Goal: Task Accomplishment & Management: Manage account settings

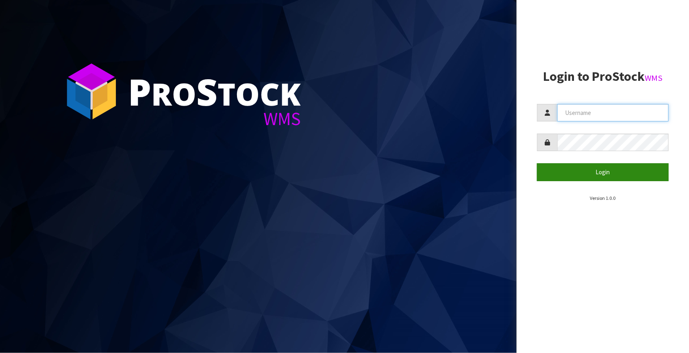
type input "Fetu@cwl.co.nz"
click at [608, 171] on button "Login" at bounding box center [603, 171] width 132 height 17
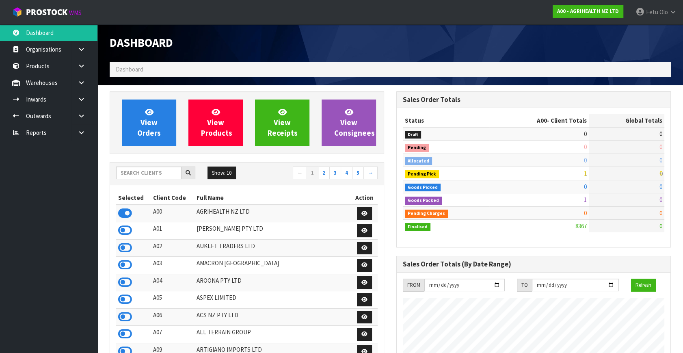
scroll to position [614, 286]
click at [442, 17] on nav "Toggle navigation ProStock WMS A00 - AGRIHEALTH NZ LTD Fetu Olo Logout" at bounding box center [341, 12] width 683 height 25
click at [443, 13] on nav "Toggle navigation ProStock WMS A00 - AGRIHEALTH NZ LTD Fetu Olo Logout" at bounding box center [341, 12] width 683 height 25
click at [457, 9] on nav "Toggle navigation ProStock WMS A00 - AGRIHEALTH NZ LTD Fetu Olo Logout" at bounding box center [341, 12] width 683 height 25
click at [457, 10] on nav "Toggle navigation ProStock WMS A00 - AGRIHEALTH NZ LTD Fetu Olo Logout" at bounding box center [341, 12] width 683 height 25
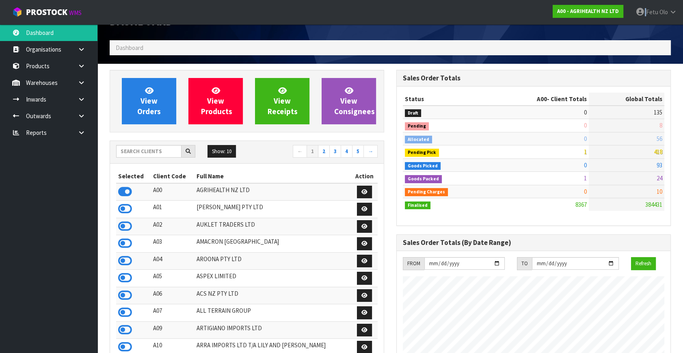
scroll to position [0, 0]
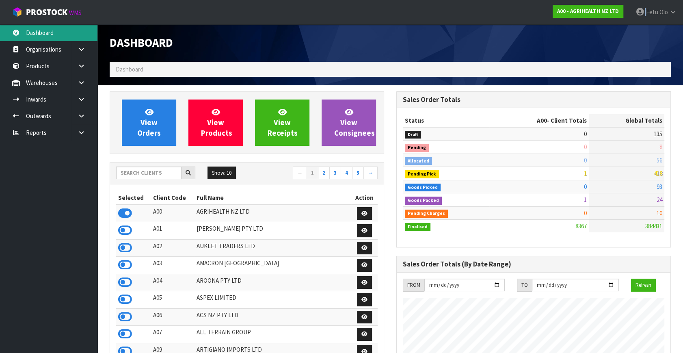
click at [41, 33] on link "Dashboard" at bounding box center [48, 32] width 97 height 17
click at [160, 175] on input "text" at bounding box center [148, 173] width 65 height 13
type input "K01"
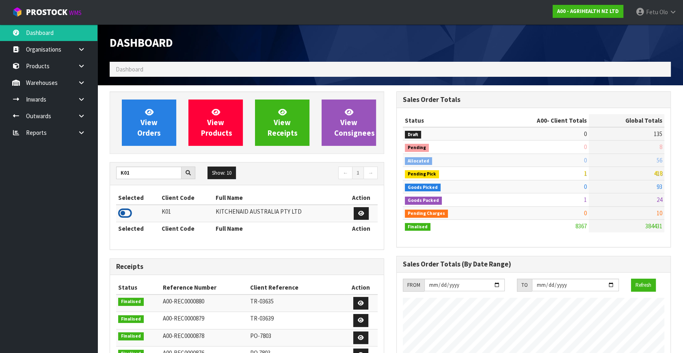
click at [128, 213] on icon at bounding box center [125, 213] width 14 height 12
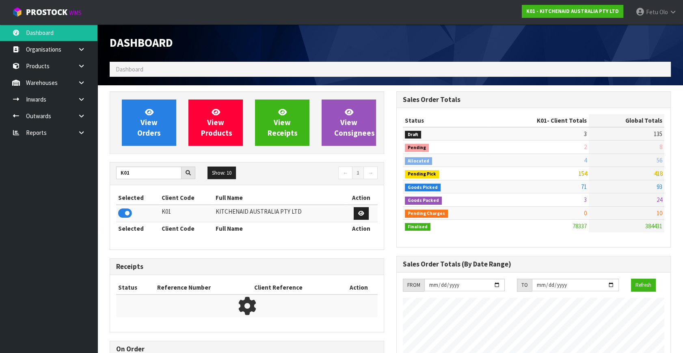
scroll to position [614, 286]
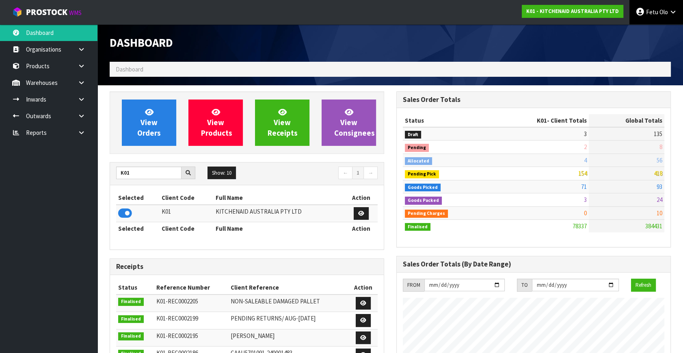
click at [653, 8] on span "Fetu" at bounding box center [652, 12] width 12 height 8
click at [655, 32] on link "Logout" at bounding box center [651, 32] width 64 height 11
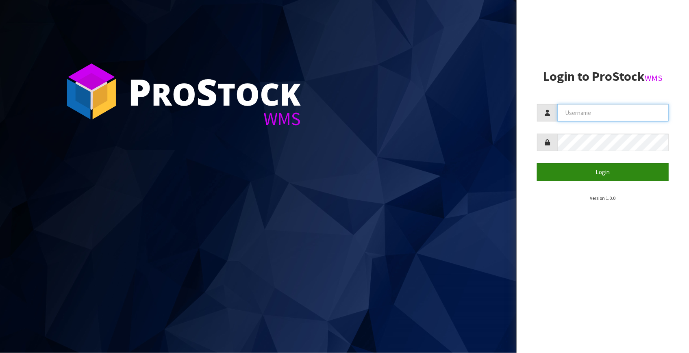
type input "Fetu@cwl.co.nz"
click at [596, 174] on button "Login" at bounding box center [603, 171] width 132 height 17
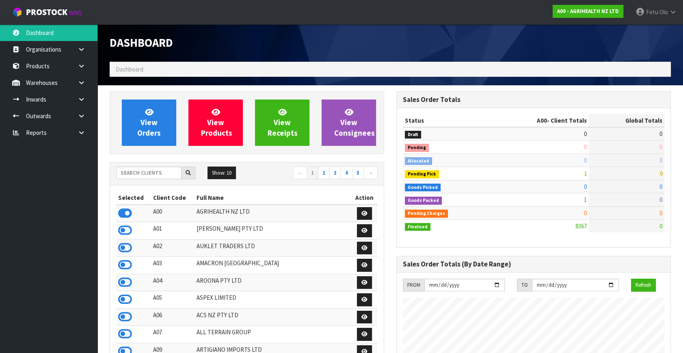
scroll to position [614, 286]
click at [152, 170] on input "text" at bounding box center [148, 173] width 65 height 13
type input "K01"
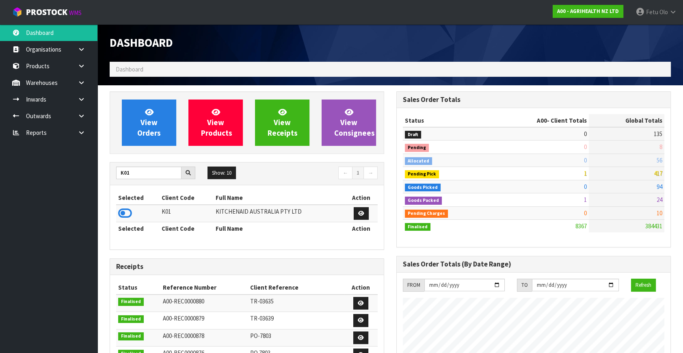
click at [123, 207] on icon at bounding box center [125, 213] width 14 height 12
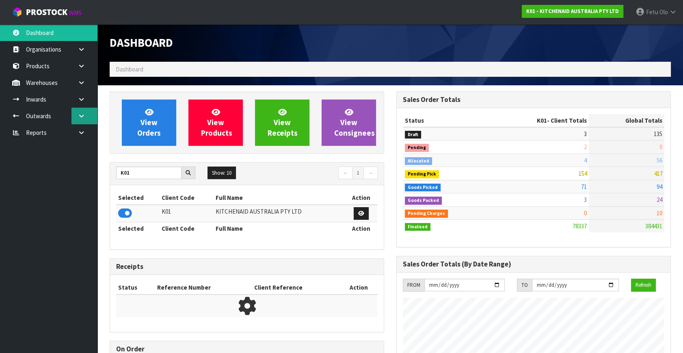
click at [84, 114] on icon at bounding box center [82, 116] width 8 height 6
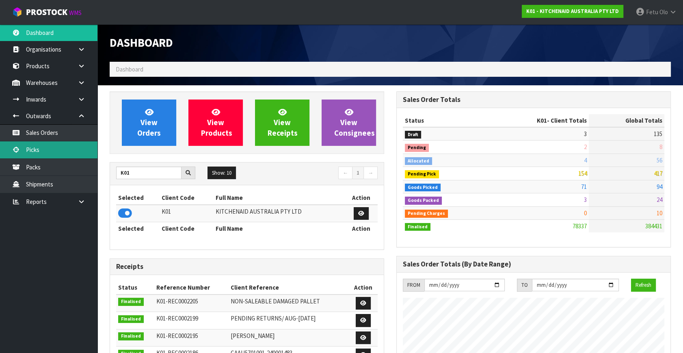
click at [44, 152] on link "Picks" at bounding box center [48, 149] width 97 height 17
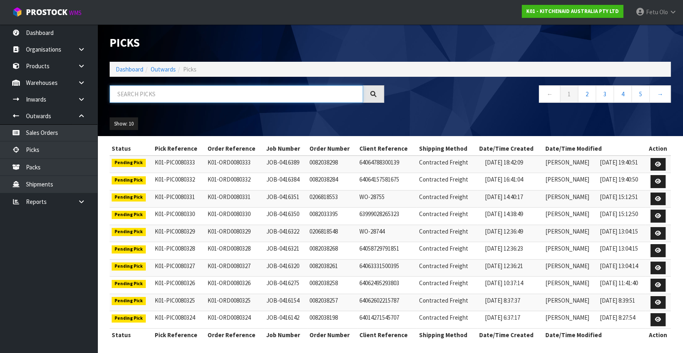
click at [196, 97] on input "text" at bounding box center [236, 93] width 253 height 17
click at [197, 97] on input "text" at bounding box center [236, 93] width 253 height 17
type input "80076"
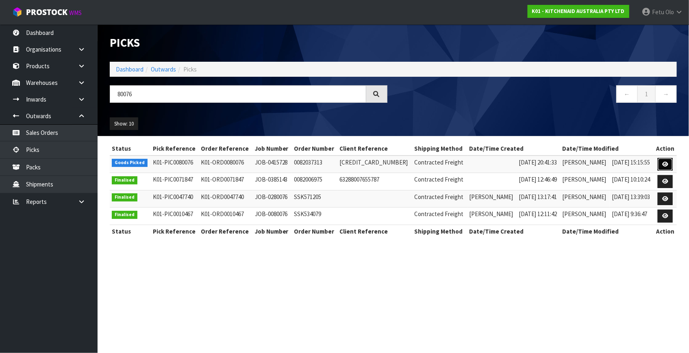
click at [663, 165] on icon at bounding box center [665, 164] width 6 height 5
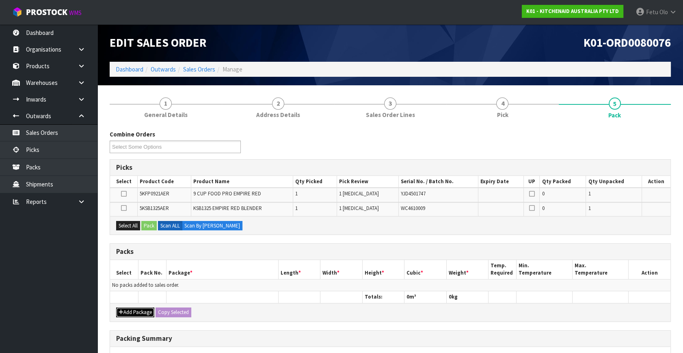
click at [134, 308] on button "Add Package" at bounding box center [135, 313] width 38 height 10
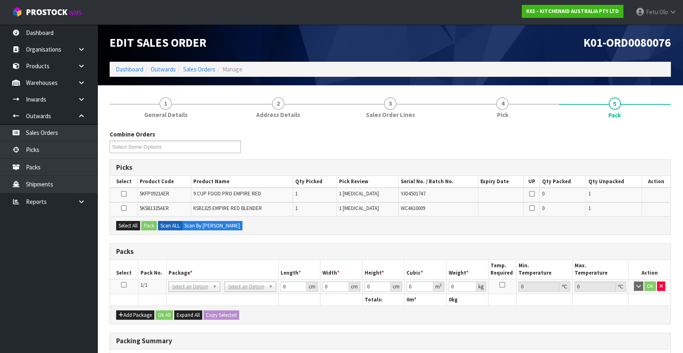
drag, startPoint x: 123, startPoint y: 284, endPoint x: 156, endPoint y: 266, distance: 37.6
click at [125, 285] on icon at bounding box center [124, 285] width 6 height 0
click at [156, 266] on th "Pack No." at bounding box center [152, 269] width 28 height 19
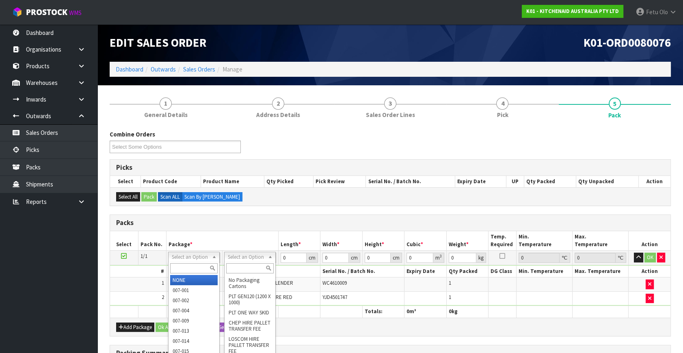
click at [182, 270] on input "text" at bounding box center [194, 268] width 48 height 10
type input "011"
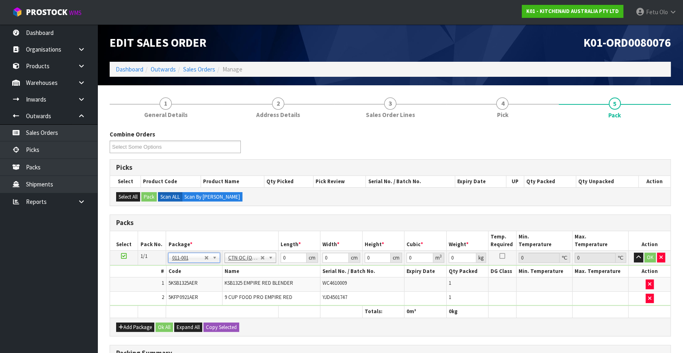
type input "8.55"
drag, startPoint x: 291, startPoint y: 260, endPoint x: 257, endPoint y: 268, distance: 35.1
click at [257, 268] on tbody "1/1 NONE 007-001 007-002 007-004 007-009 007-013 007-014 007-015 007-017 007-01…" at bounding box center [390, 278] width 561 height 55
type input "52"
type input "34"
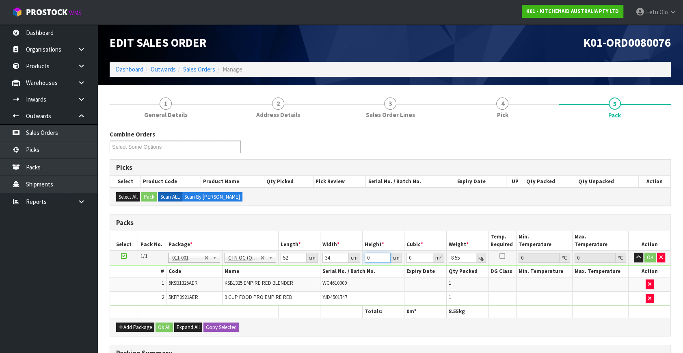
type input "4"
type input "0.007072"
type input "46"
type input "0.081328"
type input "46"
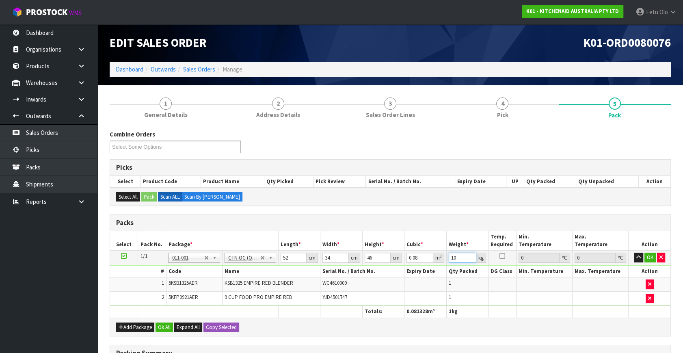
type input "10"
click button "OK" at bounding box center [650, 258] width 11 height 10
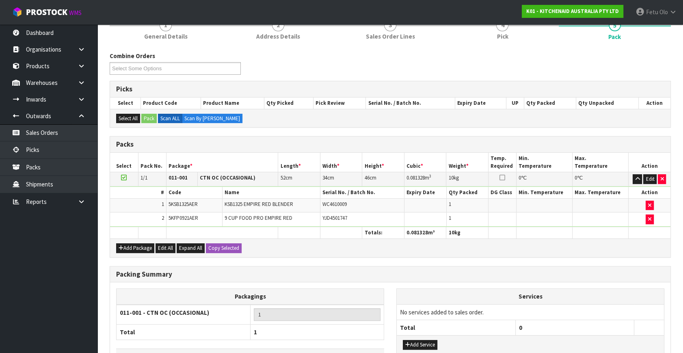
scroll to position [134, 0]
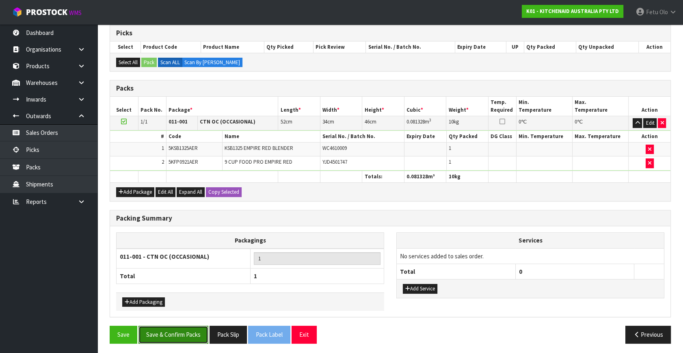
click at [189, 335] on button "Save & Confirm Packs" at bounding box center [174, 334] width 70 height 17
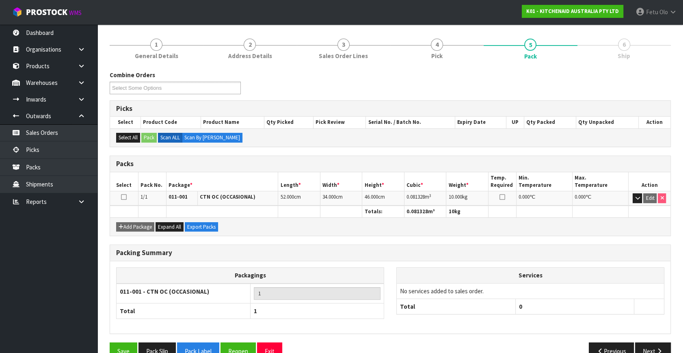
scroll to position [106, 0]
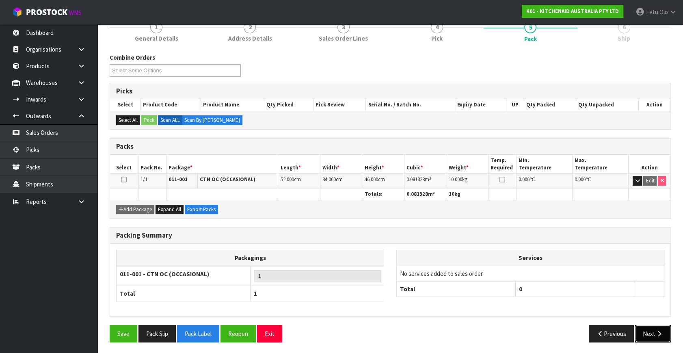
click at [654, 336] on button "Next" at bounding box center [653, 333] width 36 height 17
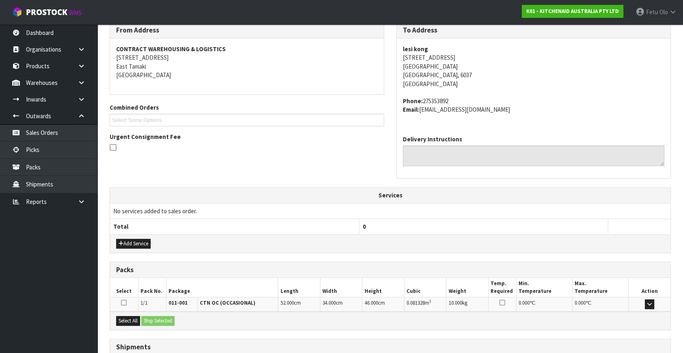
scroll to position [200, 0]
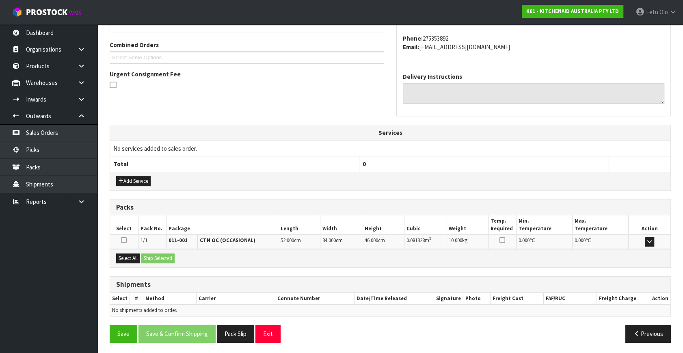
click at [115, 252] on div "Select All Ship Selected" at bounding box center [390, 258] width 561 height 18
click at [132, 261] on button "Select All" at bounding box center [128, 258] width 24 height 10
click at [148, 259] on button "Ship Selected" at bounding box center [157, 258] width 33 height 10
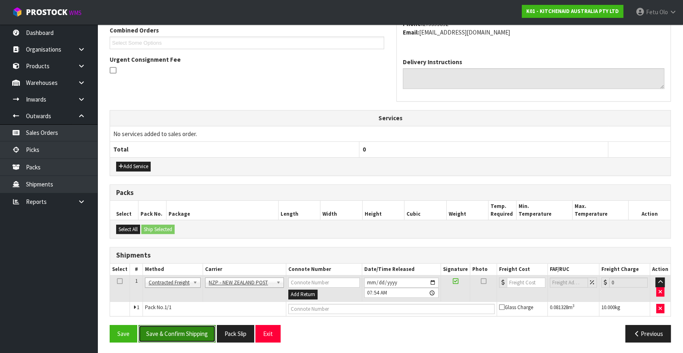
click at [188, 328] on button "Save & Confirm Shipping" at bounding box center [177, 333] width 77 height 17
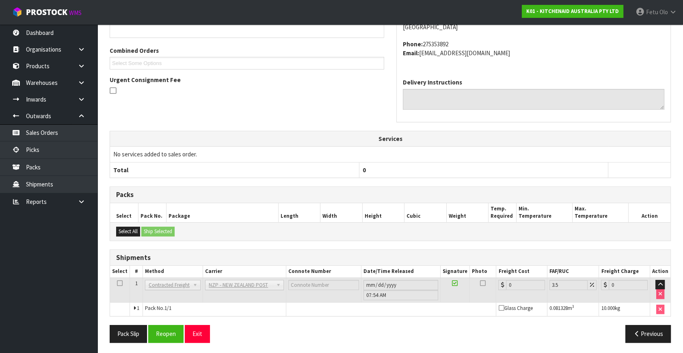
scroll to position [203, 0]
click at [164, 333] on button "Reopen" at bounding box center [165, 333] width 35 height 17
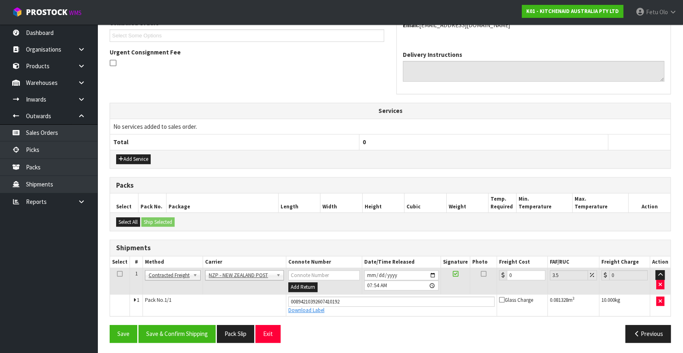
scroll to position [222, 0]
drag, startPoint x: 520, startPoint y: 275, endPoint x: 409, endPoint y: 304, distance: 115.5
click at [409, 304] on tbody "1 Client Local Pickup Customer Local Pickup Company Freight Contracted Freight …" at bounding box center [390, 292] width 561 height 48
type input "1"
type input "1.03"
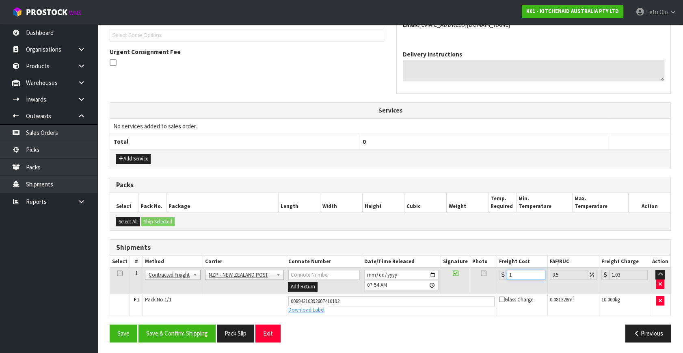
type input "14"
type input "14.49"
type input "14.1"
type input "14.59"
type input "14.14"
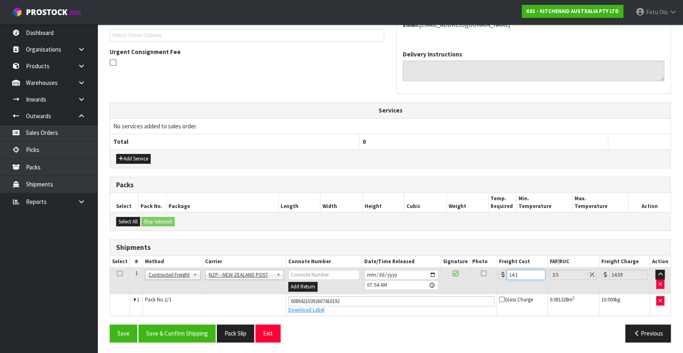
type input "14.63"
type input "14.14"
click at [195, 327] on button "Save & Confirm Shipping" at bounding box center [177, 333] width 77 height 17
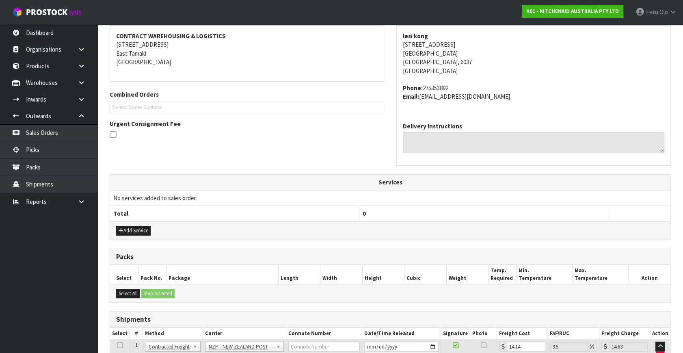
scroll to position [0, 0]
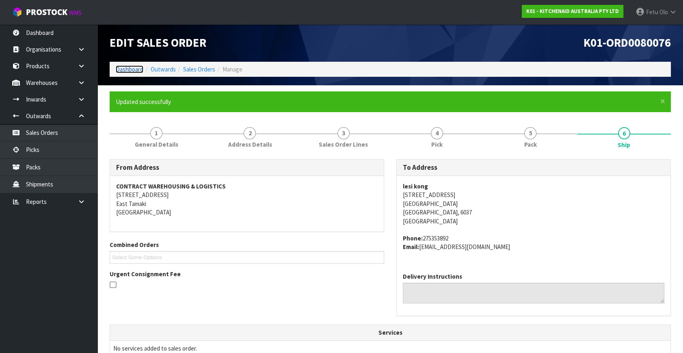
click at [131, 71] on link "Dashboard" at bounding box center [130, 69] width 28 height 8
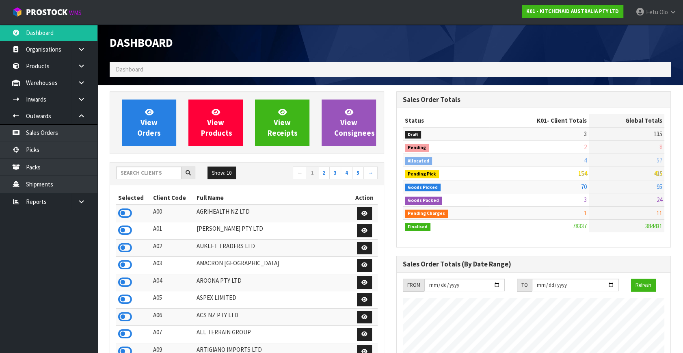
scroll to position [184, 0]
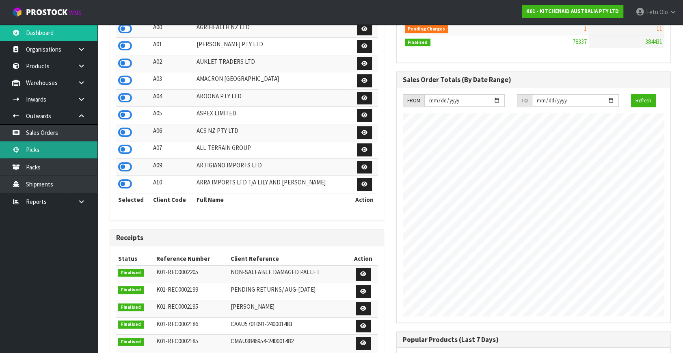
click at [35, 155] on link "Picks" at bounding box center [48, 149] width 97 height 17
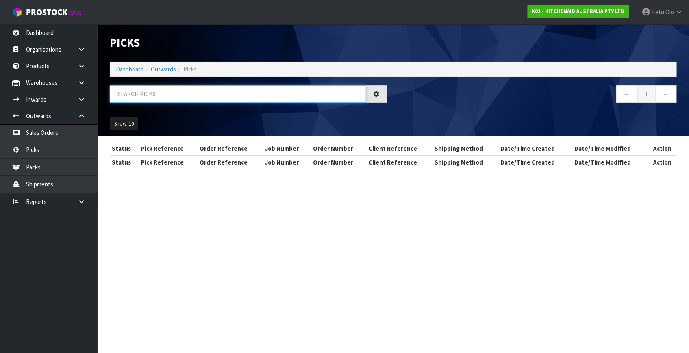
click at [219, 100] on input "text" at bounding box center [238, 93] width 256 height 17
type input "80102"
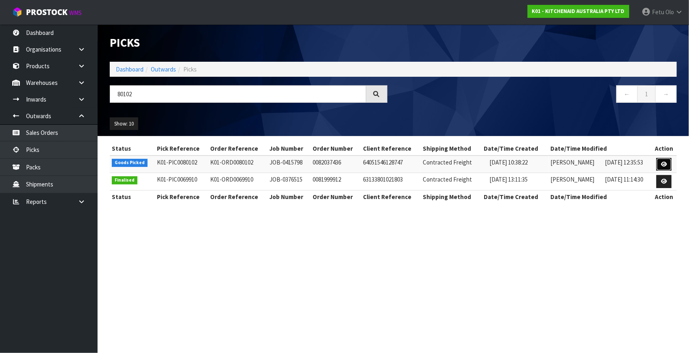
click at [660, 163] on link at bounding box center [663, 164] width 15 height 13
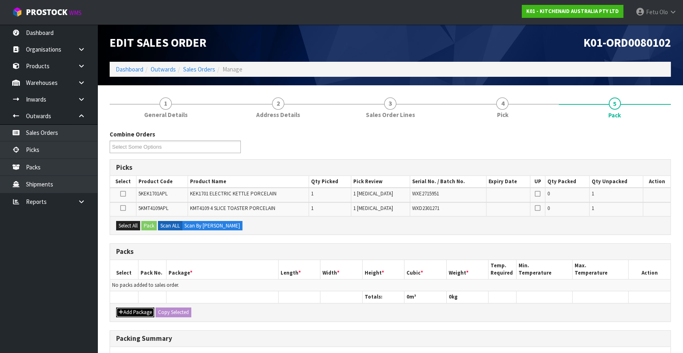
click at [123, 312] on button "Add Package" at bounding box center [135, 313] width 38 height 10
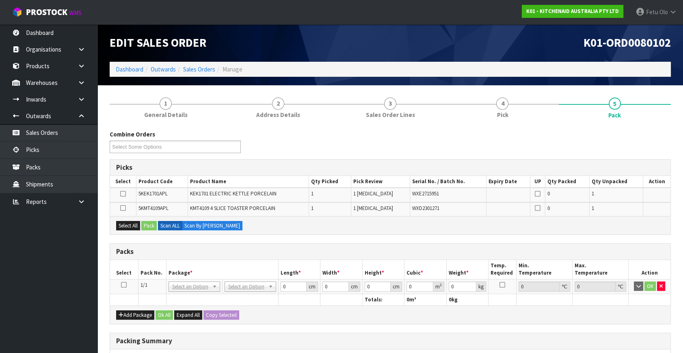
click at [125, 285] on icon at bounding box center [124, 285] width 6 height 0
click at [154, 275] on th "Pack No." at bounding box center [152, 269] width 28 height 19
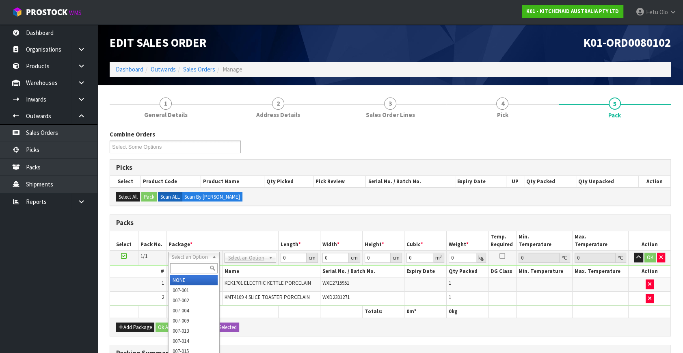
drag, startPoint x: 189, startPoint y: 256, endPoint x: 187, endPoint y: 265, distance: 9.2
click at [187, 265] on input "text" at bounding box center [194, 268] width 48 height 10
type input "011"
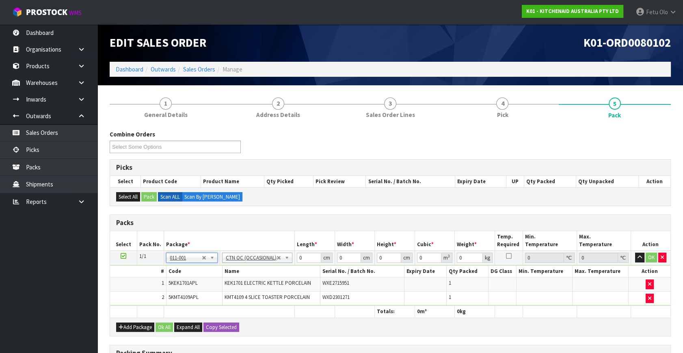
type input "6.7"
drag, startPoint x: 307, startPoint y: 258, endPoint x: 214, endPoint y: 286, distance: 96.8
click at [214, 286] on tbody "1/1 NONE 007-001 007-002 007-004 007-009 007-013 007-014 007-015 007-017 007-01…" at bounding box center [390, 278] width 561 height 55
type input "58"
type input "38"
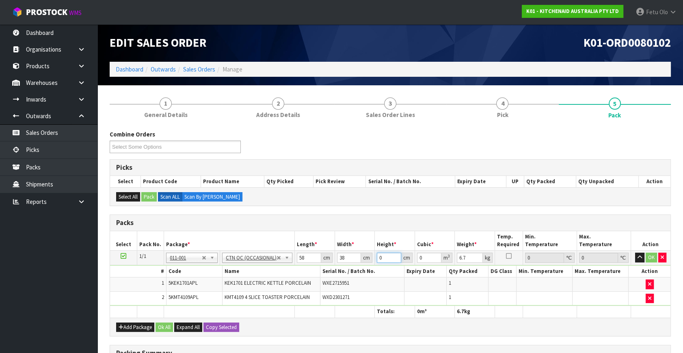
type input "2"
type input "0.004408"
type input "29"
type input "0.063916"
type input "29"
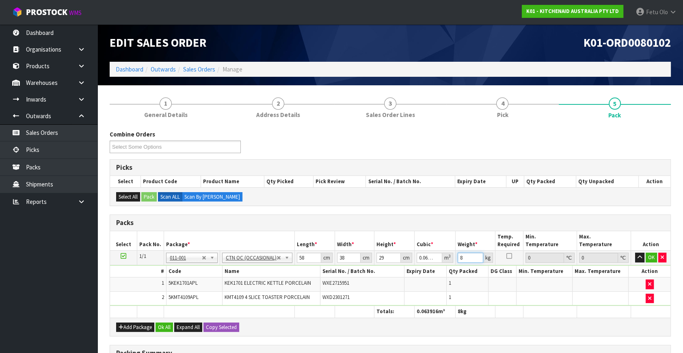
type input "8"
click button "OK" at bounding box center [651, 258] width 11 height 10
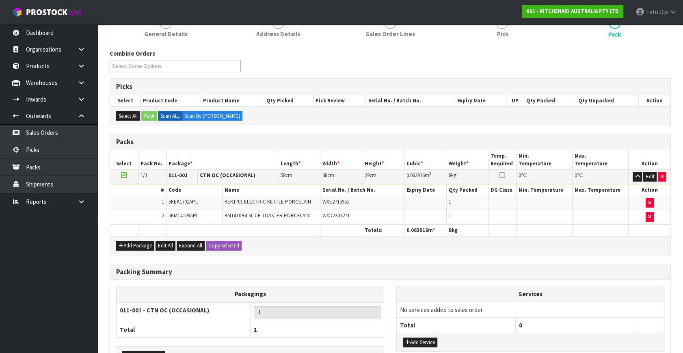
scroll to position [134, 0]
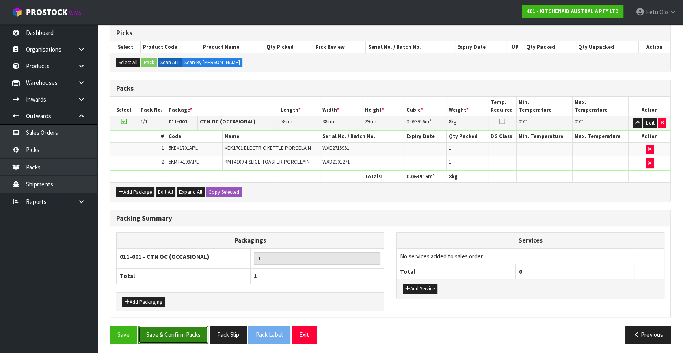
click at [178, 326] on button "Save & Confirm Packs" at bounding box center [174, 334] width 70 height 17
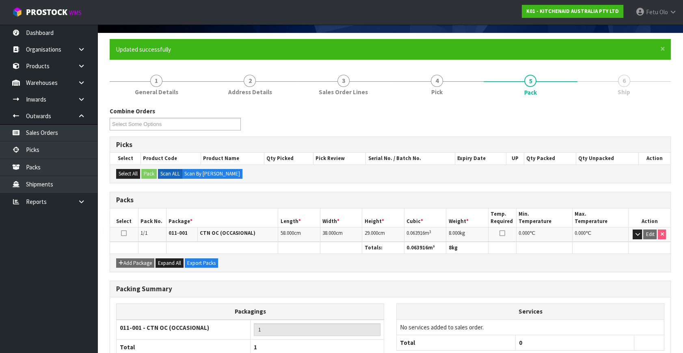
scroll to position [106, 0]
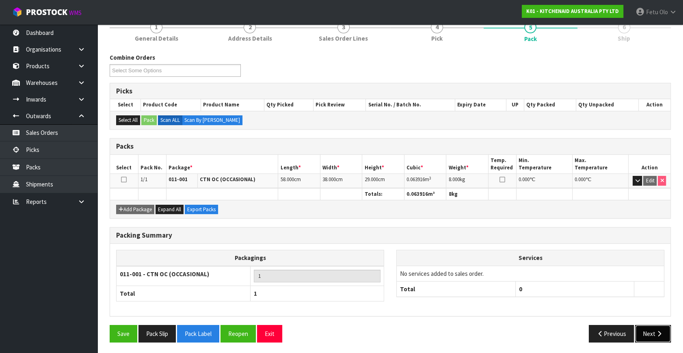
click at [641, 333] on button "Next" at bounding box center [653, 333] width 36 height 17
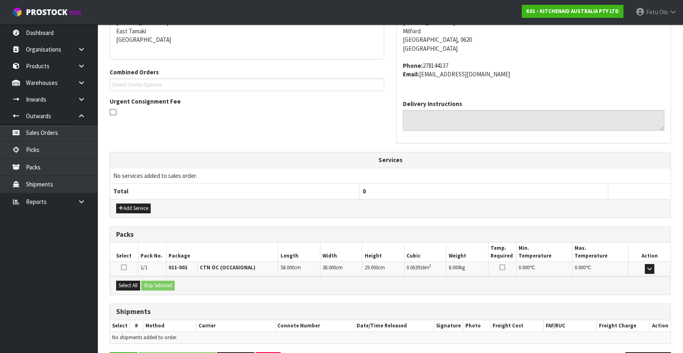
scroll to position [200, 0]
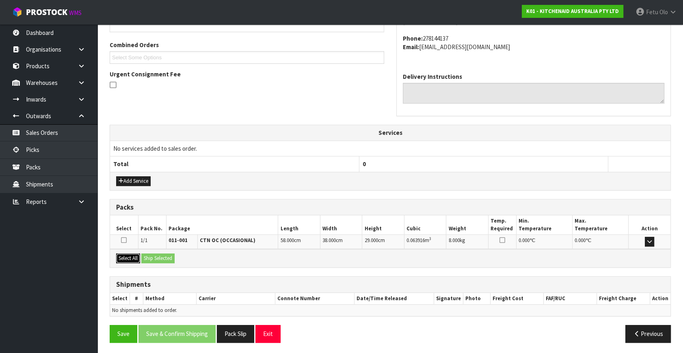
drag, startPoint x: 130, startPoint y: 259, endPoint x: 145, endPoint y: 255, distance: 15.5
click at [133, 258] on button "Select All" at bounding box center [128, 258] width 24 height 10
click at [146, 255] on button "Ship Selected" at bounding box center [157, 258] width 33 height 10
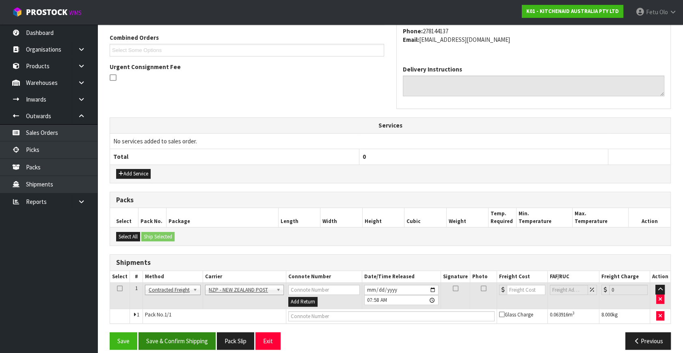
scroll to position [214, 0]
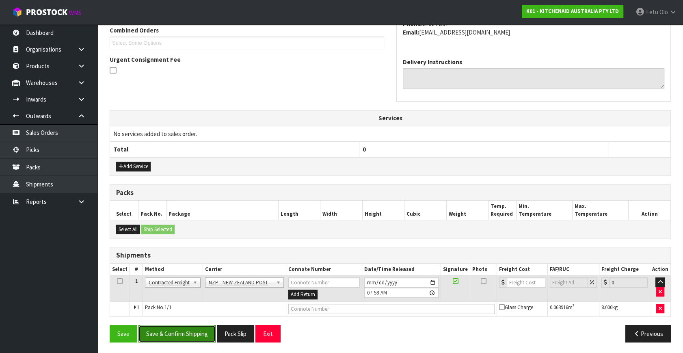
click at [174, 331] on button "Save & Confirm Shipping" at bounding box center [177, 333] width 77 height 17
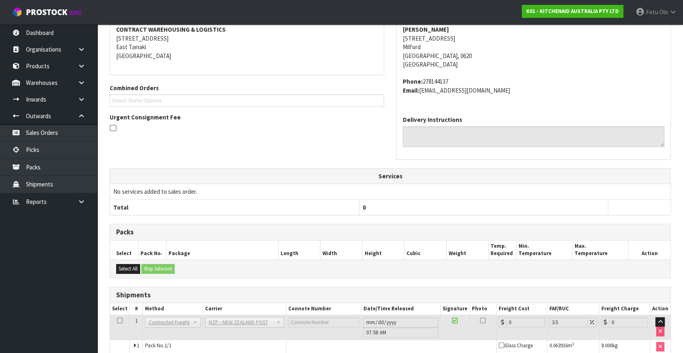
scroll to position [203, 0]
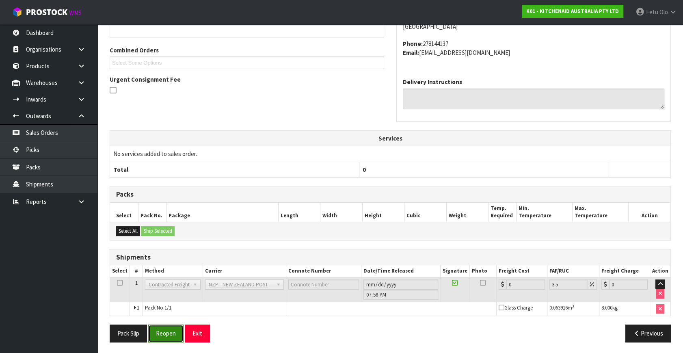
drag, startPoint x: 158, startPoint y: 332, endPoint x: 165, endPoint y: 331, distance: 7.3
click at [158, 332] on button "Reopen" at bounding box center [165, 333] width 35 height 17
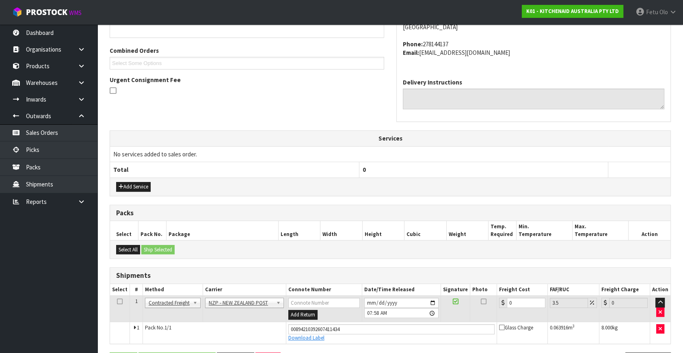
scroll to position [222, 0]
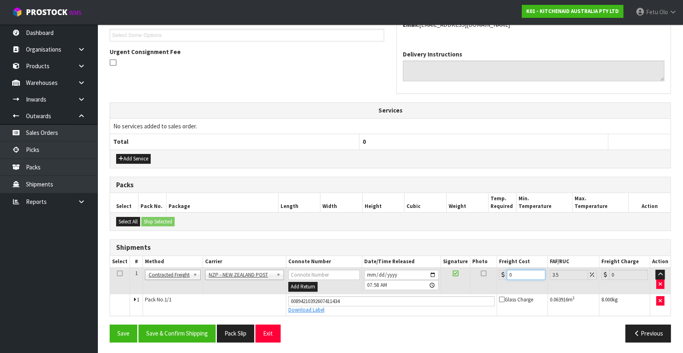
drag, startPoint x: 512, startPoint y: 274, endPoint x: 438, endPoint y: 290, distance: 76.1
click at [438, 290] on tr "1 Client Local Pickup Customer Local Pickup Company Freight Contracted Freight …" at bounding box center [390, 281] width 561 height 26
type input "4"
type input "4.14"
type input "4.3"
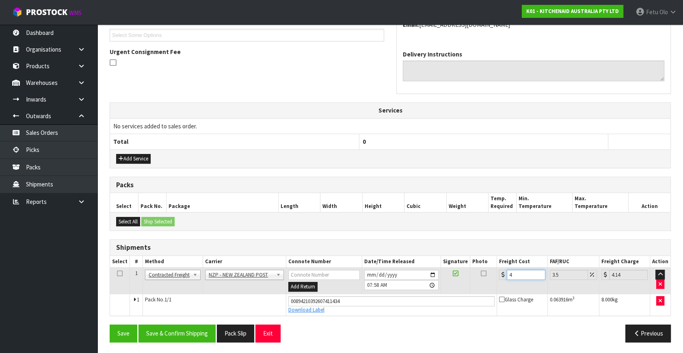
type input "4.45"
type input "4.33"
type input "4.48"
type input "4.33"
click at [163, 327] on button "Save & Confirm Shipping" at bounding box center [177, 333] width 77 height 17
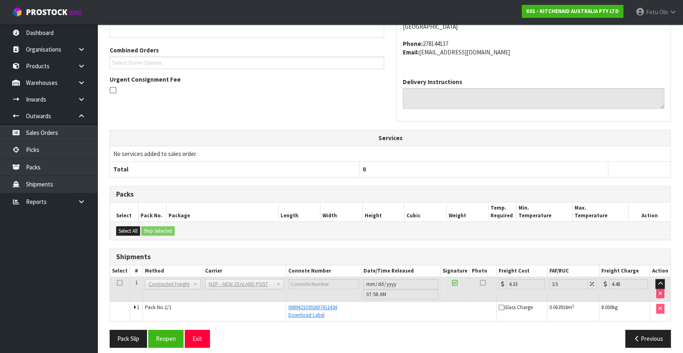
scroll to position [200, 0]
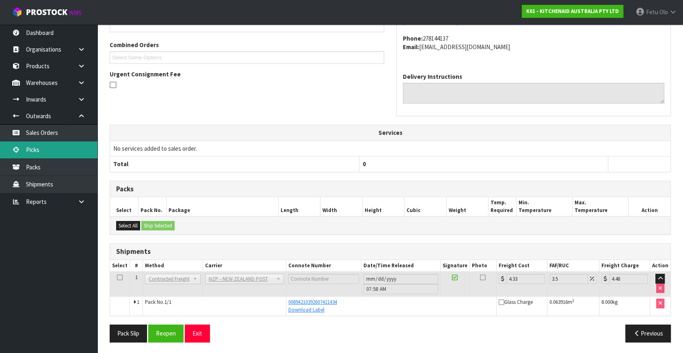
click at [30, 149] on link "Picks" at bounding box center [48, 149] width 97 height 17
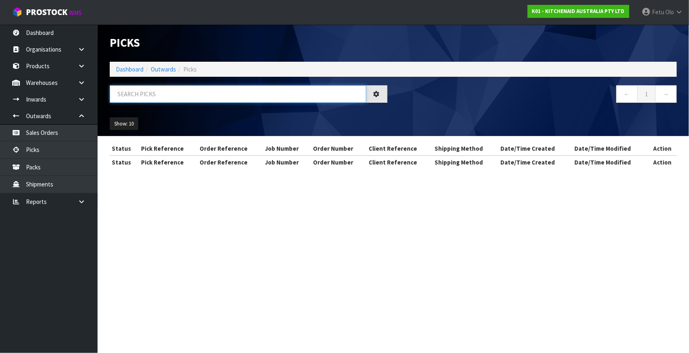
click at [170, 94] on input "text" at bounding box center [238, 93] width 256 height 17
type input "80091"
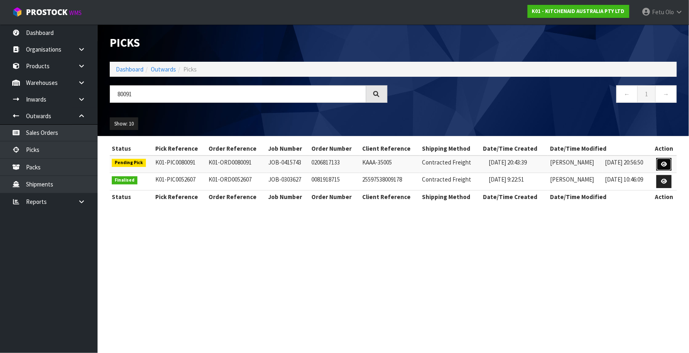
click at [664, 164] on icon at bounding box center [664, 164] width 6 height 5
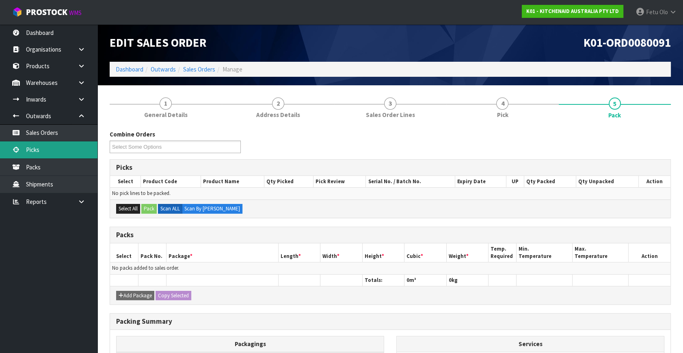
click at [52, 148] on link "Picks" at bounding box center [48, 149] width 97 height 17
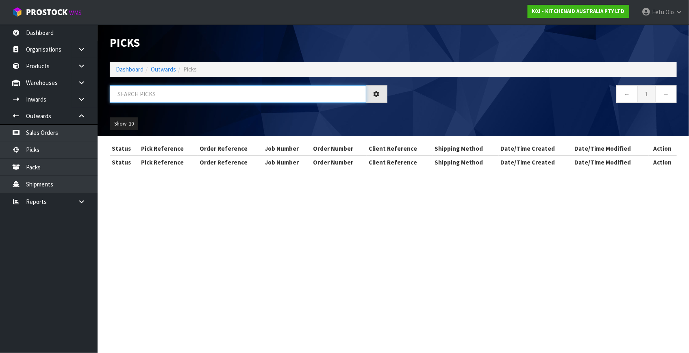
click at [177, 101] on input "text" at bounding box center [238, 93] width 256 height 17
click at [179, 96] on input "text" at bounding box center [238, 93] width 256 height 17
type input "80094"
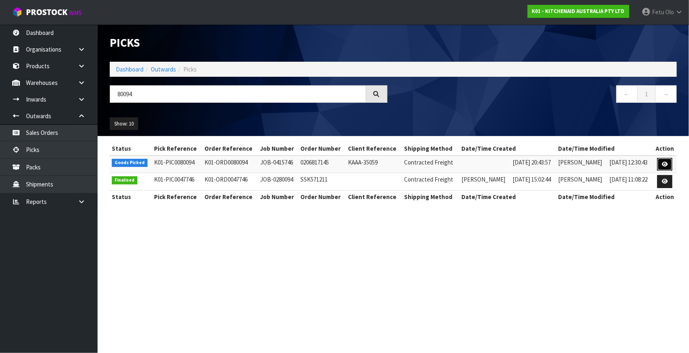
click at [665, 162] on icon at bounding box center [664, 164] width 6 height 5
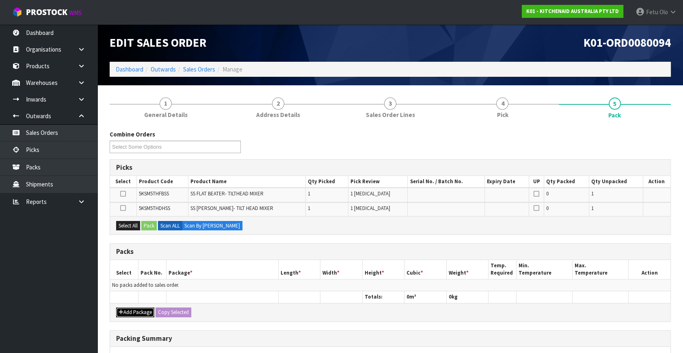
click at [126, 312] on button "Add Package" at bounding box center [135, 313] width 38 height 10
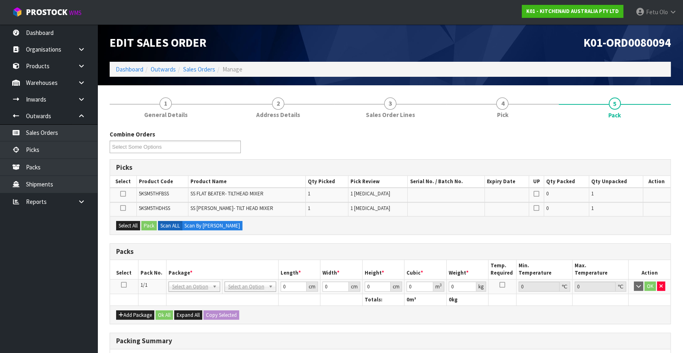
click at [124, 285] on icon at bounding box center [124, 285] width 6 height 0
click at [173, 268] on th "Package *" at bounding box center [222, 269] width 112 height 19
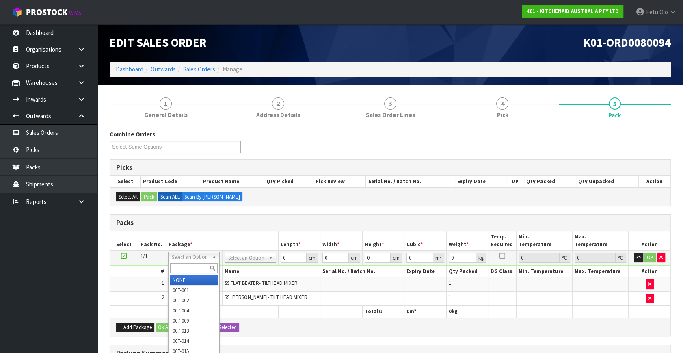
drag, startPoint x: 198, startPoint y: 261, endPoint x: 193, endPoint y: 266, distance: 6.9
click at [193, 266] on input "text" at bounding box center [194, 268] width 48 height 10
type input "011"
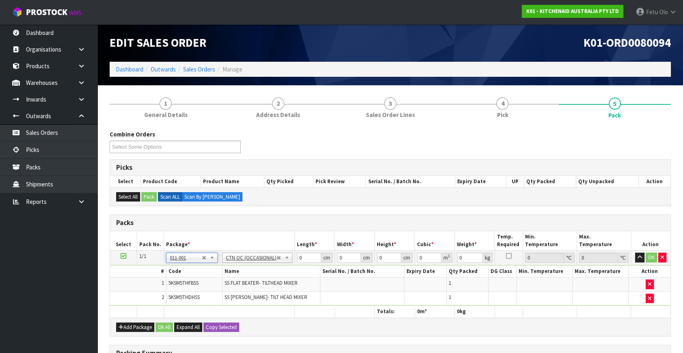
type input "1"
drag, startPoint x: 303, startPoint y: 258, endPoint x: 201, endPoint y: 307, distance: 113.6
click at [201, 307] on table "Select Pack No. Package * Length * Width * Height * Cubic * Weight * Temp. Requ…" at bounding box center [390, 274] width 561 height 87
type input "22"
type input "20"
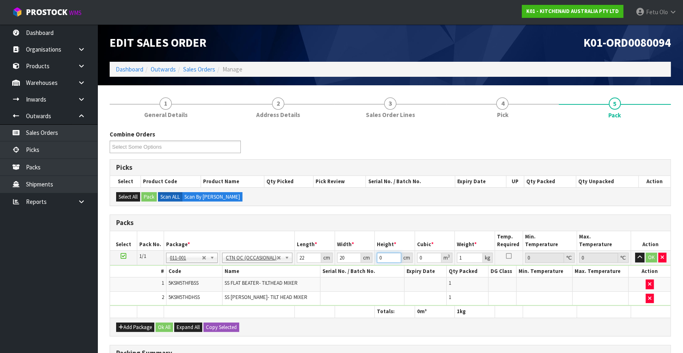
type input "2"
type input "0.00088"
type input "22"
type input "0.00968"
type input "22"
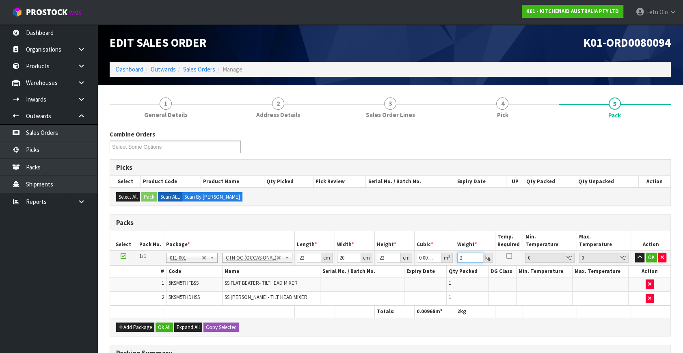
type input "2"
click button "OK" at bounding box center [651, 258] width 11 height 10
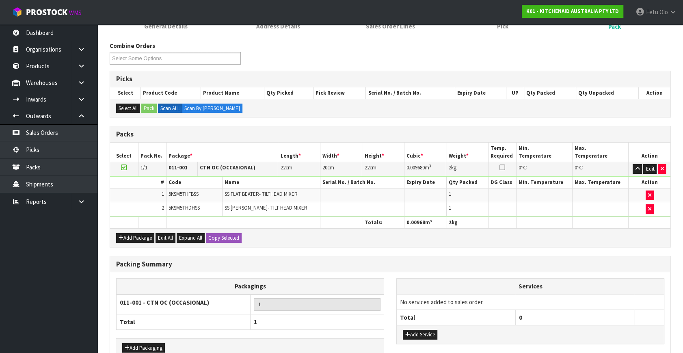
scroll to position [134, 0]
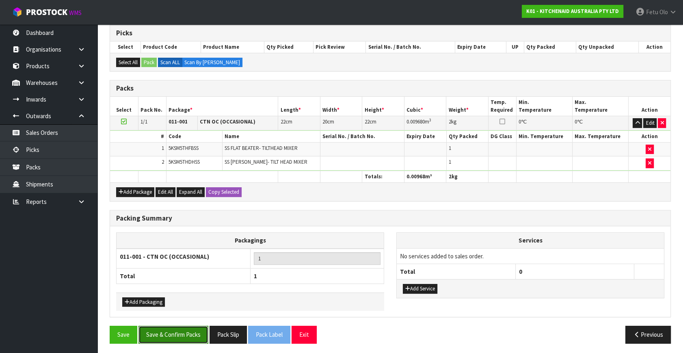
click at [175, 331] on button "Save & Confirm Packs" at bounding box center [174, 334] width 70 height 17
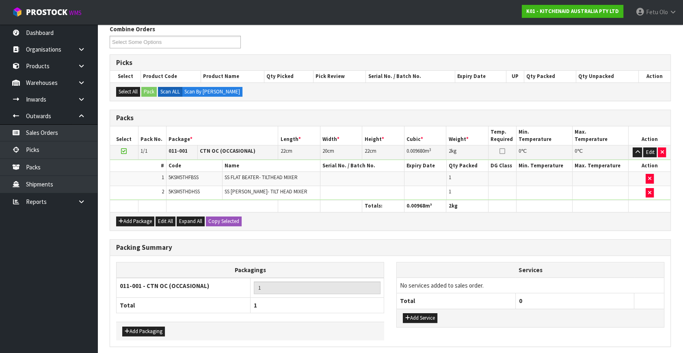
scroll to position [0, 0]
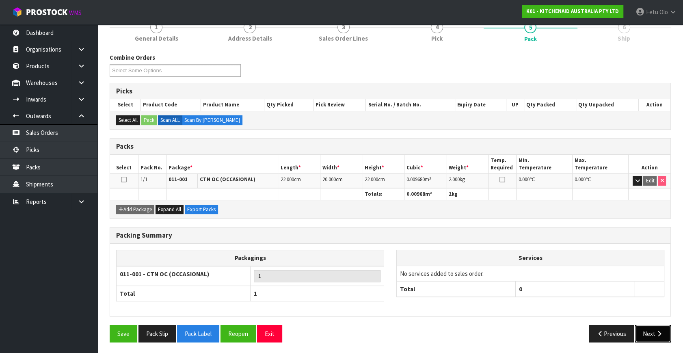
click at [653, 334] on button "Next" at bounding box center [653, 333] width 36 height 17
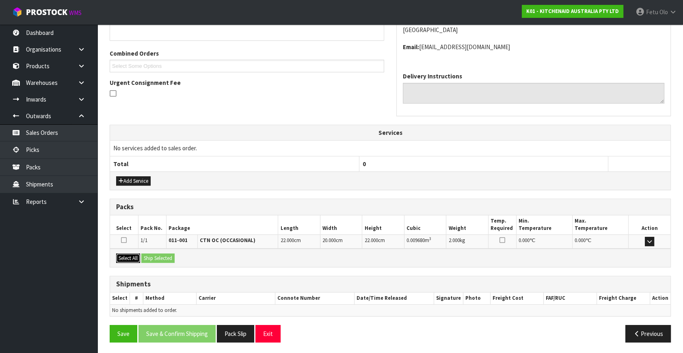
click at [138, 258] on button "Select All" at bounding box center [128, 258] width 24 height 10
click at [156, 256] on button "Ship Selected" at bounding box center [157, 258] width 33 height 10
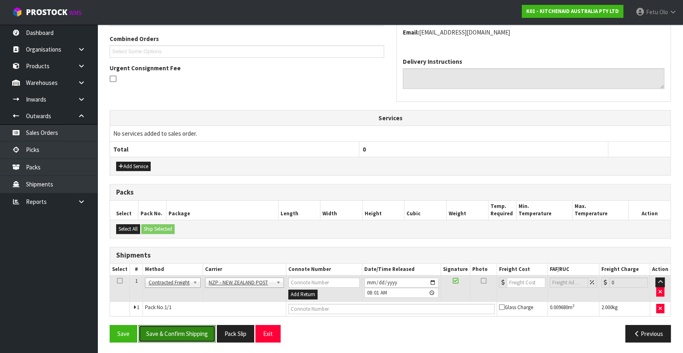
click at [194, 332] on button "Save & Confirm Shipping" at bounding box center [177, 333] width 77 height 17
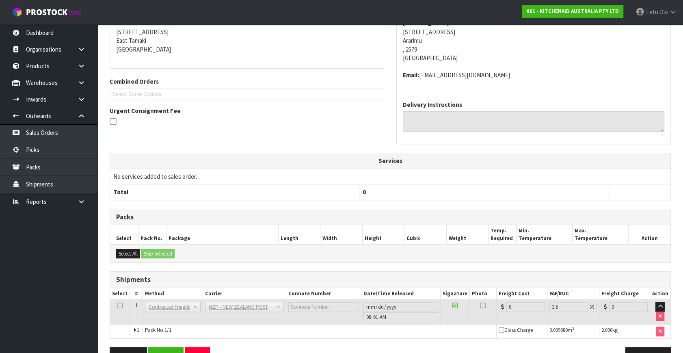
scroll to position [195, 0]
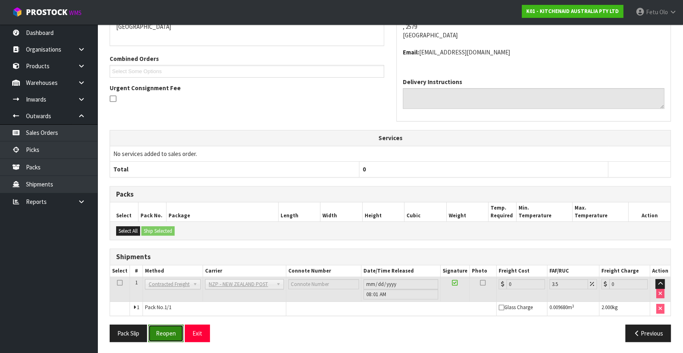
click at [172, 334] on button "Reopen" at bounding box center [165, 333] width 35 height 17
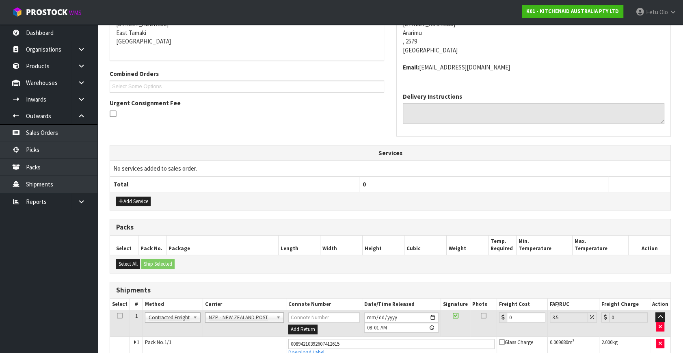
scroll to position [186, 0]
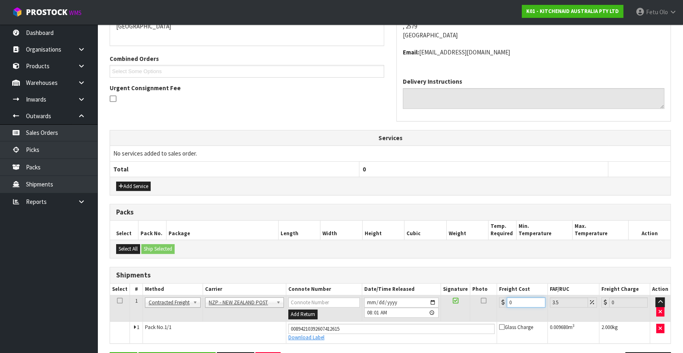
click at [459, 312] on tr "1 Client Local Pickup Customer Local Pickup Company Freight Contracted Freight …" at bounding box center [390, 308] width 561 height 26
type input "8"
type input "8.28"
type input "8.9"
type input "9.21"
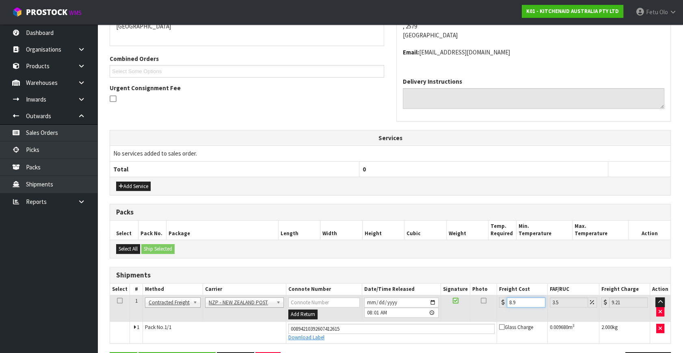
type input "8.92"
type input "9.23"
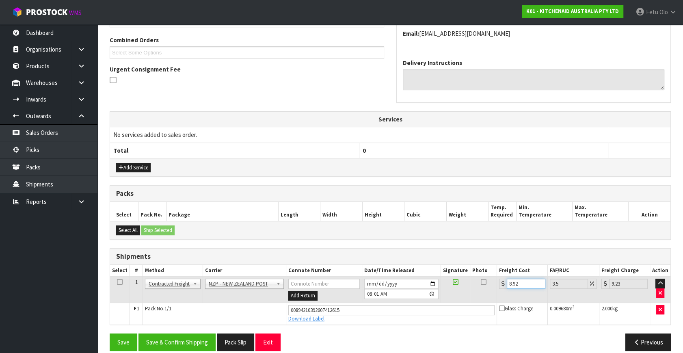
scroll to position [213, 0]
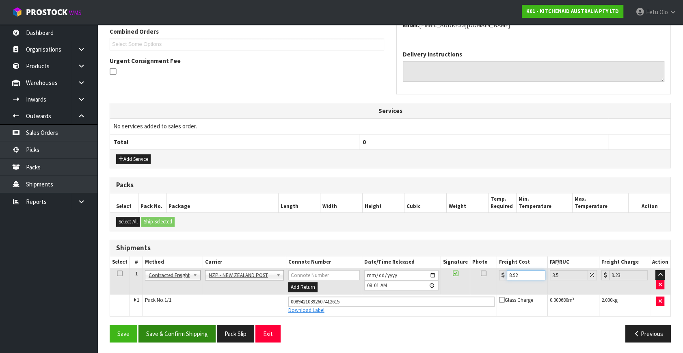
type input "8.92"
click at [183, 341] on button "Save & Confirm Shipping" at bounding box center [177, 333] width 77 height 17
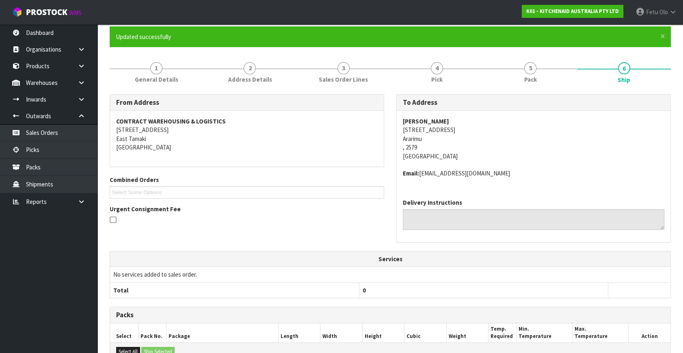
scroll to position [191, 0]
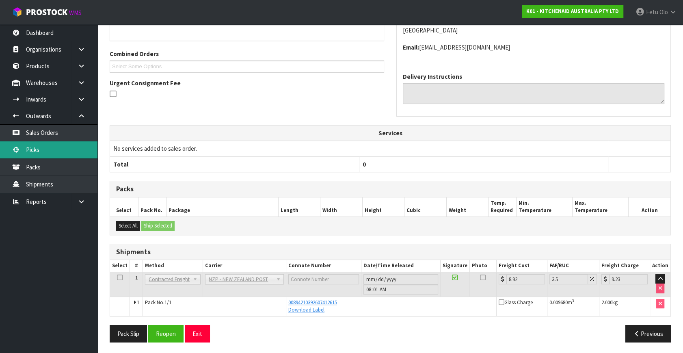
click at [41, 147] on link "Picks" at bounding box center [48, 149] width 97 height 17
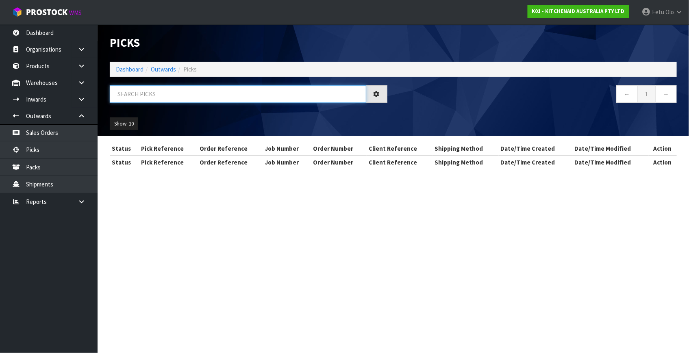
click at [159, 95] on input "text" at bounding box center [238, 93] width 256 height 17
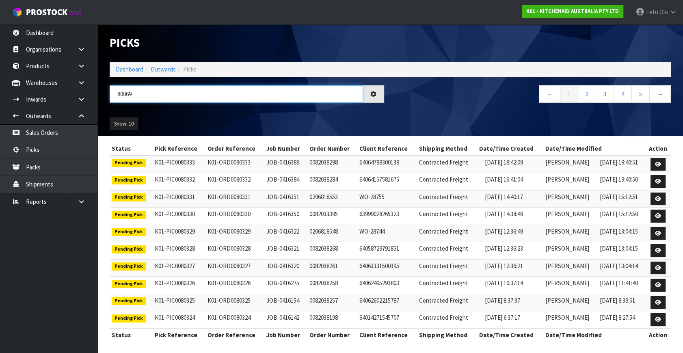
type input "80069"
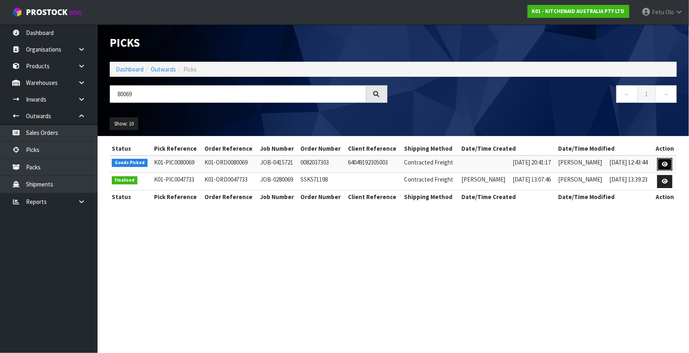
click at [664, 164] on icon at bounding box center [664, 164] width 6 height 5
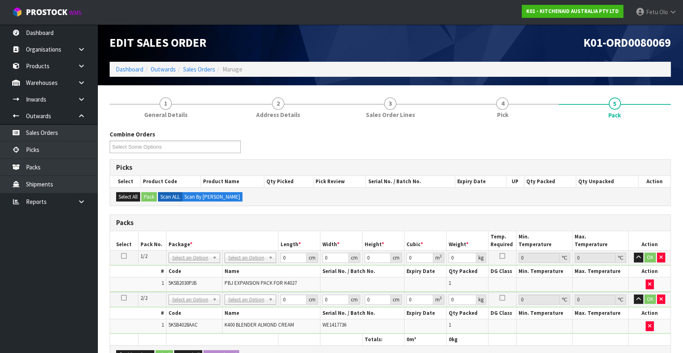
drag, startPoint x: 244, startPoint y: 299, endPoint x: 248, endPoint y: 315, distance: 16.7
drag, startPoint x: 285, startPoint y: 298, endPoint x: 260, endPoint y: 311, distance: 28.3
click at [260, 311] on tbody "2/2 NONE 007-001 007-002 007-004 007-009 007-013 007-014 007-015 007-017 007-01…" at bounding box center [390, 312] width 561 height 41
type input "3"
type input "31"
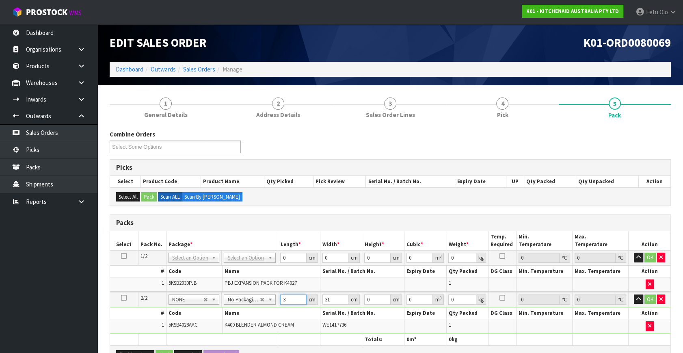
click at [215, 316] on tbody "2/2 NONE 007-001 007-002 007-004 007-009 007-013 007-014 007-015 007-017 007-01…" at bounding box center [390, 312] width 561 height 41
type input "33"
type input "4"
type input "0.004092"
type input "48"
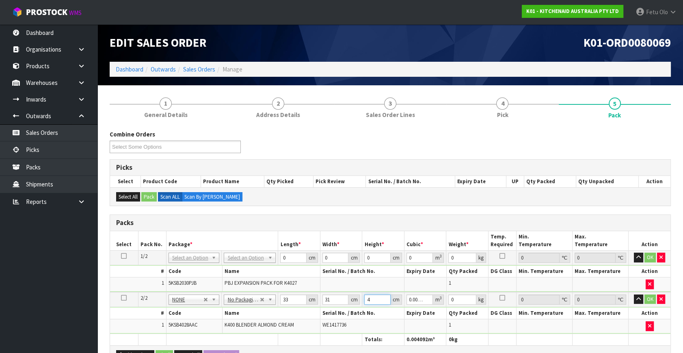
type input "0.049104"
type input "48"
type input "9"
click button "OK" at bounding box center [650, 300] width 11 height 10
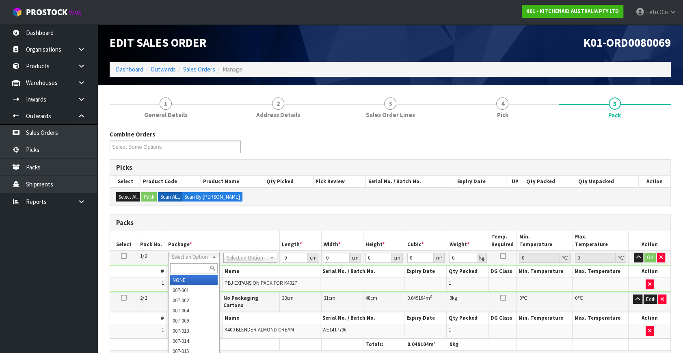
click at [190, 265] on input "text" at bounding box center [194, 268] width 48 height 10
type input "011"
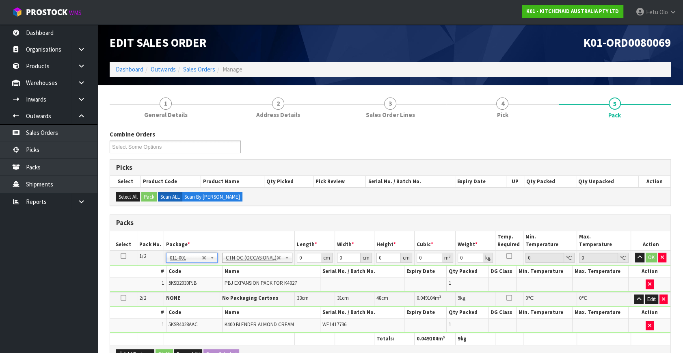
type input "0.7"
drag, startPoint x: 308, startPoint y: 255, endPoint x: 253, endPoint y: 270, distance: 56.9
click at [253, 270] on tbody "1/2 NONE 007-001 007-002 007-004 007-009 007-013 007-014 007-015 007-017 007-01…" at bounding box center [390, 271] width 561 height 41
type input "51"
type input "29"
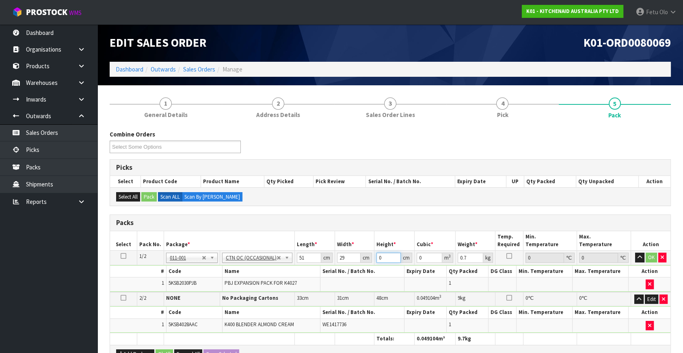
type input "1"
type input "0.001479"
type input "13"
type input "0.019227"
type input "13"
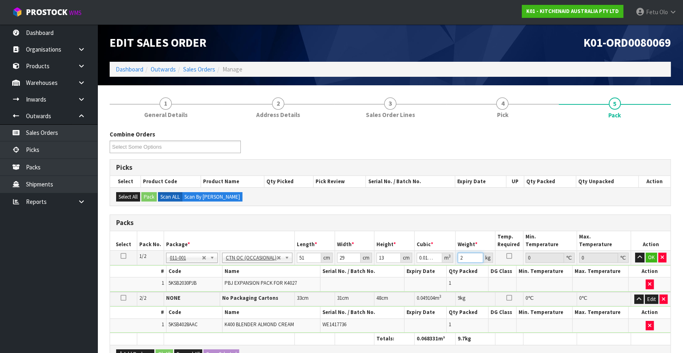
type input "2"
click button "OK" at bounding box center [651, 258] width 11 height 10
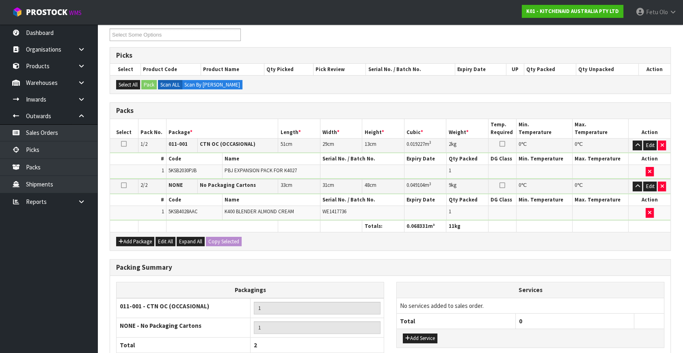
scroll to position [181, 0]
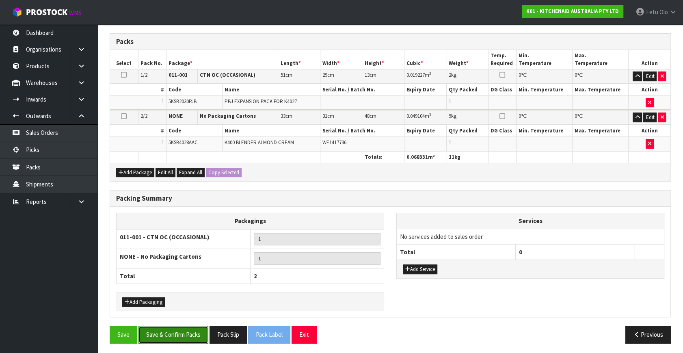
click at [191, 326] on button "Save & Confirm Packs" at bounding box center [174, 334] width 70 height 17
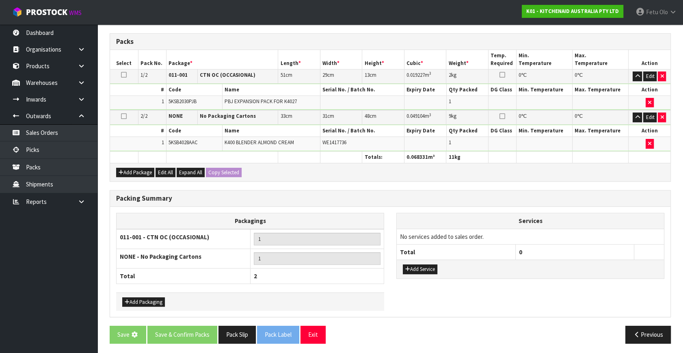
scroll to position [0, 0]
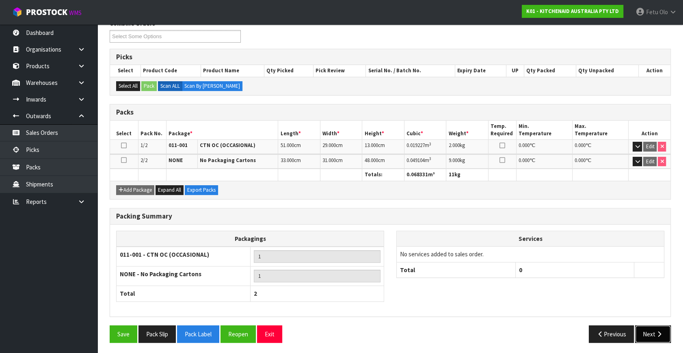
click at [652, 336] on button "Next" at bounding box center [653, 333] width 36 height 17
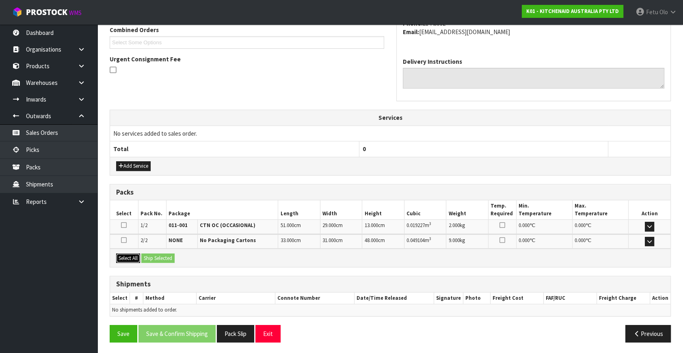
click at [134, 258] on button "Select All" at bounding box center [128, 258] width 24 height 10
click at [158, 258] on button "Ship Selected" at bounding box center [157, 258] width 33 height 10
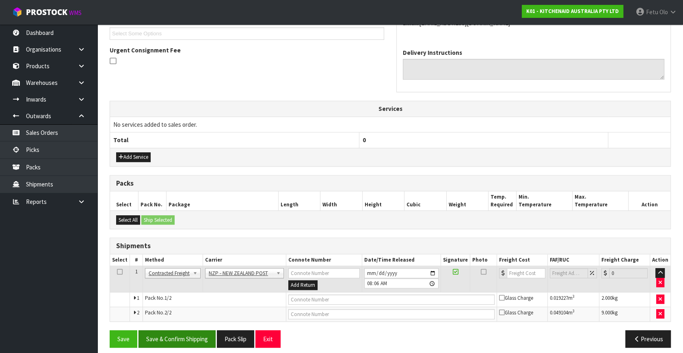
scroll to position [229, 0]
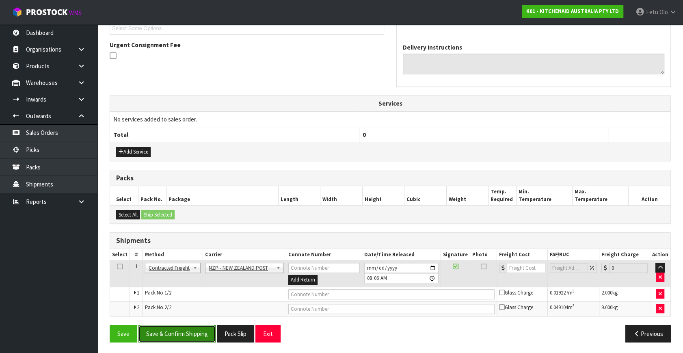
click at [185, 336] on button "Save & Confirm Shipping" at bounding box center [177, 333] width 77 height 17
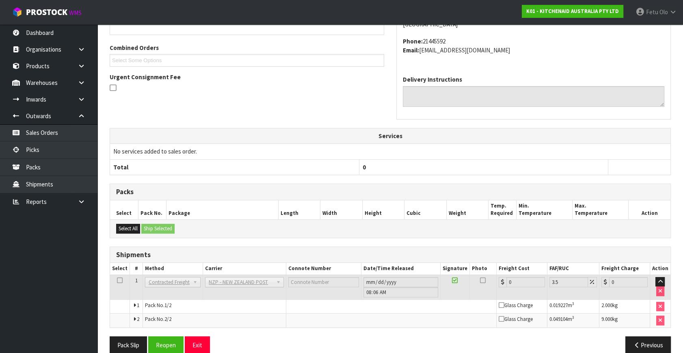
scroll to position [217, 0]
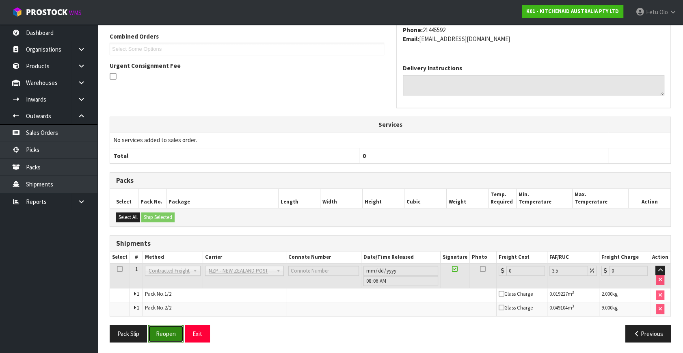
drag, startPoint x: 169, startPoint y: 330, endPoint x: 175, endPoint y: 333, distance: 7.1
click at [169, 330] on button "Reopen" at bounding box center [165, 333] width 35 height 17
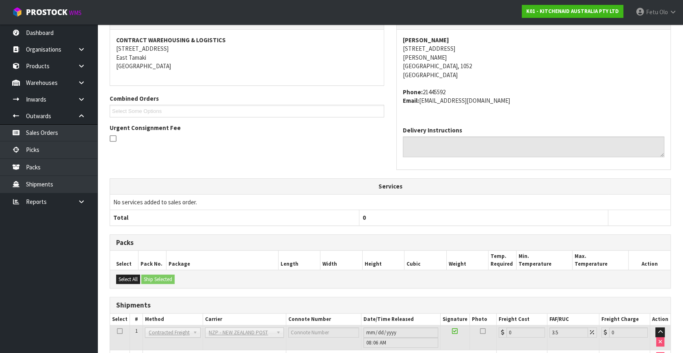
scroll to position [208, 0]
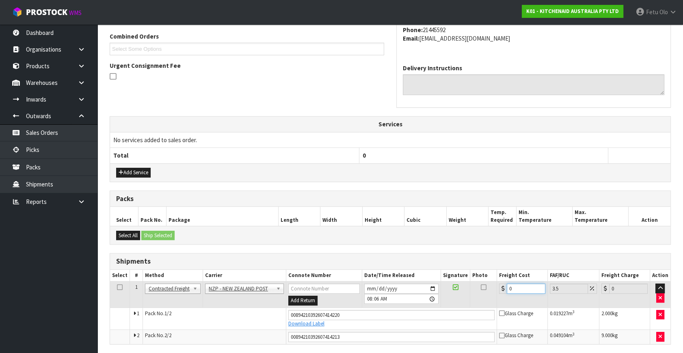
drag, startPoint x: 503, startPoint y: 288, endPoint x: 444, endPoint y: 312, distance: 63.4
click at [445, 312] on tbody "1 Client Local Pickup Customer Local Pickup Company Freight Contracted Freight …" at bounding box center [390, 313] width 561 height 63
type input "8"
type input "8.28"
type input "8.6"
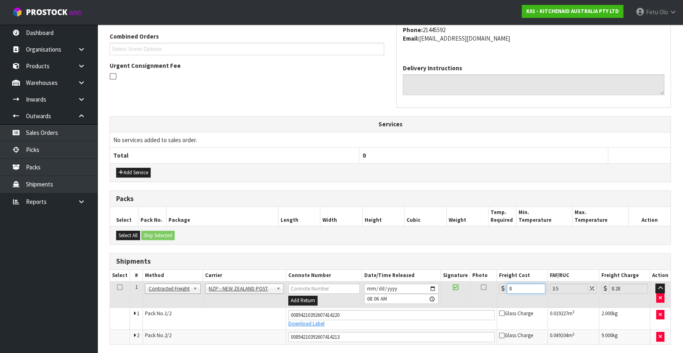
type input "8.9"
type input "8.66"
type input "8.96"
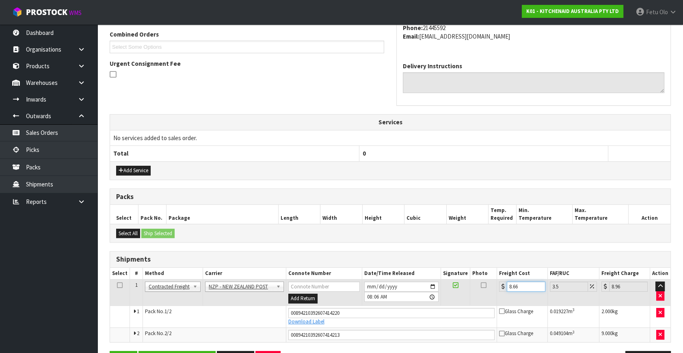
scroll to position [236, 0]
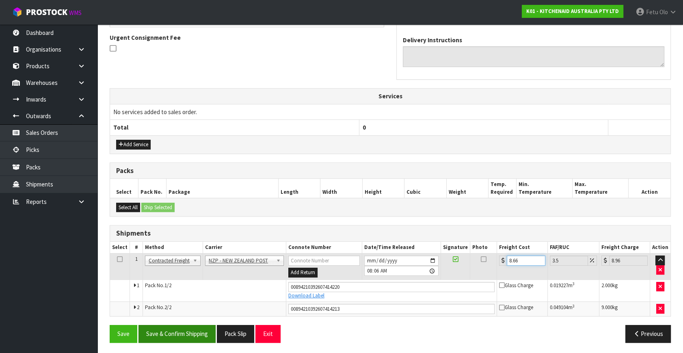
type input "8.66"
click at [185, 329] on button "Save & Confirm Shipping" at bounding box center [177, 333] width 77 height 17
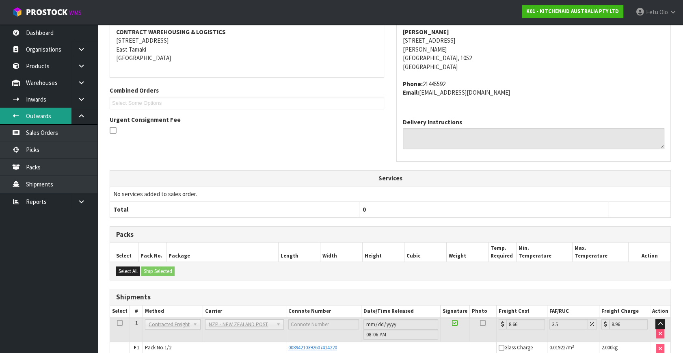
scroll to position [214, 0]
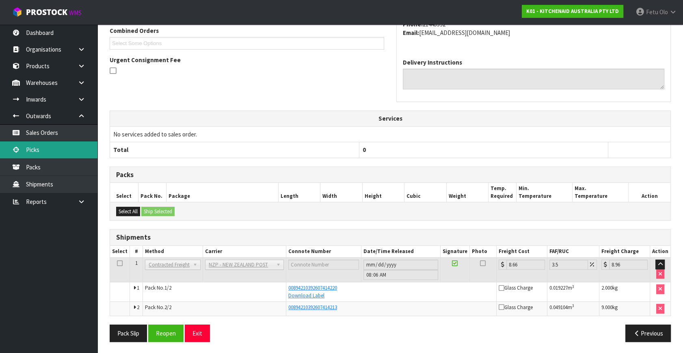
click at [40, 148] on link "Picks" at bounding box center [48, 149] width 97 height 17
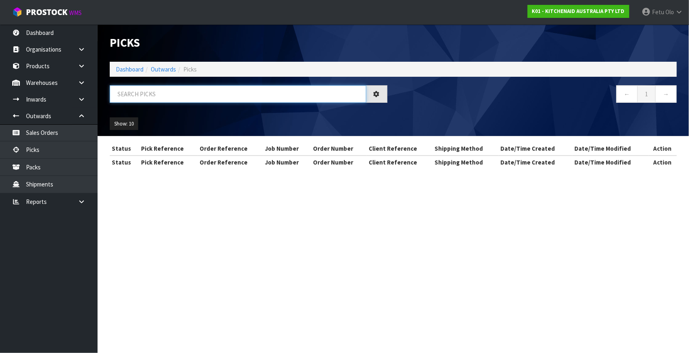
click at [177, 88] on input "text" at bounding box center [238, 93] width 256 height 17
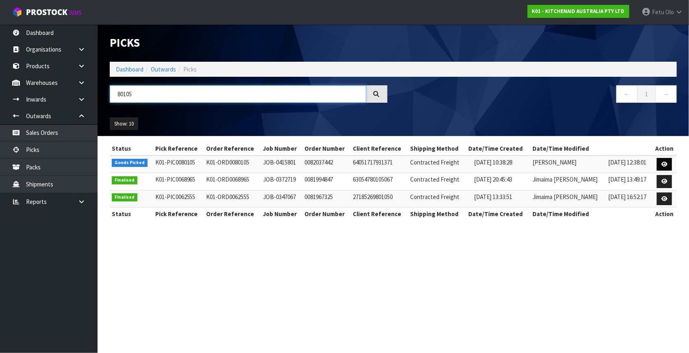
type input "80105"
click at [662, 164] on icon at bounding box center [664, 164] width 6 height 5
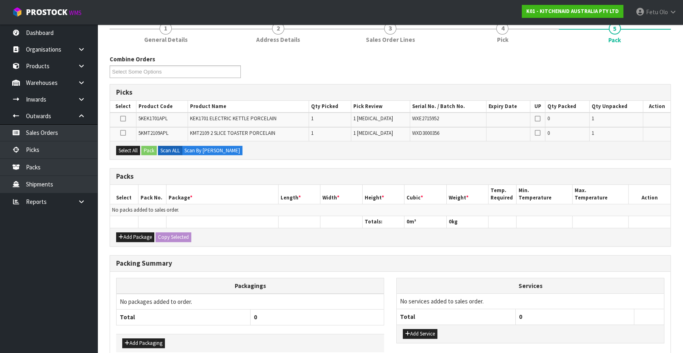
scroll to position [110, 0]
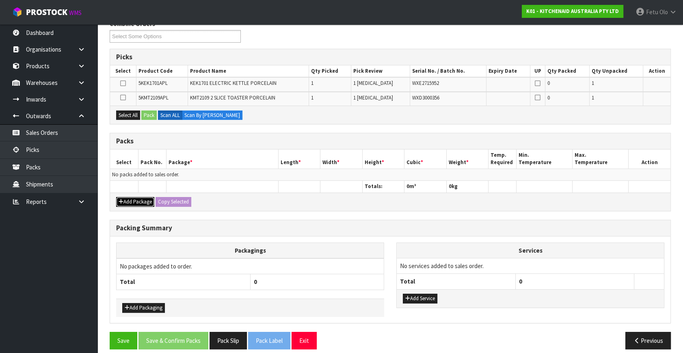
click at [132, 203] on button "Add Package" at bounding box center [135, 202] width 38 height 10
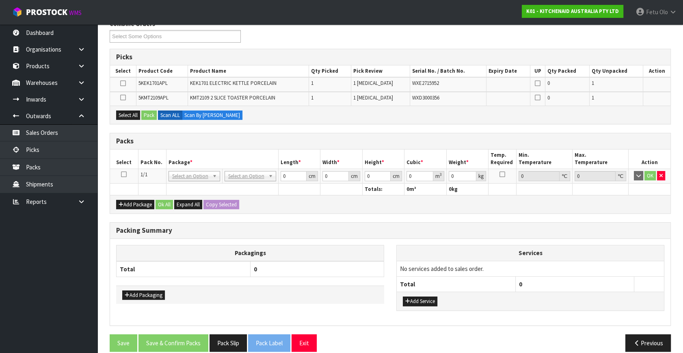
click at [122, 174] on icon at bounding box center [124, 174] width 6 height 0
click at [175, 146] on div "Packs" at bounding box center [390, 141] width 561 height 16
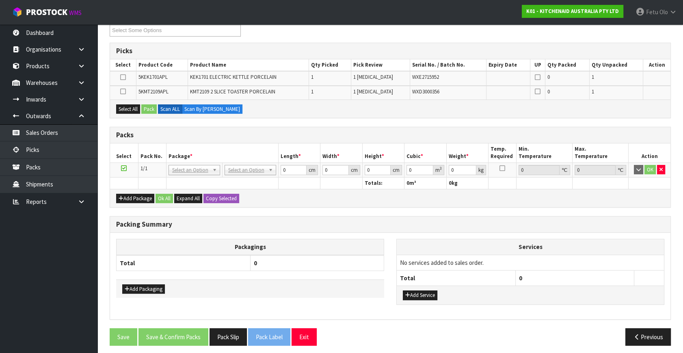
scroll to position [119, 0]
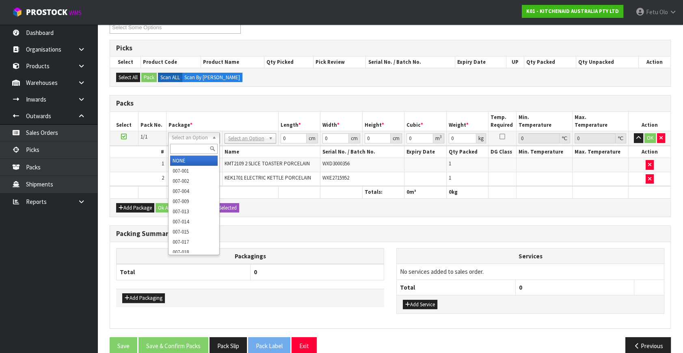
click at [196, 153] on input "text" at bounding box center [194, 149] width 48 height 10
type input "011"
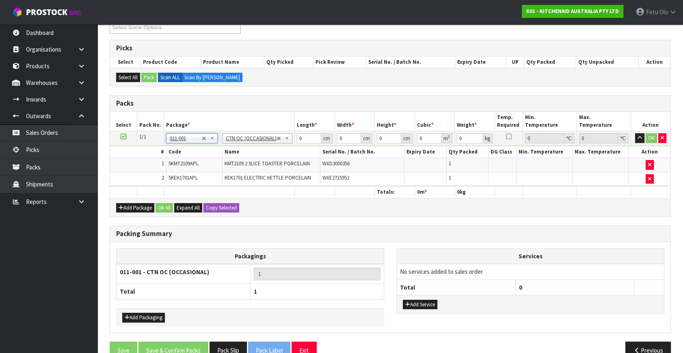
type input "4.9"
drag, startPoint x: 311, startPoint y: 137, endPoint x: 262, endPoint y: 156, distance: 52.4
click at [262, 156] on tbody "1/1 NONE 007-001 007-002 007-004 007-009 007-013 007-014 007-015 007-017 007-01…" at bounding box center [390, 158] width 561 height 55
type input "45"
type input "40"
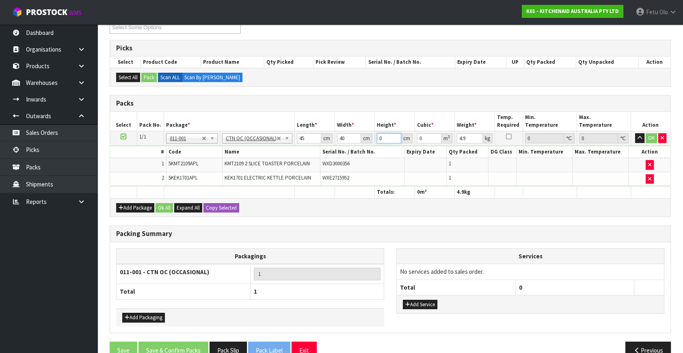
type input "2"
type input "0.0036"
type input "29"
type input "0.0522"
type input "29"
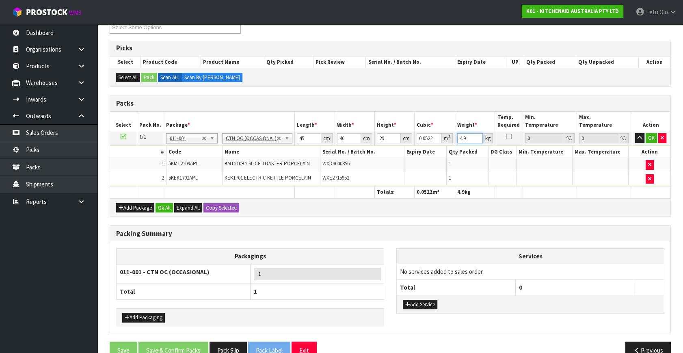
click at [464, 138] on input "4.9" at bounding box center [470, 138] width 26 height 10
drag, startPoint x: 472, startPoint y: 138, endPoint x: 429, endPoint y: 149, distance: 44.5
click at [429, 149] on tbody "1/1 NONE 007-001 007-002 007-004 007-009 007-013 007-014 007-015 007-017 007-01…" at bounding box center [390, 158] width 561 height 55
type input "7"
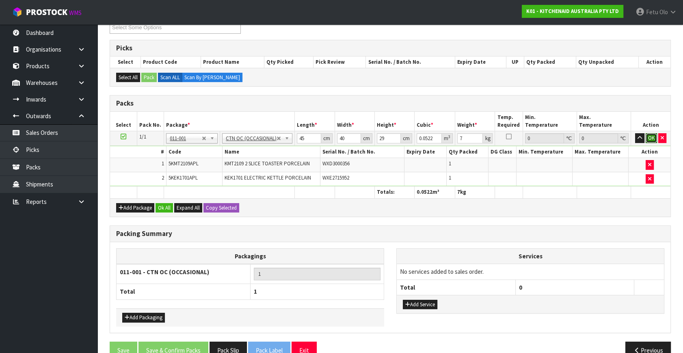
click button "OK" at bounding box center [651, 138] width 11 height 10
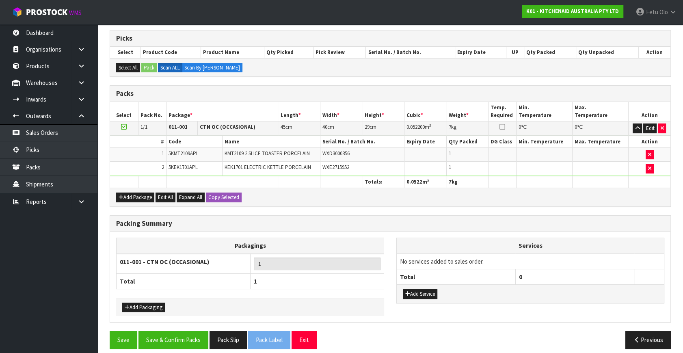
scroll to position [134, 0]
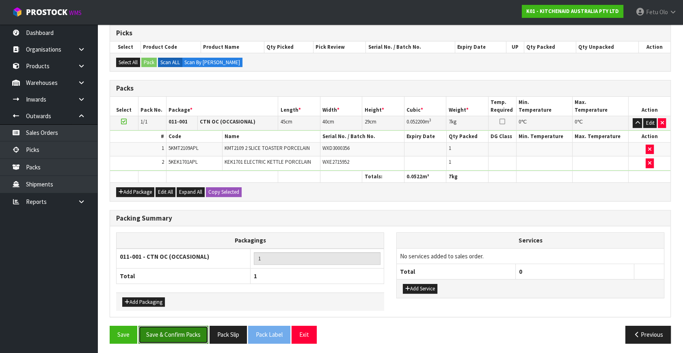
click at [192, 331] on button "Save & Confirm Packs" at bounding box center [174, 334] width 70 height 17
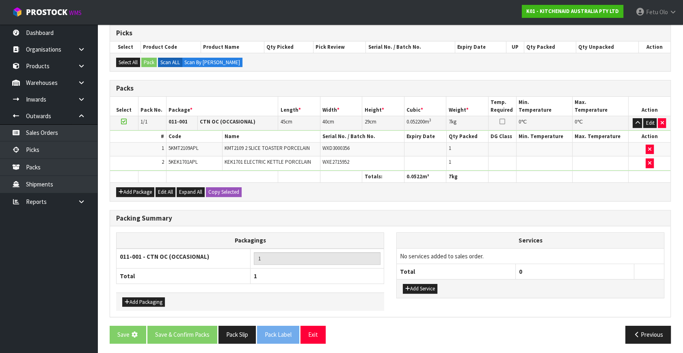
scroll to position [0, 0]
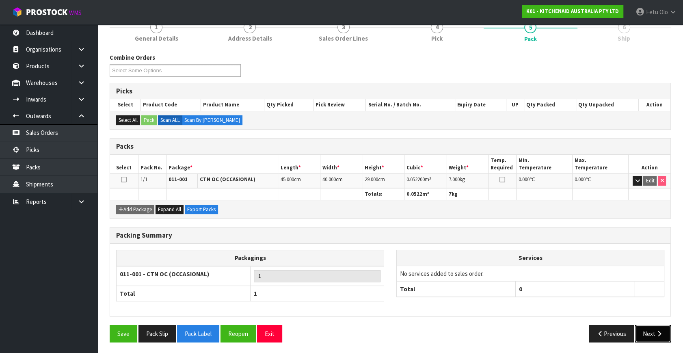
click at [651, 336] on button "Next" at bounding box center [653, 333] width 36 height 17
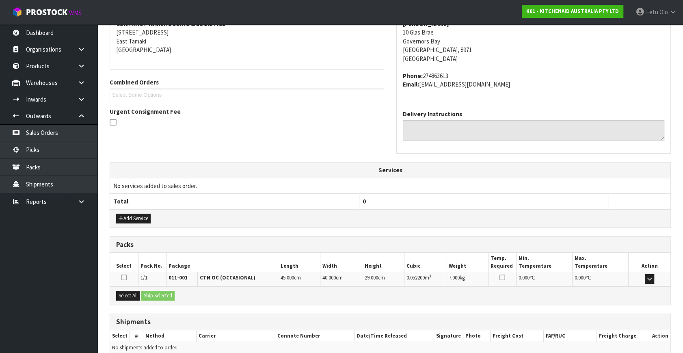
scroll to position [200, 0]
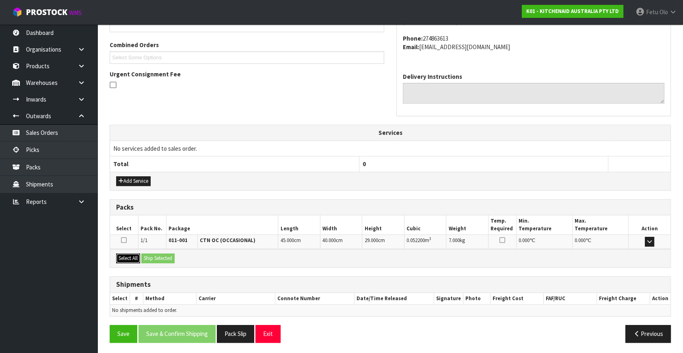
click at [131, 259] on button "Select All" at bounding box center [128, 258] width 24 height 10
click at [174, 257] on button "Ship Selected" at bounding box center [157, 258] width 33 height 10
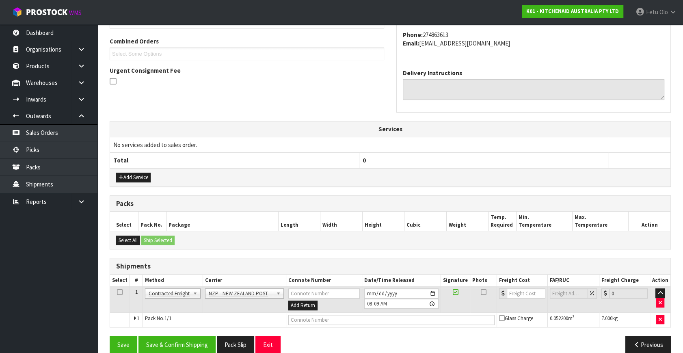
scroll to position [214, 0]
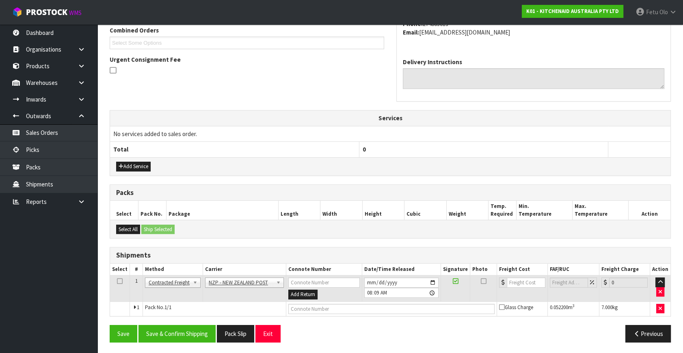
click at [188, 342] on div "Save Save & Confirm Shipping Pack Slip Exit Previous" at bounding box center [391, 337] width 574 height 24
click at [193, 336] on button "Save & Confirm Shipping" at bounding box center [177, 333] width 77 height 17
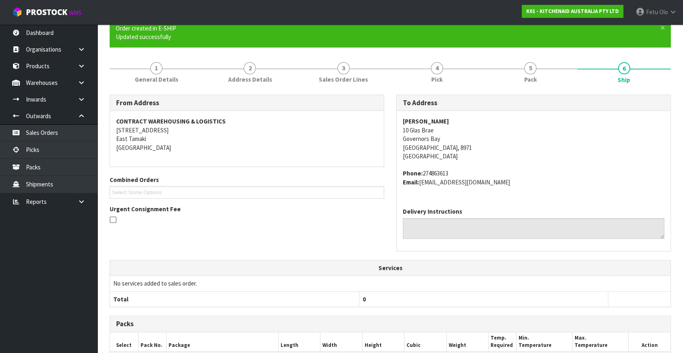
scroll to position [203, 0]
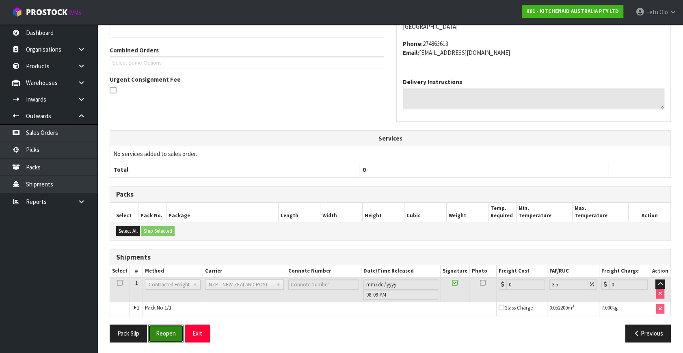
click at [172, 328] on button "Reopen" at bounding box center [165, 333] width 35 height 17
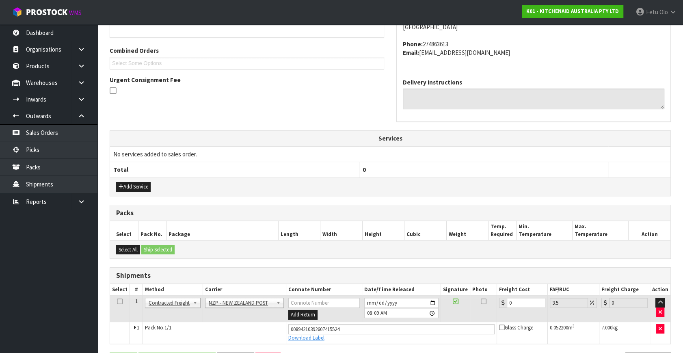
scroll to position [195, 0]
drag, startPoint x: 505, startPoint y: 300, endPoint x: 516, endPoint y: 301, distance: 10.2
click at [512, 301] on div "0" at bounding box center [522, 302] width 46 height 10
drag, startPoint x: 516, startPoint y: 301, endPoint x: 482, endPoint y: 303, distance: 33.4
click at [484, 303] on tr "1 Client Local Pickup Customer Local Pickup Company Freight Contracted Freight …" at bounding box center [390, 308] width 561 height 26
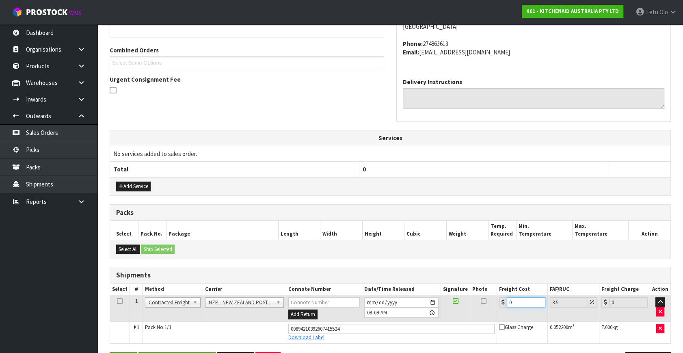
type input "1"
type input "1.03"
type input "17"
type input "17.59"
type input "17.8"
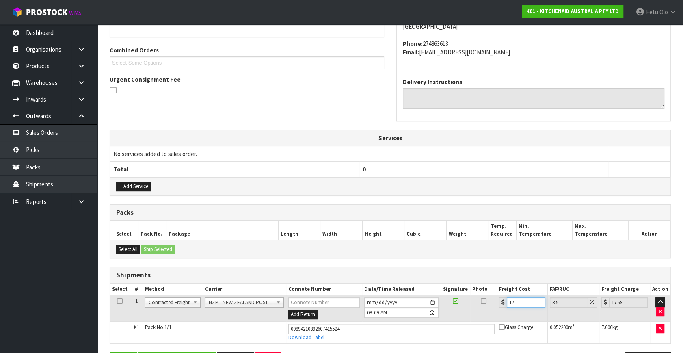
type input "18.42"
type input "17.86"
type input "18.49"
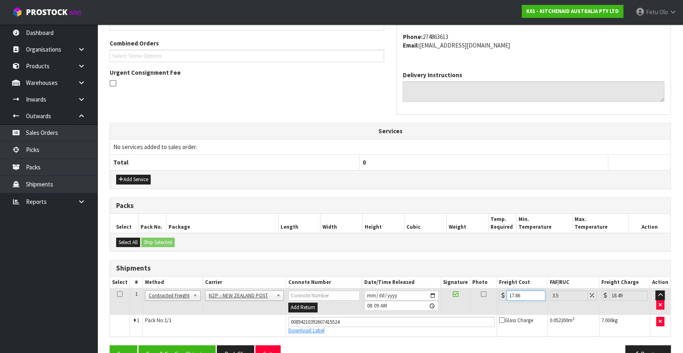
scroll to position [222, 0]
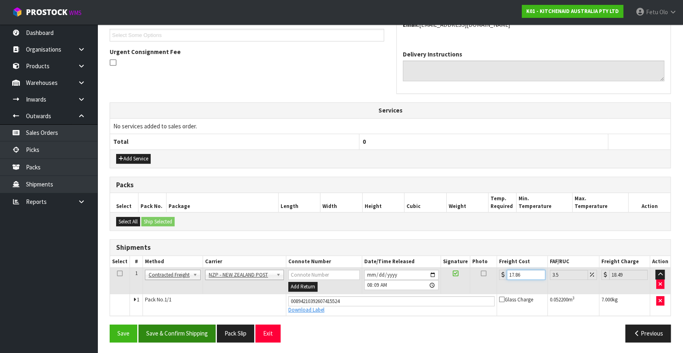
type input "17.86"
click at [196, 328] on button "Save & Confirm Shipping" at bounding box center [177, 333] width 77 height 17
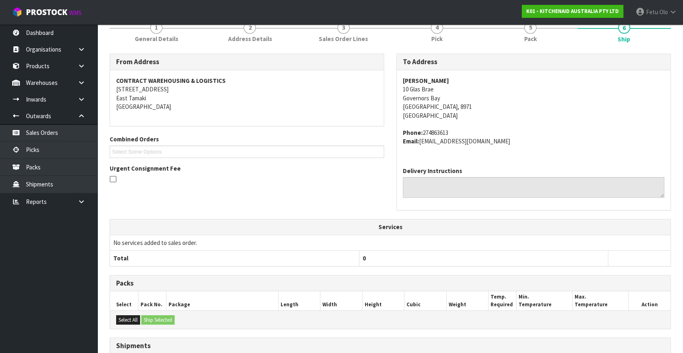
scroll to position [200, 0]
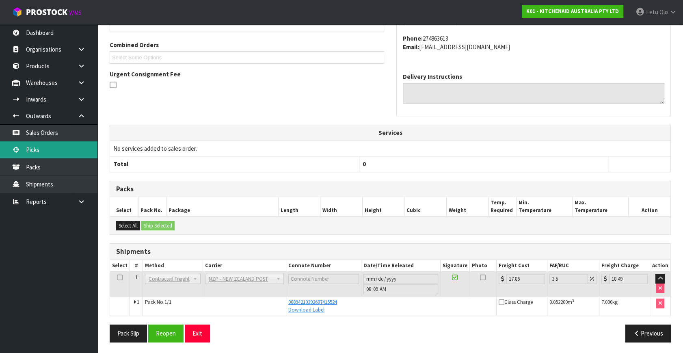
click at [29, 149] on link "Picks" at bounding box center [48, 149] width 97 height 17
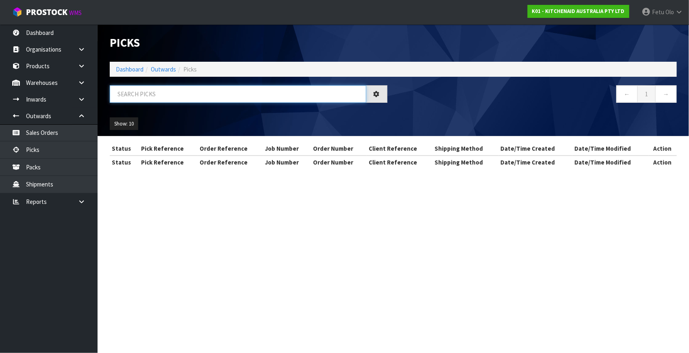
click at [199, 96] on input "text" at bounding box center [238, 93] width 256 height 17
type input "80086"
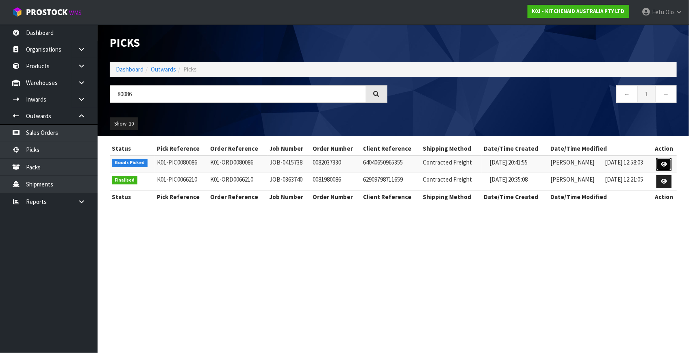
click at [663, 162] on icon at bounding box center [664, 164] width 6 height 5
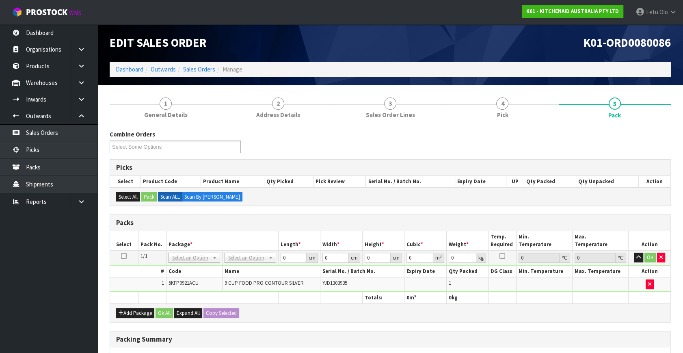
click at [266, 221] on h3 "Packs" at bounding box center [390, 223] width 548 height 8
drag, startPoint x: 197, startPoint y: 253, endPoint x: 191, endPoint y: 264, distance: 12.6
click at [190, 264] on input "text" at bounding box center [194, 268] width 48 height 10
type input "011"
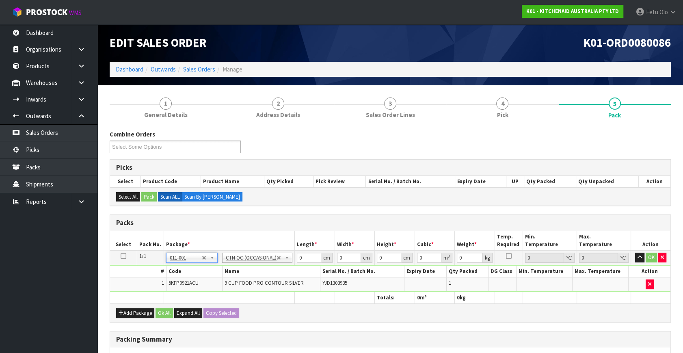
type input "4.6"
drag, startPoint x: 305, startPoint y: 256, endPoint x: 270, endPoint y: 272, distance: 38.5
click at [270, 272] on tbody "1/1 NONE 007-001 007-002 007-004 007-009 007-013 007-014 007-015 007-017 007-01…" at bounding box center [390, 271] width 561 height 41
type input "52"
type input "34"
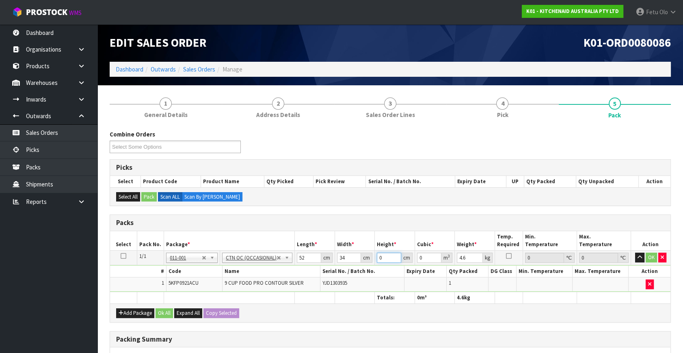
type input "2"
type input "0.003536"
type input "29"
type input "0.051272"
type input "29"
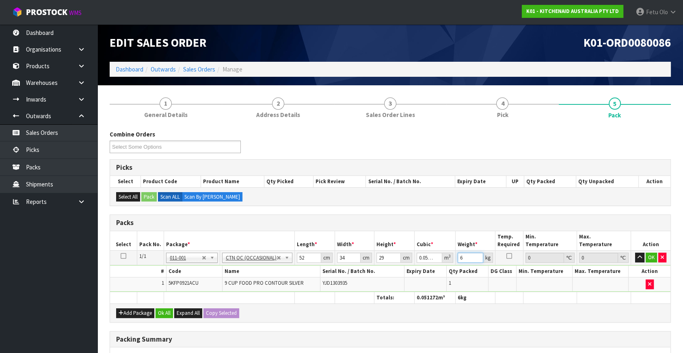
type input "6"
click button "OK" at bounding box center [651, 258] width 11 height 10
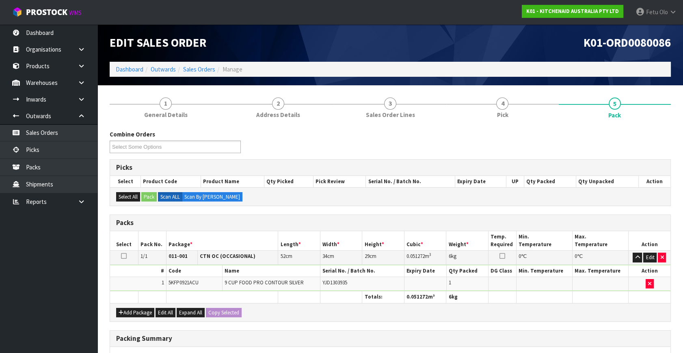
scroll to position [121, 0]
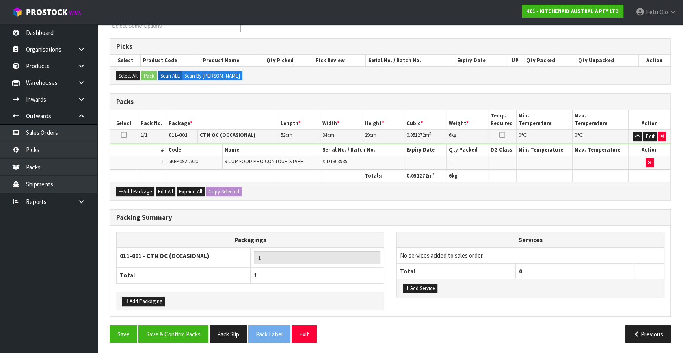
click at [194, 322] on div "Packing Summary Packagings 011-001 - CTN OC (OCCASIONAL) 1 Total 1 Add Packagin…" at bounding box center [391, 267] width 574 height 116
click at [194, 327] on button "Save & Confirm Packs" at bounding box center [174, 333] width 70 height 17
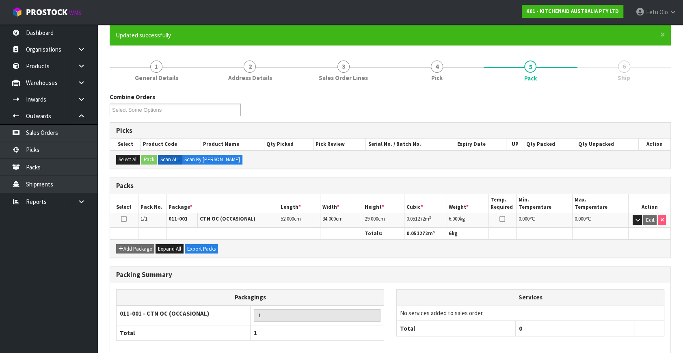
scroll to position [106, 0]
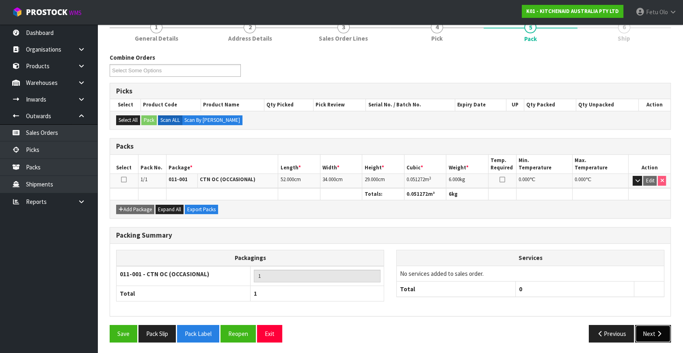
click at [664, 336] on button "Next" at bounding box center [653, 333] width 36 height 17
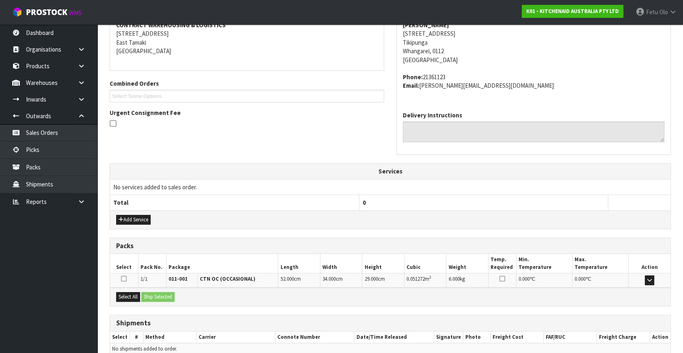
scroll to position [200, 0]
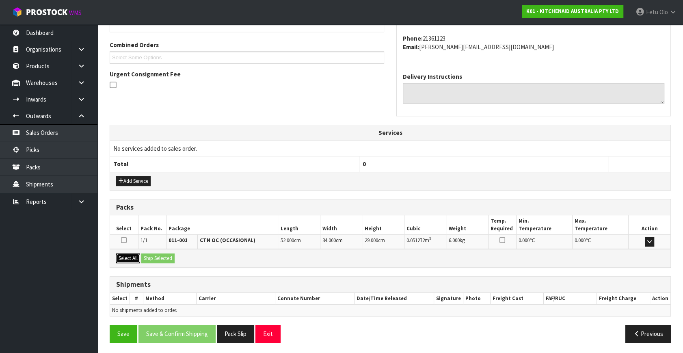
click at [128, 255] on button "Select All" at bounding box center [128, 258] width 24 height 10
click at [179, 255] on div "Select All Ship Selected" at bounding box center [390, 258] width 561 height 18
click at [162, 257] on button "Ship Selected" at bounding box center [157, 258] width 33 height 10
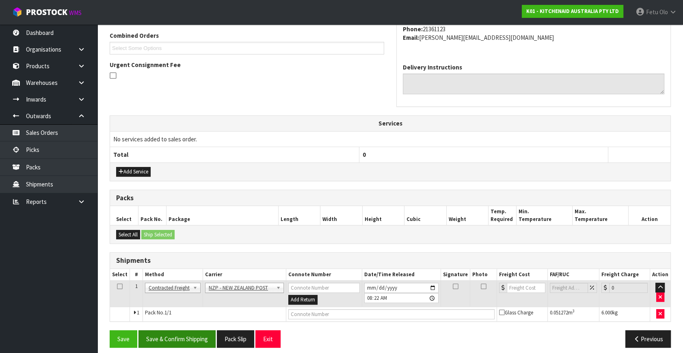
scroll to position [214, 0]
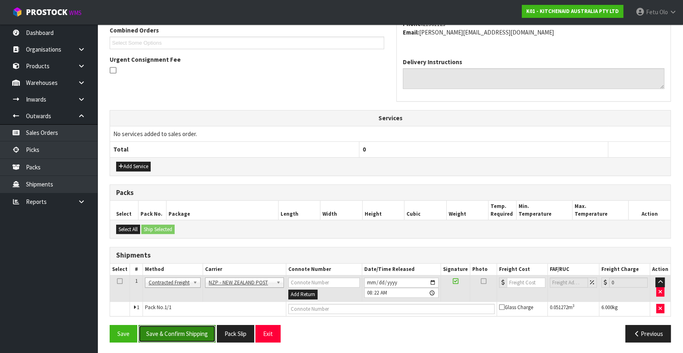
click at [200, 339] on button "Save & Confirm Shipping" at bounding box center [177, 333] width 77 height 17
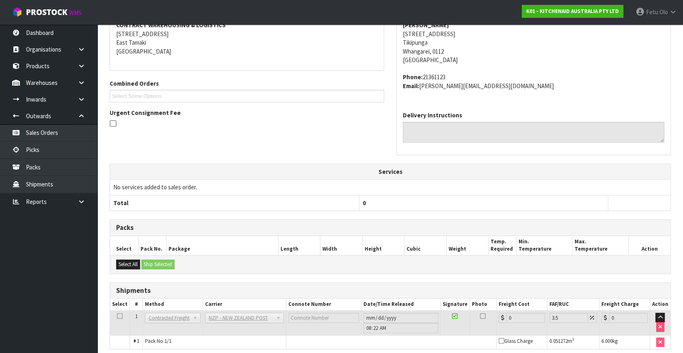
scroll to position [203, 0]
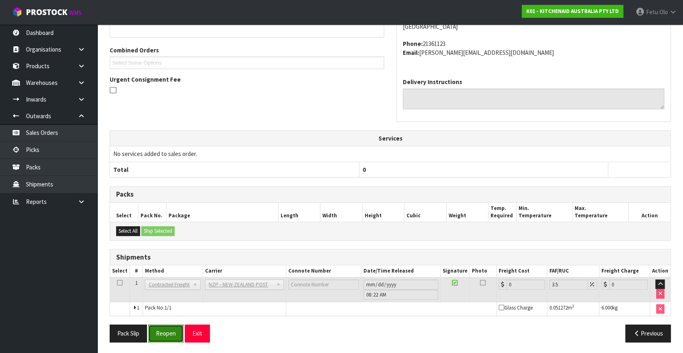
click at [176, 335] on button "Reopen" at bounding box center [165, 333] width 35 height 17
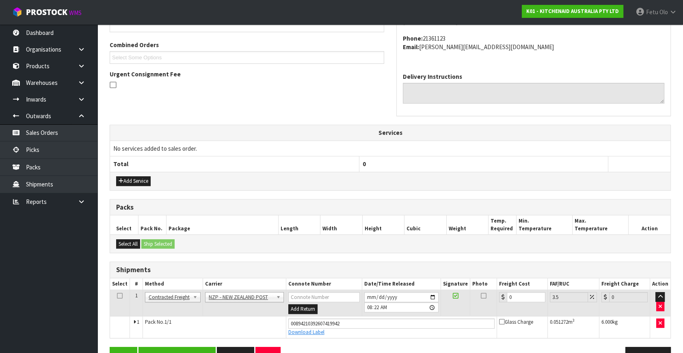
scroll to position [222, 0]
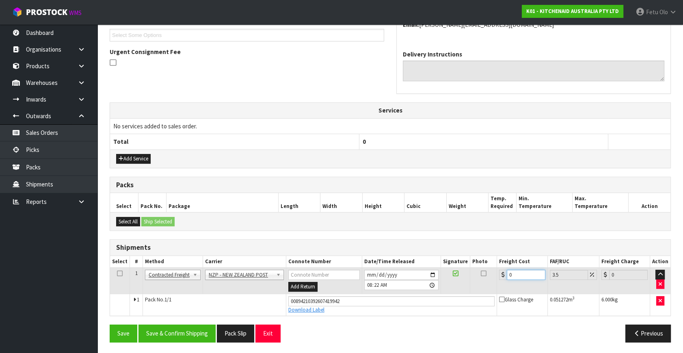
drag, startPoint x: 515, startPoint y: 270, endPoint x: 402, endPoint y: 316, distance: 122.6
click at [402, 316] on div "From Address CONTRACT WAREHOUSING & LOGISTICS 17 Allens Road East Tamaki Auckla…" at bounding box center [390, 143] width 561 height 412
type input "7"
type input "7.24"
type input "7.3"
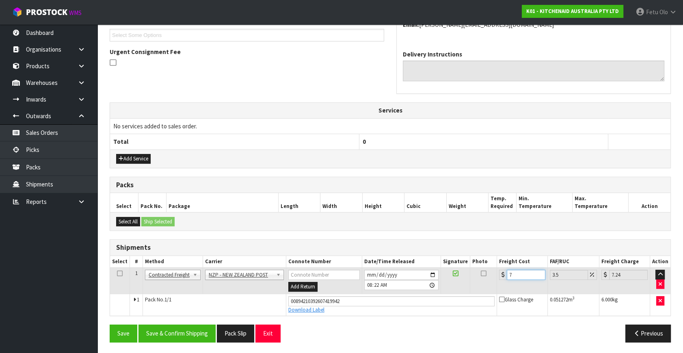
type input "7.56"
type input "7.31"
type input "7.57"
type input "7.31"
click at [183, 325] on button "Save & Confirm Shipping" at bounding box center [177, 333] width 77 height 17
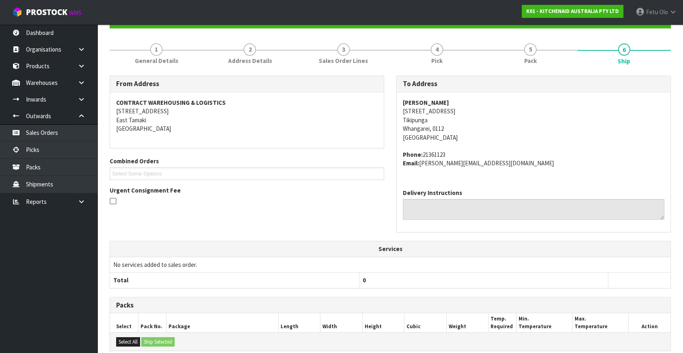
scroll to position [184, 0]
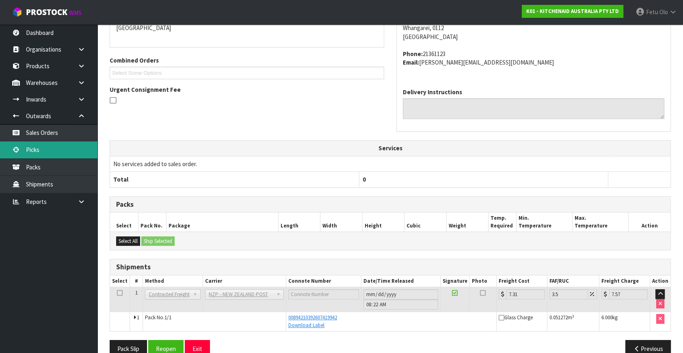
click at [39, 153] on link "Picks" at bounding box center [48, 149] width 97 height 17
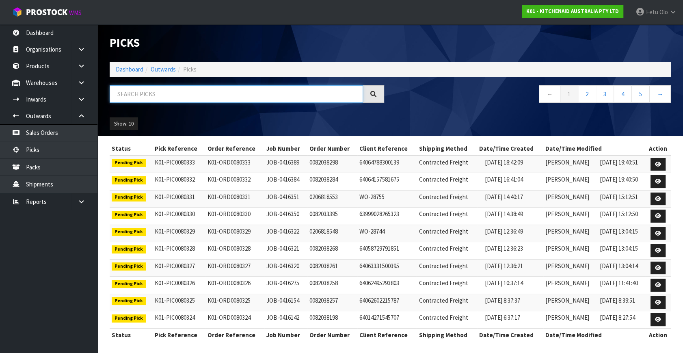
click at [279, 96] on input "text" at bounding box center [236, 93] width 253 height 17
type input "JOB-0415725"
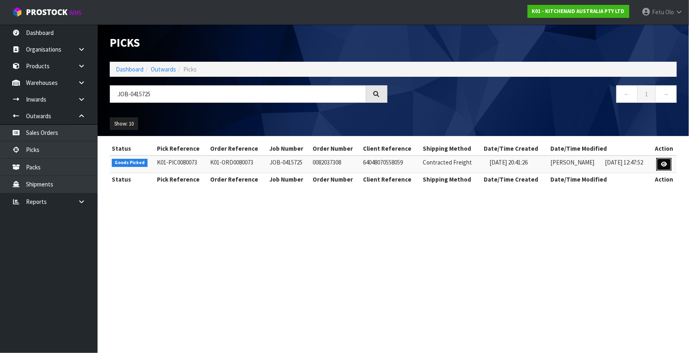
click at [666, 162] on icon at bounding box center [664, 164] width 6 height 5
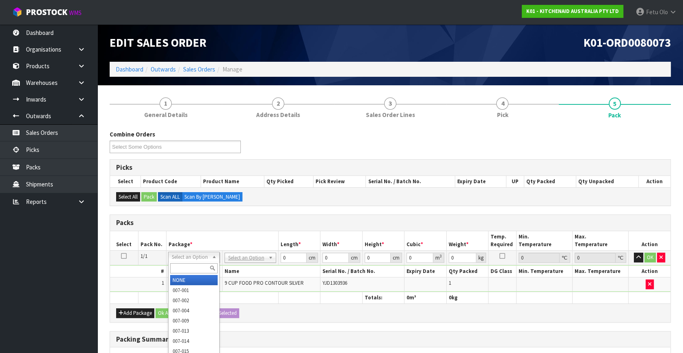
drag, startPoint x: 185, startPoint y: 254, endPoint x: 185, endPoint y: 262, distance: 7.7
click at [185, 262] on div at bounding box center [194, 268] width 51 height 13
click at [185, 265] on input "text" at bounding box center [194, 268] width 48 height 10
type input "011"
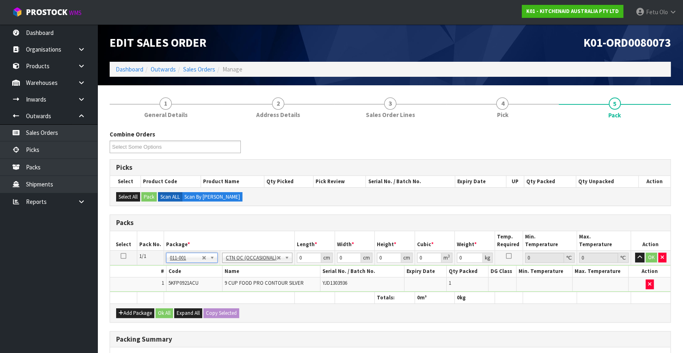
type input "4.6"
drag, startPoint x: 305, startPoint y: 258, endPoint x: 270, endPoint y: 263, distance: 35.3
click at [273, 267] on tbody "1/1 NONE 007-001 007-002 007-004 007-009 007-013 007-014 007-015 007-017 007-01…" at bounding box center [390, 271] width 561 height 41
type input "52"
type input "34"
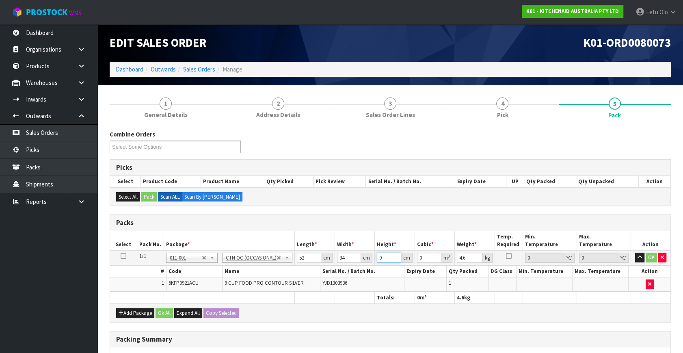
type input "2"
type input "0.003536"
type input "29"
type input "0.051272"
type input "29"
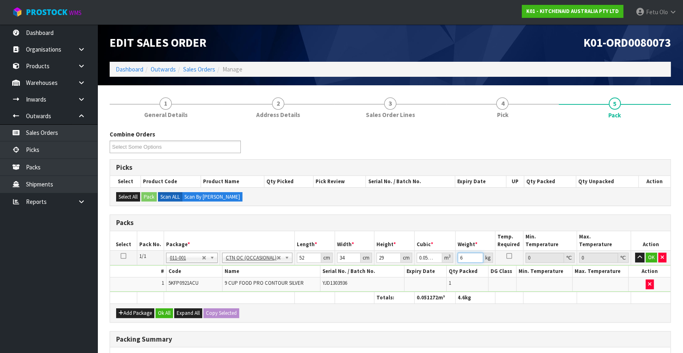
type input "6"
click button "OK" at bounding box center [651, 258] width 11 height 10
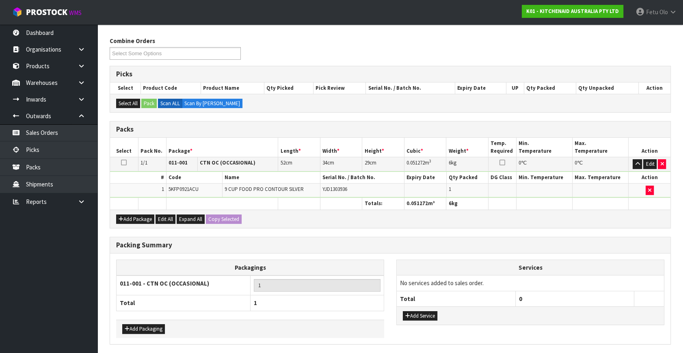
scroll to position [121, 0]
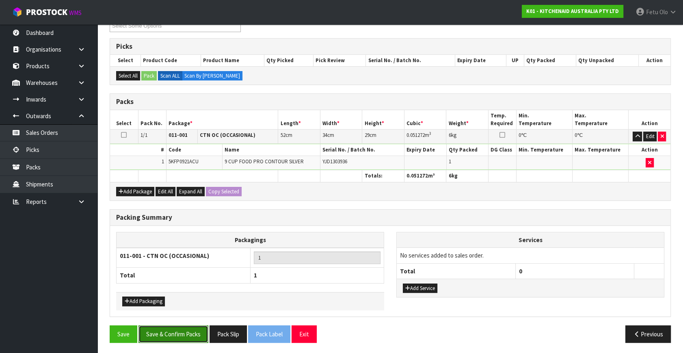
click at [164, 337] on button "Save & Confirm Packs" at bounding box center [174, 333] width 70 height 17
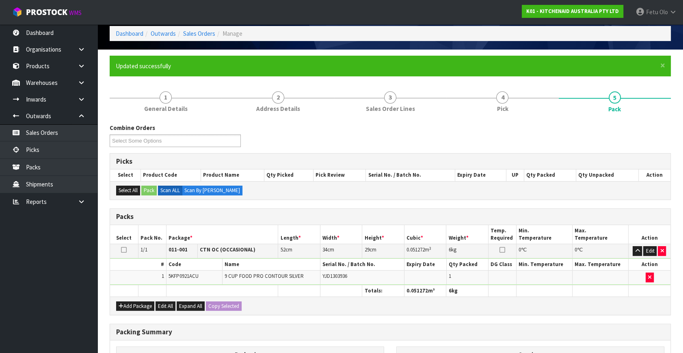
scroll to position [106, 0]
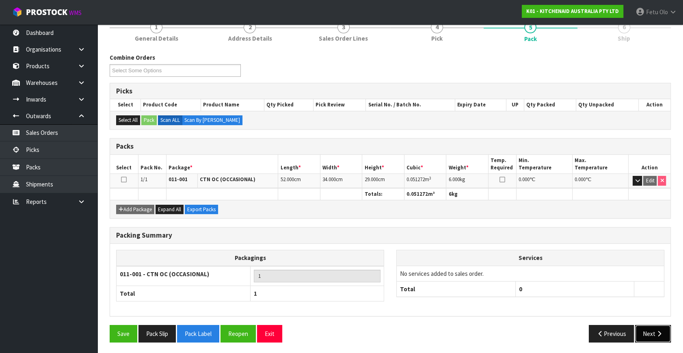
click at [646, 327] on button "Next" at bounding box center [653, 333] width 36 height 17
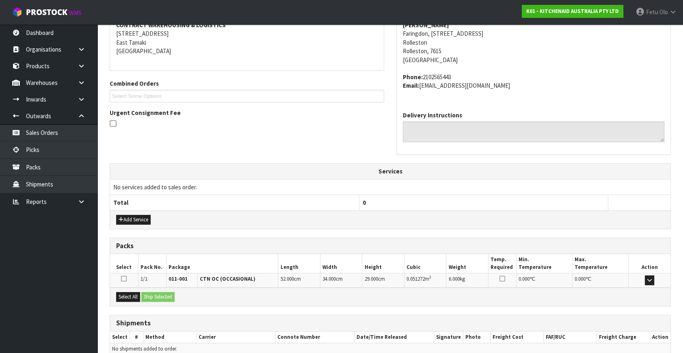
scroll to position [200, 0]
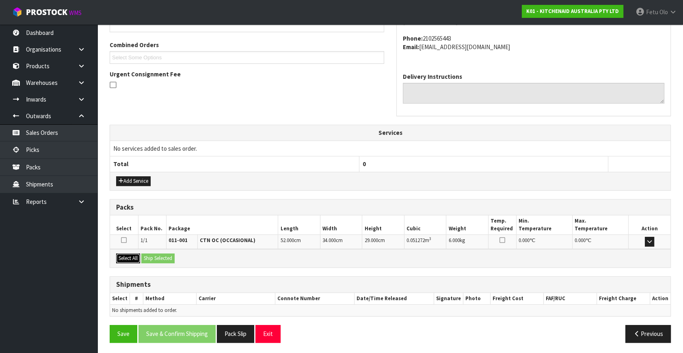
click at [133, 254] on button "Select All" at bounding box center [128, 258] width 24 height 10
click at [146, 256] on button "Ship Selected" at bounding box center [157, 258] width 33 height 10
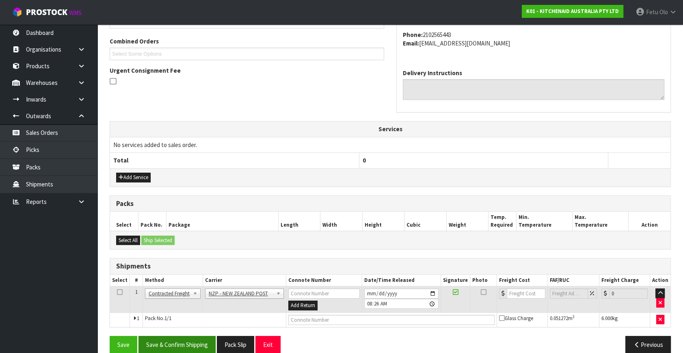
scroll to position [214, 0]
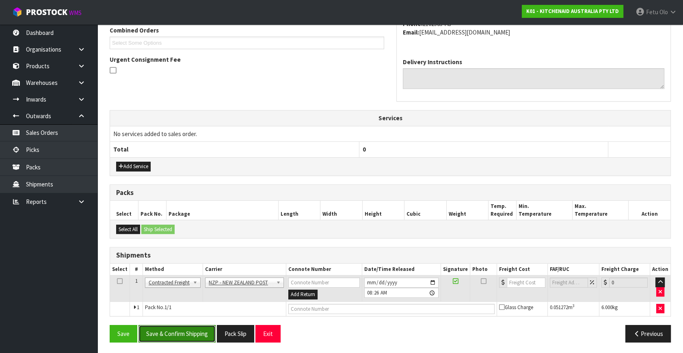
click at [181, 328] on button "Save & Confirm Shipping" at bounding box center [177, 333] width 77 height 17
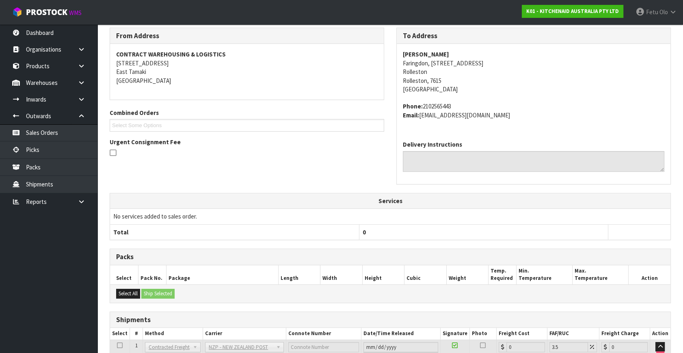
scroll to position [203, 0]
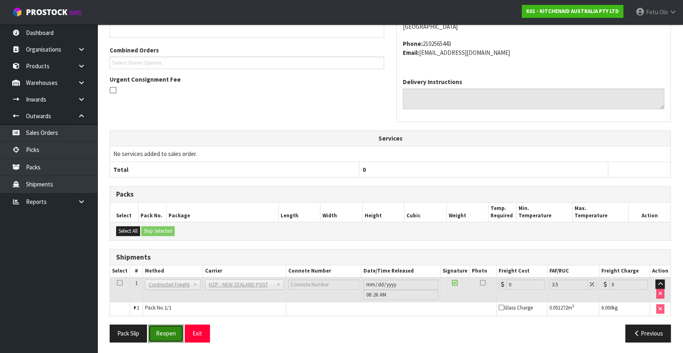
click at [167, 331] on button "Reopen" at bounding box center [165, 333] width 35 height 17
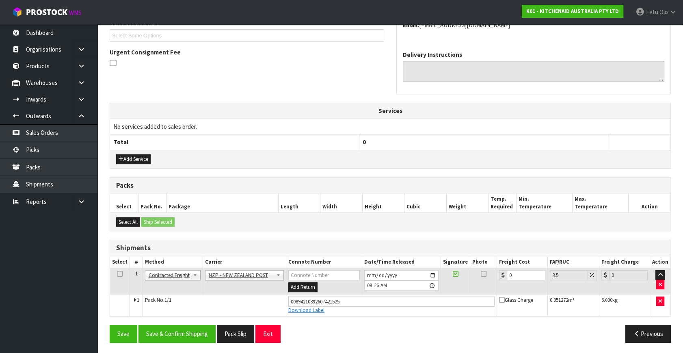
scroll to position [222, 0]
drag, startPoint x: 516, startPoint y: 272, endPoint x: 468, endPoint y: 293, distance: 52.9
click at [468, 293] on tbody "1 Client Local Pickup Customer Local Pickup Company Freight Contracted Freight …" at bounding box center [390, 292] width 561 height 48
type input "1"
type input "1.03"
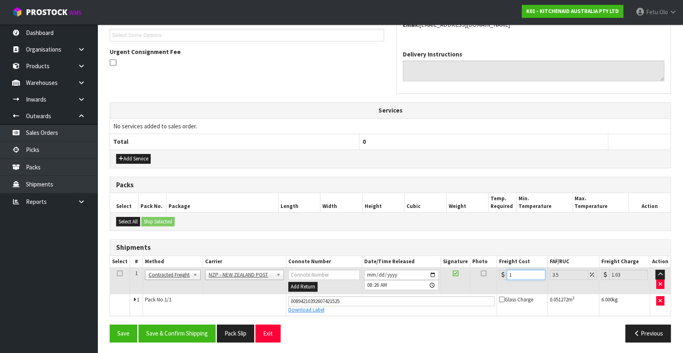
type input "13"
type input "13.45"
type input "13.2"
type input "13.66"
type input "13.27"
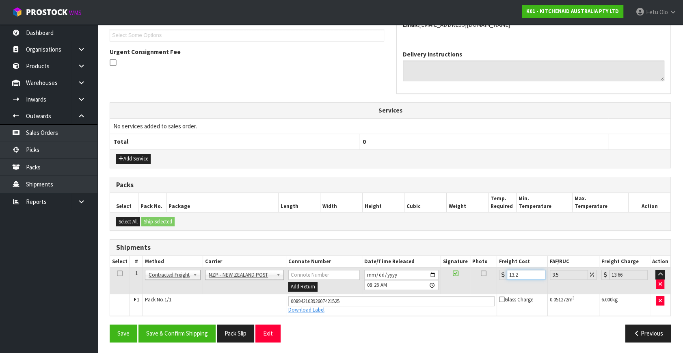
type input "13.73"
type input "13.27"
click at [203, 327] on button "Save & Confirm Shipping" at bounding box center [177, 333] width 77 height 17
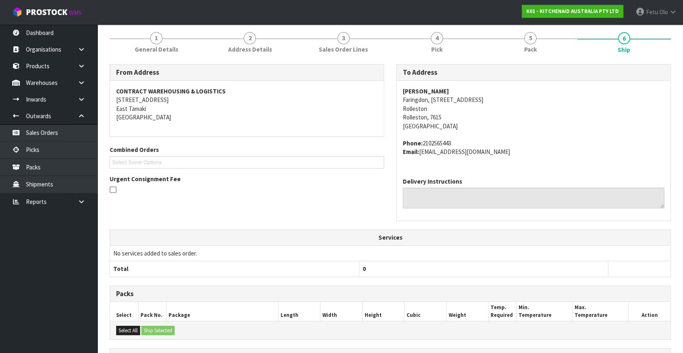
scroll to position [200, 0]
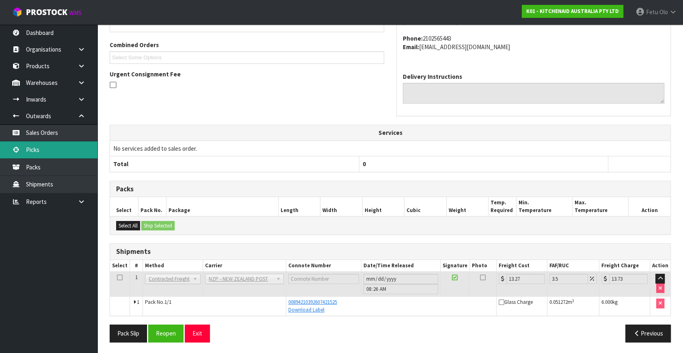
click at [43, 150] on link "Picks" at bounding box center [48, 149] width 97 height 17
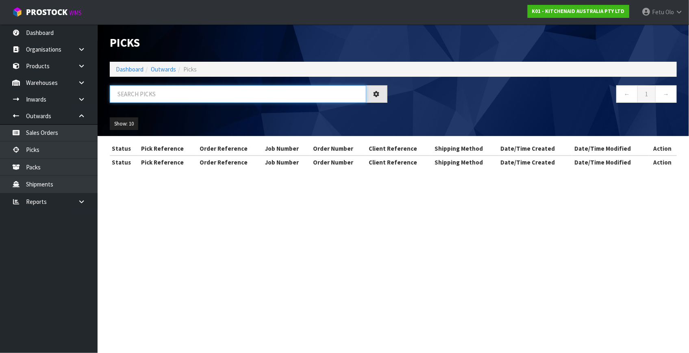
click at [191, 86] on input "text" at bounding box center [238, 93] width 256 height 17
type input "80187"
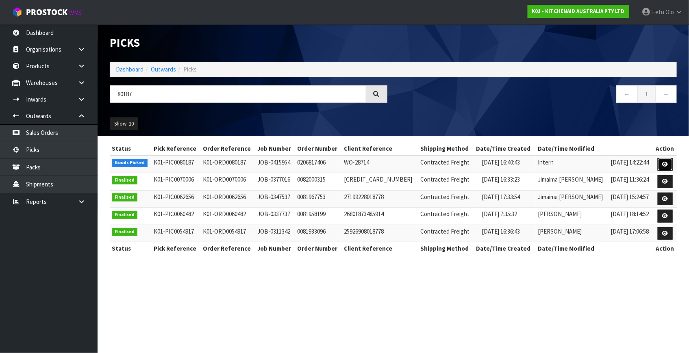
click at [658, 164] on link at bounding box center [664, 164] width 15 height 13
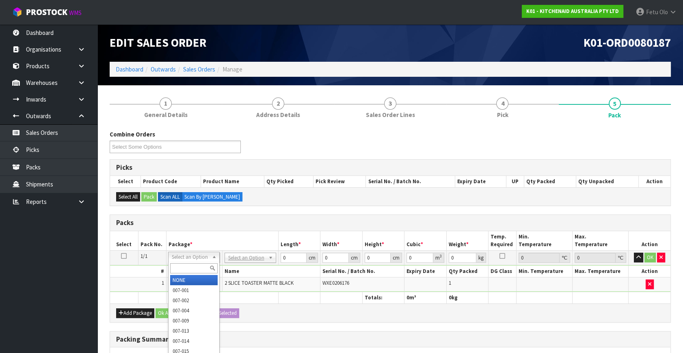
click at [179, 266] on input "text" at bounding box center [194, 268] width 48 height 10
type input "1"
type input "011"
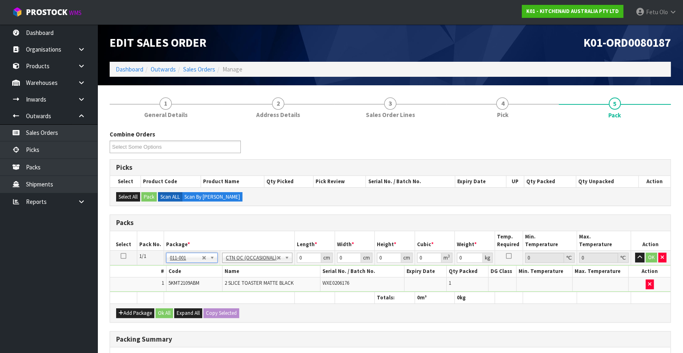
type input "2.75"
drag, startPoint x: 303, startPoint y: 260, endPoint x: 274, endPoint y: 276, distance: 33.7
click at [274, 276] on tbody "1/1 NONE 007-001 007-002 007-004 007-009 007-013 007-014 007-015 007-017 007-01…" at bounding box center [390, 271] width 561 height 41
type input "42"
type input "28"
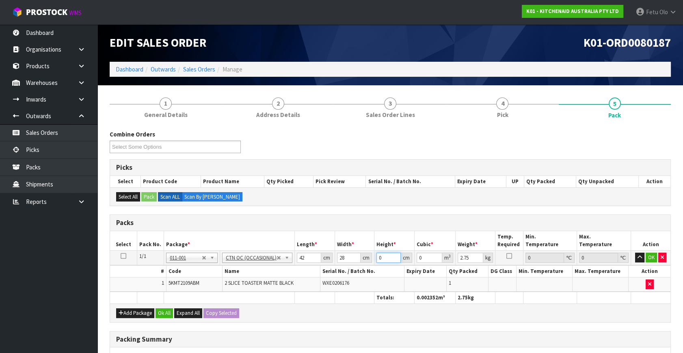
type input "2"
type input "0.002352"
type input "29"
type input "0.034104"
type input "29"
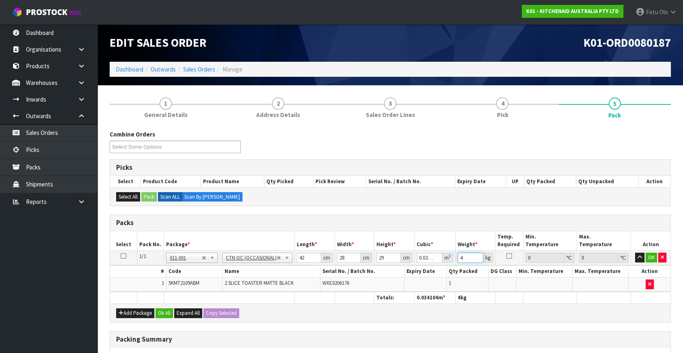
type input "4"
click button "OK" at bounding box center [651, 258] width 11 height 10
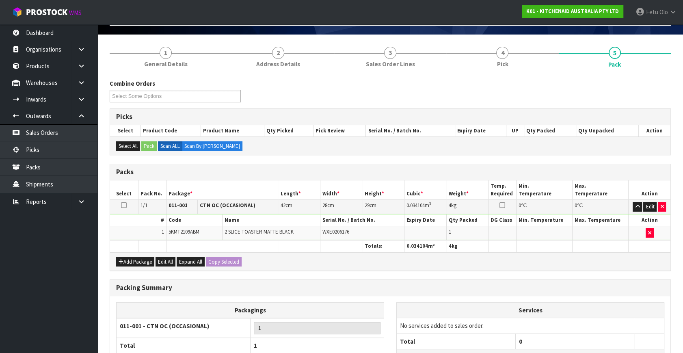
scroll to position [121, 0]
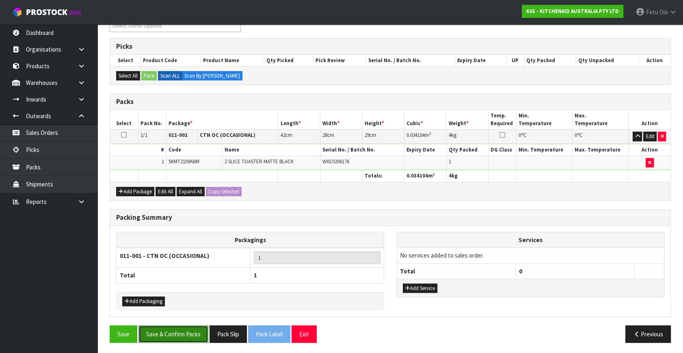
click at [174, 329] on button "Save & Confirm Packs" at bounding box center [174, 333] width 70 height 17
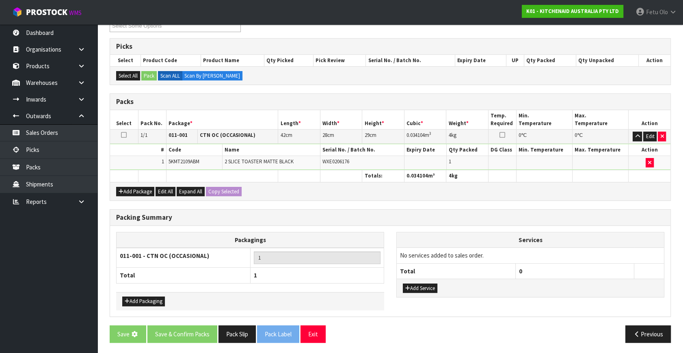
scroll to position [0, 0]
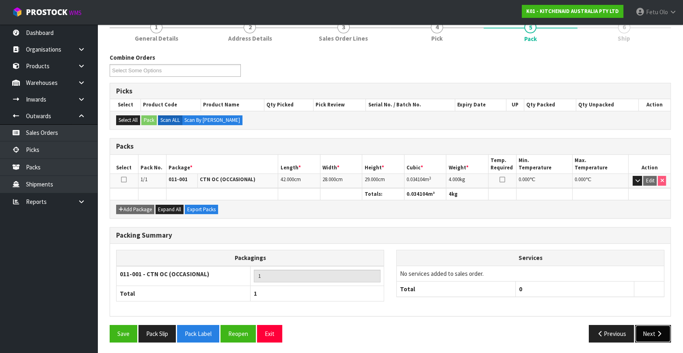
click at [656, 335] on button "Next" at bounding box center [653, 333] width 36 height 17
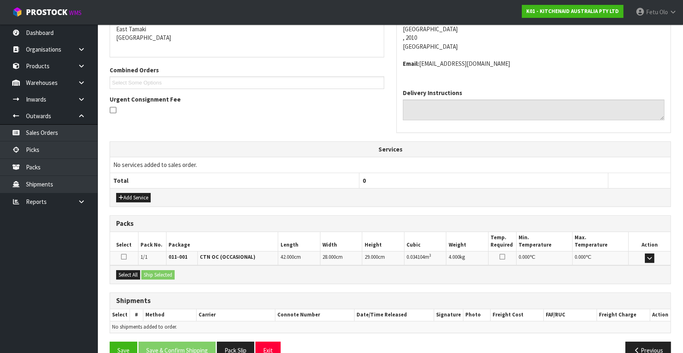
scroll to position [191, 0]
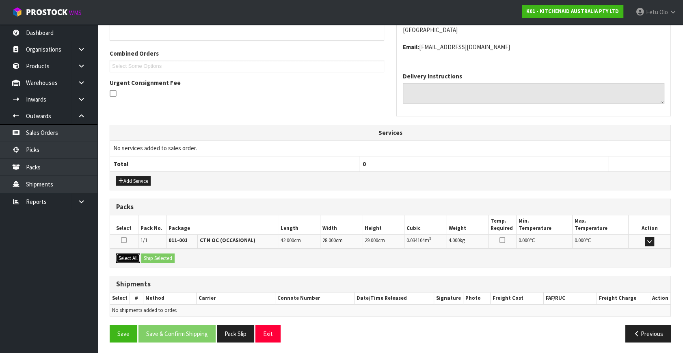
drag, startPoint x: 126, startPoint y: 259, endPoint x: 145, endPoint y: 256, distance: 18.5
click at [134, 258] on button "Select All" at bounding box center [128, 258] width 24 height 10
click at [145, 256] on button "Ship Selected" at bounding box center [157, 258] width 33 height 10
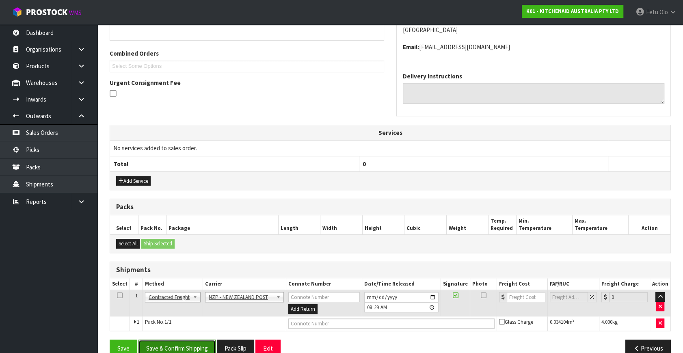
click at [178, 340] on button "Save & Confirm Shipping" at bounding box center [177, 348] width 77 height 17
click at [554, 143] on td "No services added to sales order." at bounding box center [390, 148] width 561 height 15
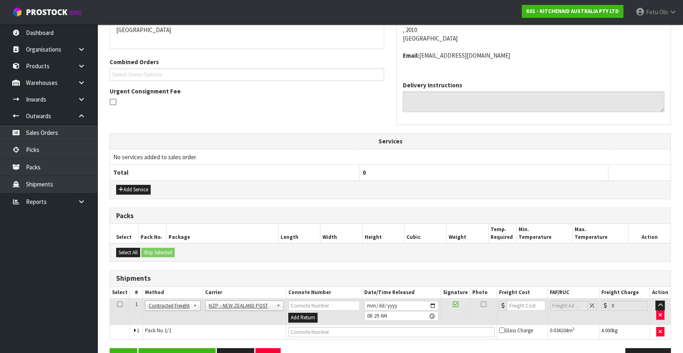
scroll to position [0, 0]
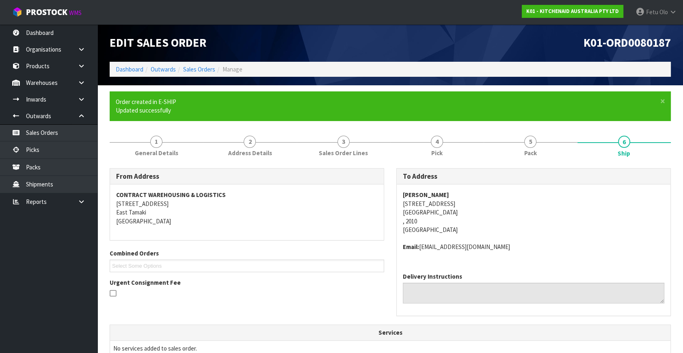
click at [515, 195] on address "Ros Stevenson 27 Grammar School Road Auckland , 2010 New Zealand" at bounding box center [534, 212] width 262 height 43
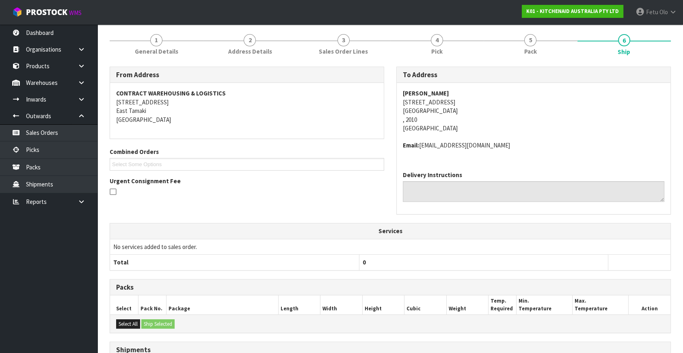
scroll to position [195, 0]
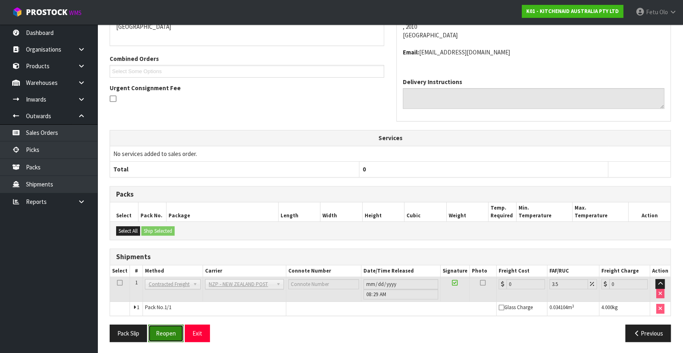
click at [158, 332] on button "Reopen" at bounding box center [165, 333] width 35 height 17
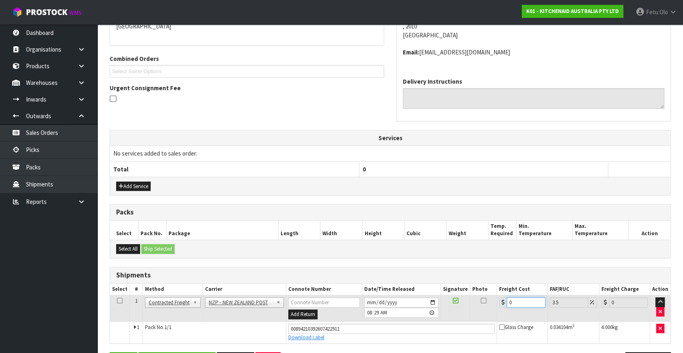
drag, startPoint x: 503, startPoint y: 305, endPoint x: 406, endPoint y: 323, distance: 99.0
click at [409, 323] on tbody "1 Client Local Pickup Customer Local Pickup Company Freight Contracted Freight …" at bounding box center [390, 319] width 561 height 48
type input "4"
type input "4.14"
type input "4.3"
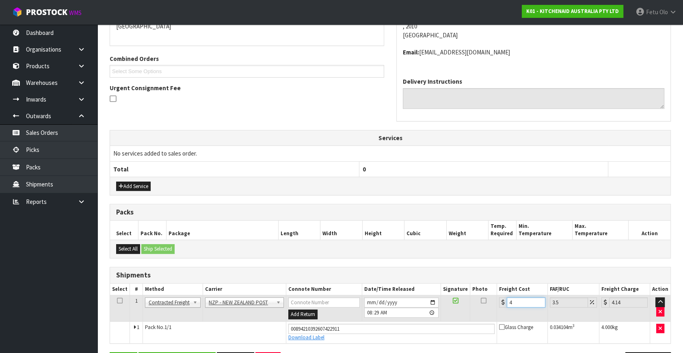
type input "4.45"
type input "4.33"
type input "4.48"
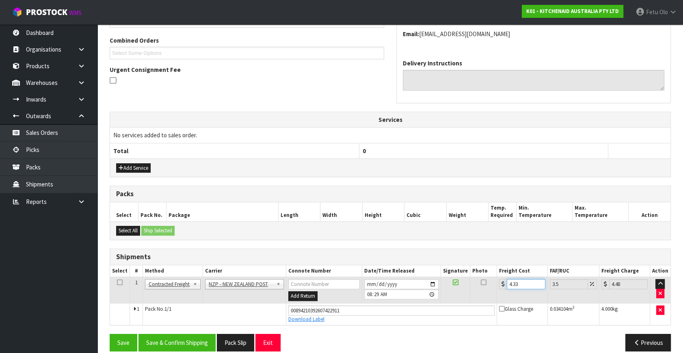
scroll to position [213, 0]
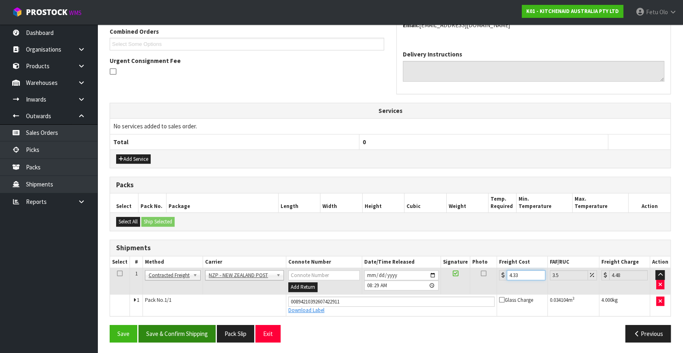
type input "4.33"
click at [181, 330] on button "Save & Confirm Shipping" at bounding box center [177, 333] width 77 height 17
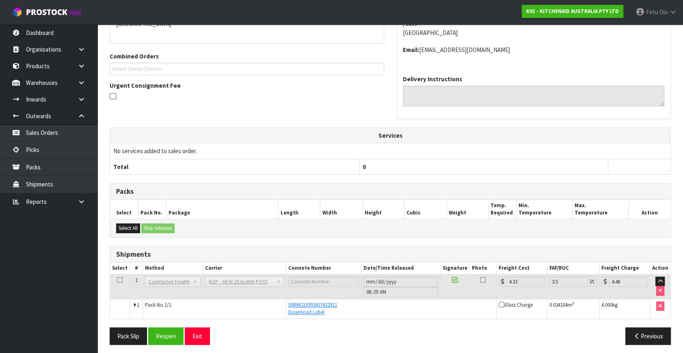
scroll to position [191, 0]
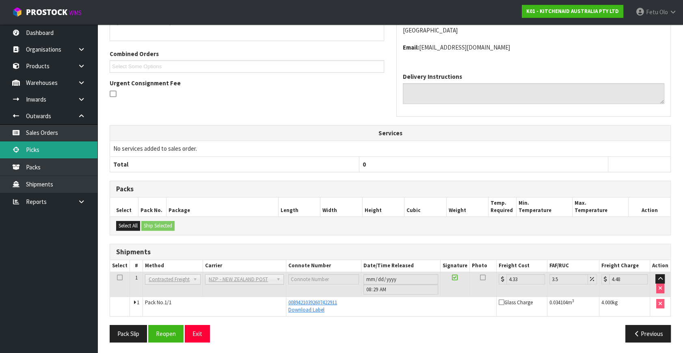
click at [48, 146] on link "Picks" at bounding box center [48, 149] width 97 height 17
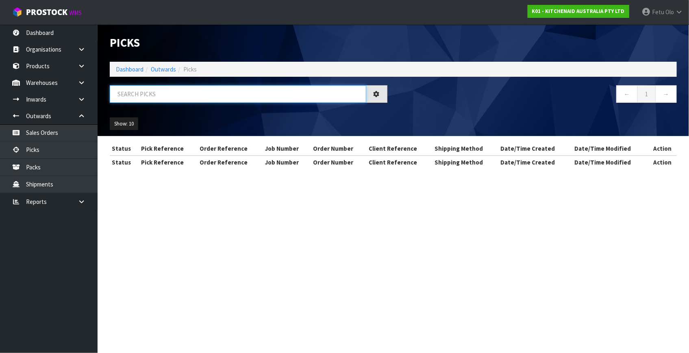
click at [180, 99] on input "text" at bounding box center [238, 93] width 256 height 17
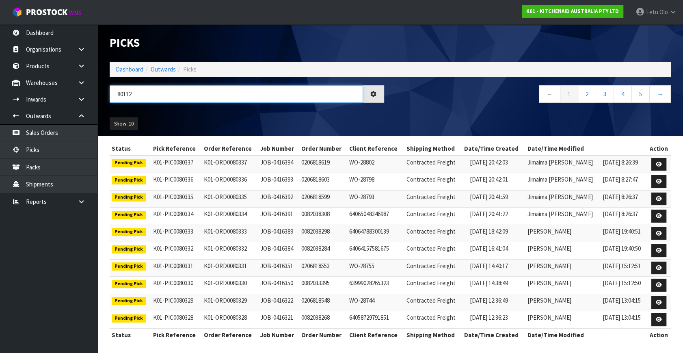
type input "80112"
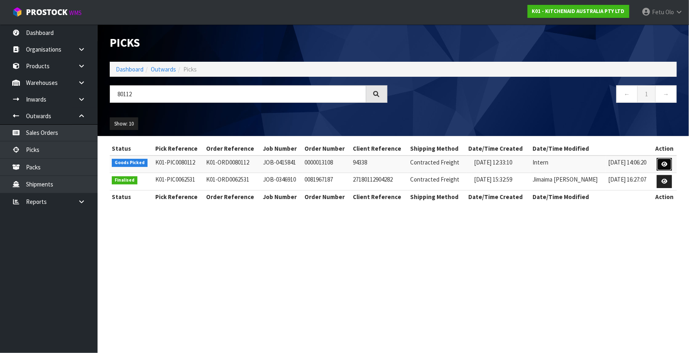
click at [665, 163] on icon at bounding box center [664, 164] width 6 height 5
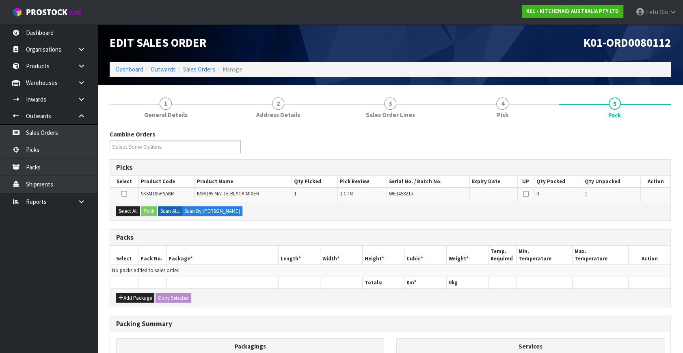
click at [260, 234] on h3 "Packs" at bounding box center [390, 238] width 548 height 8
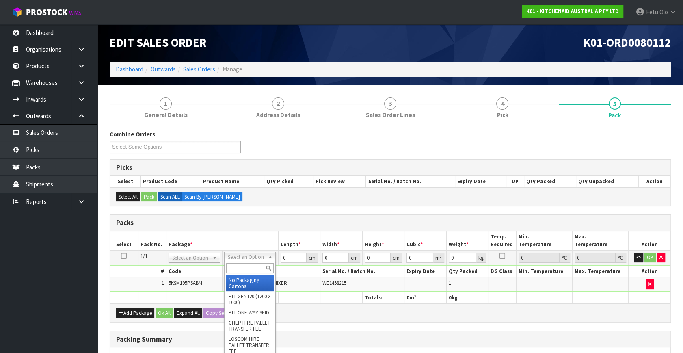
drag, startPoint x: 243, startPoint y: 278, endPoint x: 247, endPoint y: 277, distance: 4.4
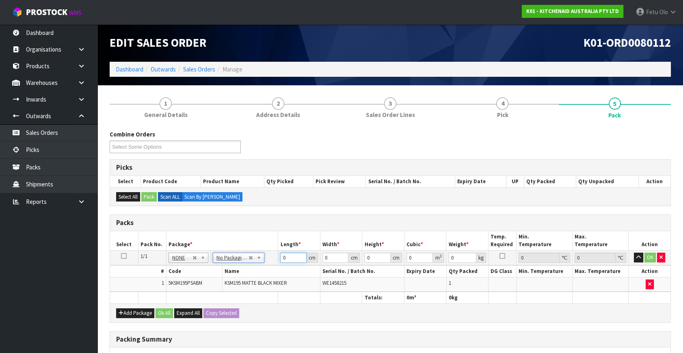
drag, startPoint x: 289, startPoint y: 256, endPoint x: 240, endPoint y: 269, distance: 51.3
click at [240, 269] on tbody "1/1 NONE 007-001 007-002 007-004 007-009 007-013 007-014 007-015 007-017 007-01…" at bounding box center [390, 271] width 561 height 41
type input "42"
type input "28"
type input "14"
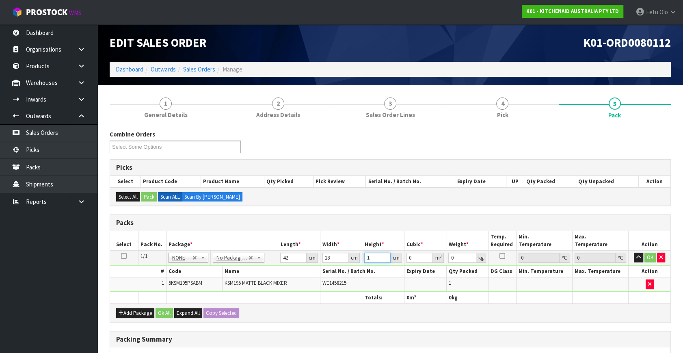
type input "0.016464"
type input "143"
type input "0.168168"
type input "14"
type input "0.016464"
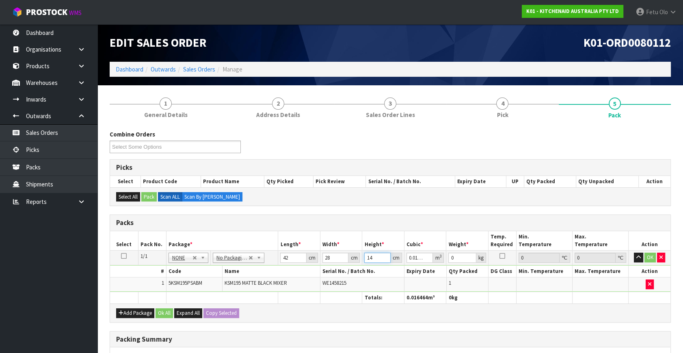
type input "1"
type input "0.001176"
type input "0"
type input "4"
type input "0.004704"
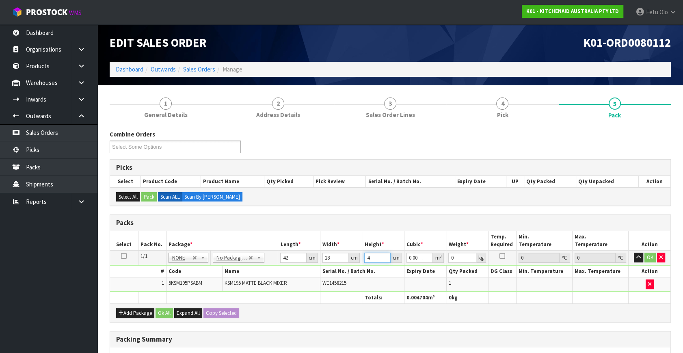
type input "43"
type input "0.050568"
type input "43"
type input "113"
click button "OK" at bounding box center [650, 258] width 11 height 10
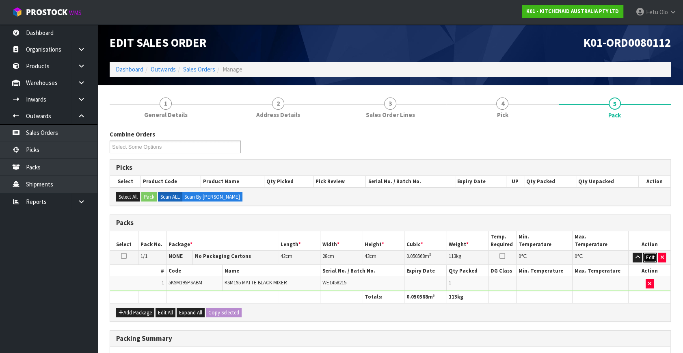
click at [646, 255] on button "Edit" at bounding box center [649, 258] width 13 height 10
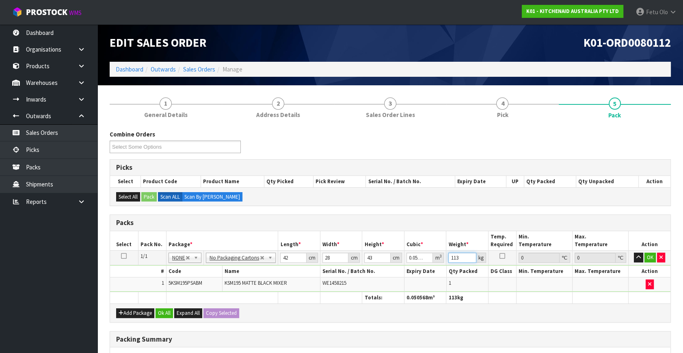
drag, startPoint x: 462, startPoint y: 257, endPoint x: 435, endPoint y: 266, distance: 27.7
click at [435, 266] on tbody "1/1 NONE 007-001 007-002 007-004 007-009 007-013 007-014 007-015 007-017 007-01…" at bounding box center [390, 271] width 561 height 41
type input "13"
click button "OK" at bounding box center [650, 258] width 11 height 10
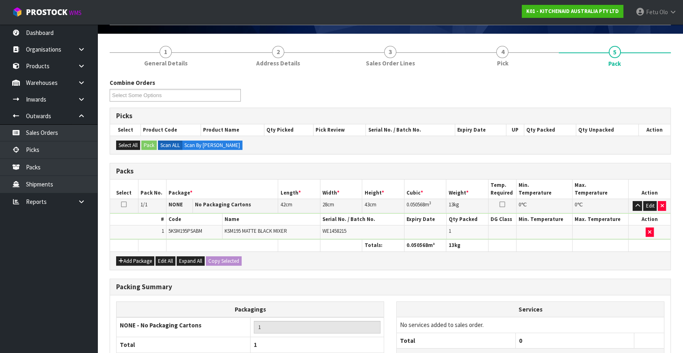
scroll to position [121, 0]
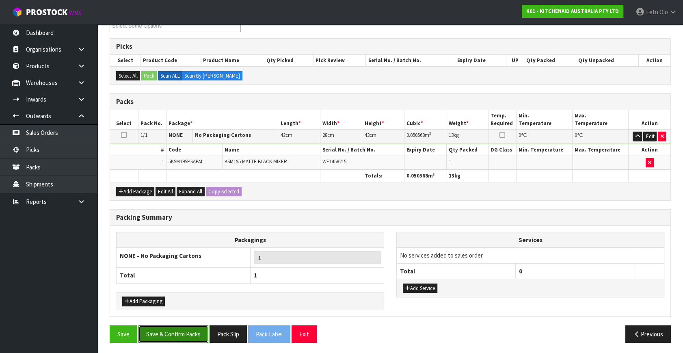
click at [185, 331] on button "Save & Confirm Packs" at bounding box center [174, 333] width 70 height 17
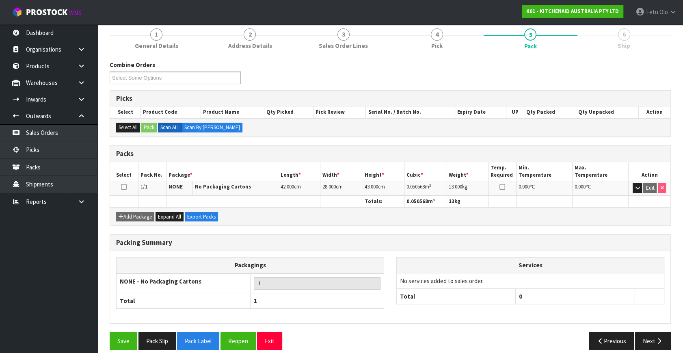
scroll to position [106, 0]
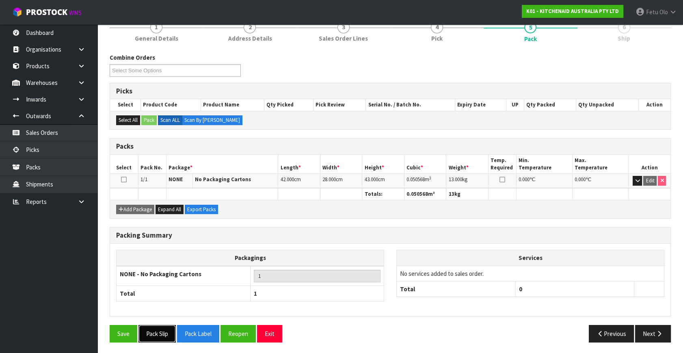
click at [161, 331] on button "Pack Slip" at bounding box center [157, 333] width 37 height 17
drag, startPoint x: 643, startPoint y: 323, endPoint x: 521, endPoint y: 279, distance: 130.3
click at [643, 322] on div "Combine Orders K01-ORD0079928 K01-ORD0079949 K01-ORD0080006 K01-ORD0080043 K01-…" at bounding box center [390, 200] width 561 height 295
click at [652, 334] on button "Next" at bounding box center [653, 333] width 36 height 17
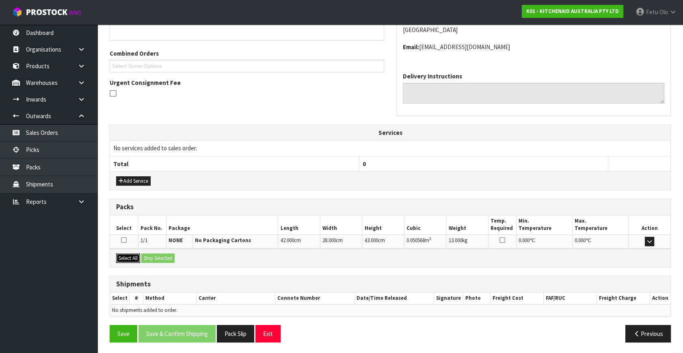
click at [130, 258] on button "Select All" at bounding box center [128, 258] width 24 height 10
click at [149, 255] on button "Ship Selected" at bounding box center [157, 258] width 33 height 10
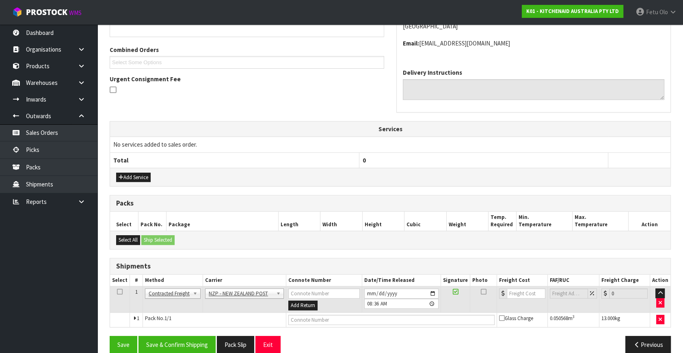
scroll to position [206, 0]
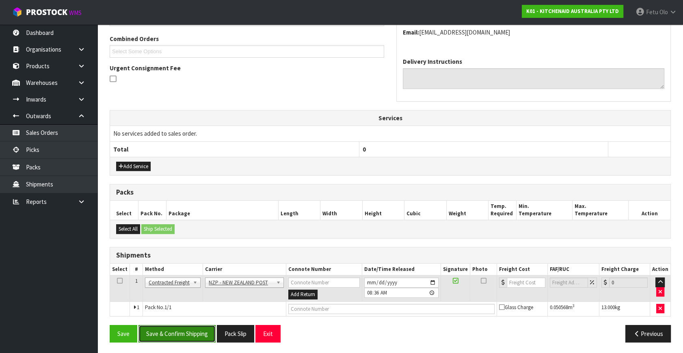
click at [180, 328] on button "Save & Confirm Shipping" at bounding box center [177, 333] width 77 height 17
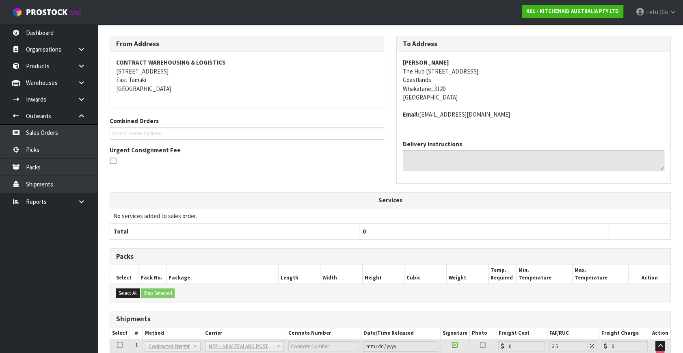
scroll to position [195, 0]
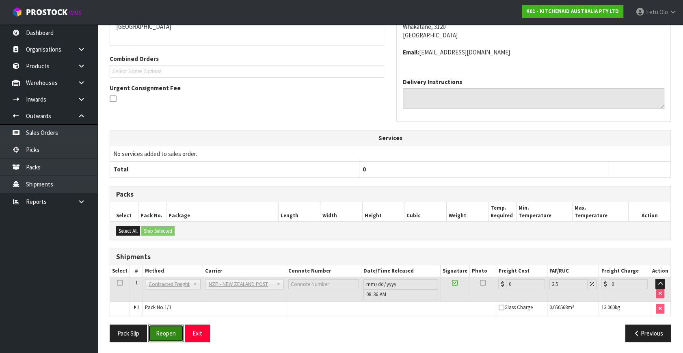
click at [165, 325] on button "Reopen" at bounding box center [165, 333] width 35 height 17
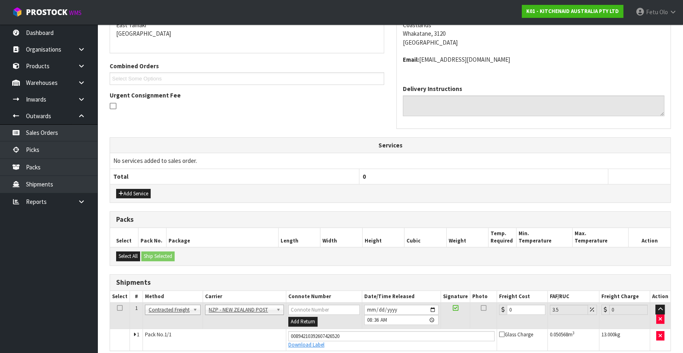
scroll to position [186, 0]
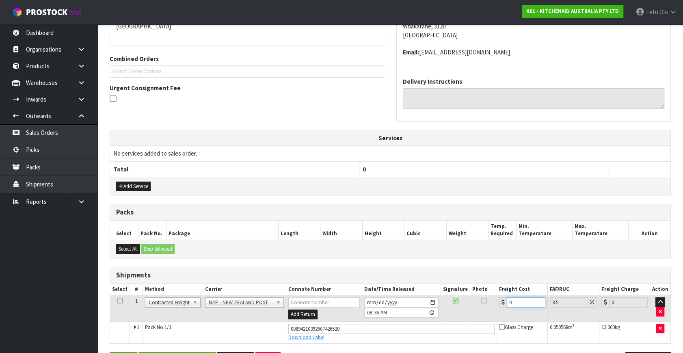
drag, startPoint x: 481, startPoint y: 313, endPoint x: 453, endPoint y: 318, distance: 27.7
click at [453, 318] on tr "1 Client Local Pickup Customer Local Pickup Company Freight Contracted Freight …" at bounding box center [390, 308] width 561 height 26
type input "1"
type input "1.03"
type input "10"
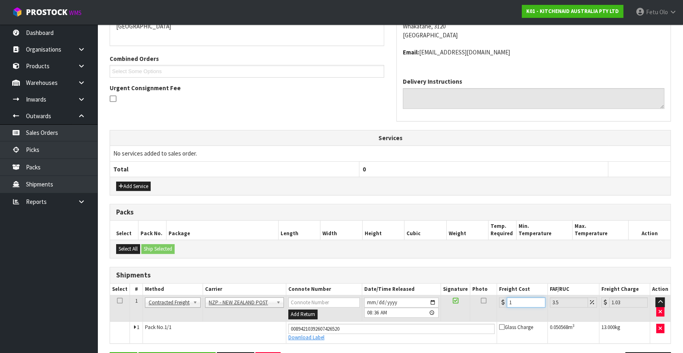
type input "10.35"
type input "10.8"
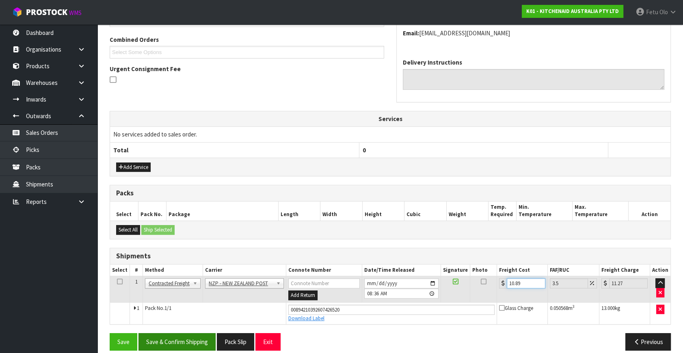
scroll to position [213, 0]
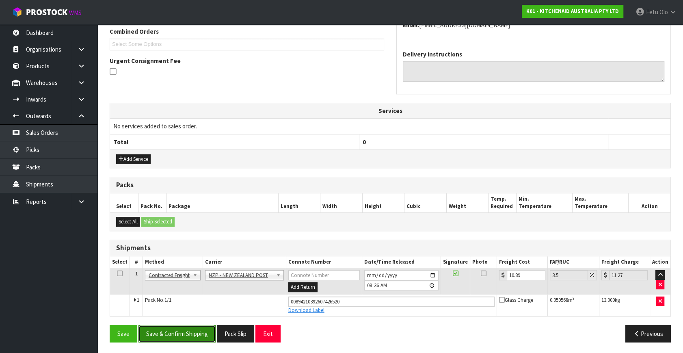
click at [192, 333] on button "Save & Confirm Shipping" at bounding box center [177, 333] width 77 height 17
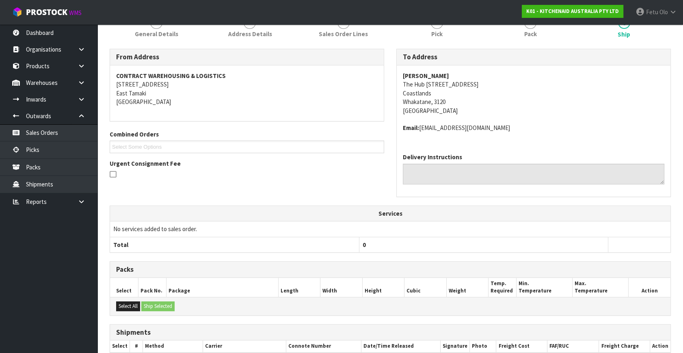
scroll to position [184, 0]
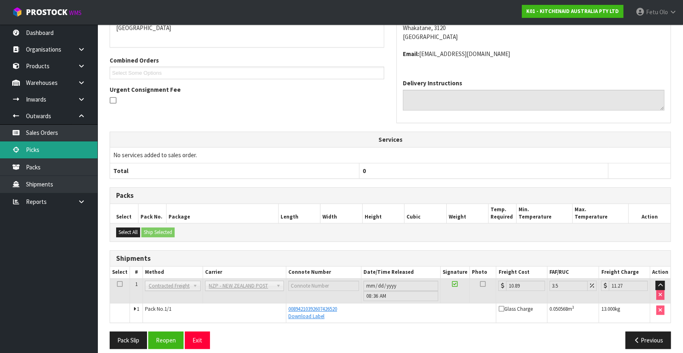
click at [39, 149] on link "Picks" at bounding box center [48, 149] width 97 height 17
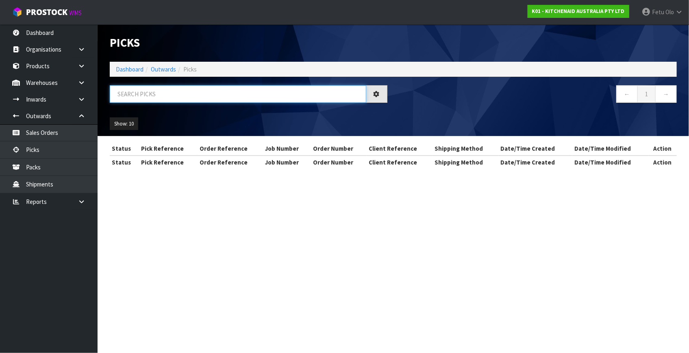
click at [168, 93] on input "text" at bounding box center [238, 93] width 256 height 17
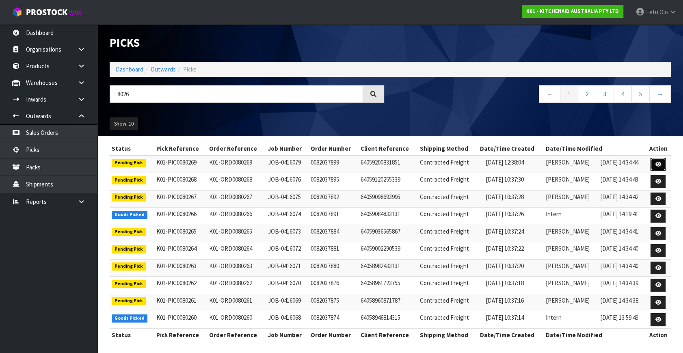
click at [663, 164] on link at bounding box center [658, 164] width 15 height 13
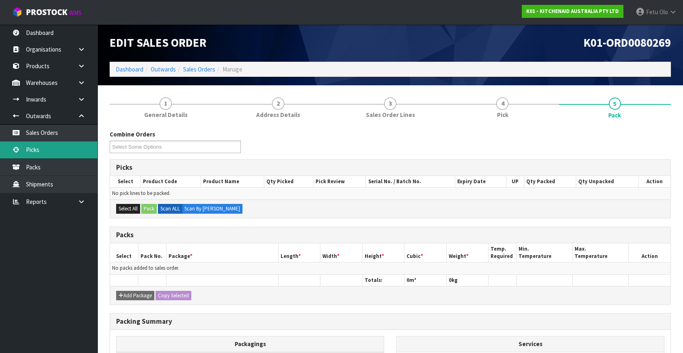
click at [22, 148] on link "Picks" at bounding box center [48, 149] width 97 height 17
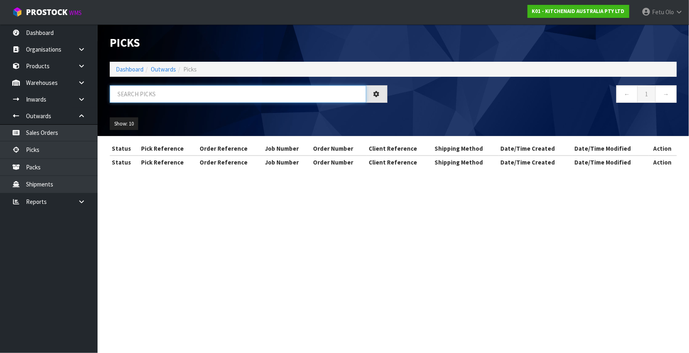
click at [170, 91] on input "text" at bounding box center [238, 93] width 256 height 17
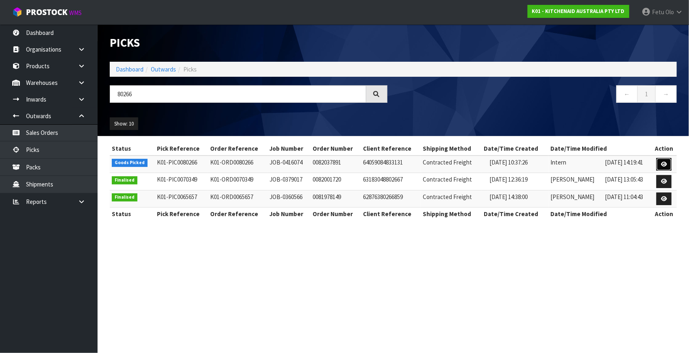
click at [663, 166] on icon at bounding box center [664, 164] width 6 height 5
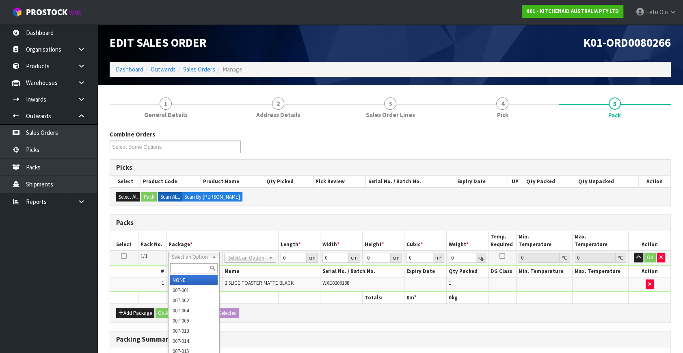
click at [186, 268] on input "text" at bounding box center [194, 268] width 48 height 10
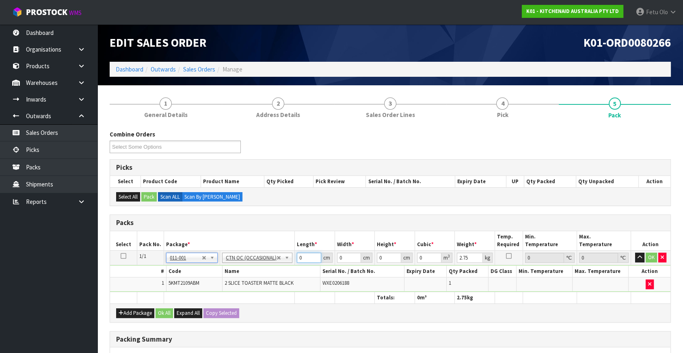
drag, startPoint x: 198, startPoint y: 273, endPoint x: 192, endPoint y: 272, distance: 6.1
click at [192, 272] on tbody "1/1 NONE 007-001 007-002 007-004 007-009 007-013 007-014 007-015 007-017 007-01…" at bounding box center [390, 271] width 561 height 41
click button "OK" at bounding box center [651, 258] width 11 height 10
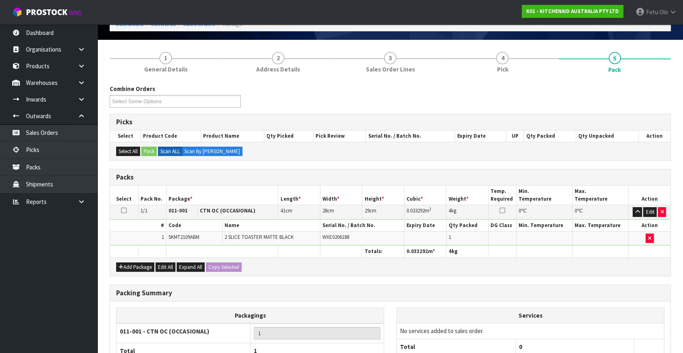
scroll to position [121, 0]
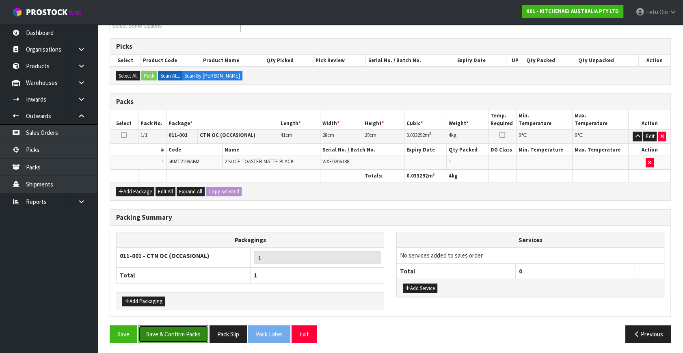
drag, startPoint x: 184, startPoint y: 334, endPoint x: 191, endPoint y: 333, distance: 6.6
click at [184, 334] on button "Save & Confirm Packs" at bounding box center [174, 333] width 70 height 17
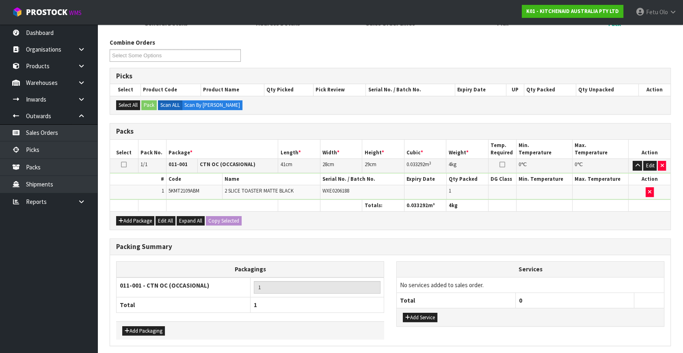
scroll to position [0, 0]
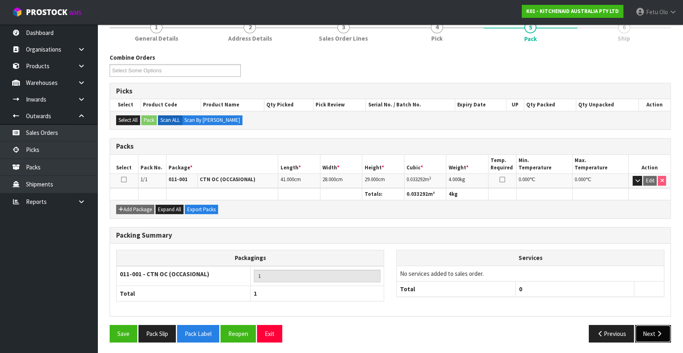
click at [650, 333] on button "Next" at bounding box center [653, 333] width 36 height 17
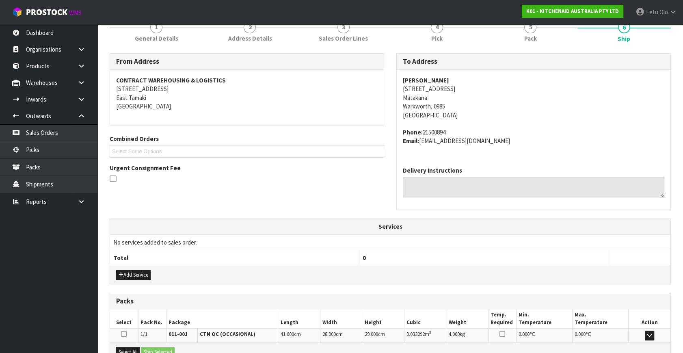
scroll to position [200, 0]
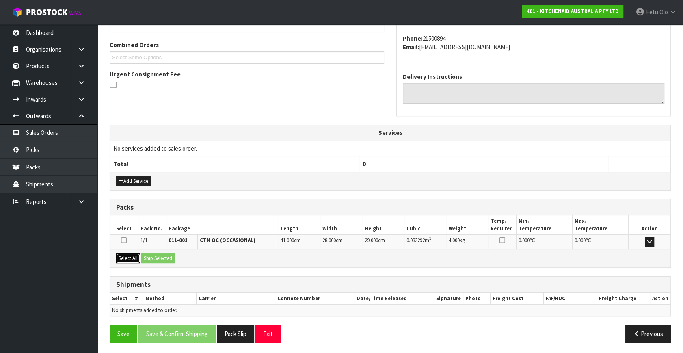
drag, startPoint x: 122, startPoint y: 257, endPoint x: 154, endPoint y: 257, distance: 32.5
click at [123, 257] on button "Select All" at bounding box center [128, 258] width 24 height 10
click at [154, 257] on button "Ship Selected" at bounding box center [157, 258] width 33 height 10
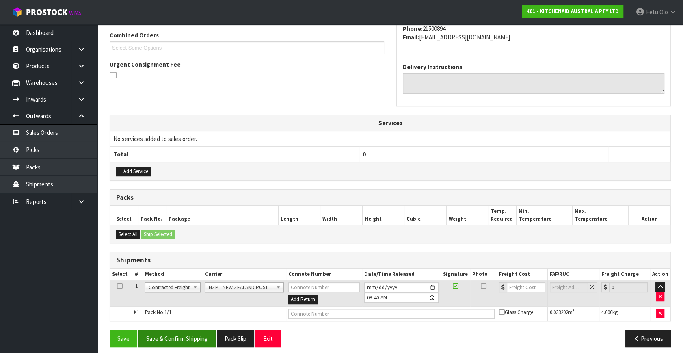
scroll to position [214, 0]
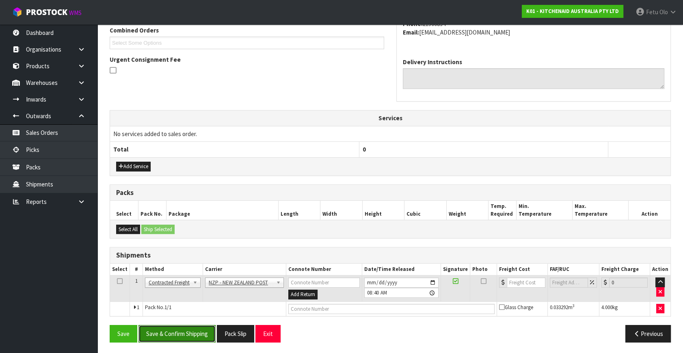
click at [185, 334] on button "Save & Confirm Shipping" at bounding box center [177, 333] width 77 height 17
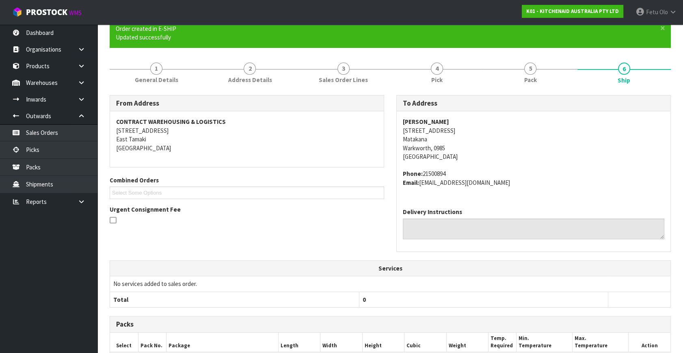
scroll to position [203, 0]
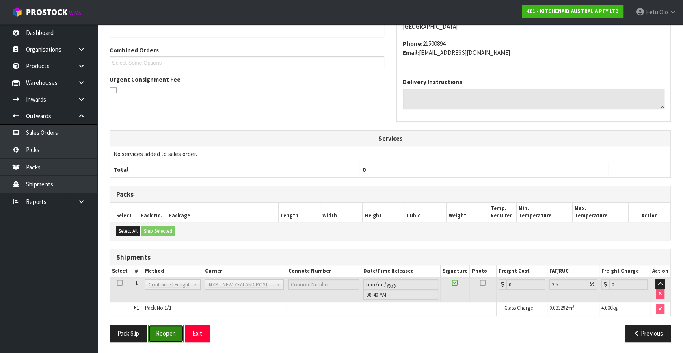
click at [177, 329] on button "Reopen" at bounding box center [165, 333] width 35 height 17
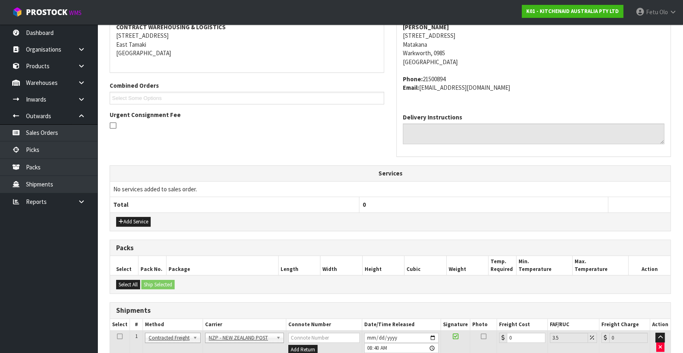
scroll to position [195, 0]
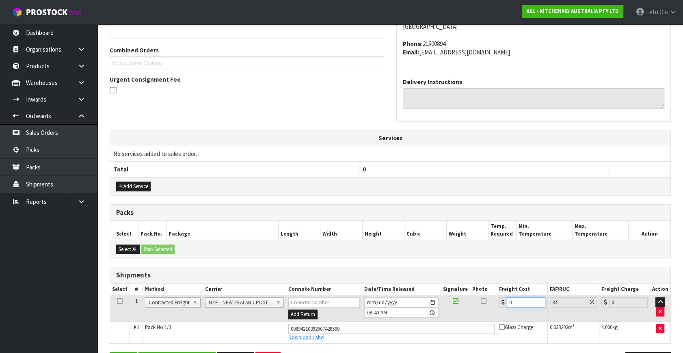
drag, startPoint x: 519, startPoint y: 304, endPoint x: 451, endPoint y: 305, distance: 68.2
click at [459, 307] on tr "1 Client Local Pickup Customer Local Pickup Company Freight Contracted Freight …" at bounding box center [390, 308] width 561 height 26
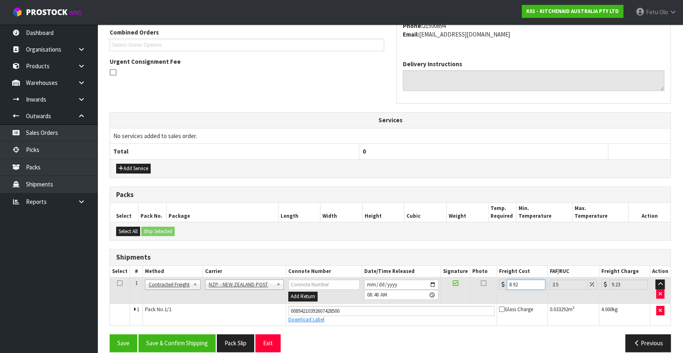
scroll to position [222, 0]
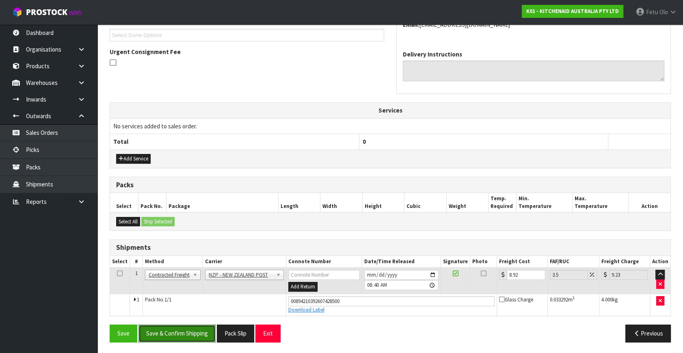
click at [167, 335] on button "Save & Confirm Shipping" at bounding box center [177, 333] width 77 height 17
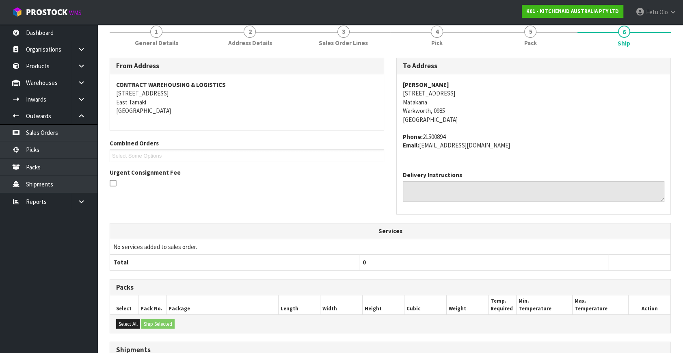
scroll to position [200, 0]
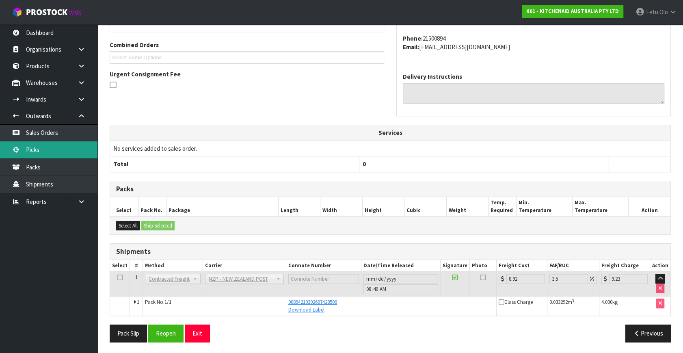
click at [45, 147] on link "Picks" at bounding box center [48, 149] width 97 height 17
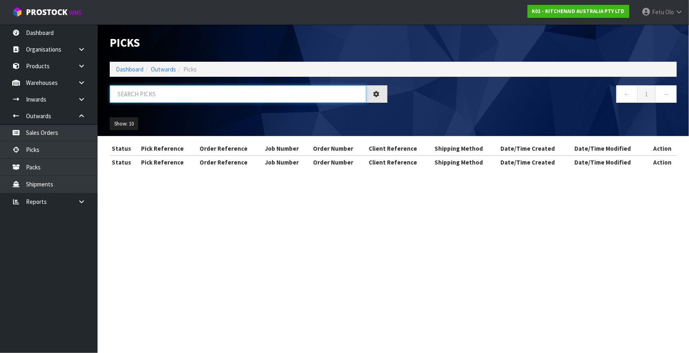
click at [205, 96] on input "text" at bounding box center [238, 93] width 256 height 17
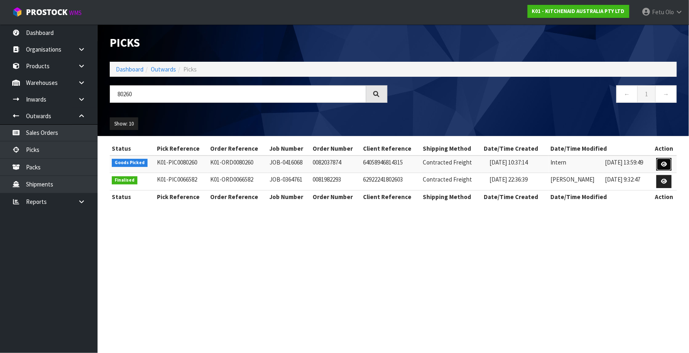
click at [663, 165] on icon at bounding box center [664, 164] width 6 height 5
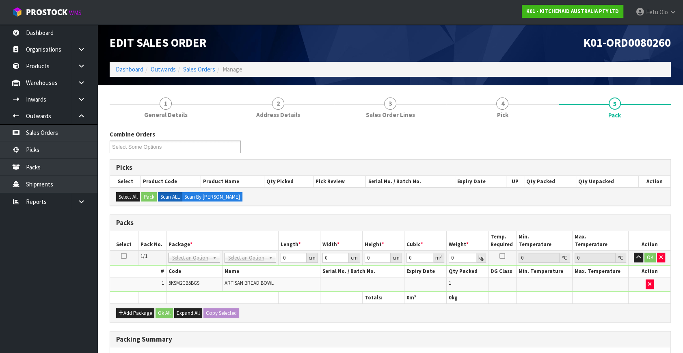
drag, startPoint x: 194, startPoint y: 260, endPoint x: 193, endPoint y: 274, distance: 14.7
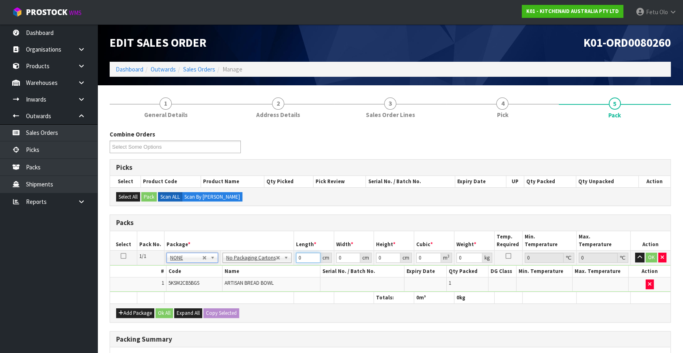
drag, startPoint x: 303, startPoint y: 257, endPoint x: 213, endPoint y: 284, distance: 94.5
click at [213, 284] on tbody "1/1 NONE 007-001 007-002 007-004 007-009 007-013 007-014 007-015 007-017 007-01…" at bounding box center [390, 271] width 561 height 41
click button "OK" at bounding box center [651, 258] width 11 height 10
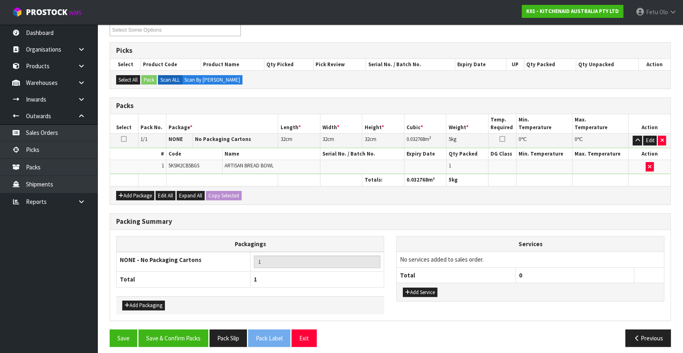
scroll to position [121, 0]
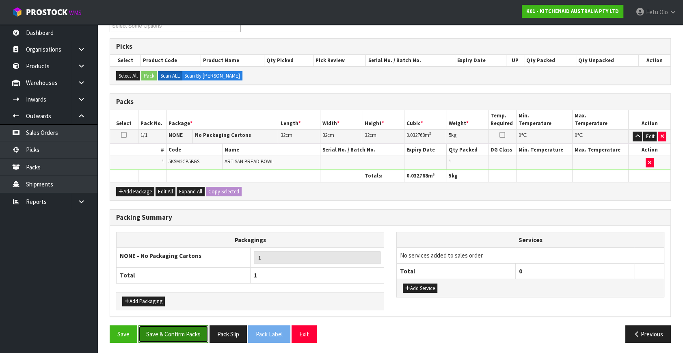
click at [151, 328] on button "Save & Confirm Packs" at bounding box center [174, 333] width 70 height 17
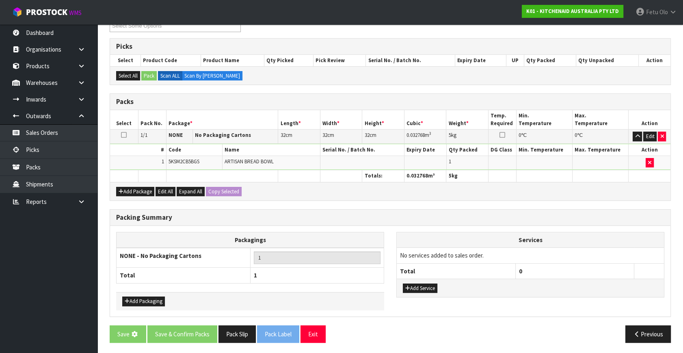
scroll to position [0, 0]
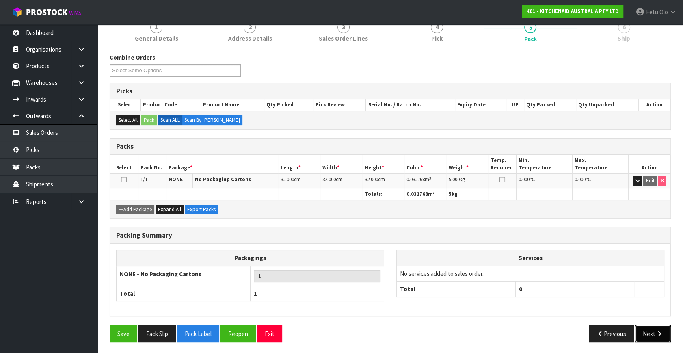
click at [648, 328] on button "Next" at bounding box center [653, 333] width 36 height 17
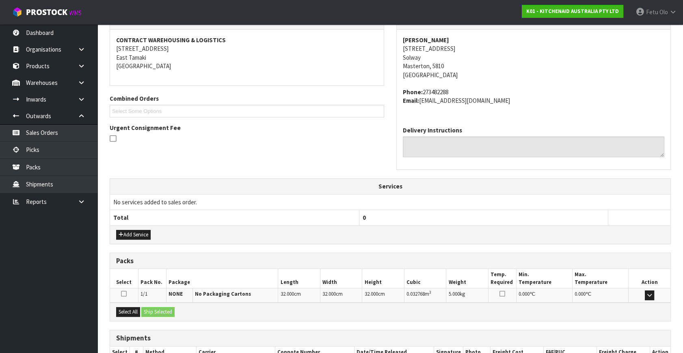
scroll to position [200, 0]
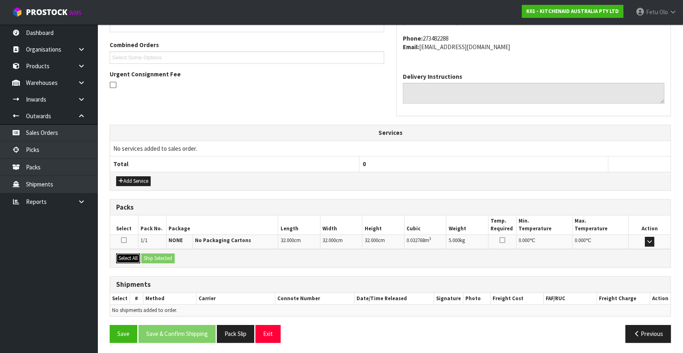
click at [127, 256] on button "Select All" at bounding box center [128, 258] width 24 height 10
click at [152, 256] on button "Ship Selected" at bounding box center [157, 258] width 33 height 10
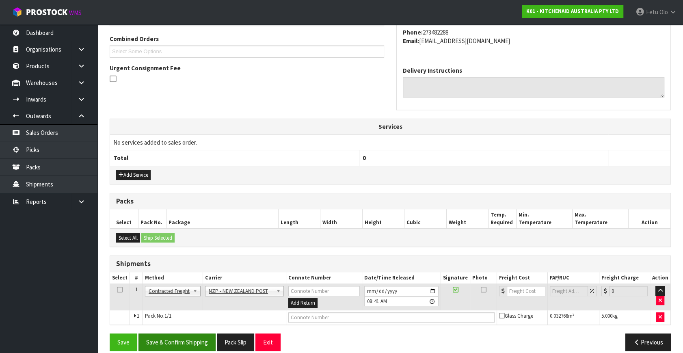
scroll to position [214, 0]
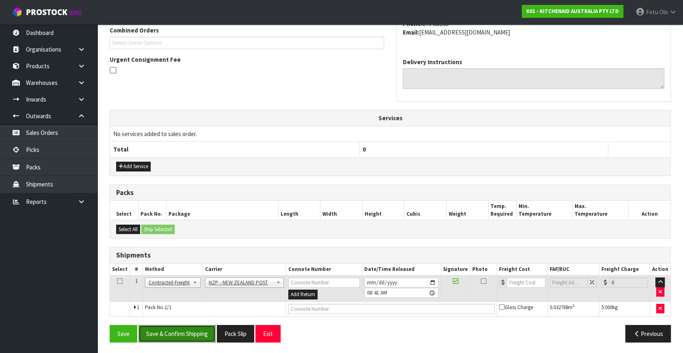
click at [201, 337] on button "Save & Confirm Shipping" at bounding box center [177, 333] width 77 height 17
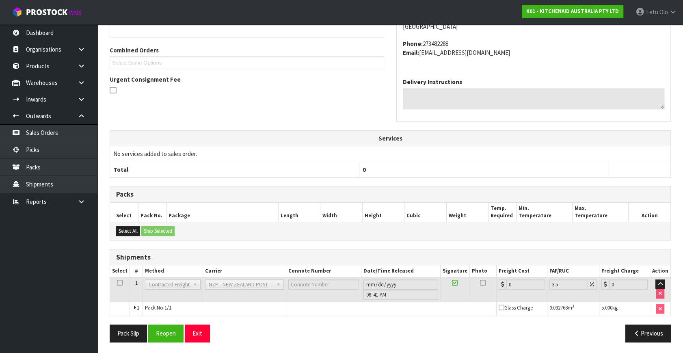
scroll to position [203, 0]
click at [173, 329] on button "Reopen" at bounding box center [165, 333] width 35 height 17
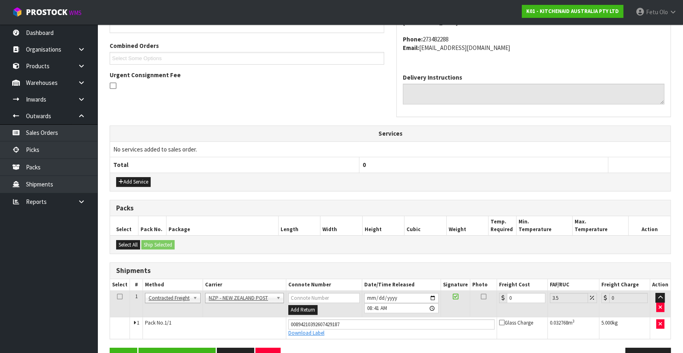
scroll to position [222, 0]
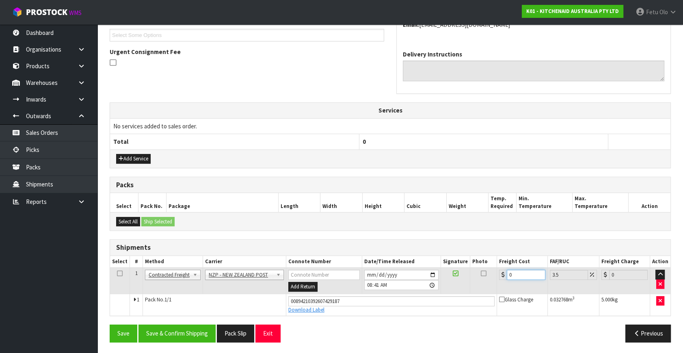
drag, startPoint x: 514, startPoint y: 276, endPoint x: 455, endPoint y: 288, distance: 60.9
click at [455, 289] on tr "1 Client Local Pickup Customer Local Pickup Company Freight Contracted Freight …" at bounding box center [390, 281] width 561 height 26
click at [199, 317] on div "From Address CONTRACT WAREHOUSING & LOGISTICS 17 Allens Road East Tamaki Auckla…" at bounding box center [390, 143] width 561 height 412
click at [195, 329] on button "Save & Confirm Shipping" at bounding box center [177, 333] width 77 height 17
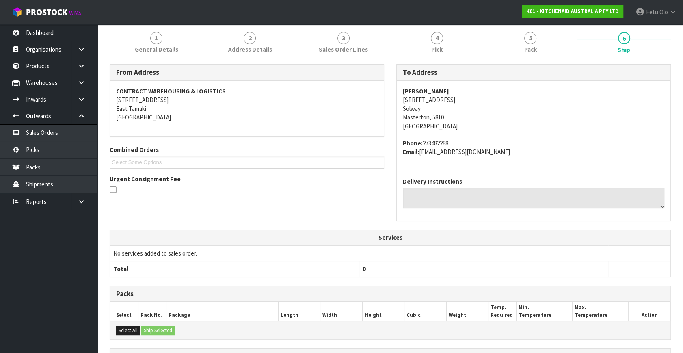
scroll to position [200, 0]
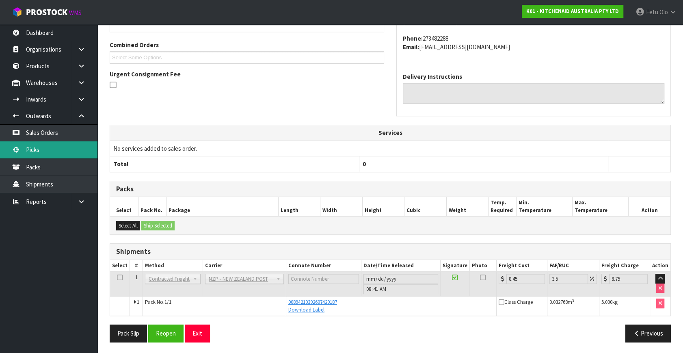
click at [53, 154] on link "Picks" at bounding box center [48, 149] width 97 height 17
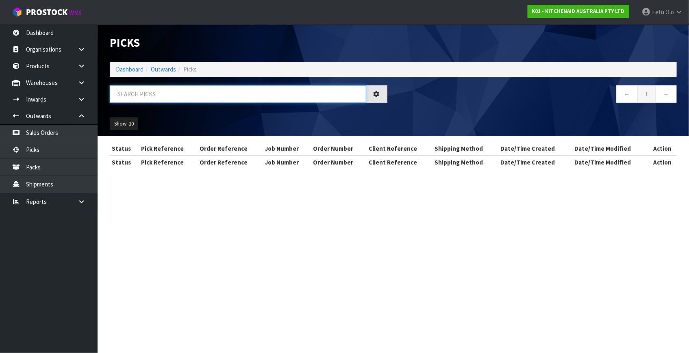
click at [184, 95] on input "text" at bounding box center [238, 93] width 256 height 17
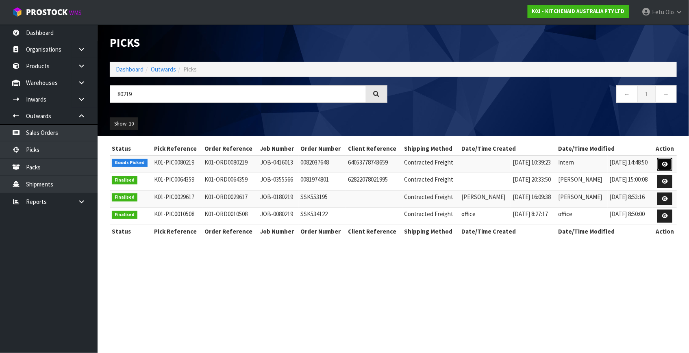
click at [663, 164] on icon at bounding box center [664, 164] width 6 height 5
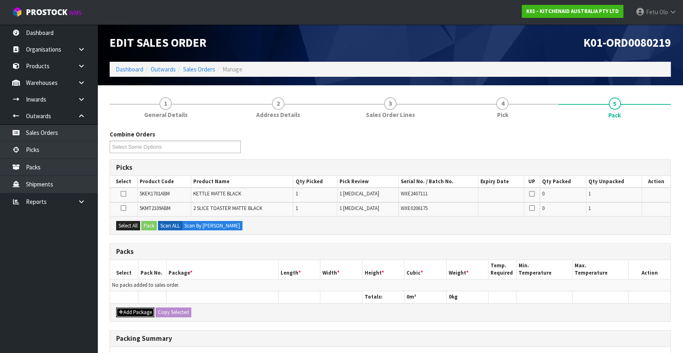
click at [124, 313] on button "Add Package" at bounding box center [135, 313] width 38 height 10
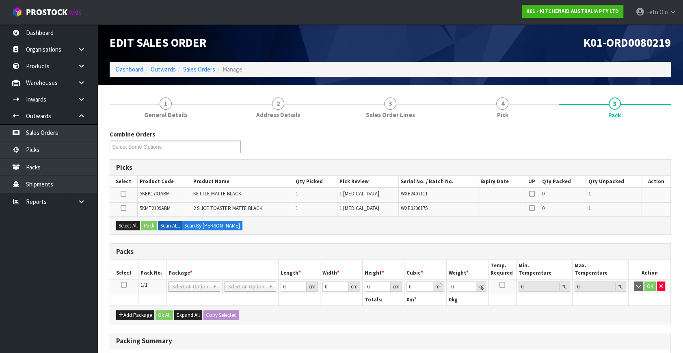
click at [125, 287] on link at bounding box center [124, 285] width 6 height 7
click at [174, 273] on th "Package *" at bounding box center [222, 269] width 112 height 19
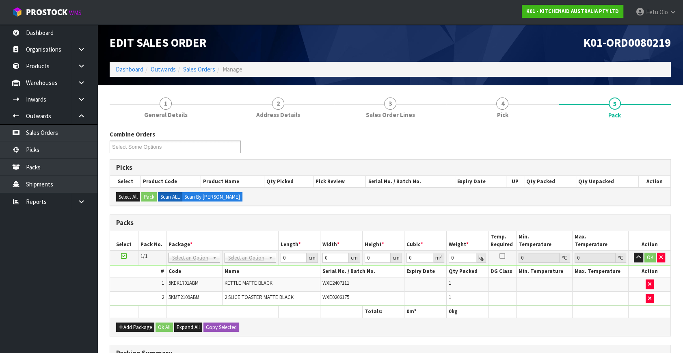
drag, startPoint x: 204, startPoint y: 263, endPoint x: 201, endPoint y: 269, distance: 6.2
click at [204, 263] on td "NONE 007-001 007-002 007-004 007-009 007-013 007-014 007-015 007-017 007-018 00…" at bounding box center [194, 258] width 56 height 15
click at [198, 269] on th "Code" at bounding box center [194, 272] width 56 height 12
drag, startPoint x: 186, startPoint y: 271, endPoint x: 183, endPoint y: 253, distance: 17.4
click at [186, 267] on input "text" at bounding box center [194, 268] width 48 height 10
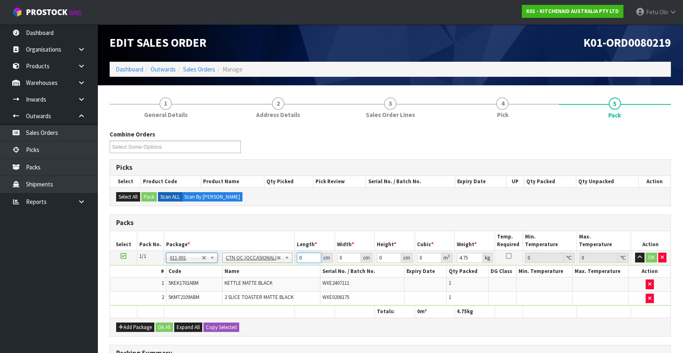
drag, startPoint x: 273, startPoint y: 269, endPoint x: 240, endPoint y: 281, distance: 35.0
click at [240, 281] on tbody "1/1 NONE 007-001 007-002 007-004 007-009 007-013 007-014 007-015 007-017 007-01…" at bounding box center [390, 278] width 561 height 55
click at [299, 254] on input "450" at bounding box center [309, 258] width 24 height 10
click button "OK" at bounding box center [651, 258] width 11 height 10
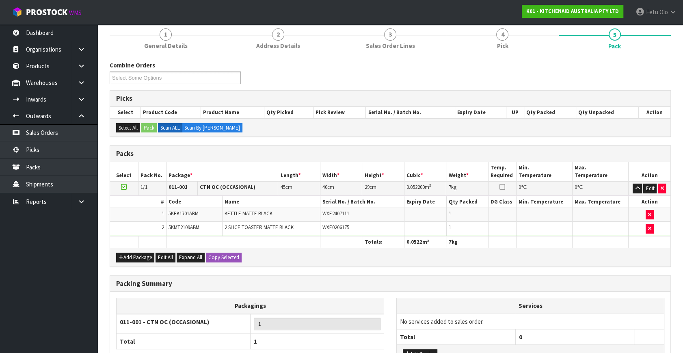
scroll to position [134, 0]
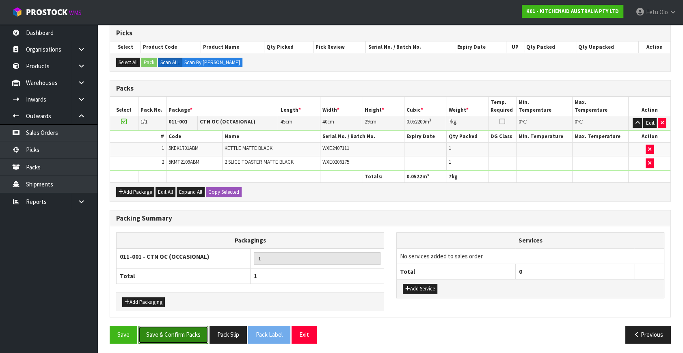
click at [195, 333] on button "Save & Confirm Packs" at bounding box center [174, 334] width 70 height 17
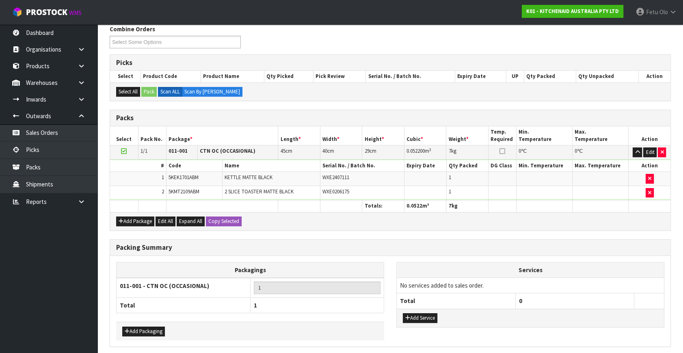
scroll to position [0, 0]
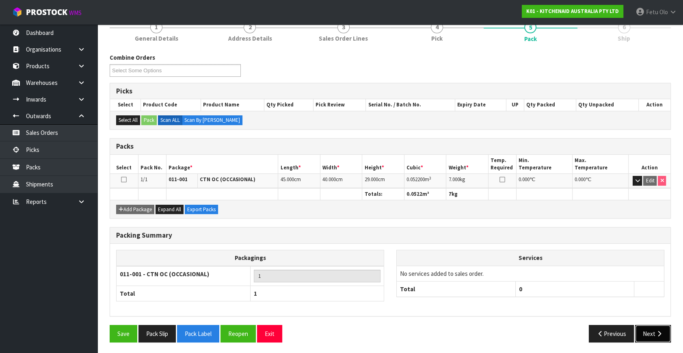
click at [659, 335] on button "Next" at bounding box center [653, 333] width 36 height 17
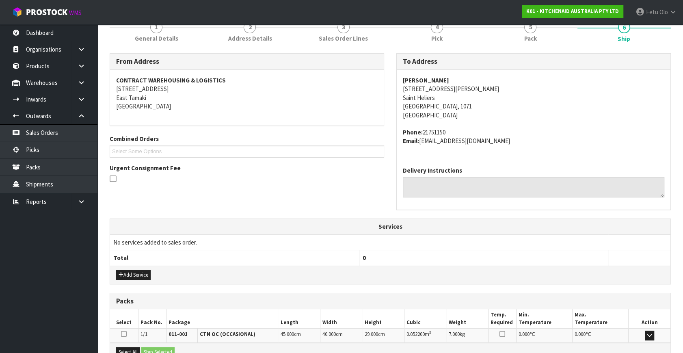
scroll to position [200, 0]
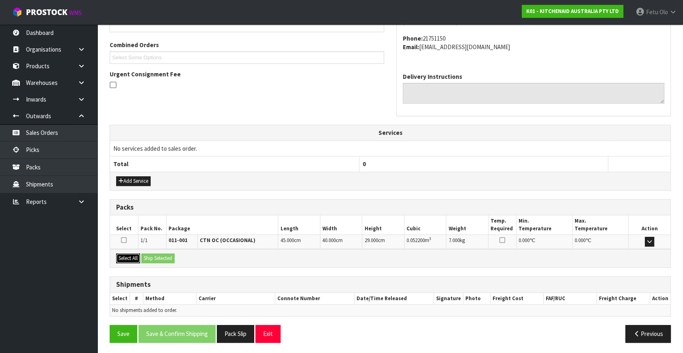
drag, startPoint x: 126, startPoint y: 257, endPoint x: 156, endPoint y: 257, distance: 30.9
click at [128, 257] on button "Select All" at bounding box center [128, 258] width 24 height 10
click at [156, 257] on button "Ship Selected" at bounding box center [157, 258] width 33 height 10
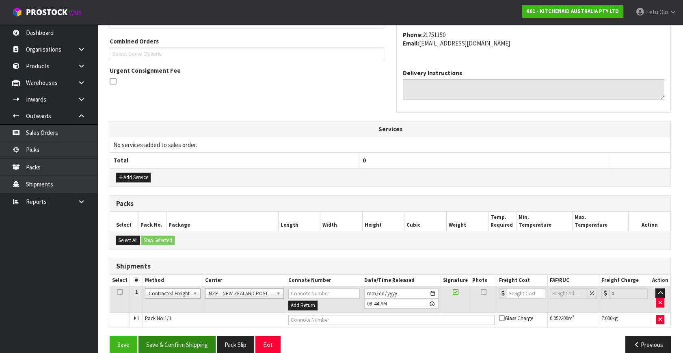
scroll to position [214, 0]
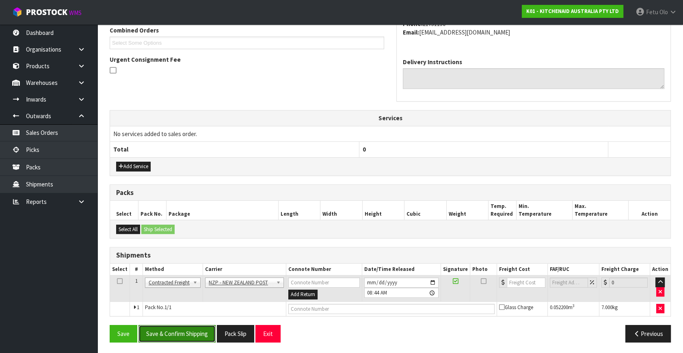
click at [186, 333] on button "Save & Confirm Shipping" at bounding box center [177, 333] width 77 height 17
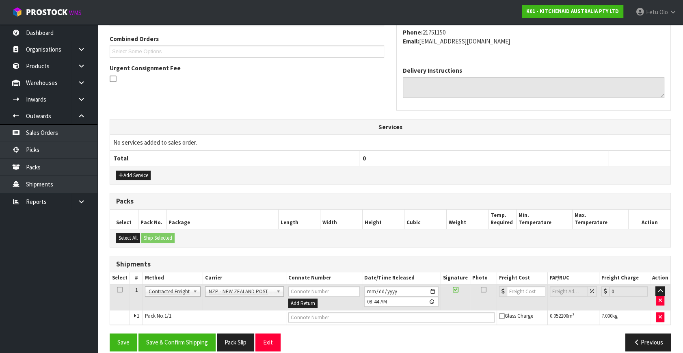
scroll to position [0, 0]
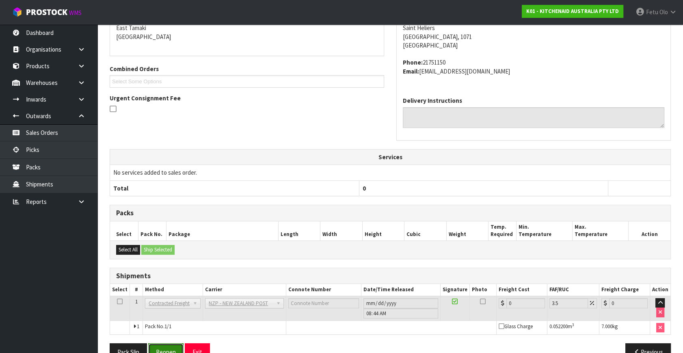
click at [169, 347] on button "Reopen" at bounding box center [165, 351] width 35 height 17
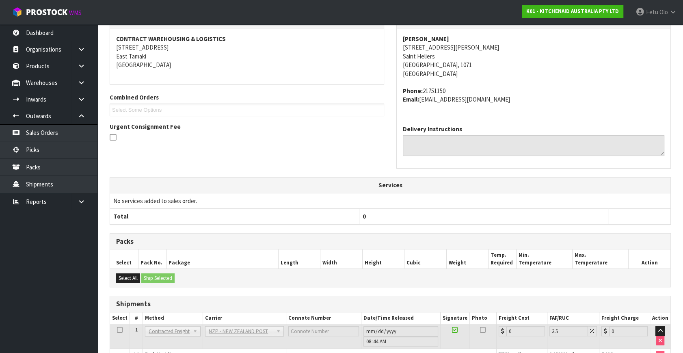
scroll to position [195, 0]
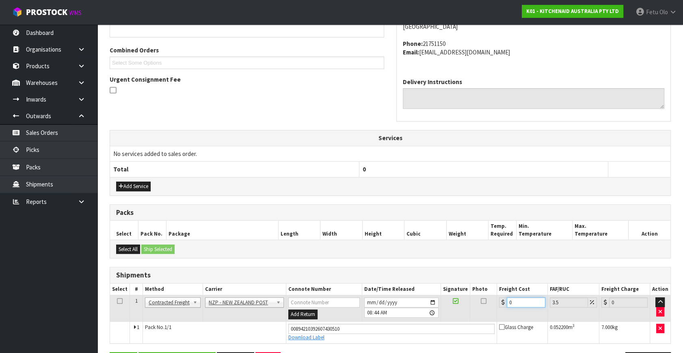
drag, startPoint x: 461, startPoint y: 322, endPoint x: 425, endPoint y: 334, distance: 38.4
click at [425, 334] on tbody "1 Client Local Pickup Customer Local Pickup Company Freight Contracted Freight …" at bounding box center [390, 319] width 561 height 48
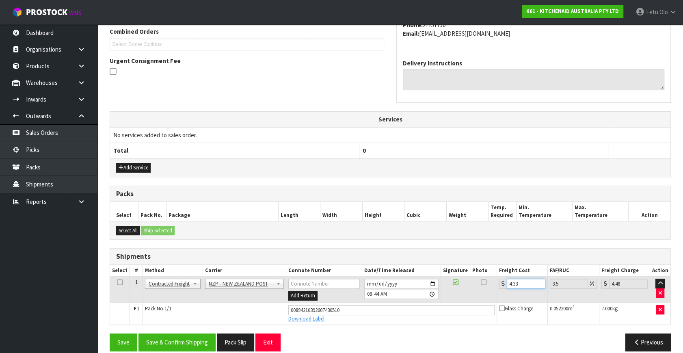
scroll to position [222, 0]
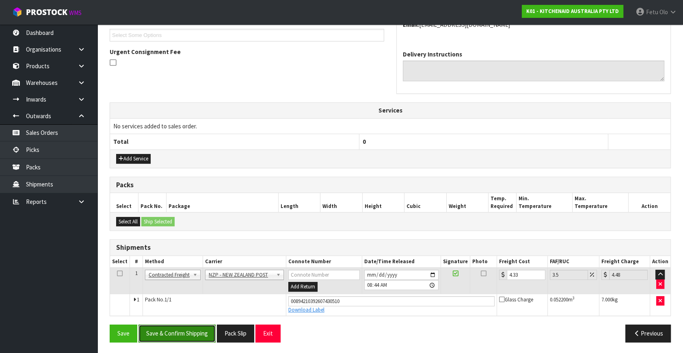
click at [191, 334] on button "Save & Confirm Shipping" at bounding box center [177, 333] width 77 height 17
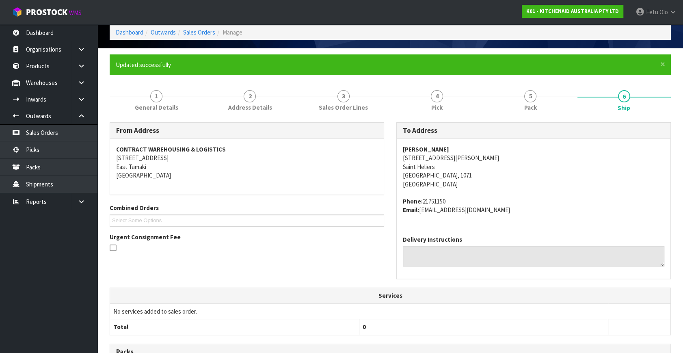
scroll to position [200, 0]
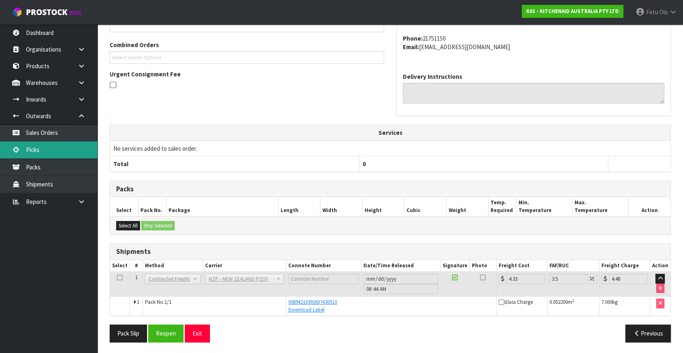
click at [47, 149] on link "Picks" at bounding box center [48, 149] width 97 height 17
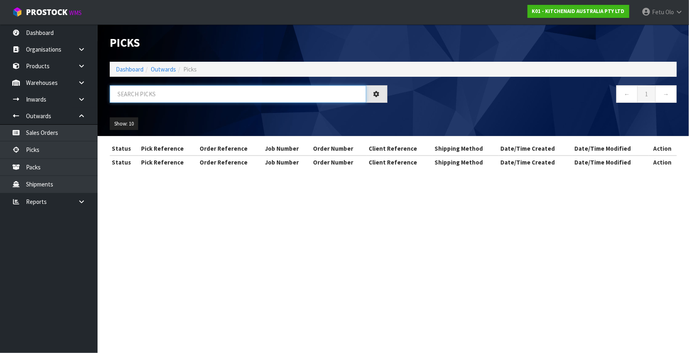
click at [179, 95] on input "text" at bounding box center [238, 93] width 256 height 17
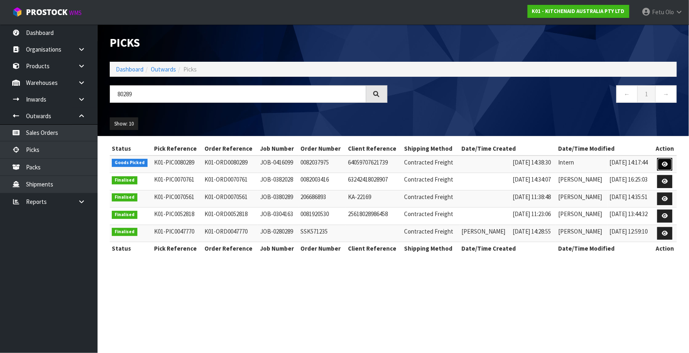
click at [664, 163] on icon at bounding box center [664, 164] width 6 height 5
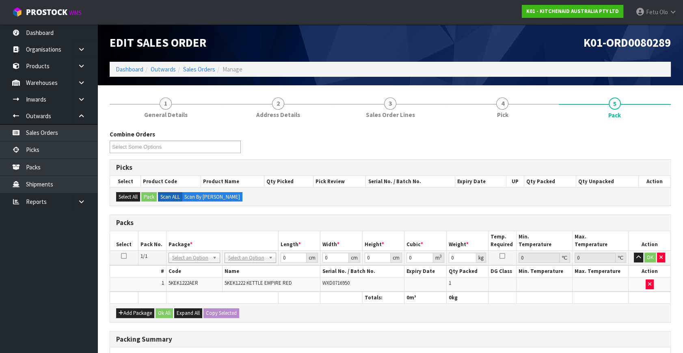
drag, startPoint x: 196, startPoint y: 259, endPoint x: 193, endPoint y: 266, distance: 8.2
click at [192, 267] on input "text" at bounding box center [194, 268] width 48 height 10
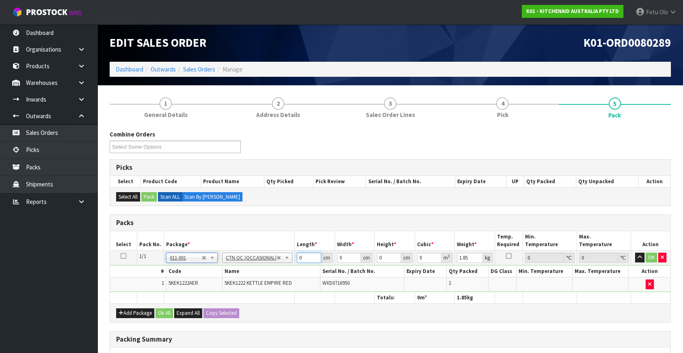
drag, startPoint x: 305, startPoint y: 255, endPoint x: 214, endPoint y: 299, distance: 101.2
click at [214, 299] on table "Select Pack No. Package * Length * Width * Height * Cubic * Weight * Temp. Requ…" at bounding box center [390, 267] width 561 height 72
click button "OK" at bounding box center [651, 258] width 11 height 10
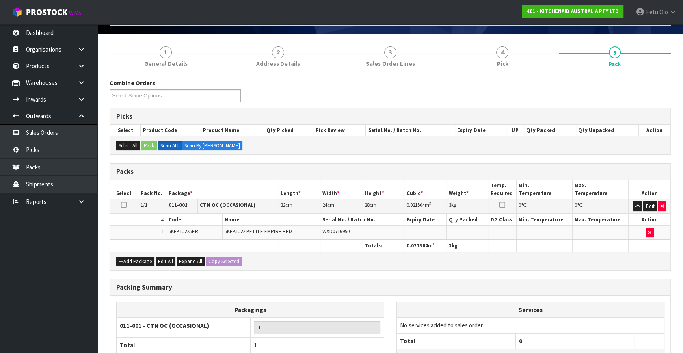
scroll to position [121, 0]
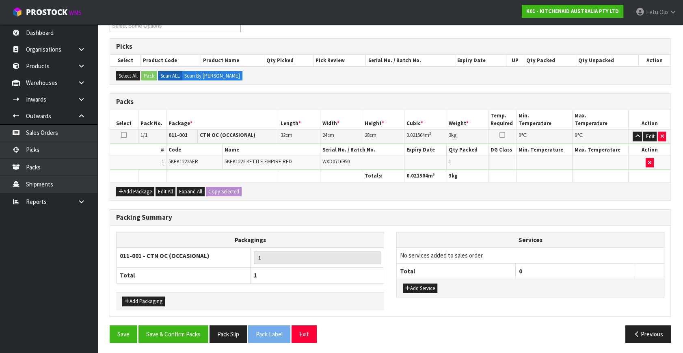
click at [187, 319] on div "Packing Summary Packagings 011-001 - CTN OC (OCCASIONAL) 1 Total 1 Add Packagin…" at bounding box center [391, 267] width 574 height 116
click at [183, 328] on button "Save & Confirm Packs" at bounding box center [174, 333] width 70 height 17
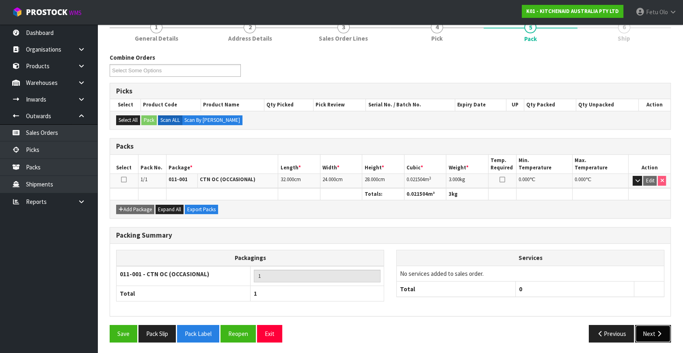
click at [653, 334] on button "Next" at bounding box center [653, 333] width 36 height 17
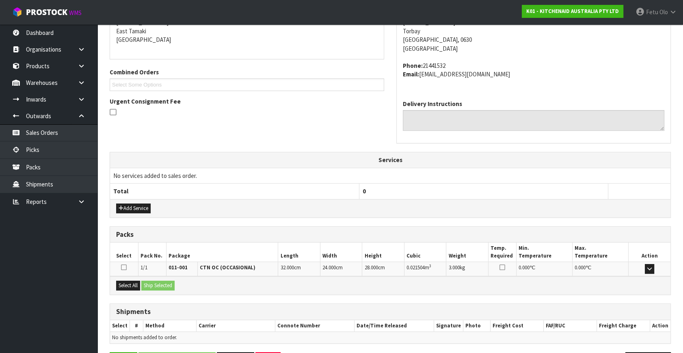
scroll to position [200, 0]
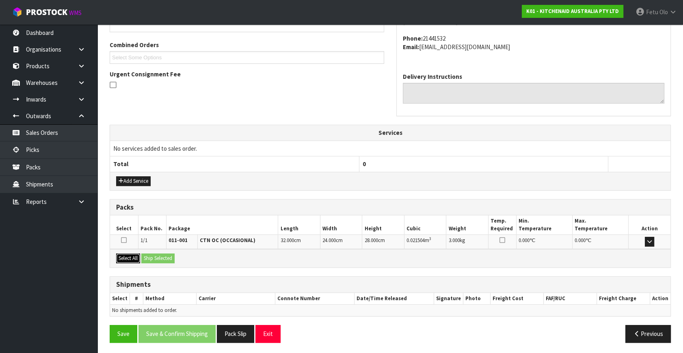
click at [128, 253] on button "Select All" at bounding box center [128, 258] width 24 height 10
click at [146, 255] on button "Ship Selected" at bounding box center [157, 258] width 33 height 10
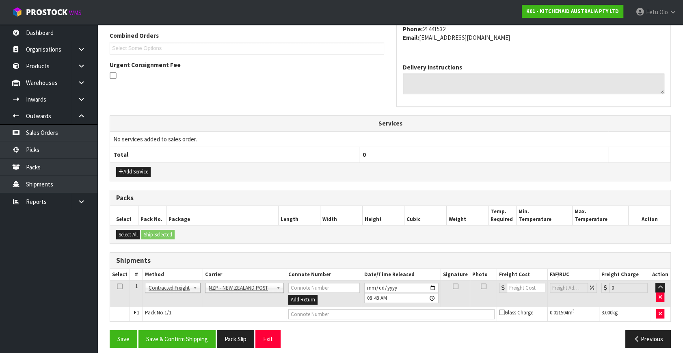
scroll to position [214, 0]
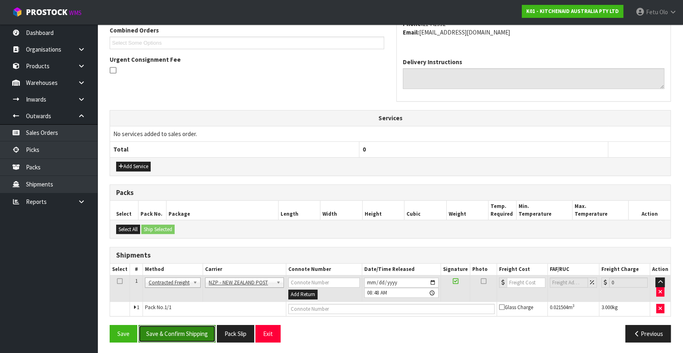
click at [186, 336] on button "Save & Confirm Shipping" at bounding box center [177, 333] width 77 height 17
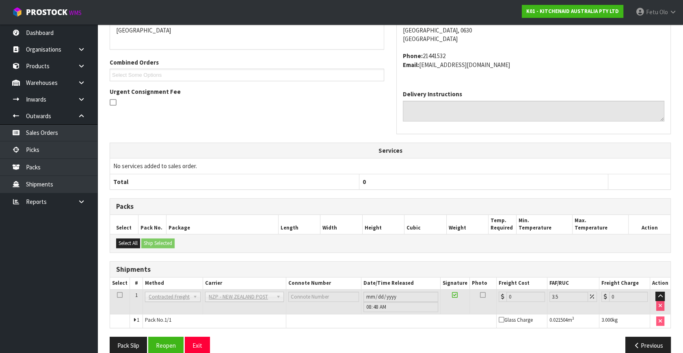
scroll to position [203, 0]
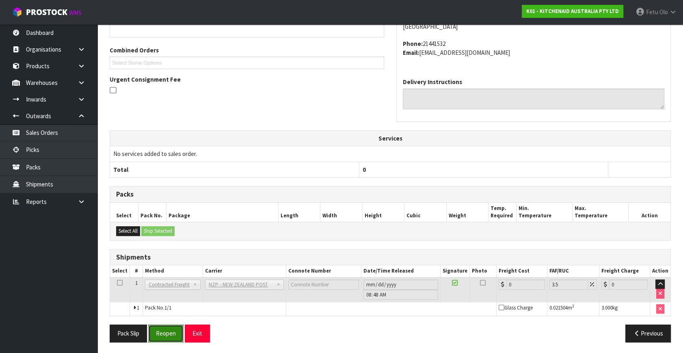
click at [165, 334] on button "Reopen" at bounding box center [165, 333] width 35 height 17
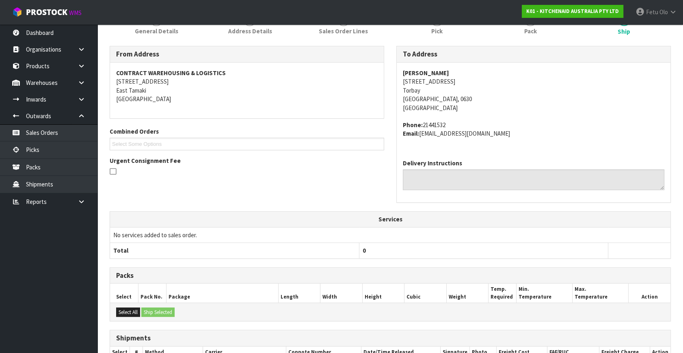
scroll to position [195, 0]
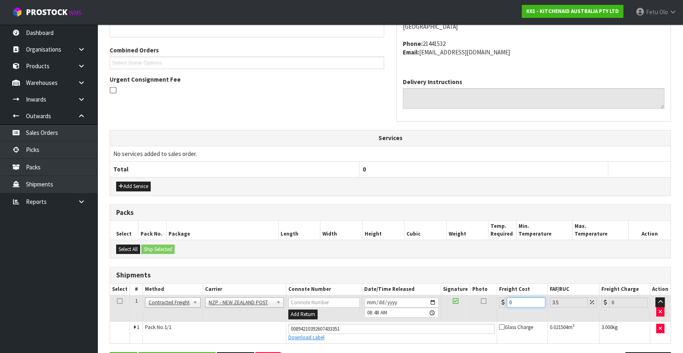
drag, startPoint x: 524, startPoint y: 303, endPoint x: 406, endPoint y: 326, distance: 120.3
click at [406, 326] on tbody "1 Client Local Pickup Customer Local Pickup Company Freight Contracted Freight …" at bounding box center [390, 319] width 561 height 48
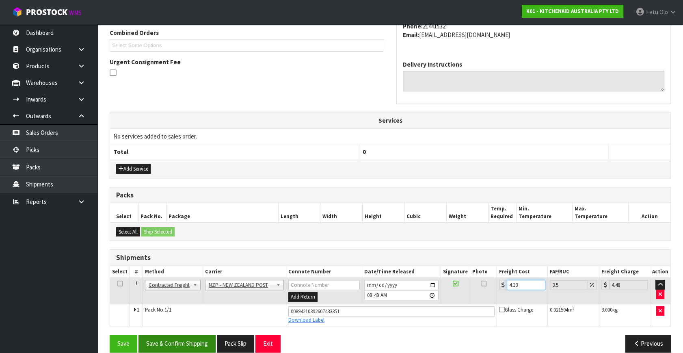
scroll to position [222, 0]
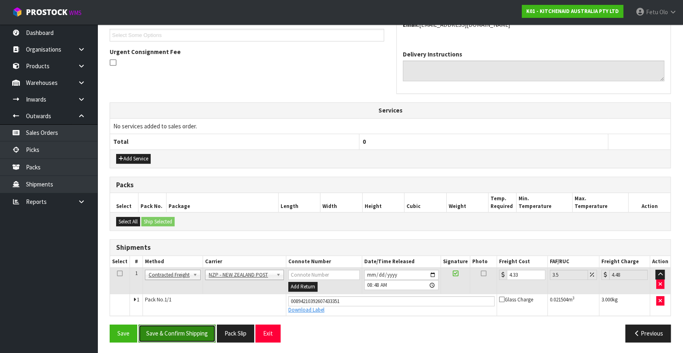
click at [177, 334] on button "Save & Confirm Shipping" at bounding box center [177, 333] width 77 height 17
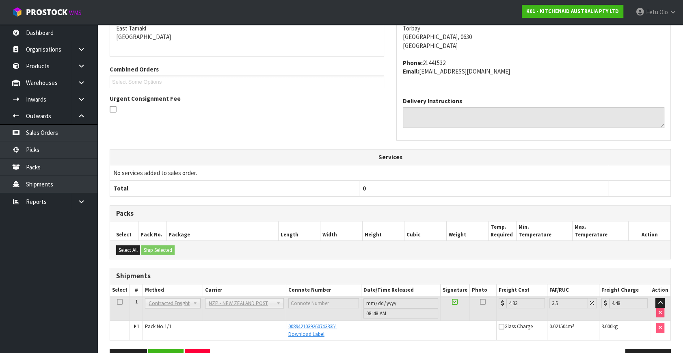
scroll to position [200, 0]
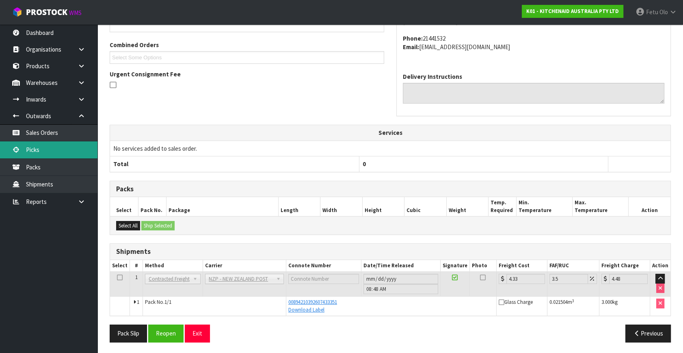
drag, startPoint x: 39, startPoint y: 151, endPoint x: 57, endPoint y: 155, distance: 18.6
click at [39, 151] on link "Picks" at bounding box center [48, 149] width 97 height 17
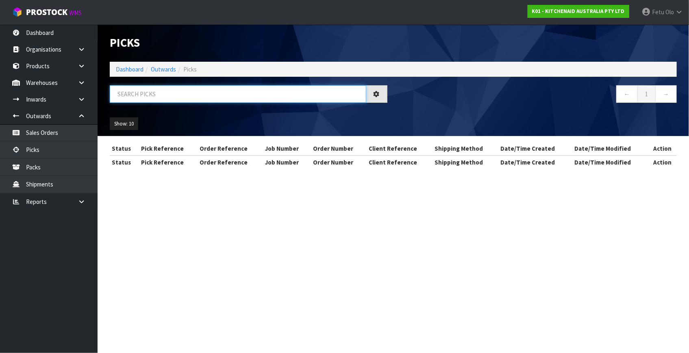
click at [178, 92] on input "text" at bounding box center [238, 93] width 256 height 17
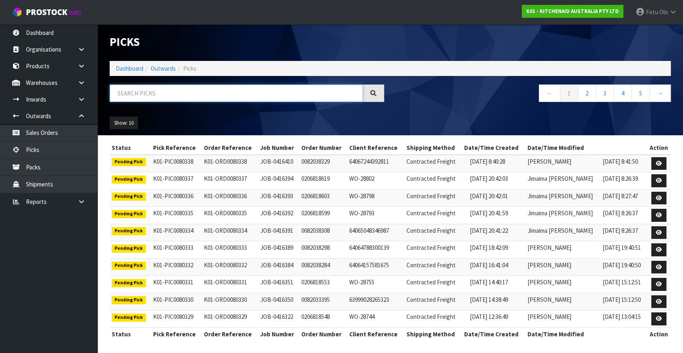
scroll to position [2, 0]
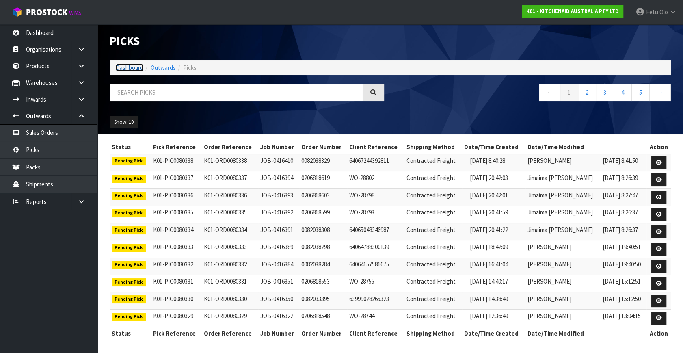
click at [131, 67] on link "Dashboard" at bounding box center [130, 68] width 28 height 8
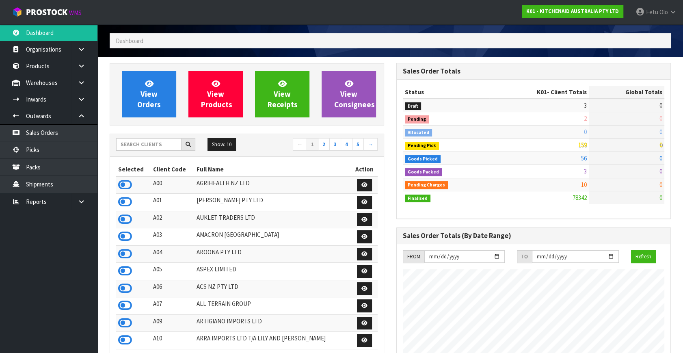
scroll to position [614, 286]
click at [43, 152] on link "Picks" at bounding box center [48, 149] width 97 height 17
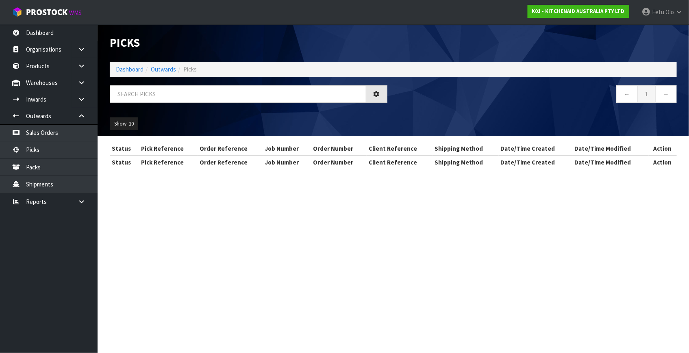
click at [179, 83] on div "Picks Dashboard Outwards Picks ← 1 → Show: 10 5 10 25 50" at bounding box center [393, 80] width 579 height 112
click at [177, 91] on input "text" at bounding box center [238, 93] width 256 height 17
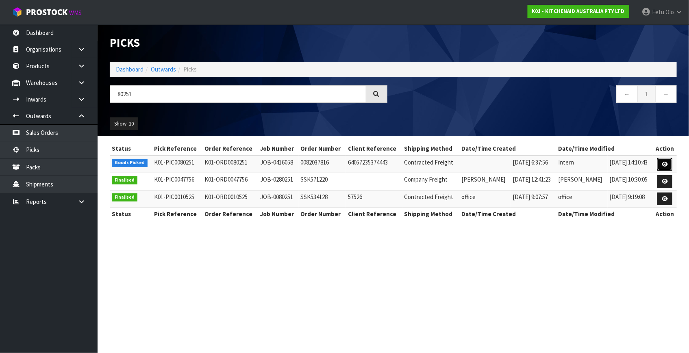
click at [662, 164] on icon at bounding box center [664, 164] width 6 height 5
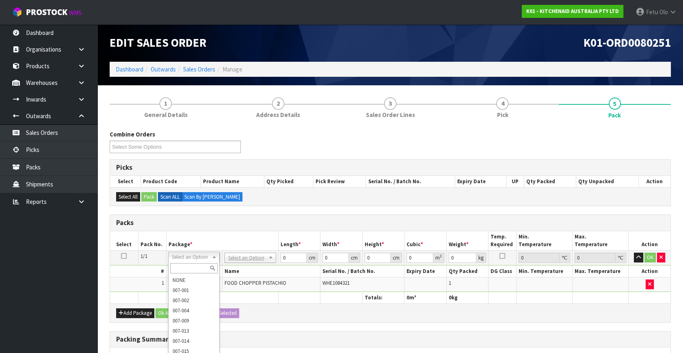
click at [194, 270] on input "text" at bounding box center [194, 268] width 48 height 10
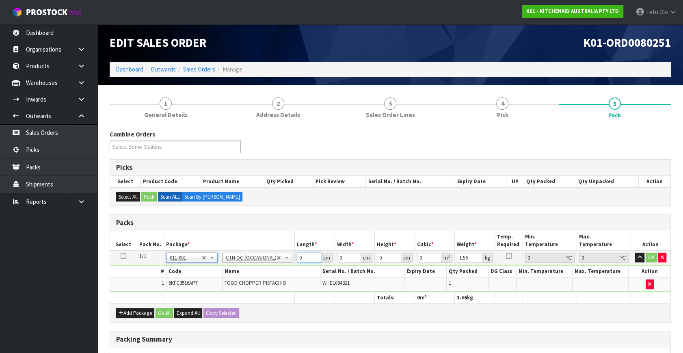
drag, startPoint x: 306, startPoint y: 257, endPoint x: 176, endPoint y: 292, distance: 134.4
click at [178, 292] on table "Select Pack No. Package * Length * Width * Height * Cubic * Weight * Temp. Requ…" at bounding box center [390, 267] width 561 height 72
click button "OK" at bounding box center [651, 258] width 11 height 10
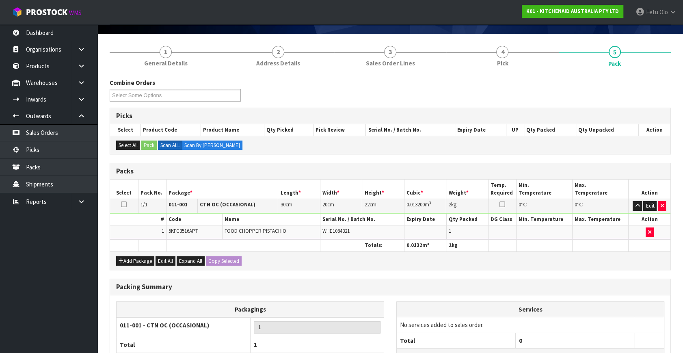
scroll to position [121, 0]
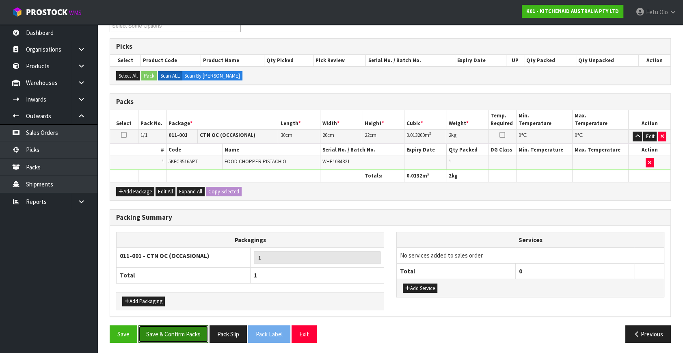
drag, startPoint x: 183, startPoint y: 329, endPoint x: 276, endPoint y: 329, distance: 93.0
click at [183, 329] on button "Save & Confirm Packs" at bounding box center [174, 333] width 70 height 17
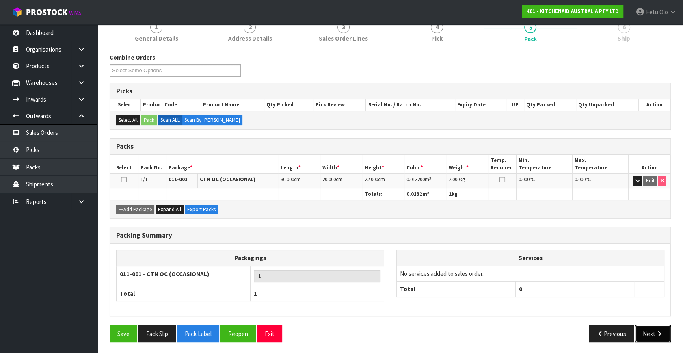
click at [663, 337] on button "Next" at bounding box center [653, 333] width 36 height 17
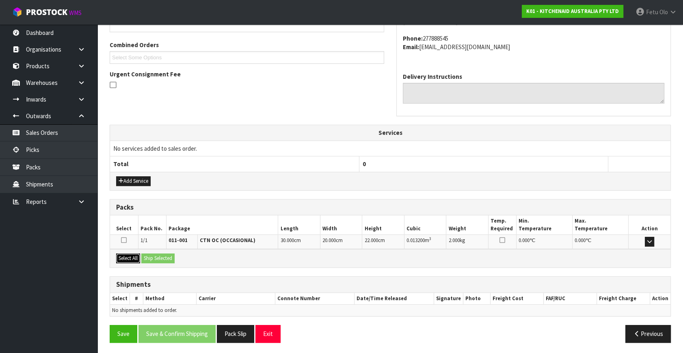
click at [135, 259] on button "Select All" at bounding box center [128, 258] width 24 height 10
click at [162, 259] on button "Ship Selected" at bounding box center [157, 258] width 33 height 10
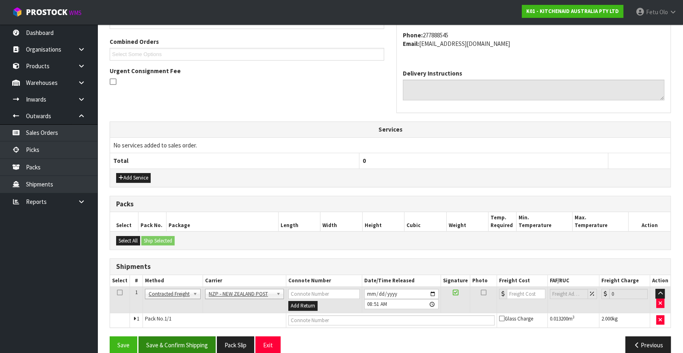
scroll to position [214, 0]
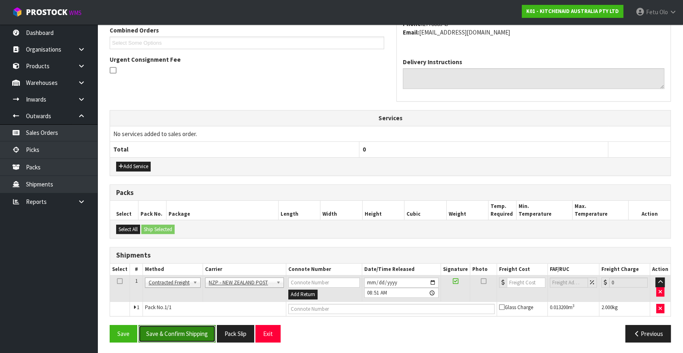
click at [188, 327] on button "Save & Confirm Shipping" at bounding box center [177, 333] width 77 height 17
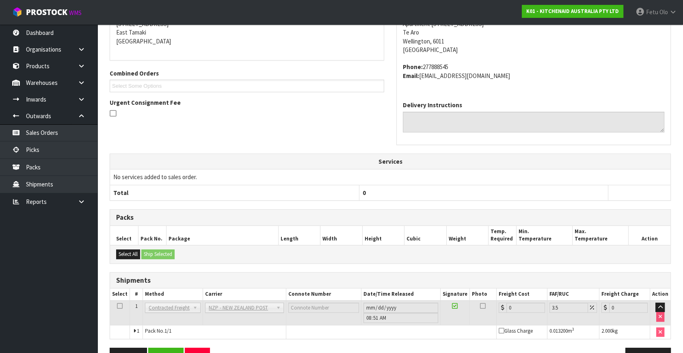
scroll to position [203, 0]
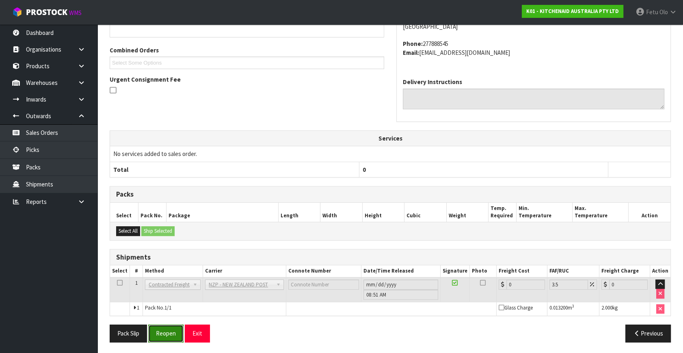
click at [158, 330] on button "Reopen" at bounding box center [165, 333] width 35 height 17
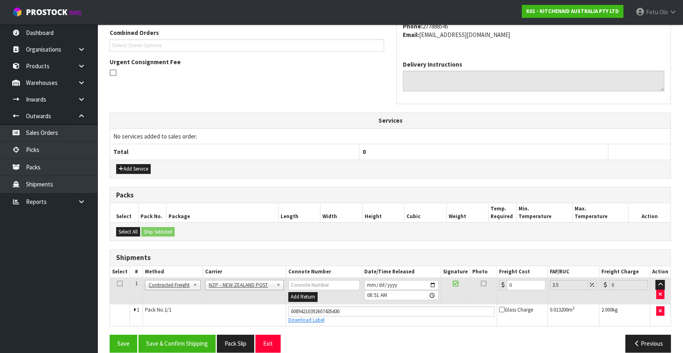
scroll to position [221, 0]
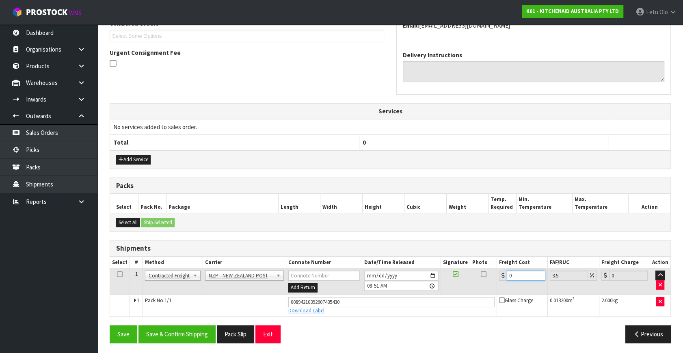
drag, startPoint x: 521, startPoint y: 276, endPoint x: 387, endPoint y: 295, distance: 135.5
click at [400, 297] on tbody "1 Client Local Pickup Customer Local Pickup Company Freight Contracted Freight …" at bounding box center [390, 293] width 561 height 48
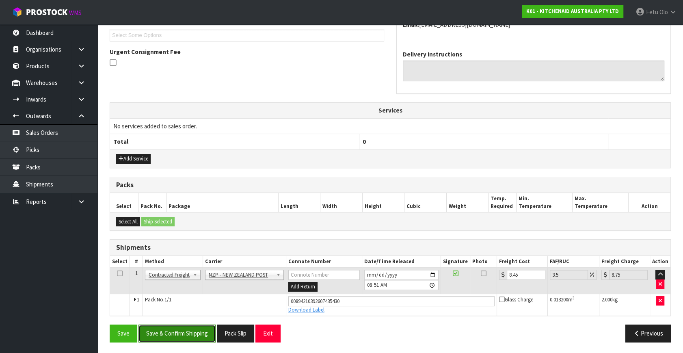
click at [191, 327] on button "Save & Confirm Shipping" at bounding box center [177, 333] width 77 height 17
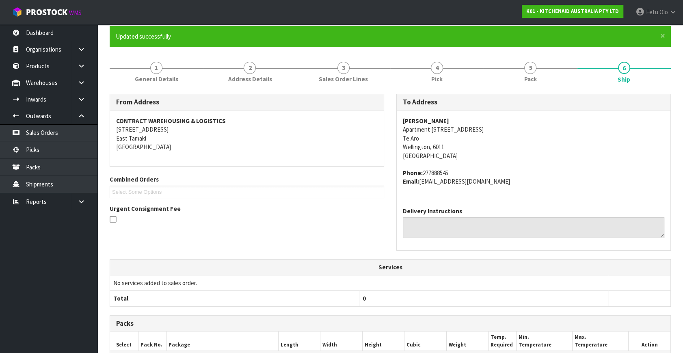
scroll to position [200, 0]
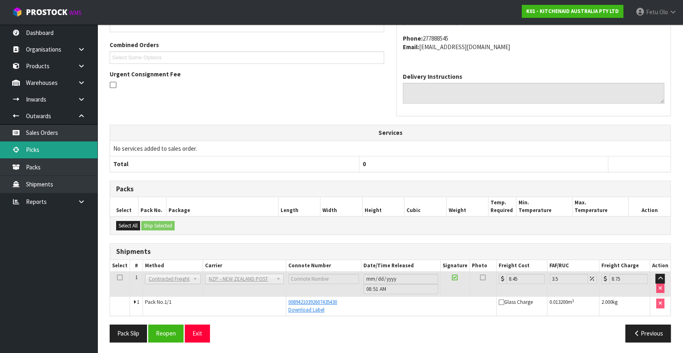
click at [37, 153] on link "Picks" at bounding box center [48, 149] width 97 height 17
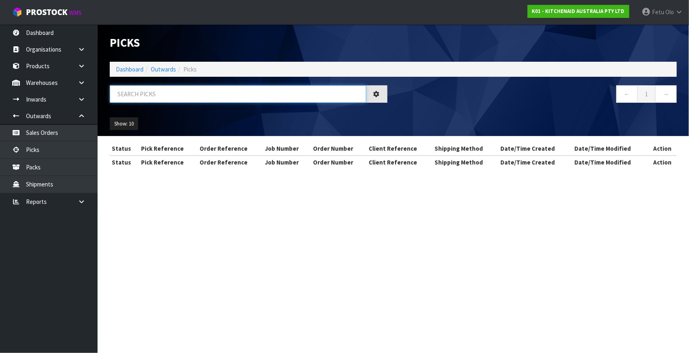
click at [164, 97] on input "text" at bounding box center [238, 93] width 256 height 17
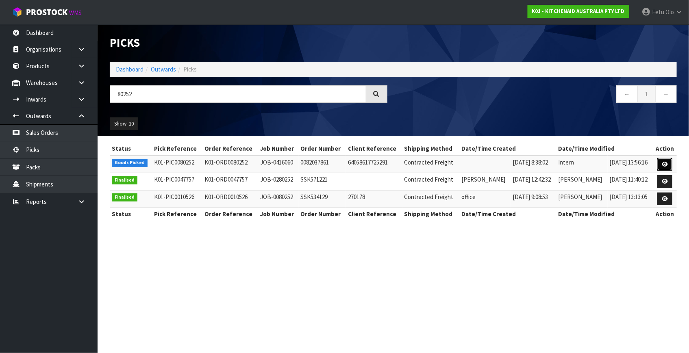
click at [663, 162] on icon at bounding box center [664, 164] width 6 height 5
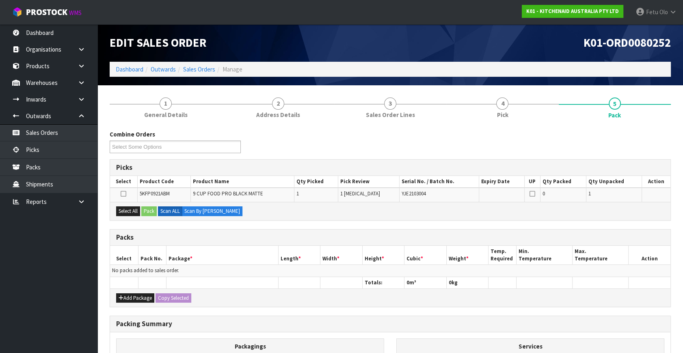
click at [238, 236] on h3 "Packs" at bounding box center [390, 238] width 548 height 8
click at [275, 154] on div "Combine Orders K01-ORD0079928 K01-ORD0079949 K01-ORD0080006 K01-ORD0080043 K01-…" at bounding box center [391, 144] width 574 height 29
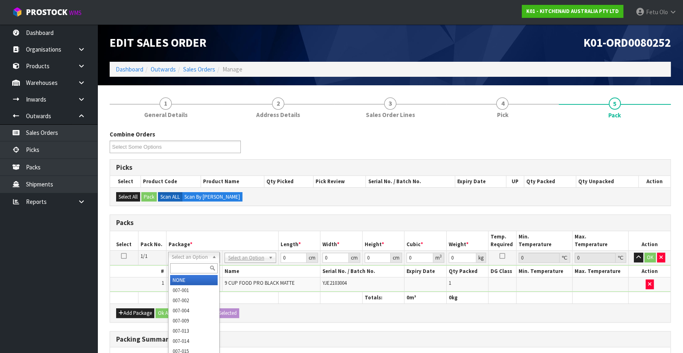
drag, startPoint x: 206, startPoint y: 257, endPoint x: 186, endPoint y: 272, distance: 25.2
click at [185, 270] on input "text" at bounding box center [194, 268] width 48 height 10
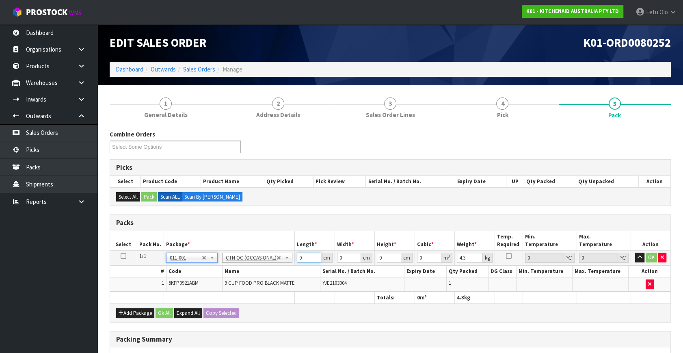
drag, startPoint x: 309, startPoint y: 255, endPoint x: 167, endPoint y: 336, distance: 162.9
click at [168, 336] on div "Combine Orders K01-ORD0079928 K01-ORD0079949 K01-ORD0080006 K01-ORD0080043 K01-…" at bounding box center [390, 300] width 561 height 341
click button "OK" at bounding box center [651, 258] width 11 height 10
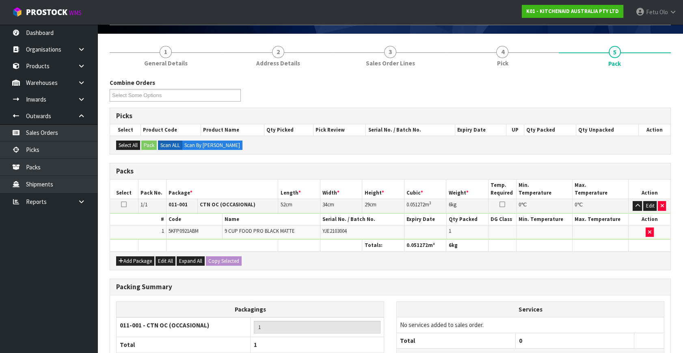
scroll to position [110, 0]
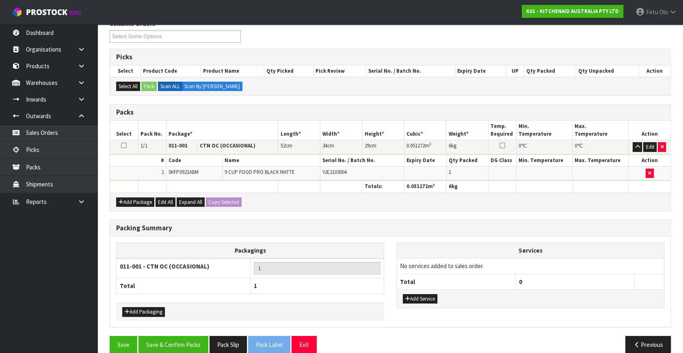
drag, startPoint x: 170, startPoint y: 331, endPoint x: 178, endPoint y: 333, distance: 8.8
click at [171, 333] on div "Combine Orders K01-ORD0079928 K01-ORD0079949 K01-ORD0080006 K01-ORD0080043 K01-…" at bounding box center [390, 189] width 561 height 340
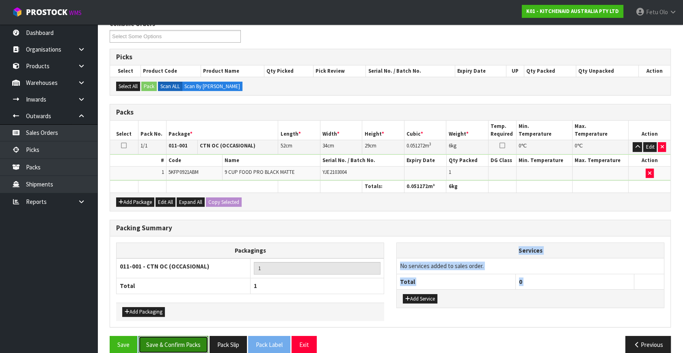
drag, startPoint x: 185, startPoint y: 345, endPoint x: 177, endPoint y: 345, distance: 8.1
click at [184, 345] on button "Save & Confirm Packs" at bounding box center [174, 344] width 70 height 17
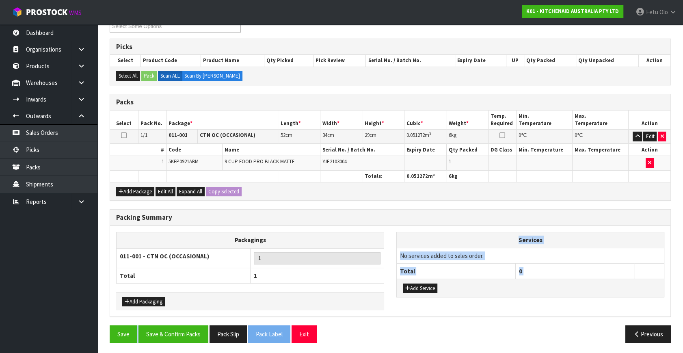
scroll to position [106, 0]
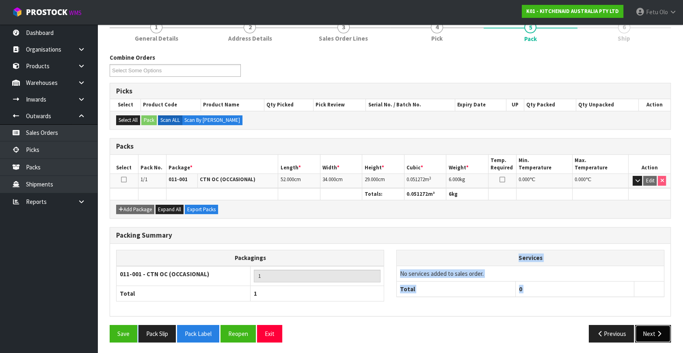
click at [645, 331] on button "Next" at bounding box center [653, 333] width 36 height 17
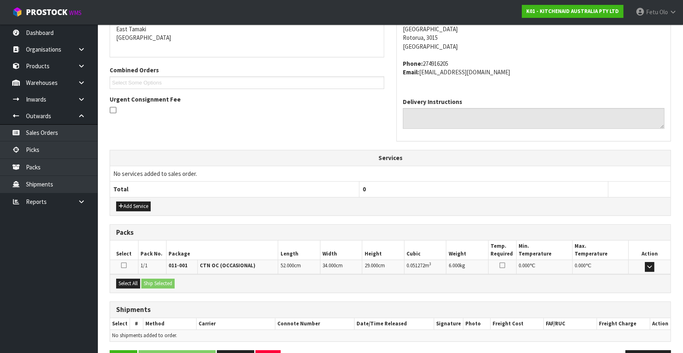
scroll to position [200, 0]
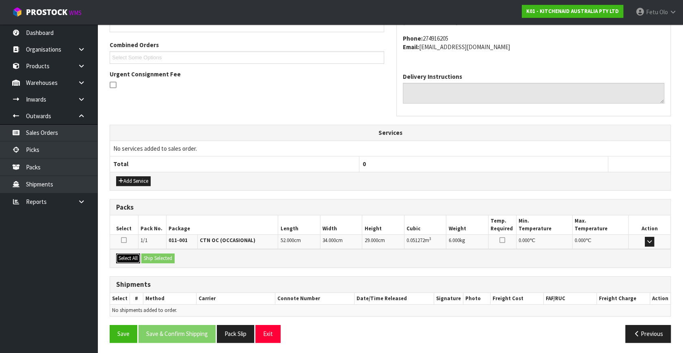
click at [134, 258] on button "Select All" at bounding box center [128, 258] width 24 height 10
click at [152, 258] on button "Ship Selected" at bounding box center [157, 258] width 33 height 10
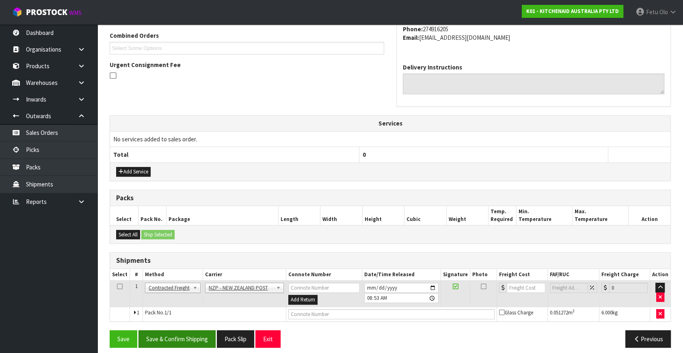
scroll to position [214, 0]
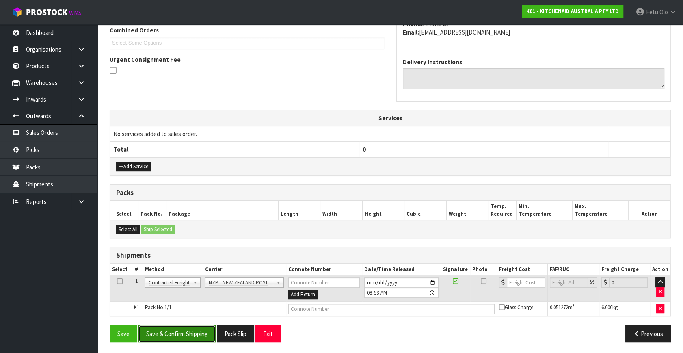
click at [175, 338] on button "Save & Confirm Shipping" at bounding box center [177, 333] width 77 height 17
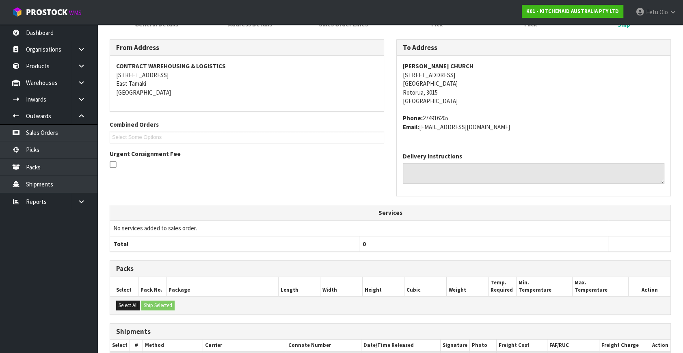
scroll to position [203, 0]
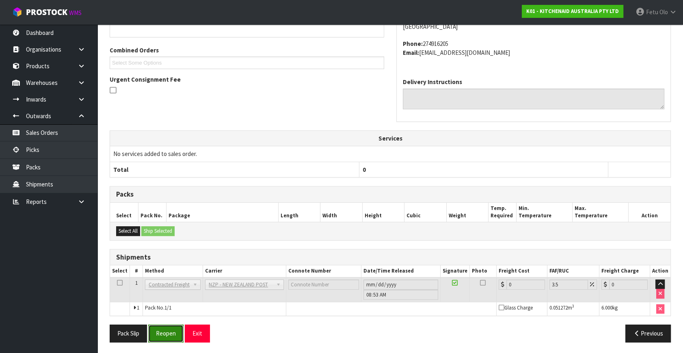
click at [169, 331] on button "Reopen" at bounding box center [165, 333] width 35 height 17
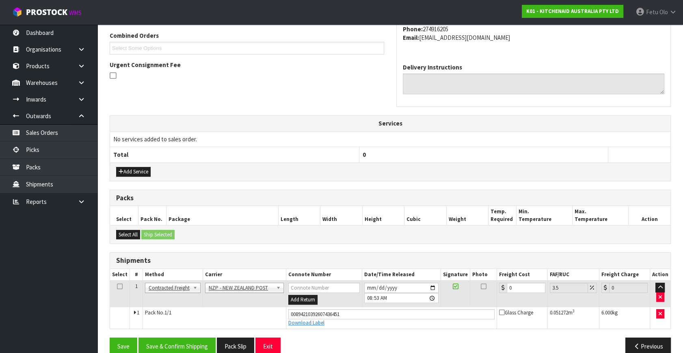
scroll to position [222, 0]
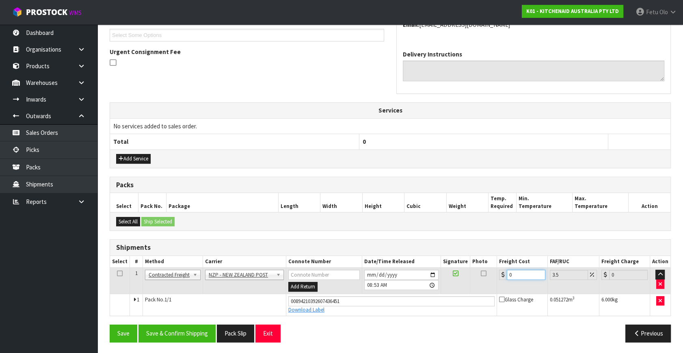
drag, startPoint x: 516, startPoint y: 274, endPoint x: 432, endPoint y: 294, distance: 86.3
click at [432, 294] on tbody "1 Client Local Pickup Customer Local Pickup Company Freight Contracted Freight …" at bounding box center [390, 292] width 561 height 48
click at [195, 325] on button "Save & Confirm Shipping" at bounding box center [177, 333] width 77 height 17
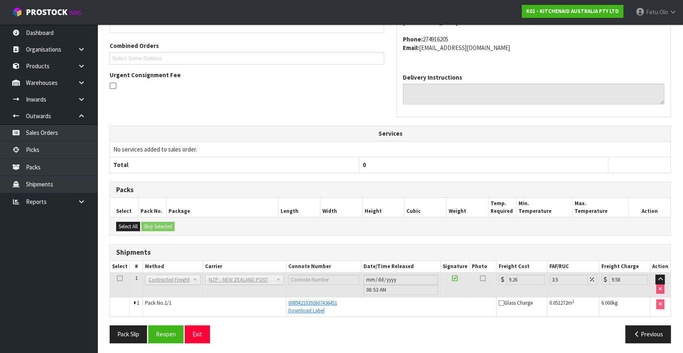
scroll to position [200, 0]
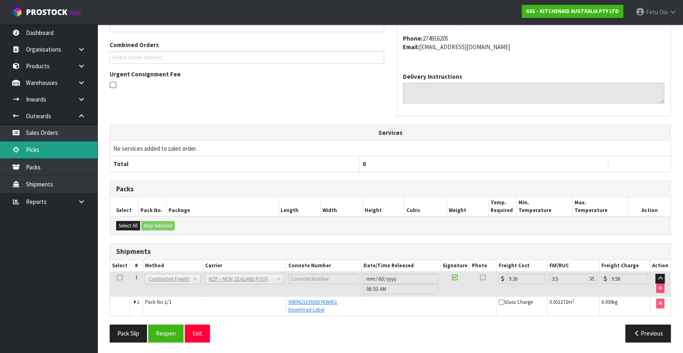
click at [37, 146] on link "Picks" at bounding box center [48, 149] width 97 height 17
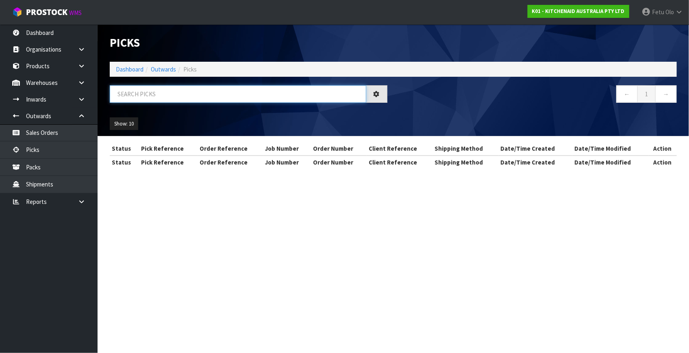
click at [193, 94] on input "text" at bounding box center [238, 93] width 256 height 17
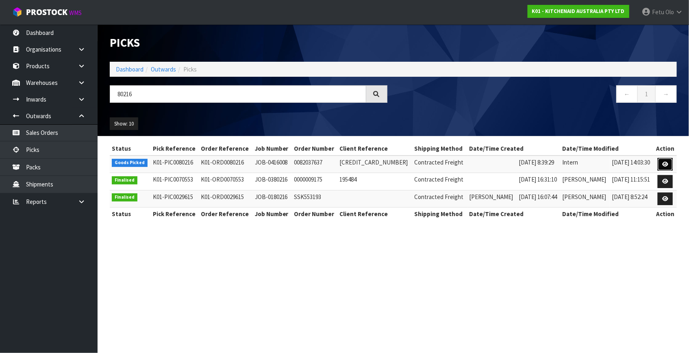
click at [661, 166] on link at bounding box center [664, 164] width 15 height 13
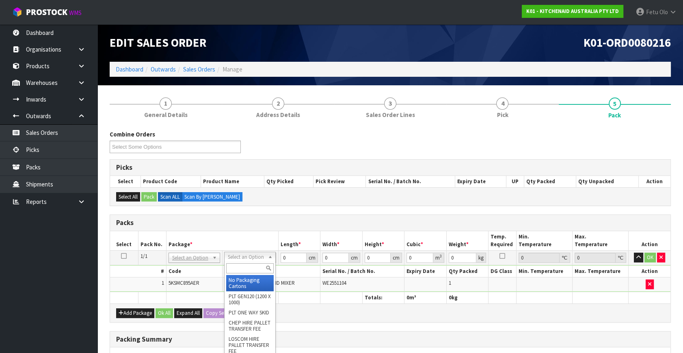
drag, startPoint x: 256, startPoint y: 258, endPoint x: 257, endPoint y: 276, distance: 17.5
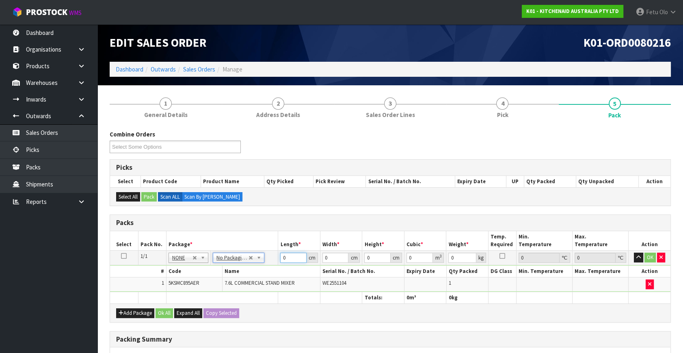
drag, startPoint x: 288, startPoint y: 256, endPoint x: 254, endPoint y: 274, distance: 38.2
click at [254, 274] on tbody "1/1 NONE 007-001 007-002 007-004 007-009 007-013 007-014 007-015 007-017 007-01…" at bounding box center [390, 271] width 561 height 41
click button "OK" at bounding box center [650, 258] width 11 height 10
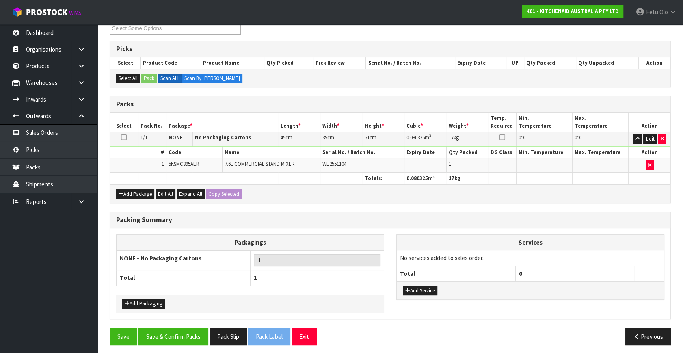
scroll to position [121, 0]
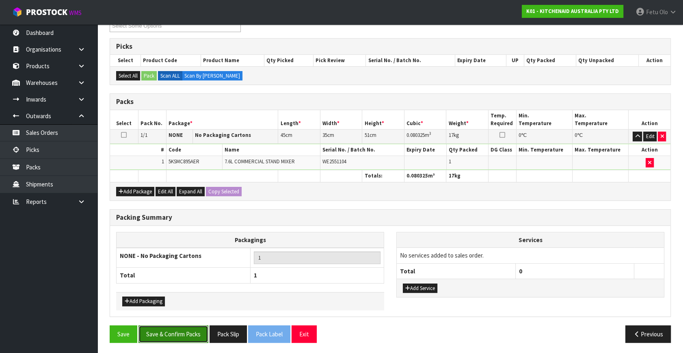
click at [173, 326] on button "Save & Confirm Packs" at bounding box center [174, 333] width 70 height 17
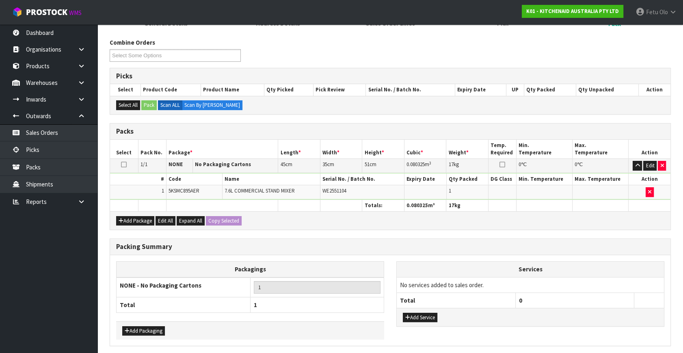
scroll to position [0, 0]
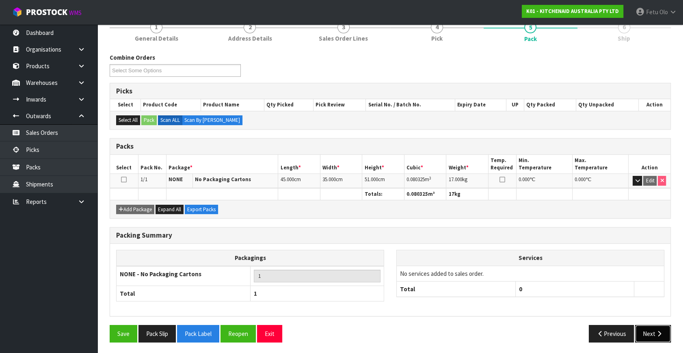
click at [662, 338] on button "Next" at bounding box center [653, 333] width 36 height 17
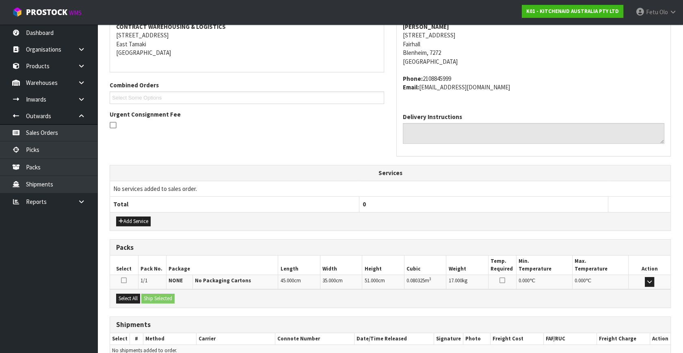
scroll to position [200, 0]
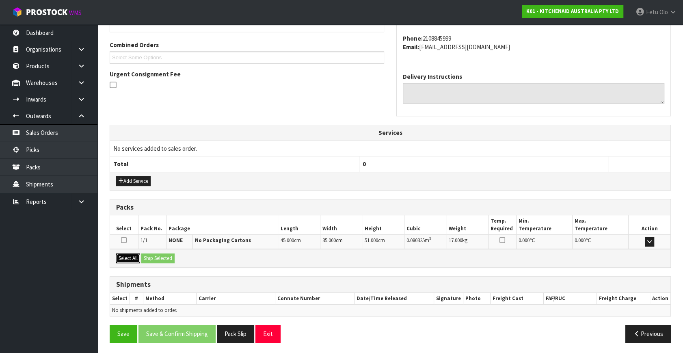
drag, startPoint x: 123, startPoint y: 256, endPoint x: 160, endPoint y: 256, distance: 36.6
click at [128, 256] on button "Select All" at bounding box center [128, 258] width 24 height 10
click at [160, 256] on button "Ship Selected" at bounding box center [157, 258] width 33 height 10
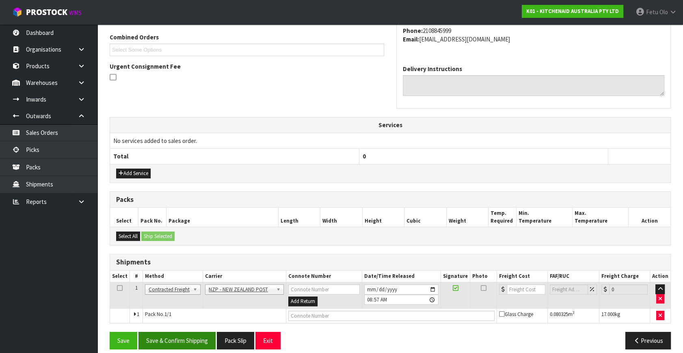
scroll to position [214, 0]
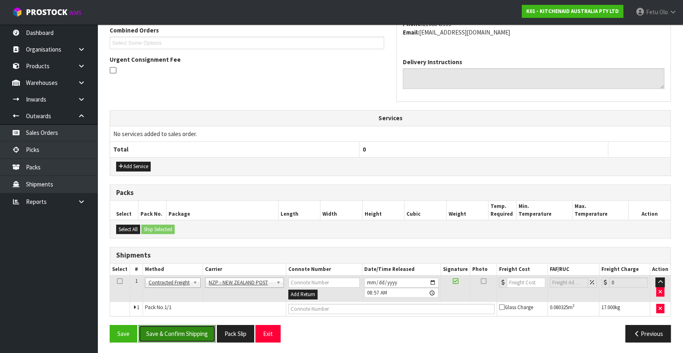
click at [182, 329] on button "Save & Confirm Shipping" at bounding box center [177, 333] width 77 height 17
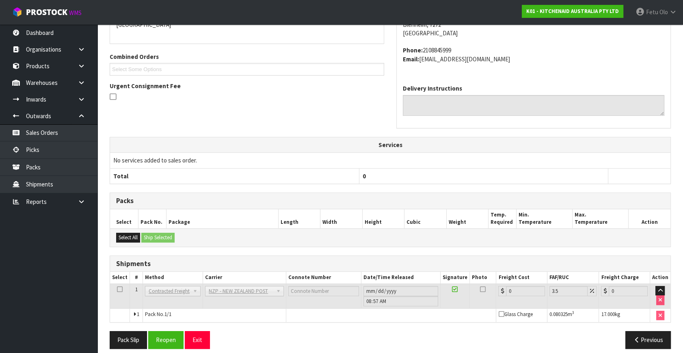
scroll to position [203, 0]
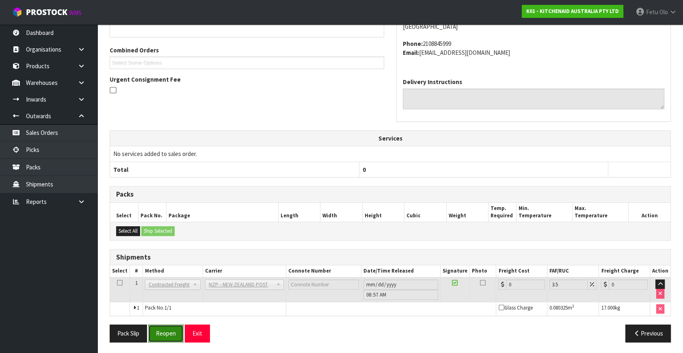
drag, startPoint x: 169, startPoint y: 327, endPoint x: 184, endPoint y: 325, distance: 15.3
click at [169, 327] on button "Reopen" at bounding box center [165, 333] width 35 height 17
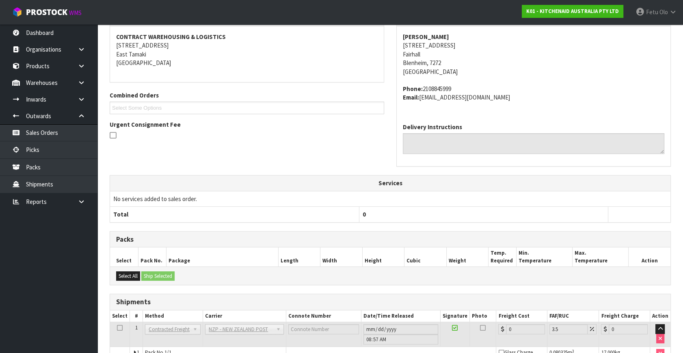
scroll to position [195, 0]
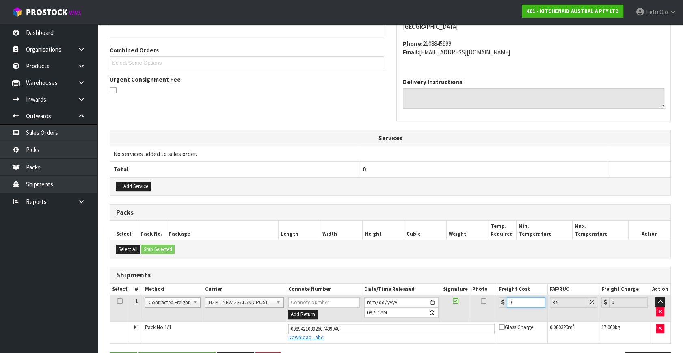
drag, startPoint x: 440, startPoint y: 327, endPoint x: 412, endPoint y: 334, distance: 29.3
click at [412, 334] on tbody "1 Client Local Pickup Customer Local Pickup Company Freight Contracted Freight …" at bounding box center [390, 319] width 561 height 48
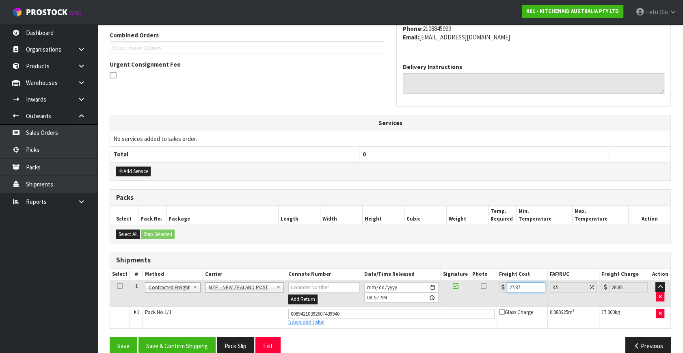
scroll to position [222, 0]
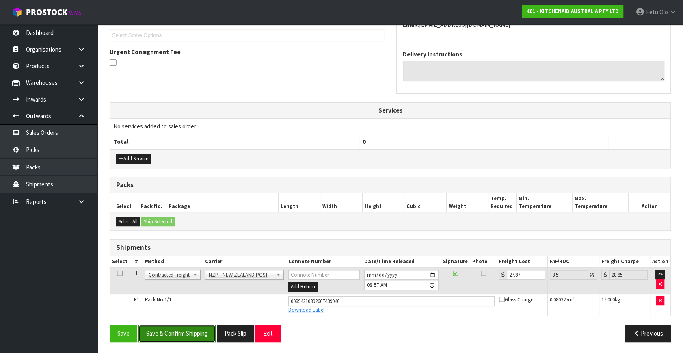
click at [159, 325] on button "Save & Confirm Shipping" at bounding box center [177, 333] width 77 height 17
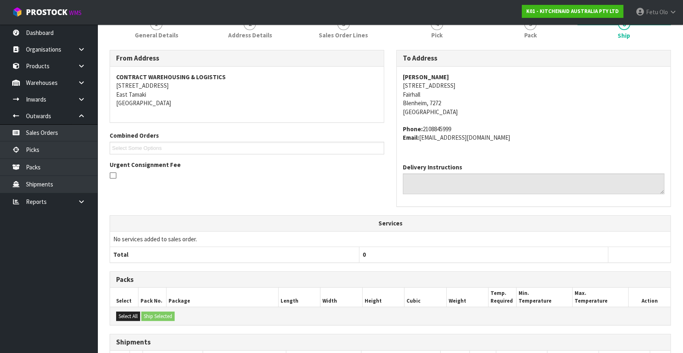
scroll to position [200, 0]
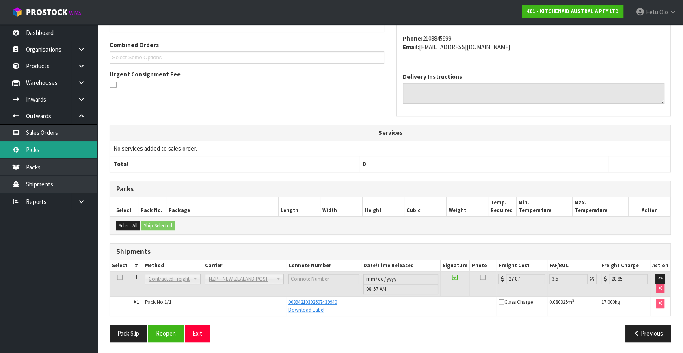
click at [45, 150] on link "Picks" at bounding box center [48, 149] width 97 height 17
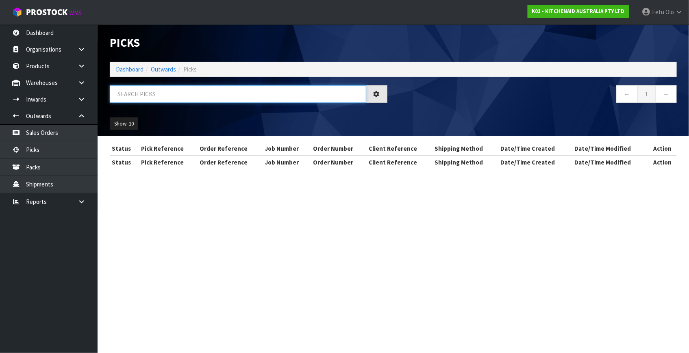
click at [215, 97] on input "text" at bounding box center [238, 93] width 256 height 17
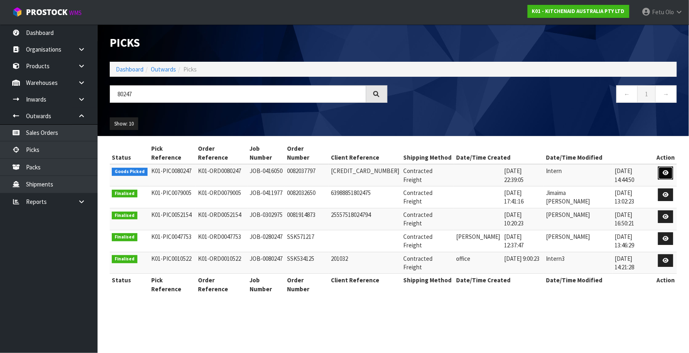
click at [659, 167] on link at bounding box center [665, 173] width 15 height 13
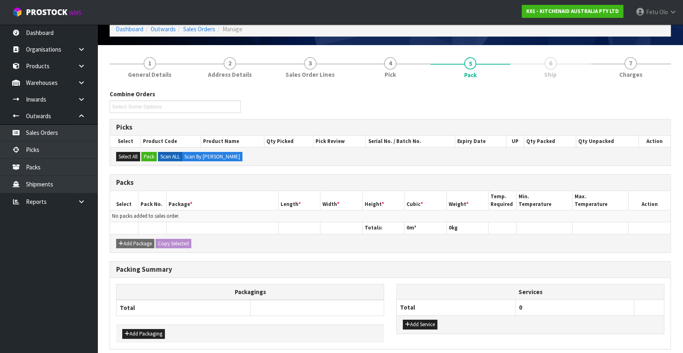
scroll to position [73, 0]
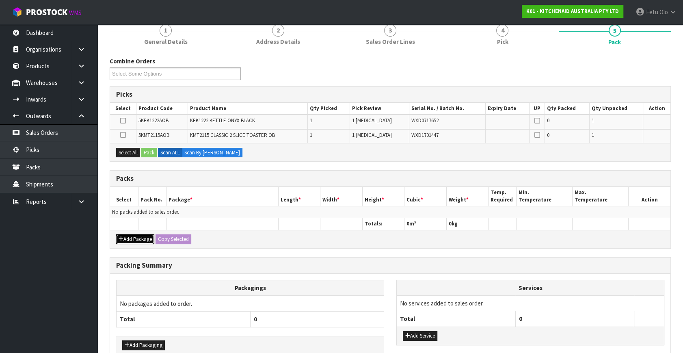
click at [132, 236] on button "Add Package" at bounding box center [135, 239] width 38 height 10
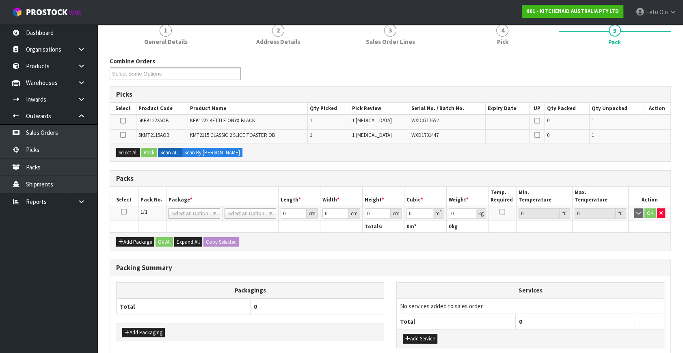
click at [123, 212] on icon at bounding box center [124, 212] width 6 height 0
click at [167, 195] on th "Package *" at bounding box center [222, 196] width 112 height 19
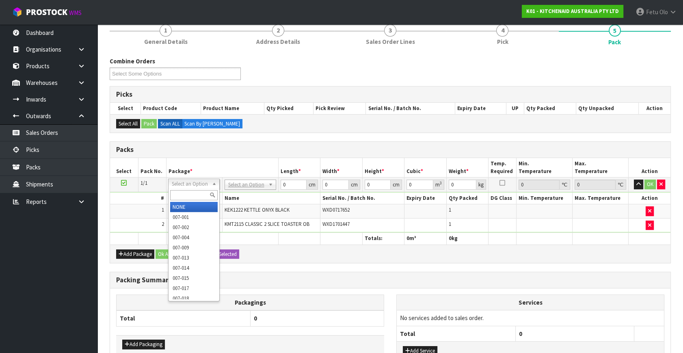
drag, startPoint x: 186, startPoint y: 179, endPoint x: 181, endPoint y: 190, distance: 12.0
click at [181, 190] on div at bounding box center [194, 194] width 51 height 13
click at [179, 197] on input "text" at bounding box center [194, 195] width 48 height 10
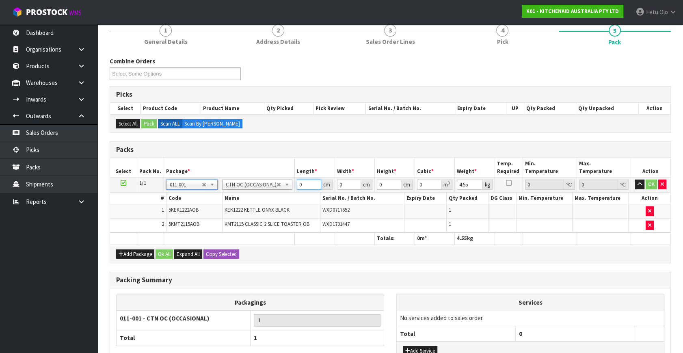
drag, startPoint x: 306, startPoint y: 183, endPoint x: 167, endPoint y: 216, distance: 143.5
click at [167, 216] on tbody "1/1 NONE 007-001 007-002 007-004 007-009 007-013 007-014 007-015 007-017 007-01…" at bounding box center [390, 205] width 561 height 55
click button "OK" at bounding box center [651, 185] width 11 height 10
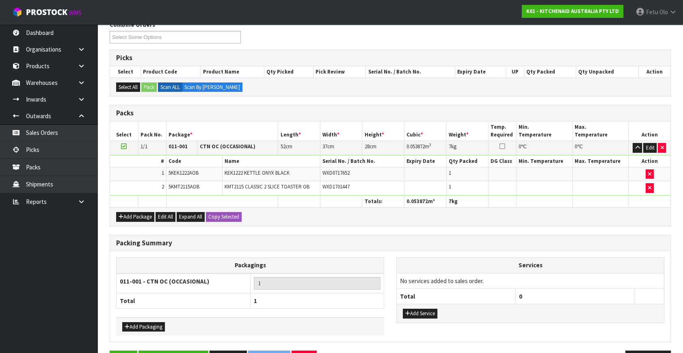
scroll to position [134, 0]
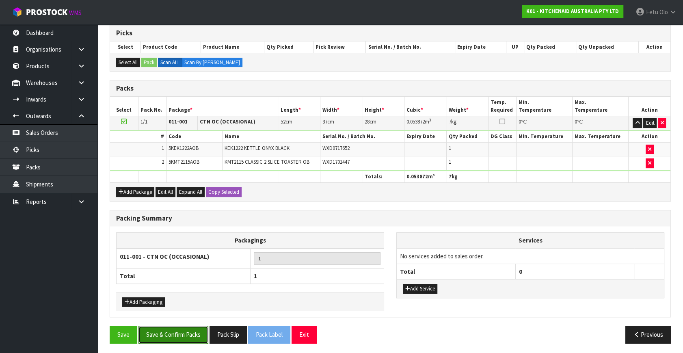
click at [170, 334] on button "Save & Confirm Packs" at bounding box center [174, 334] width 70 height 17
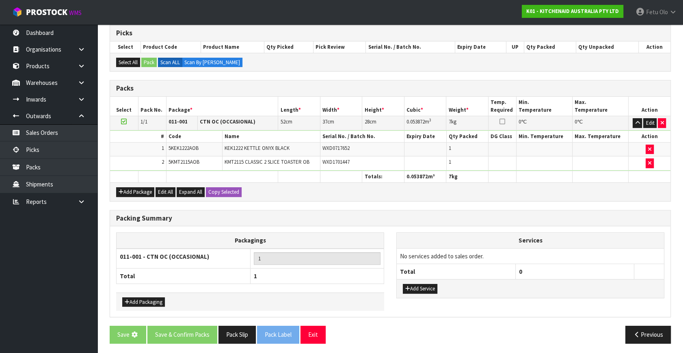
scroll to position [0, 0]
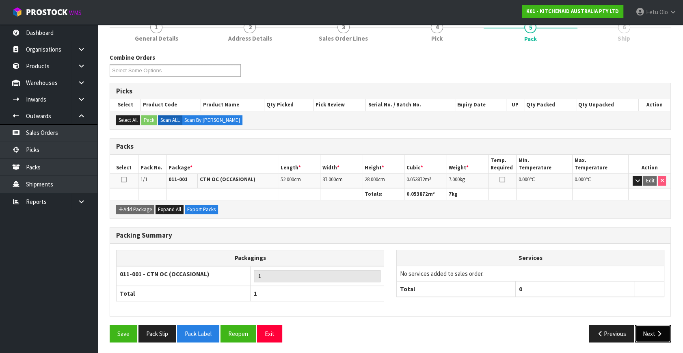
click at [652, 331] on button "Next" at bounding box center [653, 333] width 36 height 17
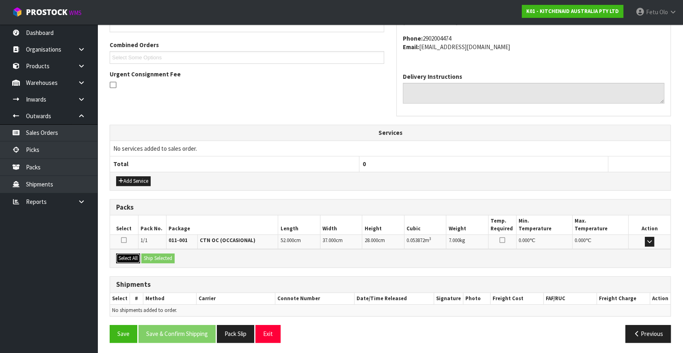
drag, startPoint x: 131, startPoint y: 257, endPoint x: 146, endPoint y: 257, distance: 15.0
click at [134, 257] on button "Select All" at bounding box center [128, 258] width 24 height 10
click at [146, 257] on button "Ship Selected" at bounding box center [157, 258] width 33 height 10
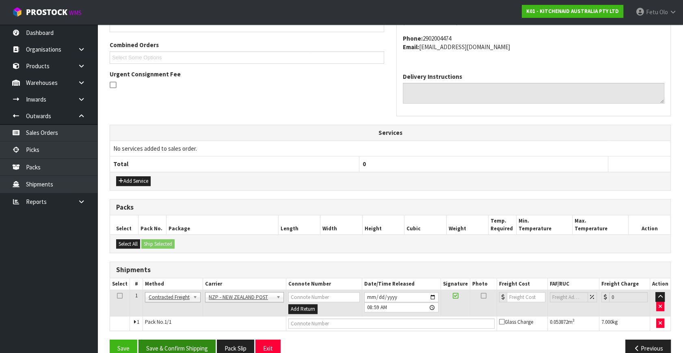
scroll to position [214, 0]
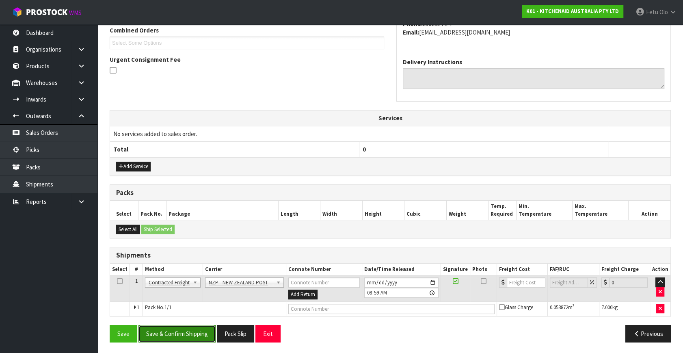
click at [196, 336] on button "Save & Confirm Shipping" at bounding box center [177, 333] width 77 height 17
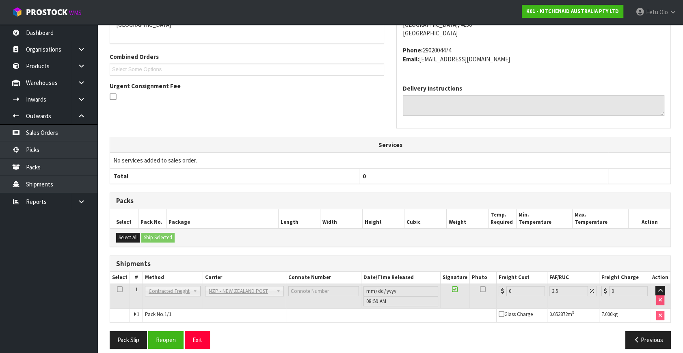
scroll to position [203, 0]
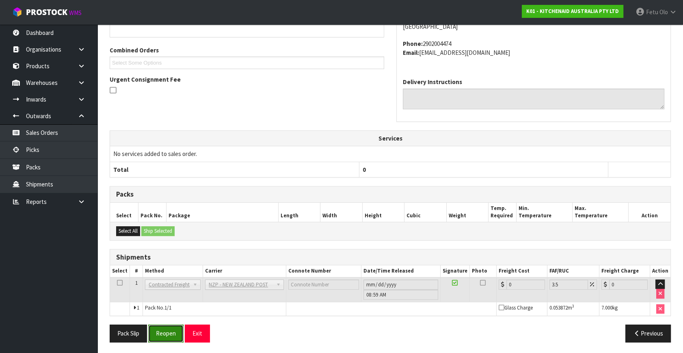
click at [163, 333] on button "Reopen" at bounding box center [165, 333] width 35 height 17
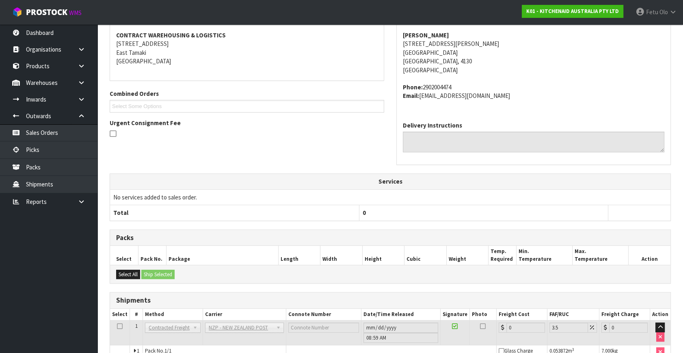
scroll to position [195, 0]
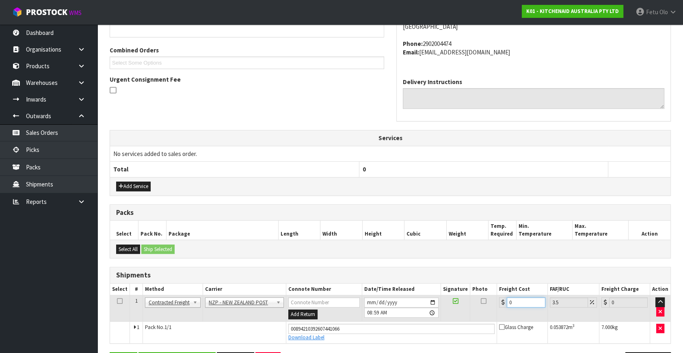
drag, startPoint x: 512, startPoint y: 300, endPoint x: 421, endPoint y: 307, distance: 91.7
click at [443, 303] on tr "1 Client Local Pickup Customer Local Pickup Company Freight Contracted Freight …" at bounding box center [390, 308] width 561 height 26
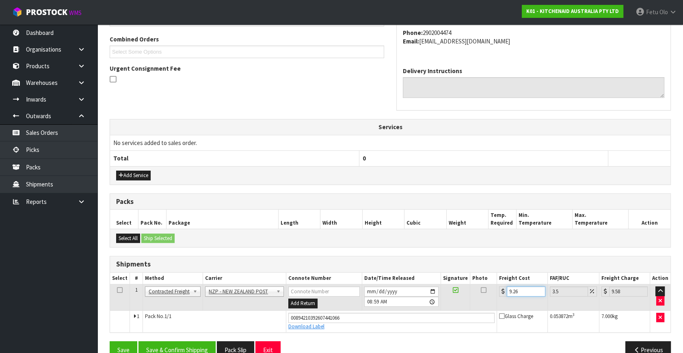
scroll to position [222, 0]
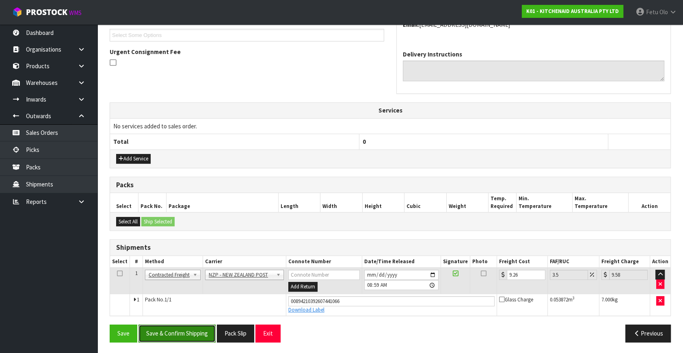
click at [189, 327] on button "Save & Confirm Shipping" at bounding box center [177, 333] width 77 height 17
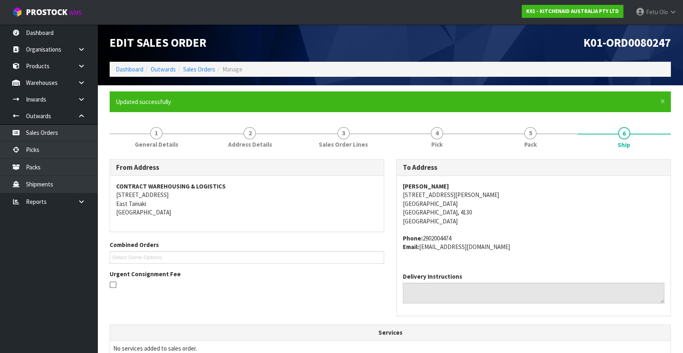
scroll to position [147, 0]
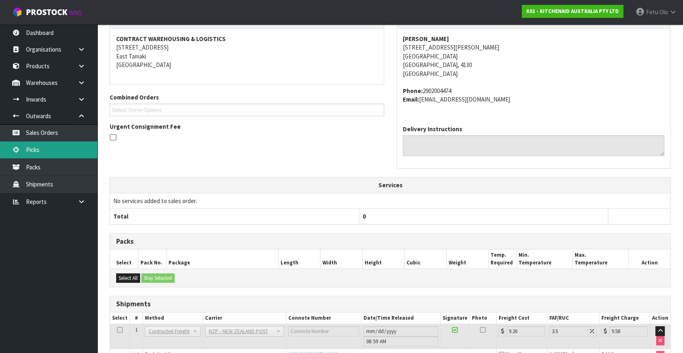
click at [48, 146] on link "Picks" at bounding box center [48, 149] width 97 height 17
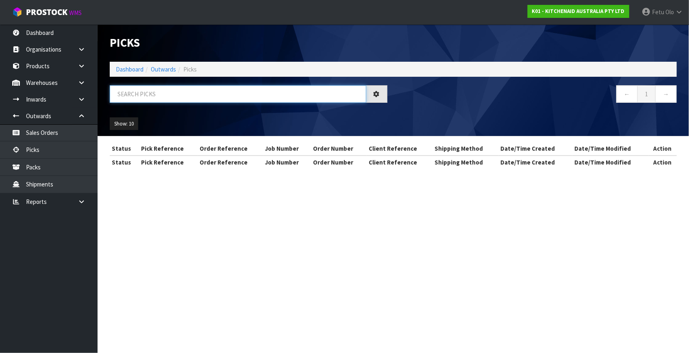
click at [232, 90] on input "text" at bounding box center [238, 93] width 256 height 17
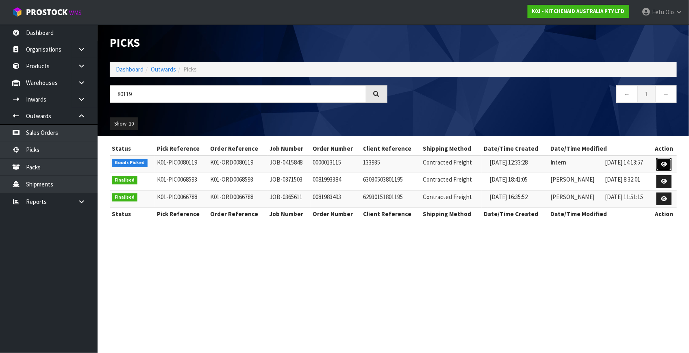
click at [662, 164] on icon at bounding box center [664, 164] width 6 height 5
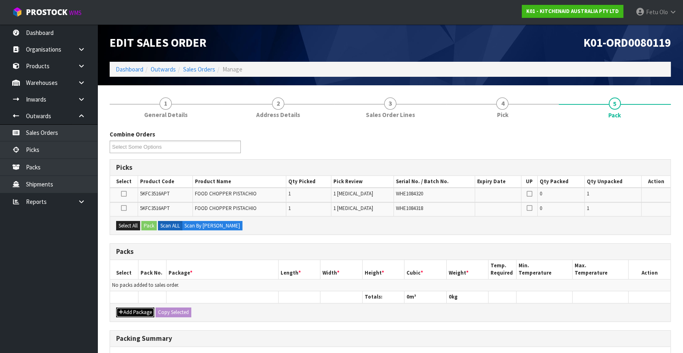
drag, startPoint x: 127, startPoint y: 312, endPoint x: 126, endPoint y: 292, distance: 19.9
click at [127, 310] on button "Add Package" at bounding box center [135, 313] width 38 height 10
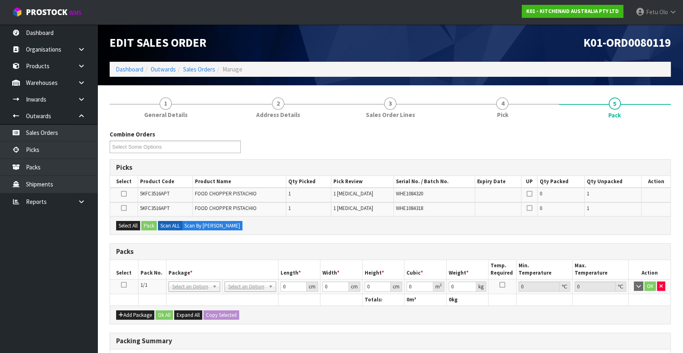
click at [125, 285] on icon at bounding box center [124, 285] width 6 height 0
click at [161, 270] on th "Pack No." at bounding box center [152, 269] width 28 height 19
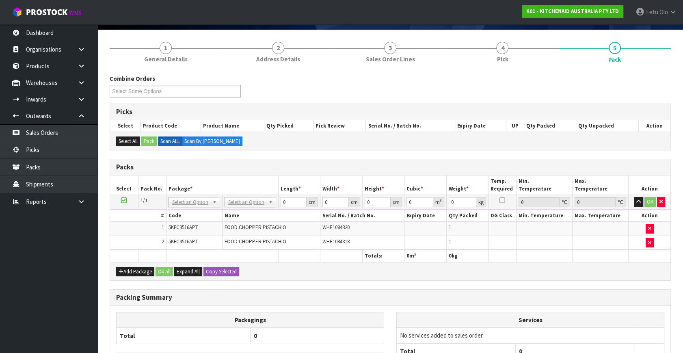
scroll to position [110, 0]
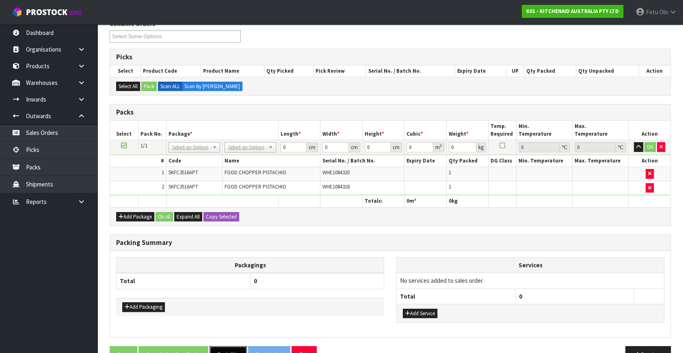
click at [216, 346] on button "Pack Slip" at bounding box center [228, 354] width 37 height 17
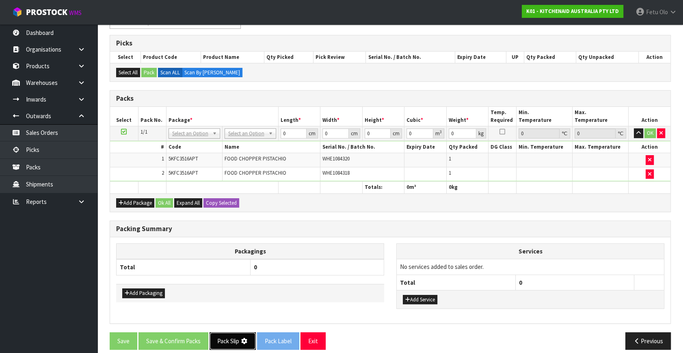
scroll to position [131, 0]
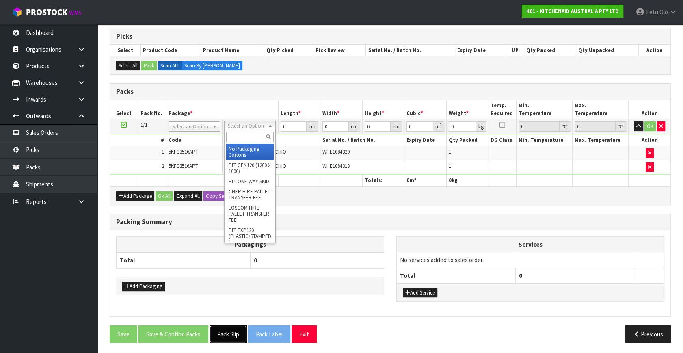
drag, startPoint x: 245, startPoint y: 126, endPoint x: 245, endPoint y: 139, distance: 13.0
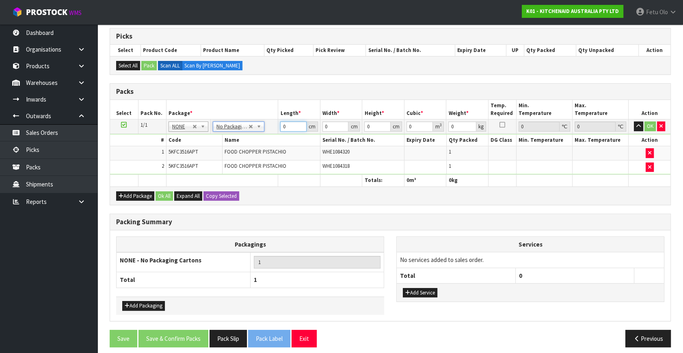
drag, startPoint x: 280, startPoint y: 129, endPoint x: 249, endPoint y: 140, distance: 32.6
click at [249, 140] on tbody "1/1 NONE 007-001 007-002 007-004 007-009 007-013 007-014 007-015 007-017 007-01…" at bounding box center [390, 146] width 561 height 55
click button "OK" at bounding box center [650, 126] width 11 height 10
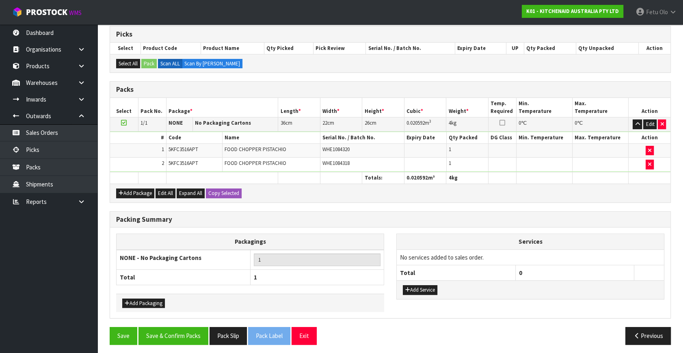
scroll to position [134, 0]
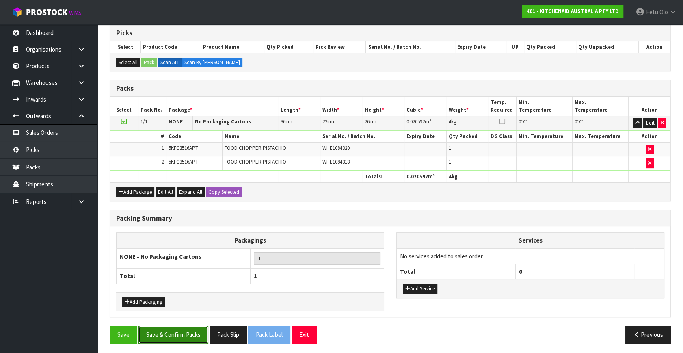
click at [201, 336] on button "Save & Confirm Packs" at bounding box center [174, 334] width 70 height 17
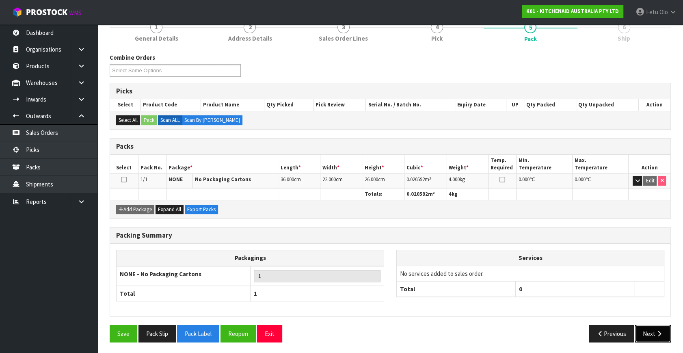
drag, startPoint x: 649, startPoint y: 333, endPoint x: 643, endPoint y: 333, distance: 6.1
click at [643, 333] on button "Next" at bounding box center [653, 333] width 36 height 17
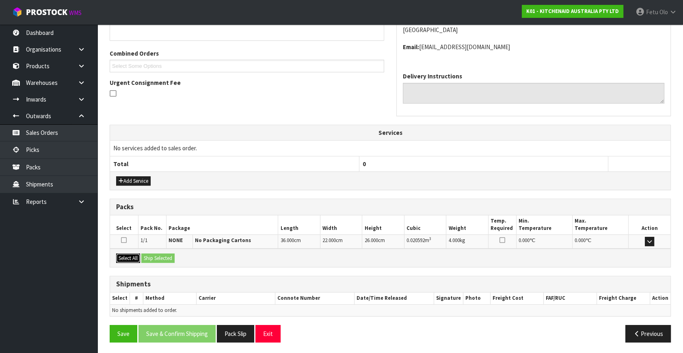
drag, startPoint x: 118, startPoint y: 253, endPoint x: 149, endPoint y: 257, distance: 31.9
click at [118, 253] on button "Select All" at bounding box center [128, 258] width 24 height 10
click at [149, 257] on button "Ship Selected" at bounding box center [157, 258] width 33 height 10
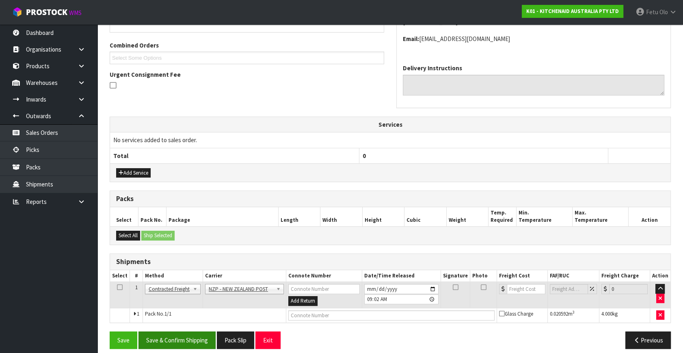
scroll to position [206, 0]
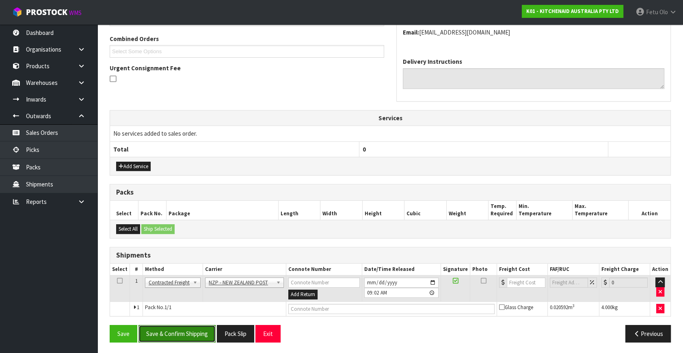
click at [184, 330] on button "Save & Confirm Shipping" at bounding box center [177, 333] width 77 height 17
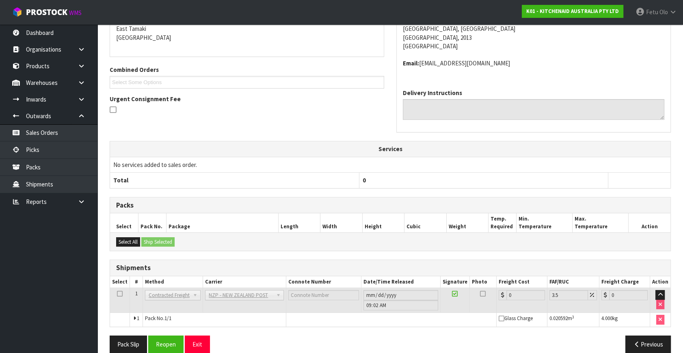
scroll to position [195, 0]
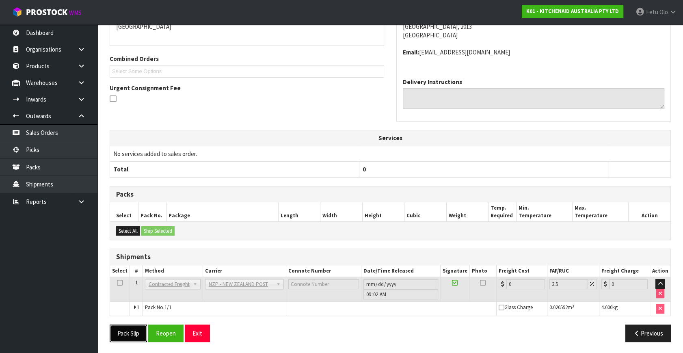
click at [137, 334] on button "Pack Slip" at bounding box center [128, 333] width 37 height 17
click at [166, 329] on button "Reopen" at bounding box center [165, 333] width 35 height 17
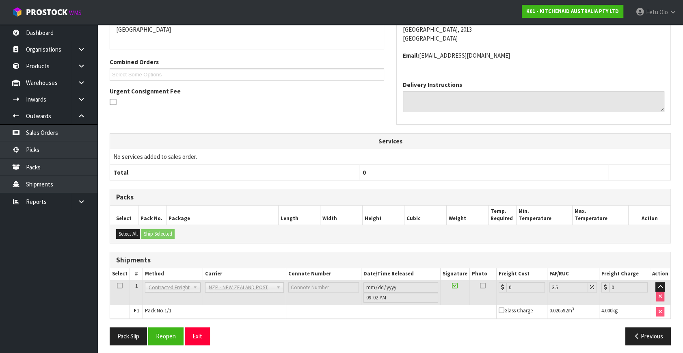
scroll to position [186, 0]
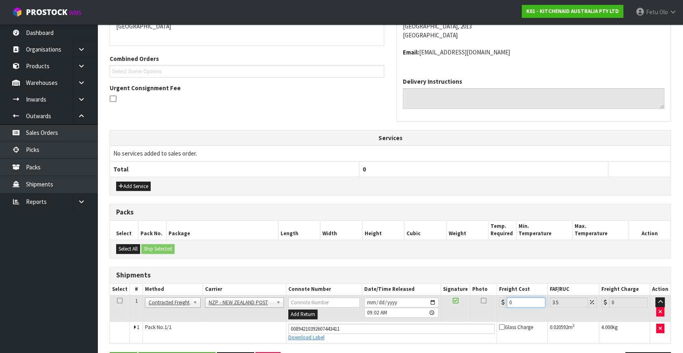
drag, startPoint x: 513, startPoint y: 305, endPoint x: 418, endPoint y: 321, distance: 96.0
click at [418, 321] on tbody "1 Client Local Pickup Customer Local Pickup Company Freight Contracted Freight …" at bounding box center [390, 319] width 561 height 48
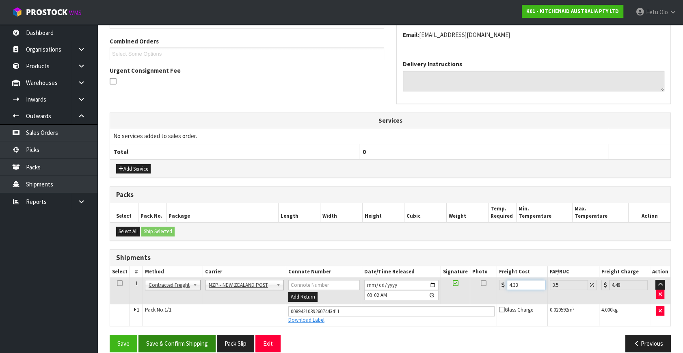
scroll to position [213, 0]
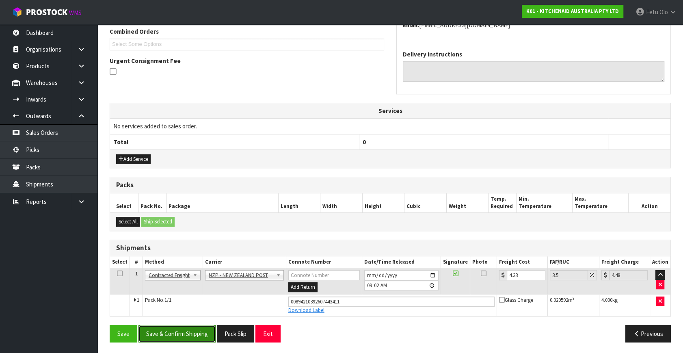
click at [200, 334] on button "Save & Confirm Shipping" at bounding box center [177, 333] width 77 height 17
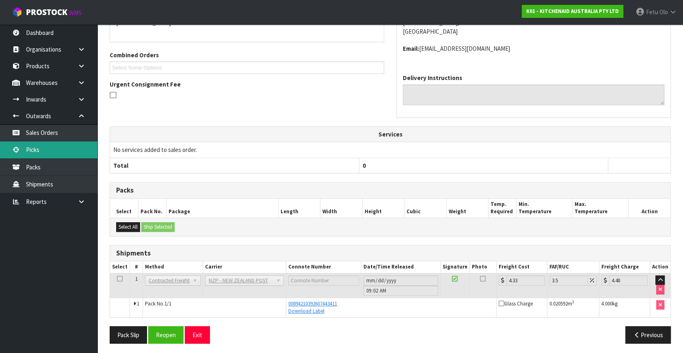
scroll to position [191, 0]
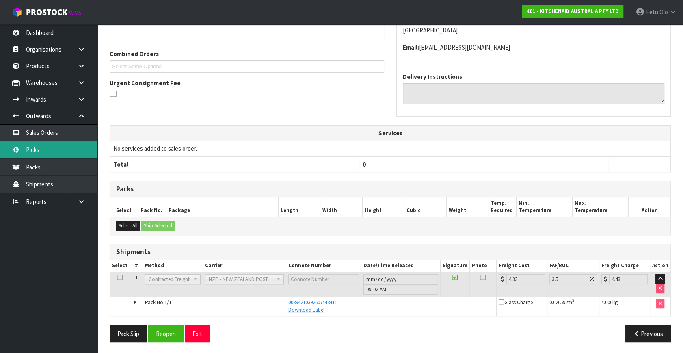
click at [45, 149] on link "Picks" at bounding box center [48, 149] width 97 height 17
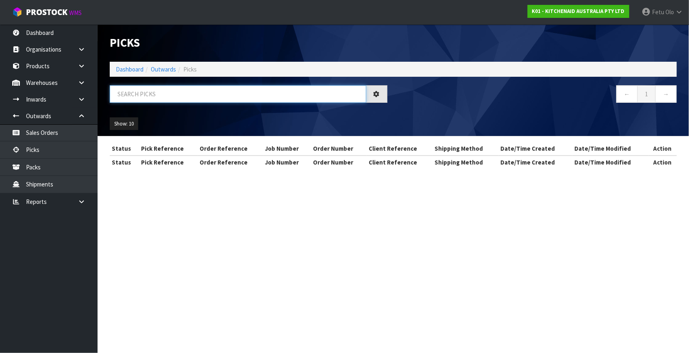
click at [246, 95] on input "text" at bounding box center [238, 93] width 256 height 17
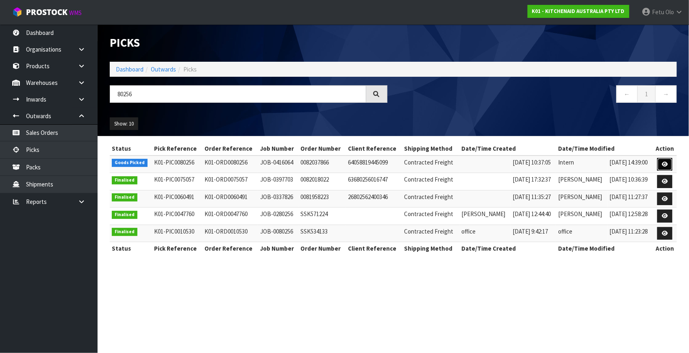
click at [664, 162] on icon at bounding box center [664, 164] width 6 height 5
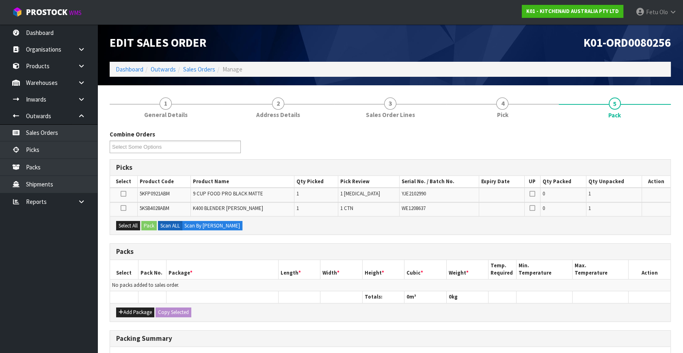
click at [45, 317] on ul "Dashboard Organisations Clients Consignees Carriers Products Categories Serial …" at bounding box center [48, 188] width 97 height 329
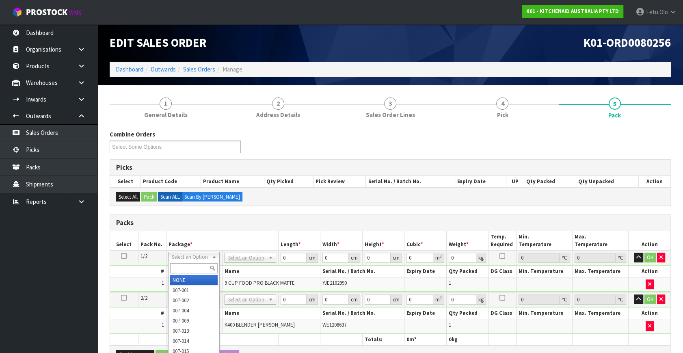
click at [177, 266] on input "text" at bounding box center [194, 268] width 48 height 10
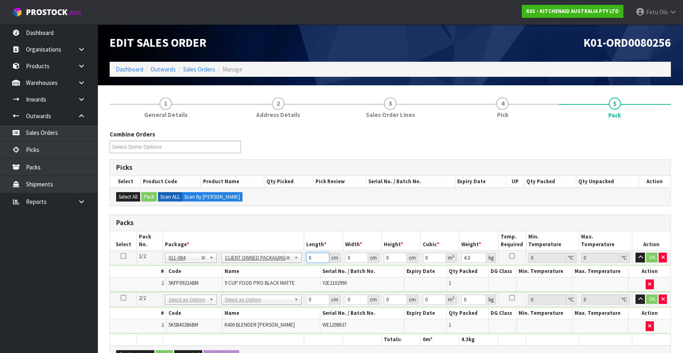
drag, startPoint x: 309, startPoint y: 259, endPoint x: 248, endPoint y: 284, distance: 65.8
click at [248, 284] on tbody "1/2 NONE 007-001 007-002 007-004 007-009 007-013 007-014 007-015 007-017 007-01…" at bounding box center [390, 271] width 561 height 41
click button "OK" at bounding box center [652, 258] width 11 height 10
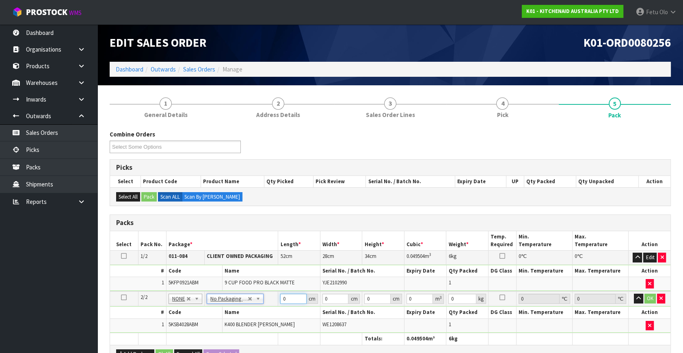
drag, startPoint x: 259, startPoint y: 314, endPoint x: 238, endPoint y: 297, distance: 26.0
click at [249, 314] on tbody "2/2 NONE 007-001 007-002 007-004 007-009 007-013 007-014 007-015 007-017 007-01…" at bounding box center [390, 311] width 561 height 41
click button "OK" at bounding box center [650, 299] width 11 height 10
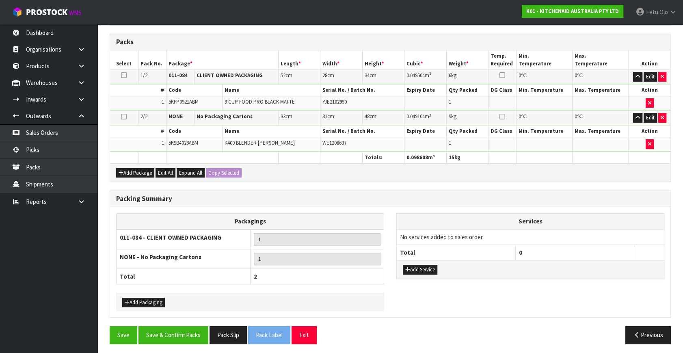
scroll to position [181, 0]
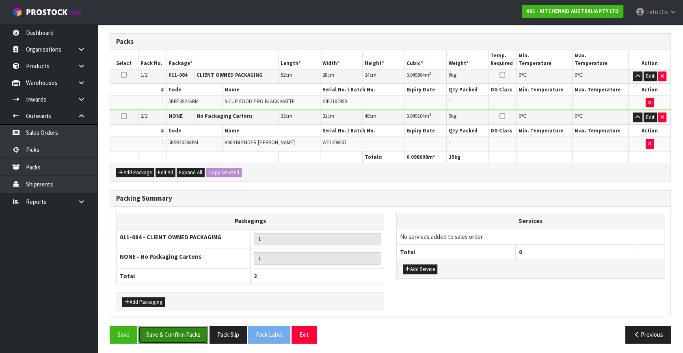
click at [180, 326] on button "Save & Confirm Packs" at bounding box center [174, 334] width 70 height 17
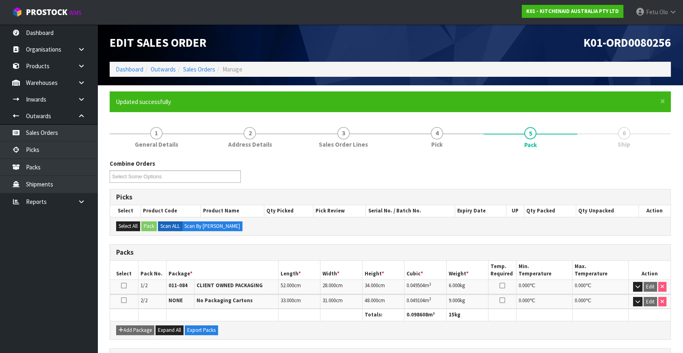
scroll to position [140, 0]
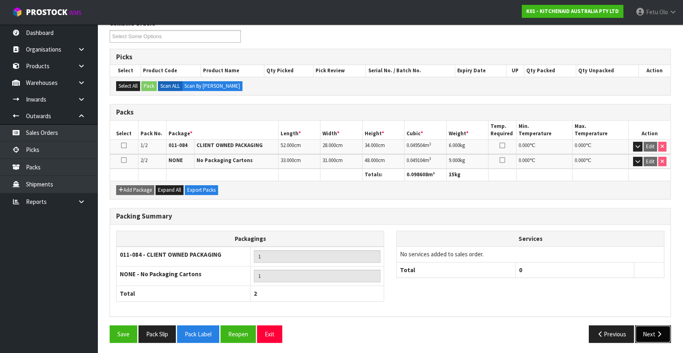
click at [642, 332] on button "Next" at bounding box center [653, 333] width 36 height 17
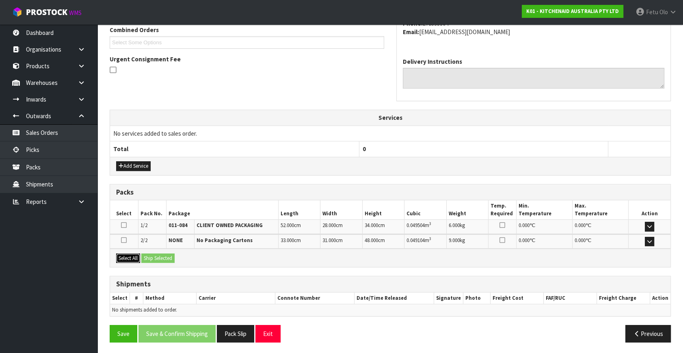
drag, startPoint x: 137, startPoint y: 258, endPoint x: 147, endPoint y: 256, distance: 10.3
click at [136, 258] on button "Select All" at bounding box center [128, 258] width 24 height 10
click at [147, 256] on button "Ship Selected" at bounding box center [157, 258] width 33 height 10
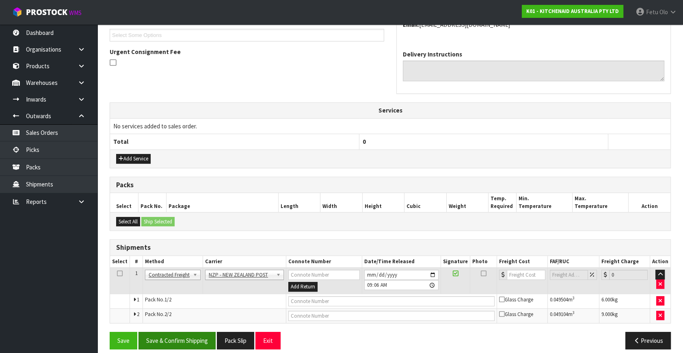
scroll to position [229, 0]
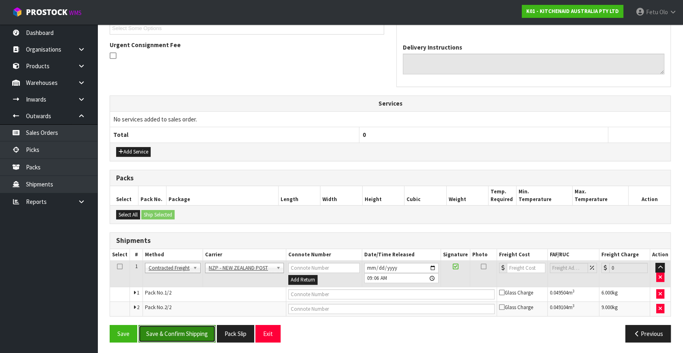
click at [188, 331] on button "Save & Confirm Shipping" at bounding box center [177, 333] width 77 height 17
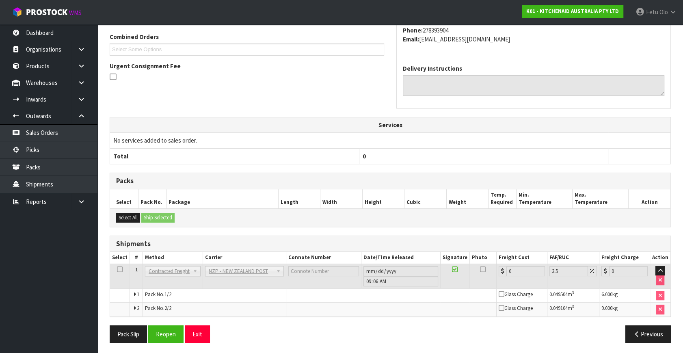
scroll to position [217, 0]
click at [165, 331] on button "Reopen" at bounding box center [165, 333] width 35 height 17
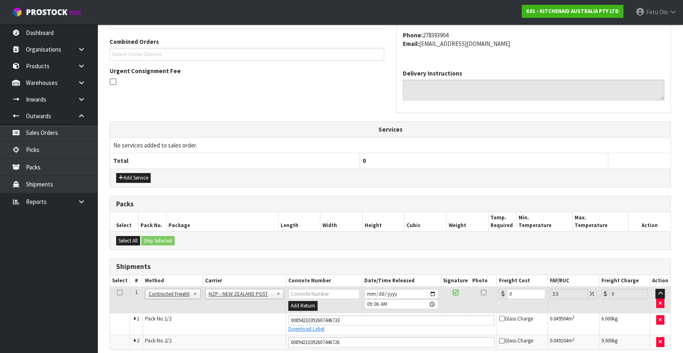
scroll to position [208, 0]
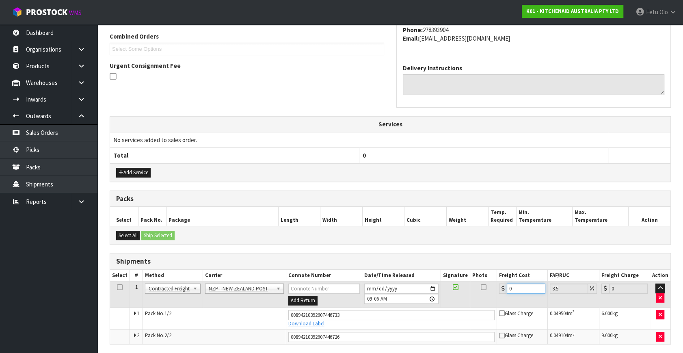
drag, startPoint x: 521, startPoint y: 287, endPoint x: 336, endPoint y: 315, distance: 187.4
click at [336, 315] on tbody "1 Client Local Pickup Customer Local Pickup Company Freight Contracted Freight …" at bounding box center [390, 313] width 561 height 63
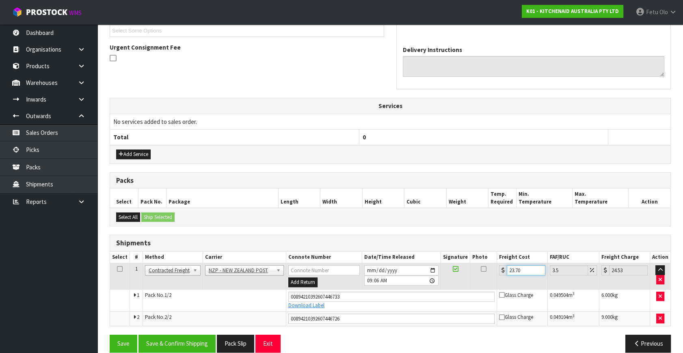
scroll to position [236, 0]
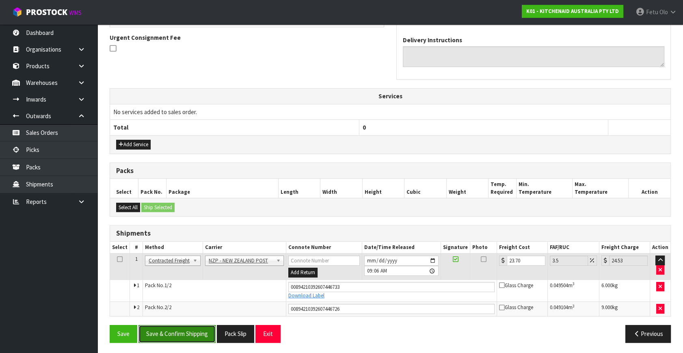
click at [184, 328] on button "Save & Confirm Shipping" at bounding box center [177, 333] width 77 height 17
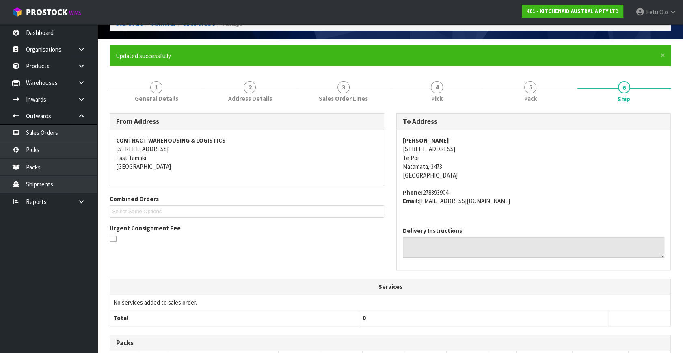
scroll to position [74, 0]
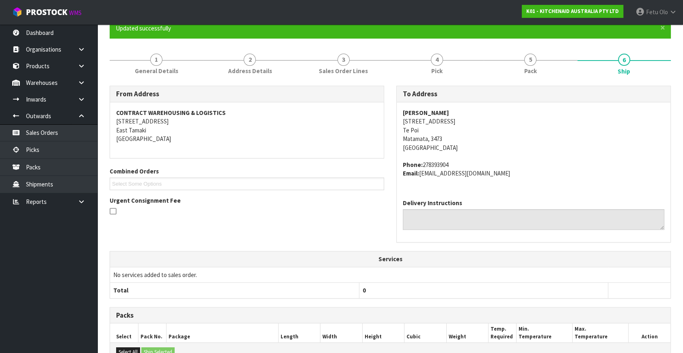
click at [637, 191] on div "Jess Mathis 330 Rangitanuku Rd, RD3 Te Poi Matamata, 3473 New Zealand Phone: 27…" at bounding box center [534, 147] width 274 height 90
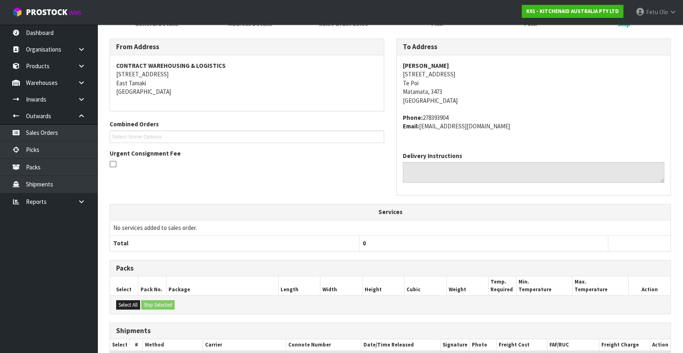
scroll to position [66, 0]
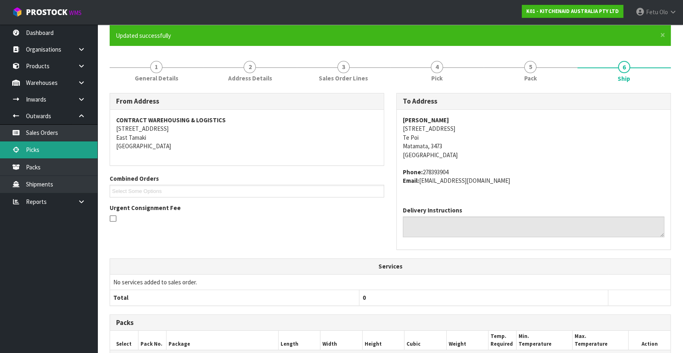
drag, startPoint x: 41, startPoint y: 152, endPoint x: 47, endPoint y: 155, distance: 7.1
click at [41, 152] on link "Picks" at bounding box center [48, 149] width 97 height 17
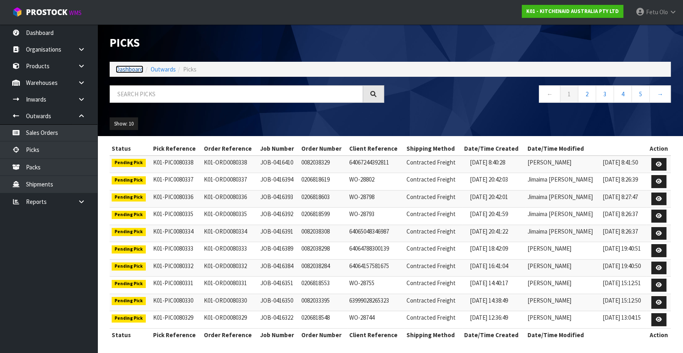
click at [134, 69] on link "Dashboard" at bounding box center [130, 69] width 28 height 8
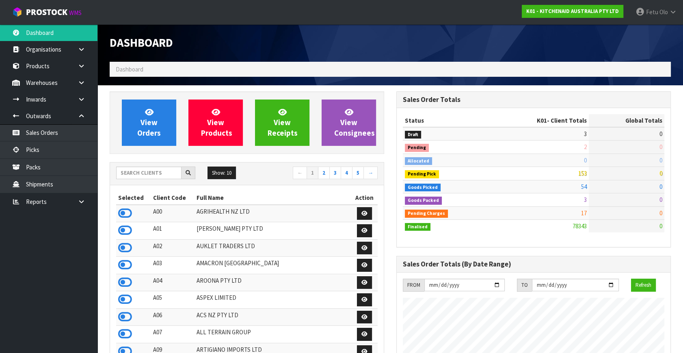
scroll to position [614, 286]
click at [30, 152] on link "Picks" at bounding box center [48, 149] width 97 height 17
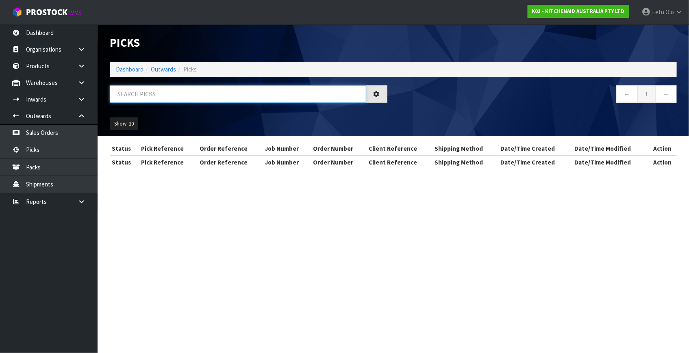
click at [160, 92] on input "text" at bounding box center [238, 93] width 256 height 17
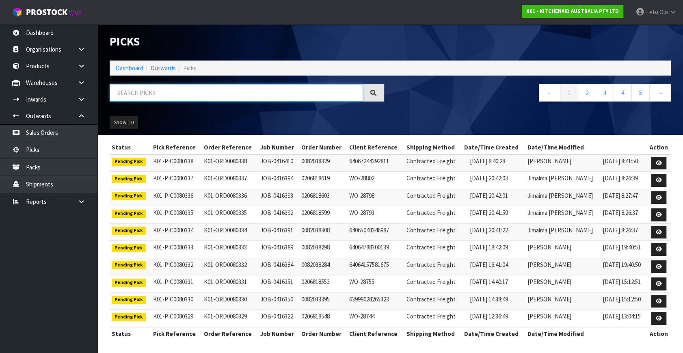
scroll to position [2, 0]
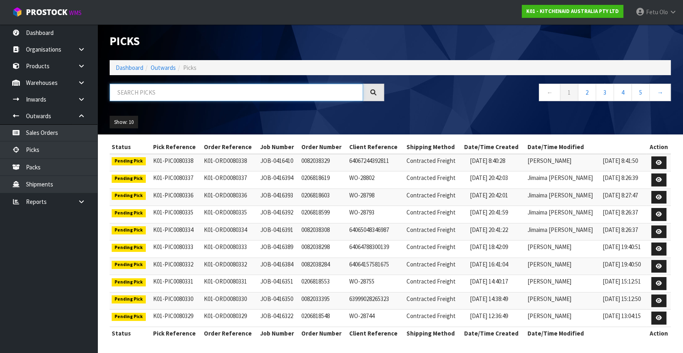
click at [175, 93] on input "text" at bounding box center [236, 92] width 253 height 17
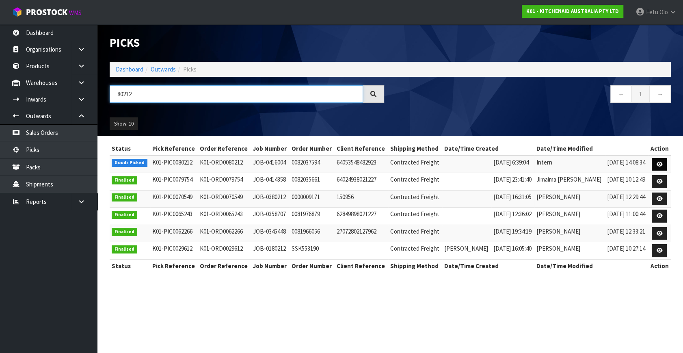
scroll to position [0, 0]
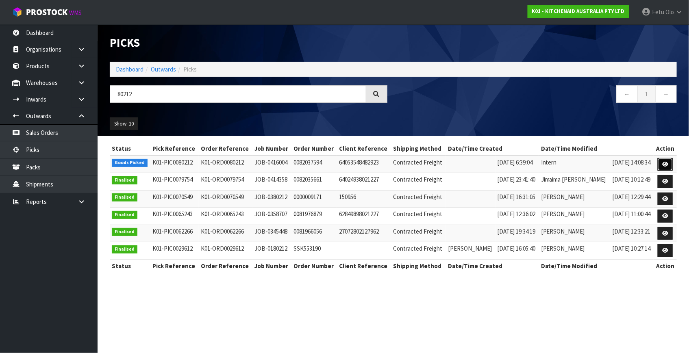
click at [664, 162] on icon at bounding box center [665, 164] width 6 height 5
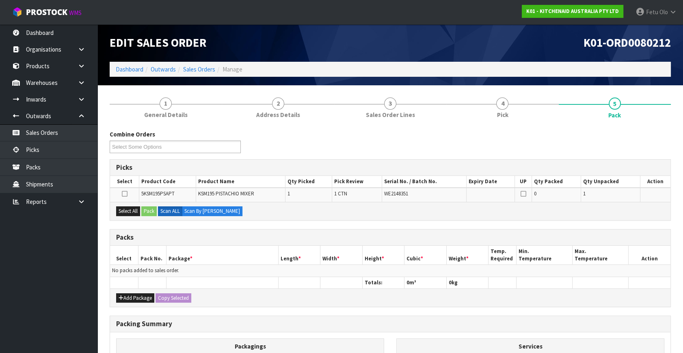
click at [487, 224] on div "Combine Orders K01-ORD0079928 K01-ORD0079949 K01-ORD0080006 K01-ORD0080043 K01-…" at bounding box center [390, 291] width 561 height 322
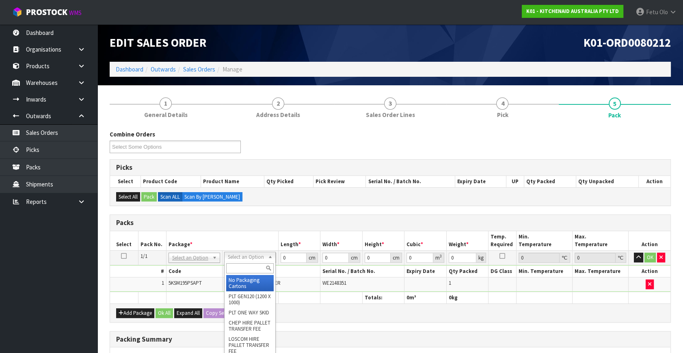
drag, startPoint x: 253, startPoint y: 256, endPoint x: 247, endPoint y: 271, distance: 16.6
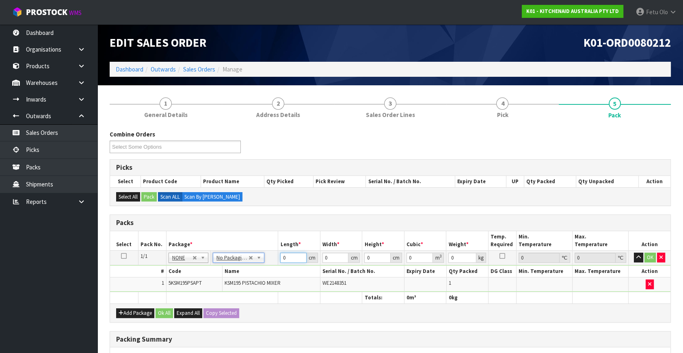
drag, startPoint x: 288, startPoint y: 259, endPoint x: 224, endPoint y: 276, distance: 66.4
click at [224, 276] on tbody "1/1 NONE 007-001 007-002 007-004 007-009 007-013 007-014 007-015 007-017 007-01…" at bounding box center [390, 271] width 561 height 41
click at [287, 259] on input "42" at bounding box center [293, 258] width 26 height 10
click button "OK" at bounding box center [650, 258] width 11 height 10
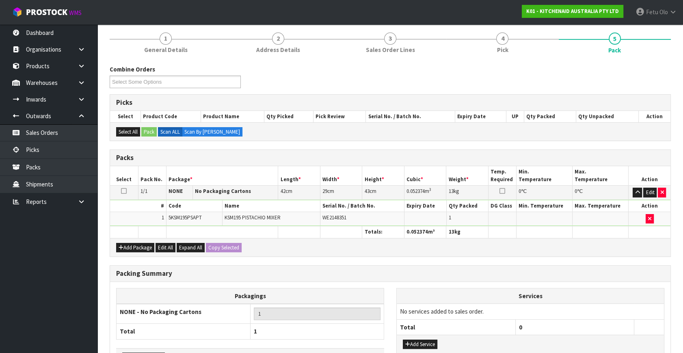
scroll to position [121, 0]
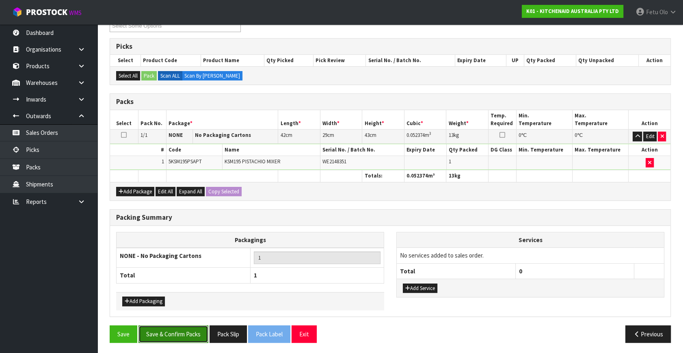
click at [189, 325] on button "Save & Confirm Packs" at bounding box center [174, 333] width 70 height 17
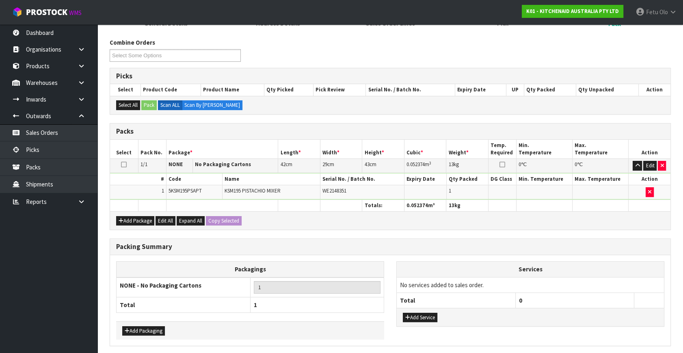
scroll to position [0, 0]
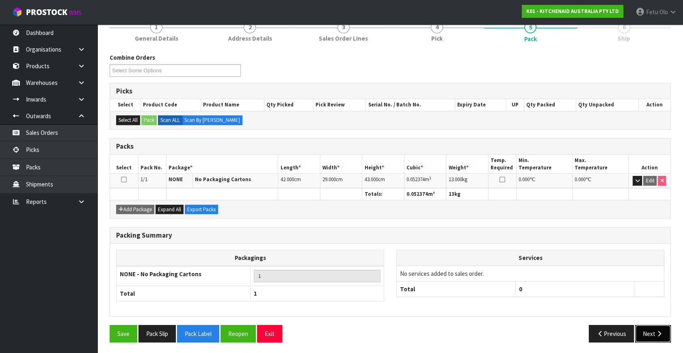
click at [648, 327] on button "Next" at bounding box center [653, 333] width 36 height 17
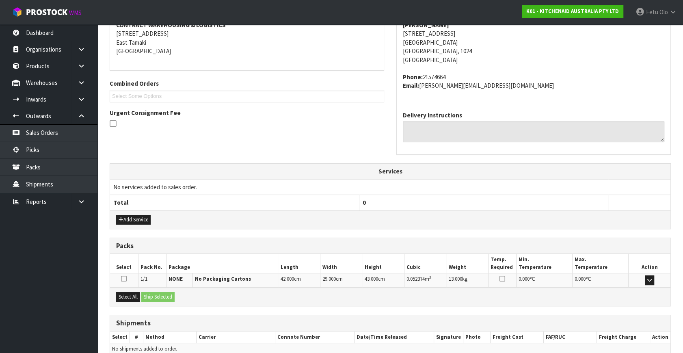
scroll to position [200, 0]
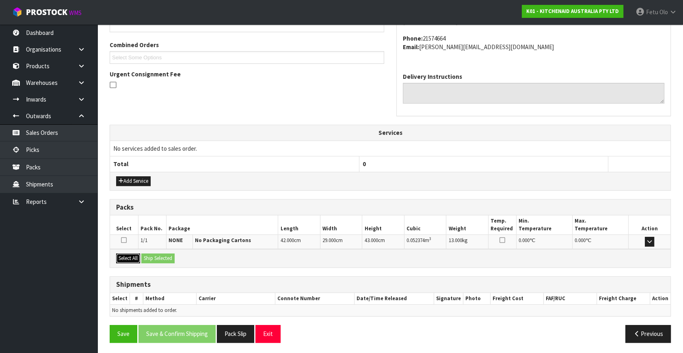
drag, startPoint x: 129, startPoint y: 255, endPoint x: 158, endPoint y: 258, distance: 29.8
click at [129, 255] on button "Select All" at bounding box center [128, 258] width 24 height 10
click at [158, 258] on button "Ship Selected" at bounding box center [157, 258] width 33 height 10
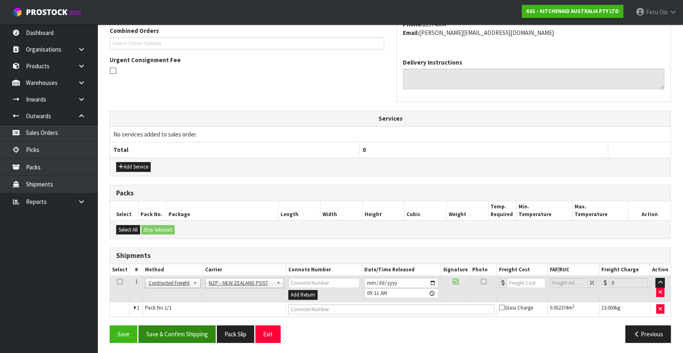
scroll to position [214, 0]
click at [192, 329] on button "Save & Confirm Shipping" at bounding box center [177, 333] width 77 height 17
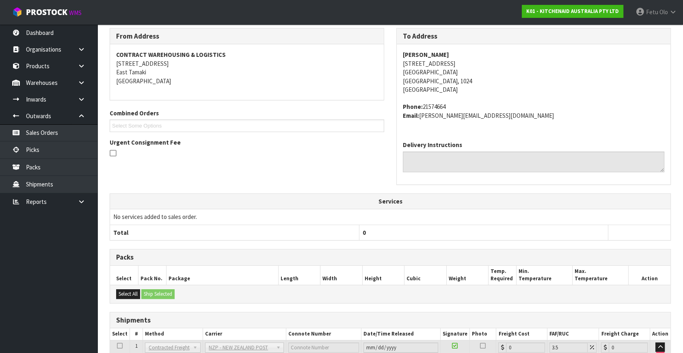
scroll to position [203, 0]
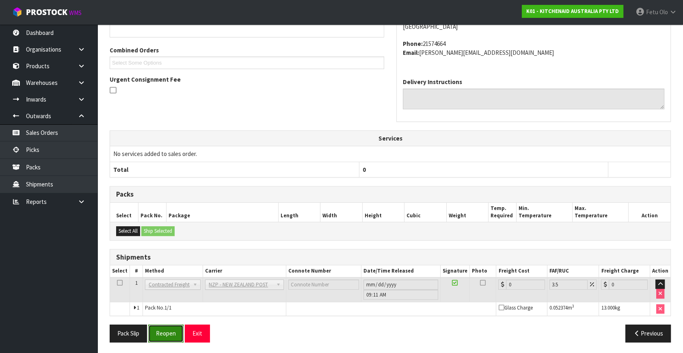
click at [167, 329] on button "Reopen" at bounding box center [165, 333] width 35 height 17
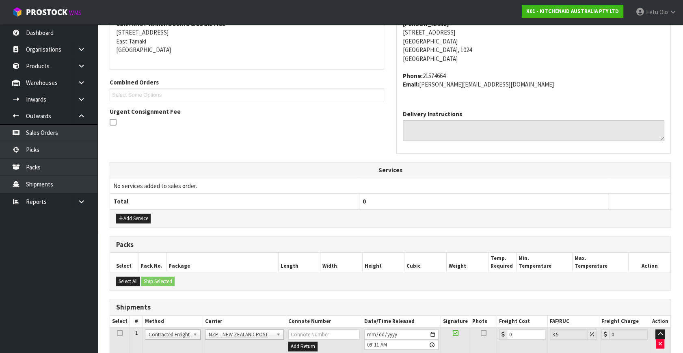
scroll to position [222, 0]
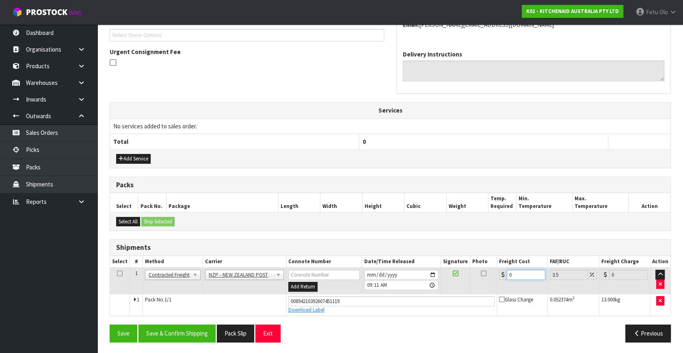
drag, startPoint x: 511, startPoint y: 274, endPoint x: 349, endPoint y: 324, distance: 169.5
click at [349, 324] on div "From Address CONTRACT WAREHOUSING & LOGISTICS 17 Allens Road East Tamaki Auckla…" at bounding box center [390, 143] width 561 height 412
click at [196, 325] on button "Save & Confirm Shipping" at bounding box center [177, 333] width 77 height 17
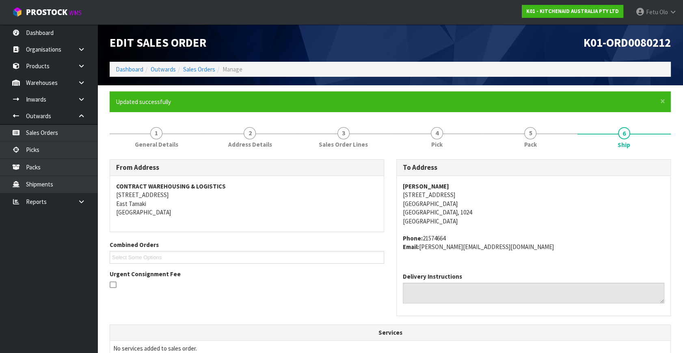
click at [201, 327] on th "Services" at bounding box center [390, 332] width 561 height 15
click at [628, 268] on div "Delivery Instructions" at bounding box center [534, 291] width 274 height 50
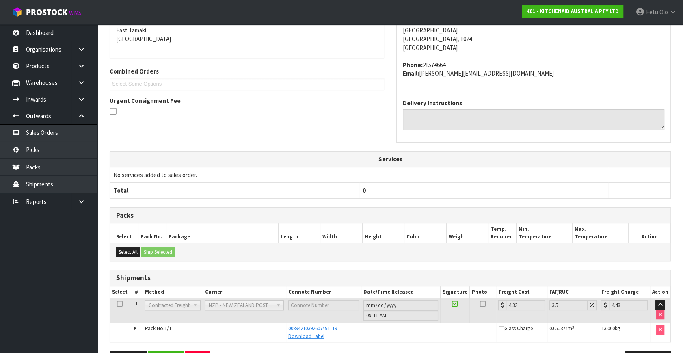
scroll to position [200, 0]
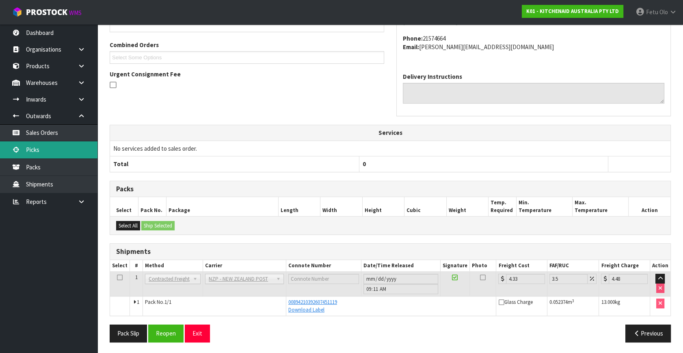
click at [44, 152] on link "Picks" at bounding box center [48, 149] width 97 height 17
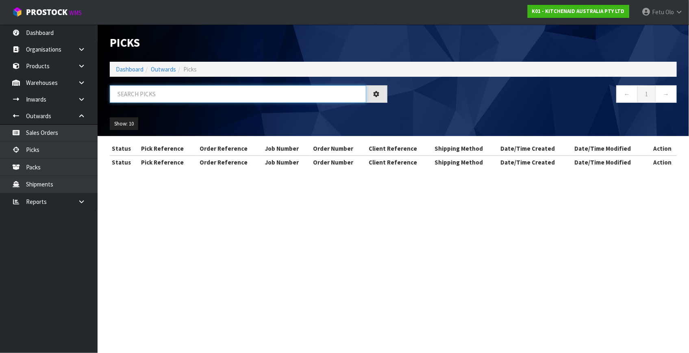
click at [195, 89] on input "text" at bounding box center [238, 93] width 256 height 17
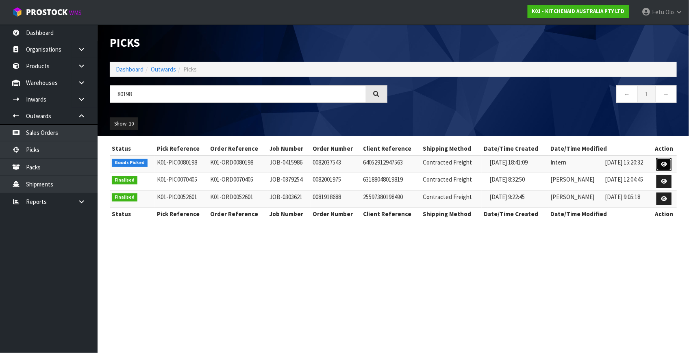
click at [658, 161] on link at bounding box center [663, 164] width 15 height 13
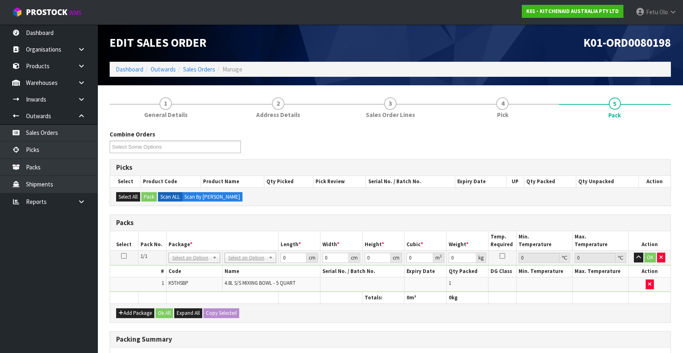
click at [238, 254] on td "No Packaging Cartons PLT GEN120 (1200 X 1000) PLT ONE WAY SKID CHEP HIRE PALLET…" at bounding box center [250, 258] width 56 height 15
drag, startPoint x: 240, startPoint y: 271, endPoint x: 246, endPoint y: 261, distance: 11.1
click at [240, 271] on th "Name" at bounding box center [271, 272] width 98 height 12
drag, startPoint x: 248, startPoint y: 255, endPoint x: 248, endPoint y: 270, distance: 14.6
drag, startPoint x: 286, startPoint y: 258, endPoint x: 208, endPoint y: 296, distance: 86.9
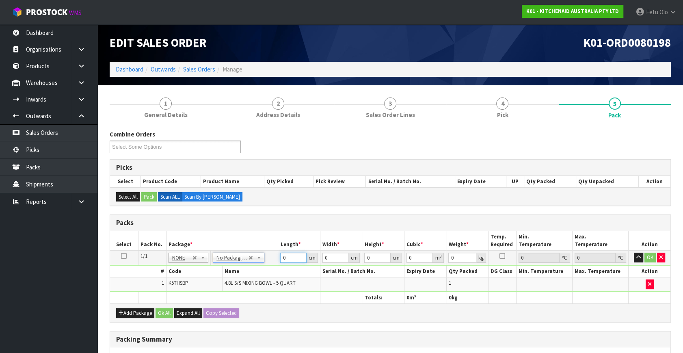
click at [208, 296] on table "Select Pack No. Package * Length * Width * Height * Cubic * Weight * Temp. Requ…" at bounding box center [390, 267] width 561 height 72
click button "OK" at bounding box center [650, 258] width 11 height 10
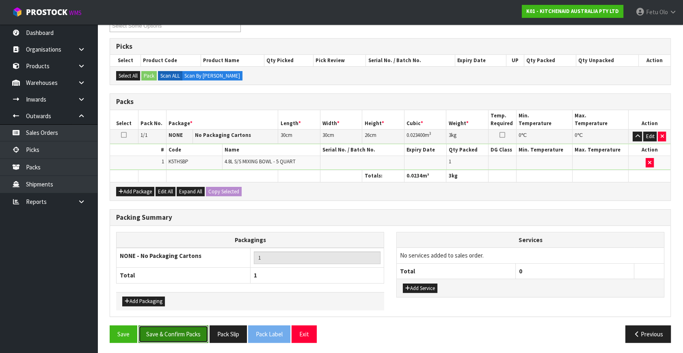
click at [166, 332] on button "Save & Confirm Packs" at bounding box center [174, 333] width 70 height 17
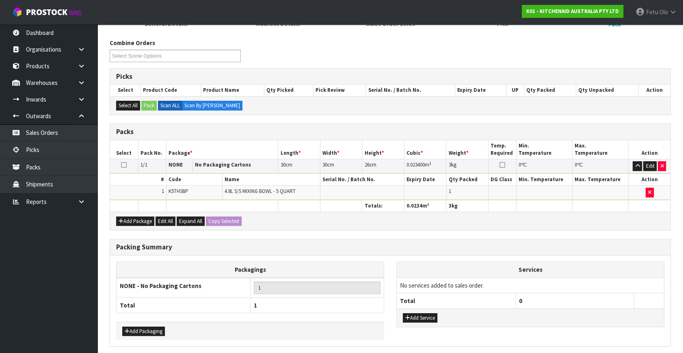
scroll to position [106, 0]
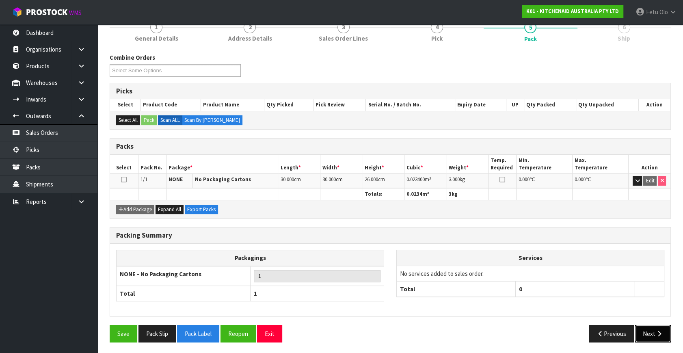
click at [644, 327] on button "Next" at bounding box center [653, 333] width 36 height 17
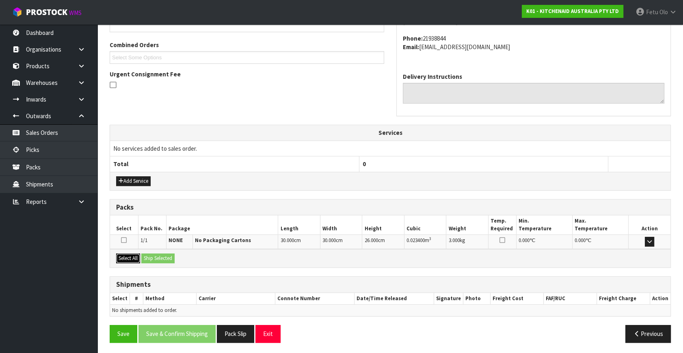
drag, startPoint x: 122, startPoint y: 259, endPoint x: 148, endPoint y: 256, distance: 26.2
click at [128, 258] on button "Select All" at bounding box center [128, 258] width 24 height 10
click at [154, 255] on button "Ship Selected" at bounding box center [157, 258] width 33 height 10
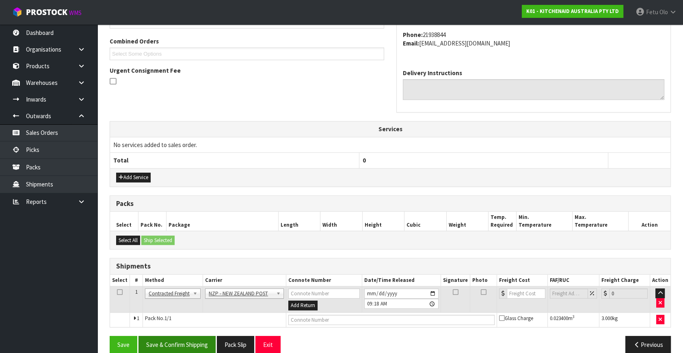
scroll to position [214, 0]
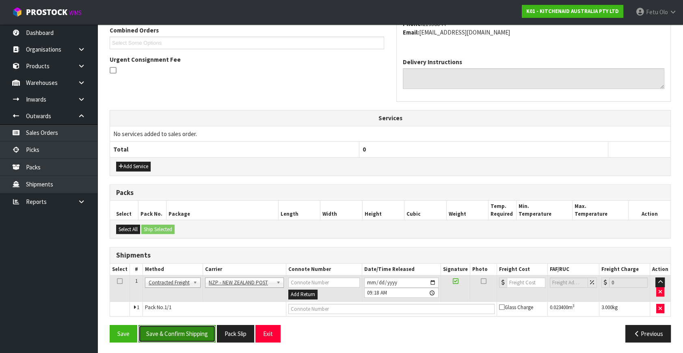
click at [182, 328] on button "Save & Confirm Shipping" at bounding box center [177, 333] width 77 height 17
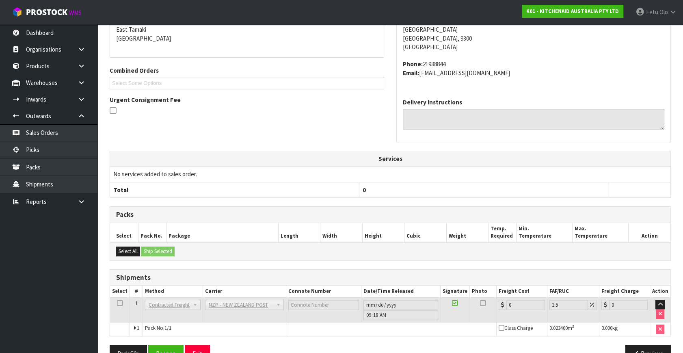
scroll to position [203, 0]
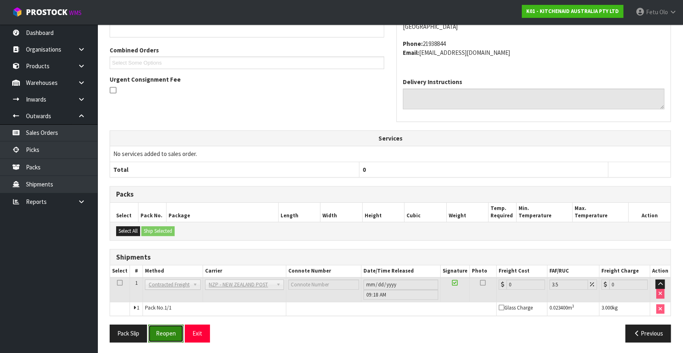
click at [164, 331] on button "Reopen" at bounding box center [165, 333] width 35 height 17
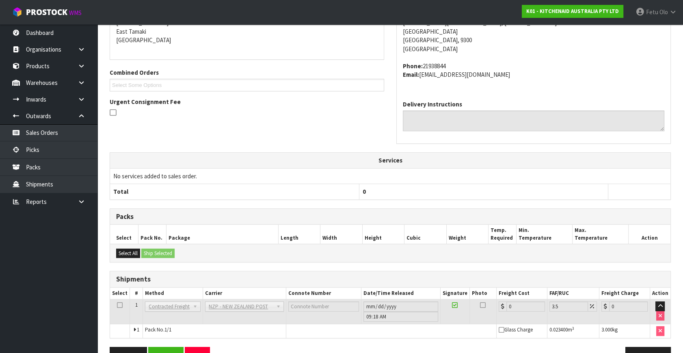
scroll to position [195, 0]
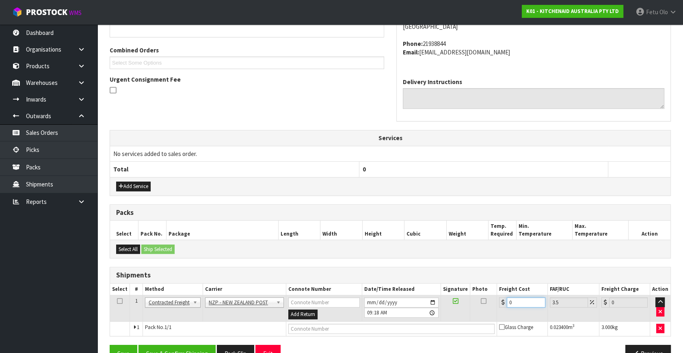
drag, startPoint x: 518, startPoint y: 305, endPoint x: 440, endPoint y: 324, distance: 80.0
click at [440, 324] on tbody "1 Client Local Pickup Customer Local Pickup Company Freight Contracted Freight …" at bounding box center [390, 315] width 561 height 41
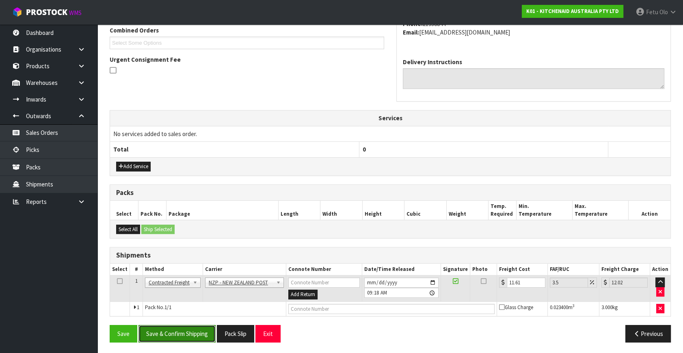
click at [210, 329] on button "Save & Confirm Shipping" at bounding box center [177, 333] width 77 height 17
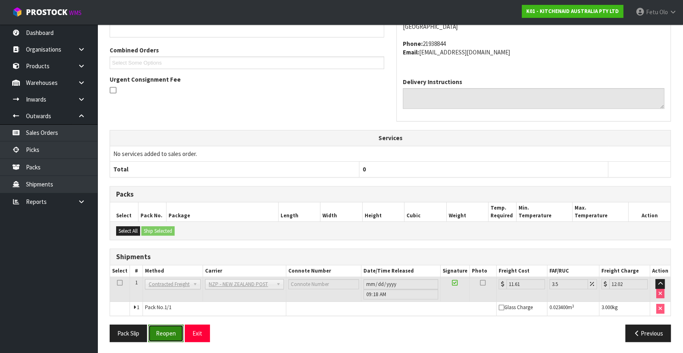
click at [163, 334] on button "Reopen" at bounding box center [165, 333] width 35 height 17
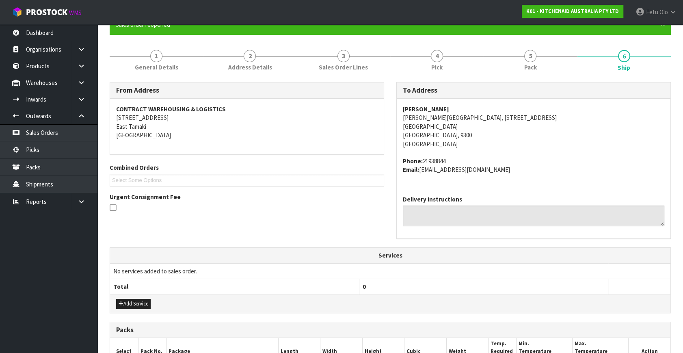
scroll to position [214, 0]
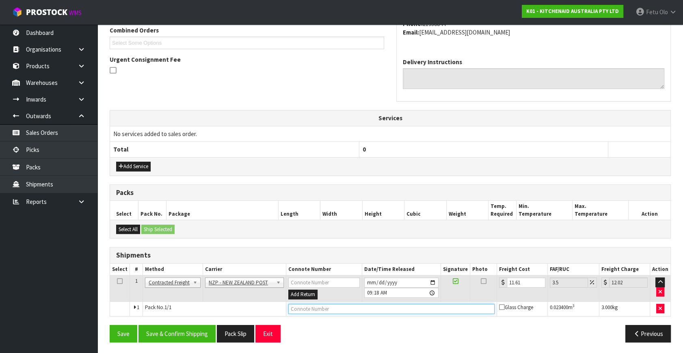
click at [383, 307] on input "text" at bounding box center [391, 309] width 206 height 10
click at [110, 325] on button "Save" at bounding box center [124, 333] width 28 height 17
click at [186, 336] on button "Save & Confirm Shipping" at bounding box center [177, 333] width 77 height 17
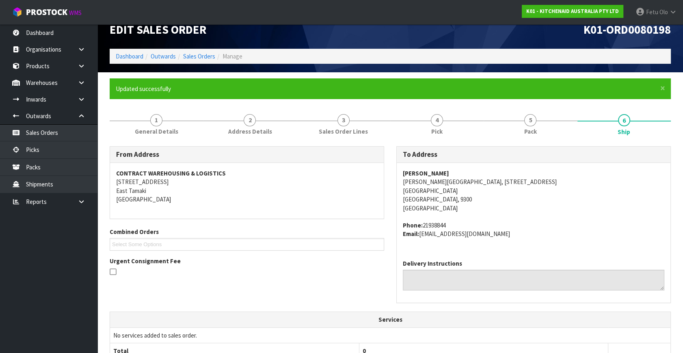
scroll to position [195, 0]
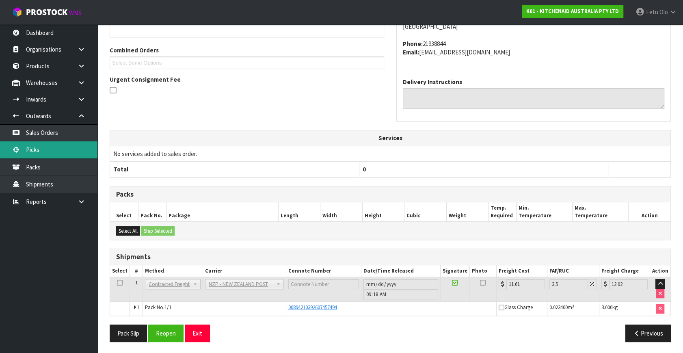
click at [60, 147] on link "Picks" at bounding box center [48, 149] width 97 height 17
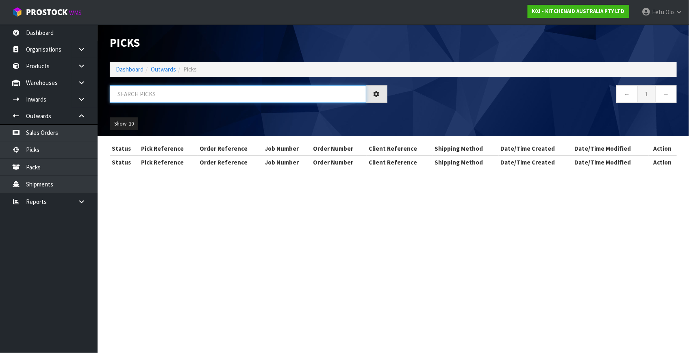
click at [218, 97] on input "text" at bounding box center [238, 93] width 256 height 17
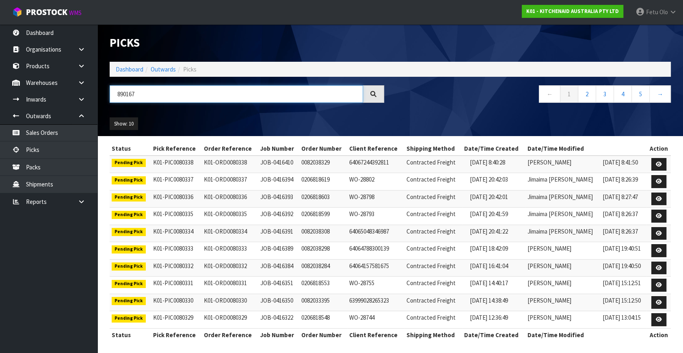
click at [128, 96] on input "890167" at bounding box center [236, 93] width 253 height 17
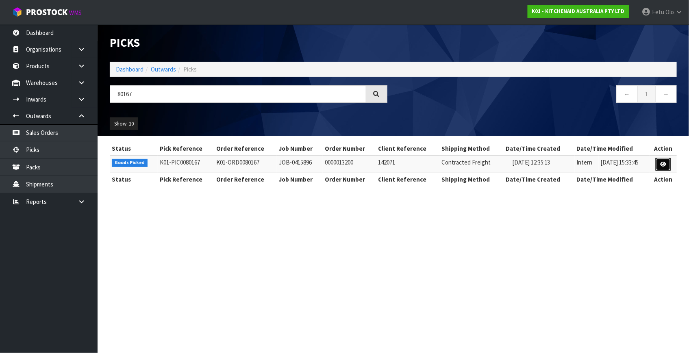
click at [664, 163] on icon at bounding box center [663, 164] width 6 height 5
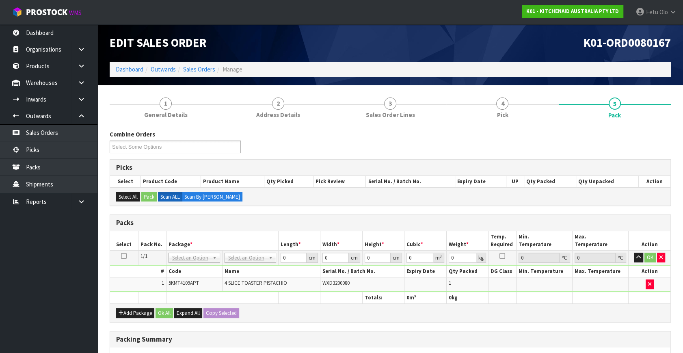
click at [188, 253] on td "NONE 007-001 007-002 007-004 007-009 007-013 007-014 007-015 007-017 007-018 00…" at bounding box center [194, 258] width 56 height 15
click at [190, 271] on input "text" at bounding box center [194, 268] width 48 height 10
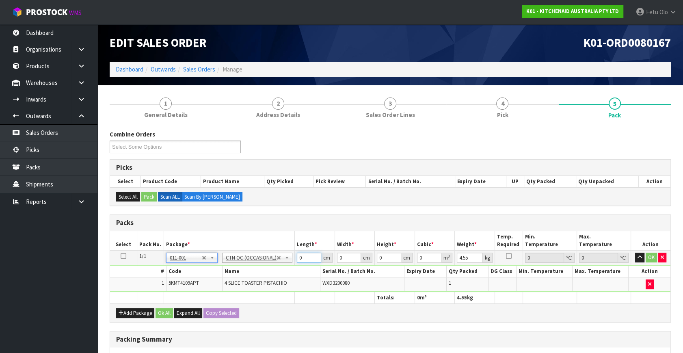
drag, startPoint x: 308, startPoint y: 261, endPoint x: 247, endPoint y: 269, distance: 61.0
click at [247, 269] on tbody "1/1 NONE 007-001 007-002 007-004 007-009 007-013 007-014 007-015 007-017 007-01…" at bounding box center [390, 271] width 561 height 41
click button "OK" at bounding box center [651, 258] width 11 height 10
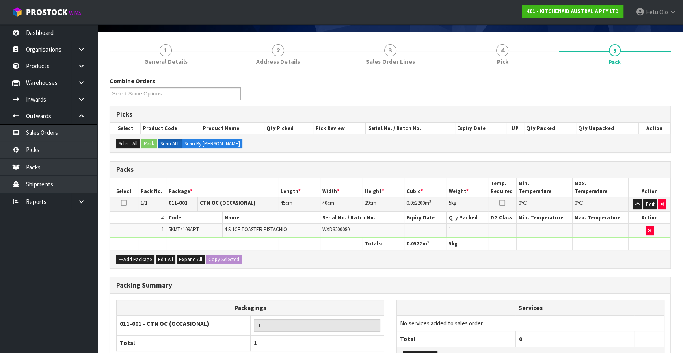
scroll to position [121, 0]
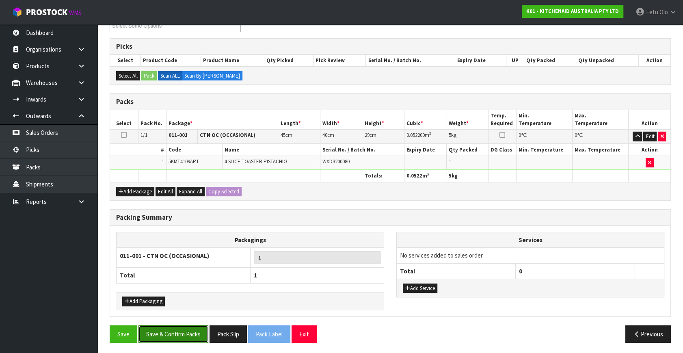
click at [180, 329] on button "Save & Confirm Packs" at bounding box center [174, 333] width 70 height 17
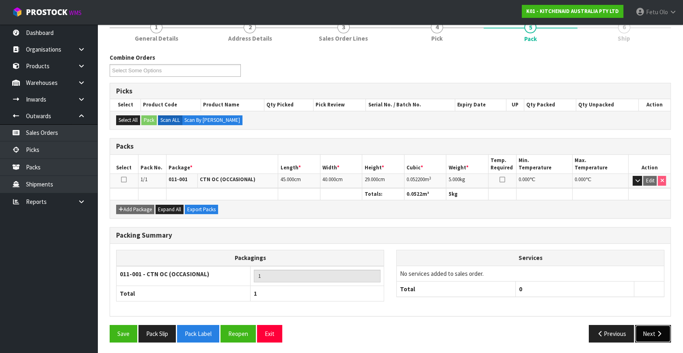
click at [643, 328] on button "Next" at bounding box center [653, 333] width 36 height 17
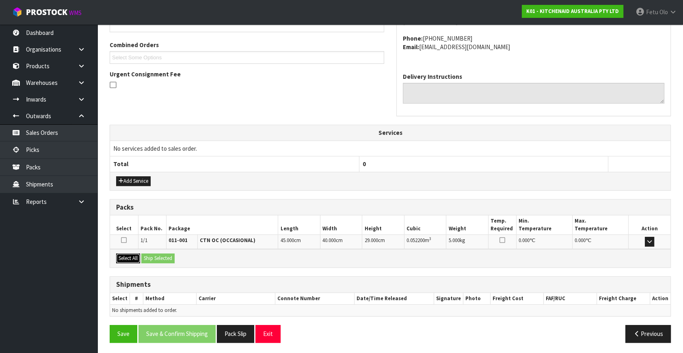
click at [129, 258] on button "Select All" at bounding box center [128, 258] width 24 height 10
click at [146, 256] on button "Ship Selected" at bounding box center [157, 258] width 33 height 10
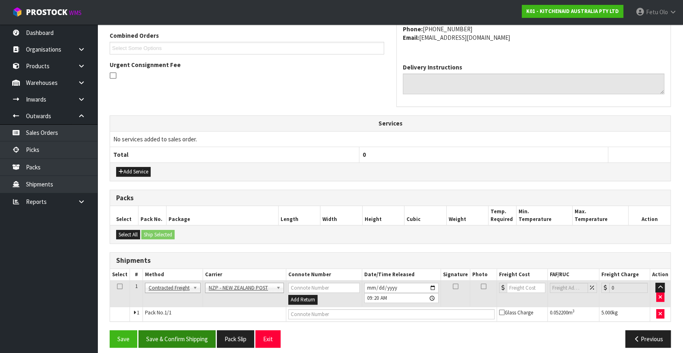
scroll to position [214, 0]
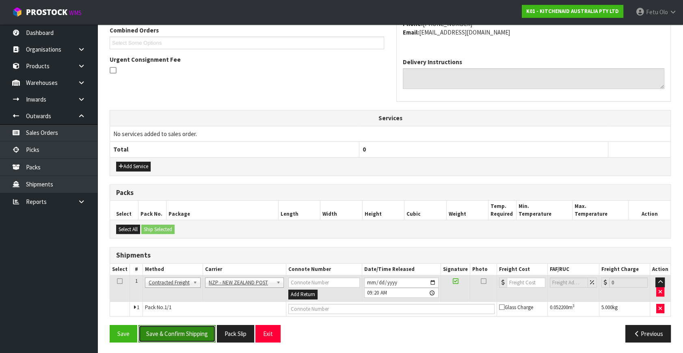
click at [182, 335] on button "Save & Confirm Shipping" at bounding box center [177, 333] width 77 height 17
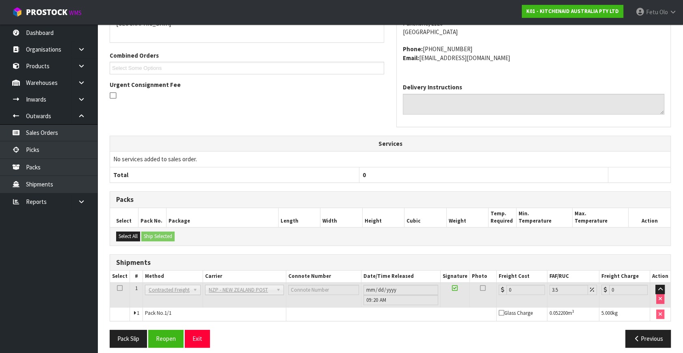
scroll to position [203, 0]
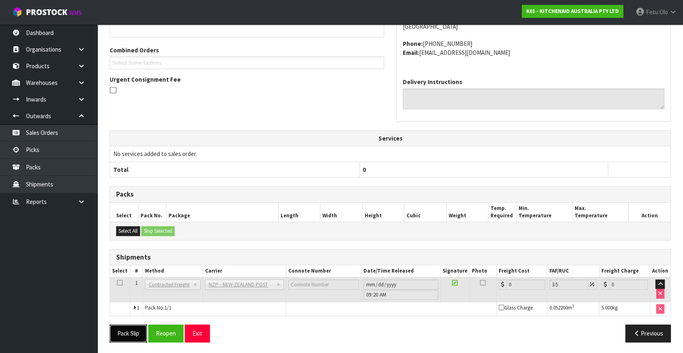
click at [126, 329] on button "Pack Slip" at bounding box center [128, 333] width 37 height 17
click at [171, 327] on button "Reopen" at bounding box center [165, 333] width 35 height 17
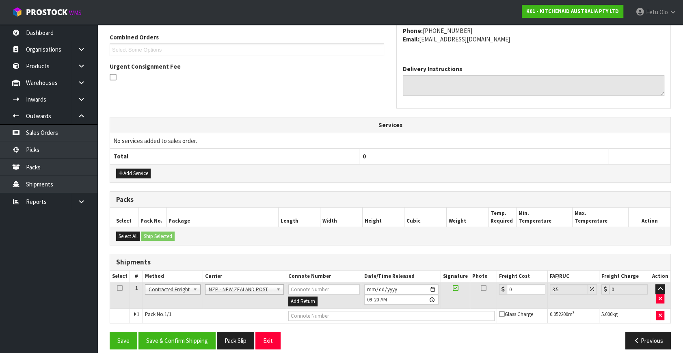
scroll to position [214, 0]
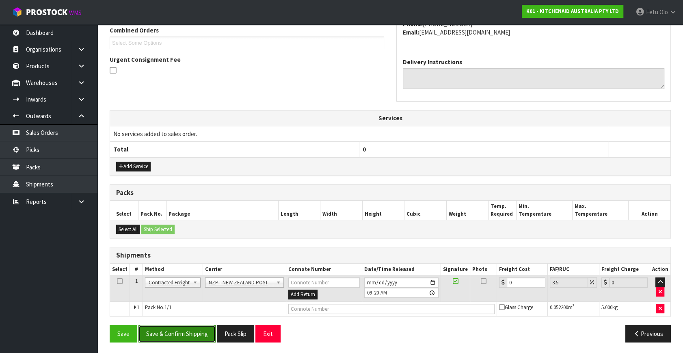
drag, startPoint x: 174, startPoint y: 331, endPoint x: 181, endPoint y: 331, distance: 6.6
click at [175, 331] on button "Save & Confirm Shipping" at bounding box center [177, 333] width 77 height 17
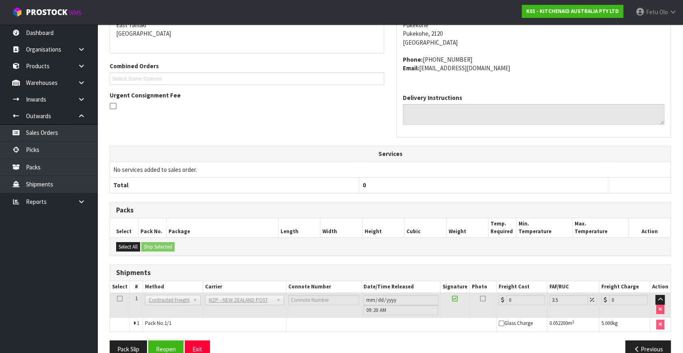
scroll to position [195, 0]
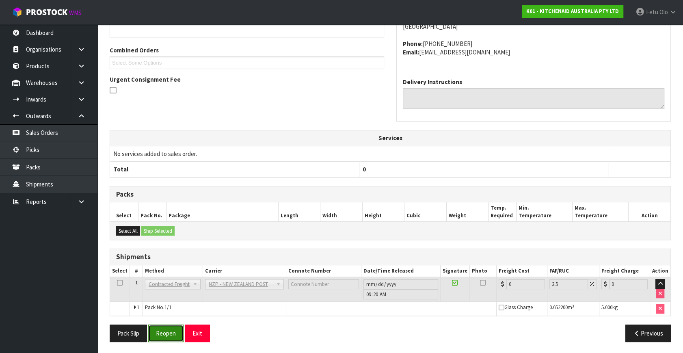
drag, startPoint x: 154, startPoint y: 332, endPoint x: 168, endPoint y: 331, distance: 13.4
click at [154, 332] on button "Reopen" at bounding box center [165, 333] width 35 height 17
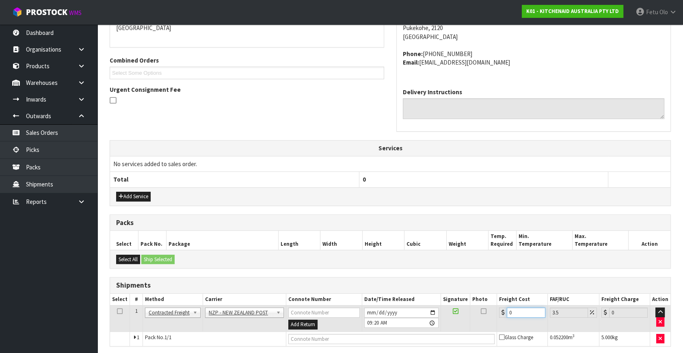
drag, startPoint x: 522, startPoint y: 308, endPoint x: 433, endPoint y: 330, distance: 92.0
click at [429, 344] on div "From Address CONTRACT WAREHOUSING & LOGISTICS 17 Allens Road East Tamaki Auckla…" at bounding box center [390, 177] width 561 height 404
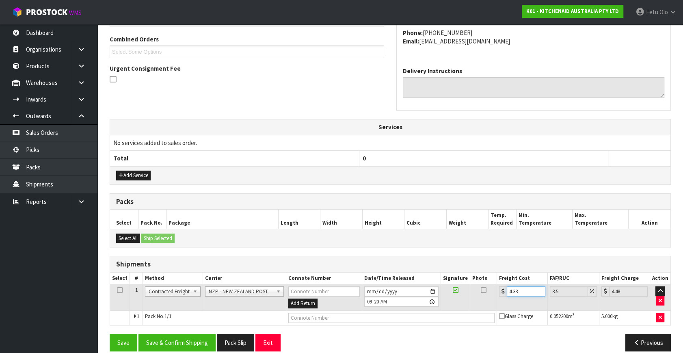
scroll to position [214, 0]
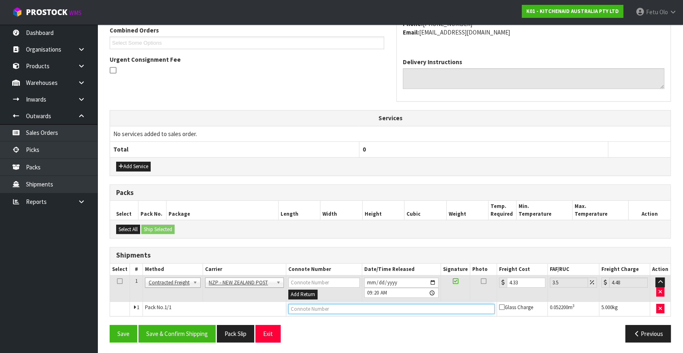
click at [368, 305] on input "text" at bounding box center [391, 309] width 206 height 10
click at [110, 325] on button "Save" at bounding box center [124, 333] width 28 height 17
click at [193, 331] on button "Save & Confirm Shipping" at bounding box center [177, 333] width 77 height 17
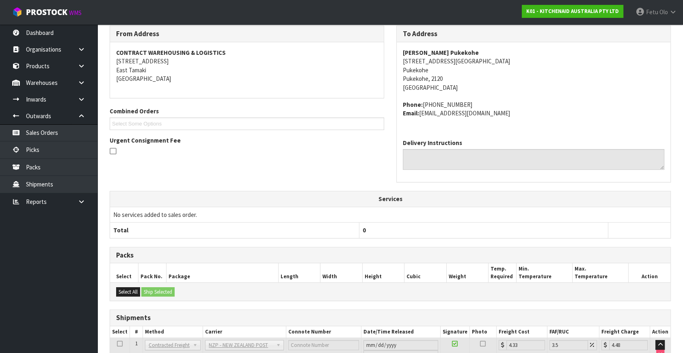
scroll to position [195, 0]
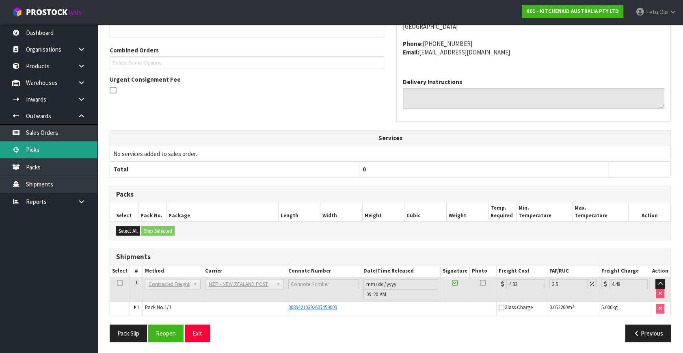
click at [43, 154] on link "Picks" at bounding box center [48, 149] width 97 height 17
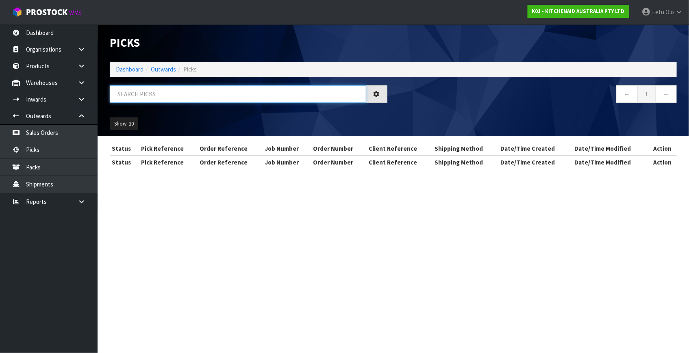
click at [201, 97] on input "text" at bounding box center [238, 93] width 256 height 17
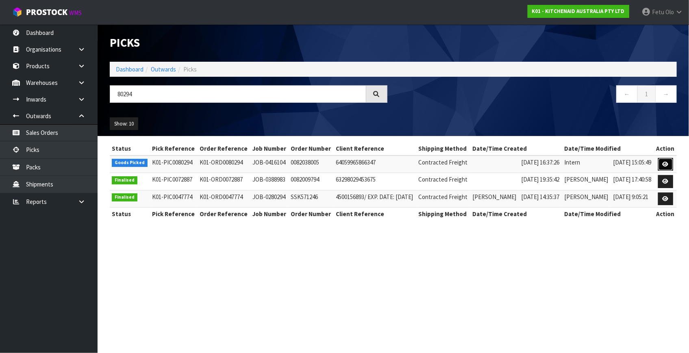
click at [662, 164] on link at bounding box center [665, 164] width 15 height 13
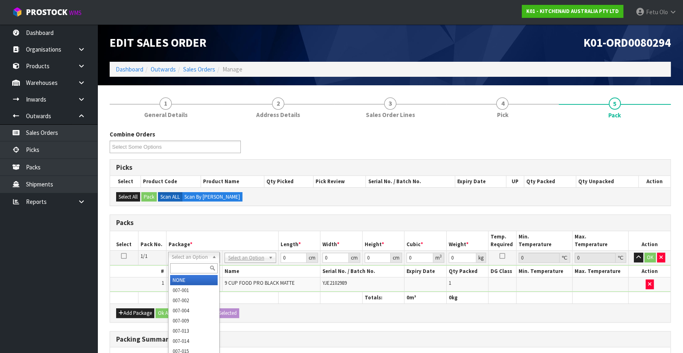
click at [188, 267] on input "text" at bounding box center [194, 268] width 48 height 10
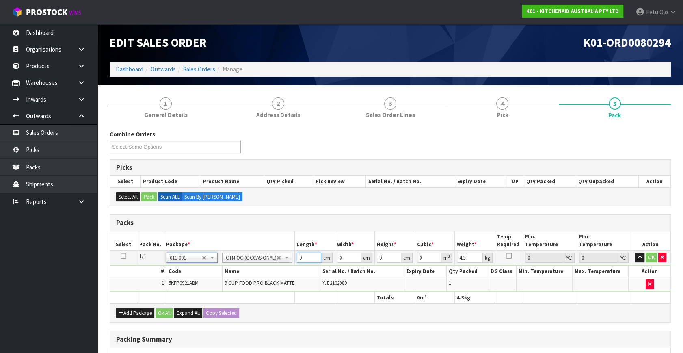
drag, startPoint x: 306, startPoint y: 259, endPoint x: 234, endPoint y: 282, distance: 75.5
click at [234, 282] on tbody "1/1 NONE 007-001 007-002 007-004 007-009 007-013 007-014 007-015 007-017 007-01…" at bounding box center [390, 271] width 561 height 41
click button "OK" at bounding box center [651, 258] width 11 height 10
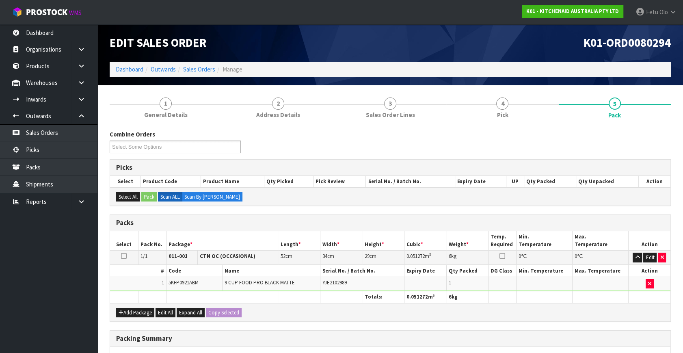
scroll to position [121, 0]
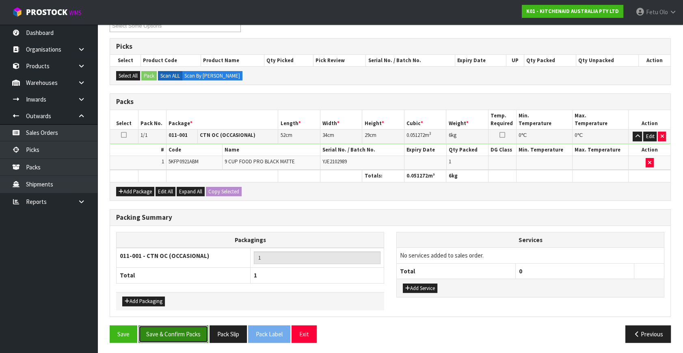
click at [172, 330] on button "Save & Confirm Packs" at bounding box center [174, 333] width 70 height 17
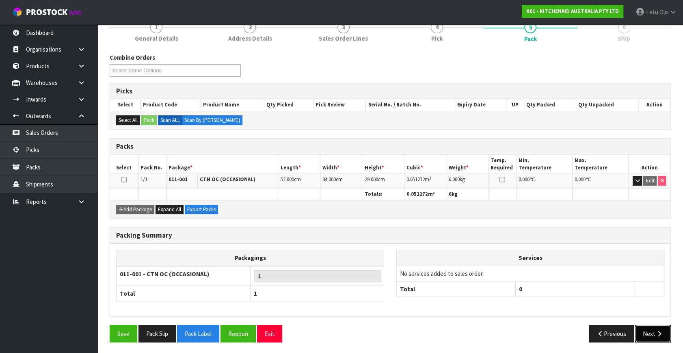
drag, startPoint x: 655, startPoint y: 336, endPoint x: 638, endPoint y: 330, distance: 18.0
click at [638, 330] on button "Next" at bounding box center [653, 333] width 36 height 17
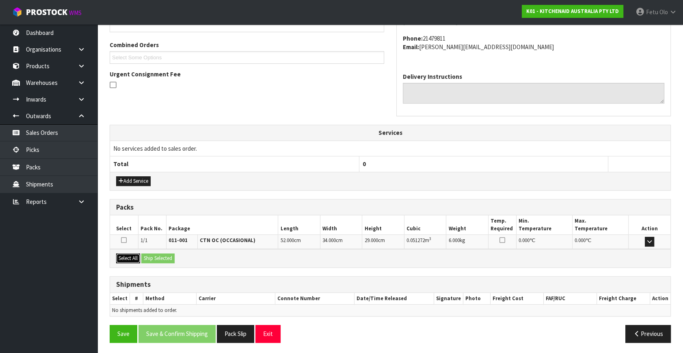
drag, startPoint x: 121, startPoint y: 259, endPoint x: 152, endPoint y: 259, distance: 30.9
click at [123, 259] on button "Select All" at bounding box center [128, 258] width 24 height 10
click at [153, 259] on button "Ship Selected" at bounding box center [157, 258] width 33 height 10
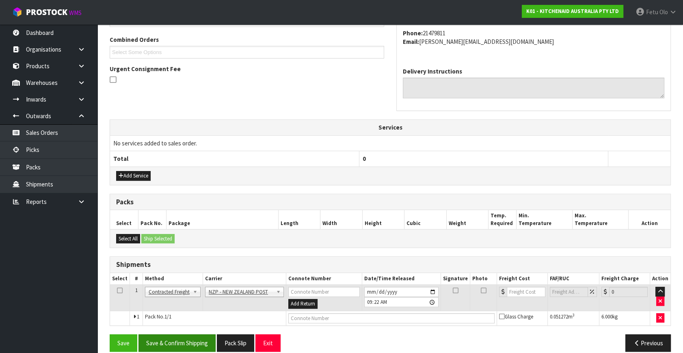
scroll to position [214, 0]
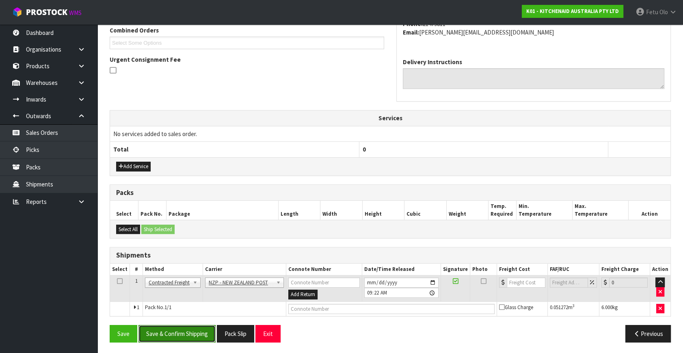
click at [169, 329] on button "Save & Confirm Shipping" at bounding box center [177, 333] width 77 height 17
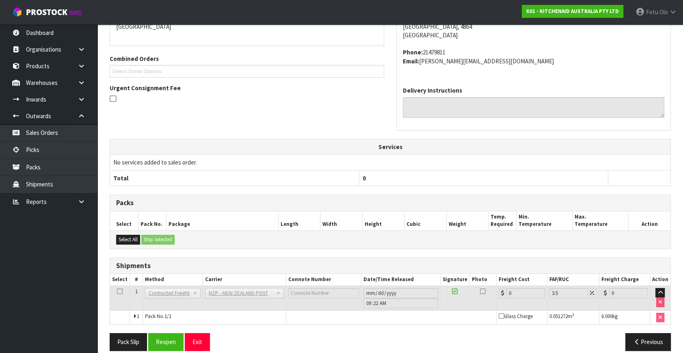
scroll to position [203, 0]
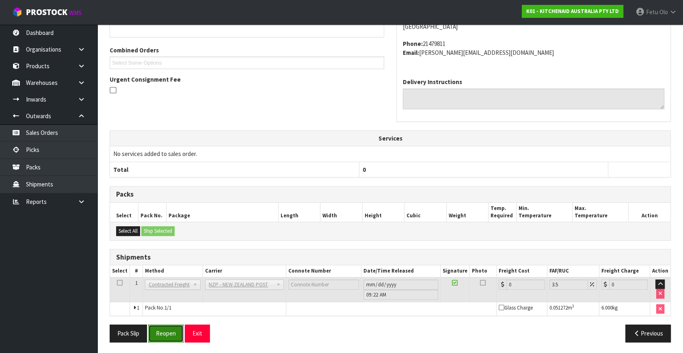
click at [164, 334] on button "Reopen" at bounding box center [165, 333] width 35 height 17
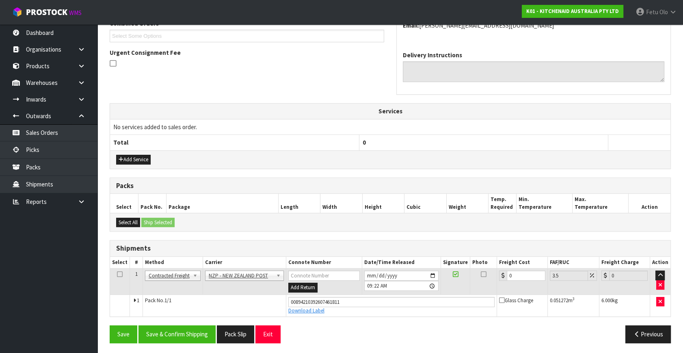
scroll to position [222, 0]
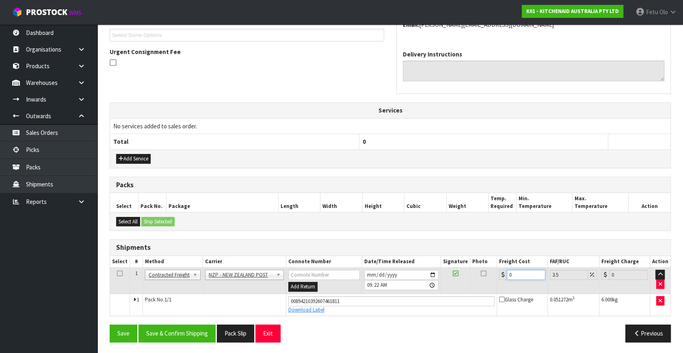
drag, startPoint x: 519, startPoint y: 273, endPoint x: 474, endPoint y: 284, distance: 46.6
click at [474, 284] on tr "1 Client Local Pickup Customer Local Pickup Company Freight Contracted Freight …" at bounding box center [390, 281] width 561 height 26
click at [185, 334] on button "Save & Confirm Shipping" at bounding box center [177, 333] width 77 height 17
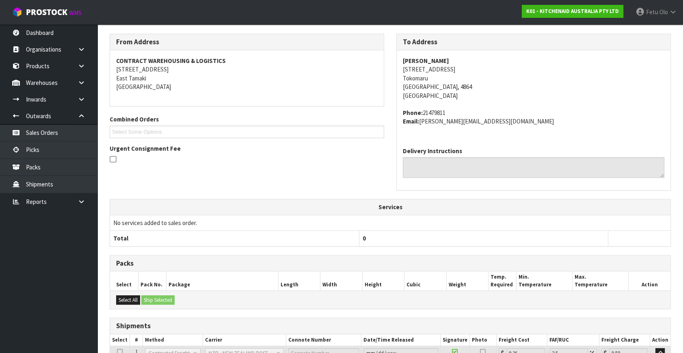
scroll to position [200, 0]
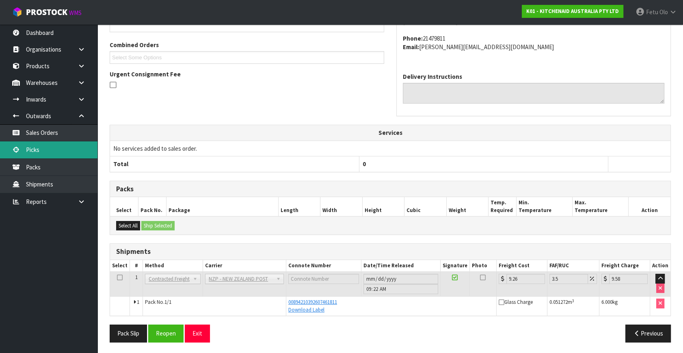
click at [30, 144] on link "Picks" at bounding box center [48, 149] width 97 height 17
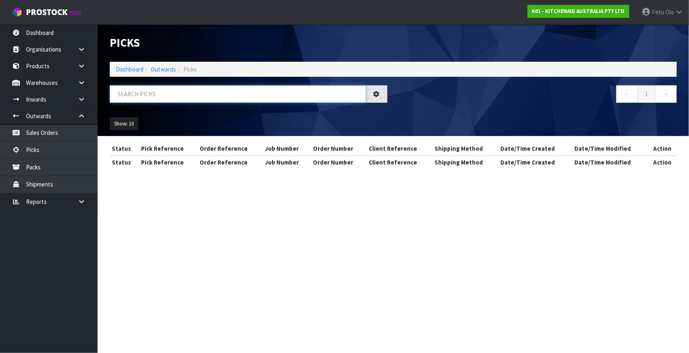
click at [182, 91] on input "text" at bounding box center [238, 93] width 256 height 17
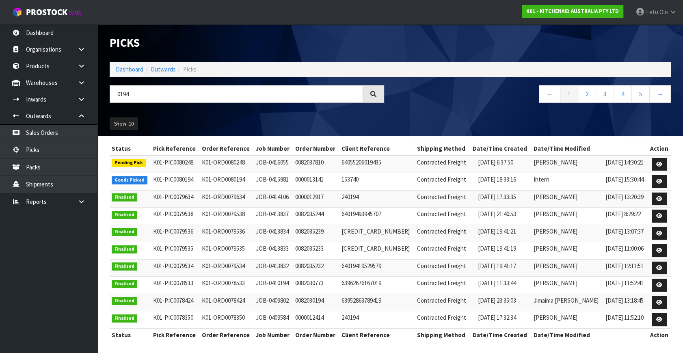
drag, startPoint x: 340, startPoint y: 123, endPoint x: 541, endPoint y: 149, distance: 202.7
click at [487, 119] on div "Show: 10 5 10 25 50" at bounding box center [391, 123] width 574 height 25
click at [663, 179] on link at bounding box center [659, 181] width 15 height 13
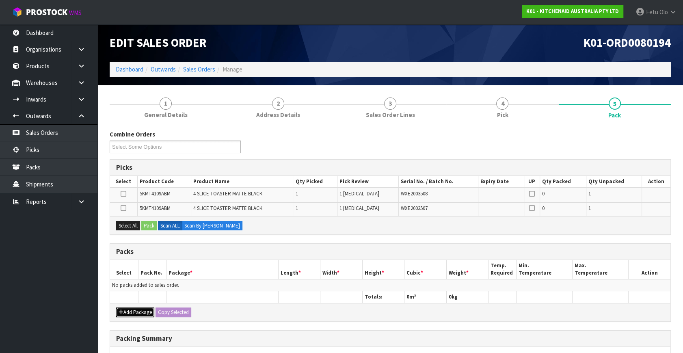
click at [134, 308] on button "Add Package" at bounding box center [135, 313] width 38 height 10
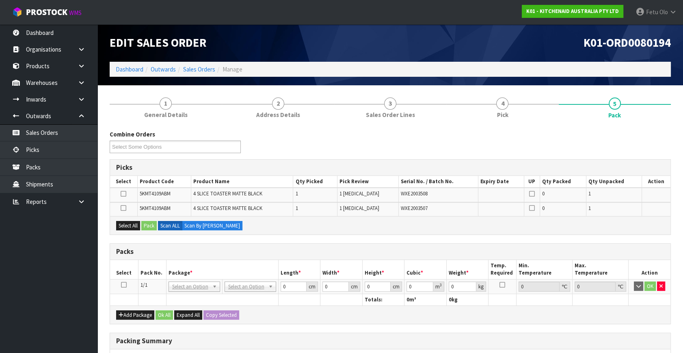
click at [123, 280] on td at bounding box center [124, 286] width 28 height 15
click at [154, 269] on th "Pack No." at bounding box center [152, 269] width 28 height 19
click at [123, 285] on icon at bounding box center [124, 285] width 6 height 0
click at [190, 266] on th "Package *" at bounding box center [222, 269] width 112 height 19
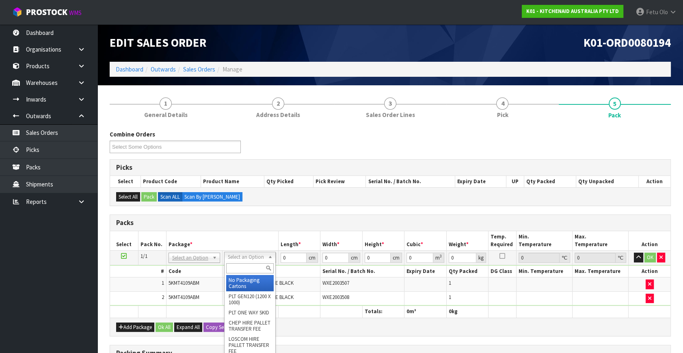
drag, startPoint x: 237, startPoint y: 279, endPoint x: 273, endPoint y: 276, distance: 35.9
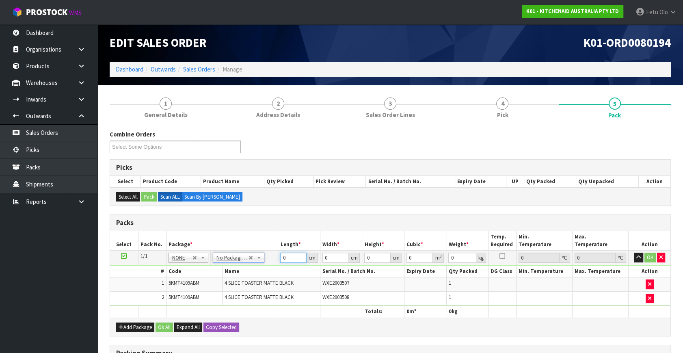
drag, startPoint x: 287, startPoint y: 259, endPoint x: 260, endPoint y: 272, distance: 30.7
click at [260, 272] on tbody "1/1 NONE 007-001 007-002 007-004 007-009 007-013 007-014 007-015 007-017 007-01…" at bounding box center [390, 278] width 561 height 55
click at [292, 256] on input "7" at bounding box center [293, 258] width 26 height 10
click button "OK" at bounding box center [650, 258] width 11 height 10
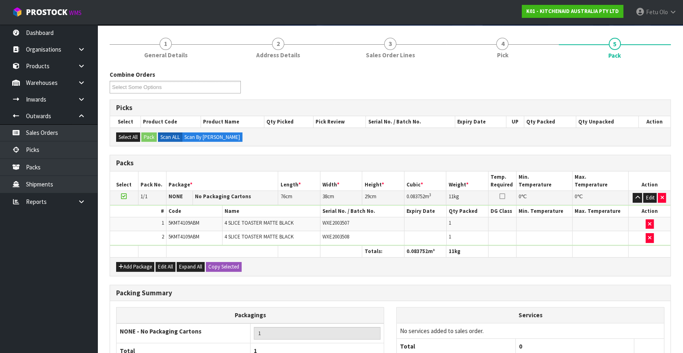
scroll to position [134, 0]
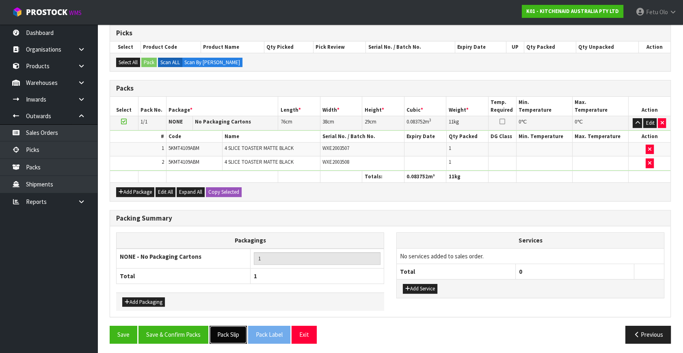
click at [222, 329] on button "Pack Slip" at bounding box center [228, 334] width 37 height 17
click at [197, 338] on button "Save & Confirm Packs" at bounding box center [174, 334] width 70 height 17
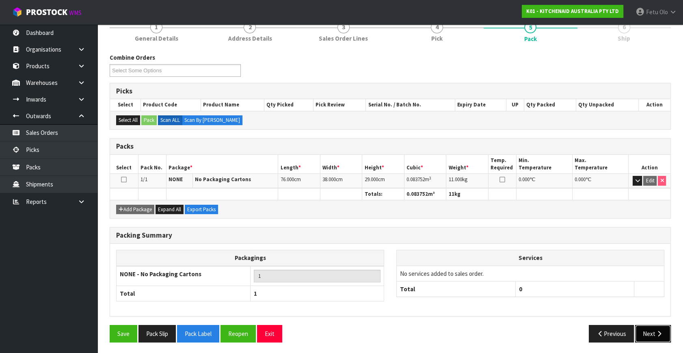
click at [641, 325] on button "Next" at bounding box center [653, 333] width 36 height 17
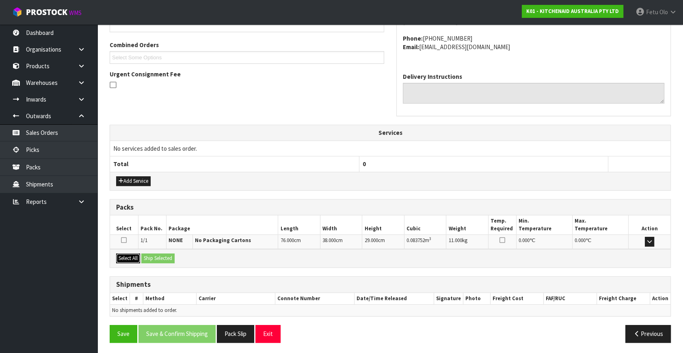
click at [130, 253] on button "Select All" at bounding box center [128, 258] width 24 height 10
click at [162, 257] on button "Ship Selected" at bounding box center [157, 258] width 33 height 10
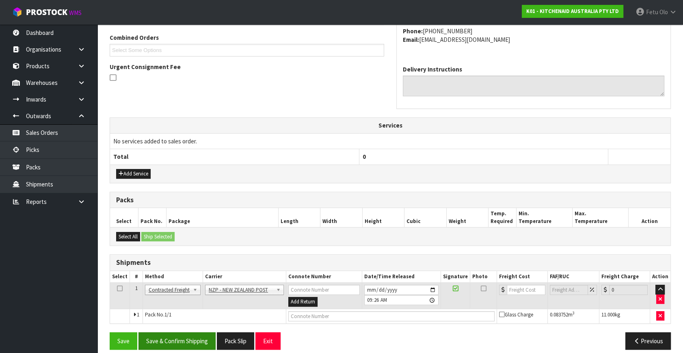
scroll to position [214, 0]
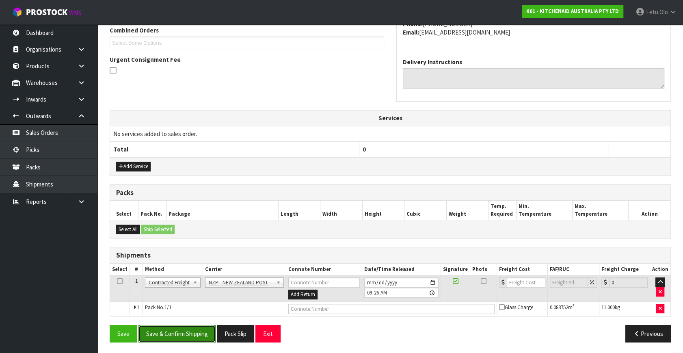
click at [200, 329] on button "Save & Confirm Shipping" at bounding box center [177, 333] width 77 height 17
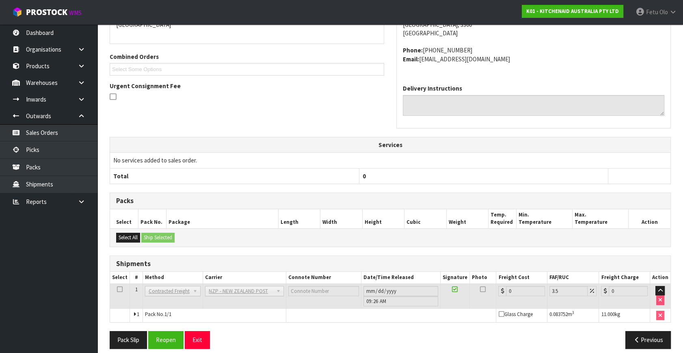
scroll to position [203, 0]
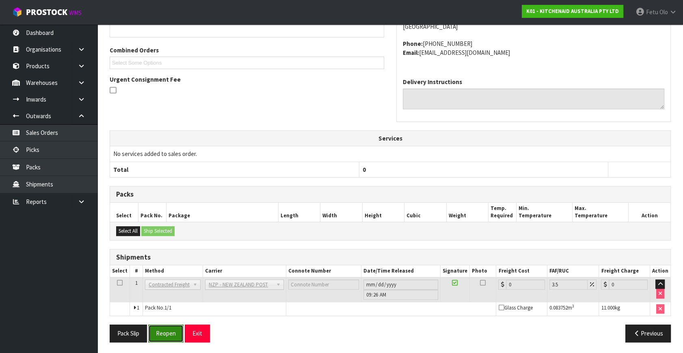
click at [165, 327] on button "Reopen" at bounding box center [165, 333] width 35 height 17
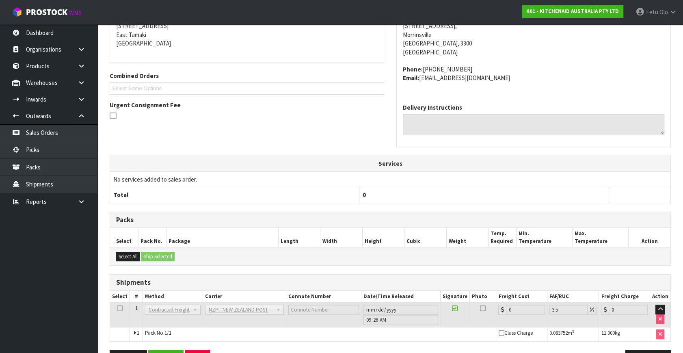
scroll to position [195, 0]
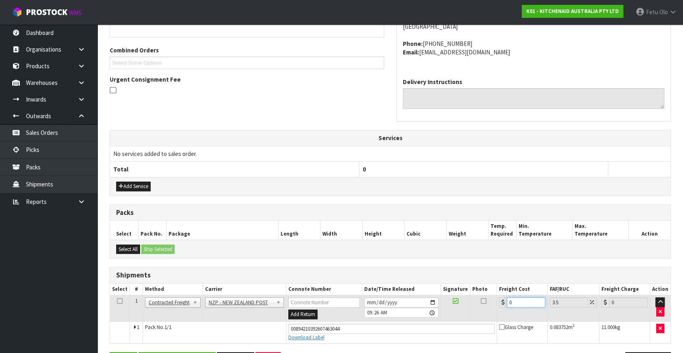
click at [442, 316] on tr "1 Client Local Pickup Customer Local Pickup Company Freight Contracted Freight …" at bounding box center [390, 308] width 561 height 26
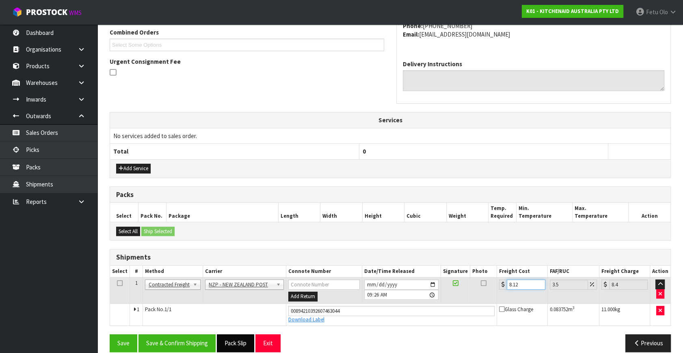
scroll to position [222, 0]
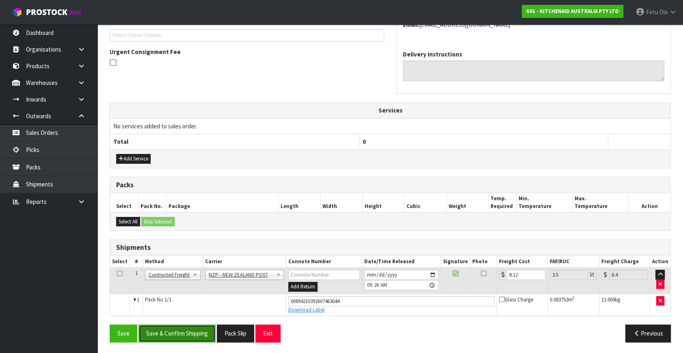
click at [194, 334] on button "Save & Confirm Shipping" at bounding box center [177, 333] width 77 height 17
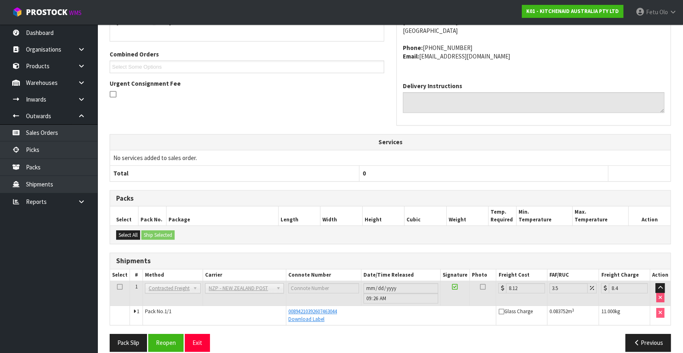
scroll to position [200, 0]
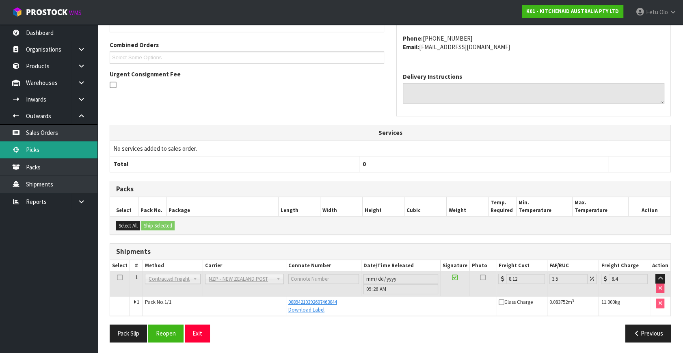
click at [41, 150] on link "Picks" at bounding box center [48, 149] width 97 height 17
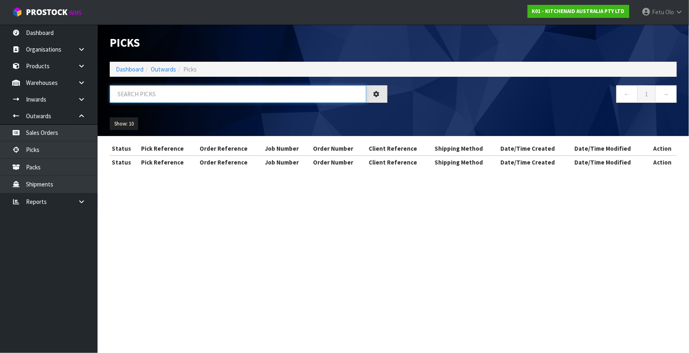
click at [218, 91] on input "text" at bounding box center [238, 93] width 256 height 17
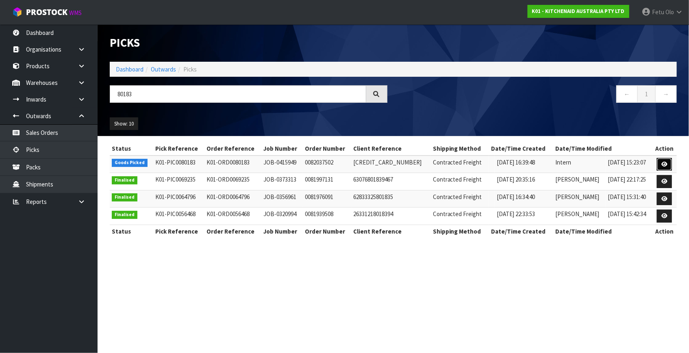
click at [668, 162] on link at bounding box center [663, 164] width 15 height 13
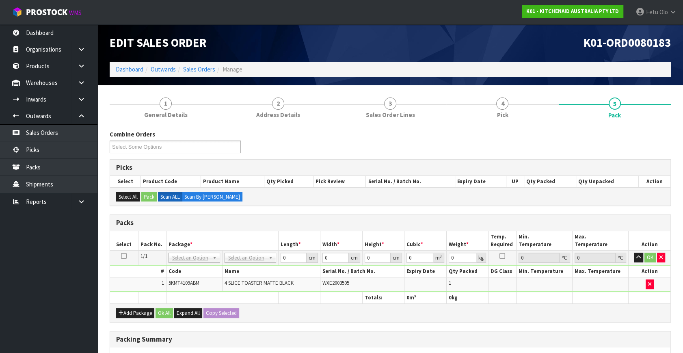
drag, startPoint x: 188, startPoint y: 253, endPoint x: 189, endPoint y: 258, distance: 4.6
click at [188, 264] on input "text" at bounding box center [194, 268] width 48 height 10
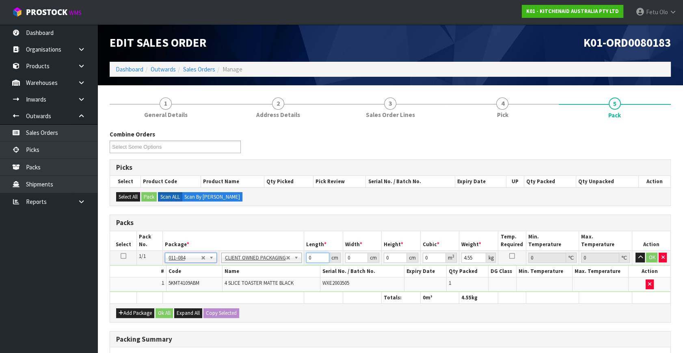
drag, startPoint x: 318, startPoint y: 253, endPoint x: 247, endPoint y: 291, distance: 80.2
click at [248, 291] on table "Select Pack No. Package * Length * Width * Height * Cubic * Weight * Temp. Requ…" at bounding box center [390, 267] width 561 height 72
click button "OK" at bounding box center [652, 258] width 11 height 10
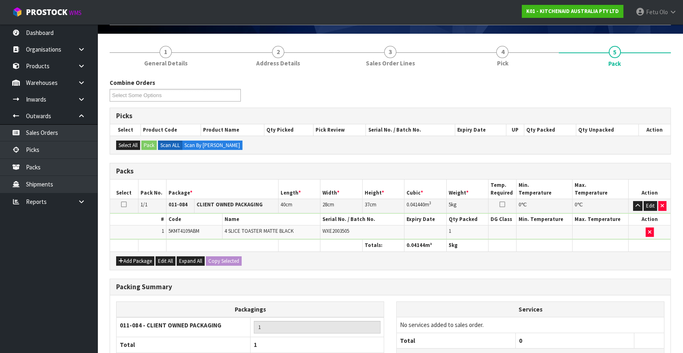
scroll to position [121, 0]
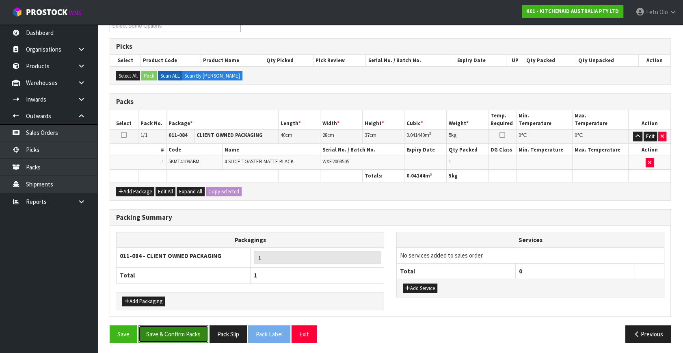
click at [167, 332] on button "Save & Confirm Packs" at bounding box center [174, 333] width 70 height 17
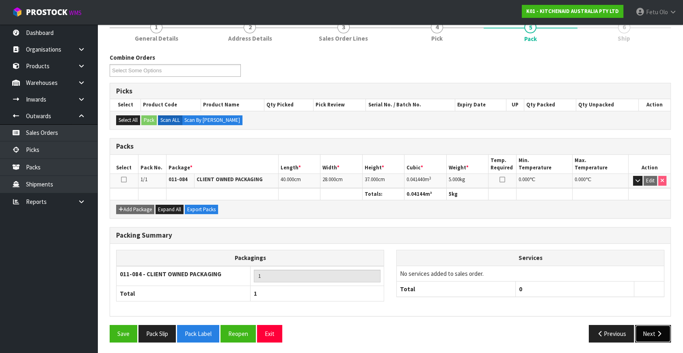
click at [651, 325] on button "Next" at bounding box center [653, 333] width 36 height 17
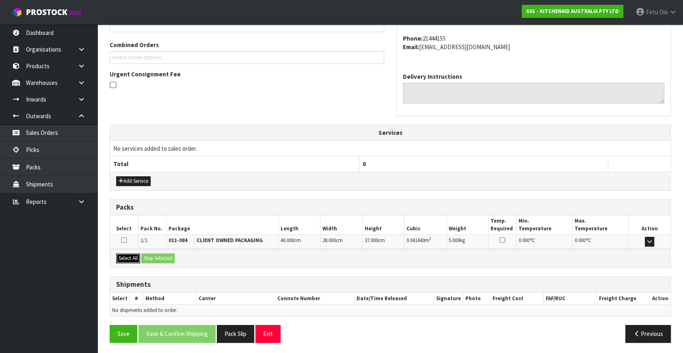
drag, startPoint x: 126, startPoint y: 260, endPoint x: 147, endPoint y: 256, distance: 21.9
click at [126, 260] on button "Select All" at bounding box center [128, 258] width 24 height 10
click at [147, 256] on button "Ship Selected" at bounding box center [157, 258] width 33 height 10
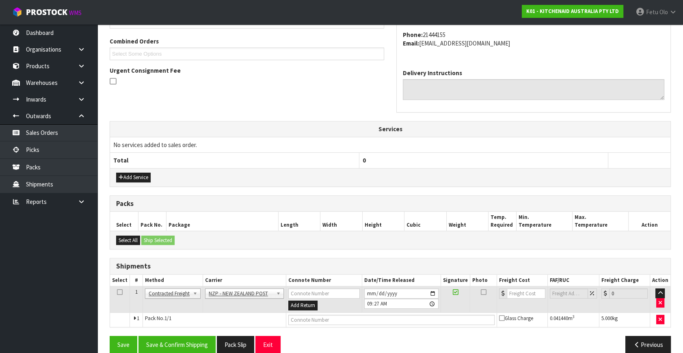
scroll to position [214, 0]
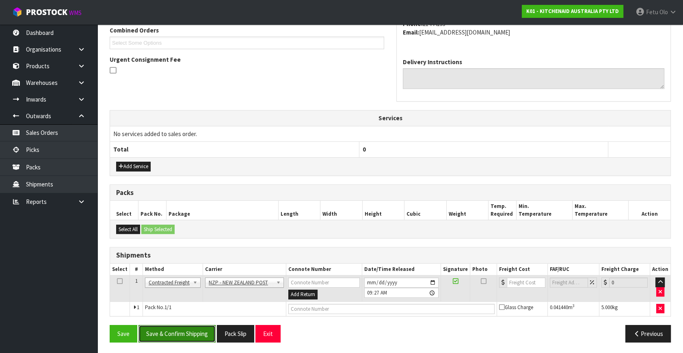
click at [176, 334] on button "Save & Confirm Shipping" at bounding box center [177, 333] width 77 height 17
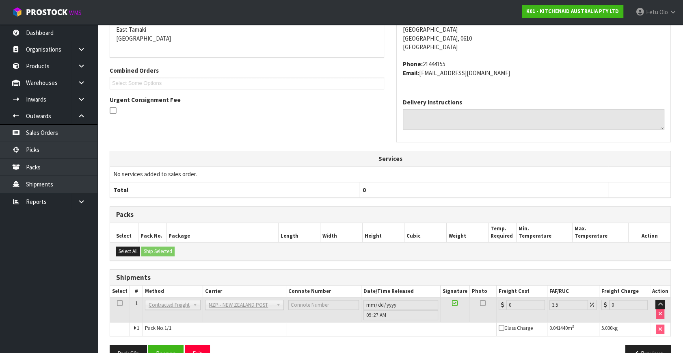
scroll to position [203, 0]
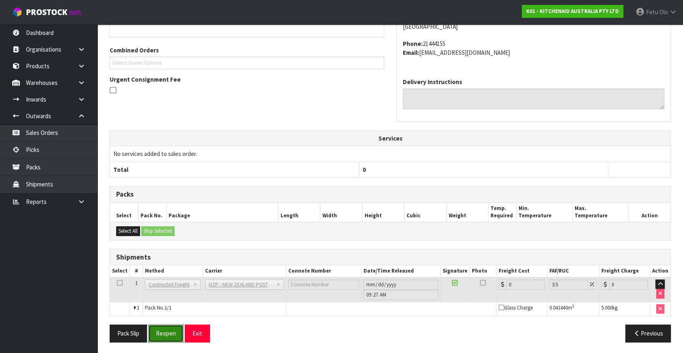
click at [167, 329] on button "Reopen" at bounding box center [165, 333] width 35 height 17
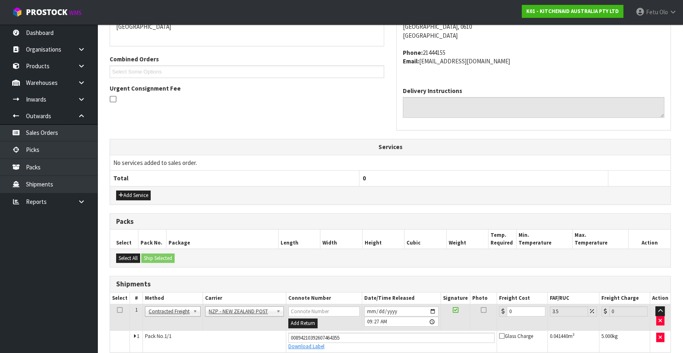
scroll to position [195, 0]
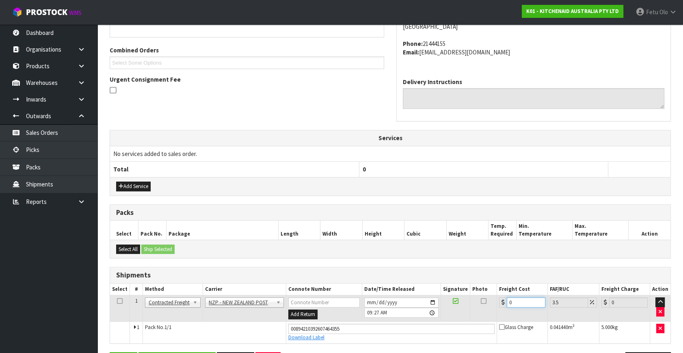
drag, startPoint x: 521, startPoint y: 302, endPoint x: 340, endPoint y: 331, distance: 183.5
click at [341, 334] on tbody "1 Client Local Pickup Customer Local Pickup Company Freight Contracted Freight …" at bounding box center [390, 319] width 561 height 48
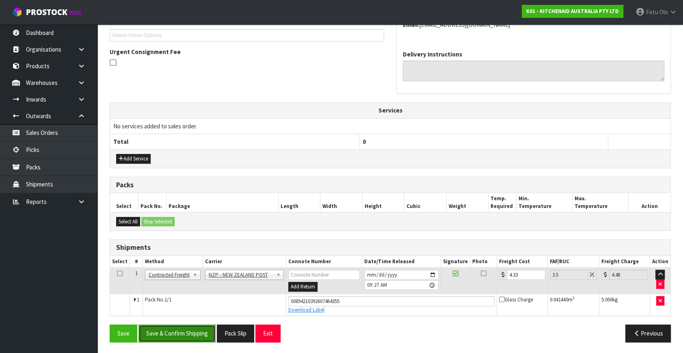
click at [184, 330] on button "Save & Confirm Shipping" at bounding box center [177, 333] width 77 height 17
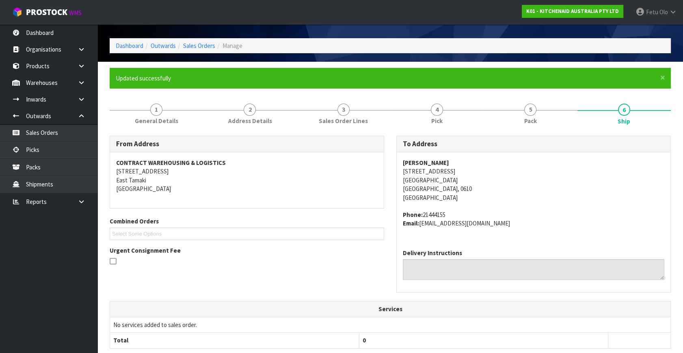
scroll to position [15, 0]
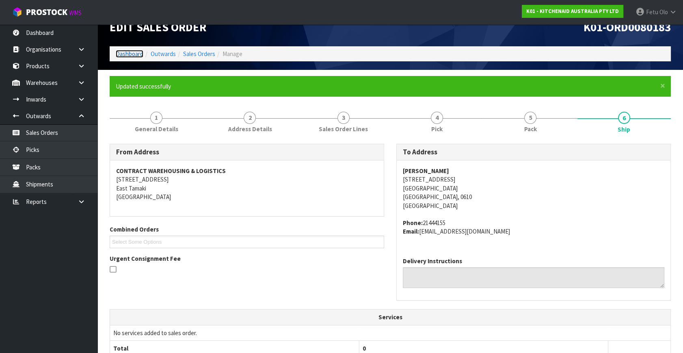
drag, startPoint x: 126, startPoint y: 56, endPoint x: 130, endPoint y: 58, distance: 4.4
click at [126, 56] on link "Dashboard" at bounding box center [130, 54] width 28 height 8
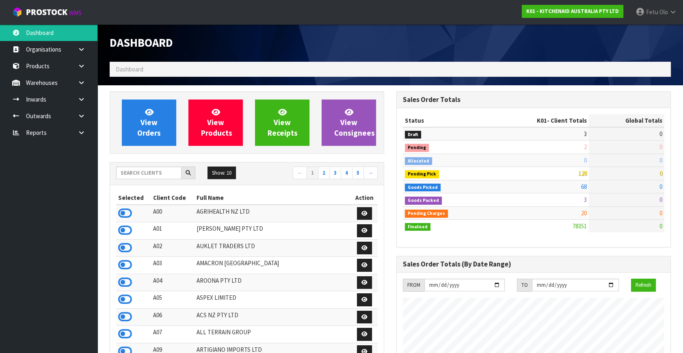
scroll to position [614, 286]
click at [80, 113] on icon at bounding box center [82, 116] width 8 height 6
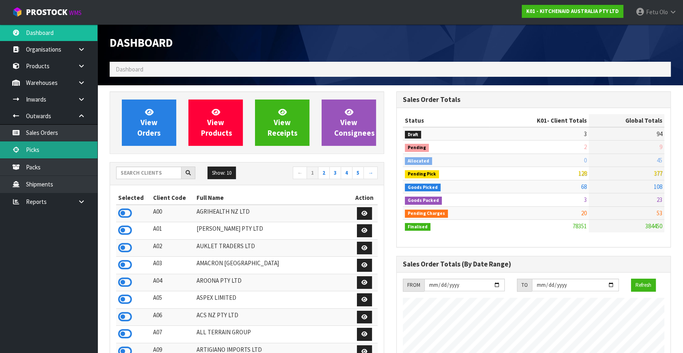
click at [28, 146] on link "Picks" at bounding box center [48, 149] width 97 height 17
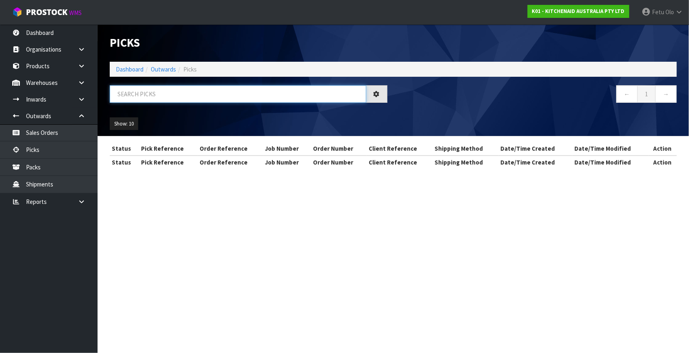
click at [218, 96] on input "text" at bounding box center [238, 93] width 256 height 17
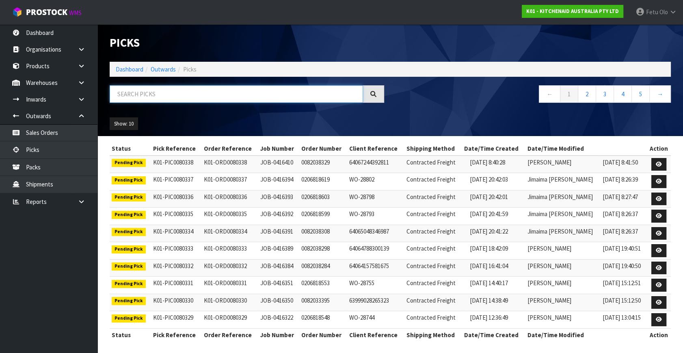
click at [186, 91] on input "text" at bounding box center [236, 93] width 253 height 17
click at [187, 91] on input "text" at bounding box center [236, 93] width 253 height 17
type input "80131"
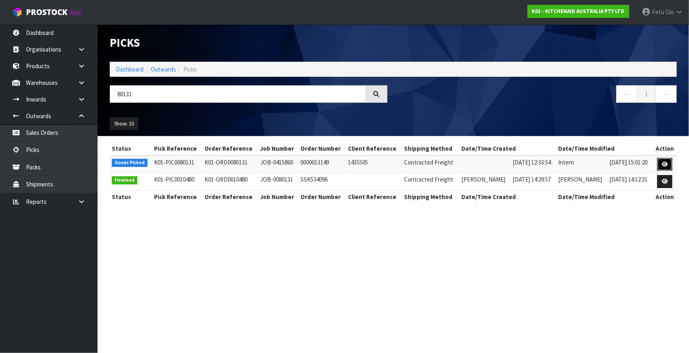
click at [667, 167] on link at bounding box center [664, 164] width 15 height 13
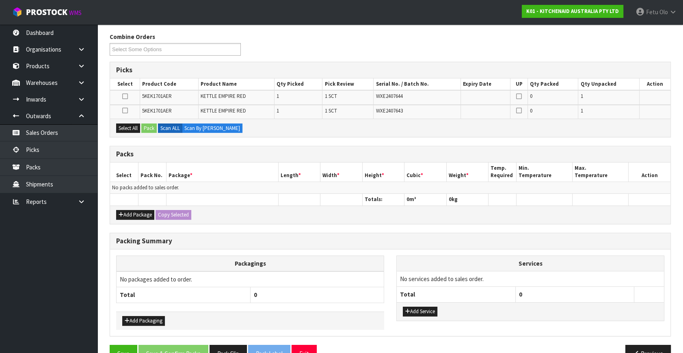
scroll to position [110, 0]
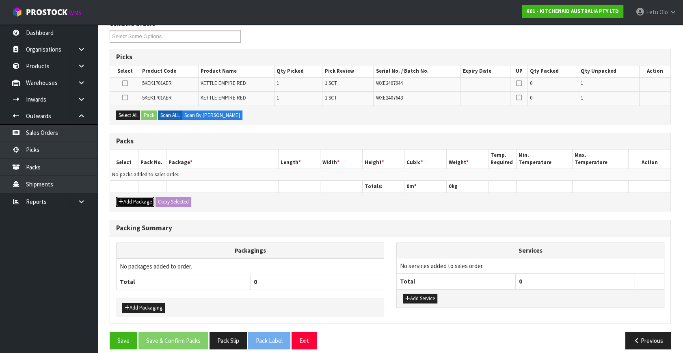
click at [133, 199] on button "Add Package" at bounding box center [135, 202] width 38 height 10
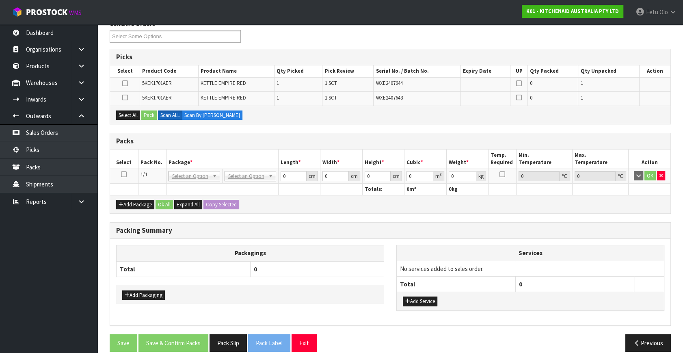
click at [124, 174] on icon at bounding box center [124, 174] width 6 height 0
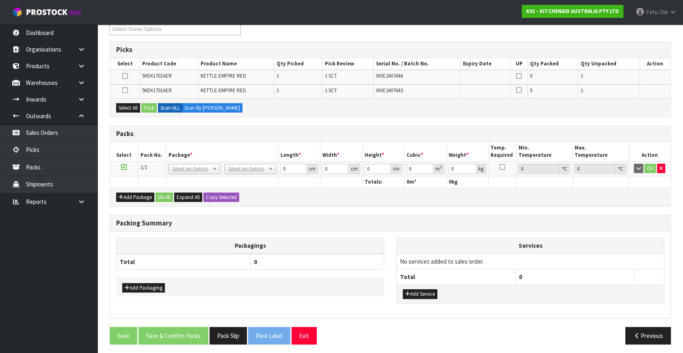
scroll to position [119, 0]
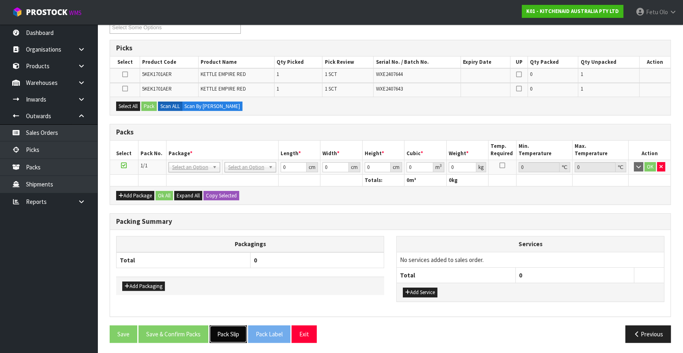
click at [232, 327] on button "Pack Slip" at bounding box center [228, 333] width 37 height 17
click at [249, 222] on h3 "Packing Summary" at bounding box center [390, 222] width 548 height 8
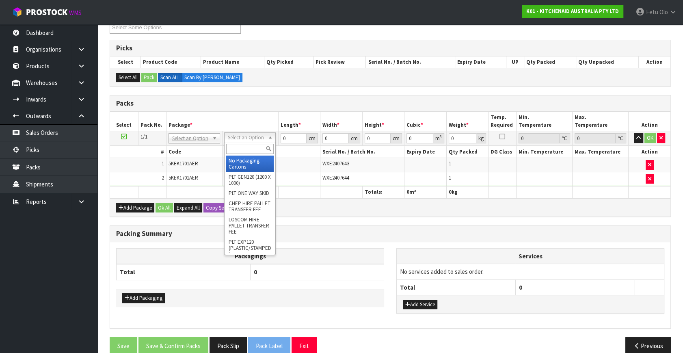
drag, startPoint x: 242, startPoint y: 135, endPoint x: 247, endPoint y: 160, distance: 25.7
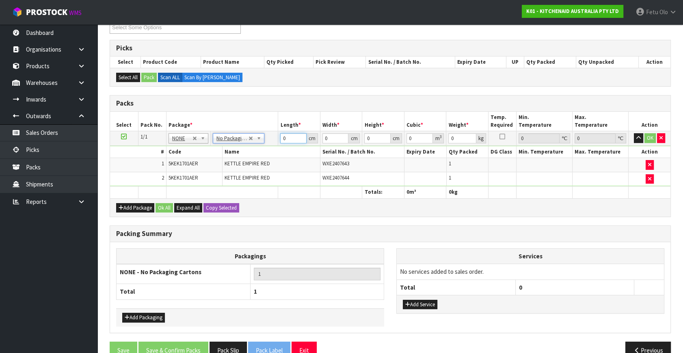
drag, startPoint x: 291, startPoint y: 135, endPoint x: 248, endPoint y: 159, distance: 49.6
click at [248, 159] on tbody "1/1 NONE 007-001 007-002 007-004 007-009 007-013 007-014 007-015 007-017 007-01…" at bounding box center [390, 158] width 561 height 55
type input "42"
type input "28"
type input "3"
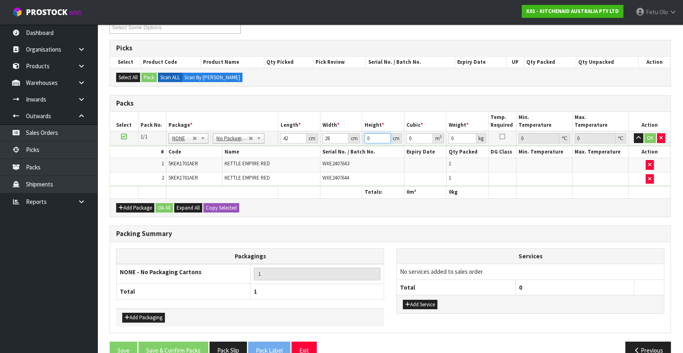
type input "0.003528"
type input "35"
type input "0.04116"
type input "35"
type input "6"
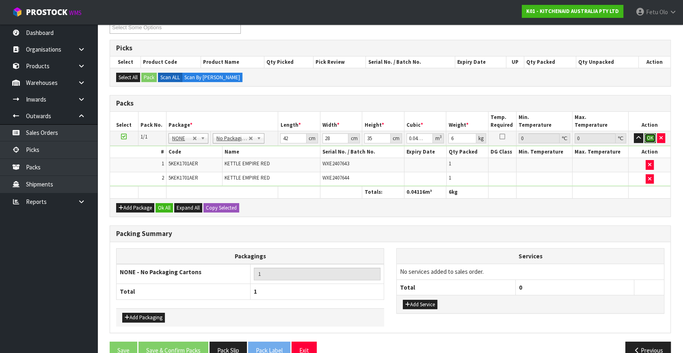
click button "OK" at bounding box center [650, 138] width 11 height 10
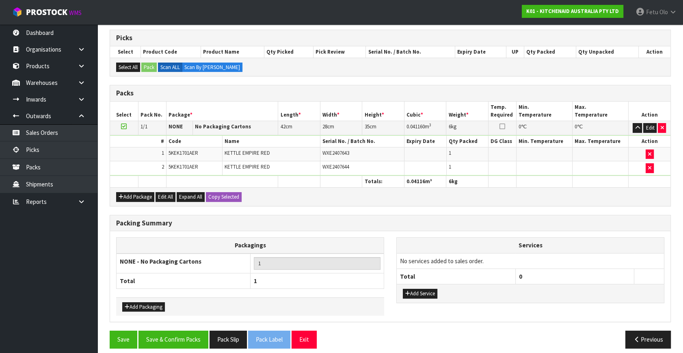
scroll to position [134, 0]
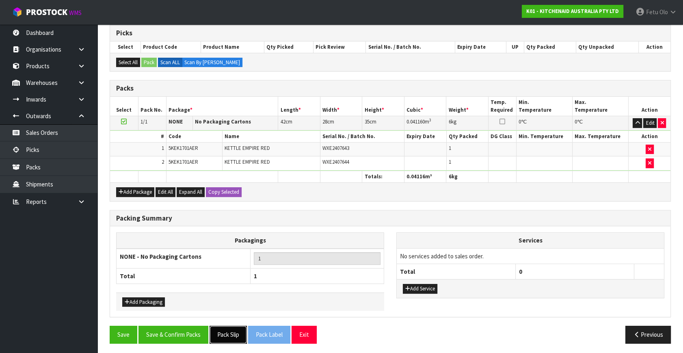
click at [227, 331] on button "Pack Slip" at bounding box center [228, 334] width 37 height 17
drag, startPoint x: 188, startPoint y: 329, endPoint x: 195, endPoint y: 331, distance: 7.0
click at [188, 329] on button "Save & Confirm Packs" at bounding box center [174, 334] width 70 height 17
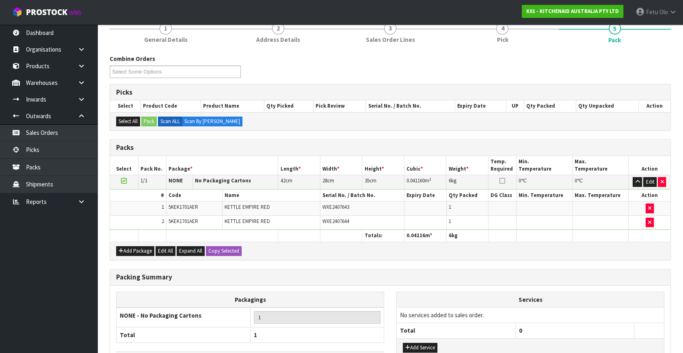
scroll to position [106, 0]
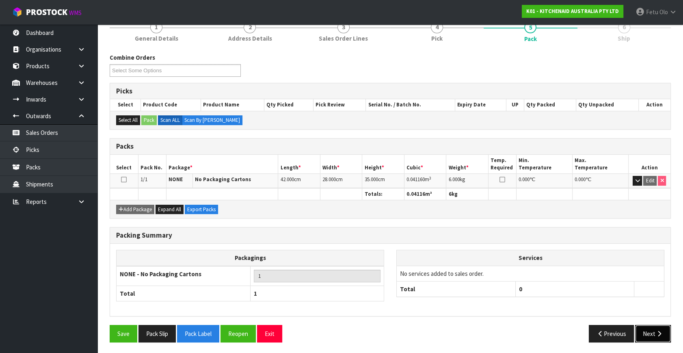
drag, startPoint x: 663, startPoint y: 329, endPoint x: 377, endPoint y: 265, distance: 293.0
click at [663, 329] on button "Next" at bounding box center [653, 333] width 36 height 17
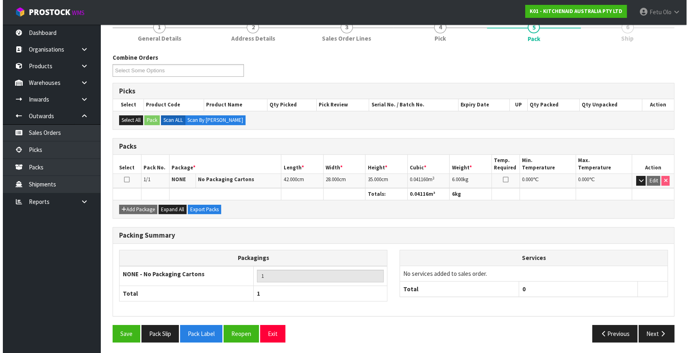
scroll to position [0, 0]
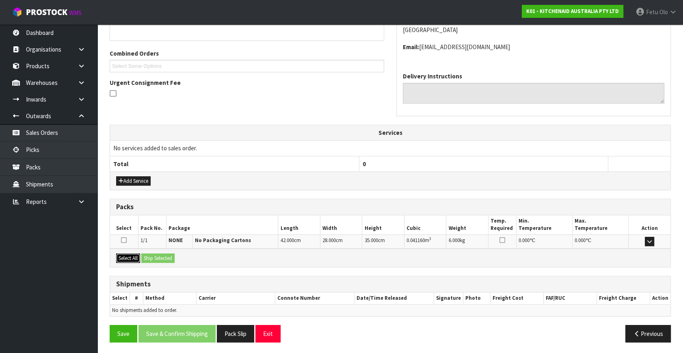
drag, startPoint x: 132, startPoint y: 258, endPoint x: 150, endPoint y: 257, distance: 17.5
click at [134, 258] on button "Select All" at bounding box center [128, 258] width 24 height 10
click at [150, 256] on button "Ship Selected" at bounding box center [157, 258] width 33 height 10
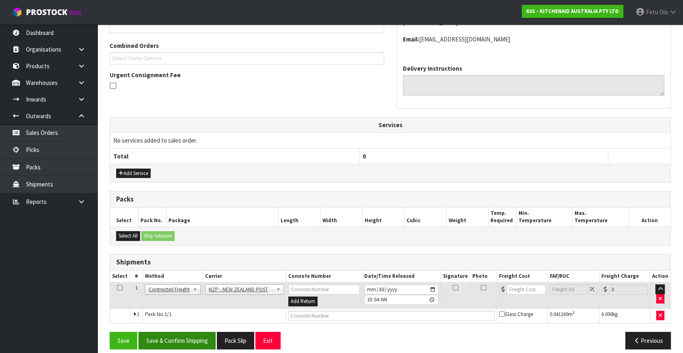
scroll to position [206, 0]
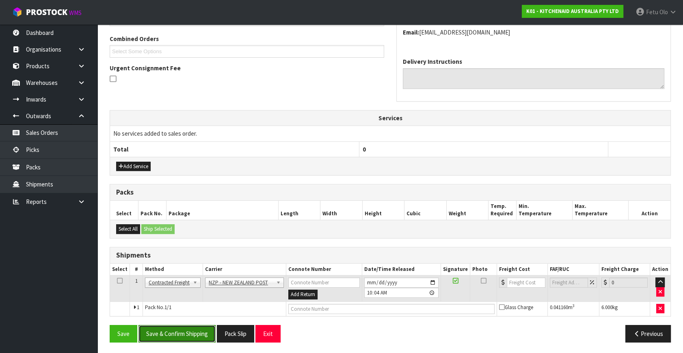
click at [186, 335] on button "Save & Confirm Shipping" at bounding box center [177, 333] width 77 height 17
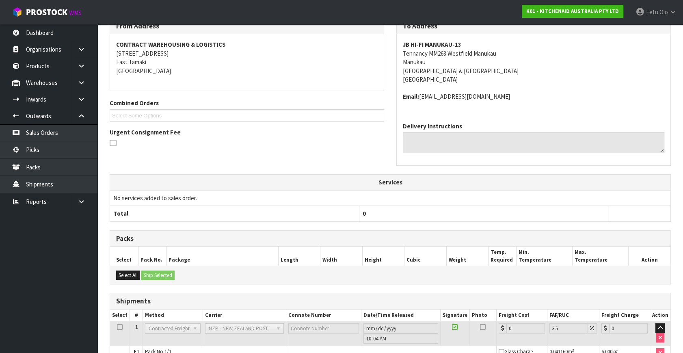
scroll to position [195, 0]
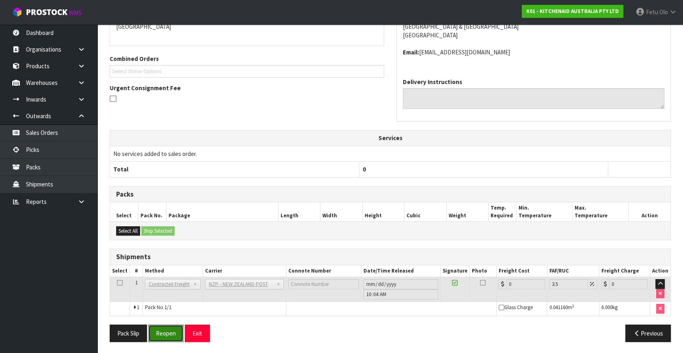
click at [169, 336] on button "Reopen" at bounding box center [165, 333] width 35 height 17
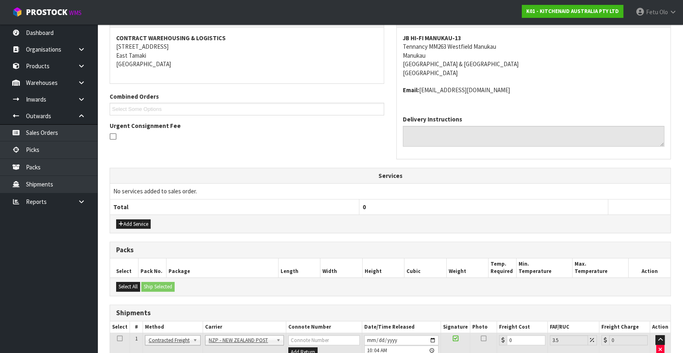
scroll to position [184, 0]
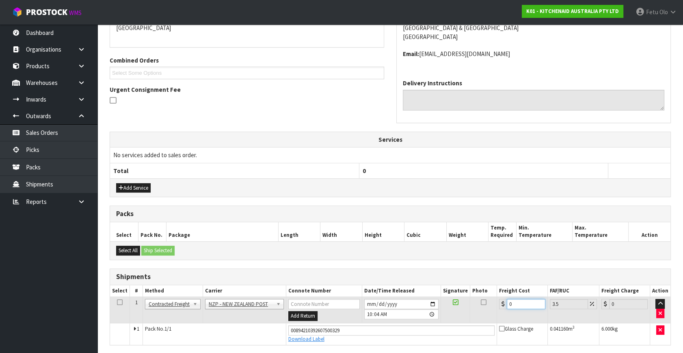
drag, startPoint x: 507, startPoint y: 307, endPoint x: 402, endPoint y: 338, distance: 109.0
click at [406, 338] on tbody "1 Client Local Pickup Customer Local Pickup Company Freight Contracted Freight …" at bounding box center [390, 321] width 561 height 48
type input "4"
type input "4.14"
type input "4.3"
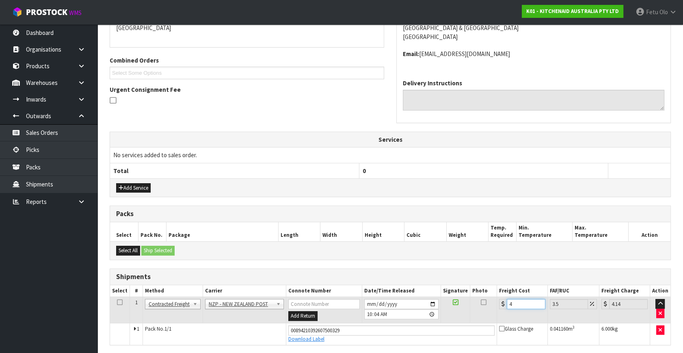
type input "4.45"
type input "4.33"
type input "4.48"
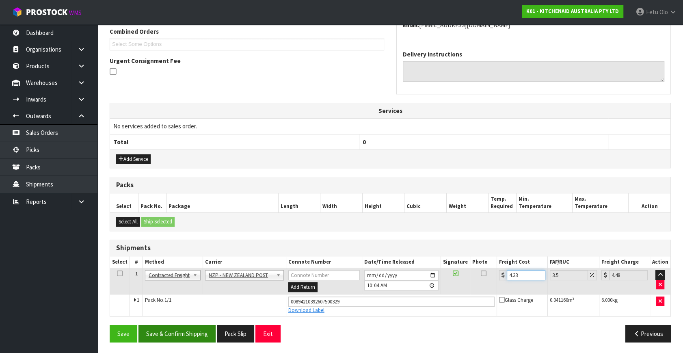
type input "4.33"
click at [185, 331] on button "Save & Confirm Shipping" at bounding box center [177, 333] width 77 height 17
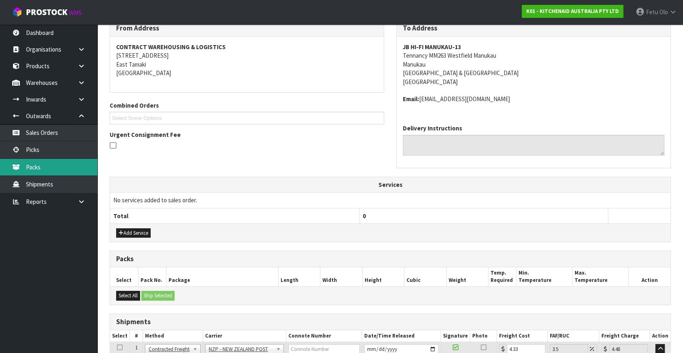
scroll to position [0, 0]
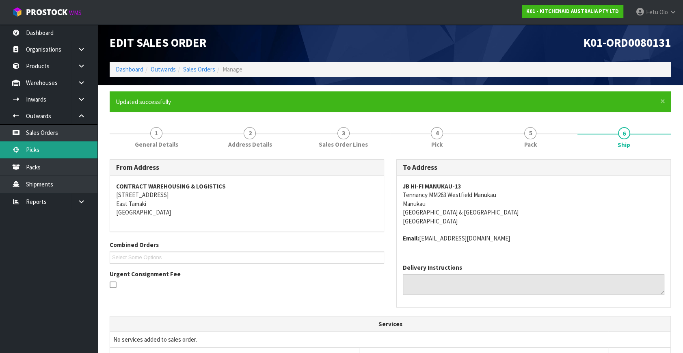
click at [37, 152] on link "Picks" at bounding box center [48, 149] width 97 height 17
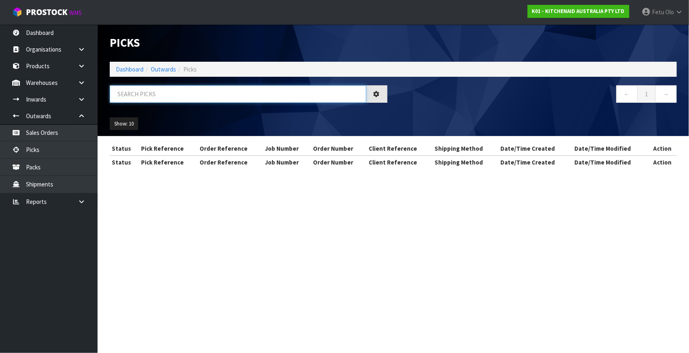
click at [188, 92] on input "text" at bounding box center [238, 93] width 256 height 17
type input "80151"
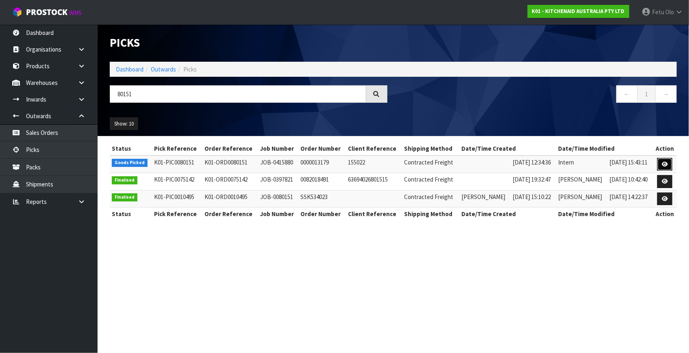
click at [664, 164] on icon at bounding box center [664, 164] width 6 height 5
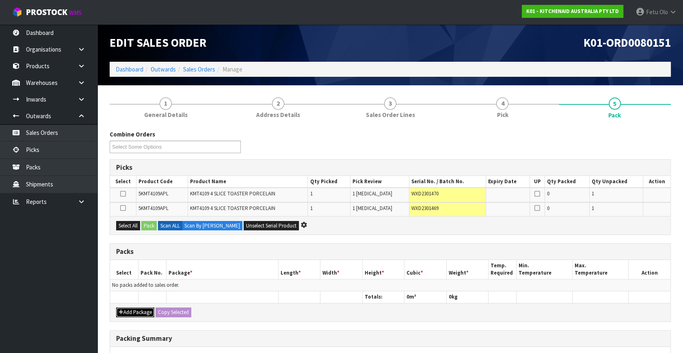
click at [122, 313] on icon "button" at bounding box center [121, 312] width 5 height 5
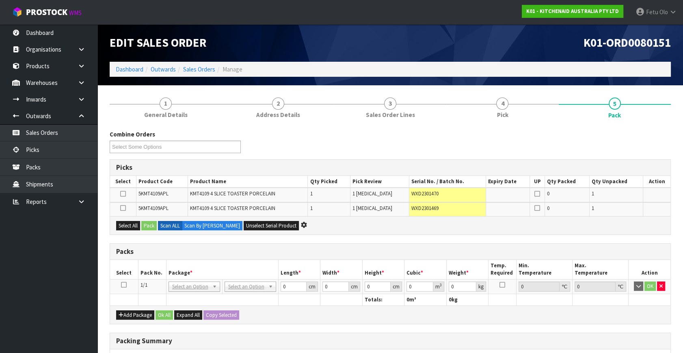
click at [126, 285] on icon at bounding box center [124, 285] width 6 height 0
click at [190, 271] on span "*" at bounding box center [191, 272] width 2 height 7
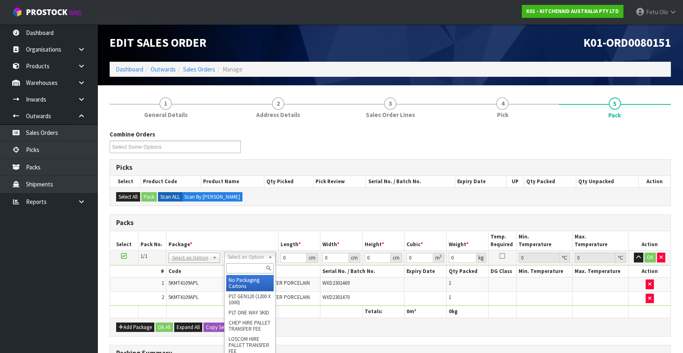
drag, startPoint x: 245, startPoint y: 260, endPoint x: 245, endPoint y: 268, distance: 7.7
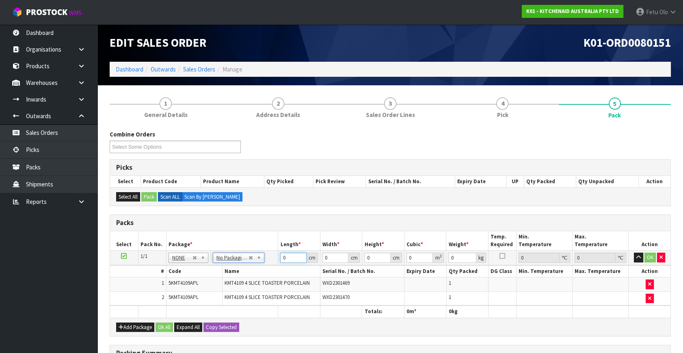
drag, startPoint x: 288, startPoint y: 256, endPoint x: 225, endPoint y: 281, distance: 67.4
click at [225, 281] on tbody "1/1 NONE 007-001 007-002 007-004 007-009 007-013 007-014 007-015 007-017 007-01…" at bounding box center [390, 278] width 561 height 55
type input "76"
type input "38"
type input "2"
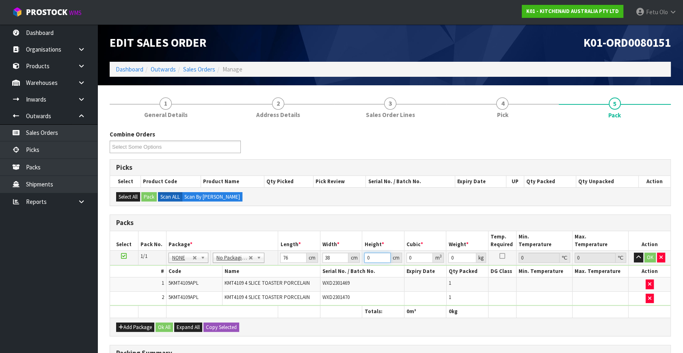
type input "0.005776"
type input "29"
type input "0.083752"
type input "29"
type input "11"
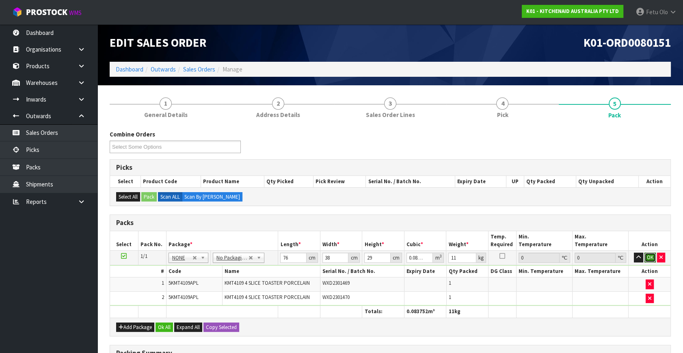
click button "OK" at bounding box center [650, 258] width 11 height 10
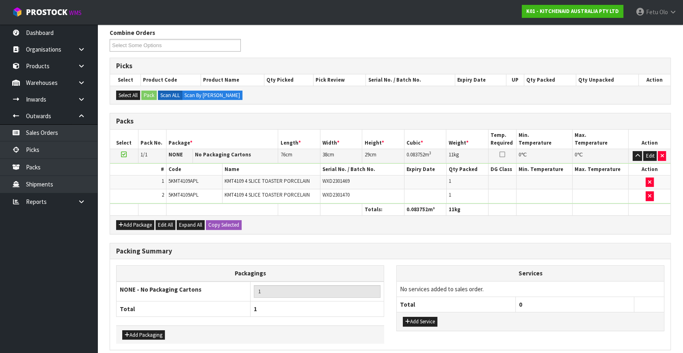
scroll to position [134, 0]
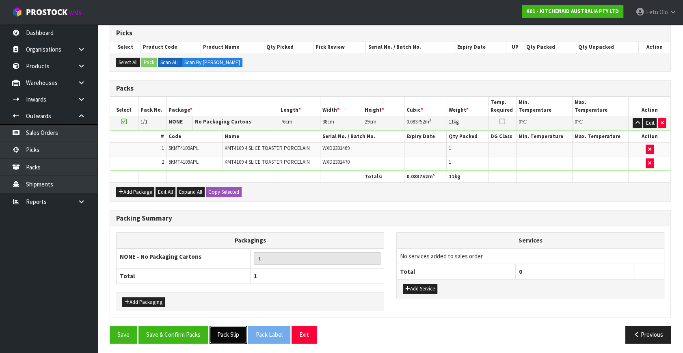
click at [227, 333] on button "Pack Slip" at bounding box center [228, 334] width 37 height 17
click at [186, 326] on button "Save & Confirm Packs" at bounding box center [174, 334] width 70 height 17
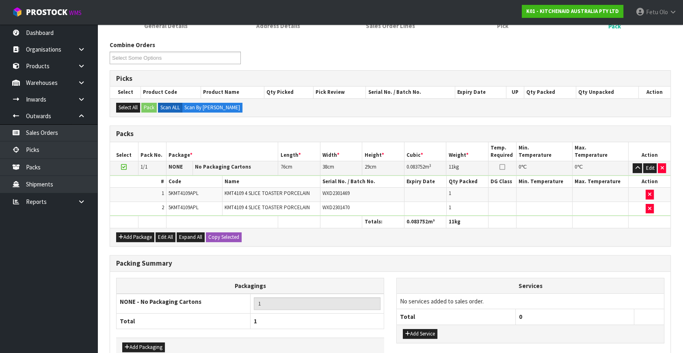
scroll to position [106, 0]
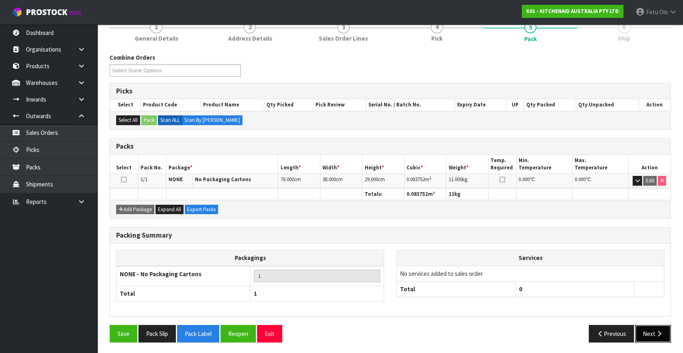
click at [654, 332] on button "Next" at bounding box center [653, 333] width 36 height 17
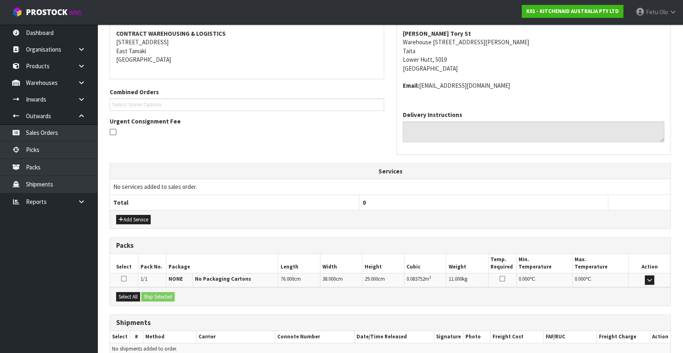
scroll to position [191, 0]
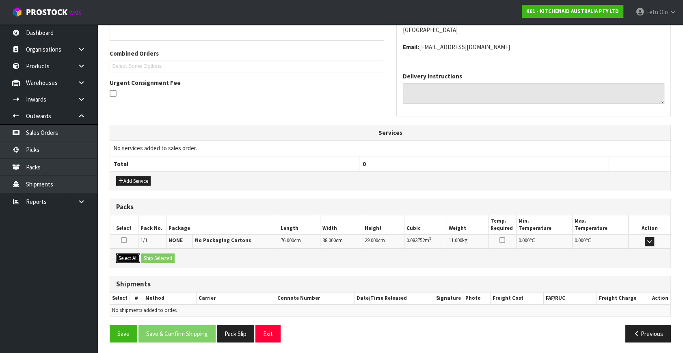
drag, startPoint x: 130, startPoint y: 258, endPoint x: 162, endPoint y: 258, distance: 32.5
click at [132, 258] on button "Select All" at bounding box center [128, 258] width 24 height 10
click at [162, 258] on button "Ship Selected" at bounding box center [157, 258] width 33 height 10
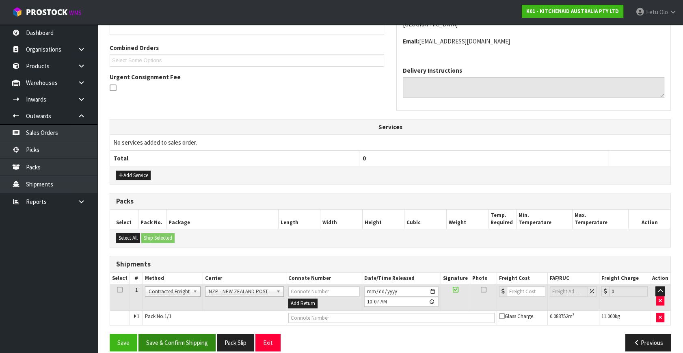
scroll to position [206, 0]
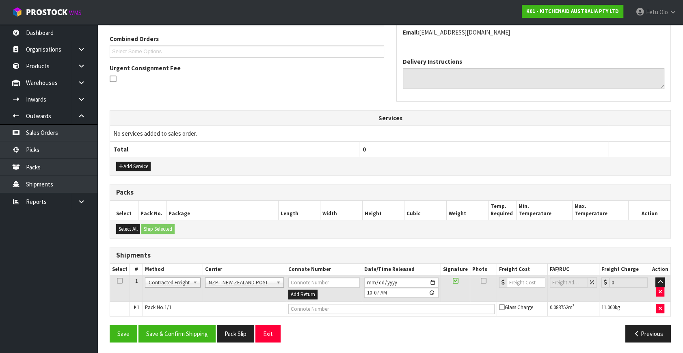
click at [192, 322] on div "From Address CONTRACT WAREHOUSING & LOGISTICS 17 Allens Road East Tamaki Auckla…" at bounding box center [390, 150] width 561 height 395
click at [195, 327] on button "Save & Confirm Shipping" at bounding box center [177, 333] width 77 height 17
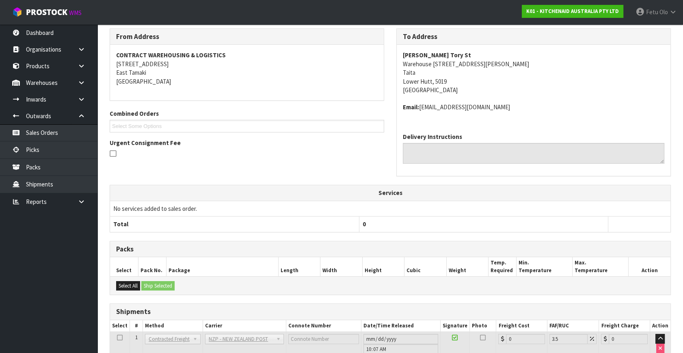
scroll to position [195, 0]
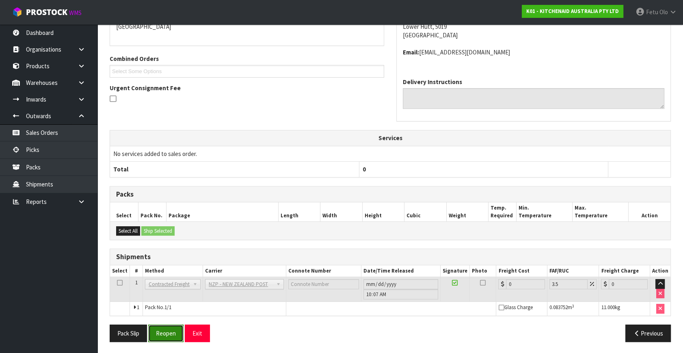
click at [175, 332] on button "Reopen" at bounding box center [165, 333] width 35 height 17
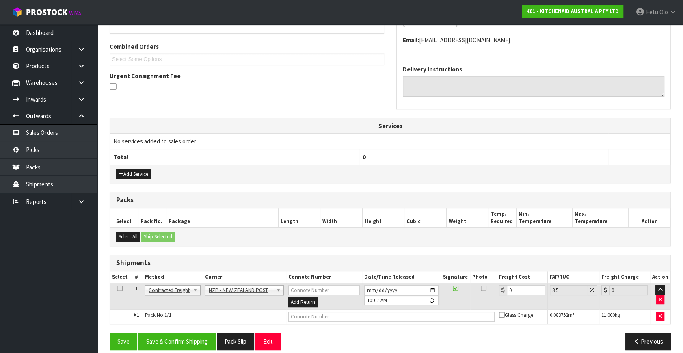
scroll to position [206, 0]
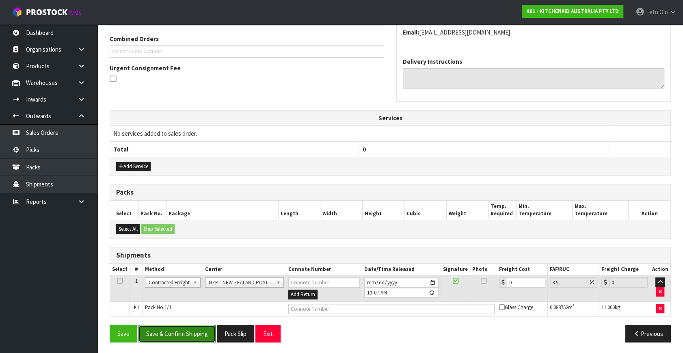
drag, startPoint x: 189, startPoint y: 340, endPoint x: 349, endPoint y: 305, distance: 163.4
click at [189, 340] on button "Save & Confirm Shipping" at bounding box center [177, 333] width 77 height 17
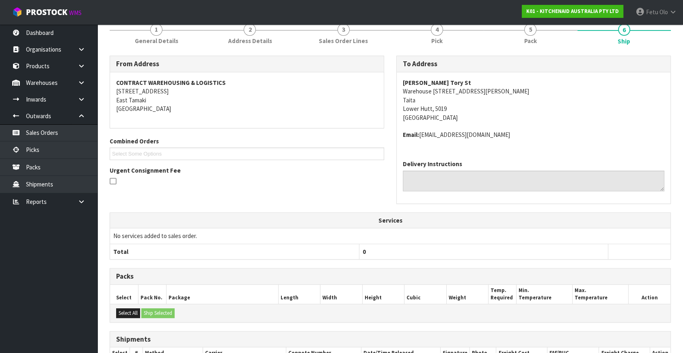
scroll to position [1, 0]
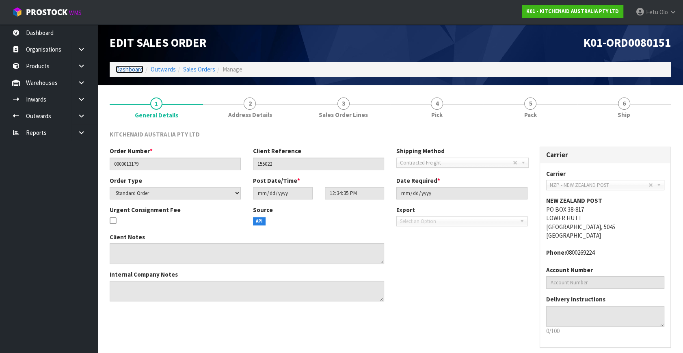
click at [137, 71] on link "Dashboard" at bounding box center [130, 69] width 28 height 8
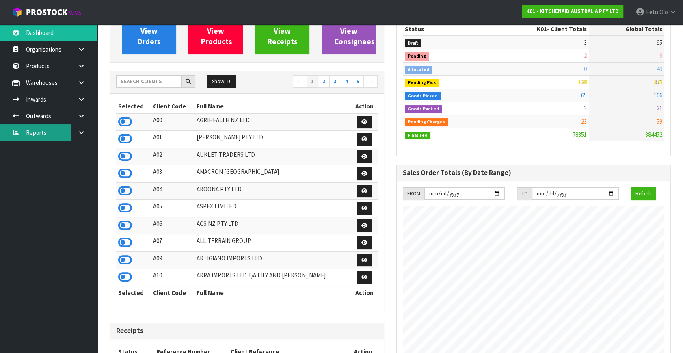
scroll to position [74, 0]
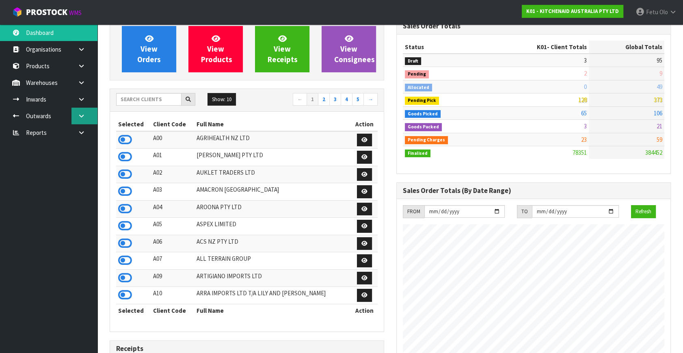
click at [80, 115] on icon at bounding box center [82, 116] width 8 height 6
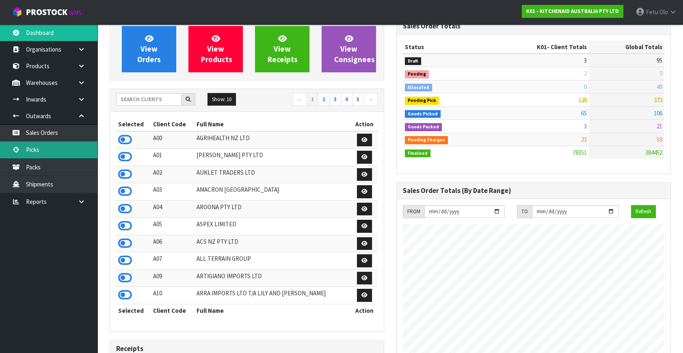
click at [41, 148] on link "Picks" at bounding box center [48, 149] width 97 height 17
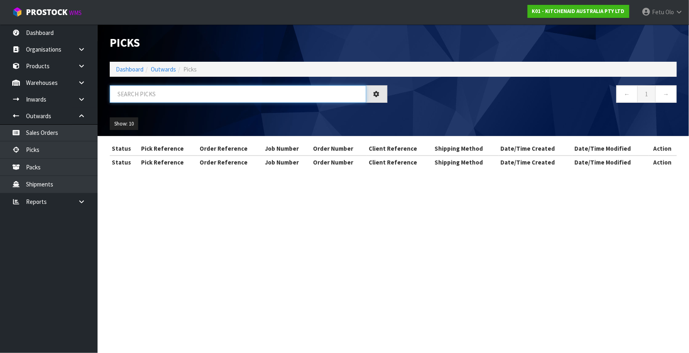
click at [248, 93] on input "text" at bounding box center [238, 93] width 256 height 17
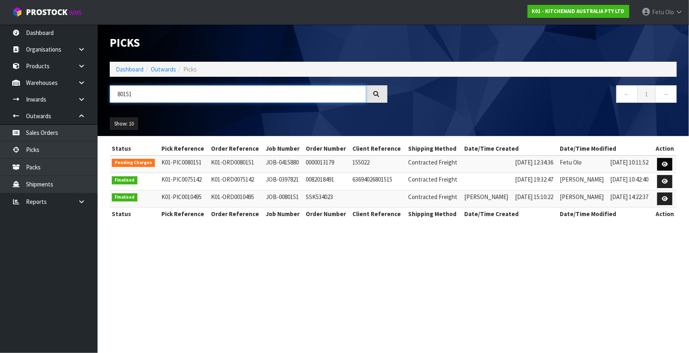
type input "80151"
click at [666, 163] on icon at bounding box center [664, 164] width 6 height 5
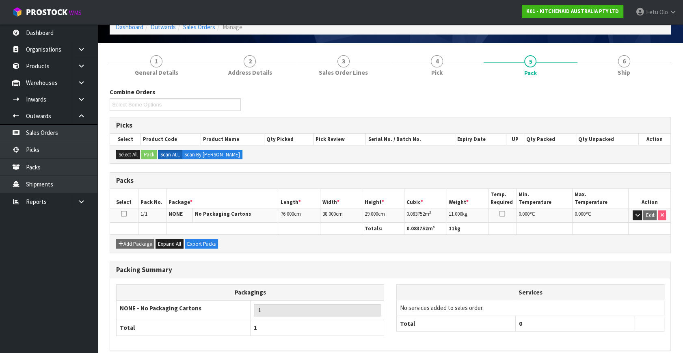
scroll to position [77, 0]
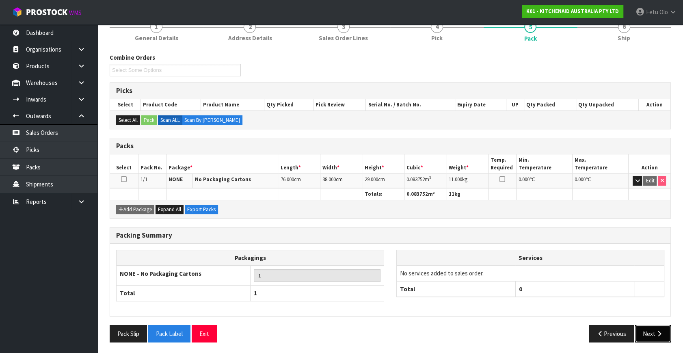
drag, startPoint x: 667, startPoint y: 329, endPoint x: 336, endPoint y: 236, distance: 344.5
click at [667, 330] on button "Next" at bounding box center [653, 333] width 36 height 17
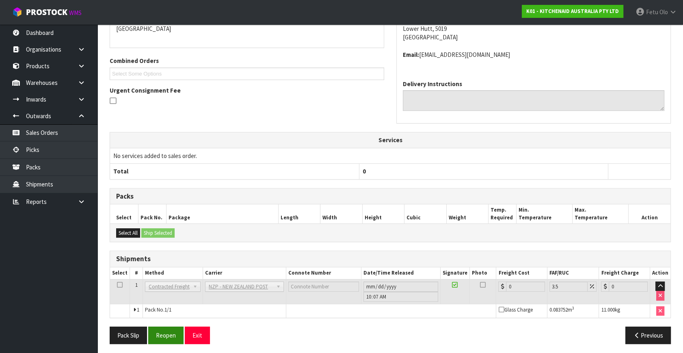
scroll to position [156, 0]
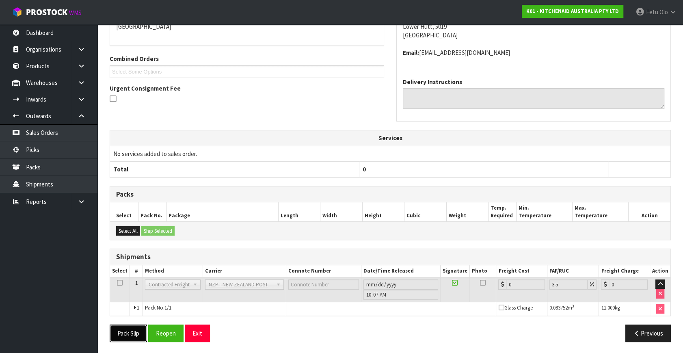
click at [130, 328] on button "Pack Slip" at bounding box center [128, 333] width 37 height 17
drag, startPoint x: 660, startPoint y: 333, endPoint x: 612, endPoint y: 328, distance: 48.6
click at [660, 333] on button "Previous" at bounding box center [648, 333] width 45 height 17
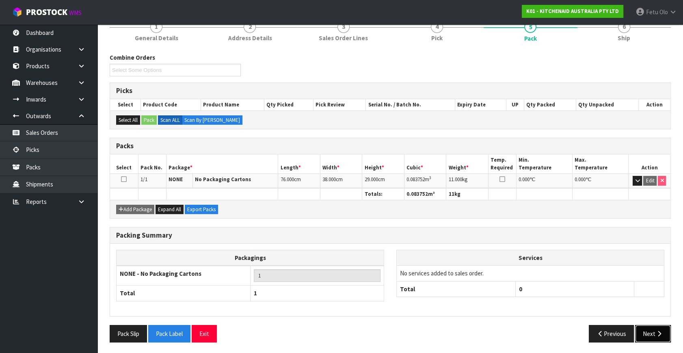
drag, startPoint x: 645, startPoint y: 329, endPoint x: 639, endPoint y: 328, distance: 6.1
click at [645, 329] on button "Next" at bounding box center [653, 333] width 36 height 17
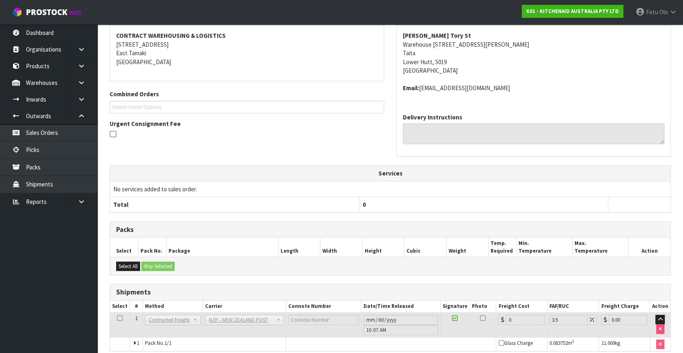
scroll to position [156, 0]
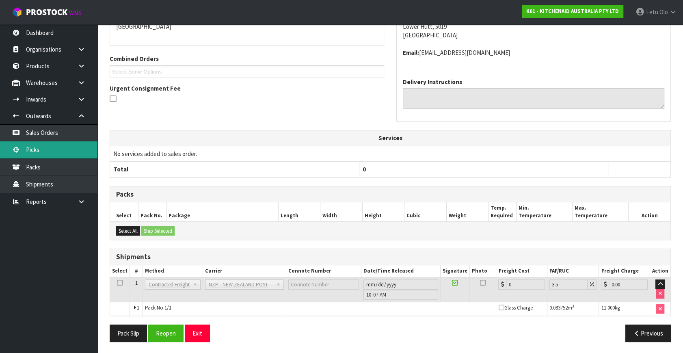
click at [38, 148] on link "Picks" at bounding box center [48, 149] width 97 height 17
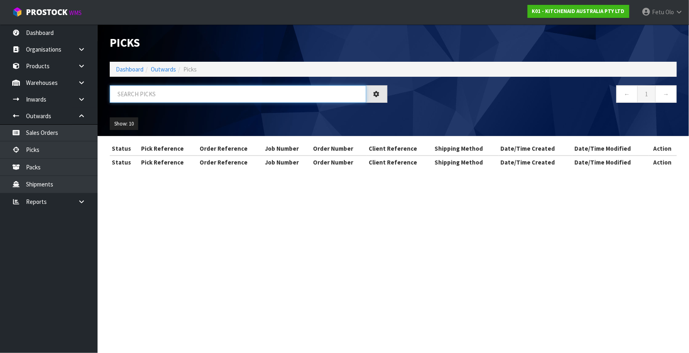
click at [182, 90] on input "text" at bounding box center [238, 93] width 256 height 17
type input "80114"
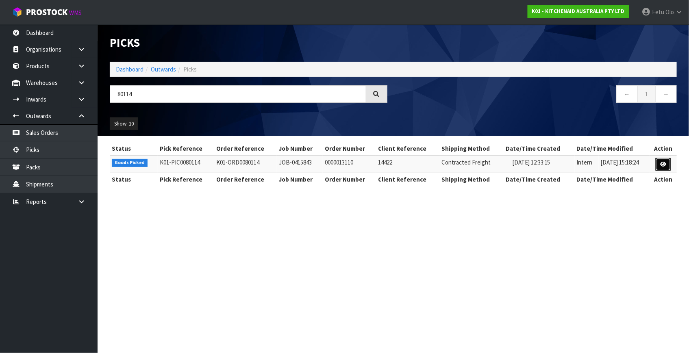
click at [656, 165] on link at bounding box center [662, 164] width 15 height 13
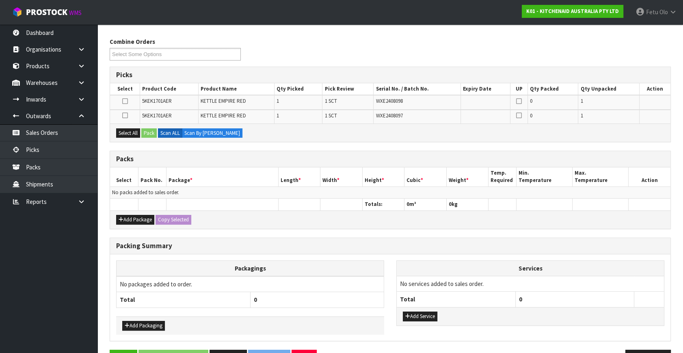
scroll to position [110, 0]
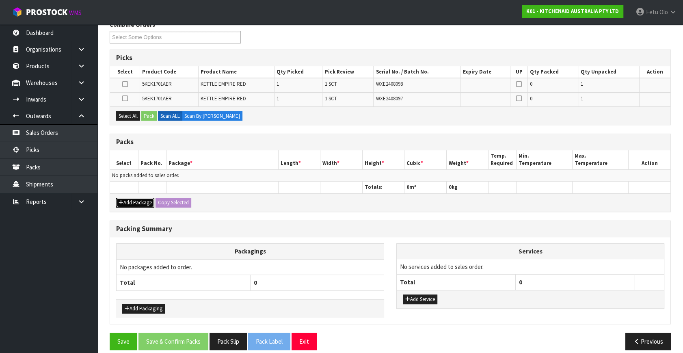
click at [142, 202] on button "Add Package" at bounding box center [135, 203] width 38 height 10
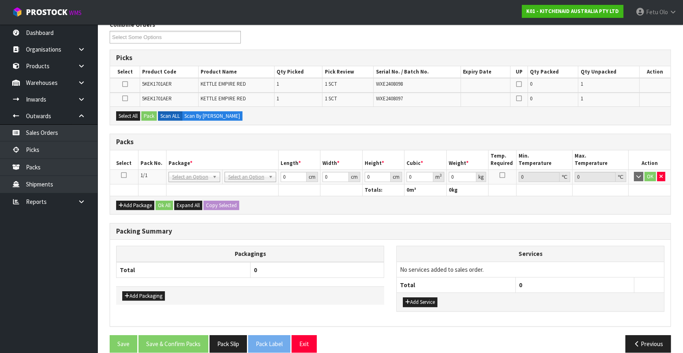
click at [126, 175] on icon at bounding box center [124, 175] width 6 height 0
click at [158, 164] on th "Pack No." at bounding box center [152, 159] width 28 height 19
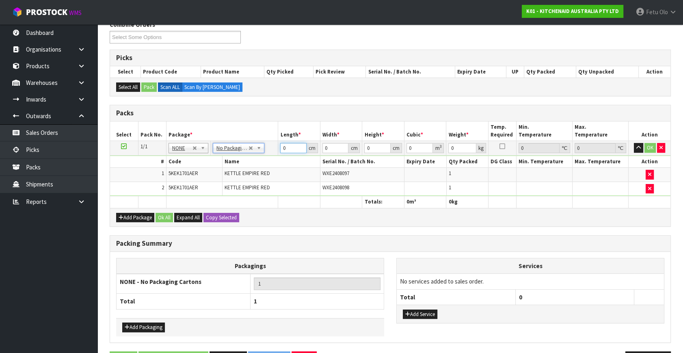
drag, startPoint x: 292, startPoint y: 150, endPoint x: 187, endPoint y: 180, distance: 109.5
click at [188, 180] on tbody "1/1 NONE 007-001 007-002 007-004 007-009 007-013 007-014 007-015 007-017 007-01…" at bounding box center [390, 168] width 561 height 55
type input "42"
type input "2"
type input "3"
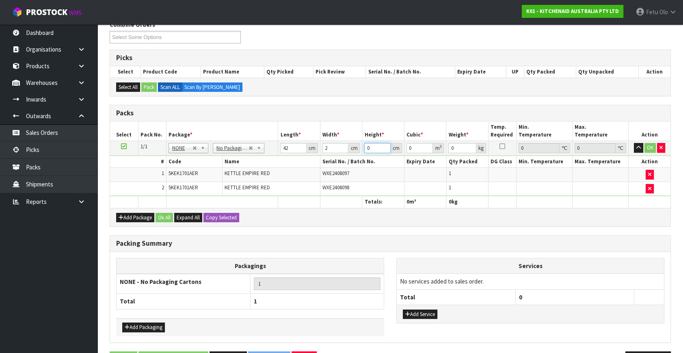
type input "0.000252"
type input "3"
click at [328, 151] on input "2" at bounding box center [336, 148] width 26 height 10
type input "28"
type input "0.003528"
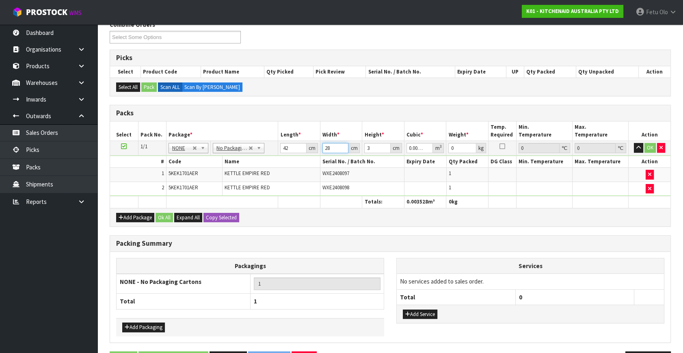
type input "28"
type input "35"
type input "0.04116"
type input "35"
type input "6"
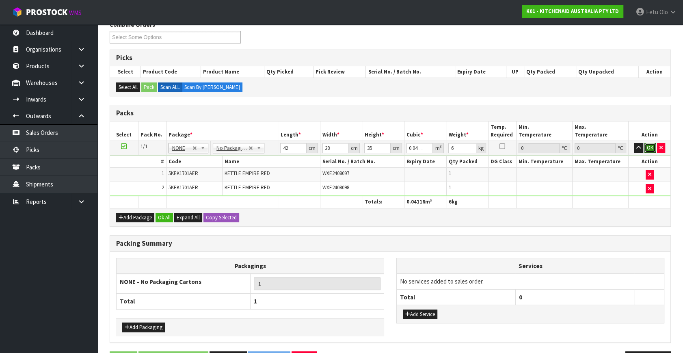
click button "OK" at bounding box center [650, 148] width 11 height 10
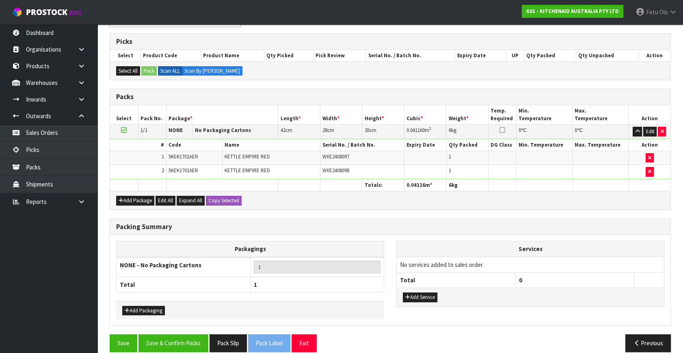
scroll to position [134, 0]
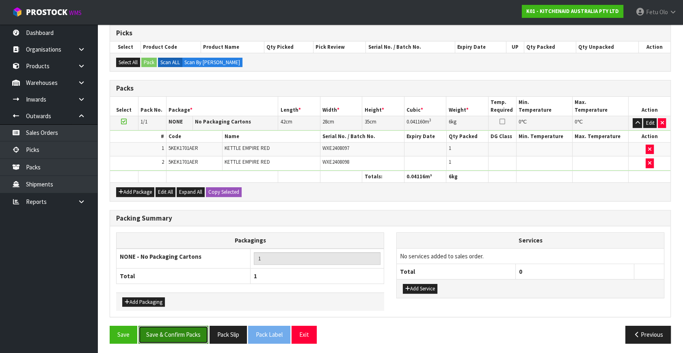
click at [176, 330] on button "Save & Confirm Packs" at bounding box center [174, 334] width 70 height 17
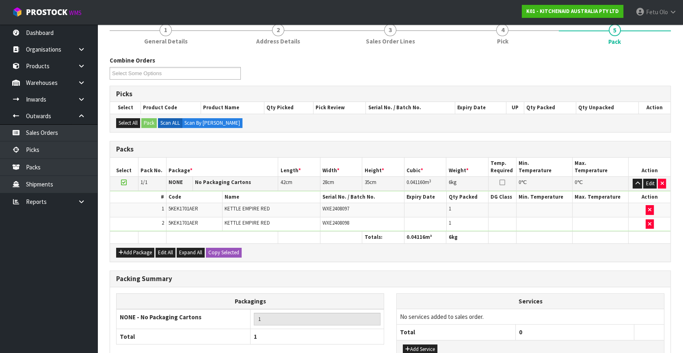
scroll to position [106, 0]
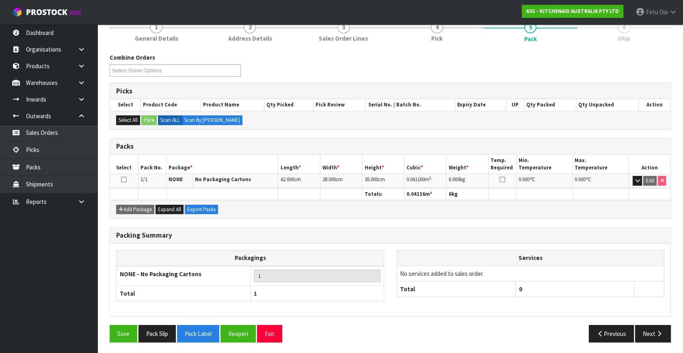
click at [442, 330] on div "Previous Next" at bounding box center [533, 333] width 287 height 17
click at [157, 331] on button "Pack Slip" at bounding box center [157, 333] width 37 height 17
click at [642, 333] on button "Next" at bounding box center [653, 333] width 36 height 17
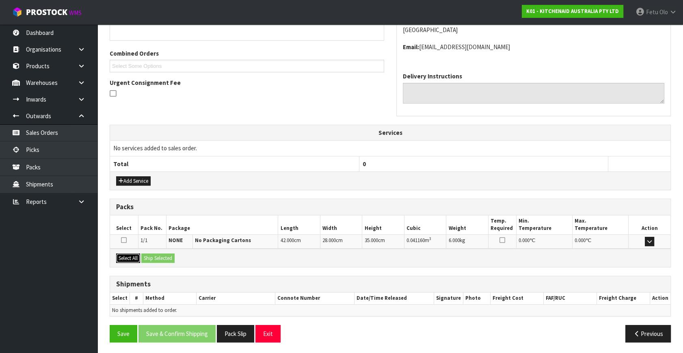
drag, startPoint x: 132, startPoint y: 253, endPoint x: 143, endPoint y: 255, distance: 11.1
click at [133, 253] on button "Select All" at bounding box center [128, 258] width 24 height 10
click at [154, 256] on button "Ship Selected" at bounding box center [157, 258] width 33 height 10
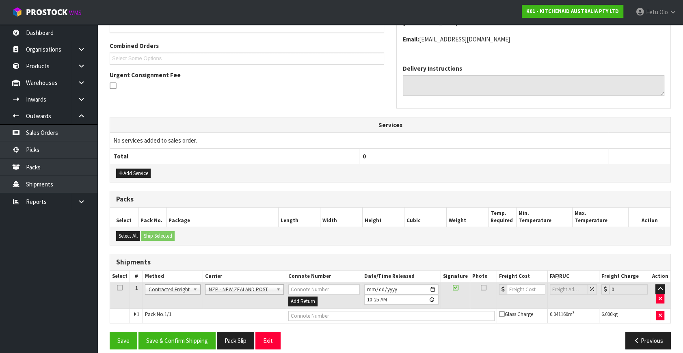
scroll to position [206, 0]
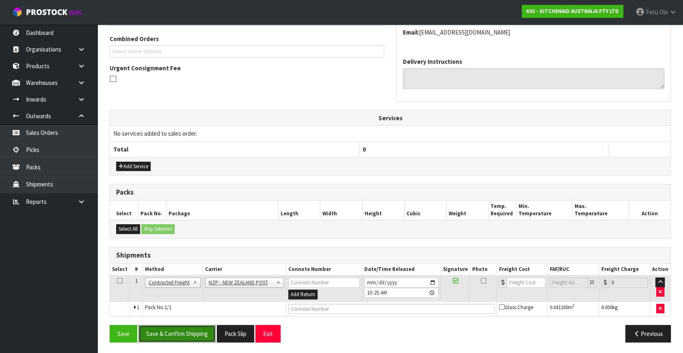
click at [183, 334] on button "Save & Confirm Shipping" at bounding box center [177, 333] width 77 height 17
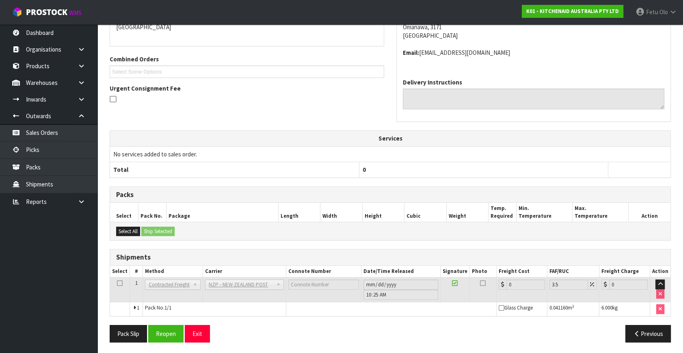
scroll to position [195, 0]
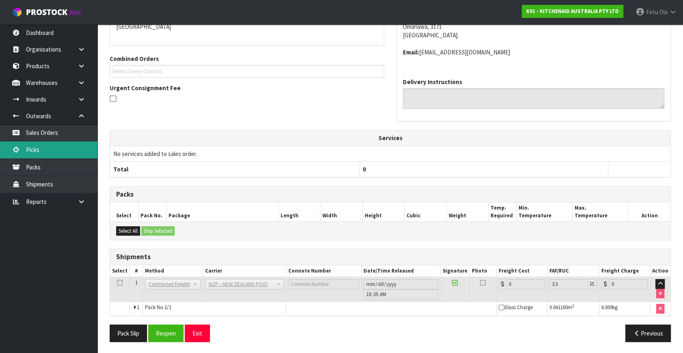
click at [41, 152] on link "Picks" at bounding box center [48, 149] width 97 height 17
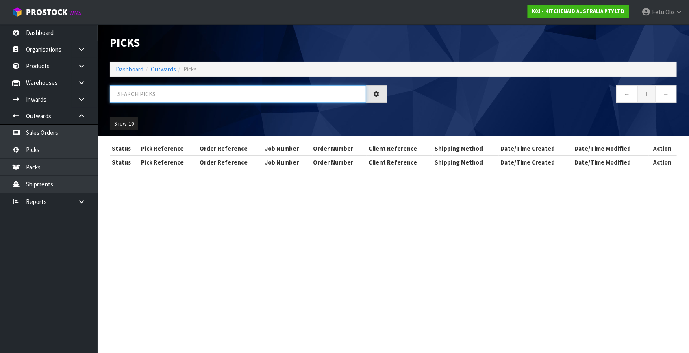
click at [173, 90] on input "text" at bounding box center [238, 93] width 256 height 17
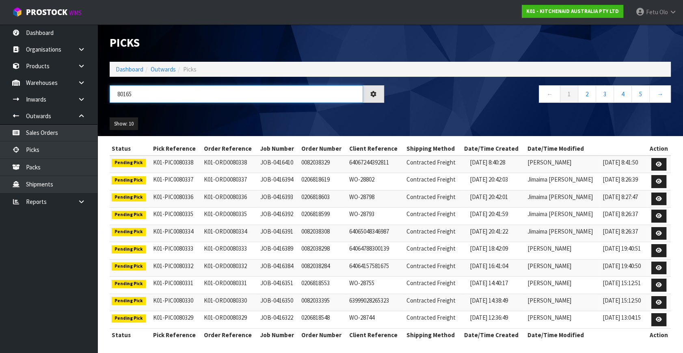
type input "80165"
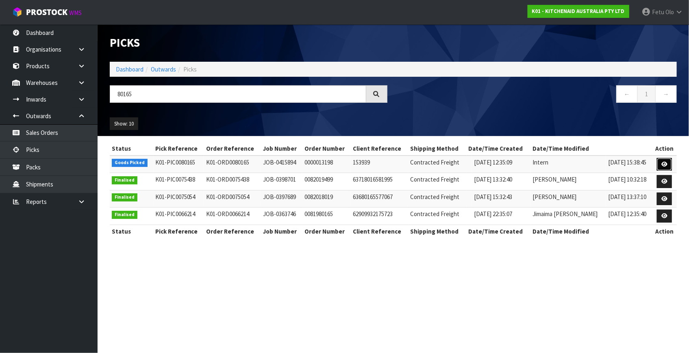
click at [662, 165] on icon at bounding box center [664, 164] width 6 height 5
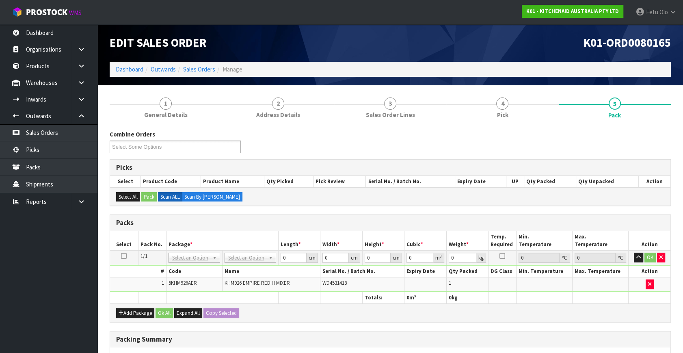
click at [325, 217] on div "Packs" at bounding box center [390, 223] width 561 height 16
drag, startPoint x: 202, startPoint y: 256, endPoint x: 191, endPoint y: 267, distance: 15.5
click at [191, 267] on input "text" at bounding box center [194, 268] width 48 height 10
type input "011"
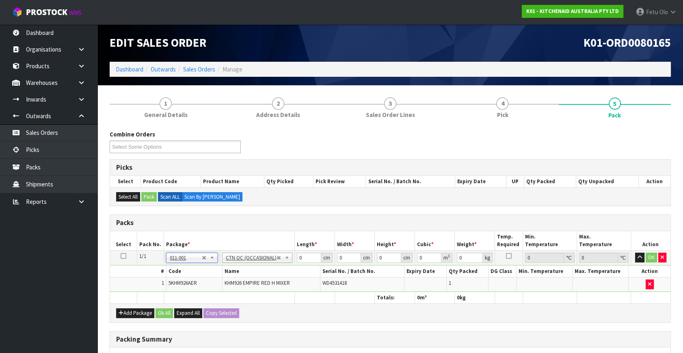
type input "1.6"
drag, startPoint x: 305, startPoint y: 258, endPoint x: 240, endPoint y: 280, distance: 69.5
click at [240, 280] on tbody "1/1 NONE 007-001 007-002 007-004 007-009 007-013 007-014 007-015 007-017 007-01…" at bounding box center [390, 271] width 561 height 41
type input "26"
type input "22"
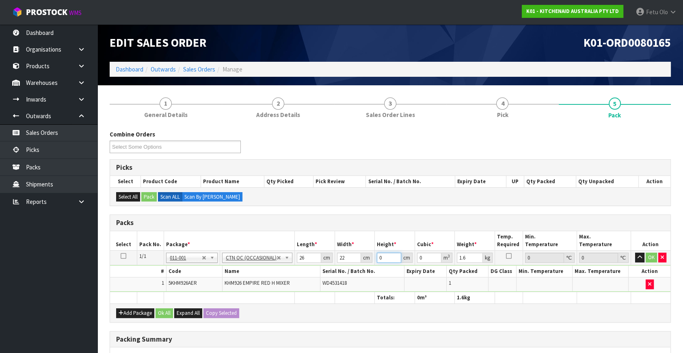
type input "2"
type input "0.001144"
type input "22"
type input "0.012584"
type input "22"
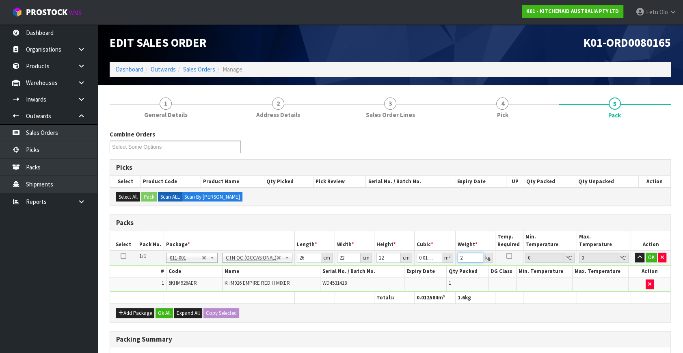
type input "2"
click button "OK" at bounding box center [651, 258] width 11 height 10
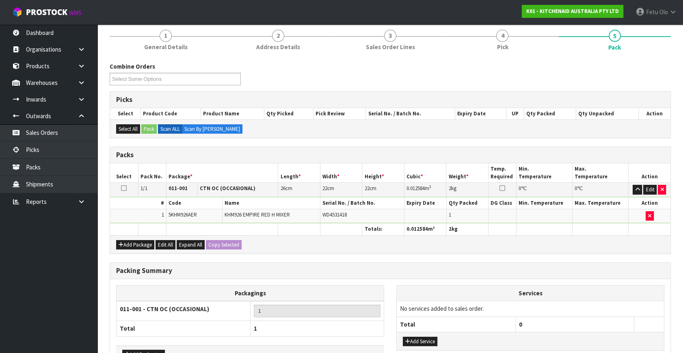
scroll to position [121, 0]
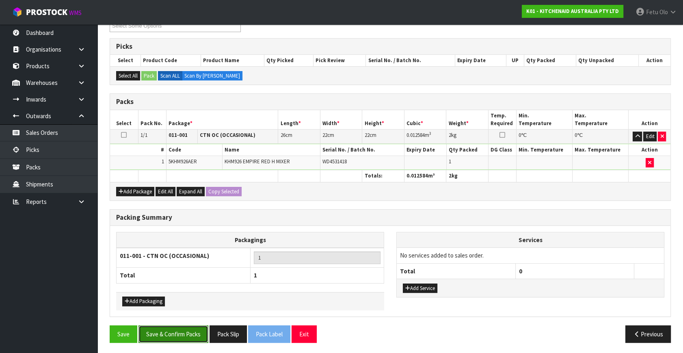
click at [176, 329] on button "Save & Confirm Packs" at bounding box center [174, 333] width 70 height 17
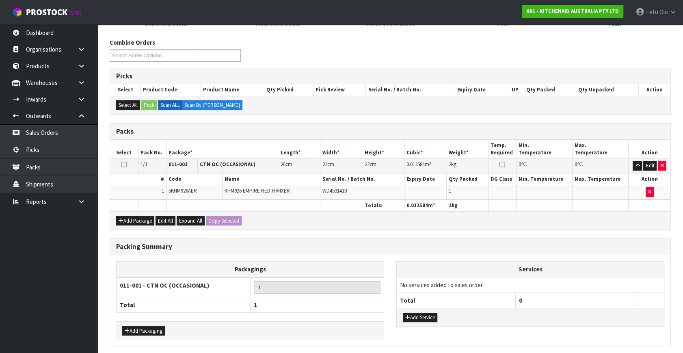
scroll to position [0, 0]
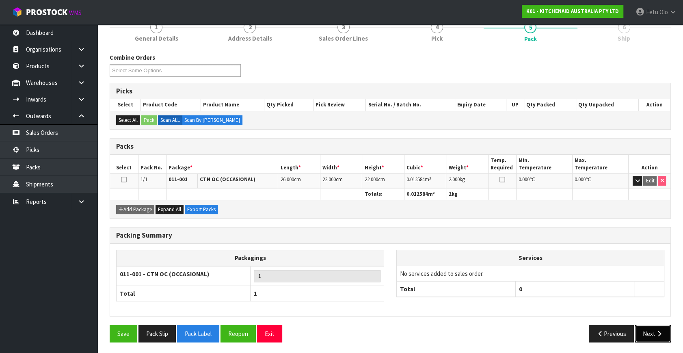
click at [659, 331] on icon "button" at bounding box center [660, 334] width 8 height 6
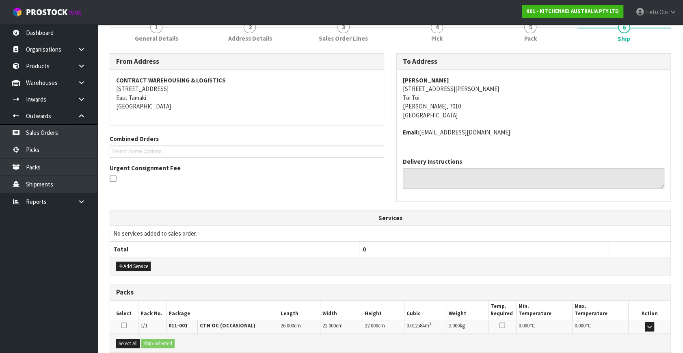
scroll to position [191, 0]
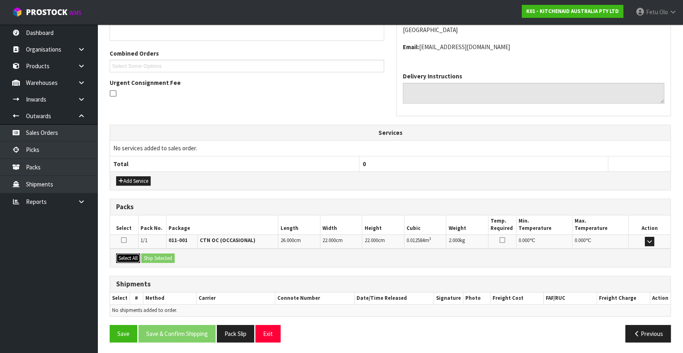
drag, startPoint x: 123, startPoint y: 255, endPoint x: 139, endPoint y: 255, distance: 16.2
click at [125, 255] on button "Select All" at bounding box center [128, 258] width 24 height 10
click at [147, 256] on button "Ship Selected" at bounding box center [157, 258] width 33 height 10
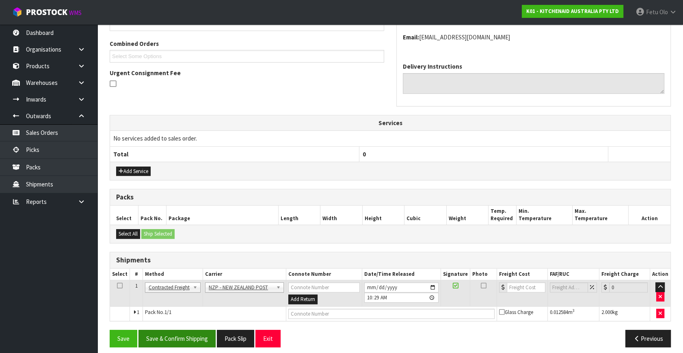
scroll to position [206, 0]
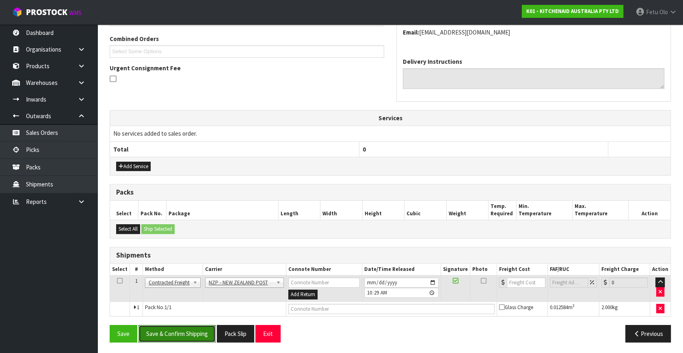
click at [160, 334] on button "Save & Confirm Shipping" at bounding box center [177, 333] width 77 height 17
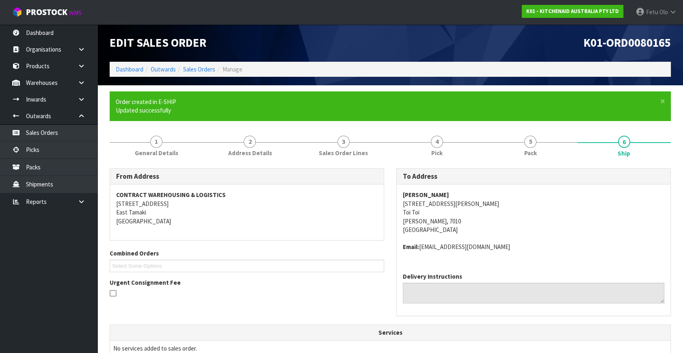
scroll to position [195, 0]
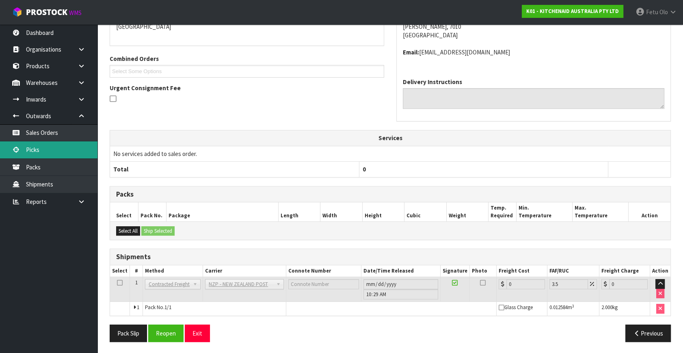
click at [43, 157] on link "Picks" at bounding box center [48, 149] width 97 height 17
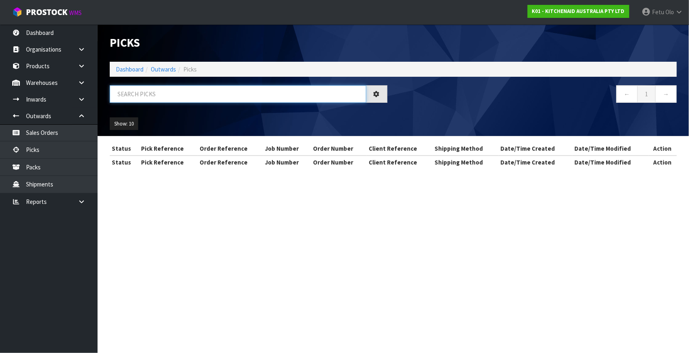
click at [190, 93] on input "text" at bounding box center [238, 93] width 256 height 17
type input "80152"
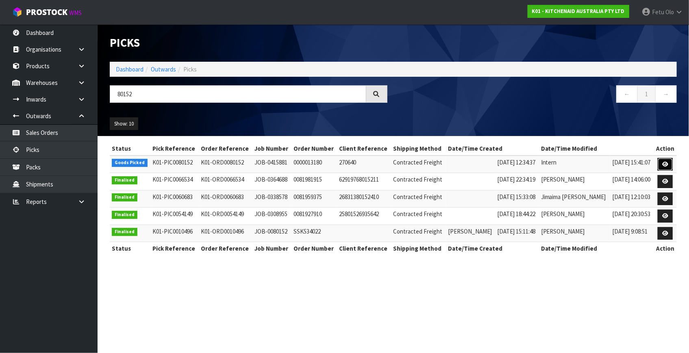
click at [663, 162] on icon at bounding box center [665, 164] width 6 height 5
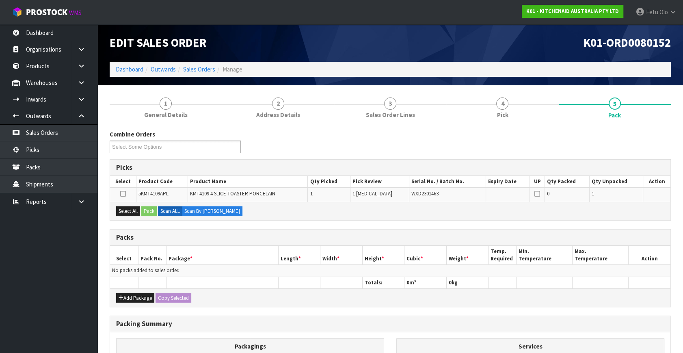
click at [426, 230] on div "Packs" at bounding box center [390, 238] width 561 height 16
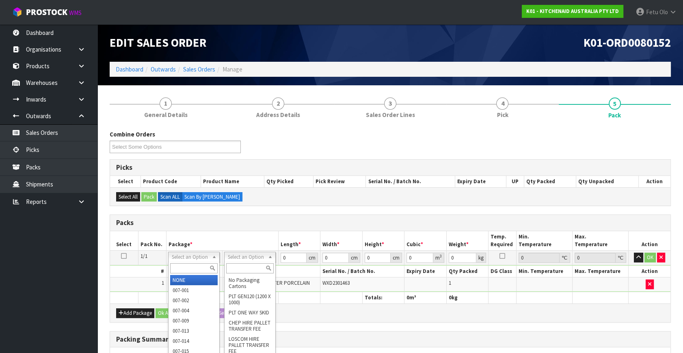
click at [192, 268] on input "text" at bounding box center [194, 268] width 48 height 10
type input "011-084"
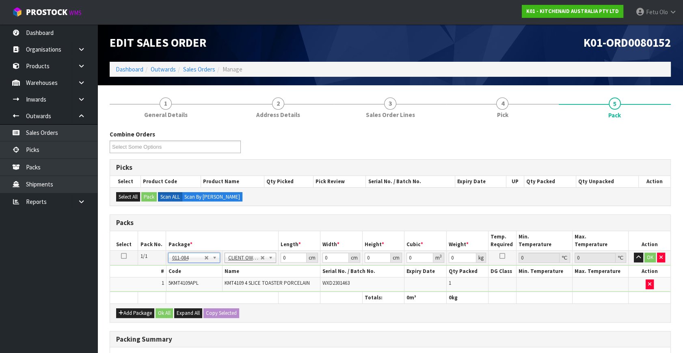
type input "4.6"
drag, startPoint x: 267, startPoint y: 259, endPoint x: 254, endPoint y: 263, distance: 13.6
click at [254, 263] on tr "1/1 NONE 007-001 007-002 007-004 007-009 007-013 007-014 007-015 007-017 007-01…" at bounding box center [390, 258] width 561 height 15
type input "40"
type input "28"
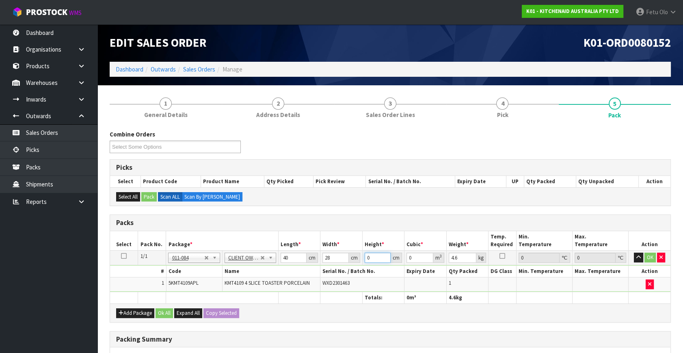
type input "3"
type input "0.00336"
type input "37"
type input "0.04144"
type input "37"
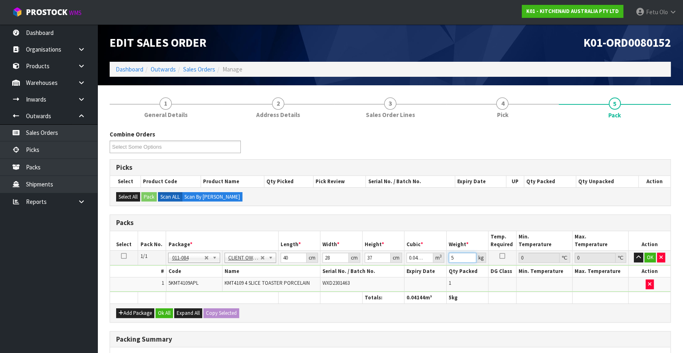
type input "5"
click button "OK" at bounding box center [650, 258] width 11 height 10
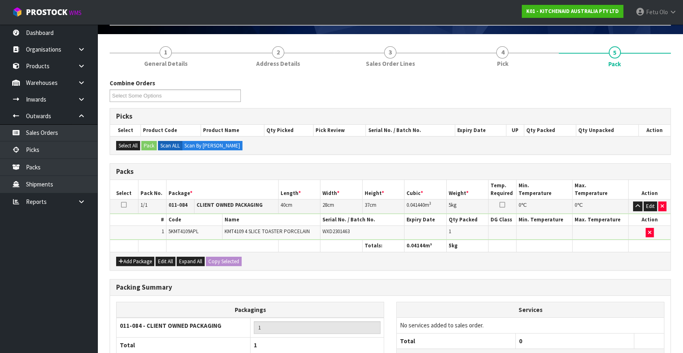
scroll to position [121, 0]
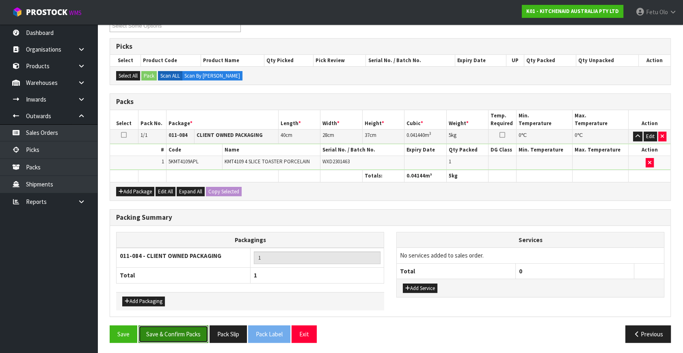
click at [186, 335] on button "Save & Confirm Packs" at bounding box center [174, 333] width 70 height 17
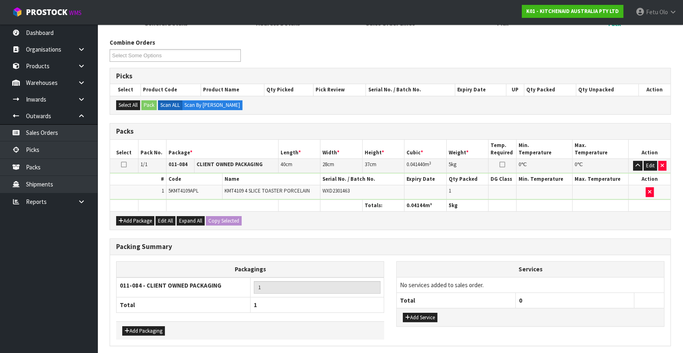
scroll to position [0, 0]
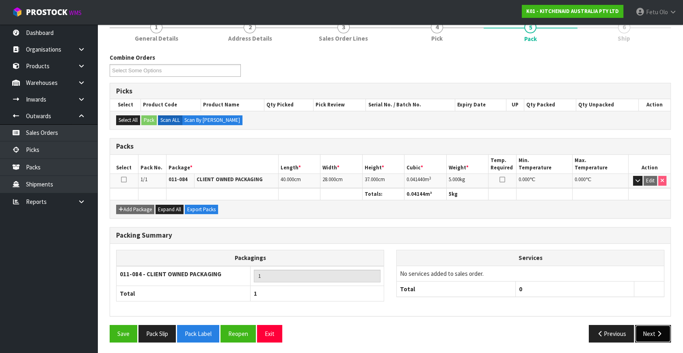
click at [659, 336] on button "Next" at bounding box center [653, 333] width 36 height 17
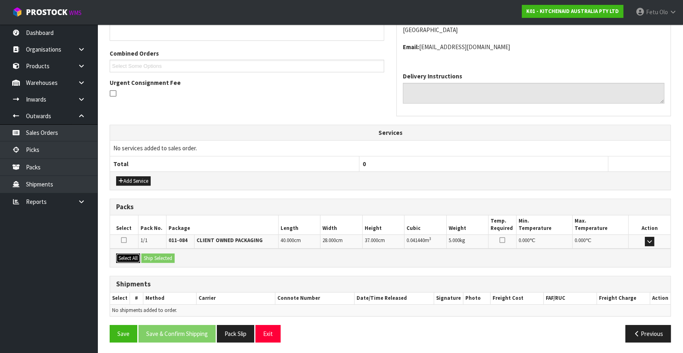
click at [138, 253] on button "Select All" at bounding box center [128, 258] width 24 height 10
click at [147, 253] on button "Ship Selected" at bounding box center [157, 258] width 33 height 10
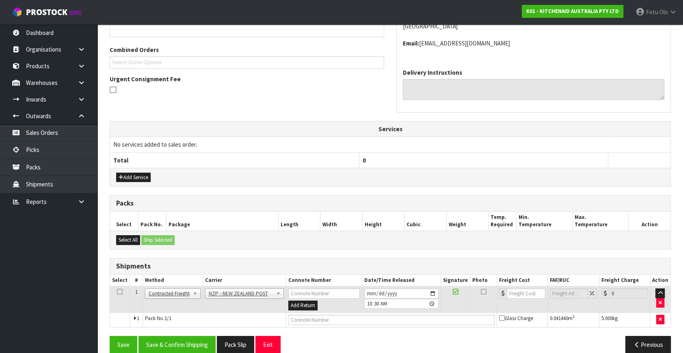
scroll to position [206, 0]
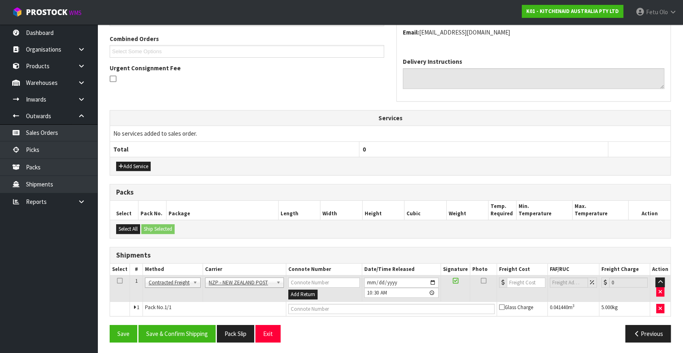
click at [185, 322] on div "From Address CONTRACT WAREHOUSING & LOGISTICS 17 Allens Road East Tamaki Auckla…" at bounding box center [390, 150] width 561 height 395
click at [194, 329] on button "Save & Confirm Shipping" at bounding box center [177, 333] width 77 height 17
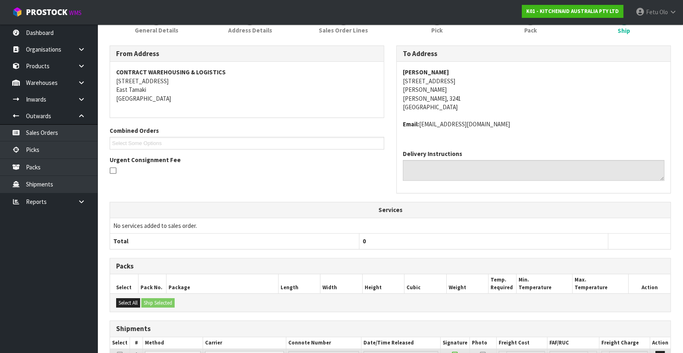
scroll to position [195, 0]
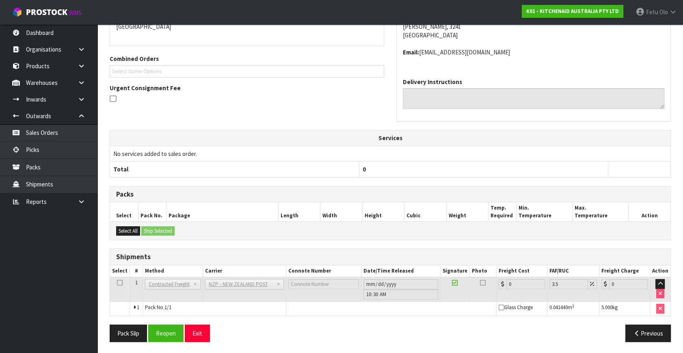
click at [286, 222] on div "Select All Ship Selected" at bounding box center [390, 230] width 561 height 18
drag, startPoint x: 24, startPoint y: 147, endPoint x: 28, endPoint y: 146, distance: 4.9
click at [24, 147] on link "Picks" at bounding box center [48, 149] width 97 height 17
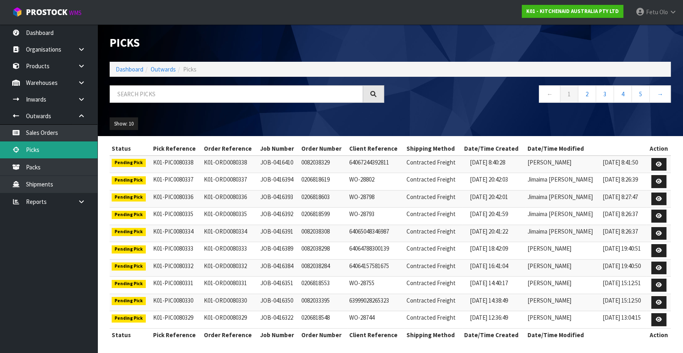
click at [0, 141] on link "Picks" at bounding box center [48, 149] width 97 height 17
click at [273, 93] on input "text" at bounding box center [236, 93] width 253 height 17
type input "80288"
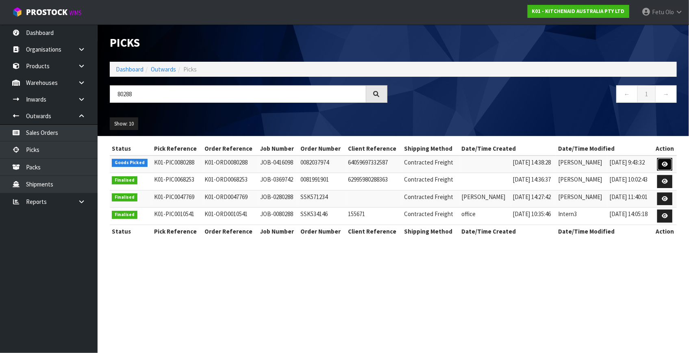
drag, startPoint x: 660, startPoint y: 162, endPoint x: 659, endPoint y: 169, distance: 7.0
click at [660, 162] on link at bounding box center [664, 164] width 15 height 13
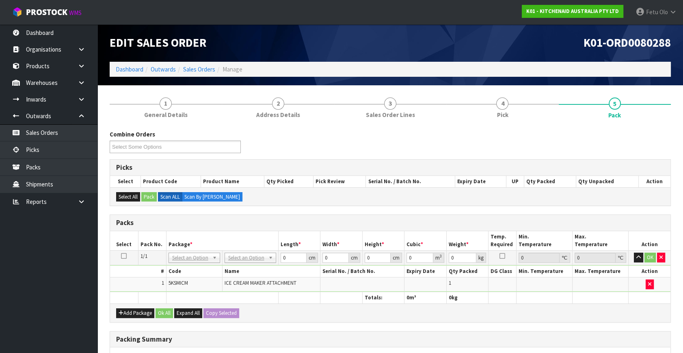
click at [303, 224] on h3 "Packs" at bounding box center [390, 223] width 548 height 8
drag, startPoint x: 205, startPoint y: 256, endPoint x: 194, endPoint y: 268, distance: 16.7
click at [193, 266] on input "text" at bounding box center [194, 268] width 48 height 10
type input "011-084"
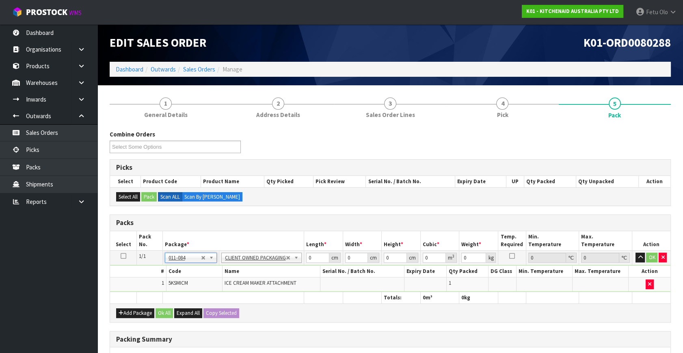
type input "3.36"
drag, startPoint x: 320, startPoint y: 258, endPoint x: 273, endPoint y: 272, distance: 49.0
click at [274, 272] on tbody "1/1 NONE 007-001 007-002 007-004 007-009 007-013 007-014 007-015 007-017 007-01…" at bounding box center [390, 271] width 561 height 41
type input "30"
type input "29"
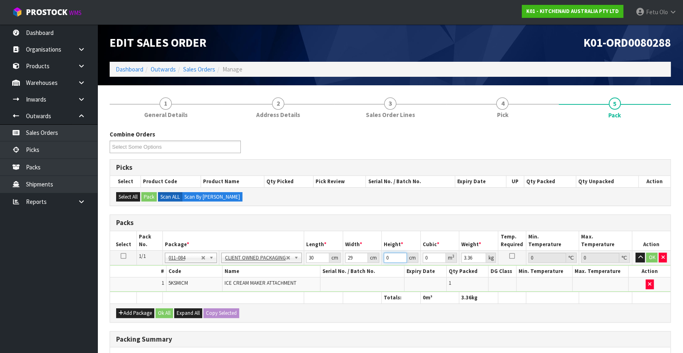
type input "3"
type input "0.00261"
type input "32"
type input "0.02784"
type input "32"
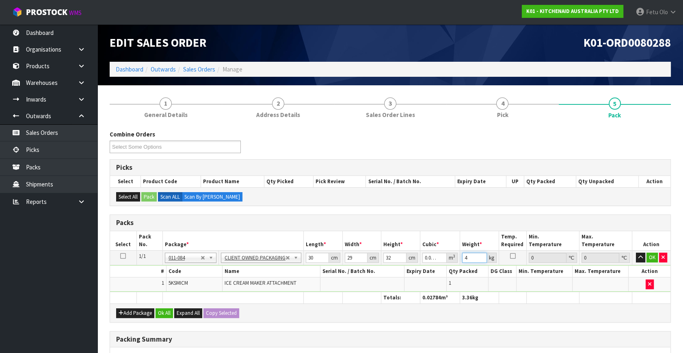
type input "4"
click button "OK" at bounding box center [652, 258] width 11 height 10
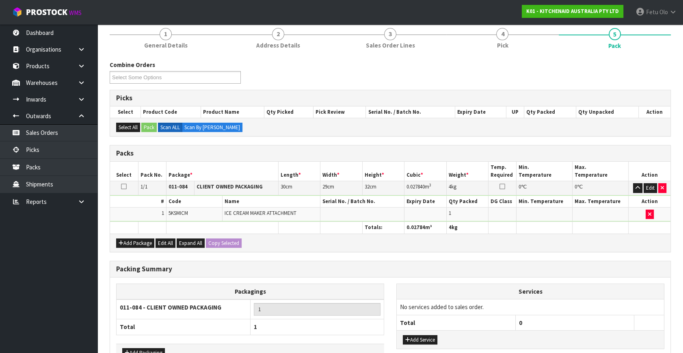
scroll to position [121, 0]
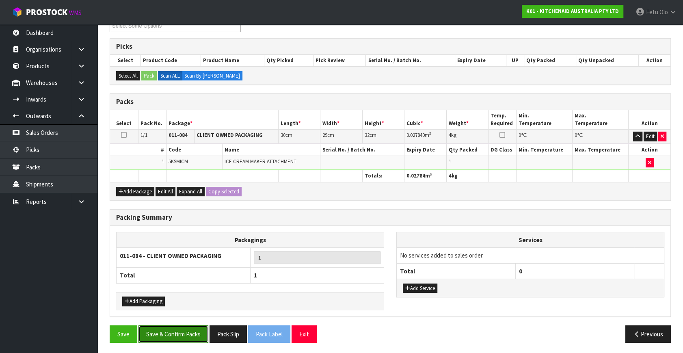
click at [185, 334] on button "Save & Confirm Packs" at bounding box center [174, 333] width 70 height 17
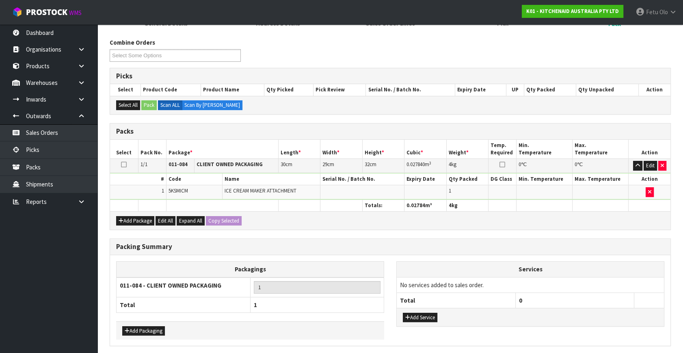
scroll to position [0, 0]
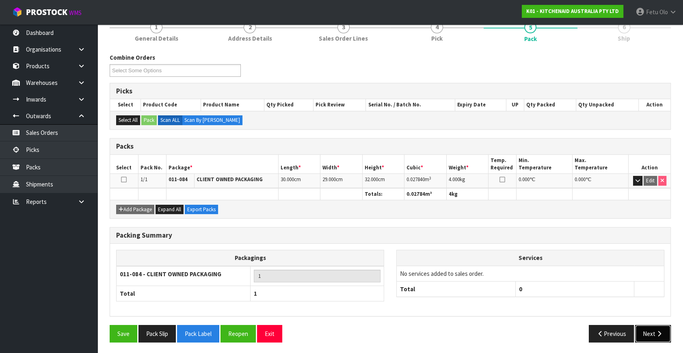
click at [653, 334] on button "Next" at bounding box center [653, 333] width 36 height 17
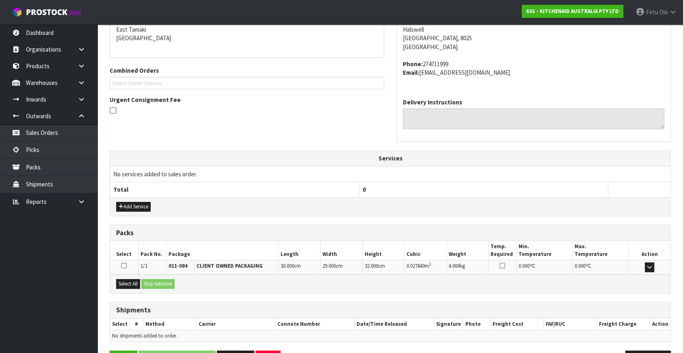
scroll to position [200, 0]
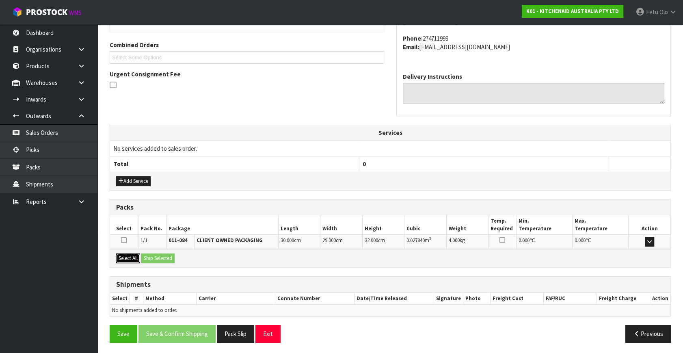
click at [129, 258] on button "Select All" at bounding box center [128, 258] width 24 height 10
click at [151, 257] on button "Ship Selected" at bounding box center [157, 258] width 33 height 10
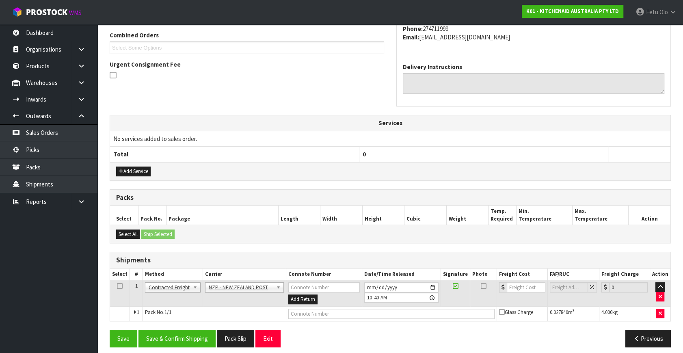
scroll to position [214, 0]
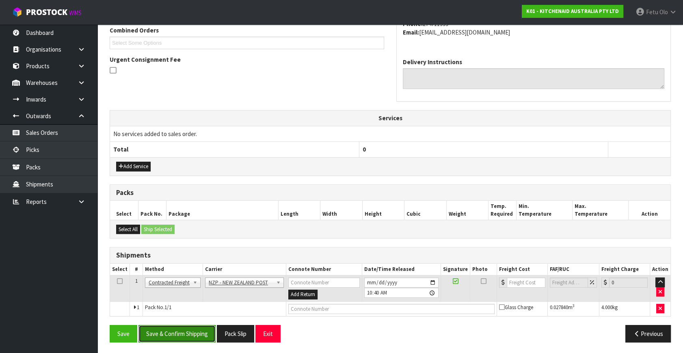
click at [191, 330] on button "Save & Confirm Shipping" at bounding box center [177, 333] width 77 height 17
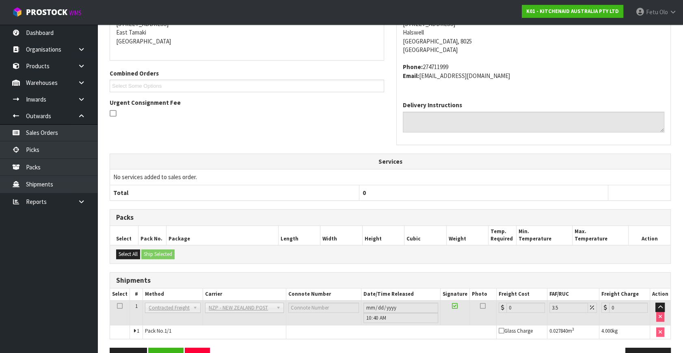
scroll to position [203, 0]
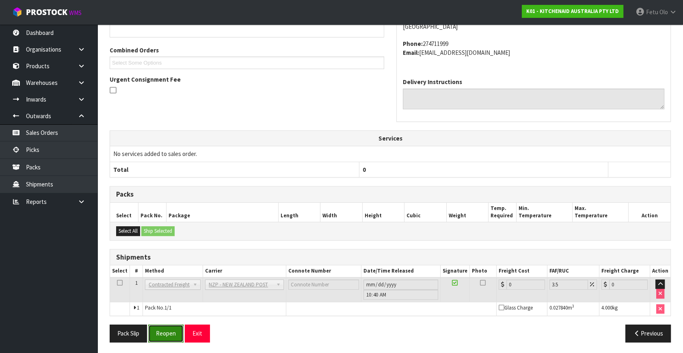
click at [161, 325] on button "Reopen" at bounding box center [165, 333] width 35 height 17
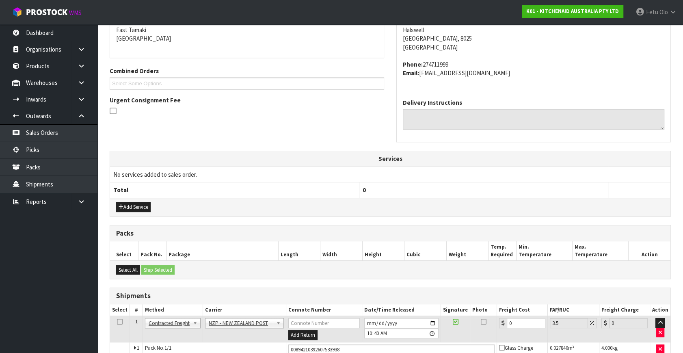
scroll to position [195, 0]
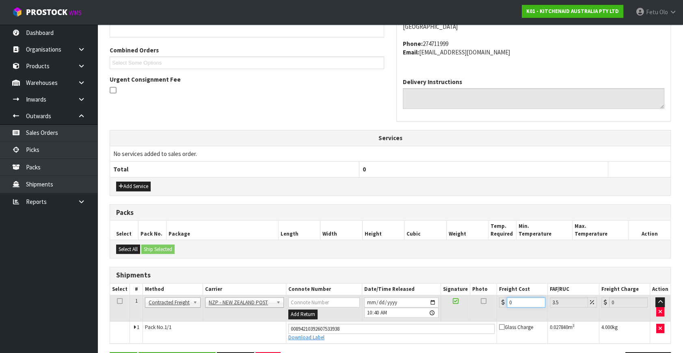
drag, startPoint x: 505, startPoint y: 303, endPoint x: 373, endPoint y: 338, distance: 136.7
click at [373, 338] on tbody "1 Client Local Pickup Customer Local Pickup Company Freight Contracted Freight …" at bounding box center [390, 319] width 561 height 48
type input "1"
type input "1.03"
type input "11"
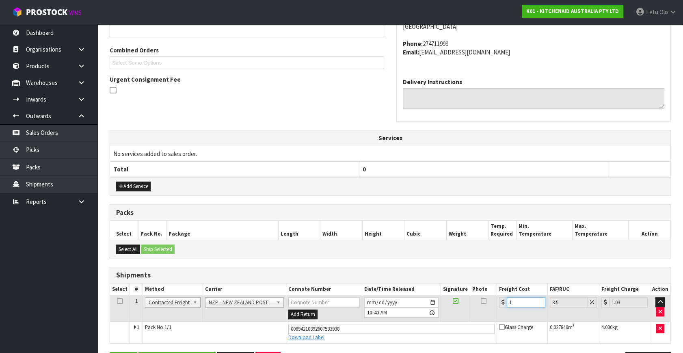
type input "11.38"
type input "11.6"
type input "12.01"
type input "11.61"
type input "12.02"
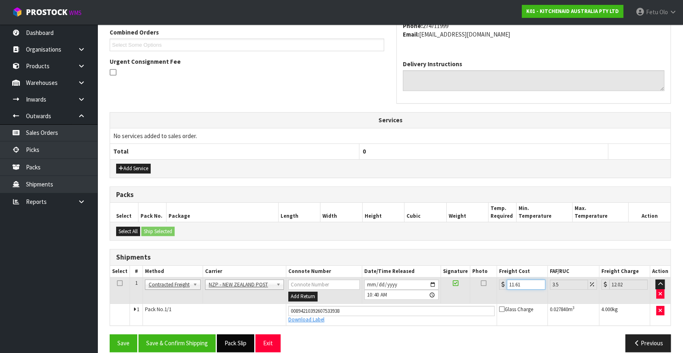
scroll to position [222, 0]
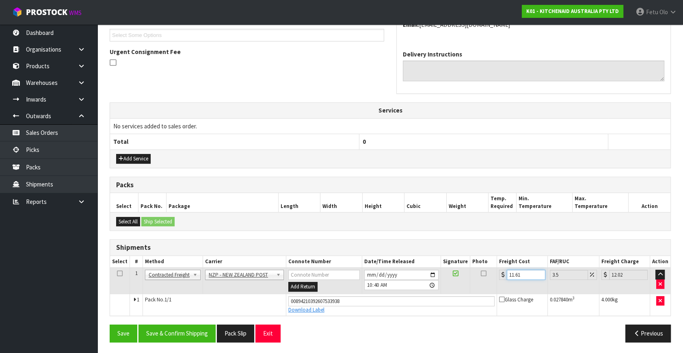
type input "11.61"
click at [194, 321] on div "From Address CONTRACT WAREHOUSING & LOGISTICS 17 Allens Road East Tamaki Auckla…" at bounding box center [390, 143] width 561 height 412
click at [192, 325] on button "Save & Confirm Shipping" at bounding box center [177, 333] width 77 height 17
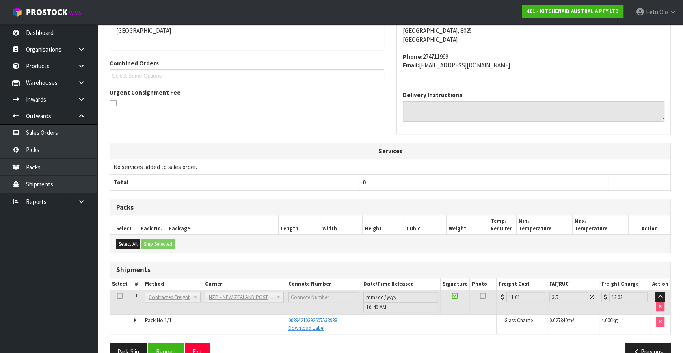
scroll to position [200, 0]
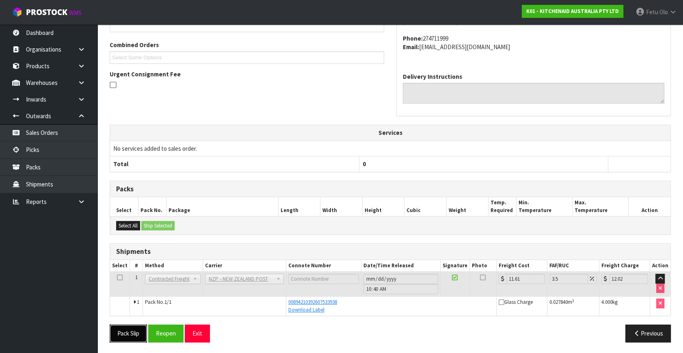
click at [122, 331] on button "Pack Slip" at bounding box center [128, 333] width 37 height 17
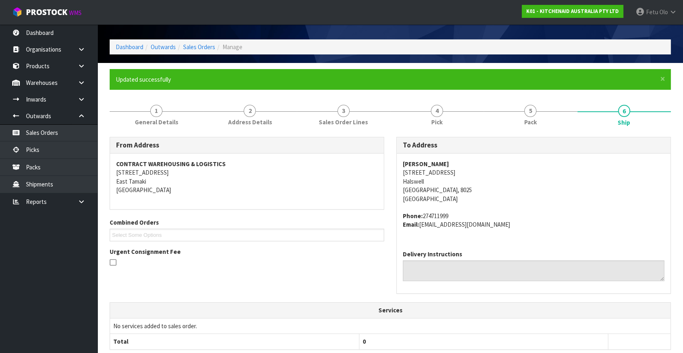
scroll to position [0, 0]
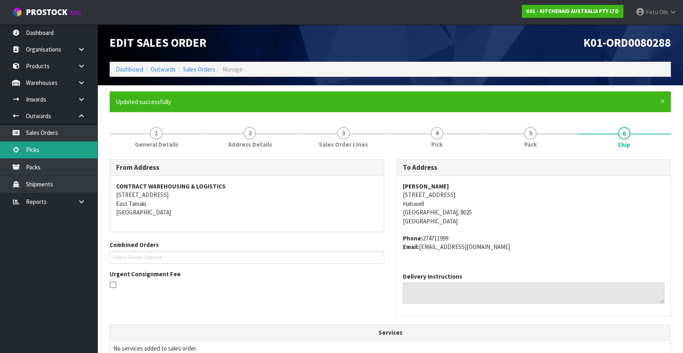
click at [50, 149] on link "Picks" at bounding box center [48, 149] width 97 height 17
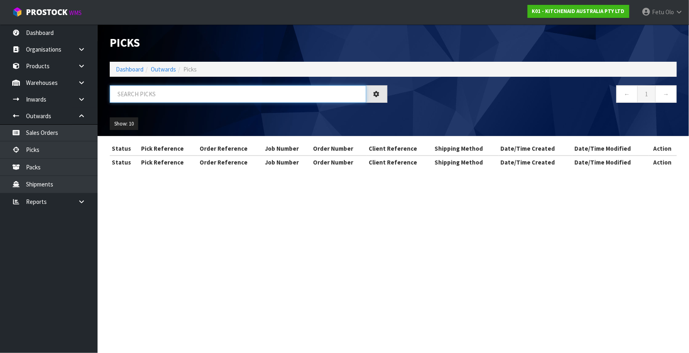
click at [226, 92] on input "text" at bounding box center [238, 93] width 256 height 17
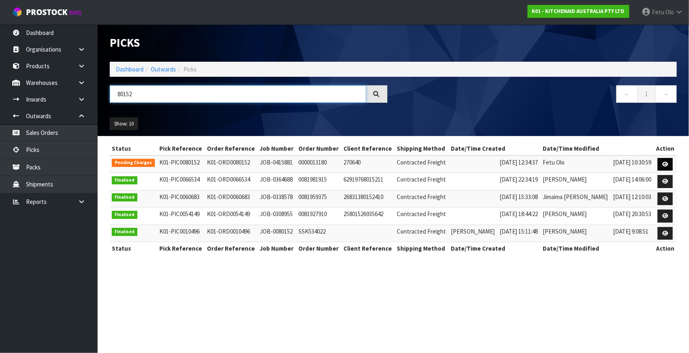
type input "80152"
click at [667, 162] on icon at bounding box center [665, 164] width 6 height 5
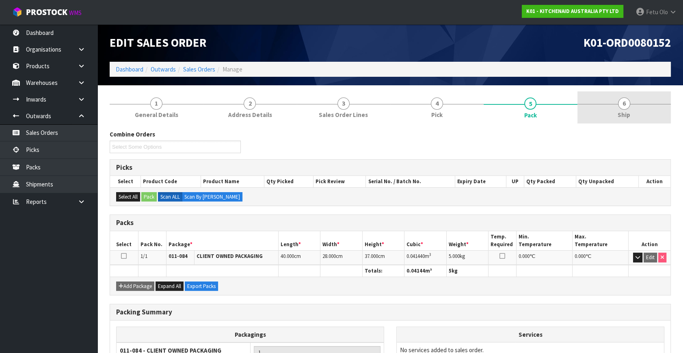
click at [620, 113] on span "Ship" at bounding box center [624, 114] width 13 height 9
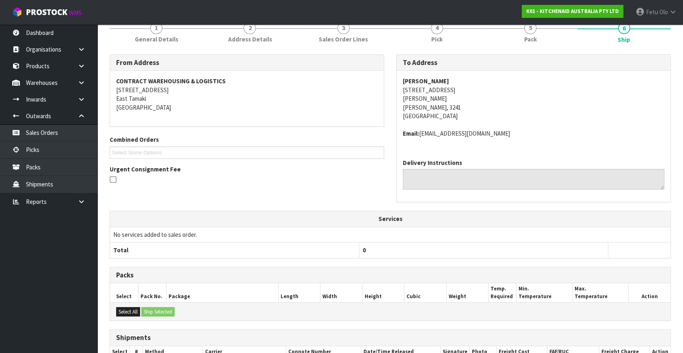
scroll to position [37, 0]
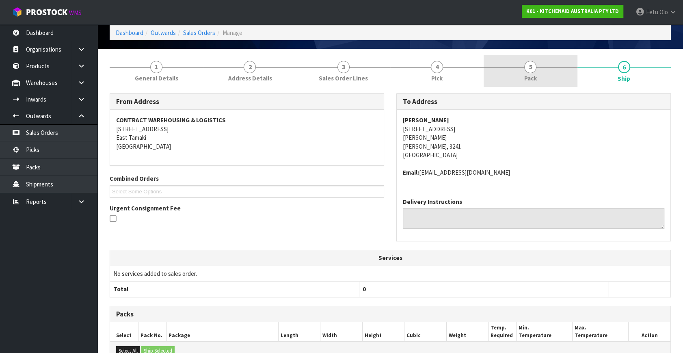
click at [533, 81] on span "Pack" at bounding box center [530, 78] width 13 height 9
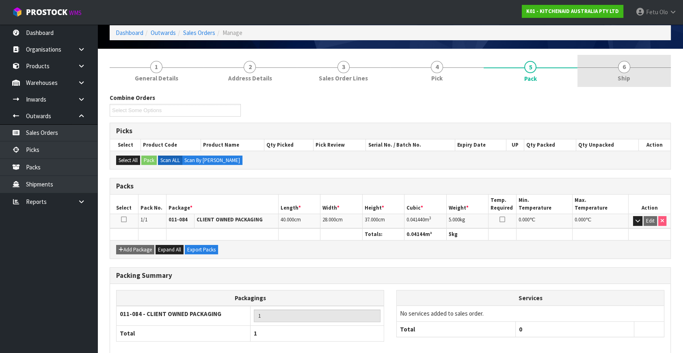
click at [630, 66] on link "6 Ship" at bounding box center [624, 71] width 93 height 32
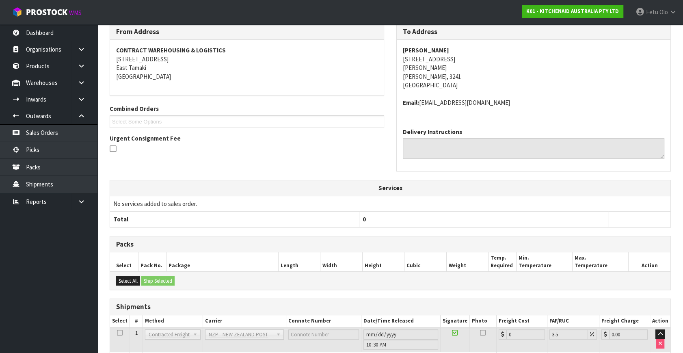
scroll to position [156, 0]
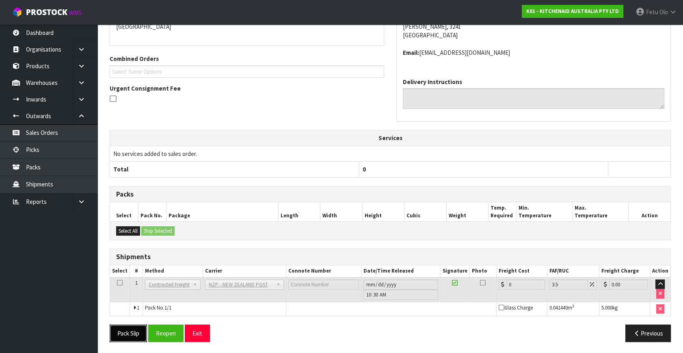
drag, startPoint x: 132, startPoint y: 329, endPoint x: 141, endPoint y: 323, distance: 11.1
click at [132, 329] on button "Pack Slip" at bounding box center [128, 333] width 37 height 17
drag, startPoint x: 166, startPoint y: 329, endPoint x: 145, endPoint y: 322, distance: 21.6
click at [166, 329] on button "Reopen" at bounding box center [165, 333] width 35 height 17
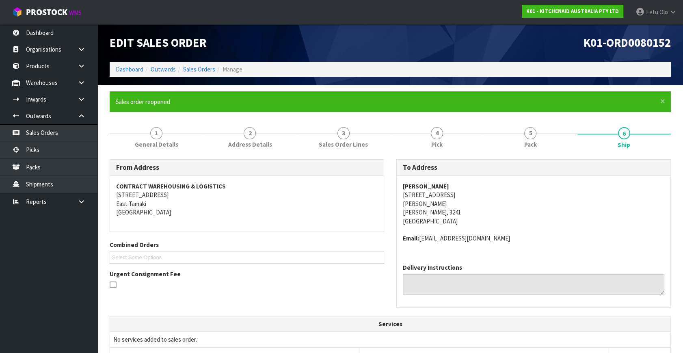
drag, startPoint x: 126, startPoint y: 305, endPoint x: 114, endPoint y: 296, distance: 14.8
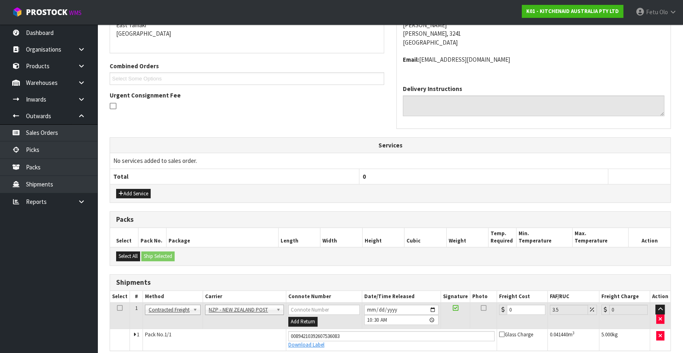
scroll to position [213, 0]
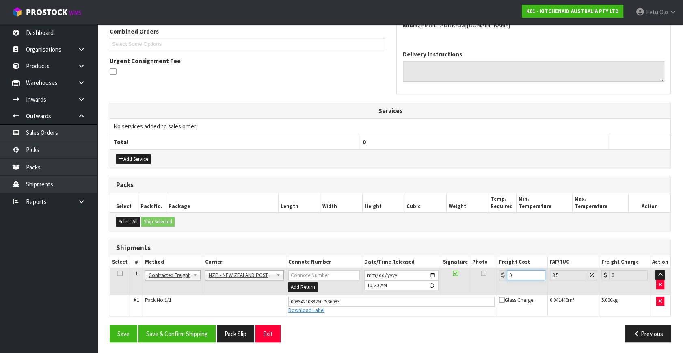
drag, startPoint x: 366, startPoint y: 313, endPoint x: 359, endPoint y: 315, distance: 7.9
click at [359, 315] on div "From Address CONTRACT WAREHOUSING & LOGISTICS 17 Allens Road East Tamaki Auckla…" at bounding box center [390, 147] width 561 height 403
type input "7"
type input "7.24"
type input "7.3"
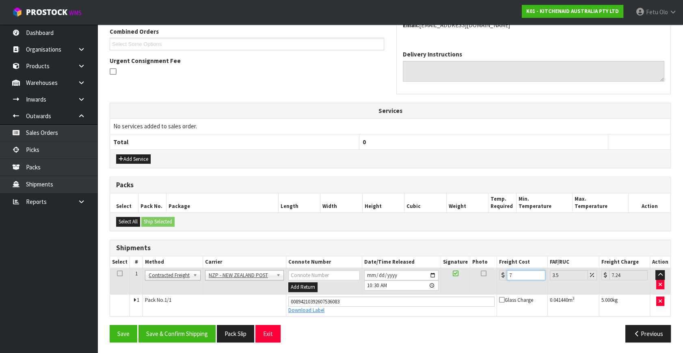
type input "7.56"
type input "7.31"
type input "7.57"
type input "7.31"
click at [174, 321] on div "From Address CONTRACT WAREHOUSING & LOGISTICS 17 Allens Road East Tamaki Auckla…" at bounding box center [390, 147] width 561 height 403
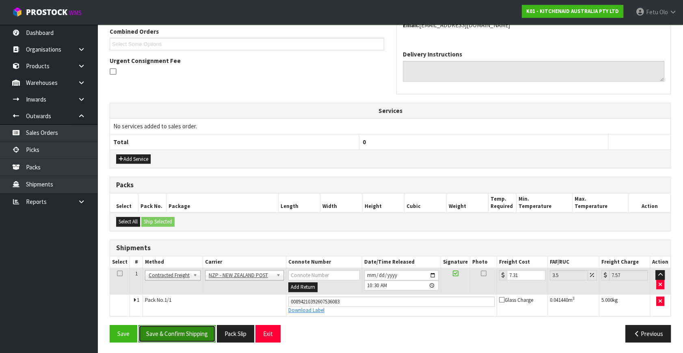
click at [173, 338] on button "Save & Confirm Shipping" at bounding box center [177, 333] width 77 height 17
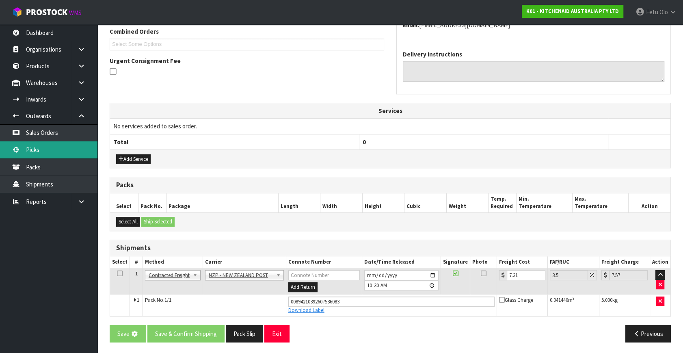
scroll to position [0, 0]
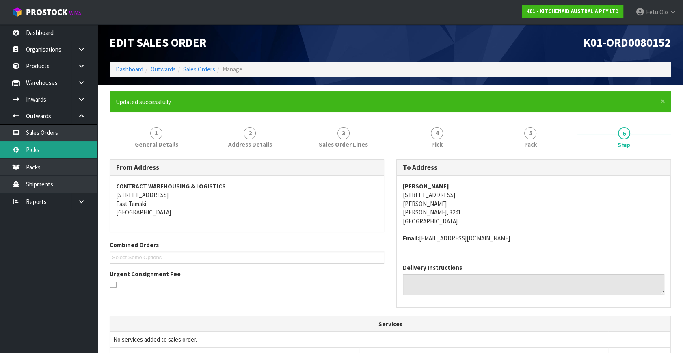
click at [43, 149] on link "Picks" at bounding box center [48, 149] width 97 height 17
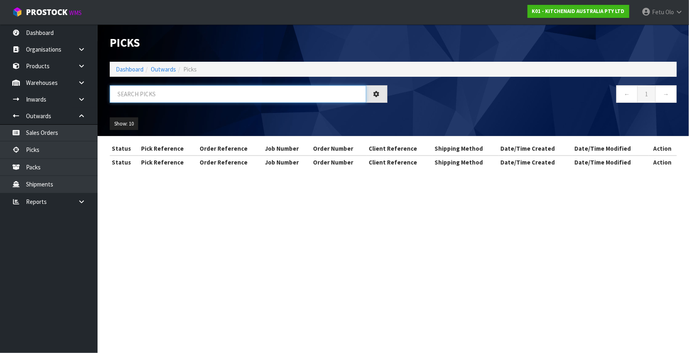
click at [152, 94] on input "text" at bounding box center [238, 93] width 256 height 17
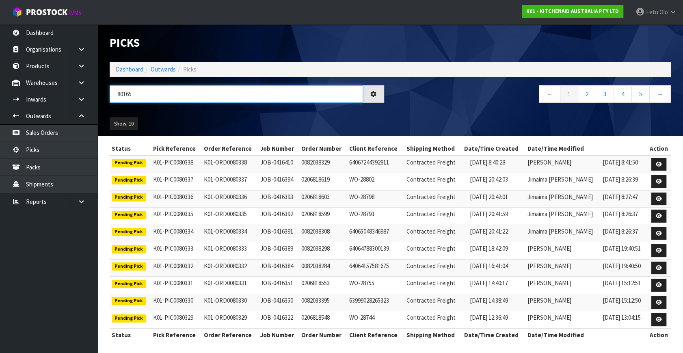
type input "80165"
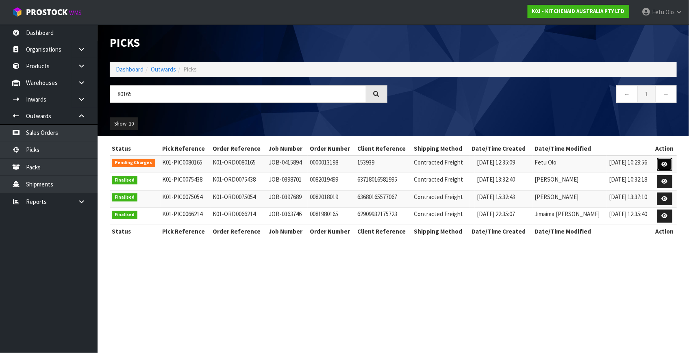
click at [662, 163] on icon at bounding box center [664, 164] width 6 height 5
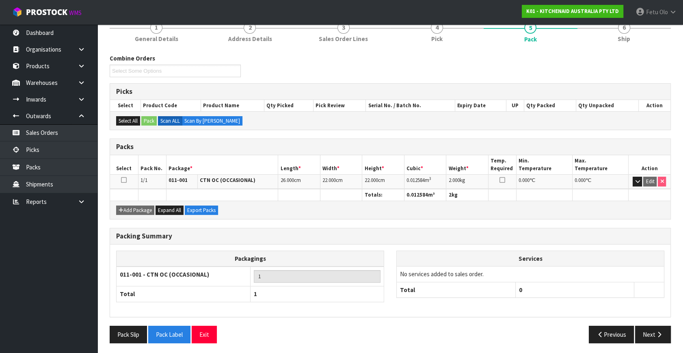
scroll to position [77, 0]
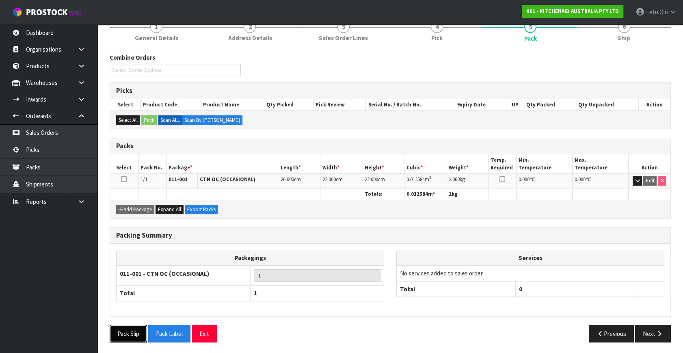
click at [136, 329] on button "Pack Slip" at bounding box center [128, 333] width 37 height 17
drag, startPoint x: 664, startPoint y: 334, endPoint x: 576, endPoint y: 323, distance: 88.9
click at [664, 334] on button "Next" at bounding box center [653, 333] width 36 height 17
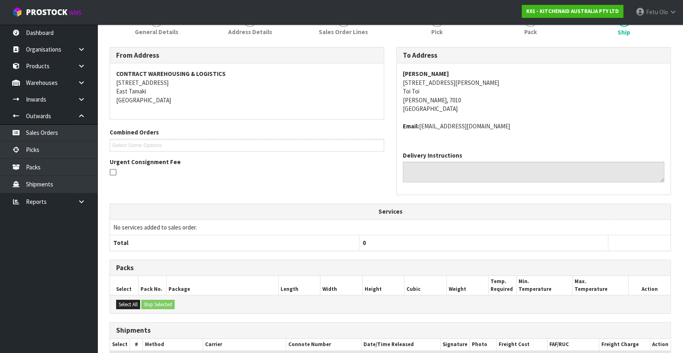
scroll to position [156, 0]
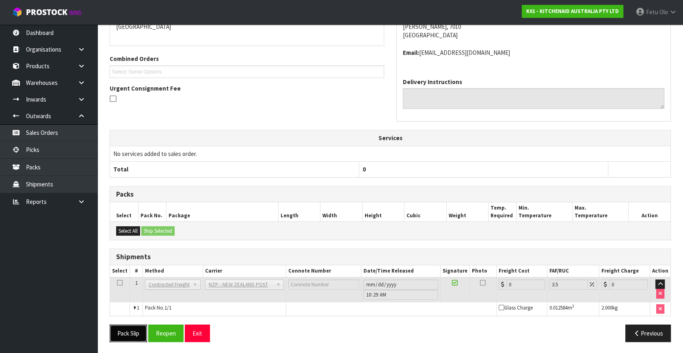
click at [123, 332] on button "Pack Slip" at bounding box center [128, 333] width 37 height 17
click at [171, 337] on button "Reopen" at bounding box center [165, 333] width 35 height 17
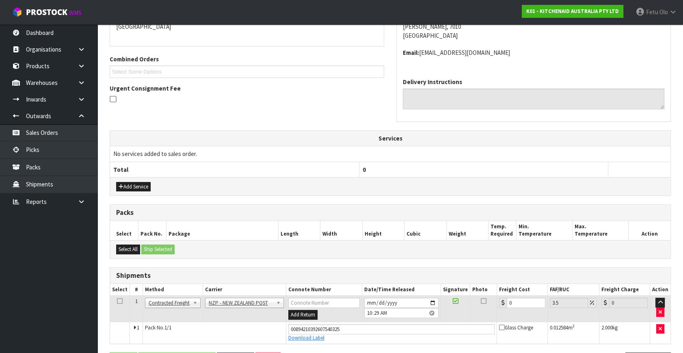
scroll to position [186, 0]
drag, startPoint x: 521, startPoint y: 301, endPoint x: 403, endPoint y: 342, distance: 125.5
click at [403, 342] on div "From Address CONTRACT WAREHOUSING & LOGISTICS 17 Allens Road East Tamaki Auckla…" at bounding box center [390, 174] width 561 height 403
type input "1"
type input "1.03"
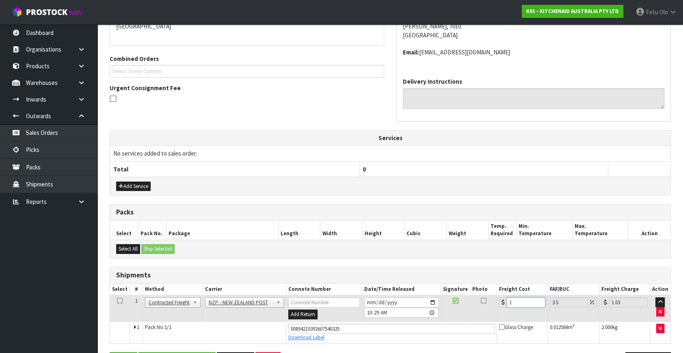
type input "11"
type input "11.38"
type input "11.6"
type input "12.01"
type input "11.61"
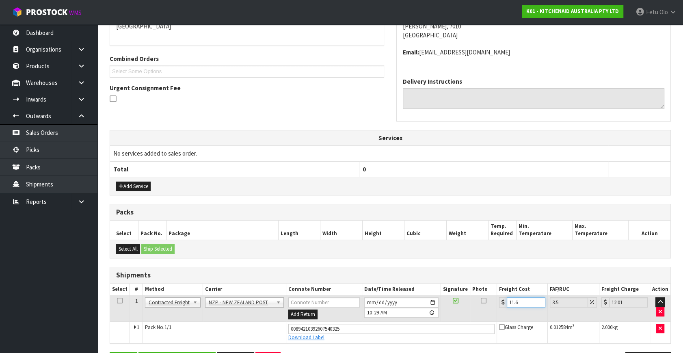
type input "12.02"
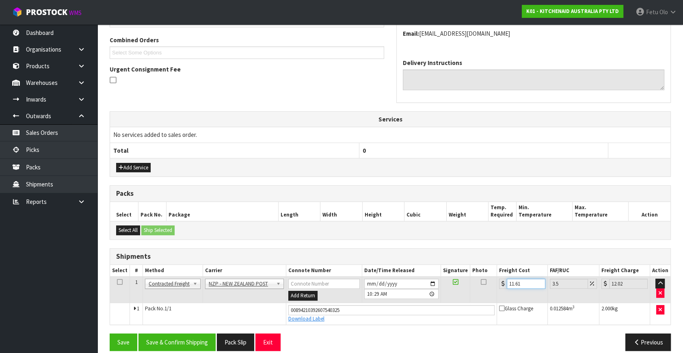
scroll to position [213, 0]
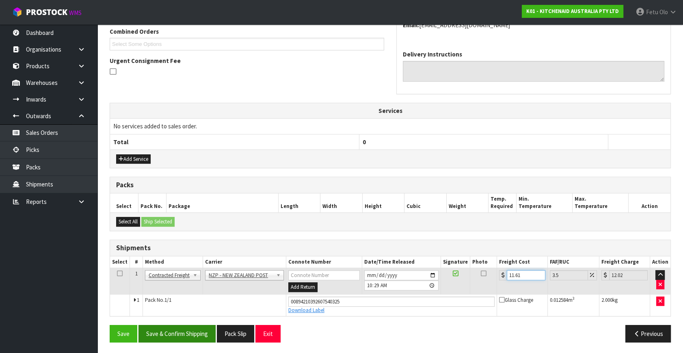
type input "11.61"
click at [184, 330] on button "Save & Confirm Shipping" at bounding box center [177, 333] width 77 height 17
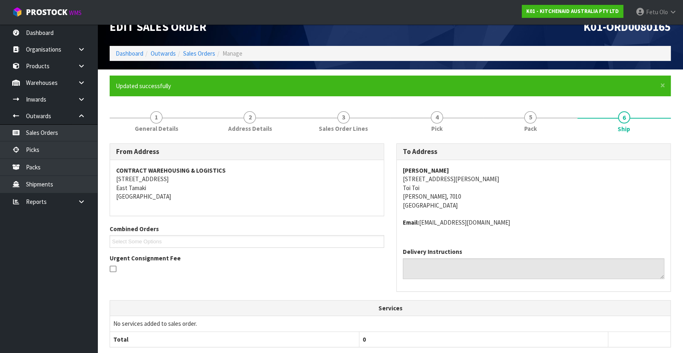
scroll to position [191, 0]
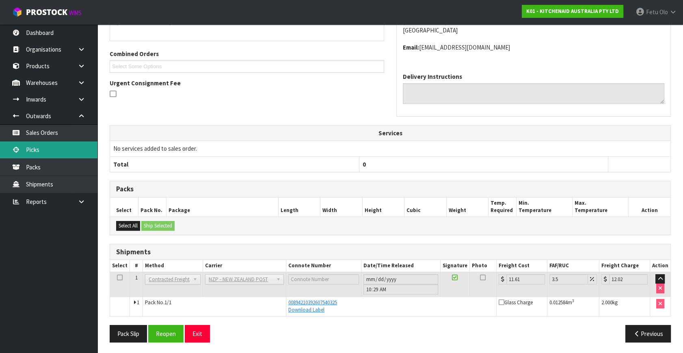
click at [34, 150] on link "Picks" at bounding box center [48, 149] width 97 height 17
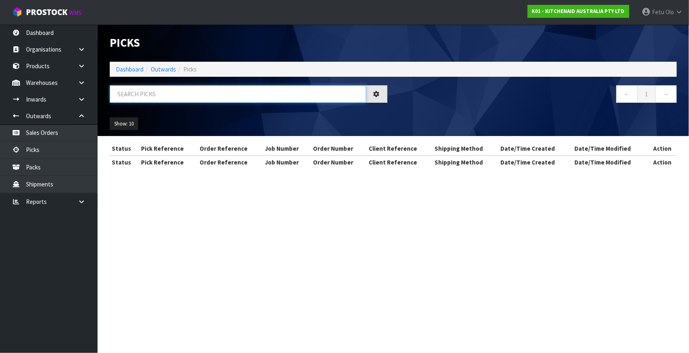
click at [263, 91] on input "text" at bounding box center [238, 93] width 256 height 17
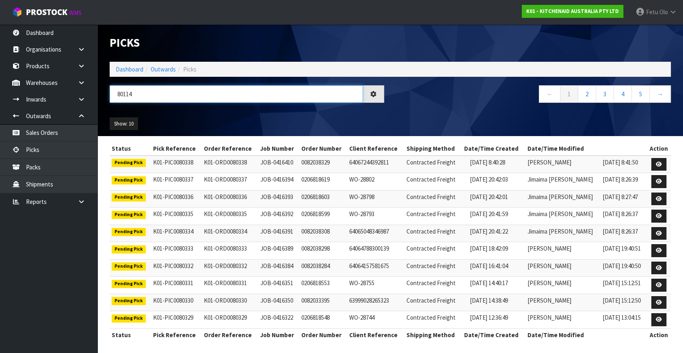
type input "80114"
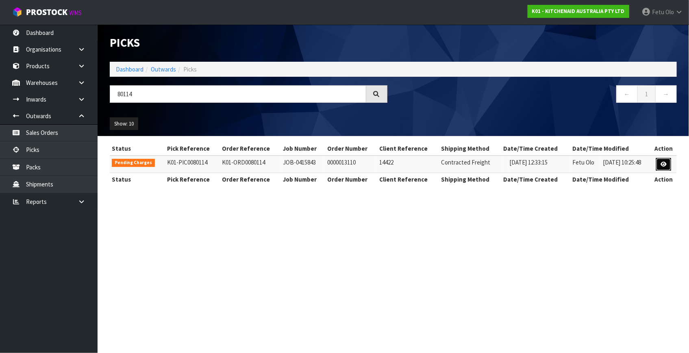
click at [666, 166] on icon at bounding box center [663, 164] width 6 height 5
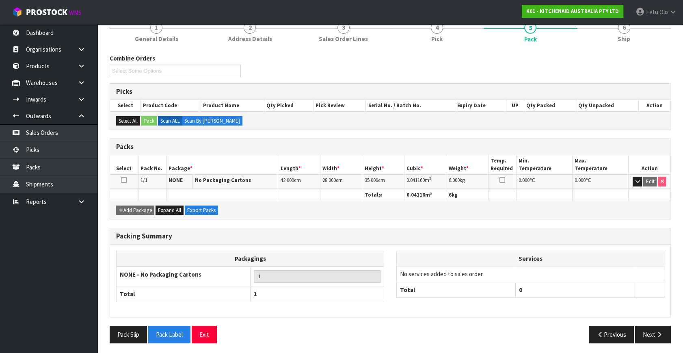
scroll to position [77, 0]
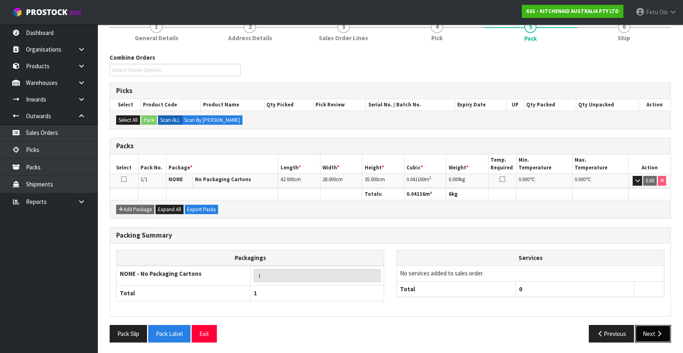
click at [656, 336] on button "Next" at bounding box center [653, 333] width 36 height 17
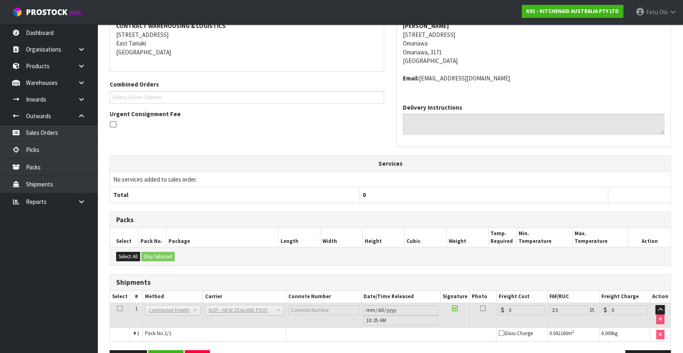
scroll to position [156, 0]
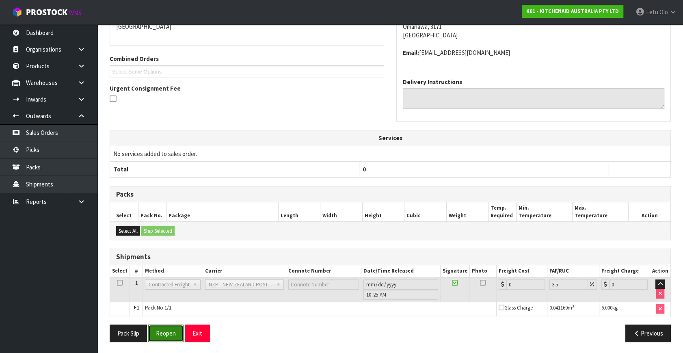
click at [162, 332] on button "Reopen" at bounding box center [165, 333] width 35 height 17
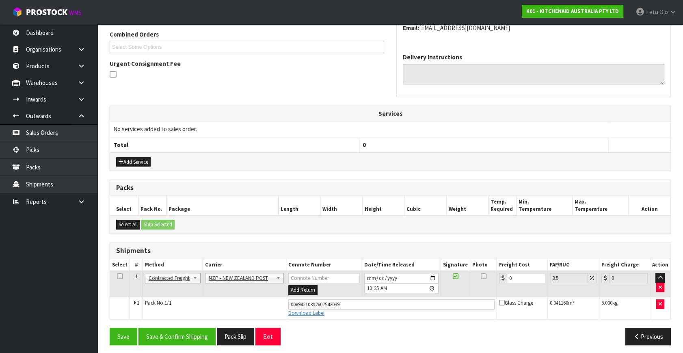
scroll to position [213, 0]
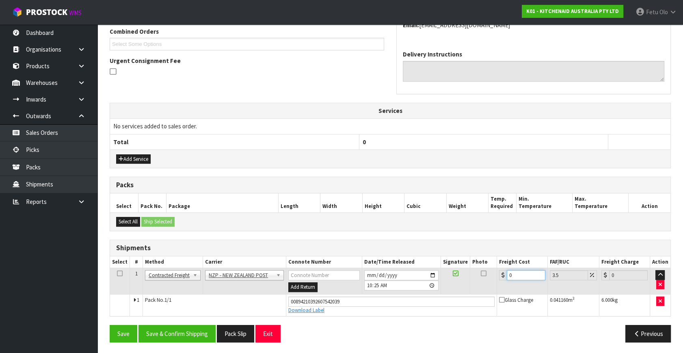
drag, startPoint x: 524, startPoint y: 279, endPoint x: 410, endPoint y: 284, distance: 113.9
click at [412, 284] on tr "1 Client Local Pickup Customer Local Pickup Company Freight Contracted Freight …" at bounding box center [390, 281] width 561 height 26
type input "1"
type input "1.03"
type input "13"
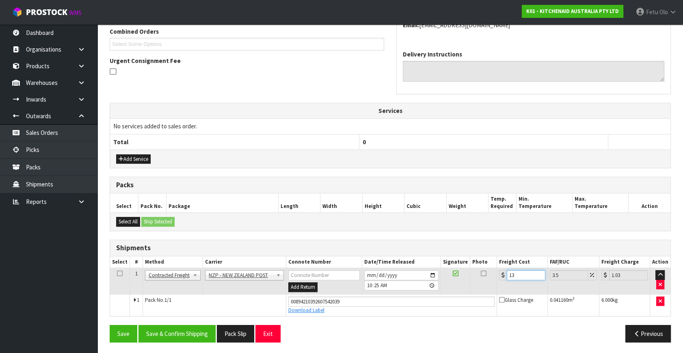
type input "13.45"
type input "130"
type input "134.55"
type input "13041"
type input "13497.43"
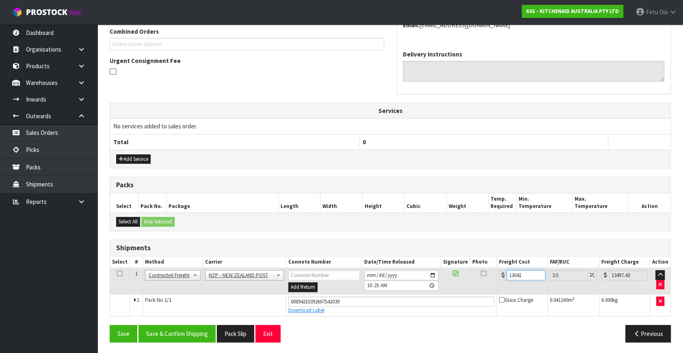
type input "1304"
type input "1349.64"
type input "130"
type input "134.55"
type input "13"
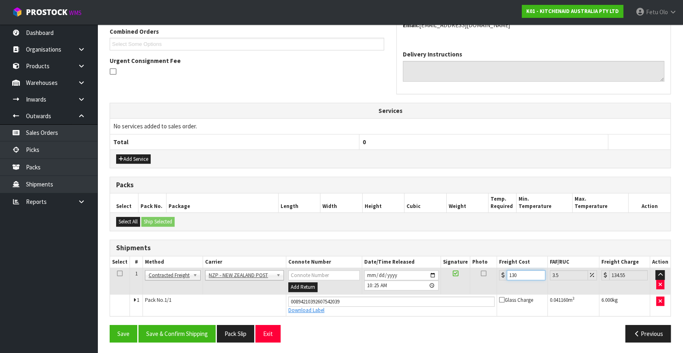
type input "13.45"
type input "130"
type input "134.55"
type input "13"
type input "13.45"
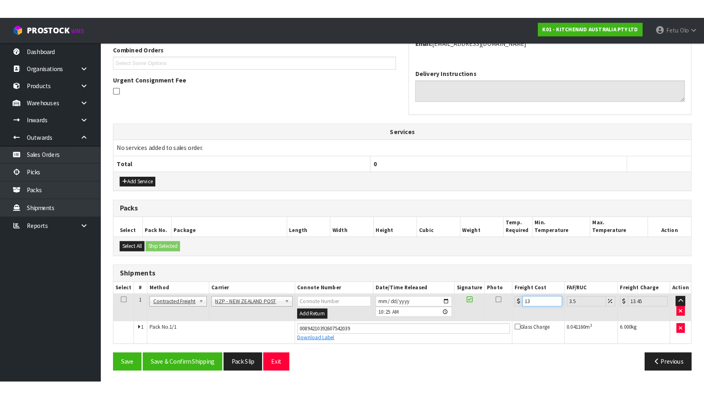
scroll to position [169, 0]
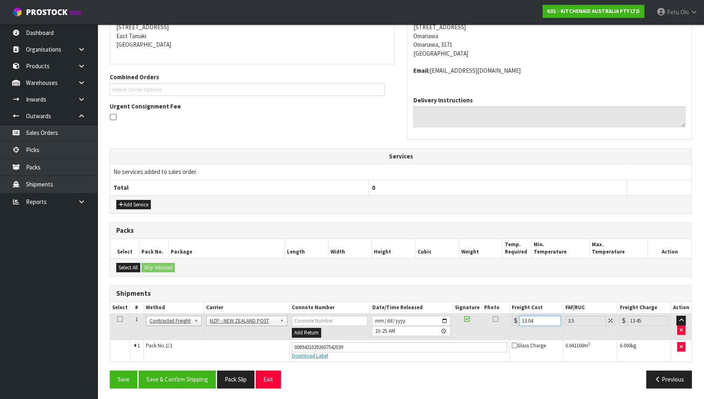
type input "13.041"
type input "13.5"
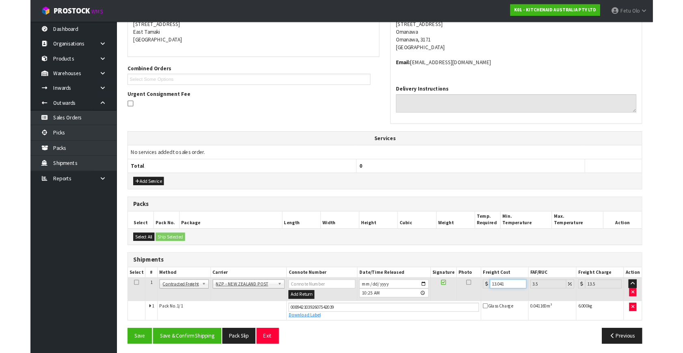
scroll to position [213, 0]
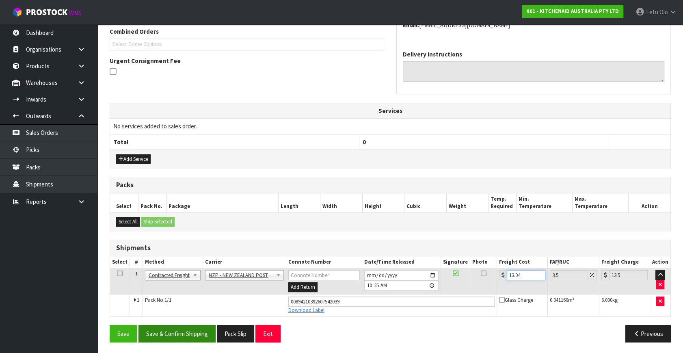
type input "13.04"
click at [189, 340] on button "Save & Confirm Shipping" at bounding box center [177, 333] width 77 height 17
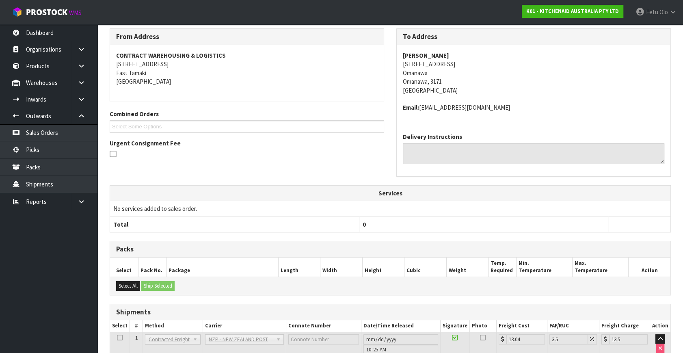
scroll to position [191, 0]
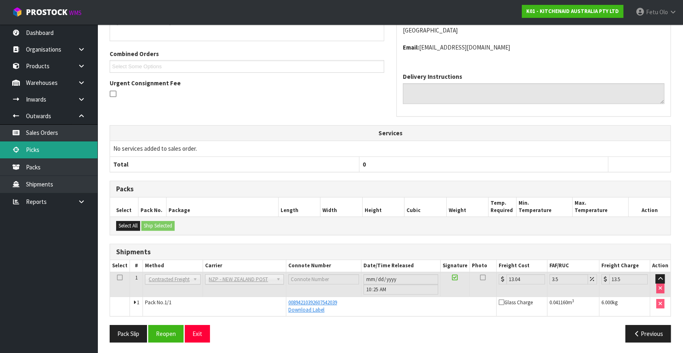
click at [30, 152] on link "Picks" at bounding box center [48, 149] width 97 height 17
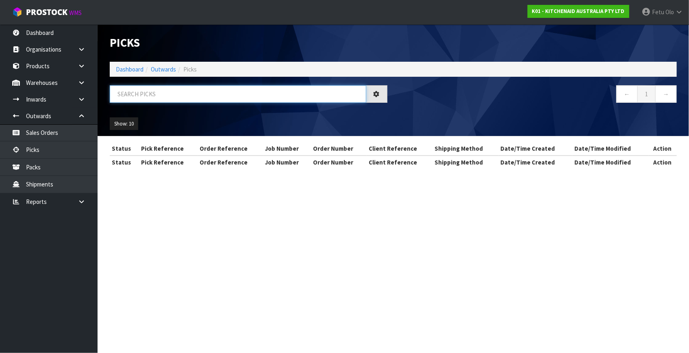
click at [159, 94] on input "text" at bounding box center [238, 93] width 256 height 17
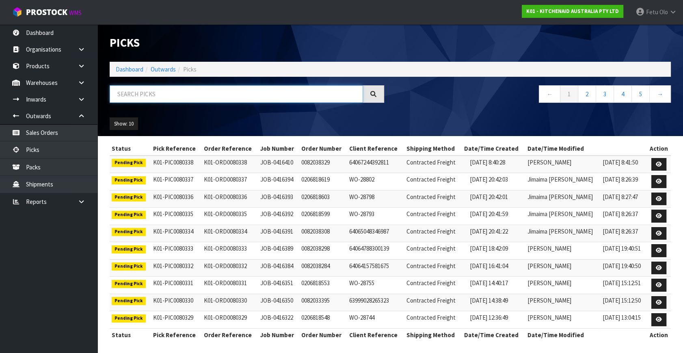
click at [188, 94] on input "text" at bounding box center [236, 93] width 253 height 17
click at [184, 92] on input "text" at bounding box center [236, 93] width 253 height 17
type input "80151"
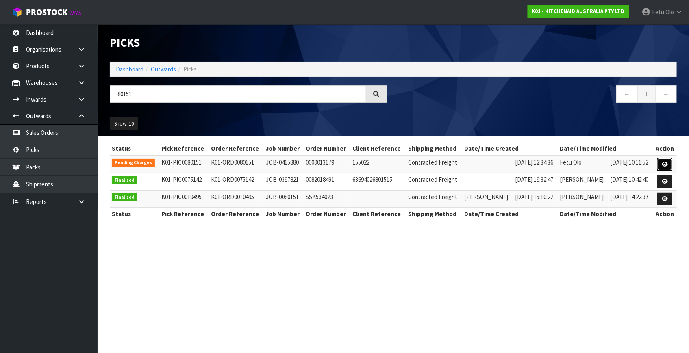
click at [659, 161] on link at bounding box center [664, 164] width 15 height 13
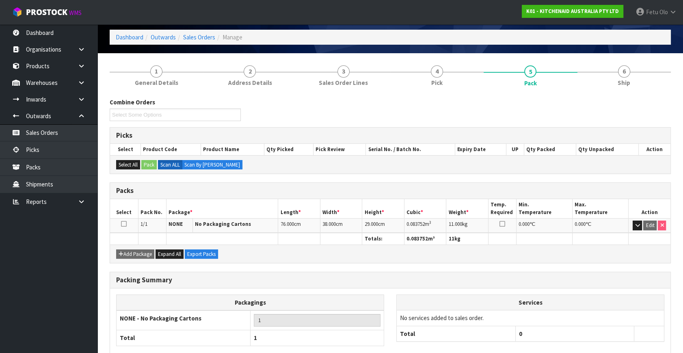
scroll to position [77, 0]
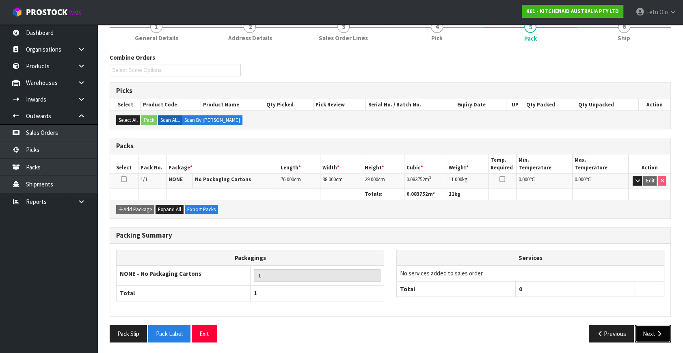
drag, startPoint x: 645, startPoint y: 327, endPoint x: 642, endPoint y: 324, distance: 4.6
click at [645, 327] on button "Next" at bounding box center [653, 333] width 36 height 17
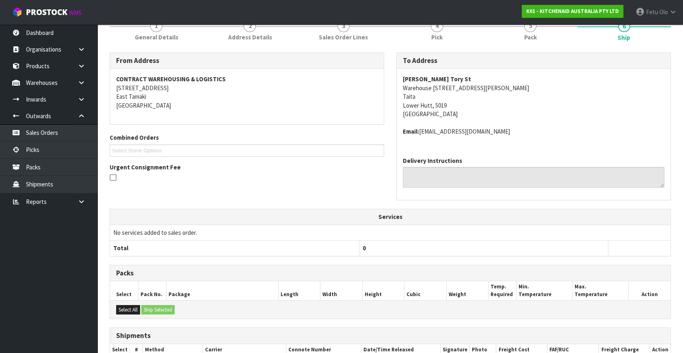
scroll to position [0, 0]
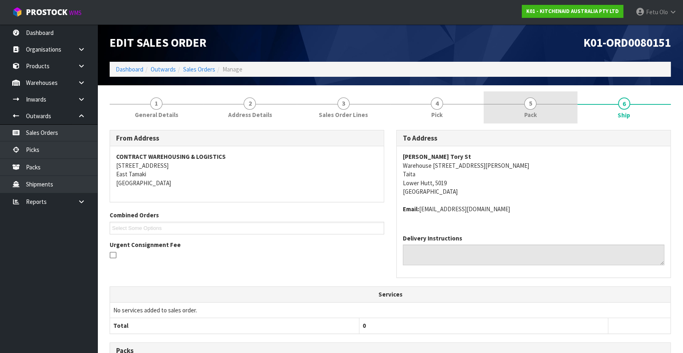
click at [540, 123] on li "5 Pack" at bounding box center [530, 107] width 93 height 32
click at [528, 99] on span "5" at bounding box center [530, 103] width 12 height 12
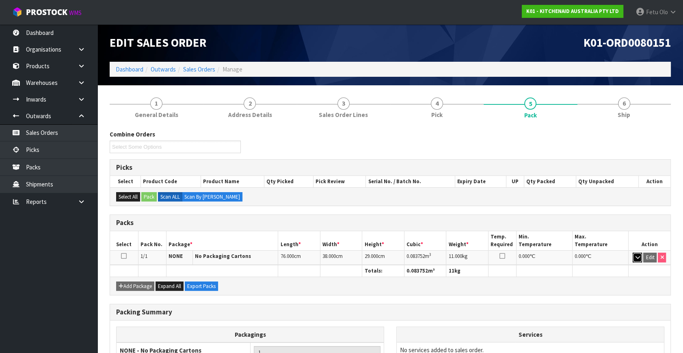
click at [638, 257] on icon "button" at bounding box center [637, 257] width 4 height 5
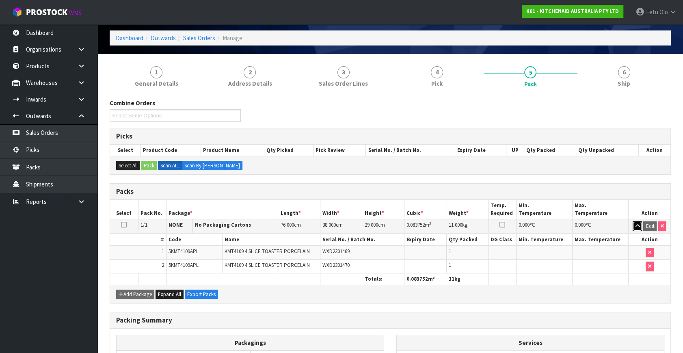
scroll to position [74, 0]
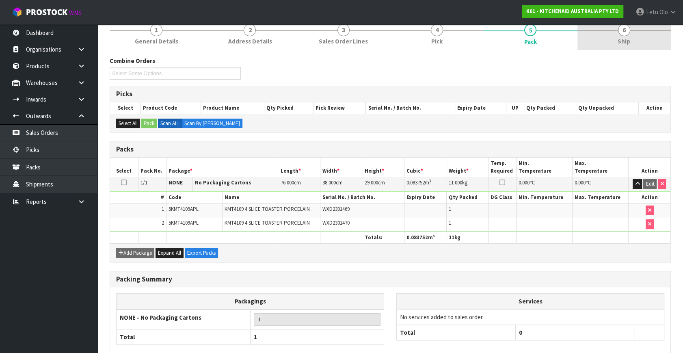
click at [626, 39] on span "Ship" at bounding box center [624, 41] width 13 height 9
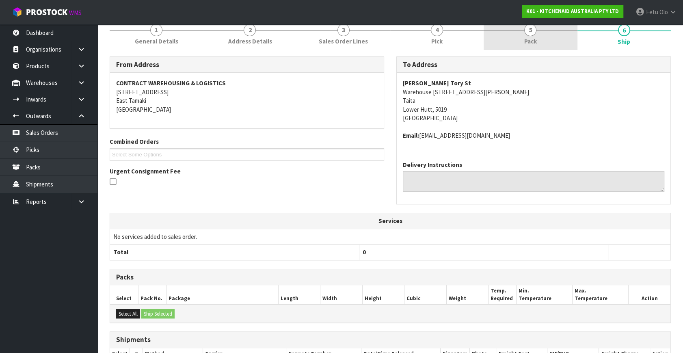
click at [552, 45] on link "5 Pack" at bounding box center [530, 34] width 93 height 32
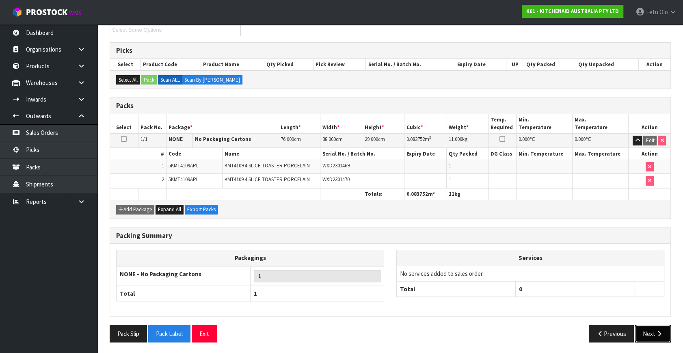
click at [656, 336] on button "Next" at bounding box center [653, 333] width 36 height 17
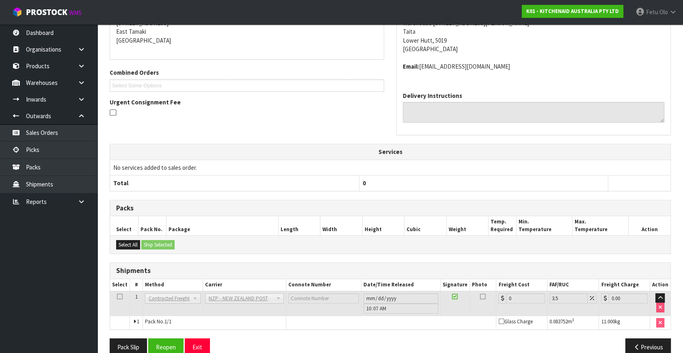
scroll to position [156, 0]
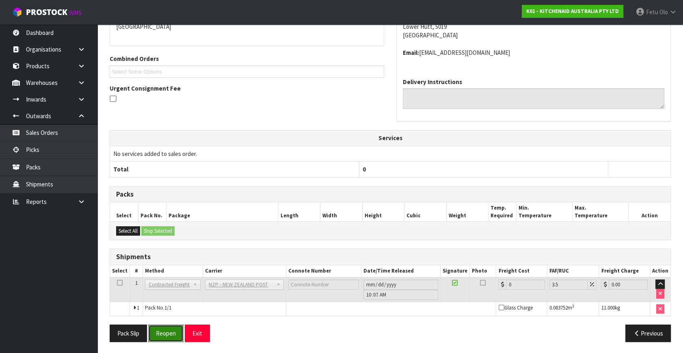
click at [180, 338] on button "Reopen" at bounding box center [165, 333] width 35 height 17
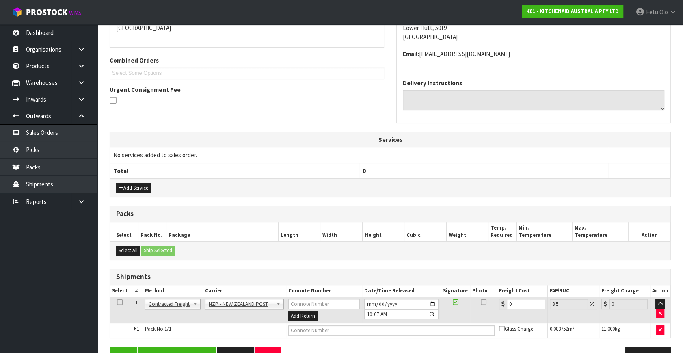
scroll to position [186, 0]
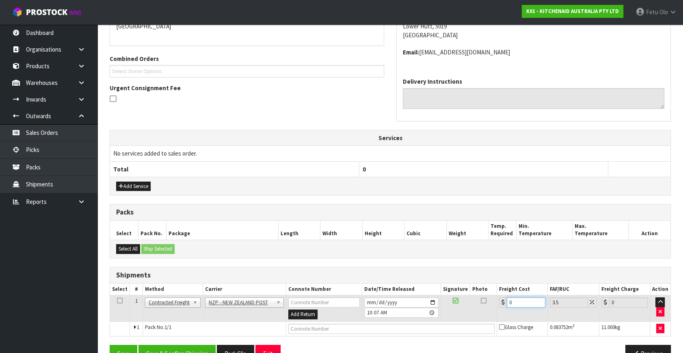
drag, startPoint x: 463, startPoint y: 311, endPoint x: 367, endPoint y: 321, distance: 96.4
click at [368, 321] on tbody "1 Client Local Pickup Customer Local Pickup Company Freight Contracted Freight …" at bounding box center [390, 315] width 561 height 41
type input "1"
type input "1.03"
type input "14"
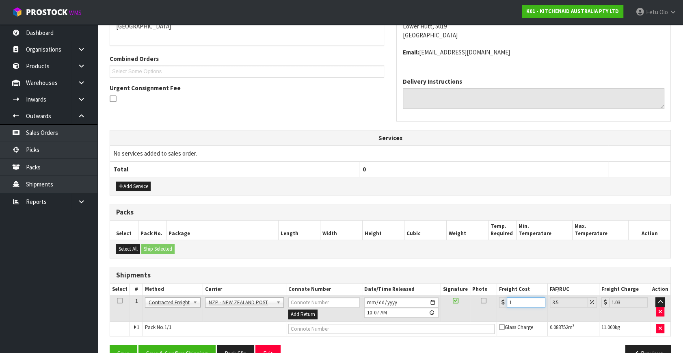
type input "14.49"
type input "14.1"
type input "14.59"
type input "14.14"
type input "14.63"
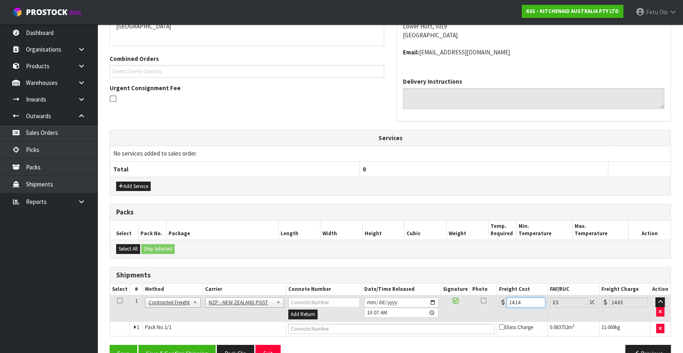
type input "14.14"
click at [363, 332] on td at bounding box center [391, 328] width 211 height 15
click at [326, 325] on input "text" at bounding box center [391, 329] width 206 height 10
type input "00894210392607504945"
click at [110, 345] on button "Save" at bounding box center [124, 353] width 28 height 17
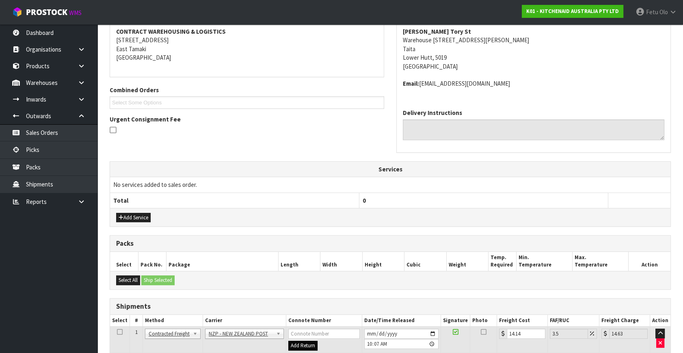
scroll to position [206, 0]
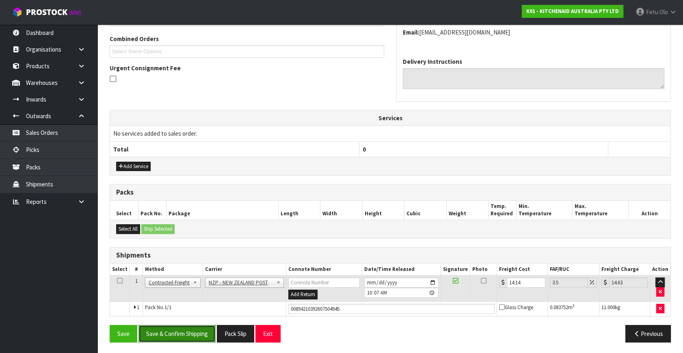
click at [189, 327] on button "Save & Confirm Shipping" at bounding box center [177, 333] width 77 height 17
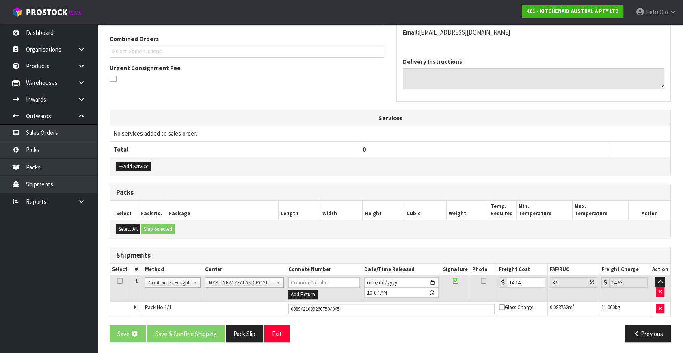
scroll to position [0, 0]
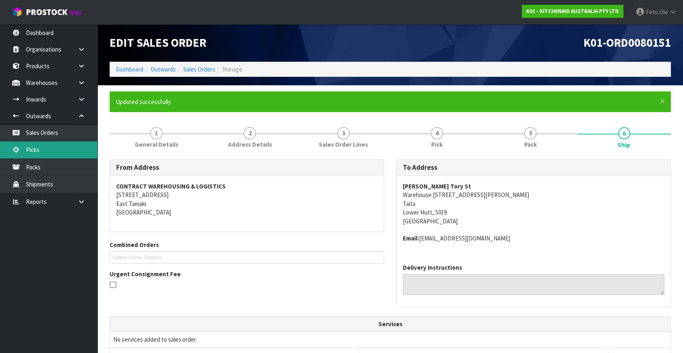
click at [39, 152] on link "Picks" at bounding box center [48, 149] width 97 height 17
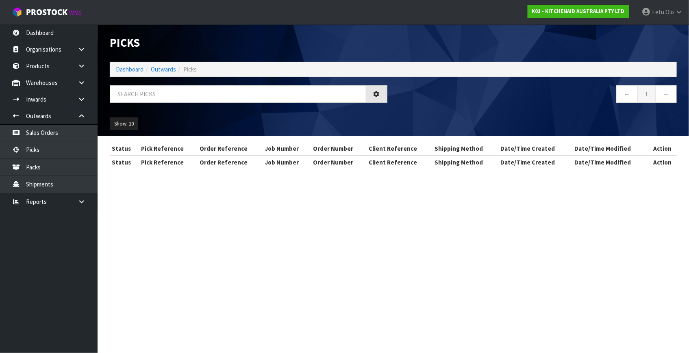
click at [160, 105] on div at bounding box center [249, 97] width 290 height 24
click at [160, 98] on input "text" at bounding box center [238, 93] width 256 height 17
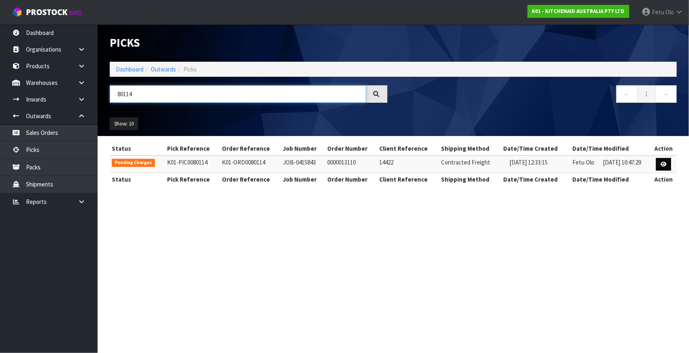
type input "80114"
click at [661, 163] on icon at bounding box center [663, 164] width 6 height 5
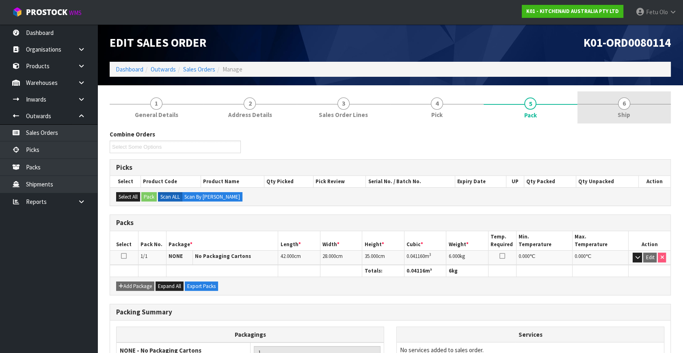
click at [619, 101] on span "6" at bounding box center [624, 103] width 12 height 12
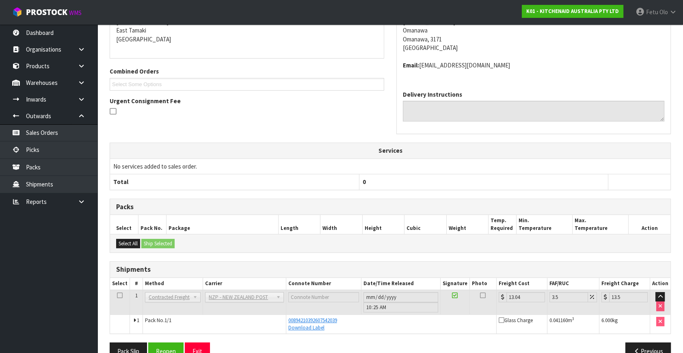
scroll to position [162, 0]
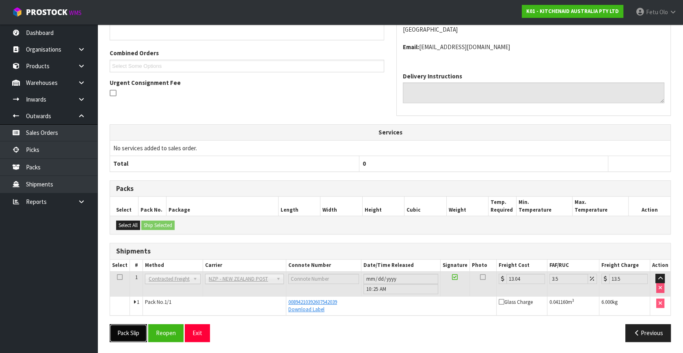
click at [129, 333] on button "Pack Slip" at bounding box center [128, 332] width 37 height 17
click at [43, 151] on link "Picks" at bounding box center [48, 149] width 97 height 17
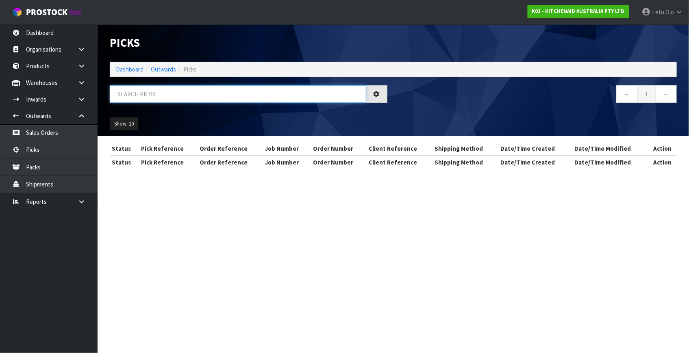
click at [260, 92] on input "text" at bounding box center [238, 93] width 256 height 17
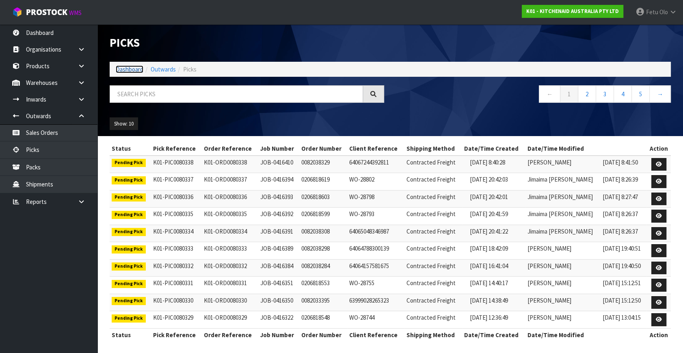
click at [130, 69] on link "Dashboard" at bounding box center [130, 69] width 28 height 8
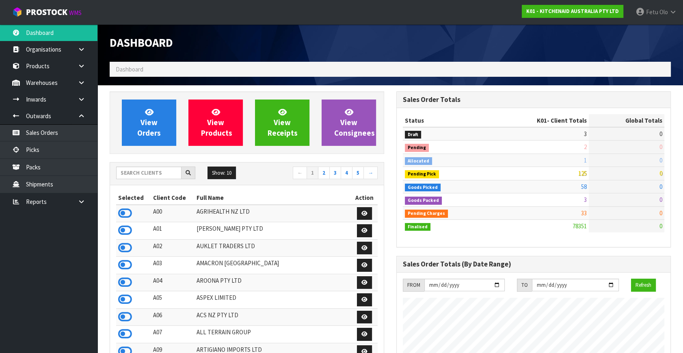
scroll to position [614, 286]
click at [48, 149] on link "Picks" at bounding box center [48, 149] width 97 height 17
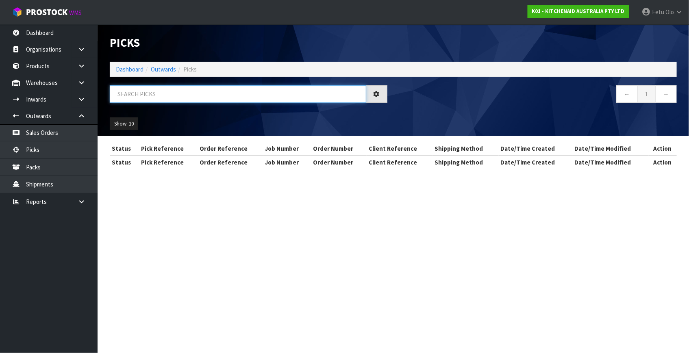
click at [177, 89] on input "text" at bounding box center [238, 93] width 256 height 17
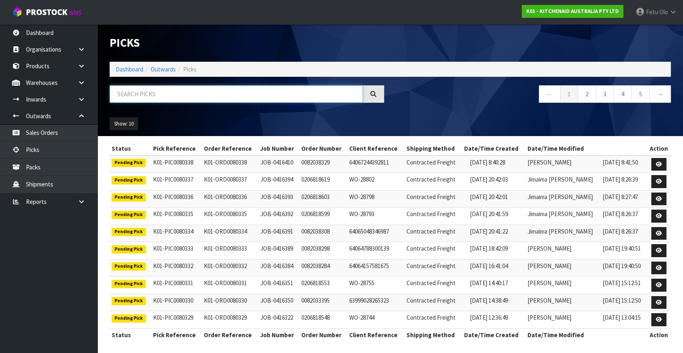
click at [125, 93] on input "text" at bounding box center [236, 93] width 253 height 17
type input "80138"
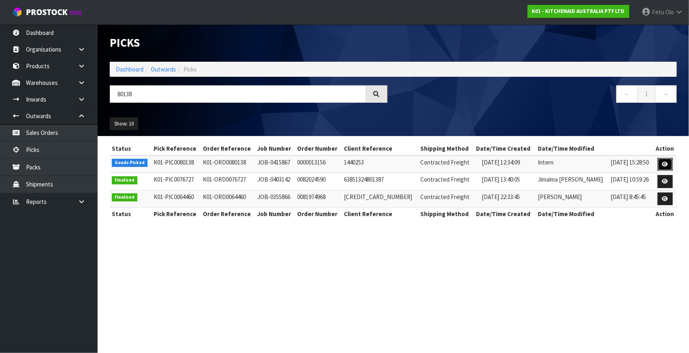
click at [661, 162] on link at bounding box center [664, 164] width 15 height 13
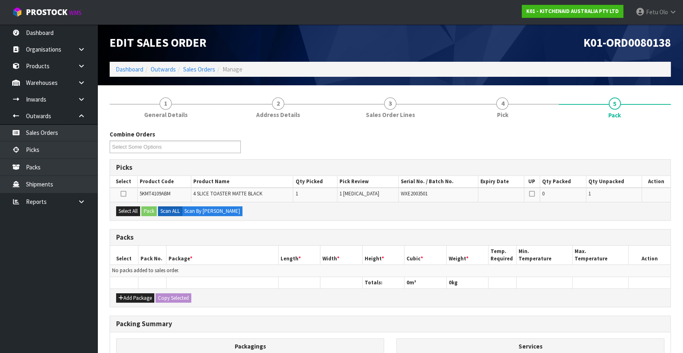
click at [187, 238] on h3 "Packs" at bounding box center [390, 238] width 548 height 8
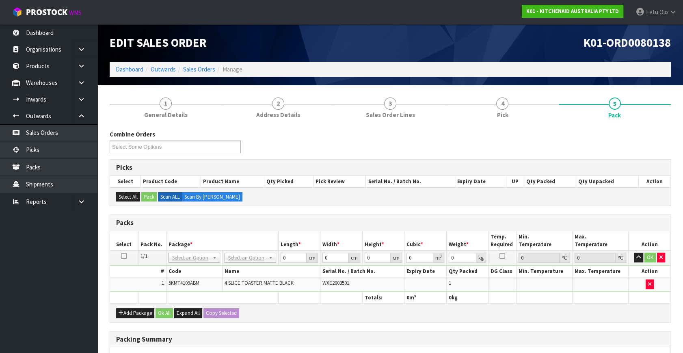
drag, startPoint x: 211, startPoint y: 258, endPoint x: 195, endPoint y: 270, distance: 19.4
click at [193, 270] on input "text" at bounding box center [194, 268] width 48 height 10
type input "011-084"
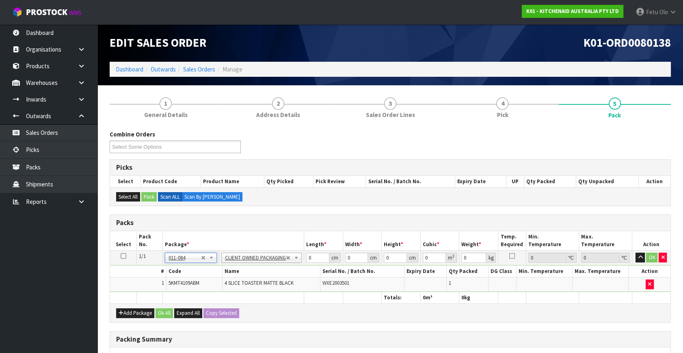
type input "4.55"
drag, startPoint x: 313, startPoint y: 257, endPoint x: 211, endPoint y: 271, distance: 103.0
click at [211, 271] on tbody "1/1 NONE 007-001 007-002 007-004 007-009 007-013 007-014 007-015 007-017 007-01…" at bounding box center [390, 271] width 561 height 41
type input "40"
type input "28"
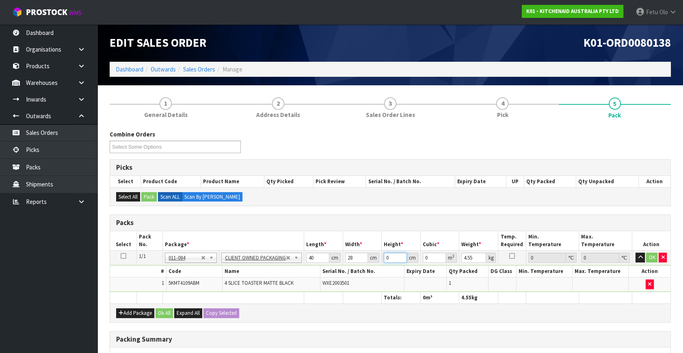
type input "3"
type input "0.00336"
type input "34"
type input "0.03808"
type input "3"
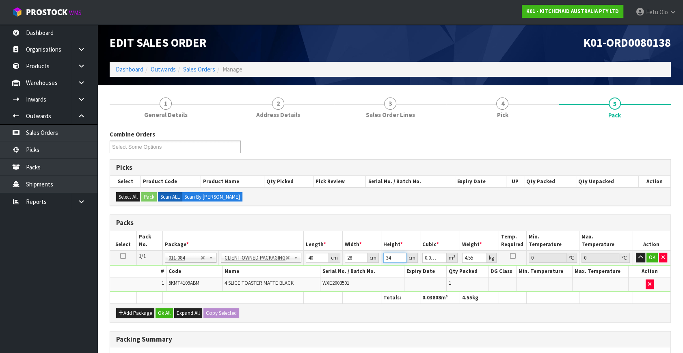
type input "0.00336"
type input "37"
type input "0.04144"
type input "37"
type input "5"
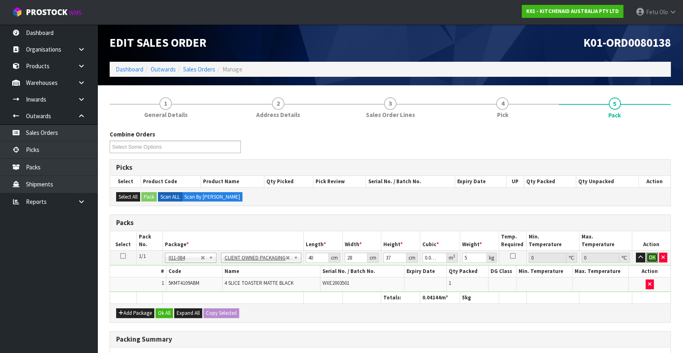
click button "OK" at bounding box center [652, 258] width 11 height 10
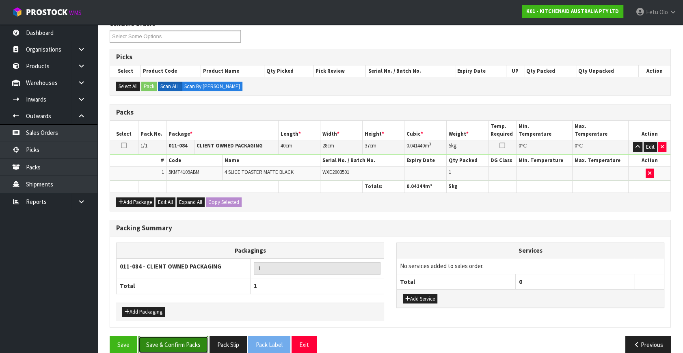
click at [184, 345] on button "Save & Confirm Packs" at bounding box center [174, 344] width 70 height 17
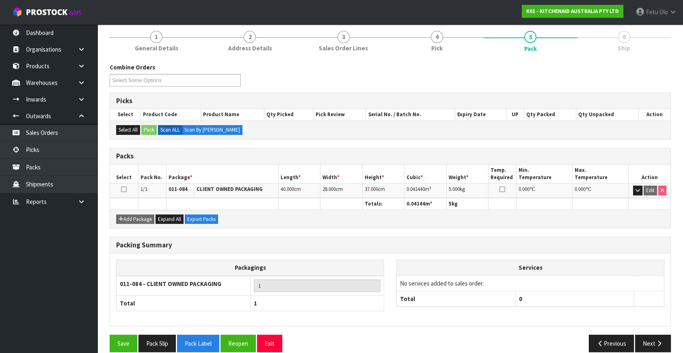
scroll to position [106, 0]
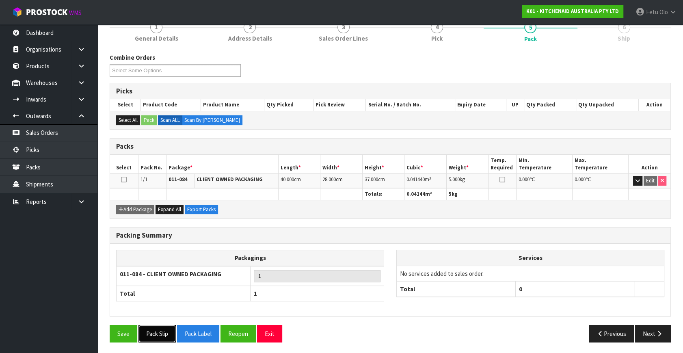
click at [161, 327] on button "Pack Slip" at bounding box center [157, 333] width 37 height 17
click at [661, 335] on button "Next" at bounding box center [653, 333] width 36 height 17
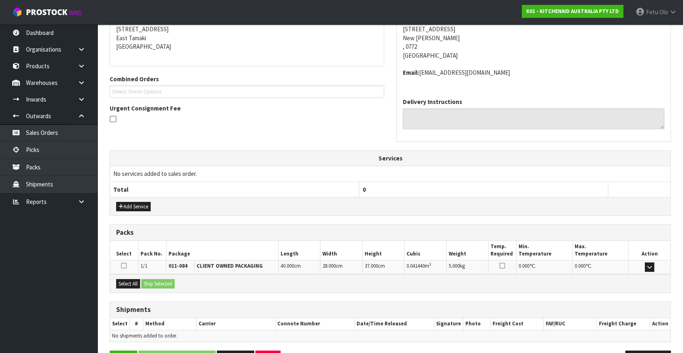
scroll to position [191, 0]
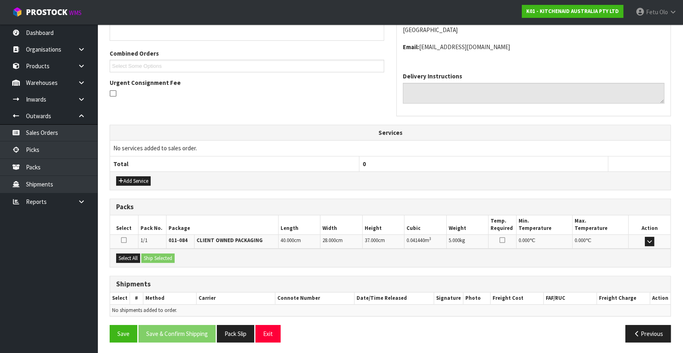
click at [124, 250] on div "Select All Ship Selected" at bounding box center [390, 258] width 561 height 18
click at [130, 253] on button "Select All" at bounding box center [128, 258] width 24 height 10
click at [157, 255] on button "Ship Selected" at bounding box center [157, 258] width 33 height 10
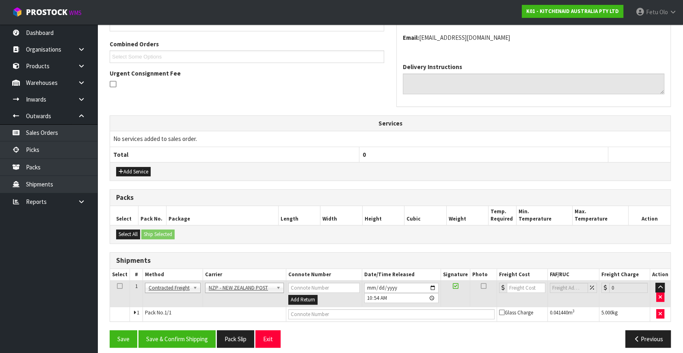
scroll to position [206, 0]
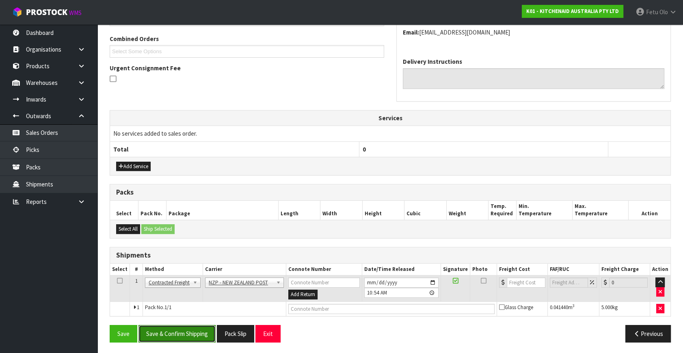
drag, startPoint x: 186, startPoint y: 332, endPoint x: 191, endPoint y: 329, distance: 6.1
click at [186, 332] on button "Save & Confirm Shipping" at bounding box center [177, 333] width 77 height 17
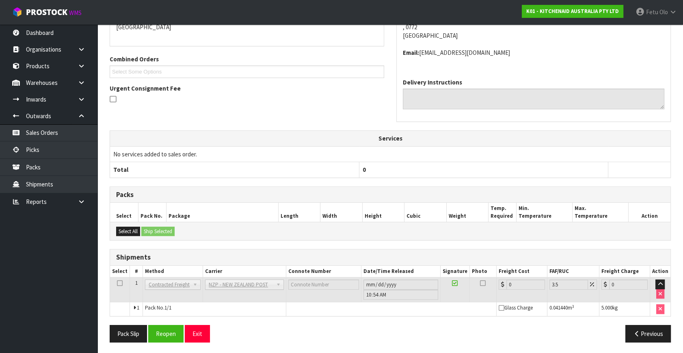
scroll to position [195, 0]
click at [162, 333] on button "Reopen" at bounding box center [165, 333] width 35 height 17
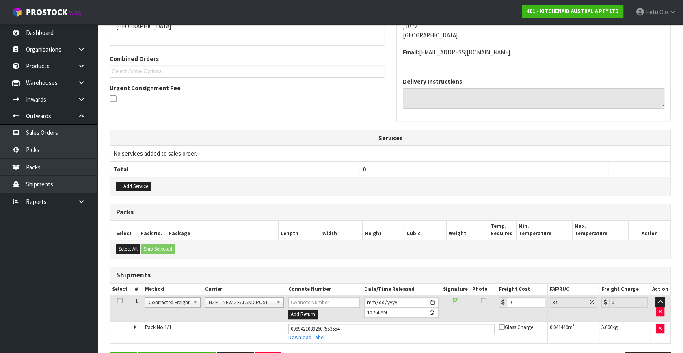
scroll to position [213, 0]
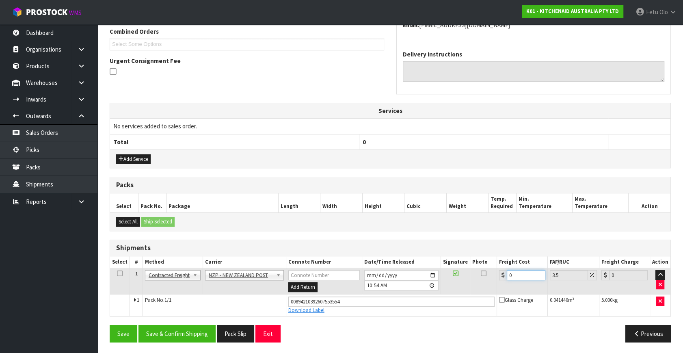
drag, startPoint x: 469, startPoint y: 287, endPoint x: 353, endPoint y: 292, distance: 116.7
click at [355, 301] on tbody "1 Client Local Pickup Customer Local Pickup Company Freight Contracted Freight …" at bounding box center [390, 292] width 561 height 48
type input "8"
type input "8.28"
type input "8.9"
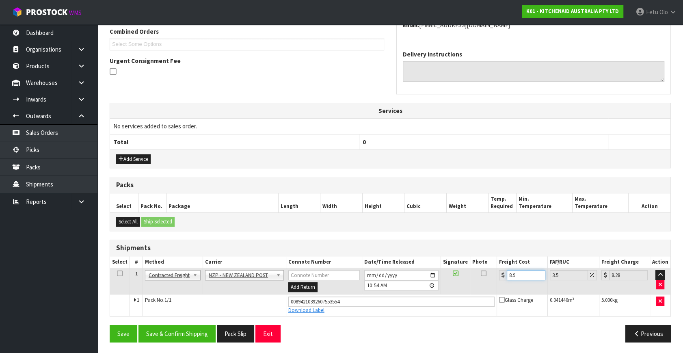
type input "9.21"
type input "8.92"
type input "9.23"
type input "8.92"
click at [201, 340] on button "Save & Confirm Shipping" at bounding box center [177, 333] width 77 height 17
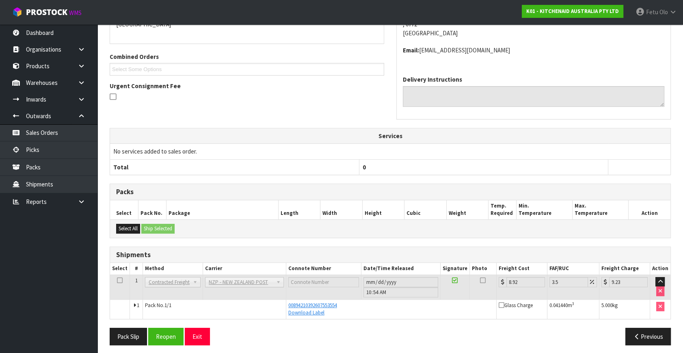
scroll to position [191, 0]
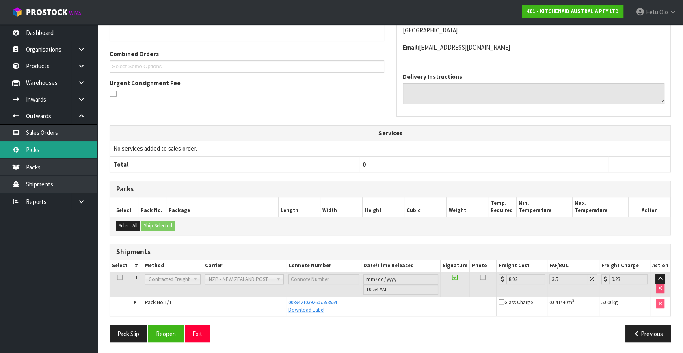
click at [20, 146] on link "Picks" at bounding box center [48, 149] width 97 height 17
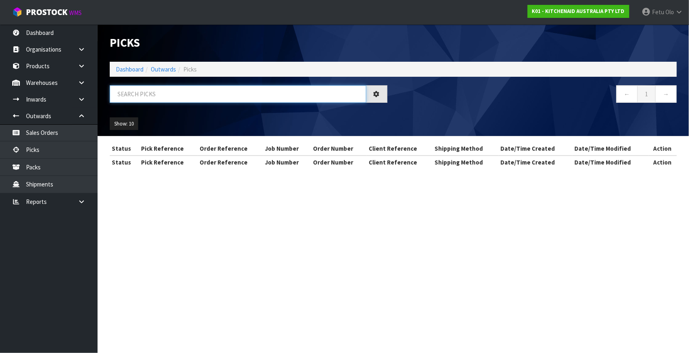
click at [208, 93] on input "text" at bounding box center [238, 93] width 256 height 17
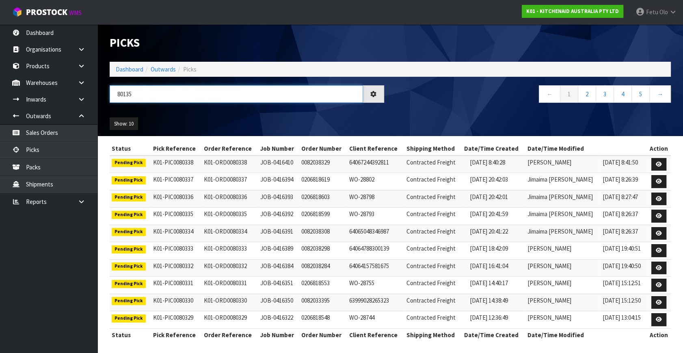
type input "80135"
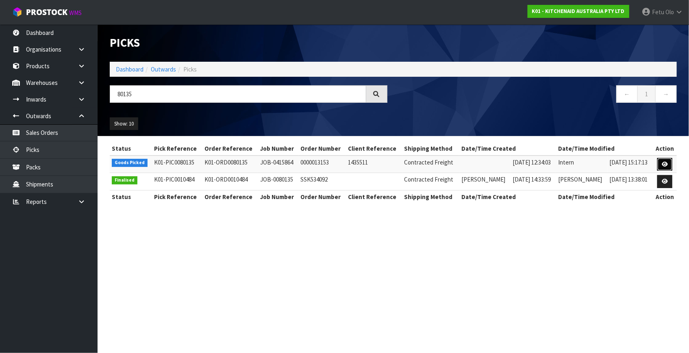
click at [659, 164] on link at bounding box center [664, 164] width 15 height 13
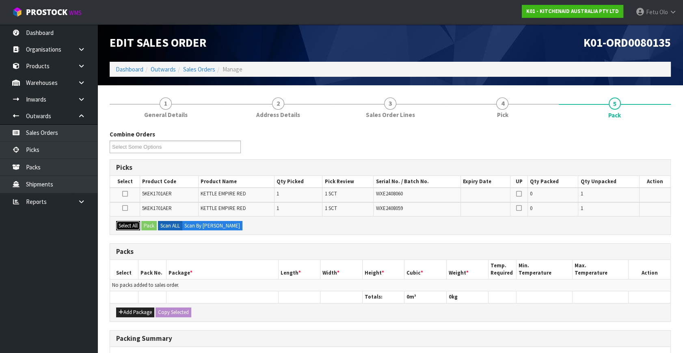
click at [124, 224] on button "Select All" at bounding box center [128, 226] width 24 height 10
click at [125, 305] on div "Add Package Copy Selected" at bounding box center [390, 312] width 561 height 18
drag, startPoint x: 124, startPoint y: 311, endPoint x: 124, endPoint y: 298, distance: 13.0
click at [124, 310] on button "Add Package" at bounding box center [135, 313] width 38 height 10
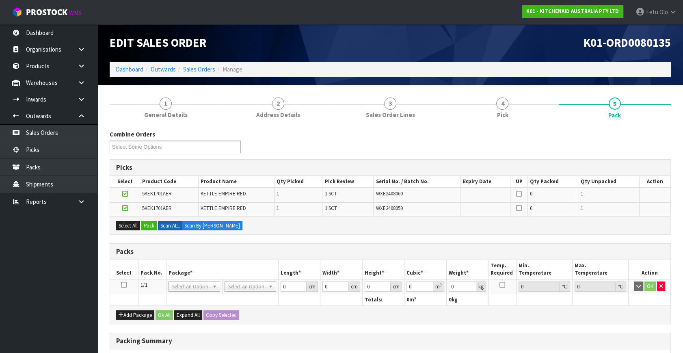
click at [123, 285] on icon at bounding box center [124, 285] width 6 height 0
drag, startPoint x: 149, startPoint y: 234, endPoint x: 150, endPoint y: 227, distance: 6.3
click at [150, 230] on div "Picks Select Product Code Product Name Qty Picked Pick Review Serial No. / Batc…" at bounding box center [390, 197] width 561 height 76
click at [150, 225] on button "Pack" at bounding box center [148, 226] width 15 height 10
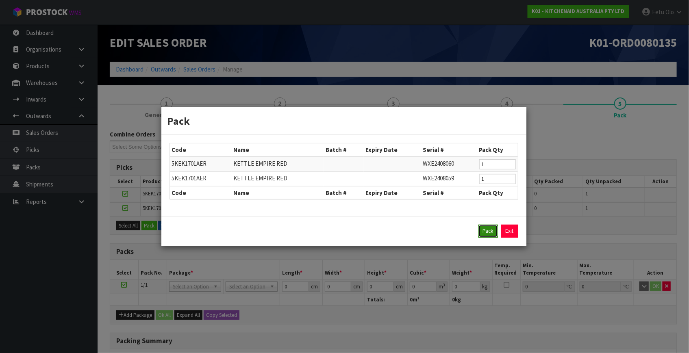
click at [483, 227] on button "Pack" at bounding box center [487, 231] width 19 height 13
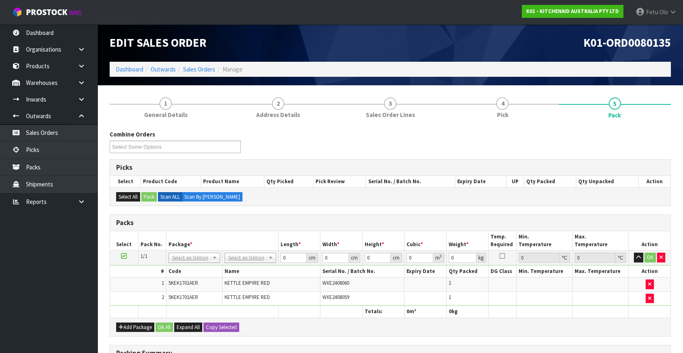
drag, startPoint x: 257, startPoint y: 259, endPoint x: 252, endPoint y: 273, distance: 14.8
drag, startPoint x: 264, startPoint y: 265, endPoint x: 236, endPoint y: 279, distance: 31.8
click at [236, 279] on tbody "1/1 NONE 007-001 007-002 007-004 007-009 007-013 007-014 007-015 007-017 007-01…" at bounding box center [390, 278] width 561 height 55
type input "42"
type input "28"
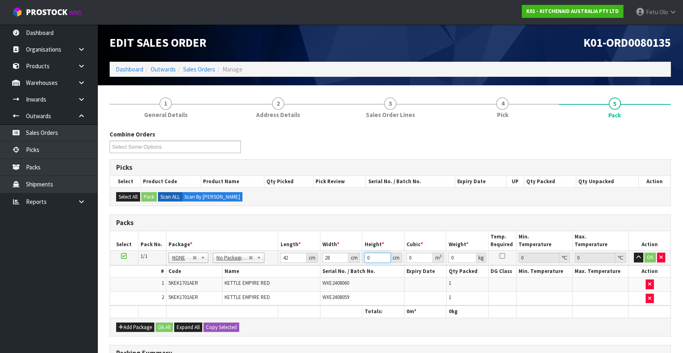
type input "3"
type input "0.003528"
type input "35"
type input "0.04116"
type input "35"
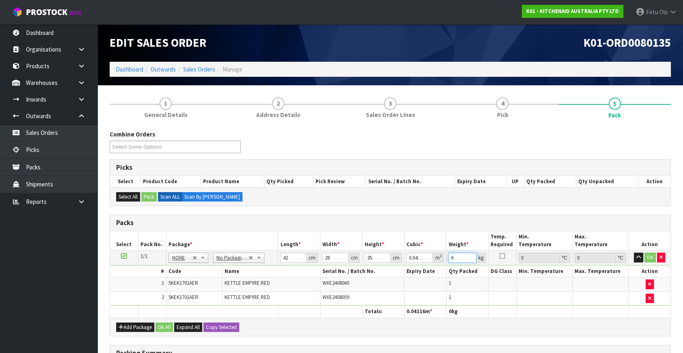
type input "6"
click button "OK" at bounding box center [650, 258] width 11 height 10
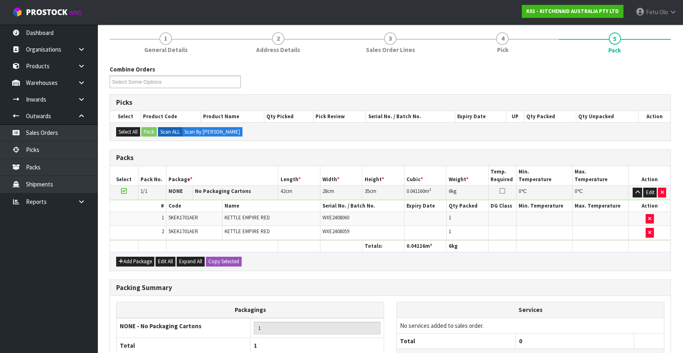
scroll to position [134, 0]
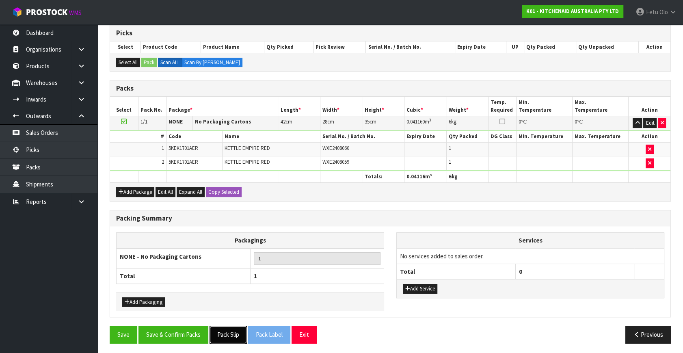
click at [229, 326] on button "Pack Slip" at bounding box center [228, 334] width 37 height 17
click at [180, 334] on button "Save & Confirm Packs" at bounding box center [174, 334] width 70 height 17
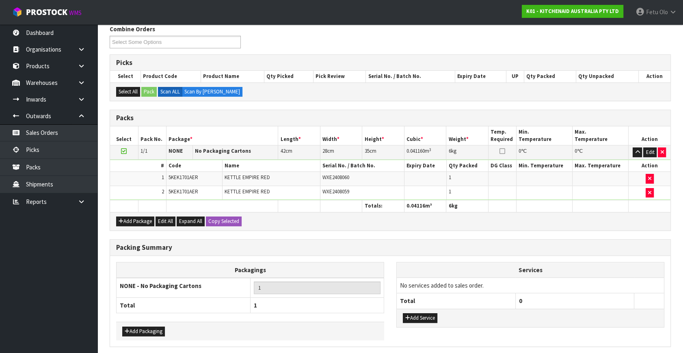
scroll to position [0, 0]
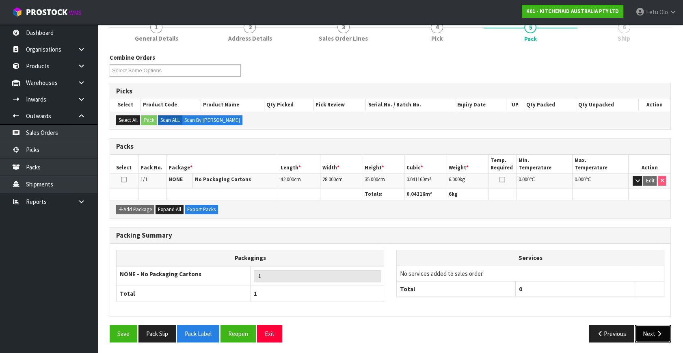
click at [663, 338] on button "Next" at bounding box center [653, 333] width 36 height 17
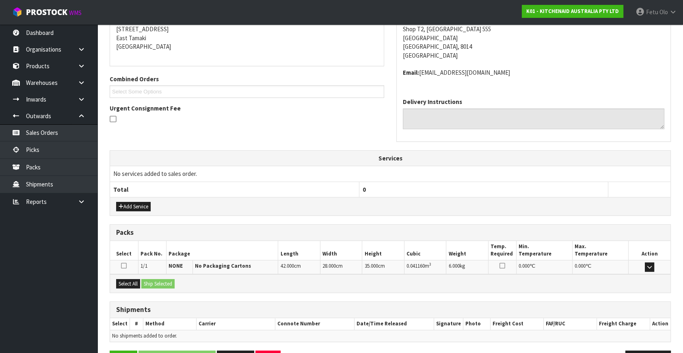
scroll to position [191, 0]
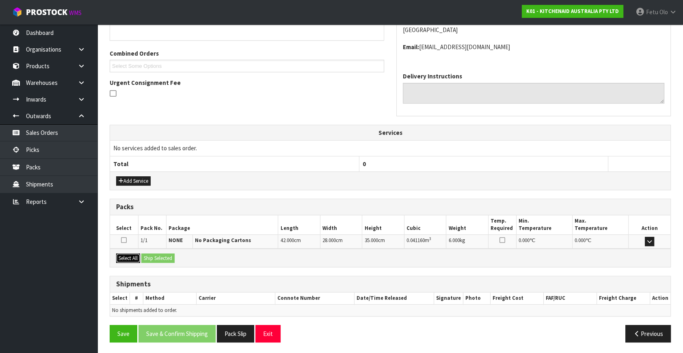
click at [141, 256] on div "Select All Ship Selected" at bounding box center [390, 258] width 561 height 18
click at [123, 256] on button "Select All" at bounding box center [128, 258] width 24 height 10
click at [153, 256] on button "Ship Selected" at bounding box center [157, 258] width 33 height 10
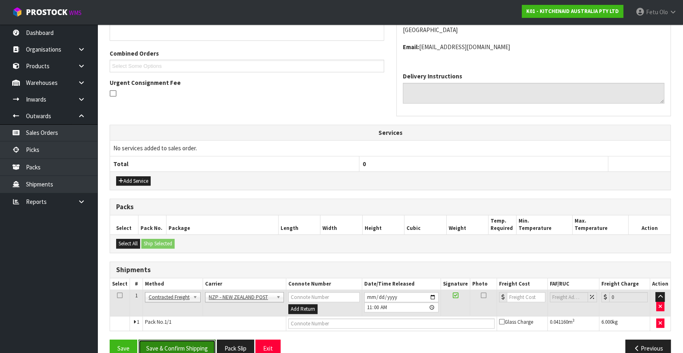
click at [190, 340] on button "Save & Confirm Shipping" at bounding box center [177, 348] width 77 height 17
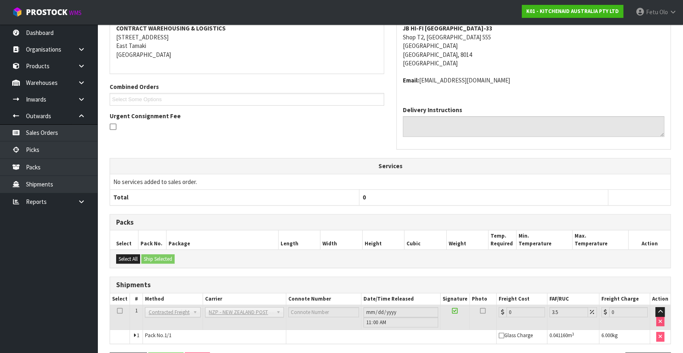
scroll to position [195, 0]
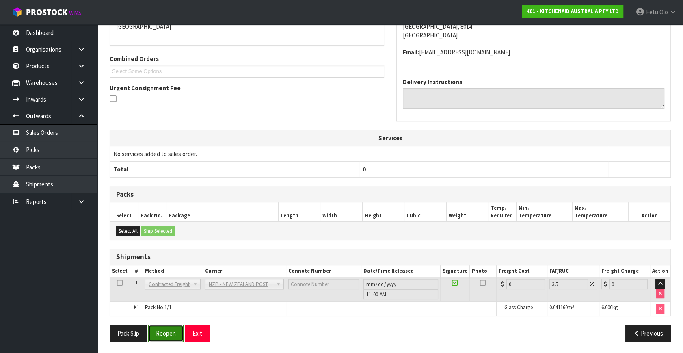
click at [165, 338] on button "Reopen" at bounding box center [165, 333] width 35 height 17
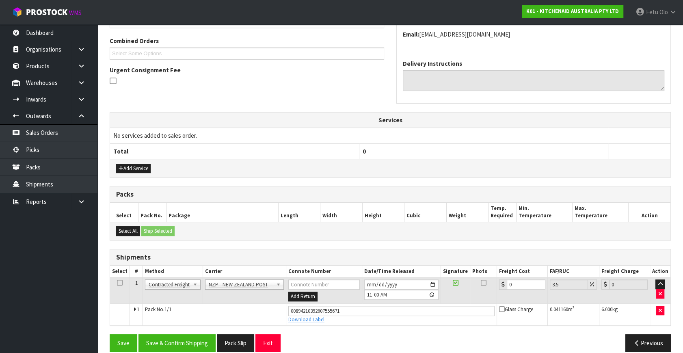
scroll to position [213, 0]
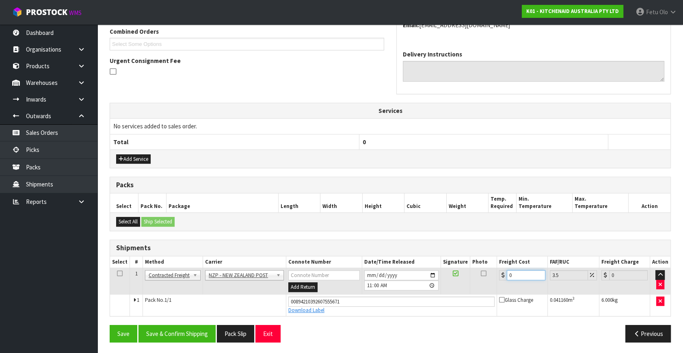
drag, startPoint x: 515, startPoint y: 275, endPoint x: 396, endPoint y: 317, distance: 125.6
click at [396, 317] on div "From Address CONTRACT WAREHOUSING & LOGISTICS 17 Allens Road East Tamaki Auckla…" at bounding box center [390, 147] width 561 height 403
type input "1"
type input "1.03"
type input "11"
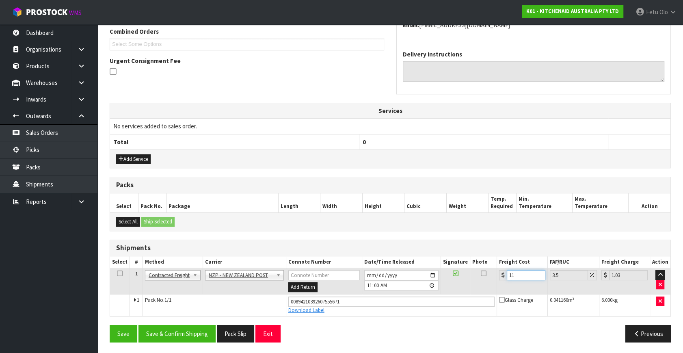
type input "11.38"
type input "11.6"
type input "12.01"
type input "11.61"
type input "12.02"
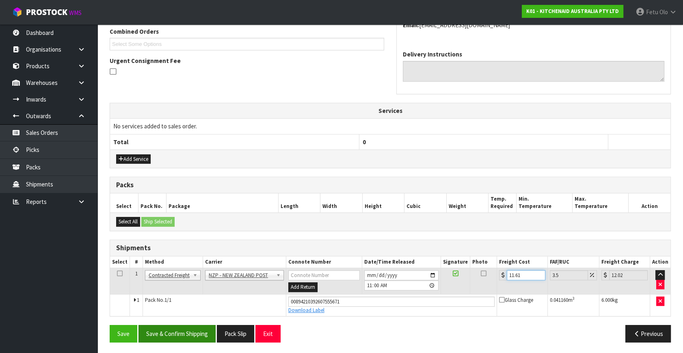
type input "11.61"
click at [196, 340] on button "Save & Confirm Shipping" at bounding box center [177, 333] width 77 height 17
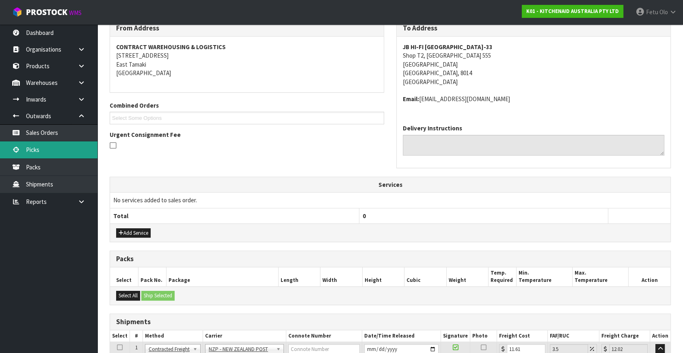
scroll to position [0, 0]
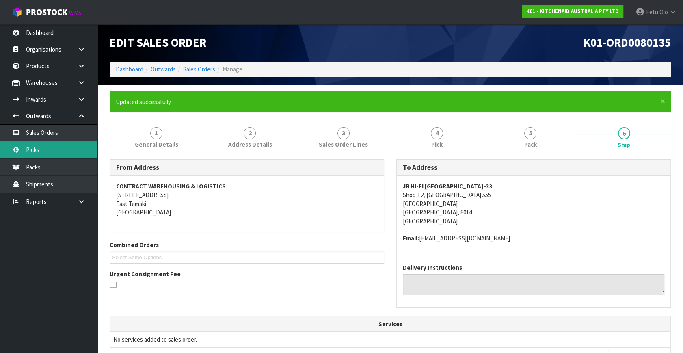
click at [43, 149] on link "Picks" at bounding box center [48, 149] width 97 height 17
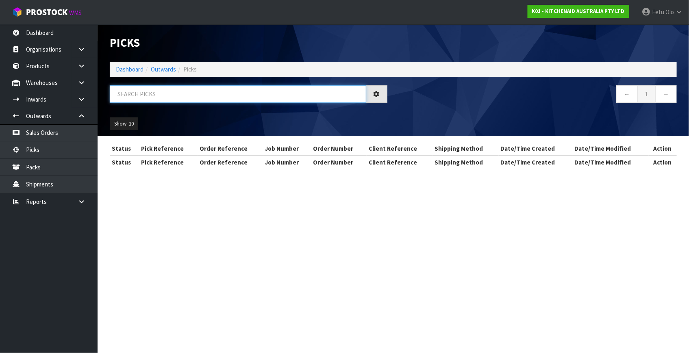
click at [158, 91] on input "text" at bounding box center [238, 93] width 256 height 17
type input "80133"
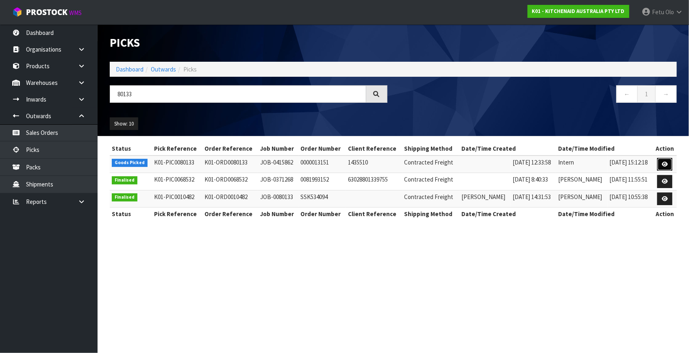
click at [659, 161] on link at bounding box center [664, 164] width 15 height 13
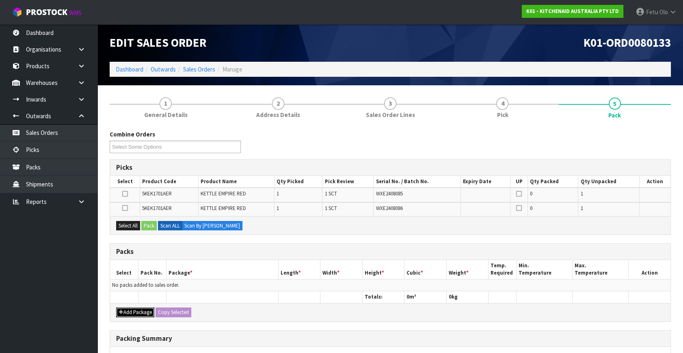
click at [124, 312] on button "Add Package" at bounding box center [135, 313] width 38 height 10
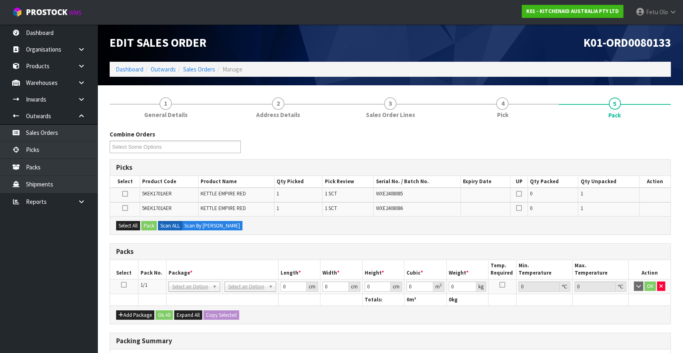
click at [121, 285] on icon at bounding box center [124, 285] width 6 height 0
click at [134, 227] on button "Select All" at bounding box center [128, 226] width 24 height 10
click at [146, 221] on button "Pack" at bounding box center [148, 226] width 15 height 10
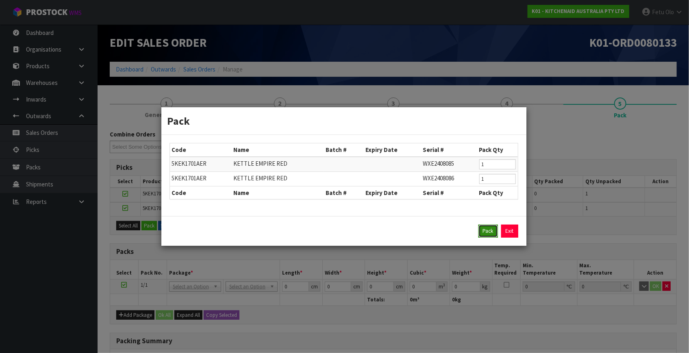
drag, startPoint x: 486, startPoint y: 231, endPoint x: 329, endPoint y: 261, distance: 159.3
click at [485, 231] on button "Pack" at bounding box center [487, 231] width 19 height 13
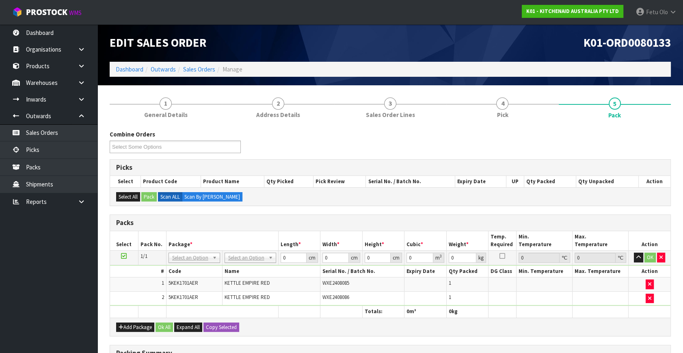
drag, startPoint x: 250, startPoint y: 256, endPoint x: 248, endPoint y: 274, distance: 17.5
click at [248, 274] on div at bounding box center [250, 268] width 51 height 13
drag, startPoint x: 288, startPoint y: 258, endPoint x: 195, endPoint y: 290, distance: 98.8
click at [195, 290] on tbody "1/1 NONE 007-001 007-002 007-004 007-009 007-013 007-014 007-015 007-017 007-01…" at bounding box center [390, 278] width 561 height 55
type input "42"
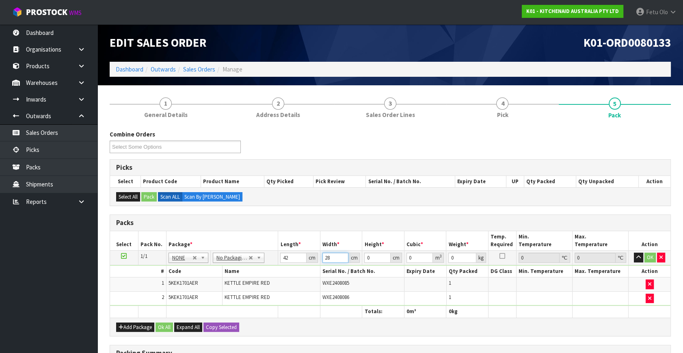
type input "28"
type input "3"
type input "0.003528"
type input "35"
type input "0.04116"
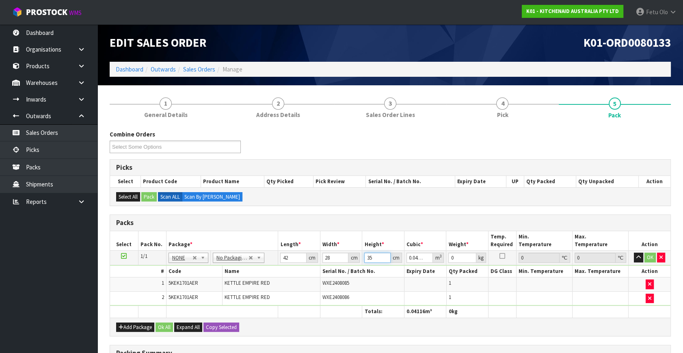
type input "35"
type input "6"
click button "OK" at bounding box center [650, 258] width 11 height 10
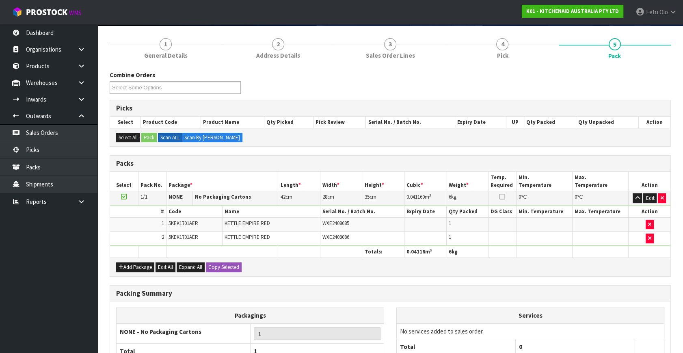
scroll to position [134, 0]
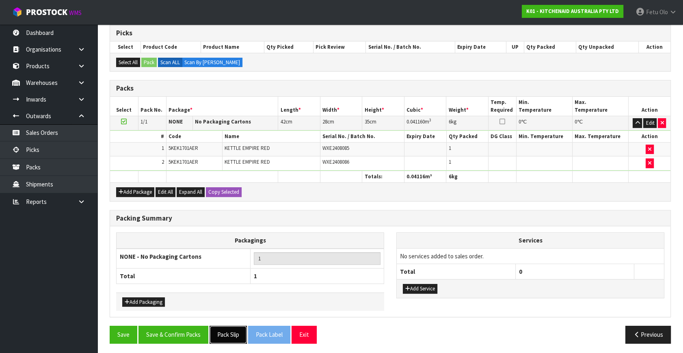
click at [222, 331] on button "Pack Slip" at bounding box center [228, 334] width 37 height 17
click at [201, 327] on button "Save & Confirm Packs" at bounding box center [174, 334] width 70 height 17
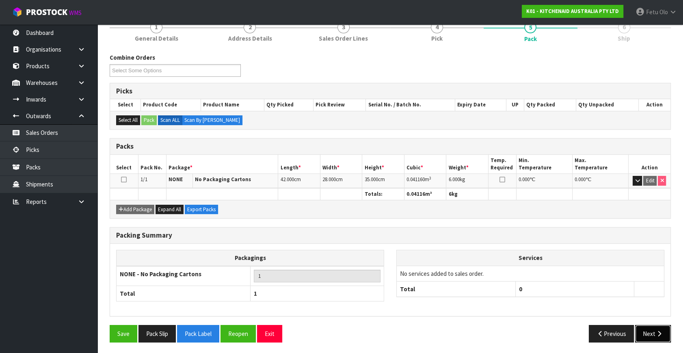
drag, startPoint x: 647, startPoint y: 334, endPoint x: 640, endPoint y: 334, distance: 6.6
click at [640, 334] on button "Next" at bounding box center [653, 333] width 36 height 17
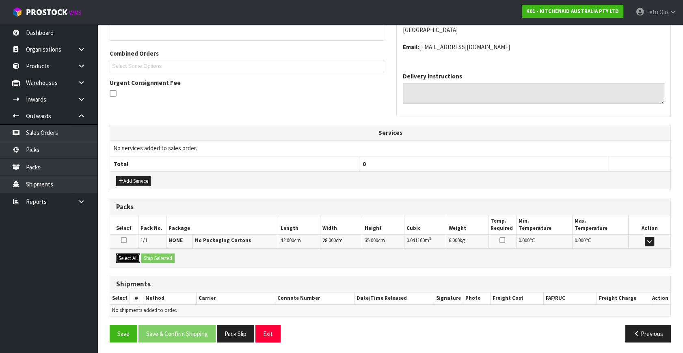
drag, startPoint x: 131, startPoint y: 253, endPoint x: 142, endPoint y: 254, distance: 11.0
click at [134, 253] on button "Select All" at bounding box center [128, 258] width 24 height 10
click at [168, 256] on button "Ship Selected" at bounding box center [157, 258] width 33 height 10
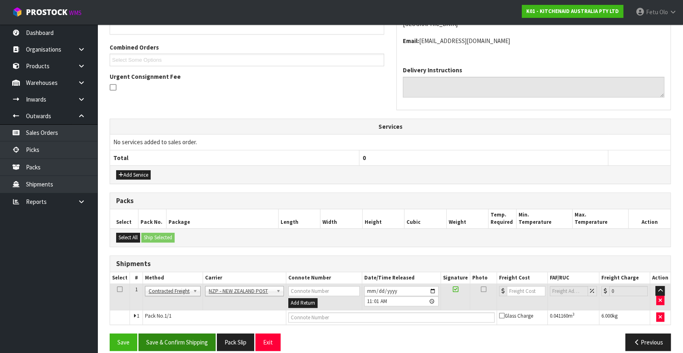
scroll to position [206, 0]
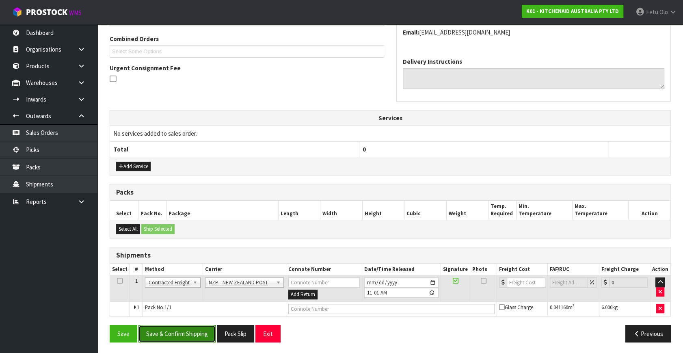
click at [170, 327] on button "Save & Confirm Shipping" at bounding box center [177, 333] width 77 height 17
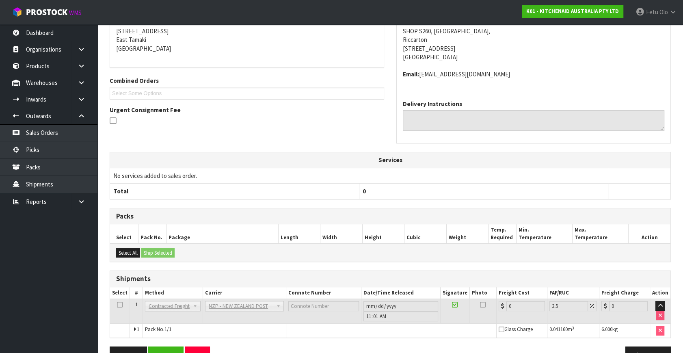
scroll to position [195, 0]
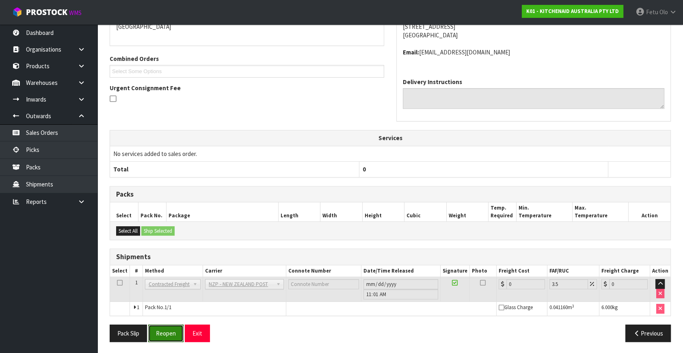
drag, startPoint x: 169, startPoint y: 330, endPoint x: 190, endPoint y: 323, distance: 22.7
click at [170, 328] on button "Reopen" at bounding box center [165, 333] width 35 height 17
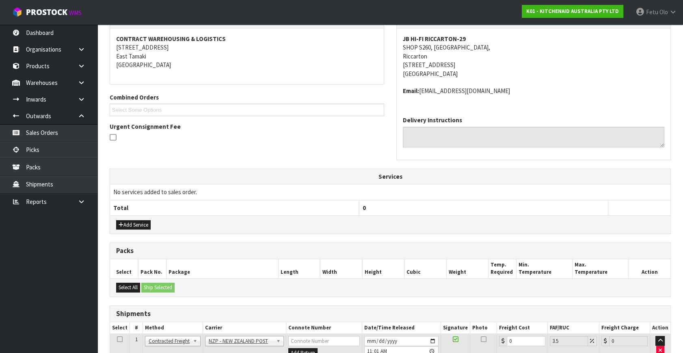
scroll to position [186, 0]
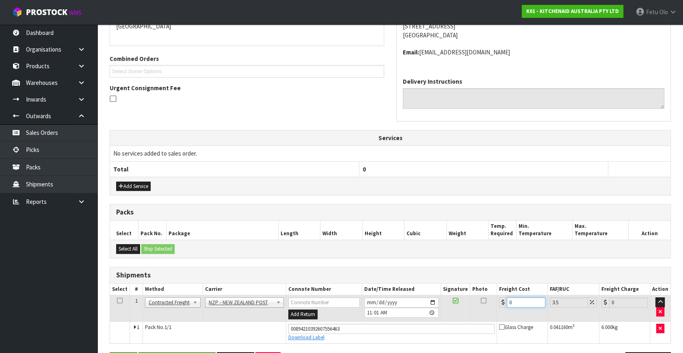
drag, startPoint x: 492, startPoint y: 304, endPoint x: 258, endPoint y: 360, distance: 240.1
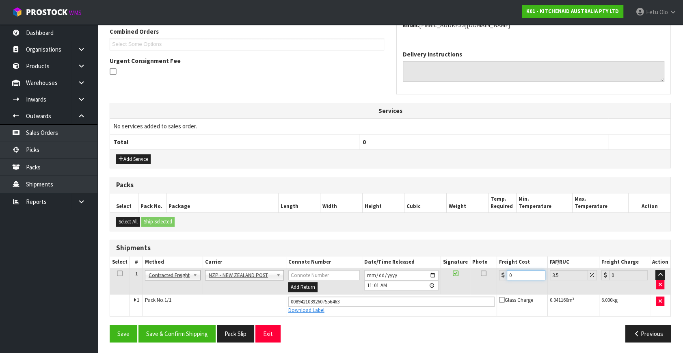
type input "1"
type input "1.03"
type input "11"
type input "11.38"
type input "11.6"
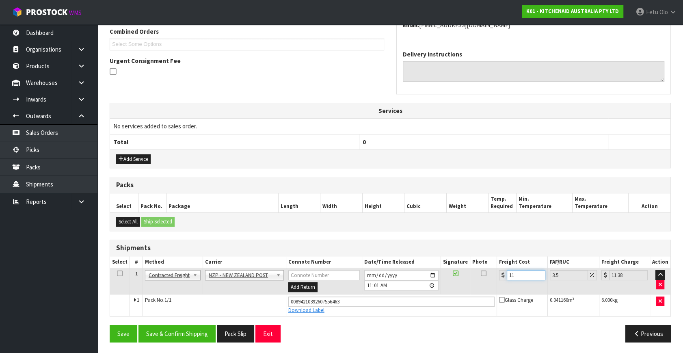
type input "12.01"
type input "11.61"
type input "12.02"
type input "11.61"
click at [166, 325] on button "Save & Confirm Shipping" at bounding box center [177, 333] width 77 height 17
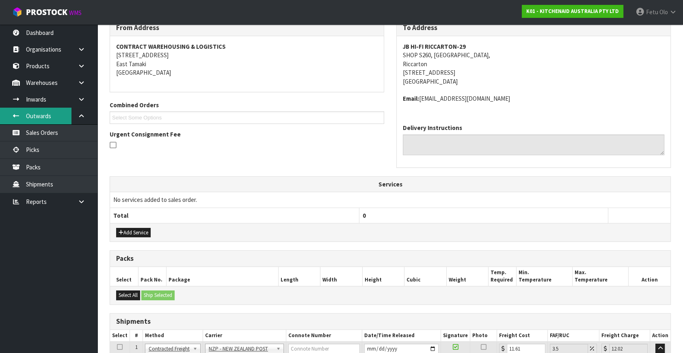
scroll to position [0, 0]
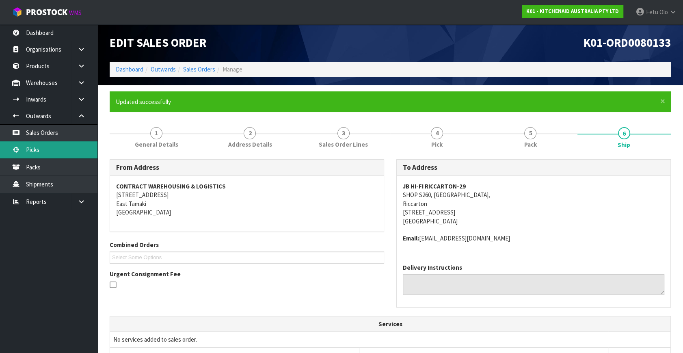
click at [41, 149] on link "Picks" at bounding box center [48, 149] width 97 height 17
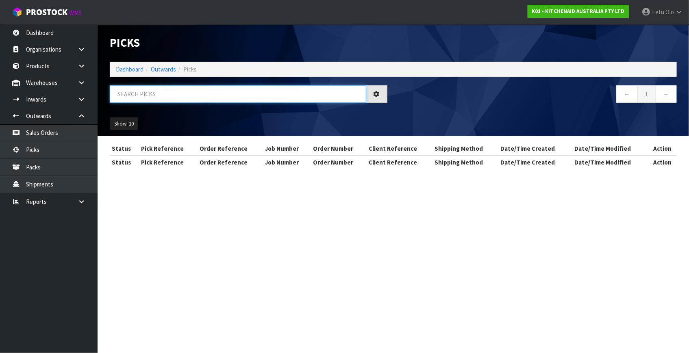
click at [141, 91] on input "text" at bounding box center [238, 93] width 256 height 17
type input "80132"
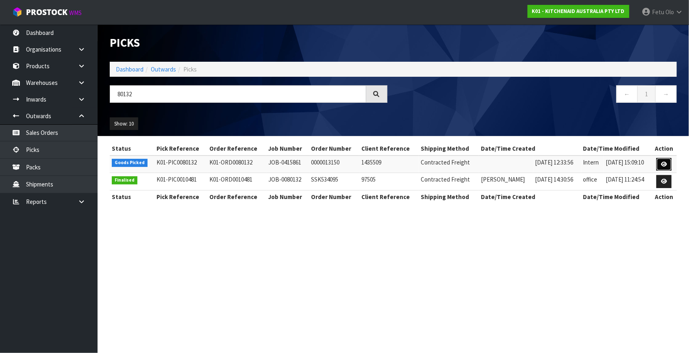
click at [667, 159] on link at bounding box center [663, 164] width 15 height 13
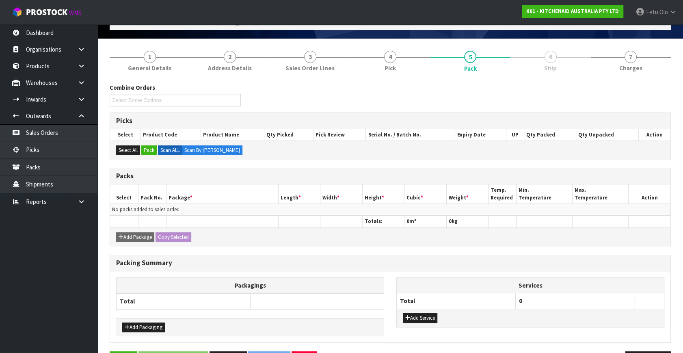
scroll to position [73, 0]
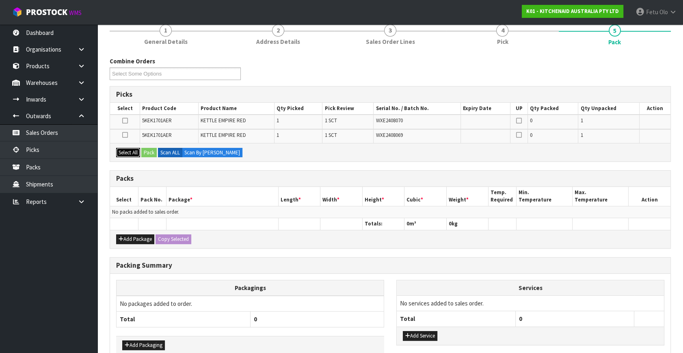
drag, startPoint x: 129, startPoint y: 148, endPoint x: 125, endPoint y: 243, distance: 94.8
click at [130, 149] on button "Select All" at bounding box center [128, 153] width 24 height 10
click at [124, 237] on button "Add Package" at bounding box center [135, 239] width 38 height 10
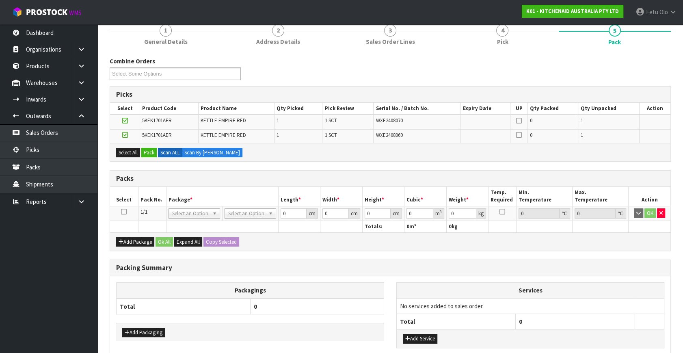
click at [123, 212] on icon at bounding box center [124, 212] width 6 height 0
click at [149, 150] on button "Pack" at bounding box center [148, 153] width 15 height 10
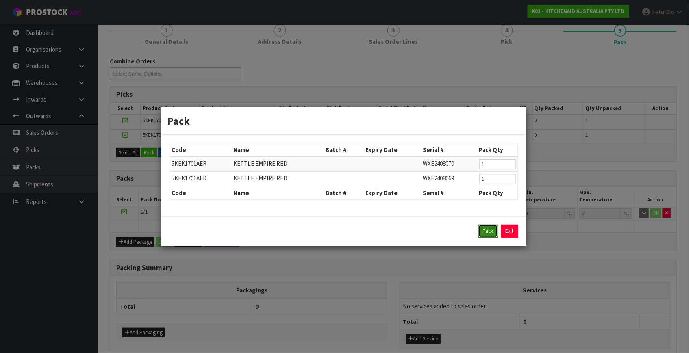
drag, startPoint x: 488, startPoint y: 227, endPoint x: 479, endPoint y: 225, distance: 10.0
click at [488, 227] on button "Pack" at bounding box center [487, 231] width 19 height 13
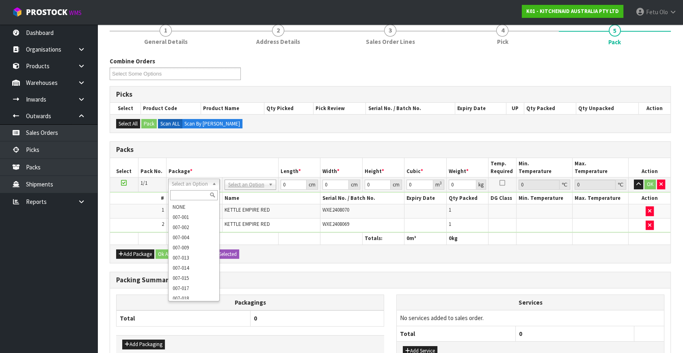
click at [184, 201] on div at bounding box center [194, 194] width 51 height 13
drag, startPoint x: 191, startPoint y: 203, endPoint x: 271, endPoint y: 199, distance: 80.6
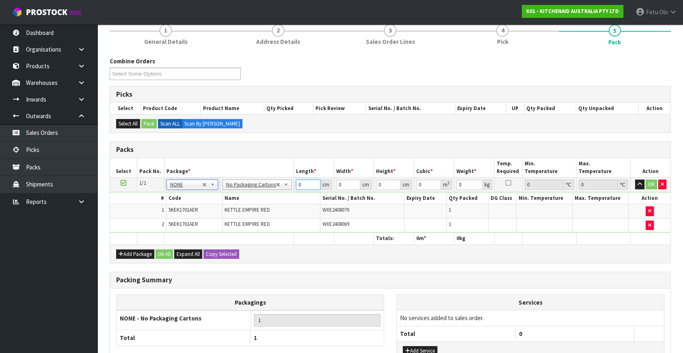
drag, startPoint x: 292, startPoint y: 182, endPoint x: 271, endPoint y: 189, distance: 22.4
click at [271, 189] on tr "1/1 NONE 007-001 007-002 007-004 007-009 007-013 007-014 007-015 007-017 007-01…" at bounding box center [390, 185] width 561 height 15
type input "42"
type input "28"
type input "3"
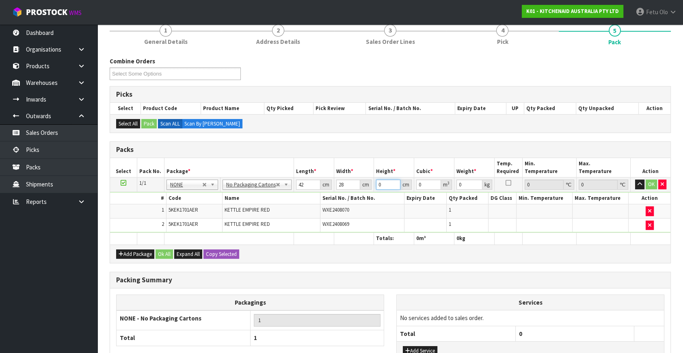
type input "0.003528"
type input "35"
type input "0.04116"
type input "35"
type input "6"
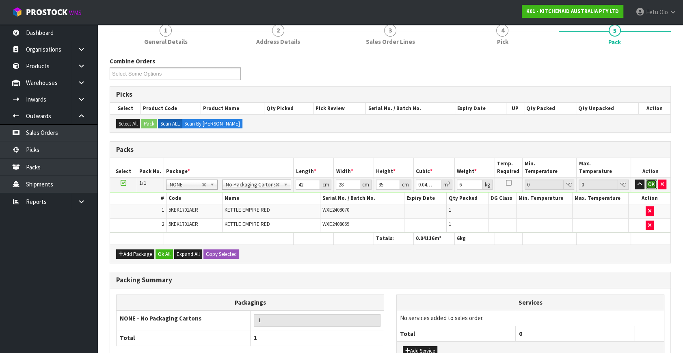
click button "OK" at bounding box center [651, 185] width 11 height 10
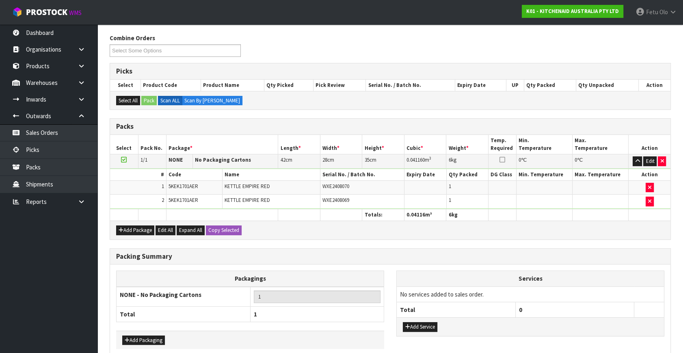
scroll to position [134, 0]
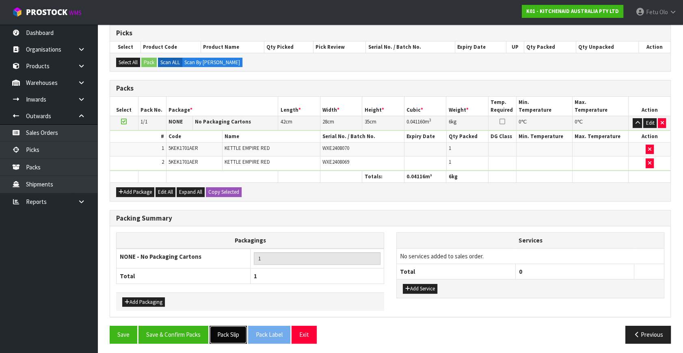
click at [239, 333] on button "Pack Slip" at bounding box center [228, 334] width 37 height 17
click at [173, 332] on button "Save & Confirm Packs" at bounding box center [174, 334] width 70 height 17
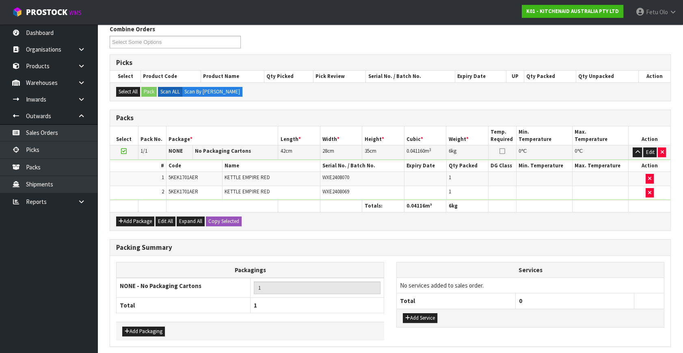
scroll to position [0, 0]
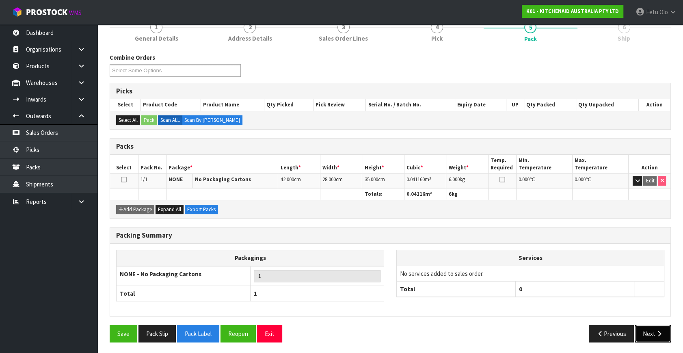
click at [649, 336] on button "Next" at bounding box center [653, 333] width 36 height 17
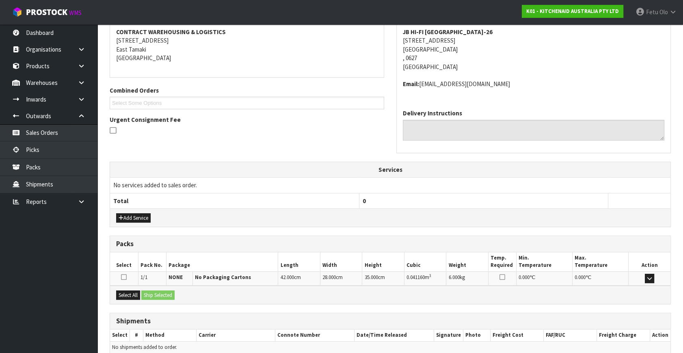
scroll to position [191, 0]
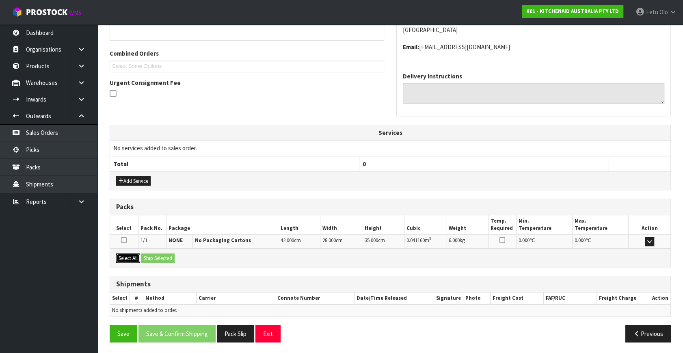
drag, startPoint x: 131, startPoint y: 256, endPoint x: 150, endPoint y: 256, distance: 18.7
click at [131, 256] on button "Select All" at bounding box center [128, 258] width 24 height 10
click at [150, 256] on button "Ship Selected" at bounding box center [157, 258] width 33 height 10
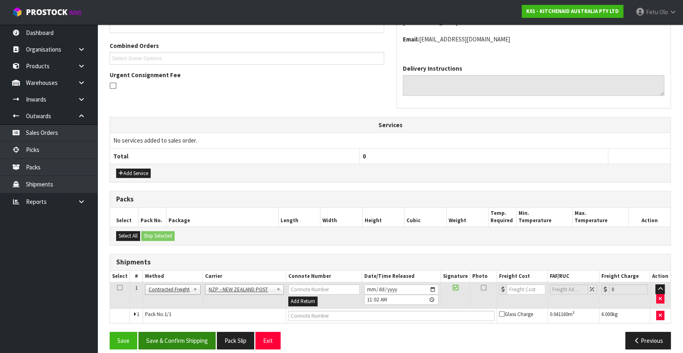
scroll to position [206, 0]
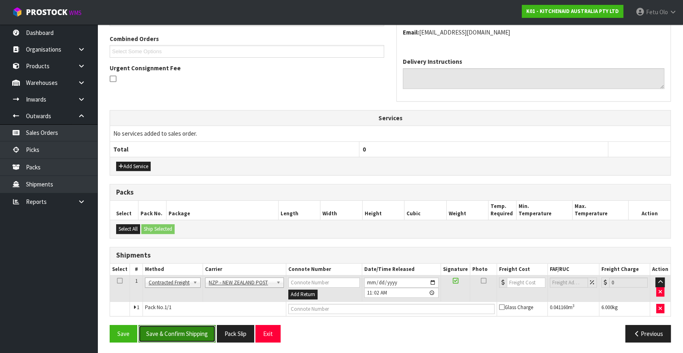
click at [194, 333] on button "Save & Confirm Shipping" at bounding box center [177, 333] width 77 height 17
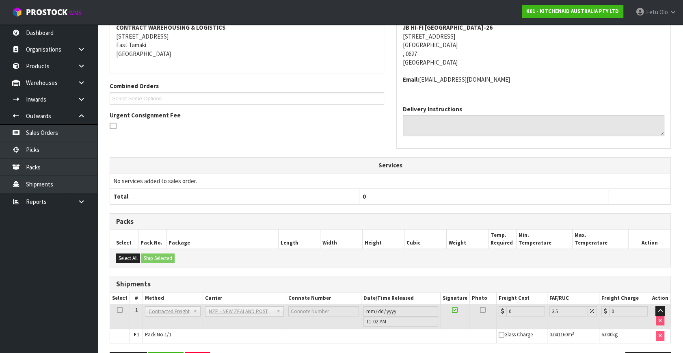
scroll to position [195, 0]
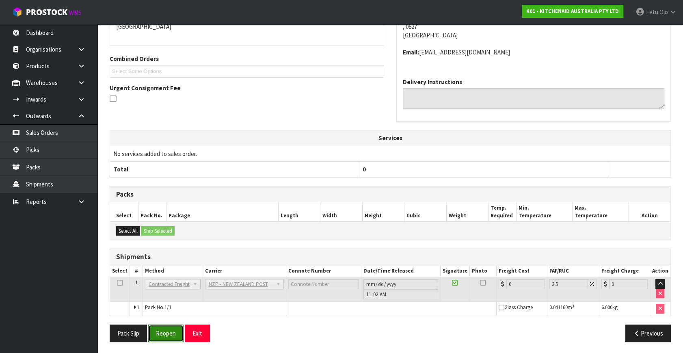
click at [160, 330] on button "Reopen" at bounding box center [165, 333] width 35 height 17
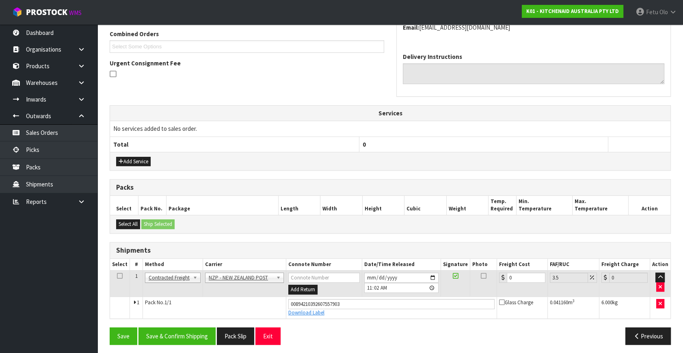
scroll to position [213, 0]
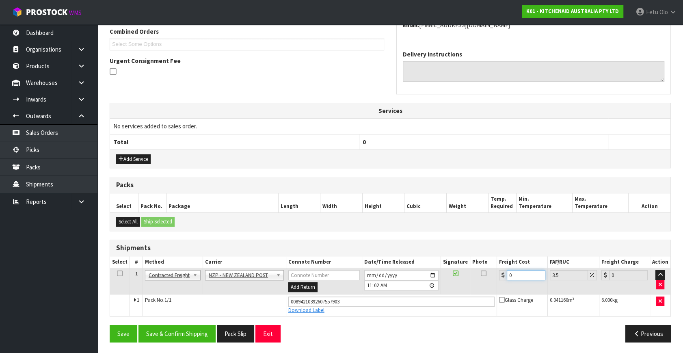
drag, startPoint x: 498, startPoint y: 277, endPoint x: 365, endPoint y: 321, distance: 139.8
click at [369, 320] on div "From Address CONTRACT WAREHOUSING & LOGISTICS 17 Allens Road East Tamaki Auckla…" at bounding box center [390, 147] width 561 height 403
type input "4"
type input "4.14"
type input "4.3"
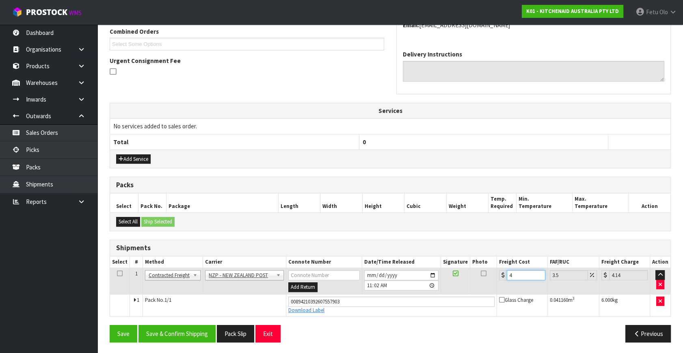
type input "4.45"
type input "4.33"
type input "4.48"
type input "4.33"
click at [165, 326] on button "Save & Confirm Shipping" at bounding box center [177, 333] width 77 height 17
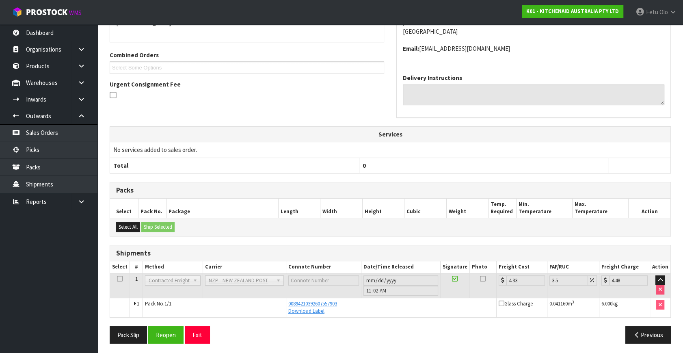
scroll to position [191, 0]
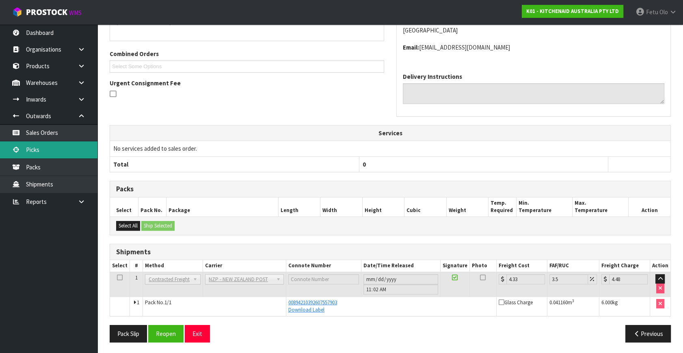
click at [43, 147] on link "Picks" at bounding box center [48, 149] width 97 height 17
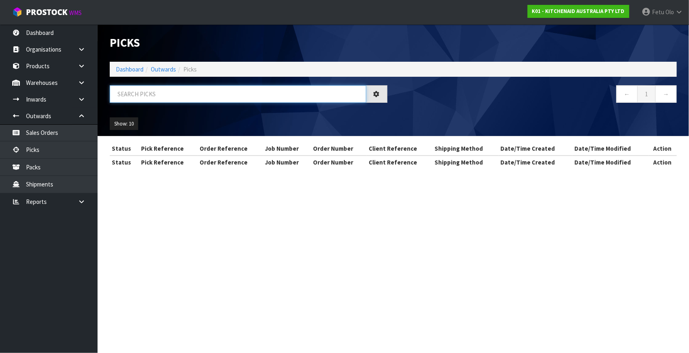
click at [206, 91] on input "text" at bounding box center [238, 93] width 256 height 17
type input "80141"
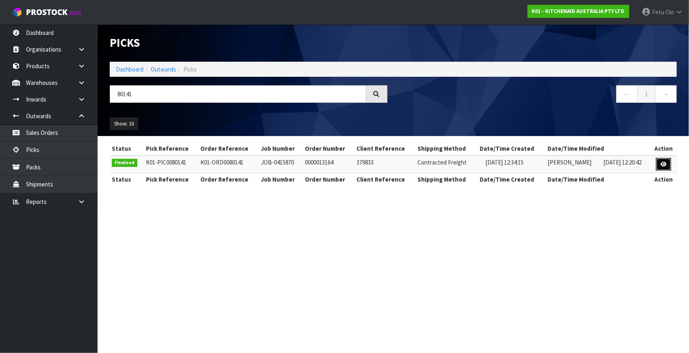
click at [665, 162] on icon at bounding box center [663, 164] width 6 height 5
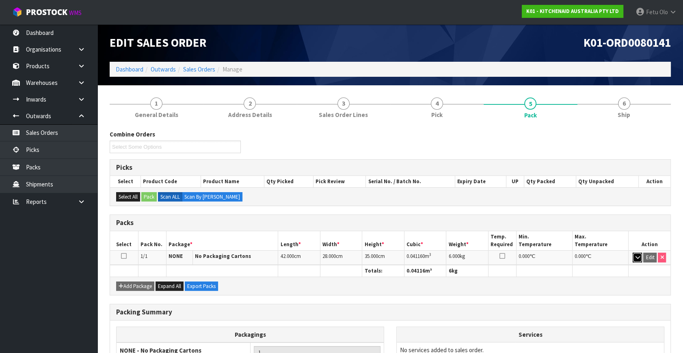
click at [637, 255] on icon "button" at bounding box center [637, 257] width 4 height 5
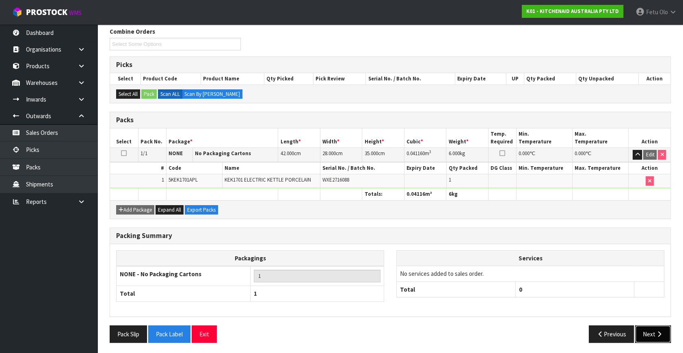
click at [658, 338] on button "Next" at bounding box center [653, 333] width 36 height 17
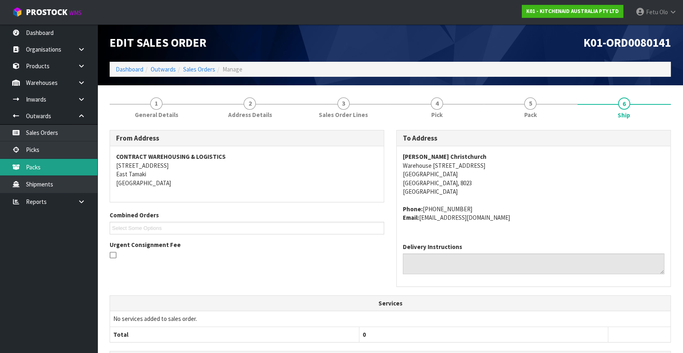
click at [38, 169] on link "Packs" at bounding box center [48, 167] width 97 height 17
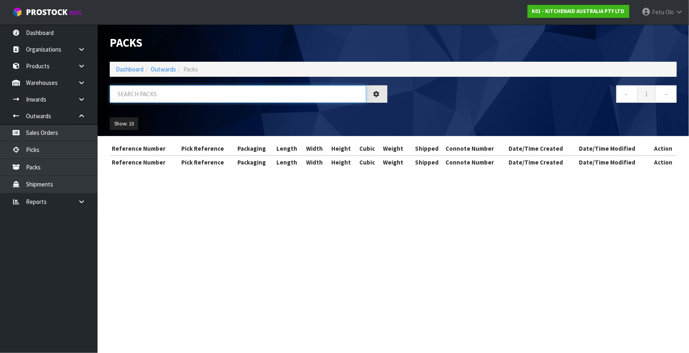
click at [193, 96] on input "text" at bounding box center [238, 93] width 256 height 17
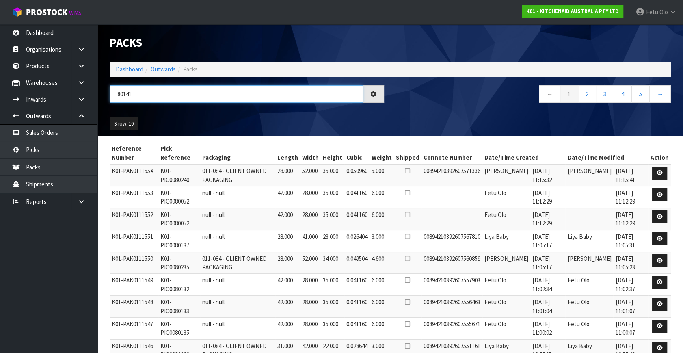
type input "80141"
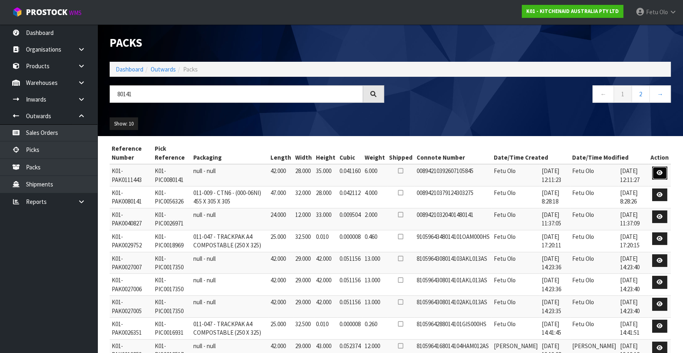
click at [659, 172] on icon at bounding box center [660, 172] width 6 height 5
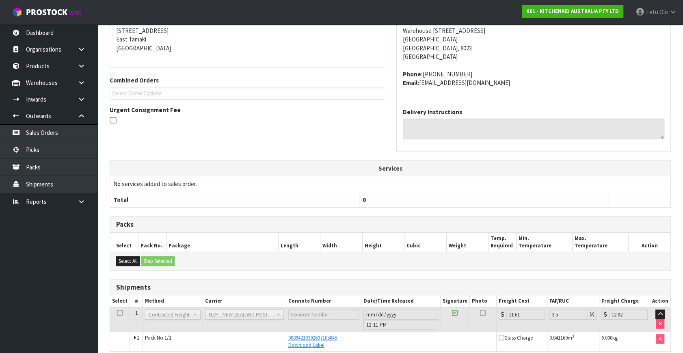
scroll to position [60, 0]
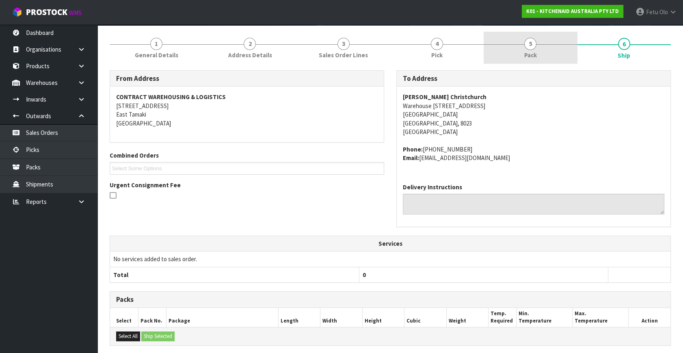
click at [535, 41] on span "5" at bounding box center [530, 44] width 12 height 12
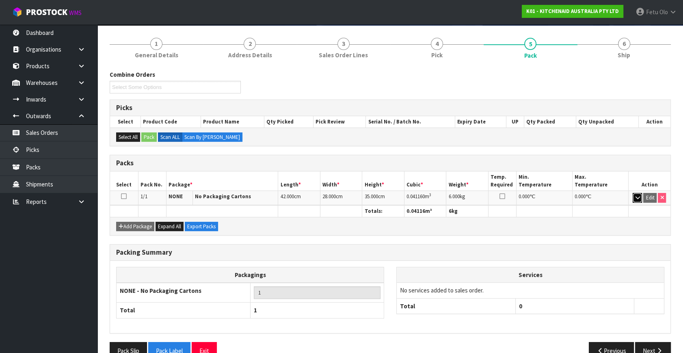
click at [635, 196] on icon "button" at bounding box center [637, 197] width 4 height 5
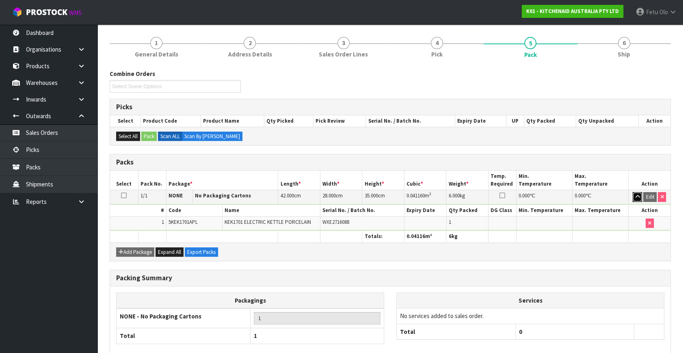
scroll to position [103, 0]
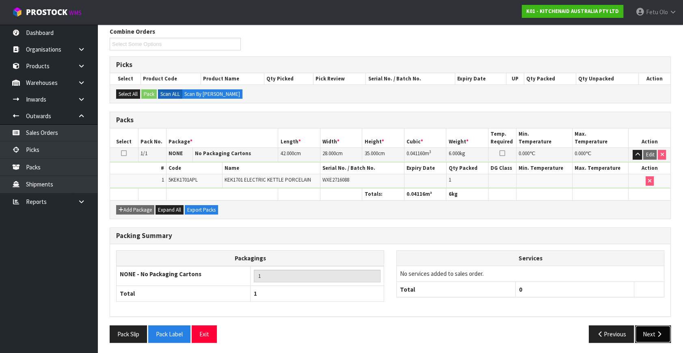
drag, startPoint x: 648, startPoint y: 333, endPoint x: 639, endPoint y: 334, distance: 8.9
click at [648, 333] on button "Next" at bounding box center [653, 333] width 36 height 17
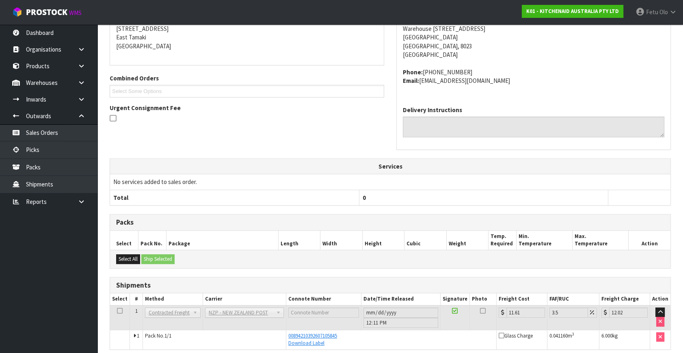
scroll to position [171, 0]
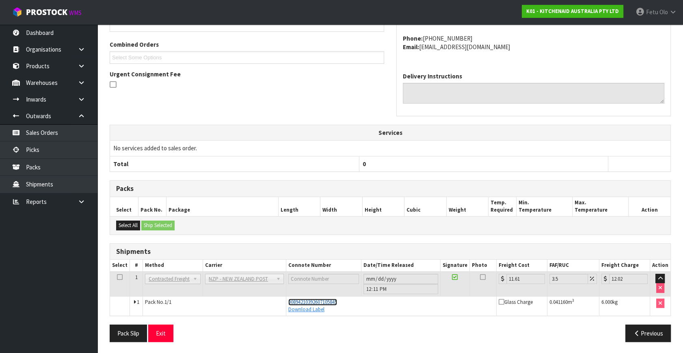
click at [314, 301] on span "00894210392607105845" at bounding box center [312, 302] width 49 height 7
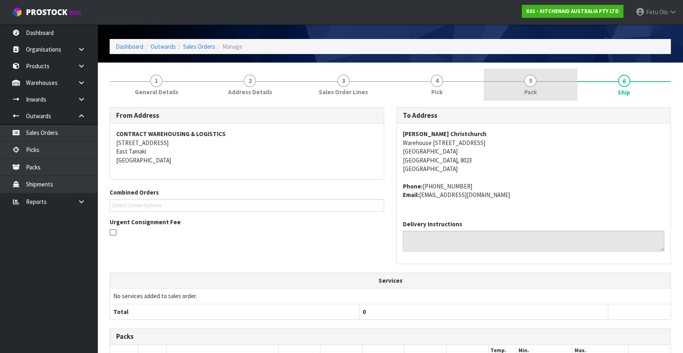
click at [531, 92] on span "Pack" at bounding box center [530, 92] width 13 height 9
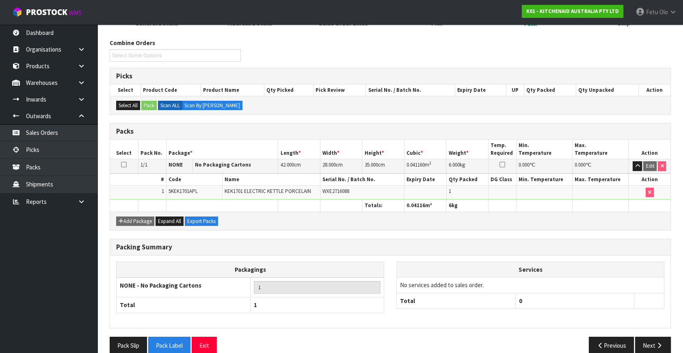
scroll to position [103, 0]
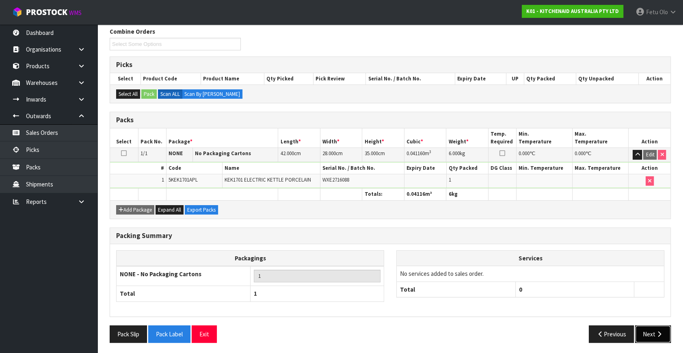
click at [647, 329] on button "Next" at bounding box center [653, 333] width 36 height 17
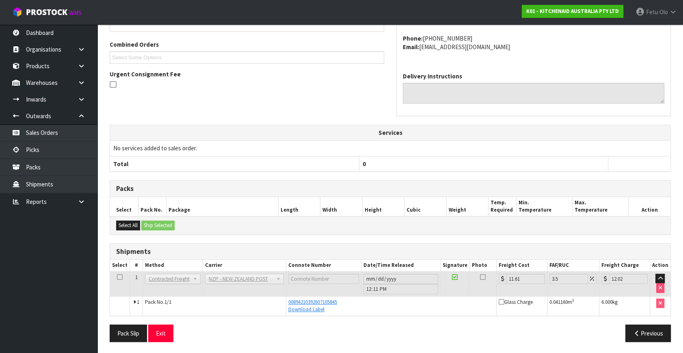
scroll to position [23, 0]
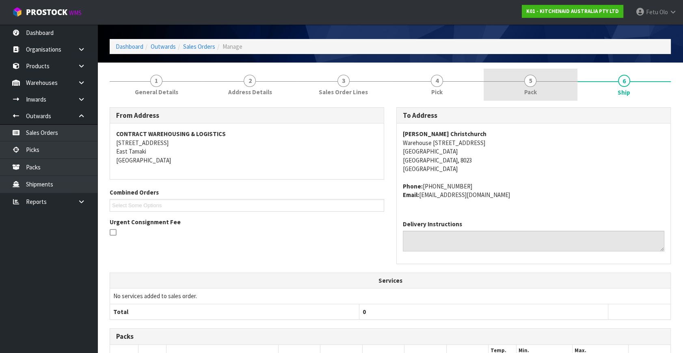
click at [533, 89] on span "Pack" at bounding box center [530, 92] width 13 height 9
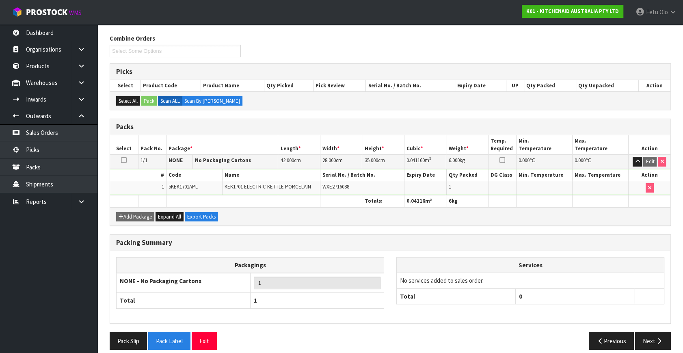
scroll to position [103, 0]
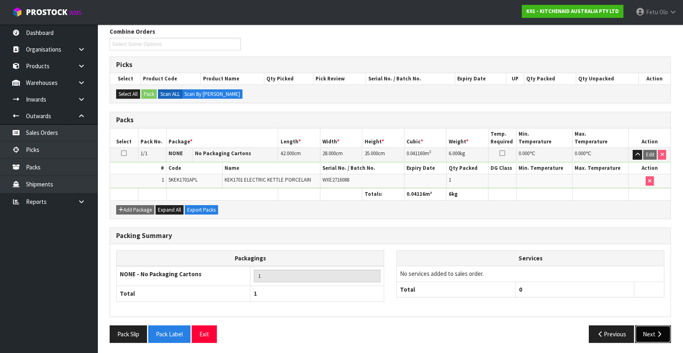
click at [654, 326] on button "Next" at bounding box center [653, 333] width 36 height 17
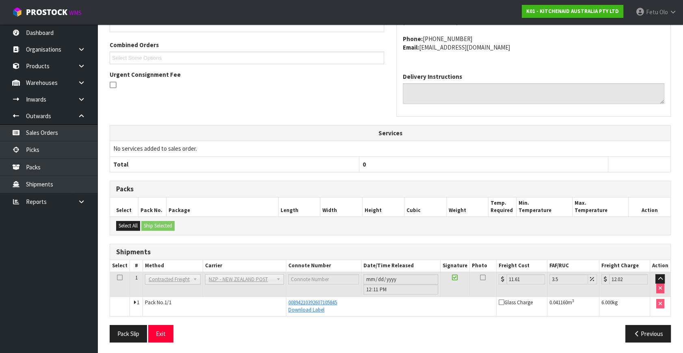
scroll to position [171, 0]
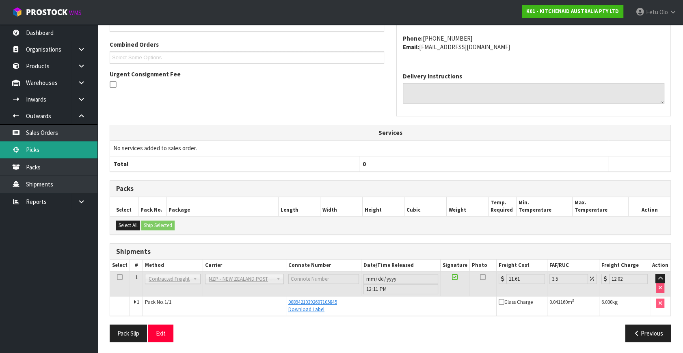
click at [38, 150] on link "Picks" at bounding box center [48, 149] width 97 height 17
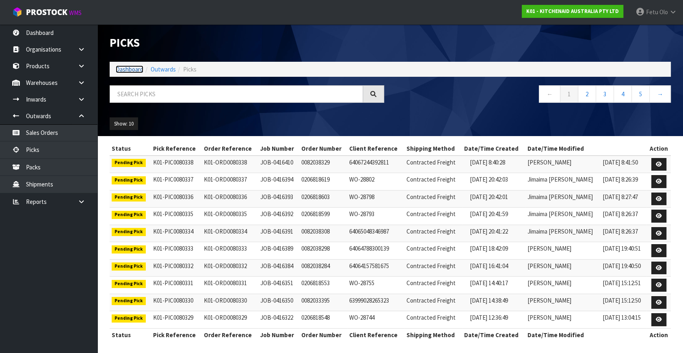
click at [132, 69] on link "Dashboard" at bounding box center [130, 69] width 28 height 8
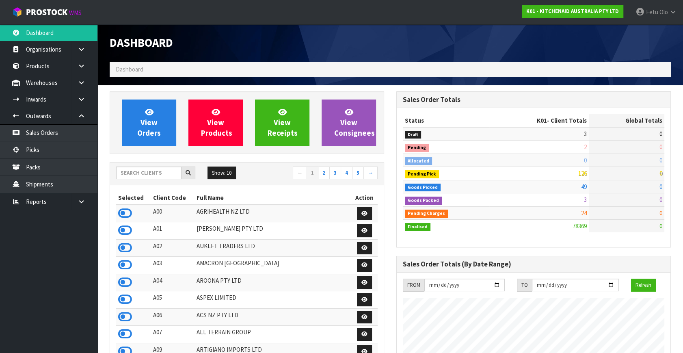
scroll to position [614, 286]
click at [154, 171] on input "text" at bounding box center [148, 173] width 65 height 13
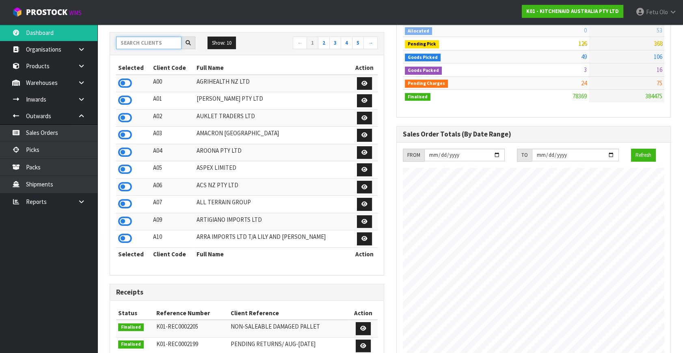
scroll to position [0, 0]
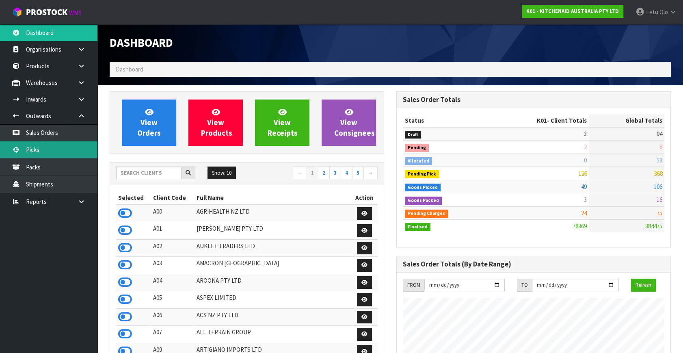
click at [32, 152] on link "Picks" at bounding box center [48, 149] width 97 height 17
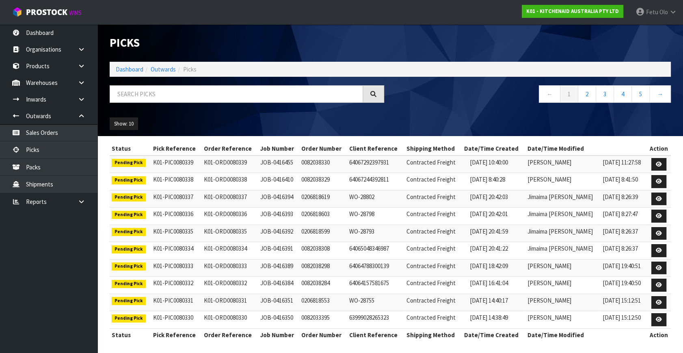
click at [415, 119] on div "Show: 10 5 10 25 50" at bounding box center [391, 123] width 574 height 25
click at [173, 99] on input "text" at bounding box center [236, 93] width 253 height 17
click at [211, 97] on input "text" at bounding box center [236, 93] width 253 height 17
type input "80303"
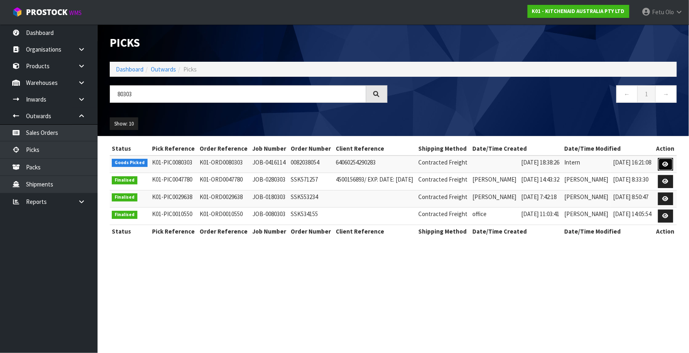
click at [664, 163] on icon at bounding box center [665, 164] width 6 height 5
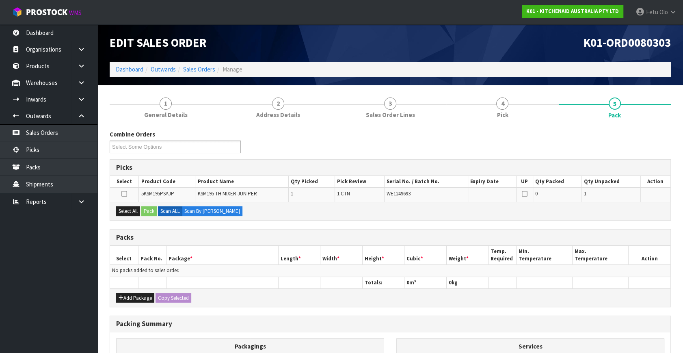
click at [52, 301] on ul "Dashboard Organisations Clients Consignees Carriers Products Categories Serial …" at bounding box center [48, 188] width 97 height 329
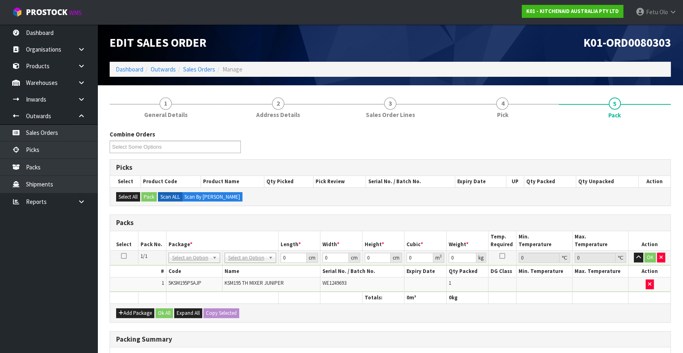
drag, startPoint x: 230, startPoint y: 260, endPoint x: 241, endPoint y: 270, distance: 15.2
drag, startPoint x: 277, startPoint y: 260, endPoint x: 238, endPoint y: 273, distance: 41.2
click at [238, 273] on tbody "1/1 NONE 007-001 007-002 007-004 007-009 007-013 007-014 007-015 007-017 007-01…" at bounding box center [390, 271] width 561 height 41
type input "42"
type input "29"
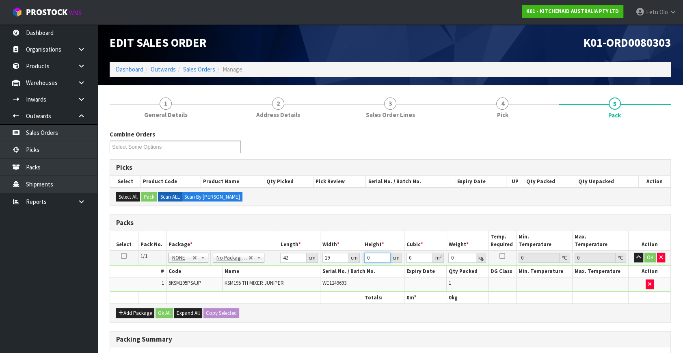
type input "4"
type input "0.004872"
type input "43"
type input "0.052374"
type input "43"
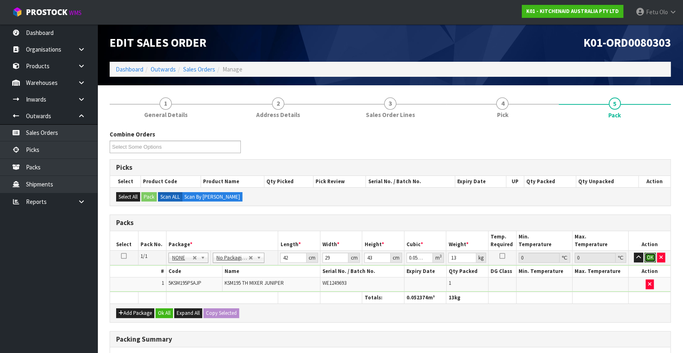
click button "OK" at bounding box center [650, 258] width 11 height 10
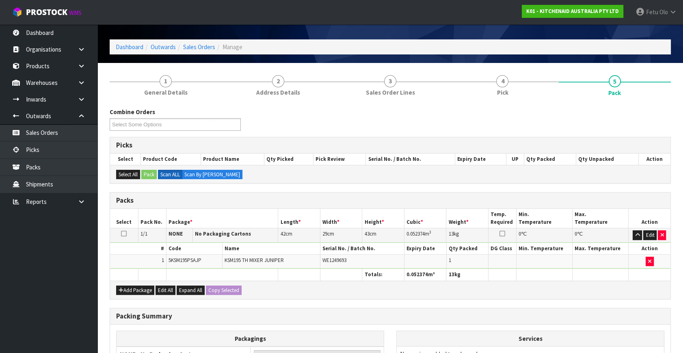
scroll to position [121, 0]
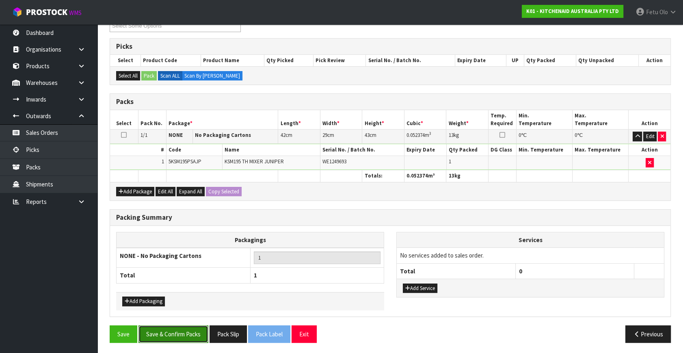
click at [165, 328] on button "Save & Confirm Packs" at bounding box center [174, 333] width 70 height 17
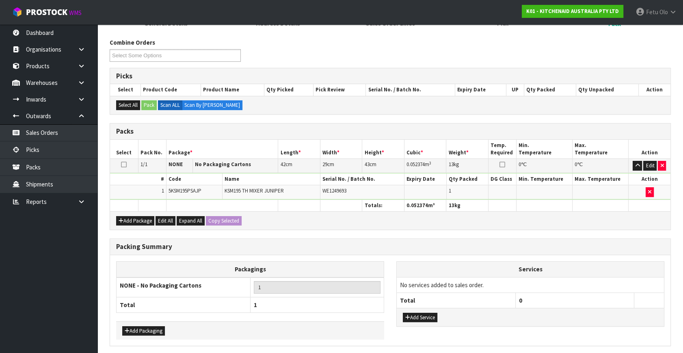
scroll to position [0, 0]
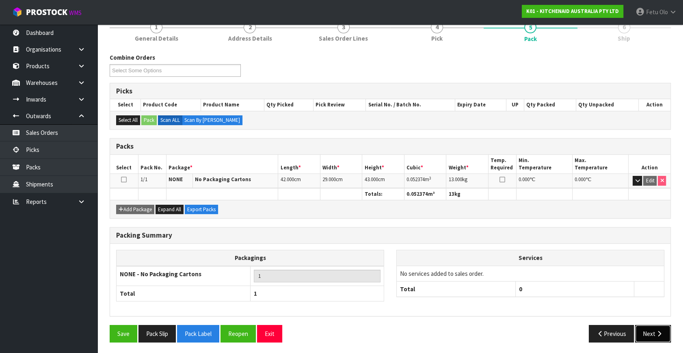
click at [657, 336] on button "Next" at bounding box center [653, 333] width 36 height 17
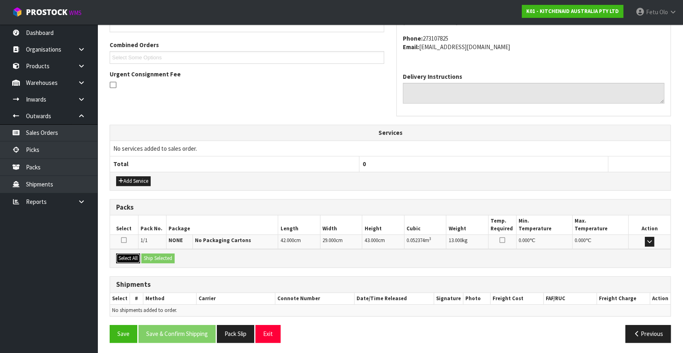
drag, startPoint x: 120, startPoint y: 258, endPoint x: 150, endPoint y: 257, distance: 30.1
click at [130, 258] on button "Select All" at bounding box center [128, 258] width 24 height 10
click at [150, 257] on button "Ship Selected" at bounding box center [157, 258] width 33 height 10
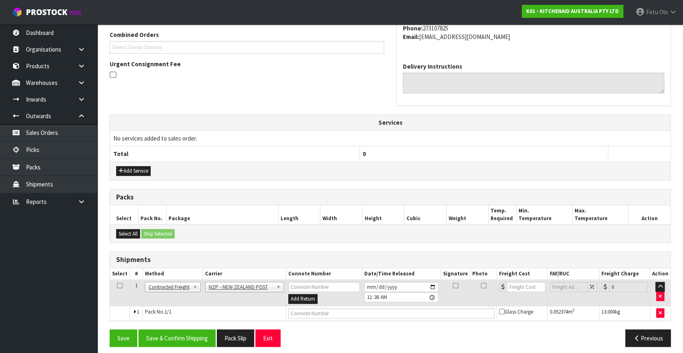
scroll to position [214, 0]
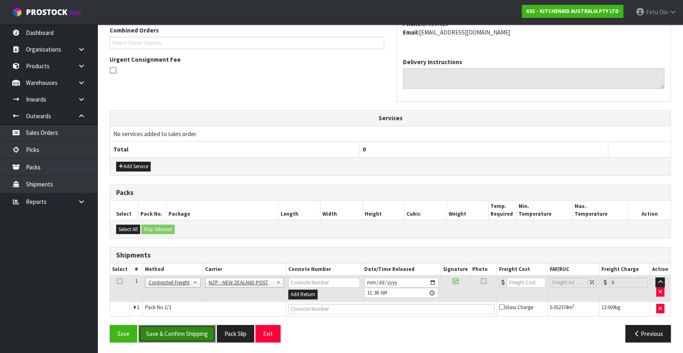
click at [175, 329] on button "Save & Confirm Shipping" at bounding box center [177, 333] width 77 height 17
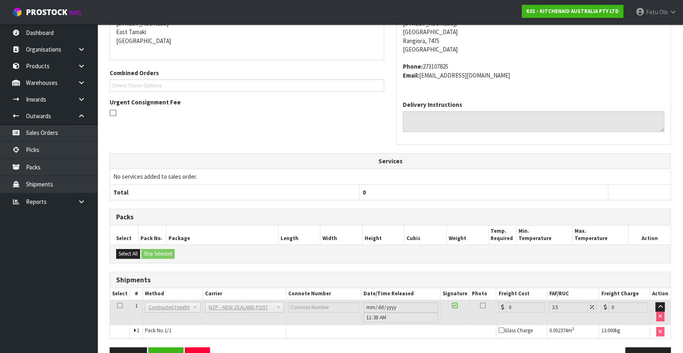
scroll to position [203, 0]
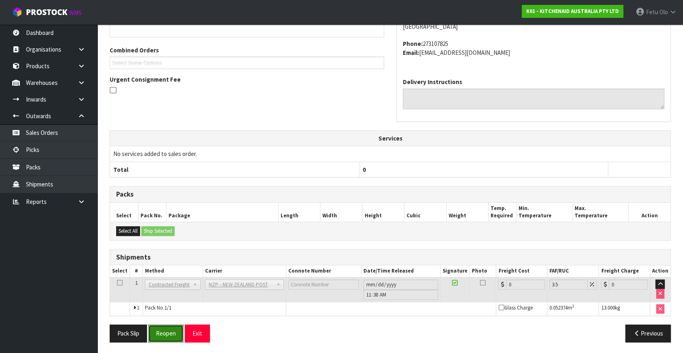
drag, startPoint x: 160, startPoint y: 329, endPoint x: 164, endPoint y: 328, distance: 4.1
click at [160, 329] on button "Reopen" at bounding box center [165, 333] width 35 height 17
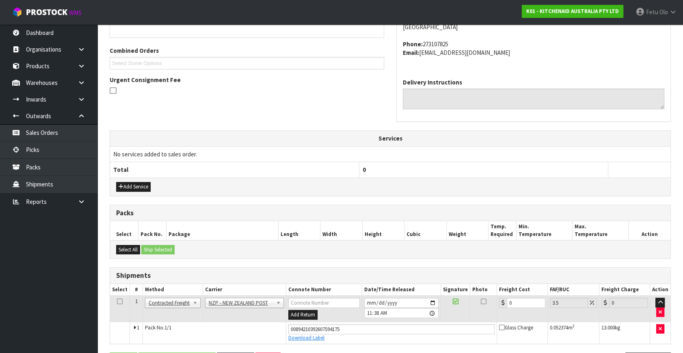
scroll to position [195, 0]
drag, startPoint x: 496, startPoint y: 308, endPoint x: 387, endPoint y: 326, distance: 110.8
click at [387, 326] on tbody "1 Client Local Pickup Customer Local Pickup Company Freight Contracted Freight …" at bounding box center [390, 319] width 561 height 48
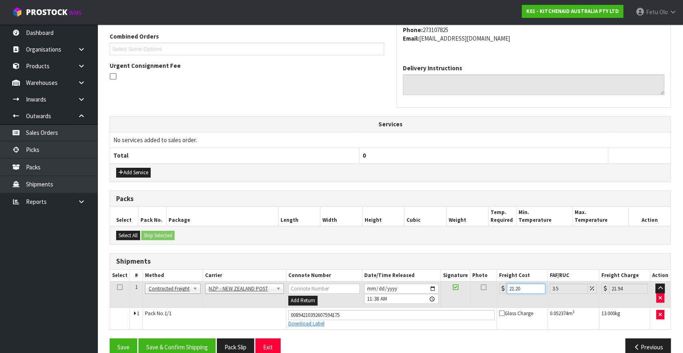
scroll to position [222, 0]
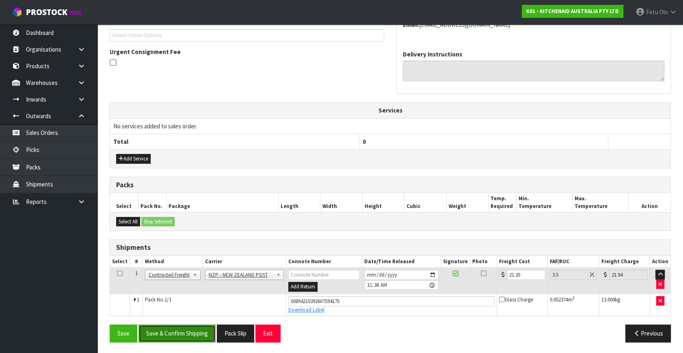
click at [199, 331] on button "Save & Confirm Shipping" at bounding box center [177, 333] width 77 height 17
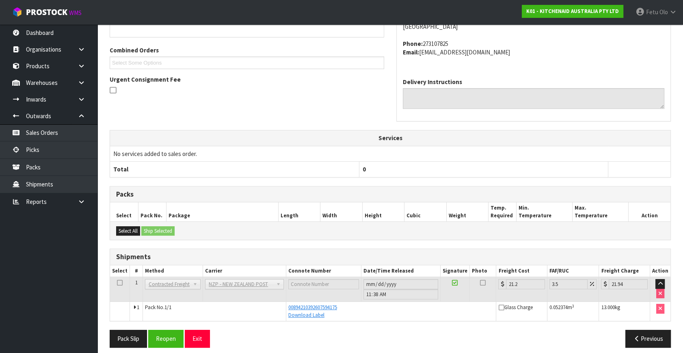
scroll to position [200, 0]
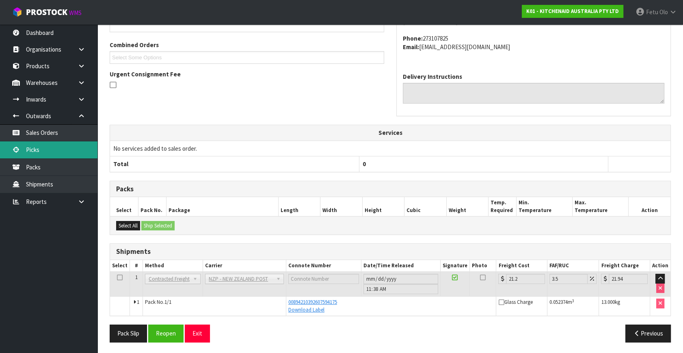
click at [40, 148] on link "Picks" at bounding box center [48, 149] width 97 height 17
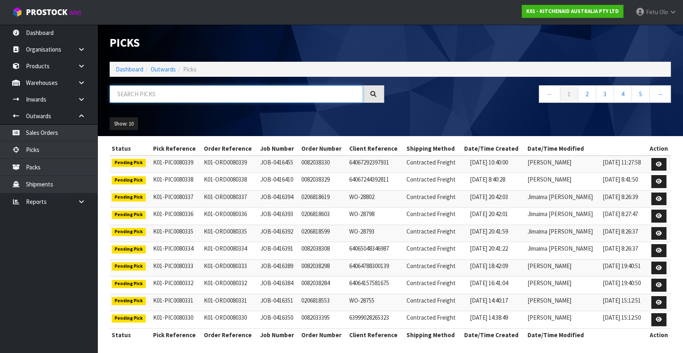
click at [159, 96] on input "text" at bounding box center [236, 93] width 253 height 17
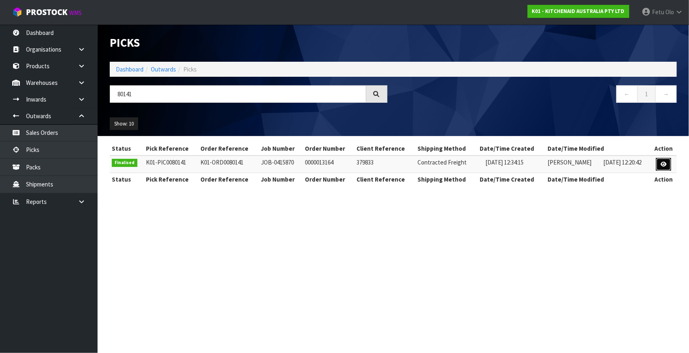
click at [660, 162] on link at bounding box center [663, 164] width 15 height 13
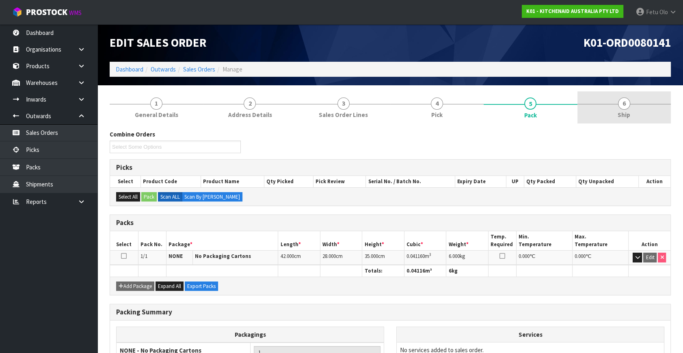
click at [630, 109] on link "6 Ship" at bounding box center [624, 107] width 93 height 32
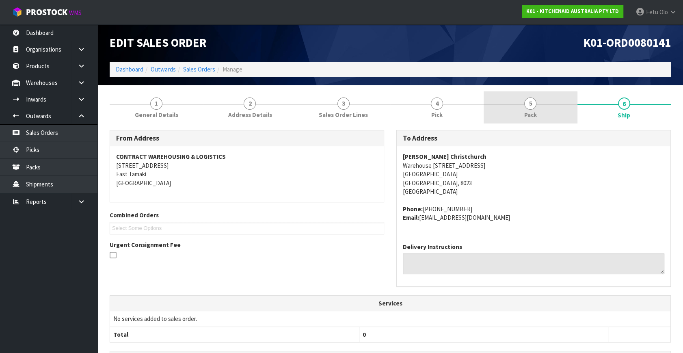
click at [538, 97] on link "5 Pack" at bounding box center [530, 107] width 93 height 32
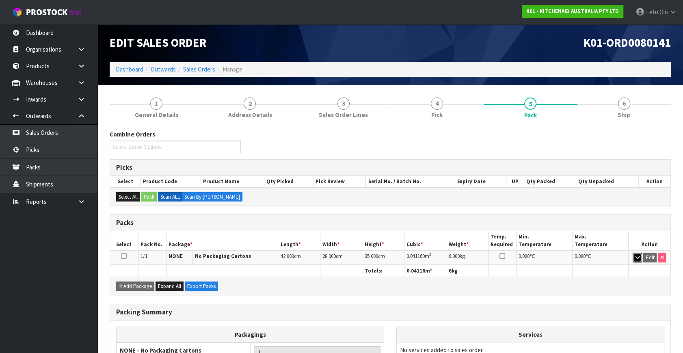
click at [635, 257] on icon "button" at bounding box center [637, 257] width 4 height 5
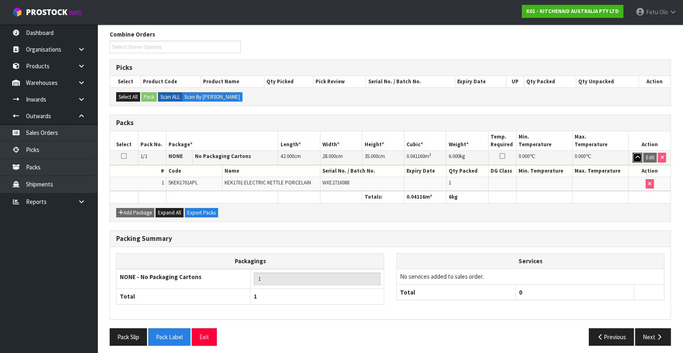
scroll to position [103, 0]
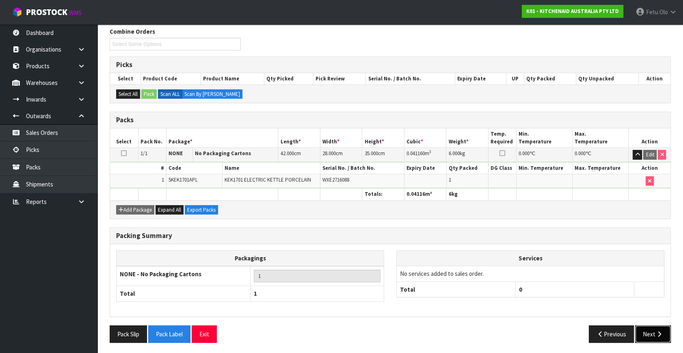
click at [649, 334] on button "Next" at bounding box center [653, 333] width 36 height 17
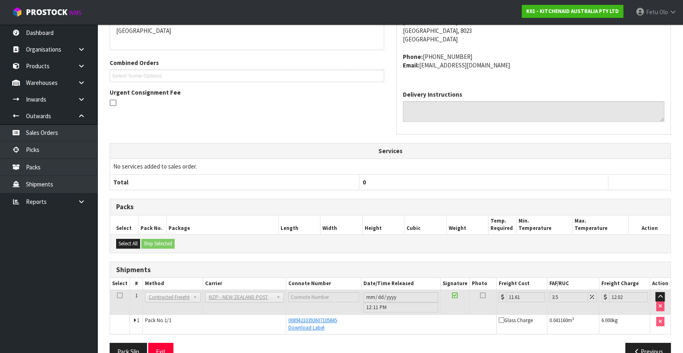
scroll to position [171, 0]
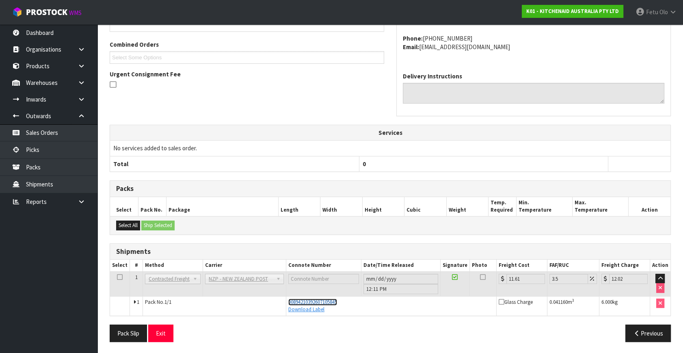
click at [313, 301] on span "00894210392607105845" at bounding box center [312, 302] width 49 height 7
click at [305, 301] on span "00894210392607105845" at bounding box center [312, 302] width 49 height 7
click at [301, 307] on link "Download Label" at bounding box center [306, 309] width 36 height 7
click at [25, 153] on link "Picks" at bounding box center [48, 149] width 97 height 17
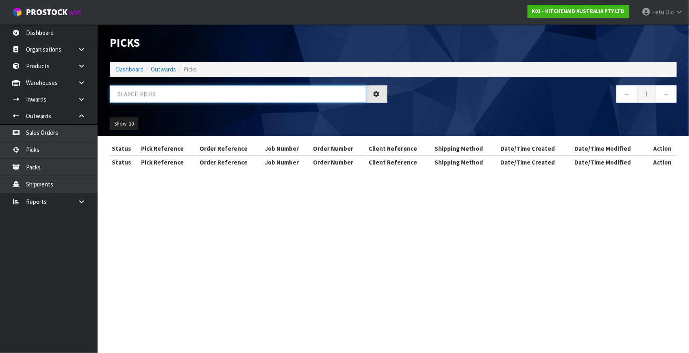
click at [240, 90] on input "text" at bounding box center [238, 93] width 256 height 17
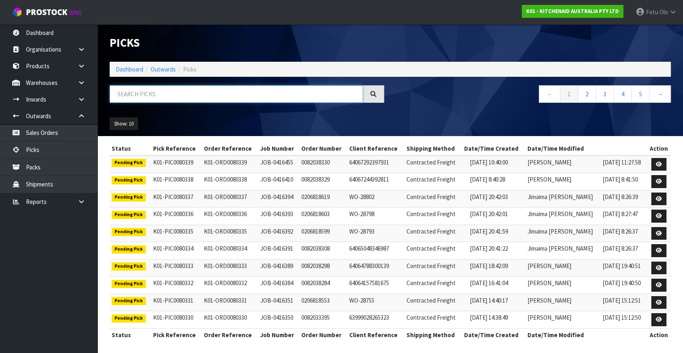
click at [240, 90] on input "text" at bounding box center [236, 93] width 253 height 17
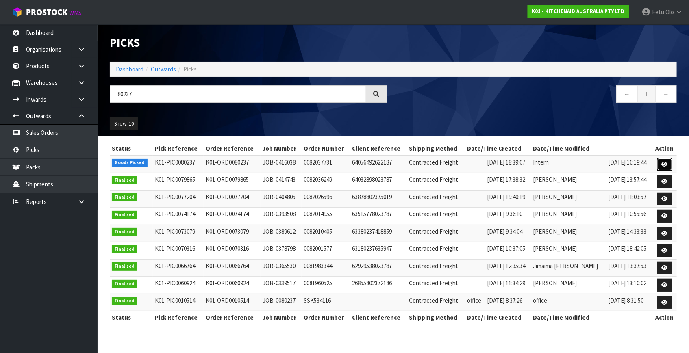
click at [662, 164] on icon at bounding box center [664, 164] width 6 height 5
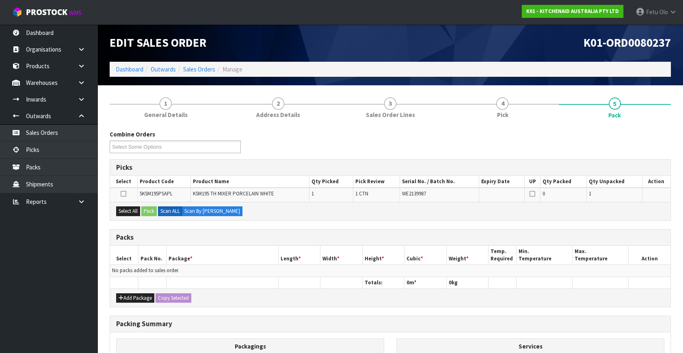
click at [34, 280] on ul "Dashboard Organisations Clients Consignees Carriers Products Categories Serial …" at bounding box center [48, 188] width 97 height 329
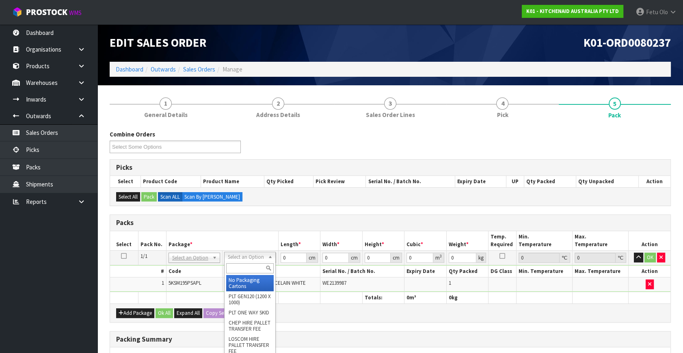
drag, startPoint x: 245, startPoint y: 281, endPoint x: 274, endPoint y: 276, distance: 30.1
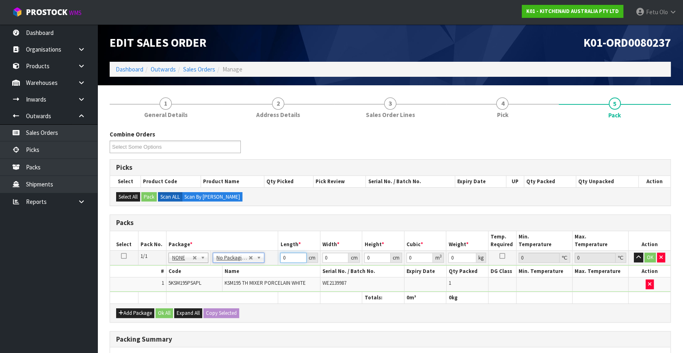
drag, startPoint x: 277, startPoint y: 262, endPoint x: 243, endPoint y: 270, distance: 34.6
click at [243, 270] on tbody "1/1 NONE 007-001 007-002 007-004 007-009 007-013 007-014 007-015 007-017 007-01…" at bounding box center [390, 271] width 561 height 41
click button "OK" at bounding box center [650, 258] width 11 height 10
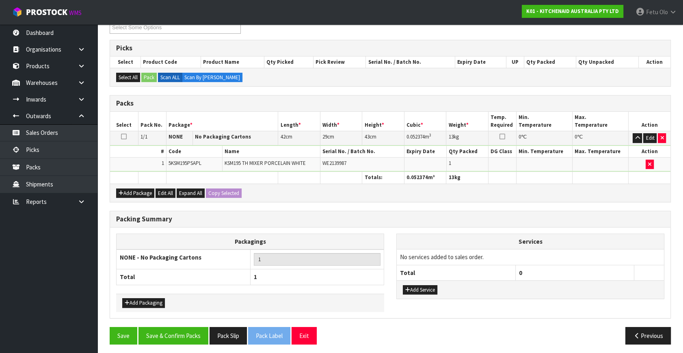
scroll to position [121, 0]
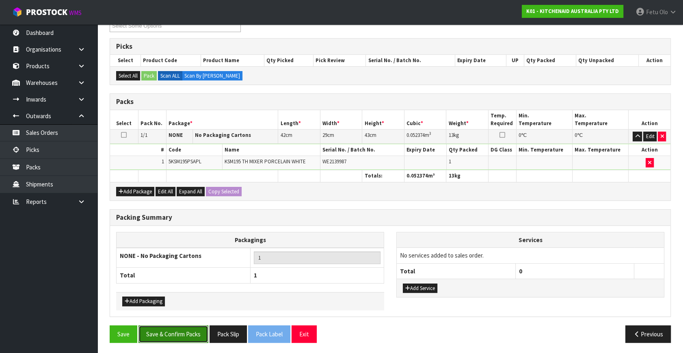
click at [183, 331] on button "Save & Confirm Packs" at bounding box center [174, 333] width 70 height 17
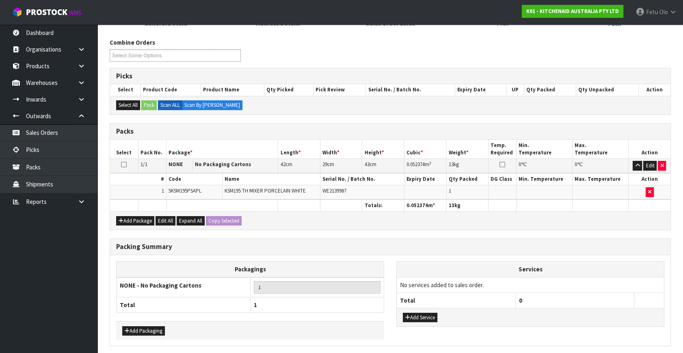
scroll to position [0, 0]
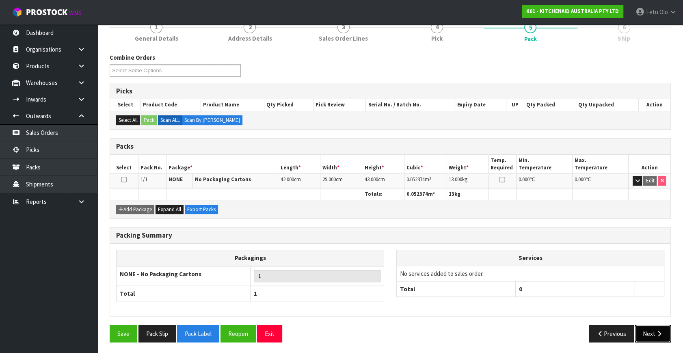
click at [652, 330] on button "Next" at bounding box center [653, 333] width 36 height 17
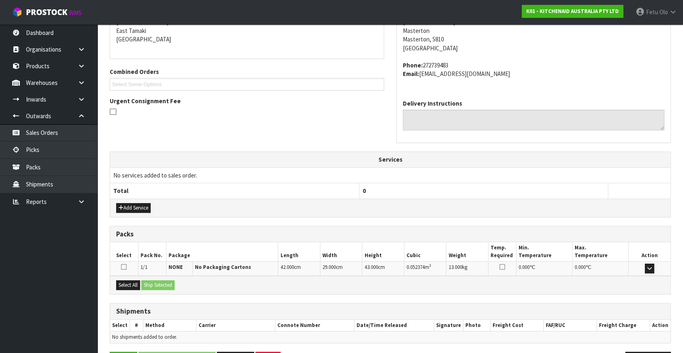
scroll to position [200, 0]
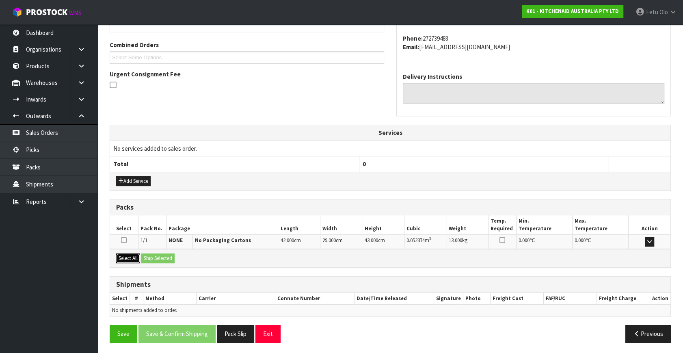
click at [132, 256] on button "Select All" at bounding box center [128, 258] width 24 height 10
click at [153, 254] on button "Ship Selected" at bounding box center [157, 258] width 33 height 10
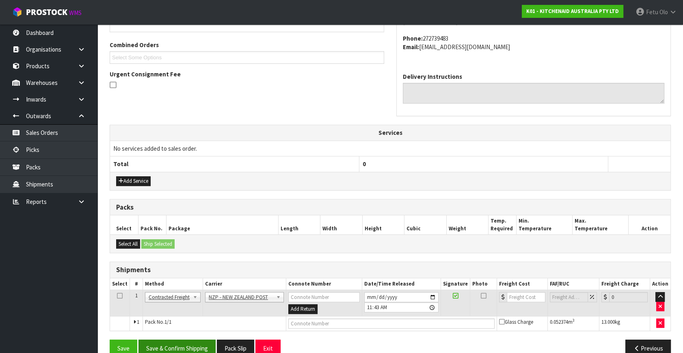
scroll to position [214, 0]
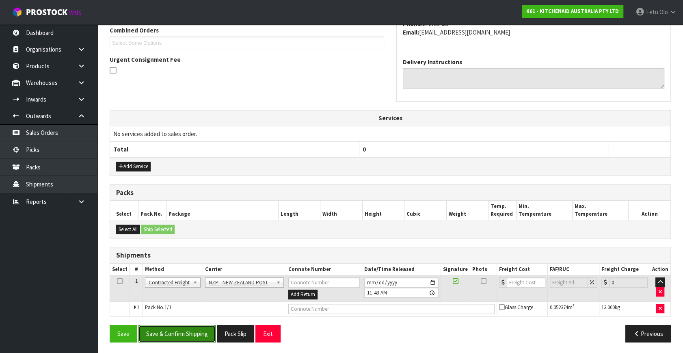
drag, startPoint x: 178, startPoint y: 337, endPoint x: 170, endPoint y: 330, distance: 11.2
click at [178, 336] on button "Save & Confirm Shipping" at bounding box center [177, 333] width 77 height 17
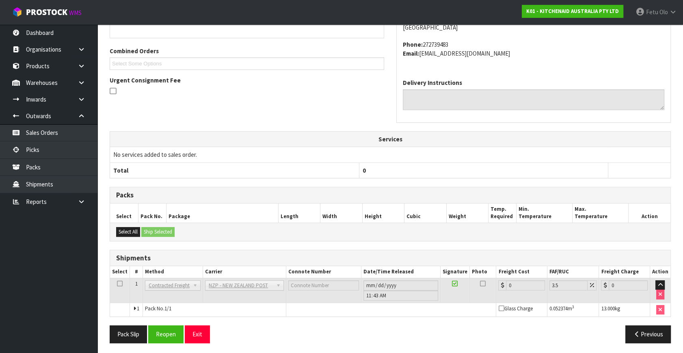
scroll to position [203, 0]
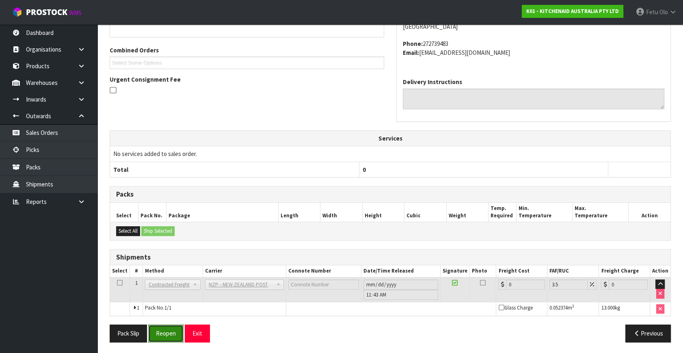
click at [172, 326] on button "Reopen" at bounding box center [165, 333] width 35 height 17
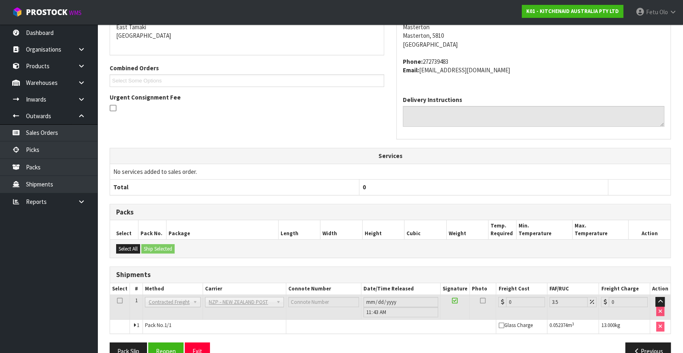
scroll to position [195, 0]
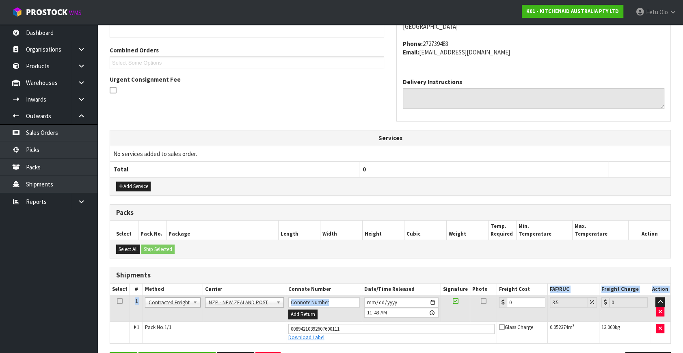
drag, startPoint x: 461, startPoint y: 300, endPoint x: 417, endPoint y: 306, distance: 45.2
click at [418, 306] on table "Select # Method Carrier Connote Number Date/Time Released Signature Photo Freig…" at bounding box center [390, 314] width 561 height 60
click at [528, 306] on td "0" at bounding box center [522, 308] width 51 height 26
drag, startPoint x: 523, startPoint y: 303, endPoint x: 447, endPoint y: 314, distance: 76.8
click at [447, 314] on tr "1 Client Local Pickup Customer Local Pickup Company Freight Contracted Freight …" at bounding box center [390, 308] width 561 height 26
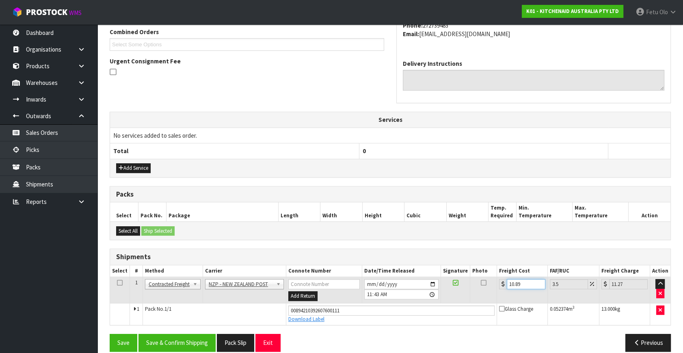
scroll to position [222, 0]
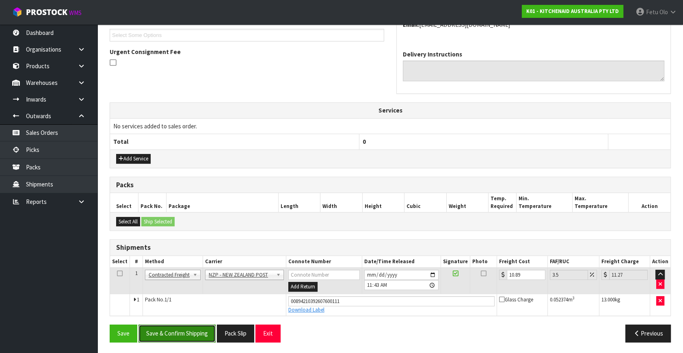
click at [200, 329] on button "Save & Confirm Shipping" at bounding box center [177, 333] width 77 height 17
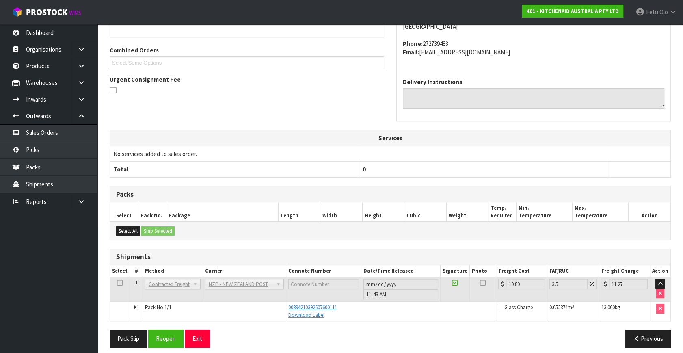
scroll to position [200, 0]
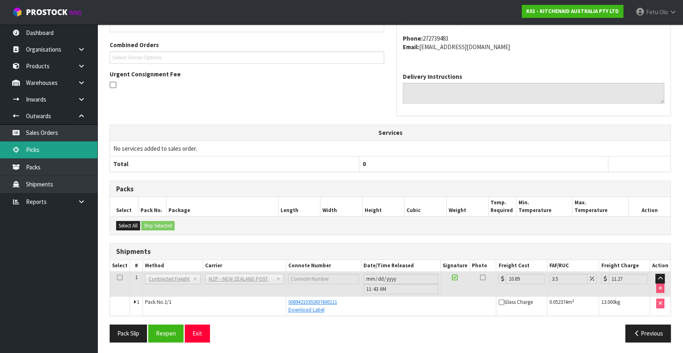
click at [53, 152] on link "Picks" at bounding box center [48, 149] width 97 height 17
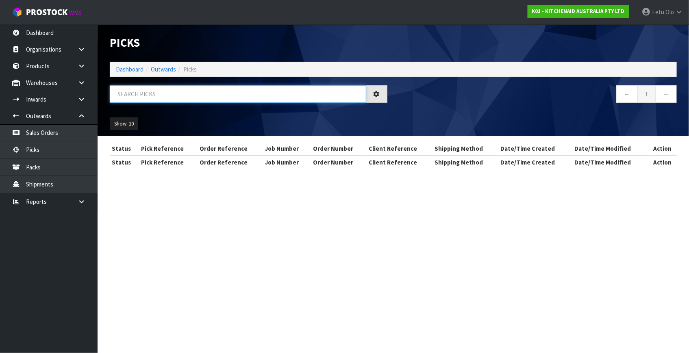
click at [252, 90] on input "text" at bounding box center [238, 93] width 256 height 17
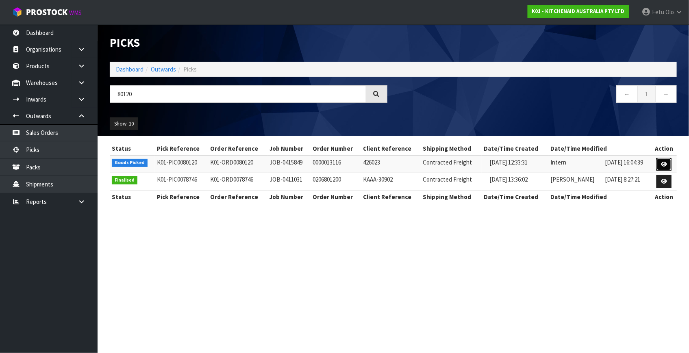
click at [661, 163] on link at bounding box center [663, 164] width 15 height 13
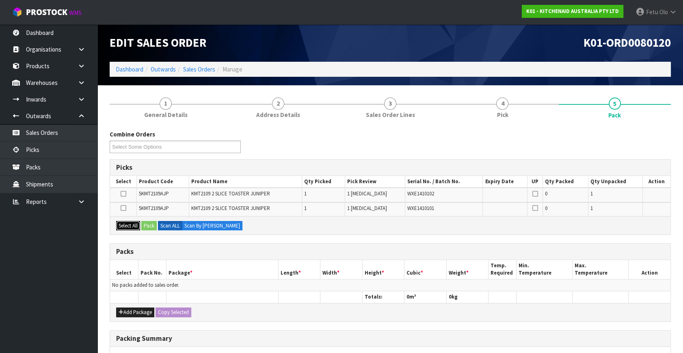
drag, startPoint x: 130, startPoint y: 223, endPoint x: 140, endPoint y: 223, distance: 9.7
click at [131, 223] on button "Select All" at bounding box center [128, 226] width 24 height 10
click at [127, 312] on button "Add Package" at bounding box center [135, 313] width 38 height 10
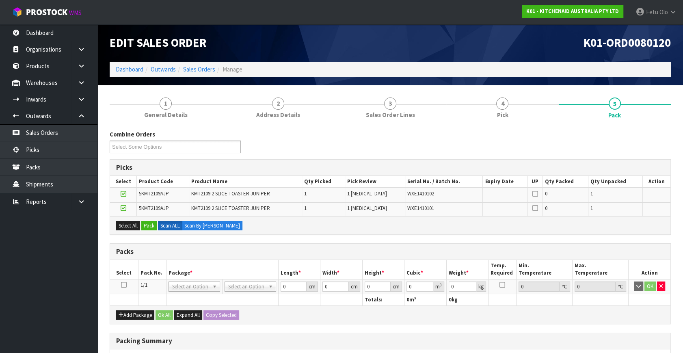
click at [124, 285] on icon at bounding box center [124, 285] width 6 height 0
click at [149, 218] on div "Select All Pack Scan ALL Scan By Quantity" at bounding box center [390, 225] width 561 height 18
click at [149, 225] on button "Pack" at bounding box center [148, 226] width 15 height 10
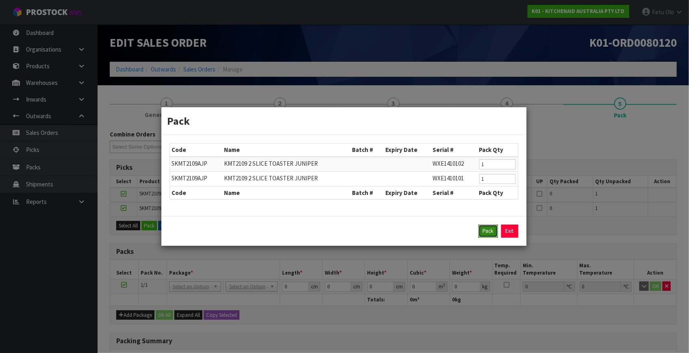
click at [481, 226] on button "Pack" at bounding box center [487, 231] width 19 height 13
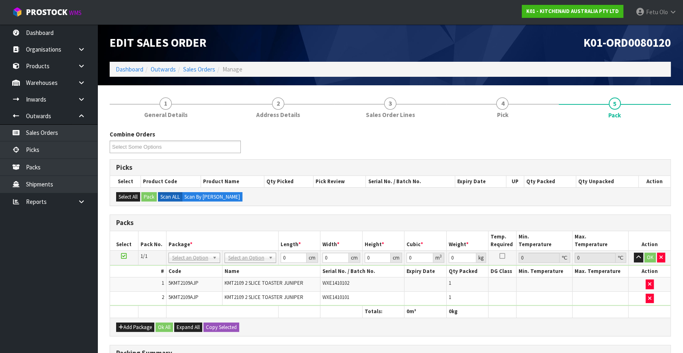
drag, startPoint x: 247, startPoint y: 257, endPoint x: 240, endPoint y: 274, distance: 18.4
drag, startPoint x: 260, startPoint y: 258, endPoint x: 199, endPoint y: 281, distance: 66.1
click at [199, 281] on tbody "1/1 NONE 007-001 007-002 007-004 007-009 007-013 007-014 007-015 007-017 007-01…" at bounding box center [390, 278] width 561 height 55
click button "OK" at bounding box center [650, 258] width 11 height 10
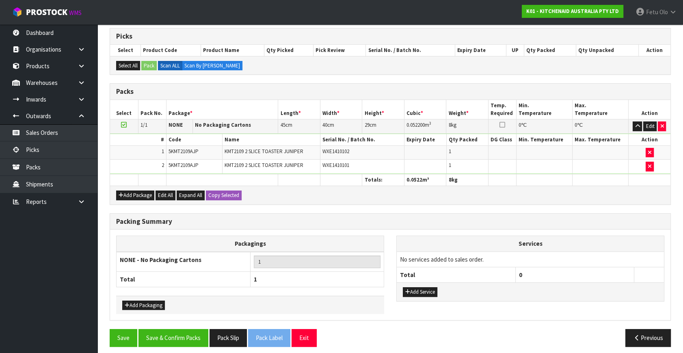
scroll to position [134, 0]
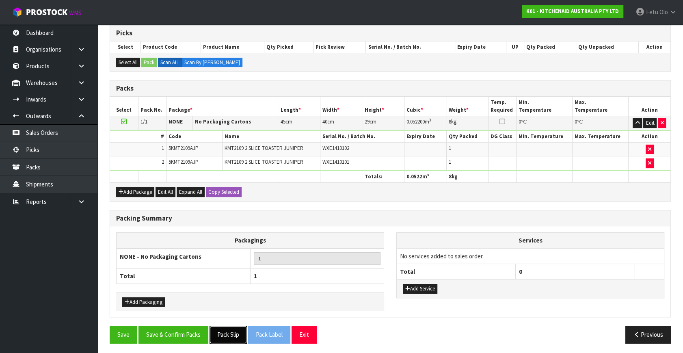
click at [240, 333] on button "Pack Slip" at bounding box center [228, 334] width 37 height 17
click at [188, 333] on button "Save & Confirm Packs" at bounding box center [174, 334] width 70 height 17
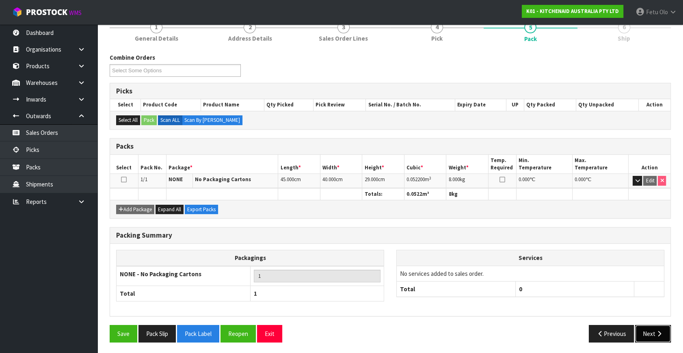
click at [650, 325] on button "Next" at bounding box center [653, 333] width 36 height 17
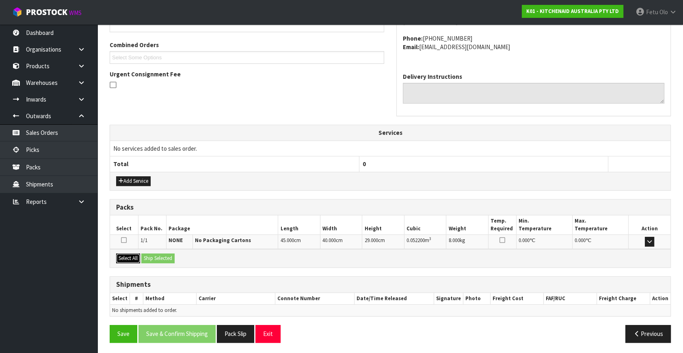
click at [134, 253] on button "Select All" at bounding box center [128, 258] width 24 height 10
click at [154, 258] on button "Ship Selected" at bounding box center [157, 258] width 33 height 10
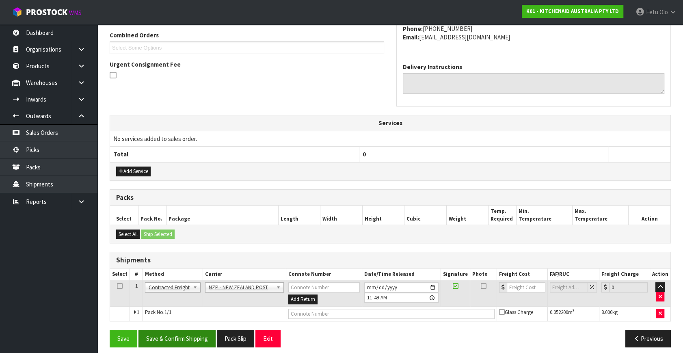
scroll to position [214, 0]
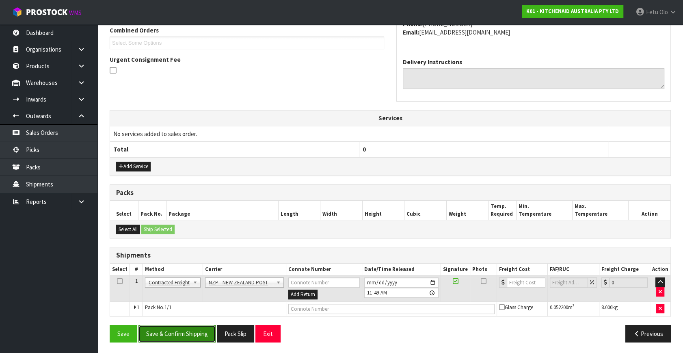
click at [179, 330] on button "Save & Confirm Shipping" at bounding box center [177, 333] width 77 height 17
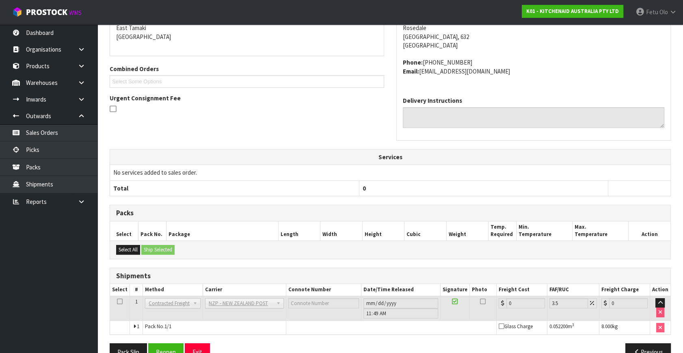
scroll to position [203, 0]
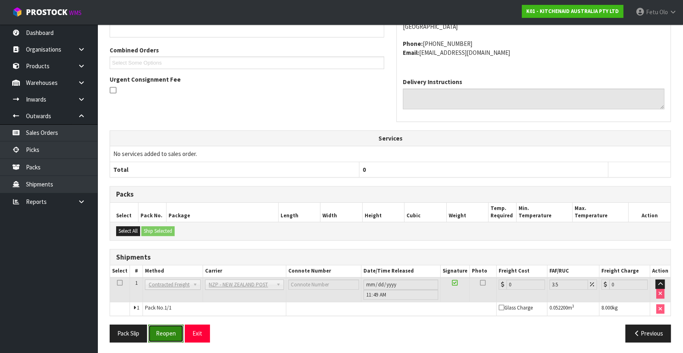
drag, startPoint x: 175, startPoint y: 332, endPoint x: 171, endPoint y: 324, distance: 8.5
click at [175, 332] on button "Reopen" at bounding box center [165, 333] width 35 height 17
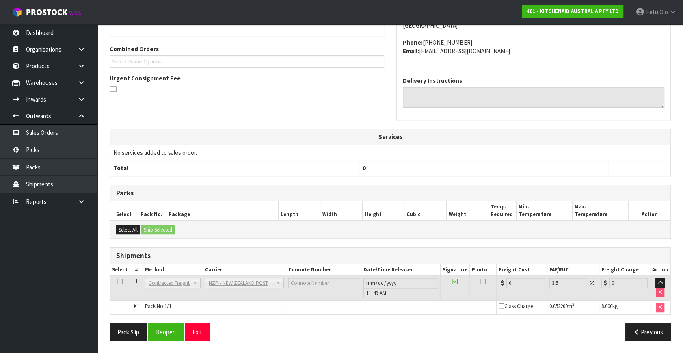
scroll to position [0, 0]
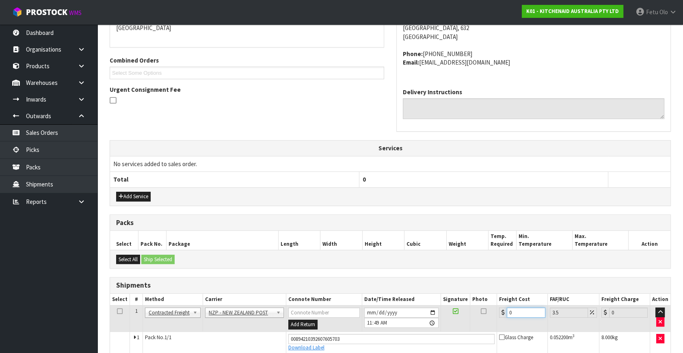
click at [326, 351] on div "From Address CONTRACT WAREHOUSING & LOGISTICS 17 Allens Road East Tamaki Auckla…" at bounding box center [390, 181] width 561 height 412
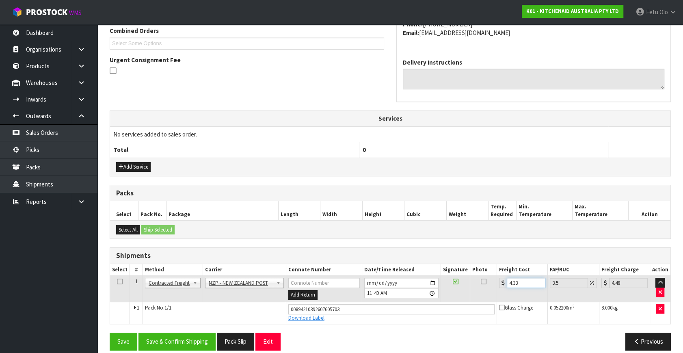
scroll to position [222, 0]
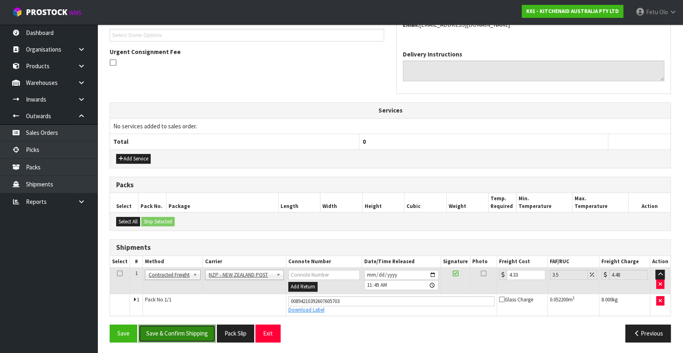
click at [174, 330] on button "Save & Confirm Shipping" at bounding box center [177, 333] width 77 height 17
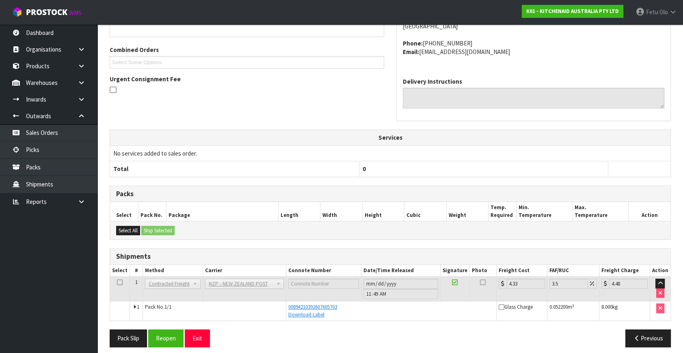
scroll to position [200, 0]
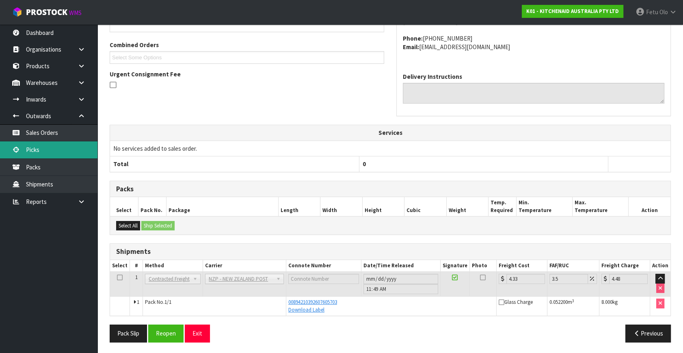
drag, startPoint x: 34, startPoint y: 149, endPoint x: 40, endPoint y: 146, distance: 6.9
click at [34, 149] on link "Picks" at bounding box center [48, 149] width 97 height 17
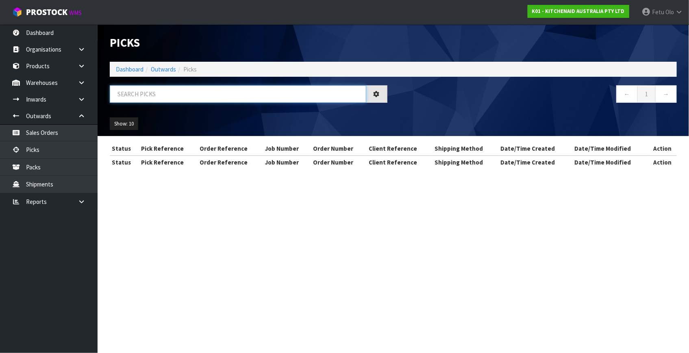
click at [173, 94] on input "text" at bounding box center [238, 93] width 256 height 17
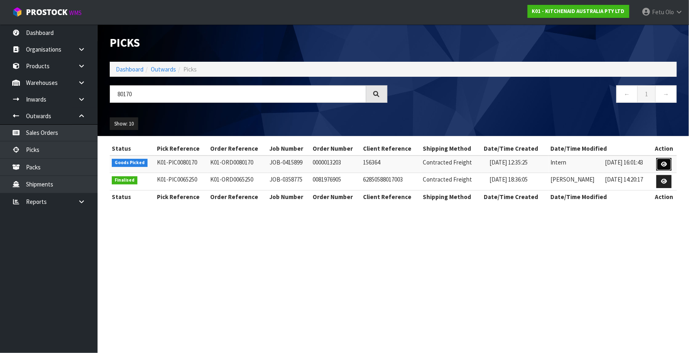
click at [668, 164] on link at bounding box center [663, 164] width 15 height 13
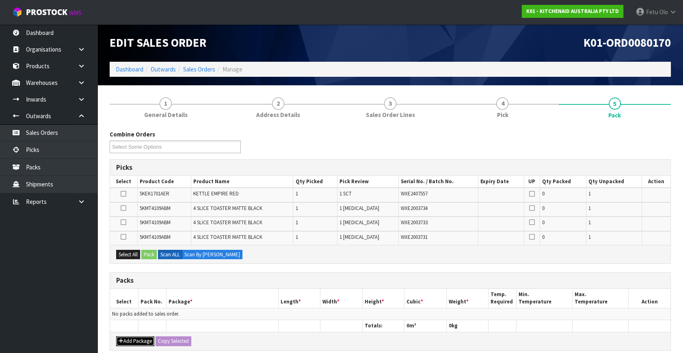
click at [131, 337] on button "Add Package" at bounding box center [135, 341] width 38 height 10
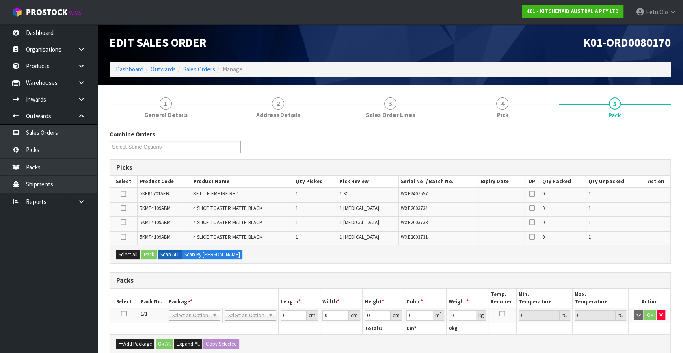
click at [124, 314] on icon at bounding box center [124, 314] width 6 height 0
click at [67, 311] on ul "Dashboard Organisations Clients Consignees Carriers Products Categories Serial …" at bounding box center [48, 188] width 97 height 329
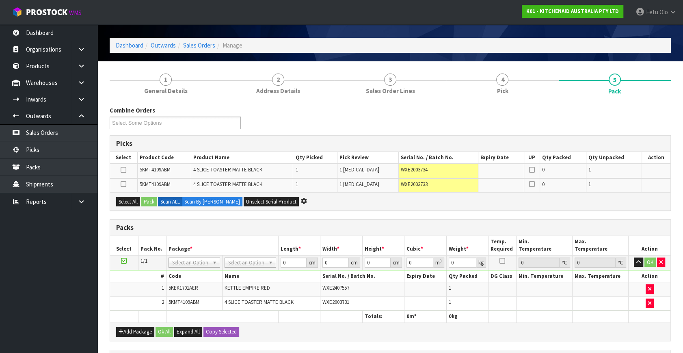
scroll to position [37, 0]
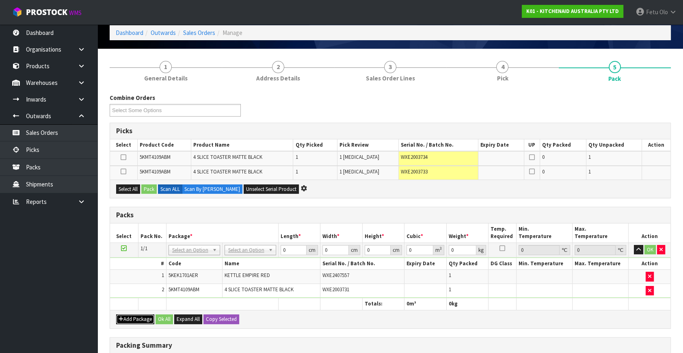
click at [128, 318] on button "Add Package" at bounding box center [135, 319] width 38 height 10
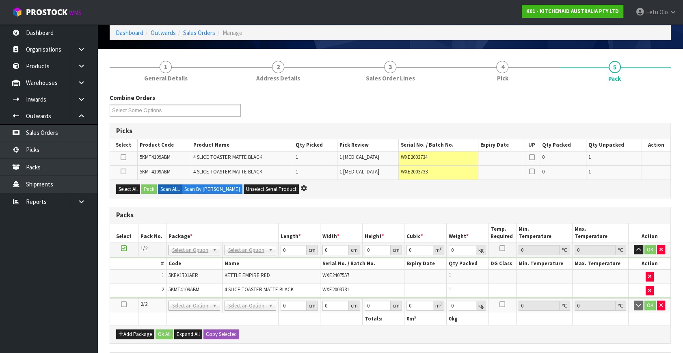
click at [125, 304] on icon at bounding box center [124, 304] width 6 height 0
click at [44, 313] on ul "Dashboard Organisations Clients Consignees Carriers Products Categories Serial …" at bounding box center [48, 188] width 97 height 329
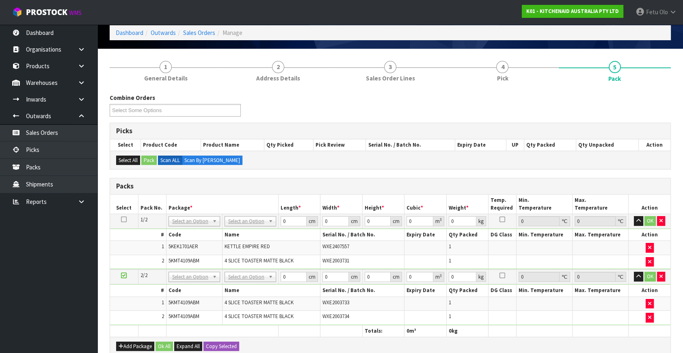
click at [58, 304] on ul "Dashboard Organisations Clients Consignees Carriers Products Categories Serial …" at bounding box center [48, 188] width 97 height 329
click at [61, 303] on ul "Dashboard Organisations Clients Consignees Carriers Products Categories Serial …" at bounding box center [48, 188] width 97 height 329
click at [190, 232] on input "text" at bounding box center [194, 232] width 48 height 10
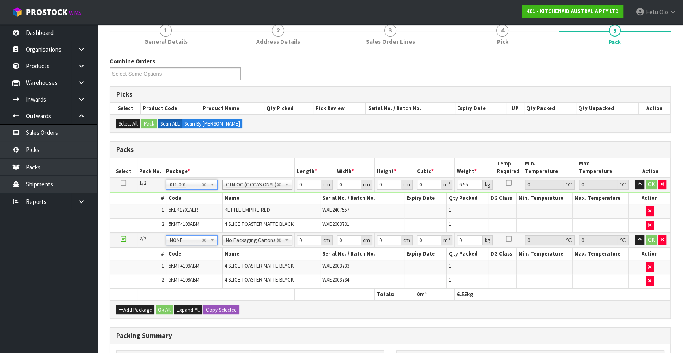
scroll to position [147, 0]
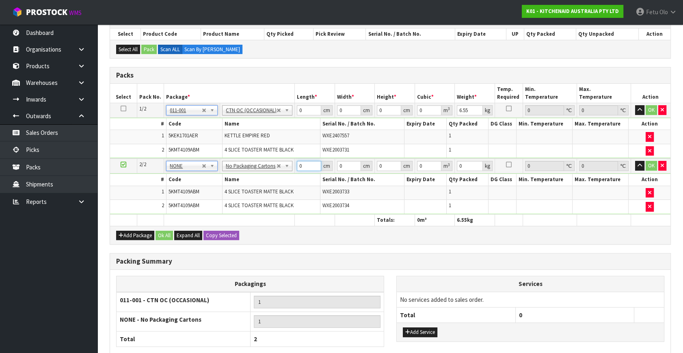
drag, startPoint x: 305, startPoint y: 163, endPoint x: 262, endPoint y: 175, distance: 45.3
click at [262, 175] on tbody "2/2 NONE 007-001 007-002 007-004 007-009 007-013 007-014 007-015 007-017 007-01…" at bounding box center [390, 186] width 561 height 56
drag, startPoint x: 469, startPoint y: 161, endPoint x: 409, endPoint y: 185, distance: 63.8
click at [409, 185] on tbody "2/2 NONE 007-001 007-002 007-004 007-009 007-013 007-014 007-015 007-017 007-01…" at bounding box center [390, 186] width 561 height 56
click button "OK" at bounding box center [651, 166] width 11 height 10
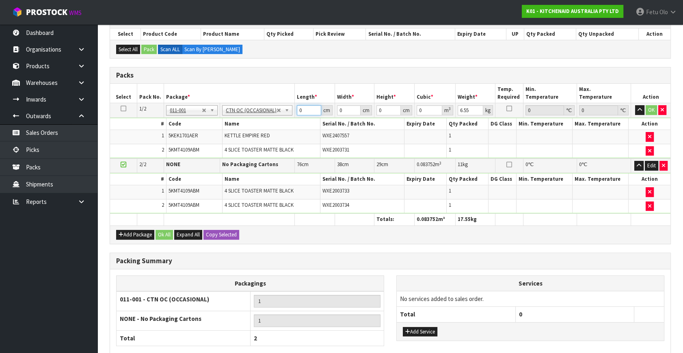
drag, startPoint x: 290, startPoint y: 115, endPoint x: 258, endPoint y: 138, distance: 40.0
click at [258, 138] on tbody "1/2 NONE 007-001 007-002 007-004 007-009 007-013 007-014 007-015 007-017 007-01…" at bounding box center [390, 131] width 561 height 56
click button "OK" at bounding box center [651, 110] width 11 height 10
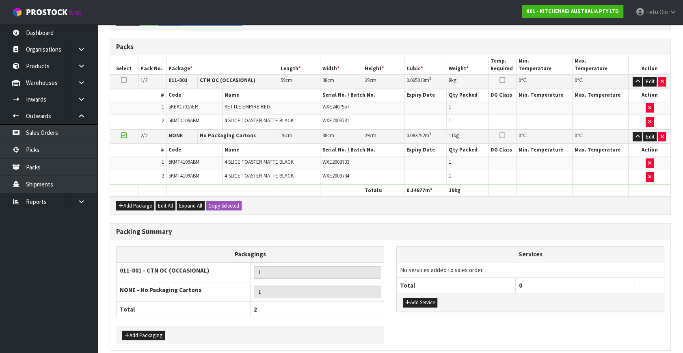
scroll to position [209, 0]
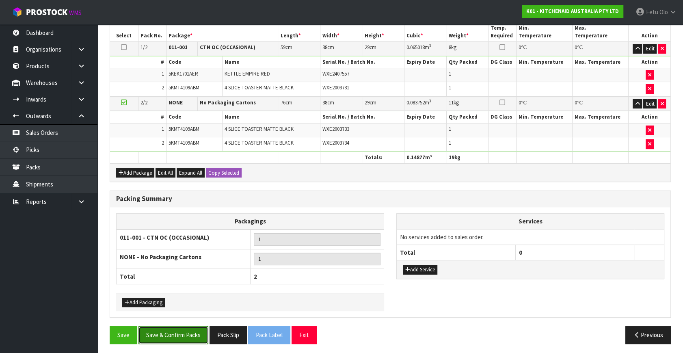
click at [192, 331] on button "Save & Confirm Packs" at bounding box center [174, 334] width 70 height 17
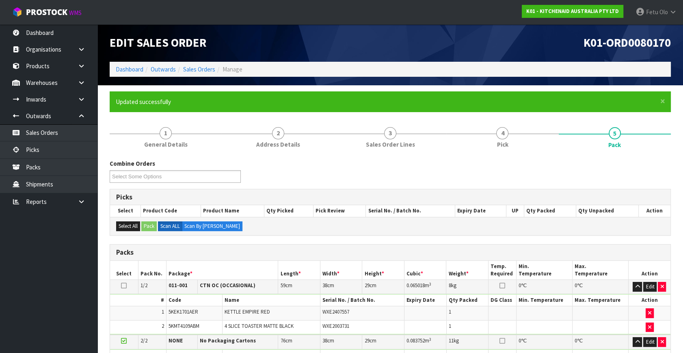
scroll to position [140, 0]
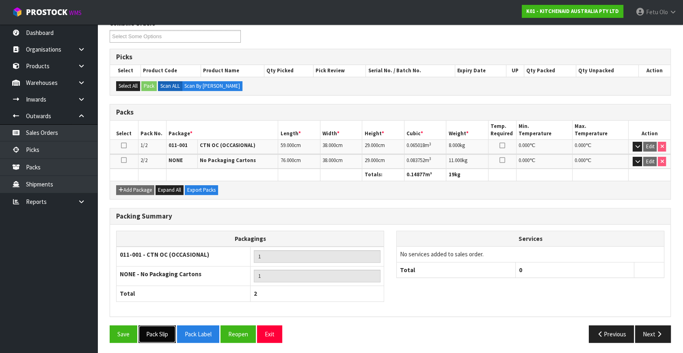
drag, startPoint x: 163, startPoint y: 333, endPoint x: 180, endPoint y: 331, distance: 17.2
click at [163, 333] on button "Pack Slip" at bounding box center [157, 333] width 37 height 17
click at [661, 331] on icon "button" at bounding box center [660, 334] width 8 height 6
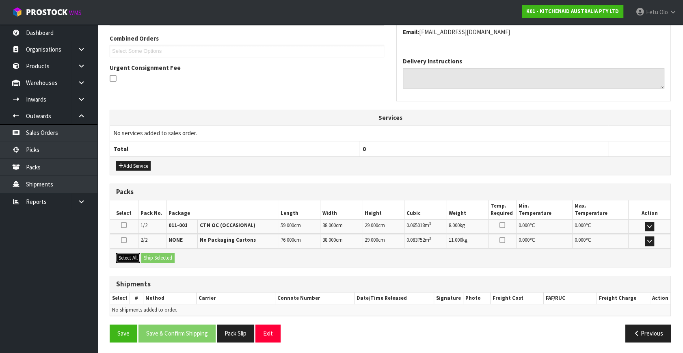
click at [122, 261] on button "Select All" at bounding box center [128, 258] width 24 height 10
click at [158, 256] on button "Ship Selected" at bounding box center [157, 258] width 33 height 10
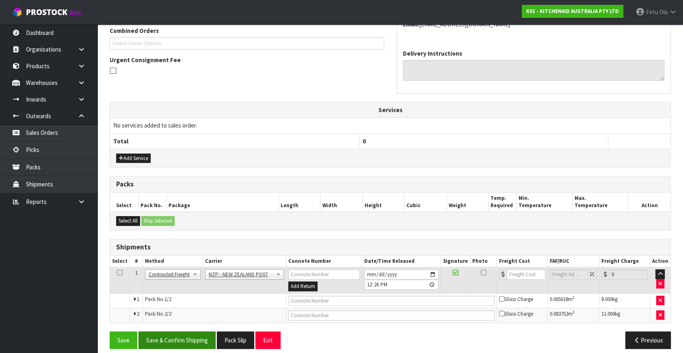
scroll to position [220, 0]
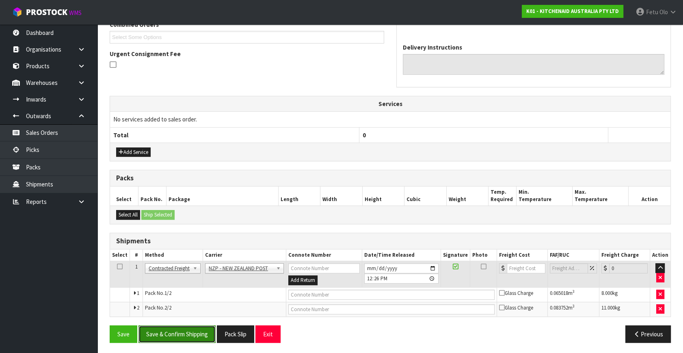
click at [186, 338] on button "Save & Confirm Shipping" at bounding box center [177, 333] width 77 height 17
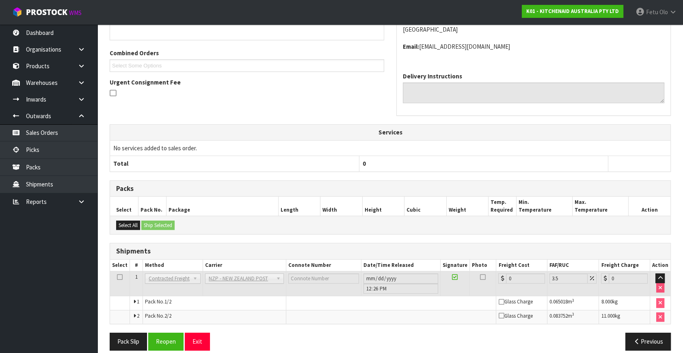
scroll to position [208, 0]
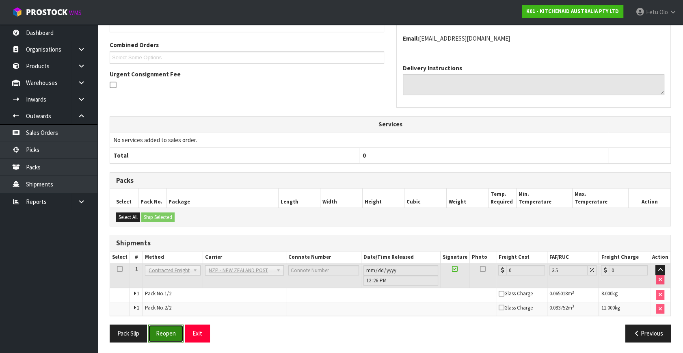
click at [167, 334] on button "Reopen" at bounding box center [165, 333] width 35 height 17
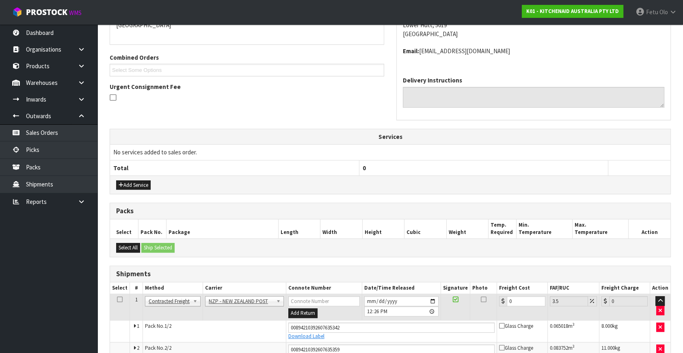
scroll to position [228, 0]
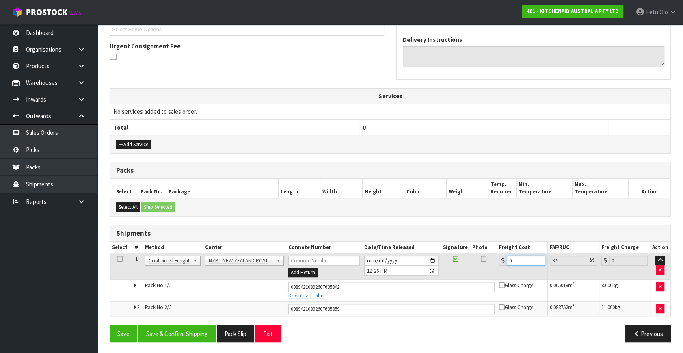
drag, startPoint x: 520, startPoint y: 258, endPoint x: 433, endPoint y: 288, distance: 92.4
click at [433, 288] on tbody "1 Client Local Pickup Customer Local Pickup Company Freight Contracted Freight …" at bounding box center [390, 284] width 561 height 63
click at [191, 334] on button "Save & Confirm Shipping" at bounding box center [177, 333] width 77 height 17
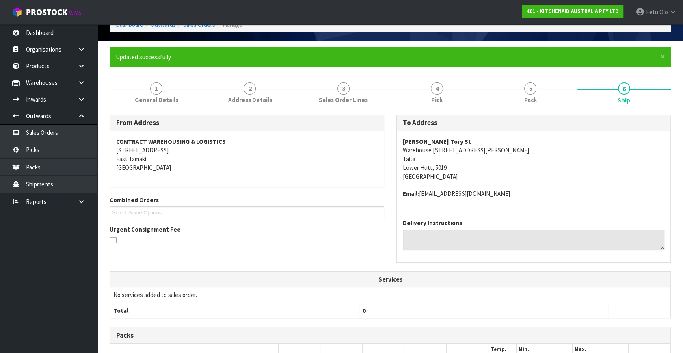
scroll to position [0, 0]
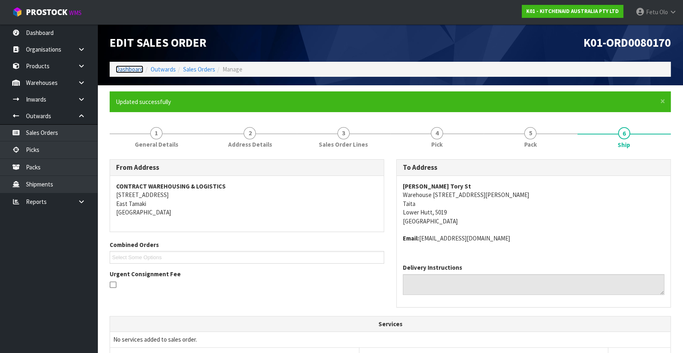
click at [132, 69] on link "Dashboard" at bounding box center [130, 69] width 28 height 8
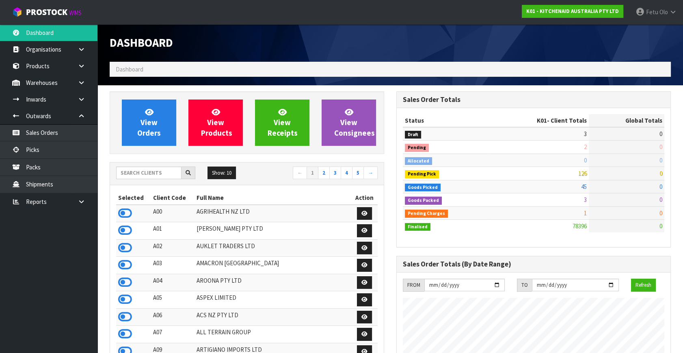
scroll to position [614, 286]
drag, startPoint x: 63, startPoint y: 150, endPoint x: 182, endPoint y: 122, distance: 122.4
click at [63, 150] on link "Picks" at bounding box center [48, 149] width 97 height 17
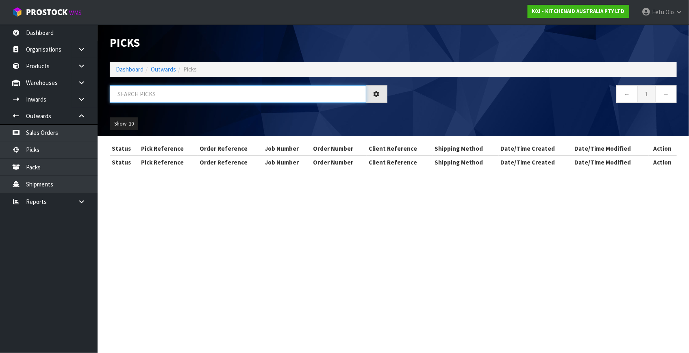
click at [193, 94] on input "text" at bounding box center [238, 93] width 256 height 17
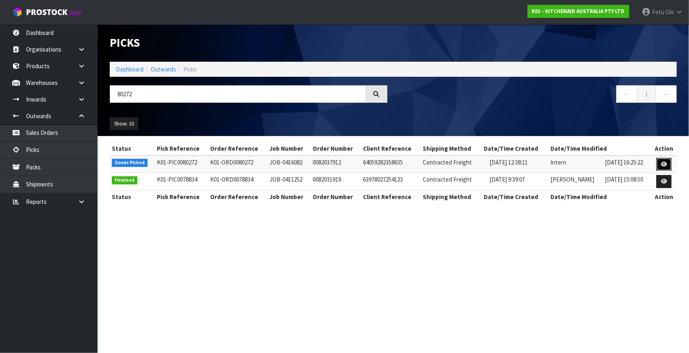
click at [662, 164] on icon at bounding box center [664, 164] width 6 height 5
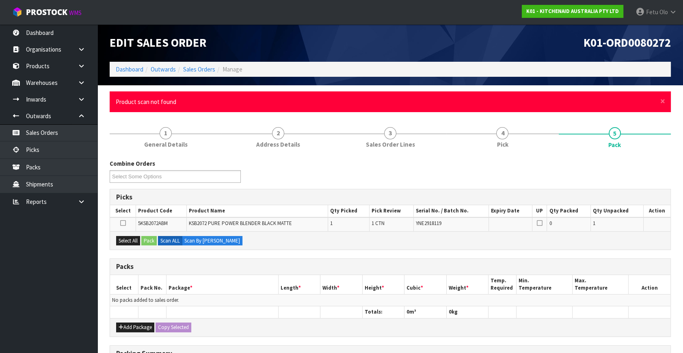
click at [665, 102] on div "× Close Product scan not found" at bounding box center [390, 101] width 561 height 21
click at [663, 101] on span "×" at bounding box center [663, 100] width 5 height 11
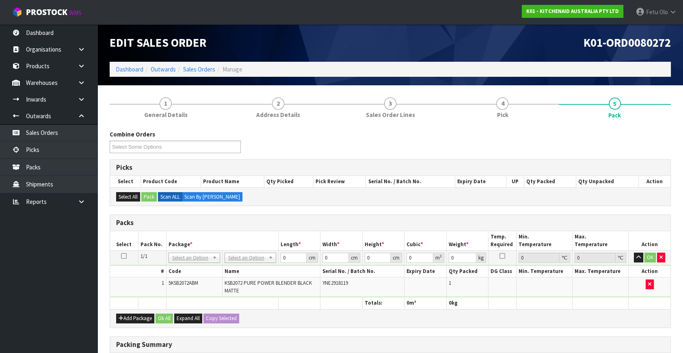
drag, startPoint x: 221, startPoint y: 251, endPoint x: 210, endPoint y: 256, distance: 12.2
click at [220, 251] on td "NONE 007-001 007-002 007-004 007-009 007-013 007-014 007-015 007-017 007-018 00…" at bounding box center [194, 258] width 56 height 15
drag, startPoint x: 208, startPoint y: 256, endPoint x: 206, endPoint y: 272, distance: 16.7
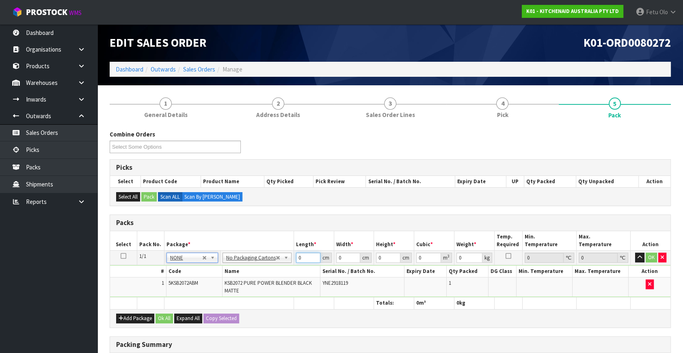
drag, startPoint x: 305, startPoint y: 259, endPoint x: 192, endPoint y: 301, distance: 120.3
click at [201, 301] on table "Select Pack No. Package * Length * Width * Height * Cubic * Weight * Temp. Requ…" at bounding box center [390, 270] width 561 height 78
click button "OK" at bounding box center [651, 258] width 11 height 10
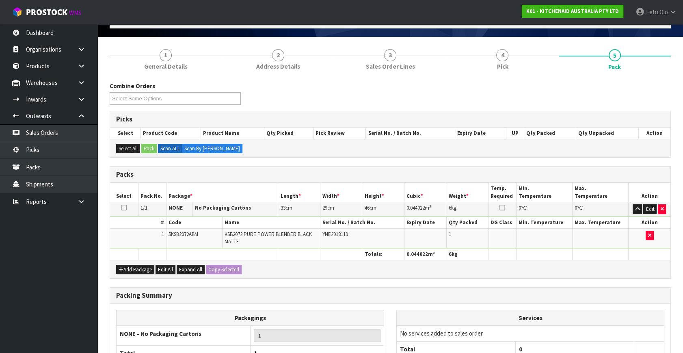
scroll to position [126, 0]
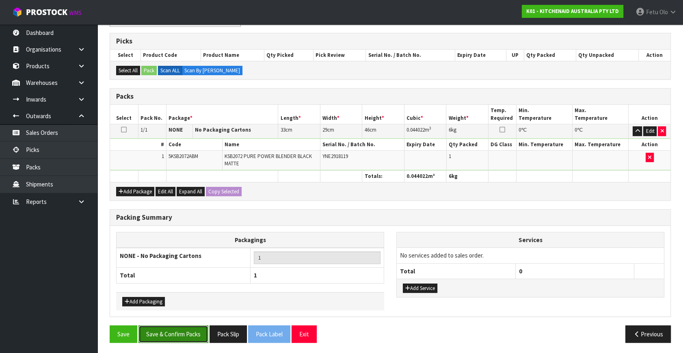
click at [189, 327] on button "Save & Confirm Packs" at bounding box center [174, 333] width 70 height 17
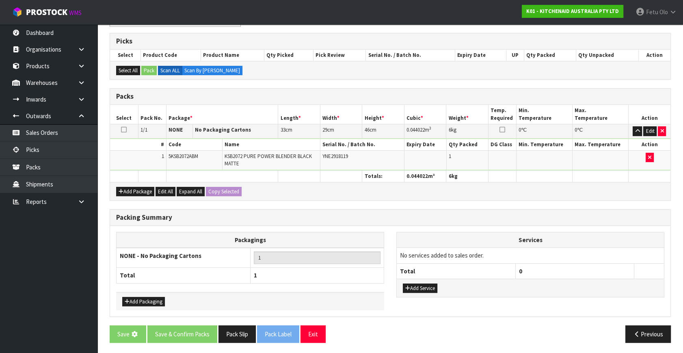
scroll to position [0, 0]
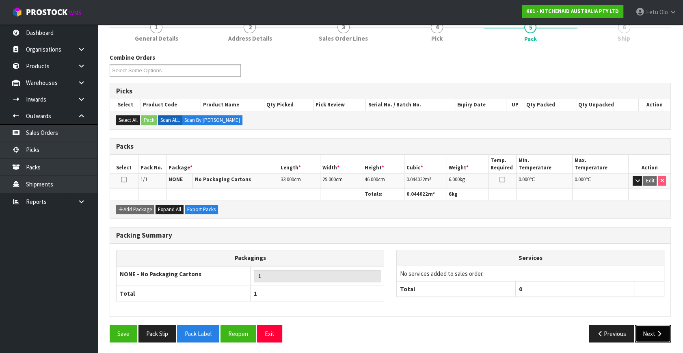
click at [662, 333] on icon "button" at bounding box center [660, 334] width 8 height 6
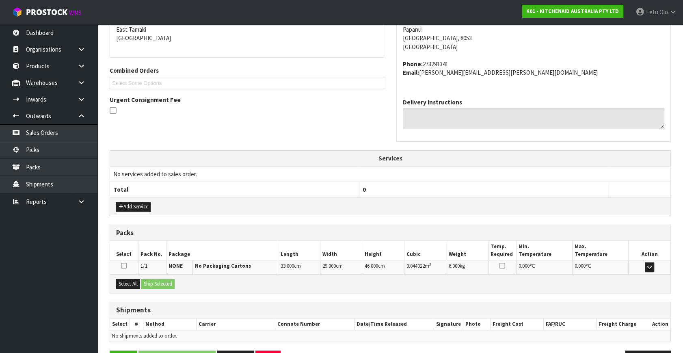
scroll to position [200, 0]
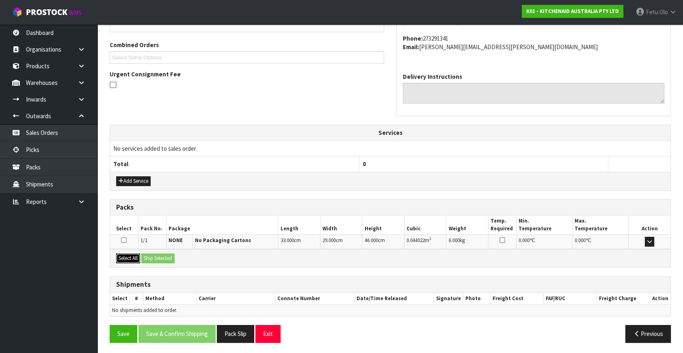
click at [134, 258] on button "Select All" at bounding box center [128, 258] width 24 height 10
click at [158, 258] on button "Ship Selected" at bounding box center [157, 258] width 33 height 10
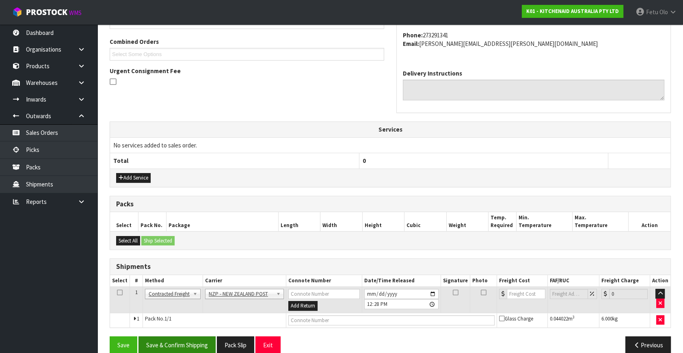
scroll to position [214, 0]
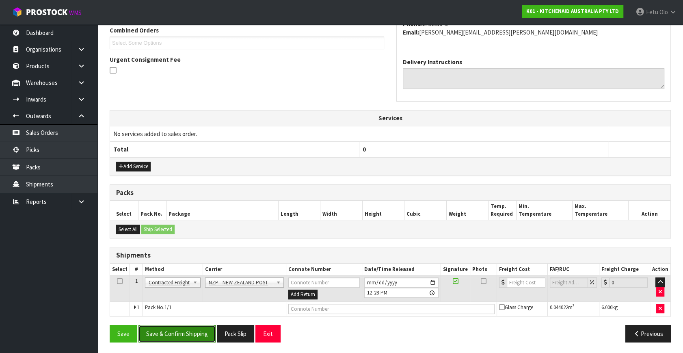
click at [185, 337] on button "Save & Confirm Shipping" at bounding box center [177, 333] width 77 height 17
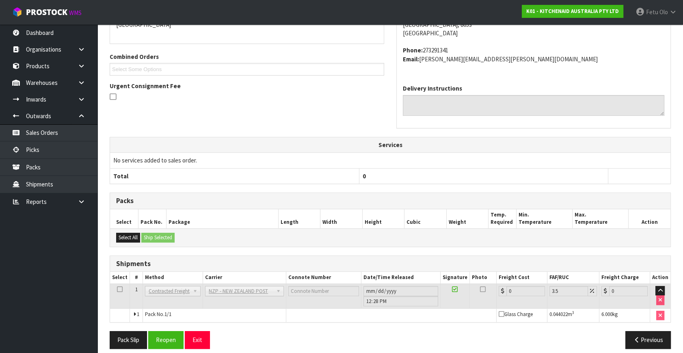
scroll to position [203, 0]
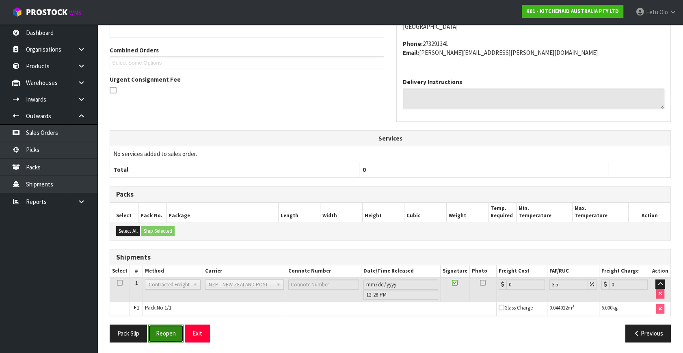
click at [171, 334] on button "Reopen" at bounding box center [165, 333] width 35 height 17
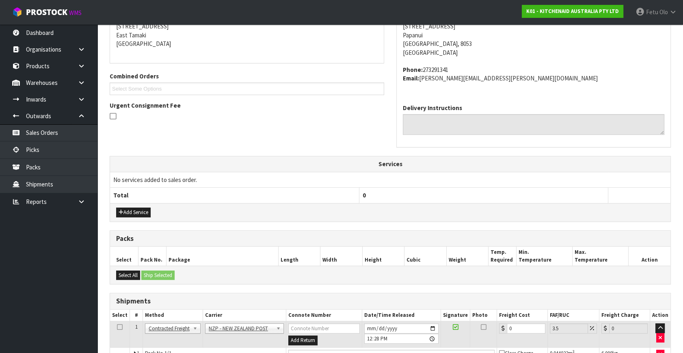
scroll to position [222, 0]
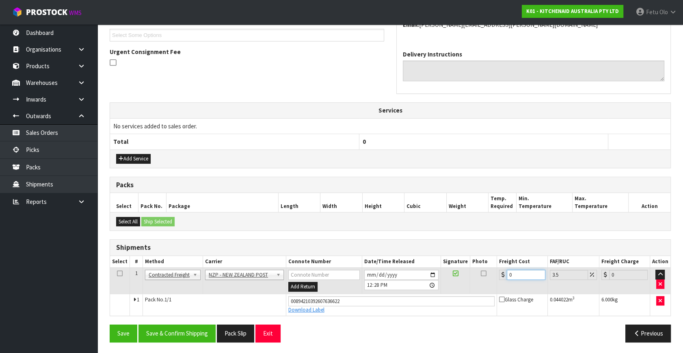
drag, startPoint x: 512, startPoint y: 274, endPoint x: 328, endPoint y: 313, distance: 188.1
click at [328, 313] on tbody "1 Client Local Pickup Customer Local Pickup Company Freight Contracted Freight …" at bounding box center [390, 292] width 561 height 48
click at [168, 332] on button "Save & Confirm Shipping" at bounding box center [177, 333] width 77 height 17
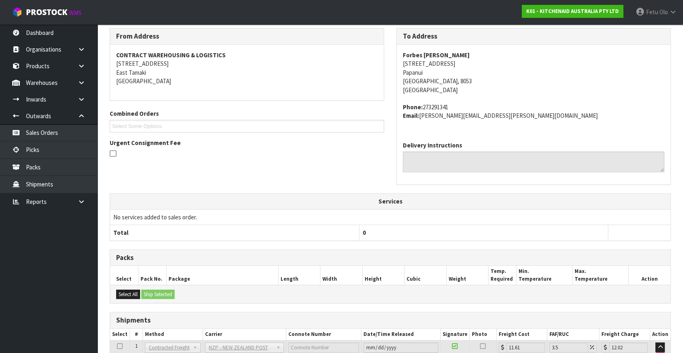
scroll to position [200, 0]
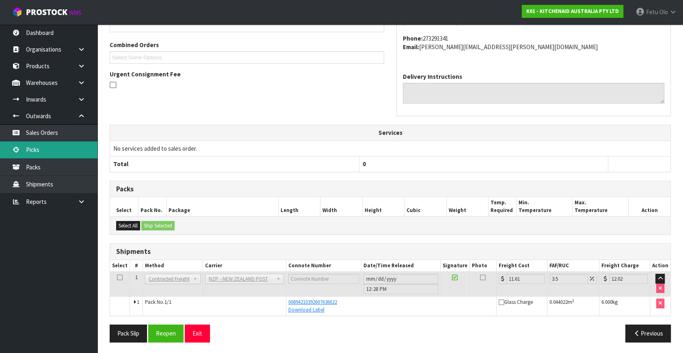
click at [36, 154] on link "Picks" at bounding box center [48, 149] width 97 height 17
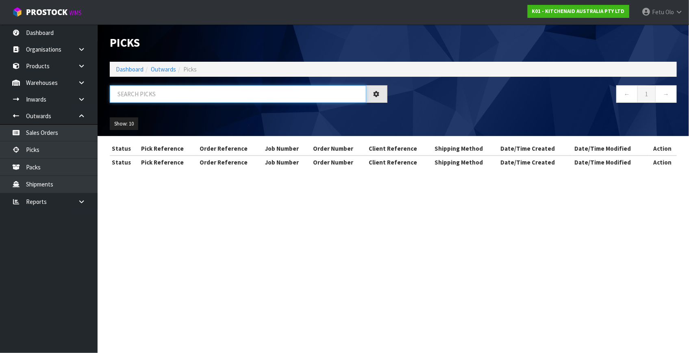
click at [229, 92] on input "text" at bounding box center [238, 93] width 256 height 17
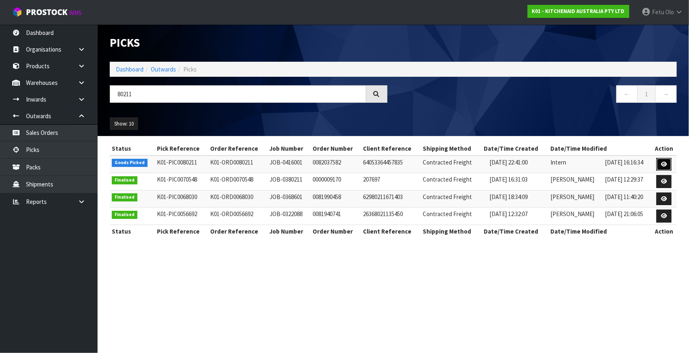
click at [661, 161] on link at bounding box center [663, 164] width 15 height 13
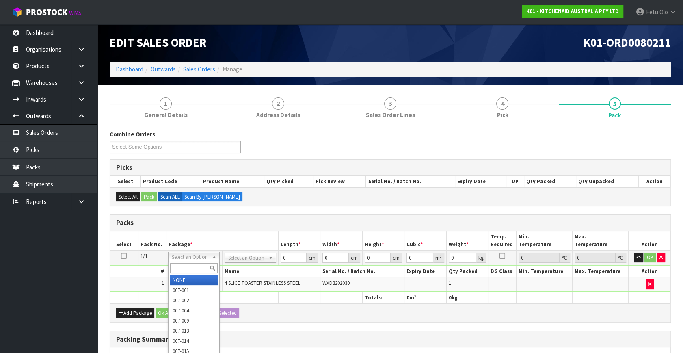
drag, startPoint x: 188, startPoint y: 260, endPoint x: 186, endPoint y: 264, distance: 4.8
click at [186, 264] on input "text" at bounding box center [194, 268] width 48 height 10
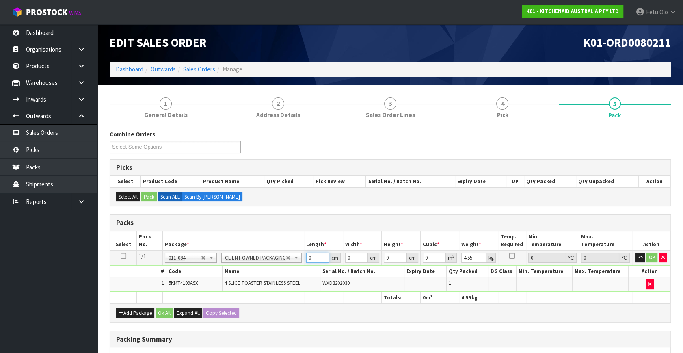
drag, startPoint x: 310, startPoint y: 258, endPoint x: 282, endPoint y: 249, distance: 29.5
click at [278, 264] on tr "1/1 NONE 007-001 007-002 007-004 007-009 007-013 007-014 007-015 007-017 007-01…" at bounding box center [390, 258] width 561 height 15
click button "OK" at bounding box center [652, 258] width 11 height 10
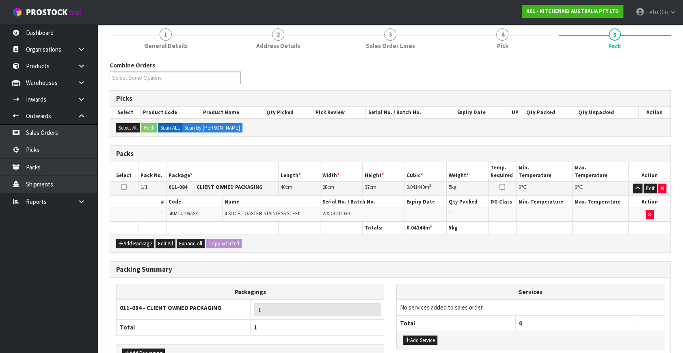
scroll to position [121, 0]
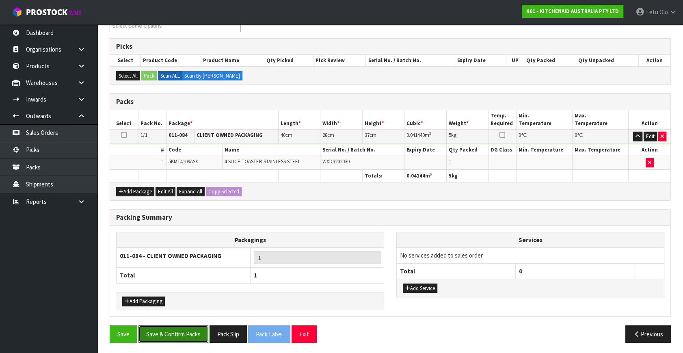
click at [167, 331] on button "Save & Confirm Packs" at bounding box center [174, 333] width 70 height 17
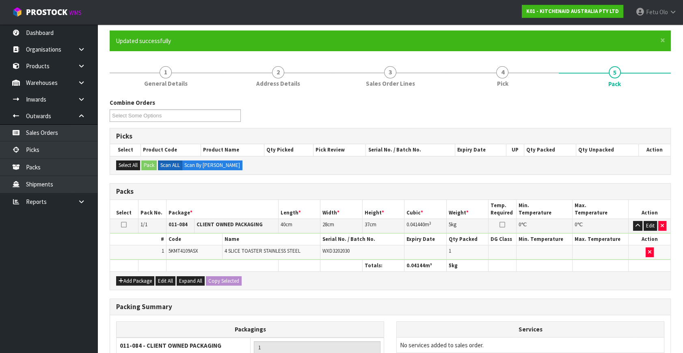
scroll to position [106, 0]
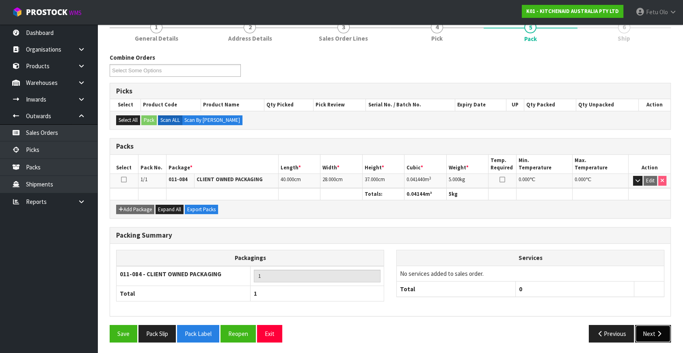
click at [650, 332] on button "Next" at bounding box center [653, 333] width 36 height 17
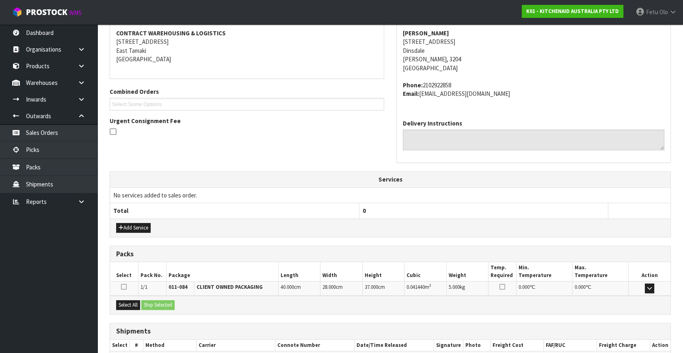
scroll to position [200, 0]
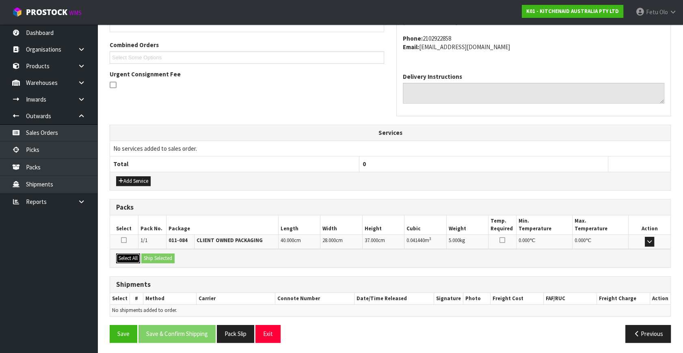
click at [131, 256] on button "Select All" at bounding box center [128, 258] width 24 height 10
drag, startPoint x: 162, startPoint y: 255, endPoint x: 167, endPoint y: 262, distance: 8.5
click at [162, 255] on button "Ship Selected" at bounding box center [157, 258] width 33 height 10
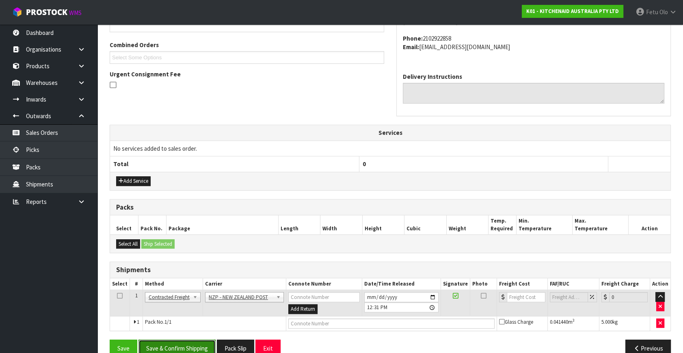
click at [198, 345] on button "Save & Confirm Shipping" at bounding box center [177, 348] width 77 height 17
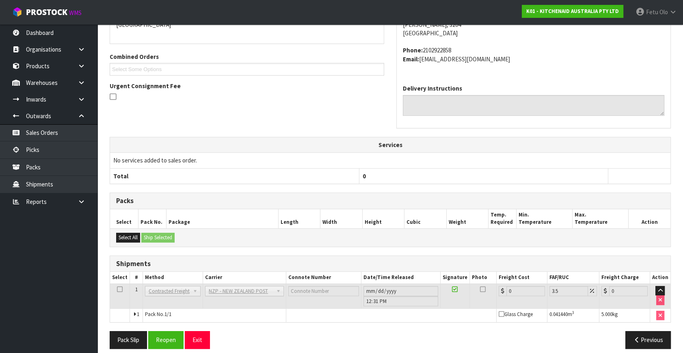
scroll to position [203, 0]
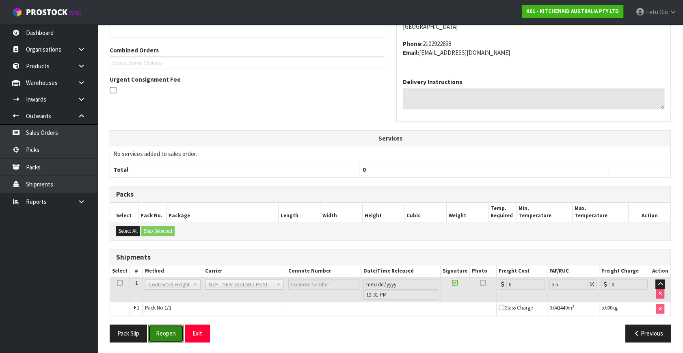
drag, startPoint x: 153, startPoint y: 326, endPoint x: 218, endPoint y: 342, distance: 67.4
click at [153, 326] on button "Reopen" at bounding box center [165, 333] width 35 height 17
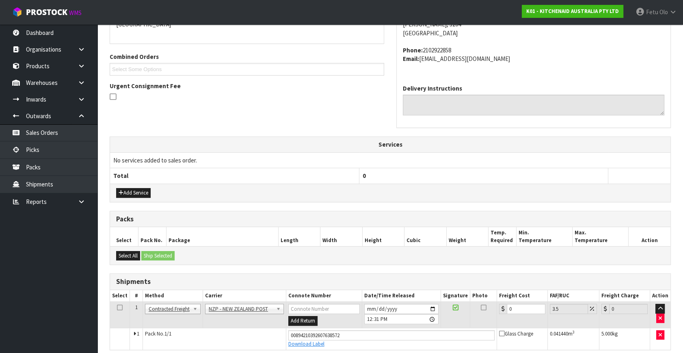
scroll to position [195, 0]
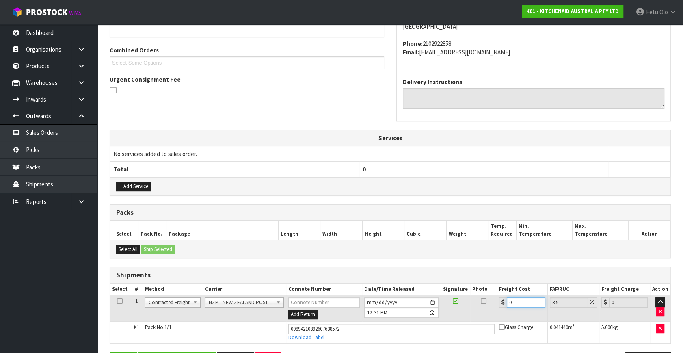
drag, startPoint x: 436, startPoint y: 323, endPoint x: 430, endPoint y: 325, distance: 5.9
click at [430, 325] on tbody "1 Client Local Pickup Customer Local Pickup Company Freight Contracted Freight …" at bounding box center [390, 319] width 561 height 48
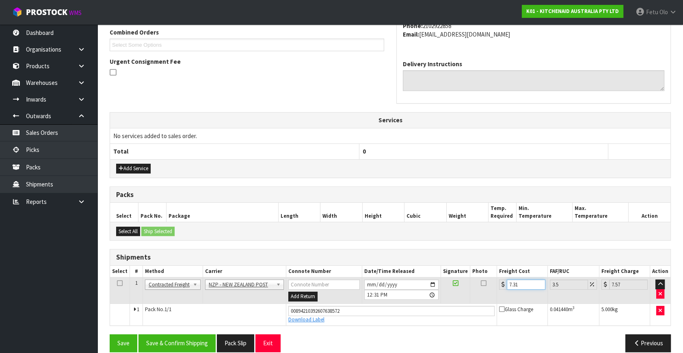
scroll to position [222, 0]
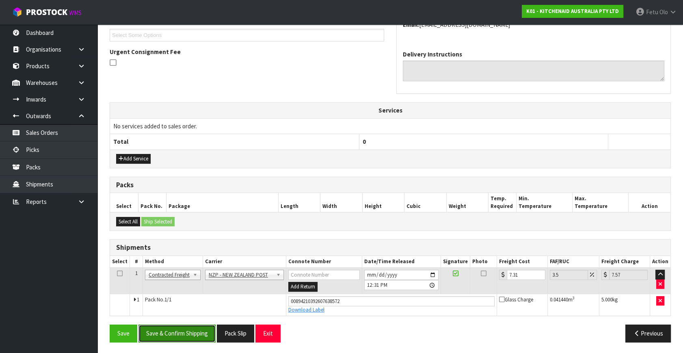
click at [185, 335] on button "Save & Confirm Shipping" at bounding box center [177, 333] width 77 height 17
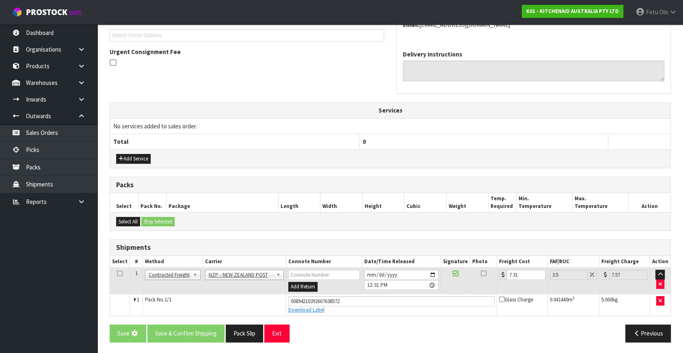
scroll to position [0, 0]
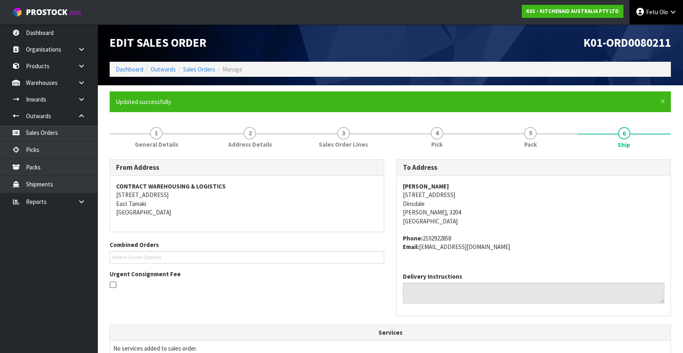
click at [639, 12] on icon at bounding box center [640, 12] width 9 height 0
click at [652, 31] on link "Logout" at bounding box center [651, 32] width 64 height 11
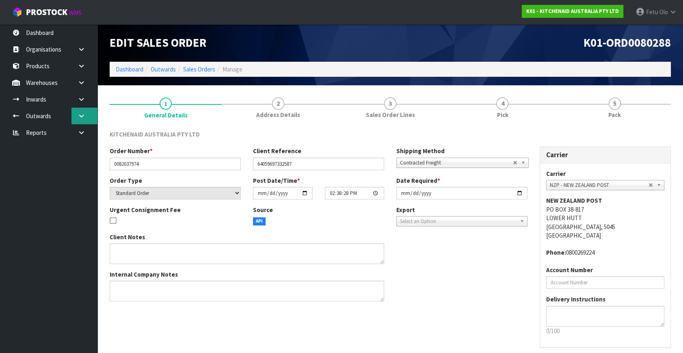
click at [82, 114] on icon at bounding box center [82, 116] width 8 height 6
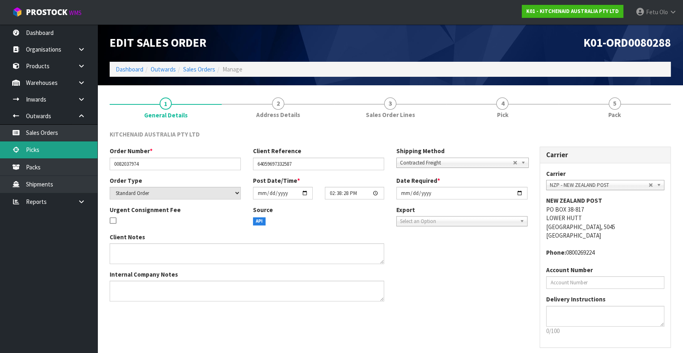
click at [36, 148] on link "Picks" at bounding box center [48, 149] width 97 height 17
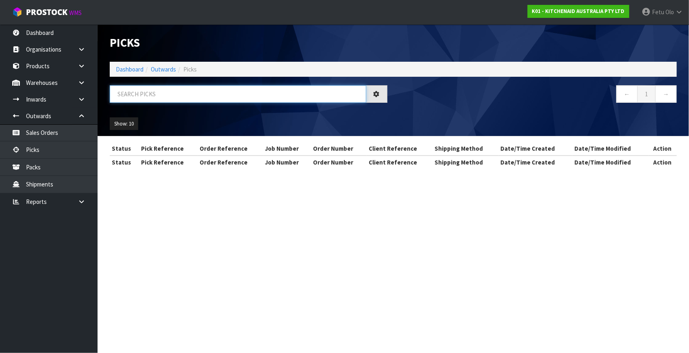
click at [178, 100] on input "text" at bounding box center [238, 93] width 256 height 17
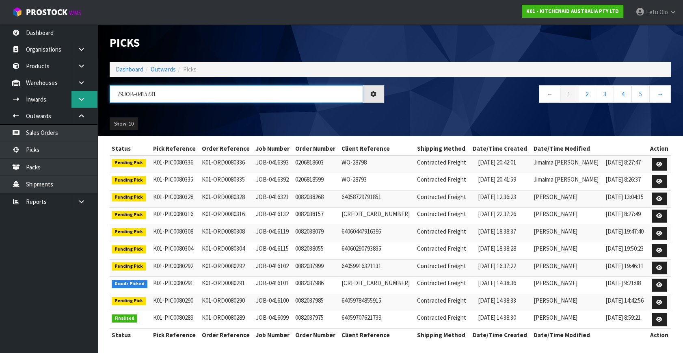
drag, startPoint x: 160, startPoint y: 94, endPoint x: 87, endPoint y: 105, distance: 73.5
click at [87, 105] on body "Toggle navigation ProStock WMS K01 - KITCHENAID AUSTRALIA PTY LTD Fetu Olo Logo…" at bounding box center [341, 176] width 683 height 353
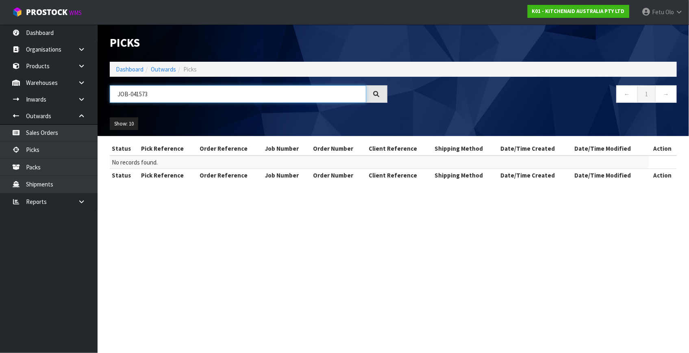
type input "JOB-0415731"
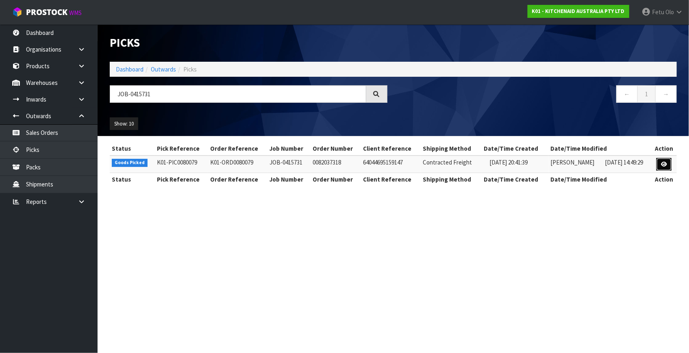
click at [662, 160] on link at bounding box center [663, 164] width 15 height 13
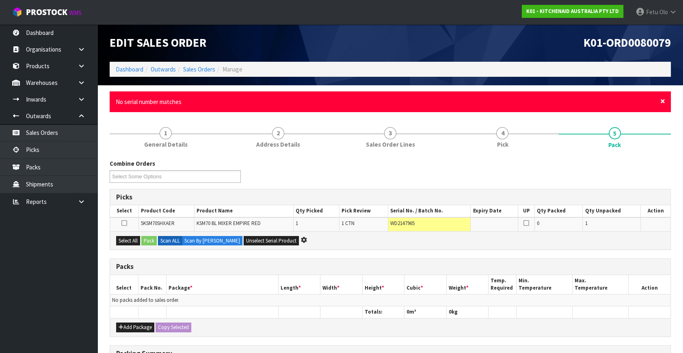
click at [662, 100] on span "×" at bounding box center [663, 100] width 5 height 11
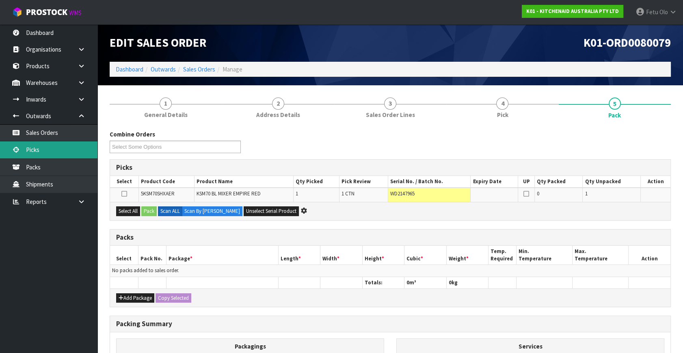
click at [52, 151] on link "Picks" at bounding box center [48, 149] width 97 height 17
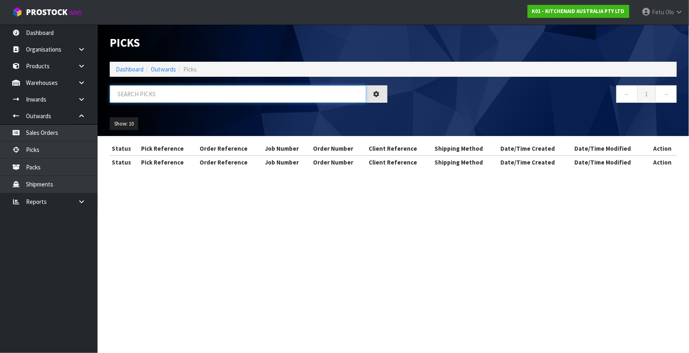
click at [160, 102] on input "text" at bounding box center [238, 93] width 256 height 17
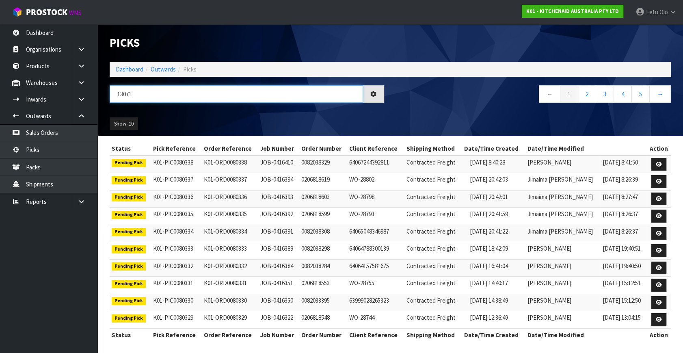
type input "13071"
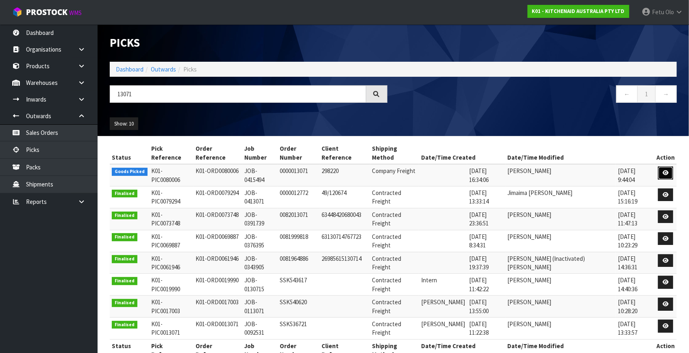
click at [665, 170] on icon at bounding box center [665, 172] width 6 height 5
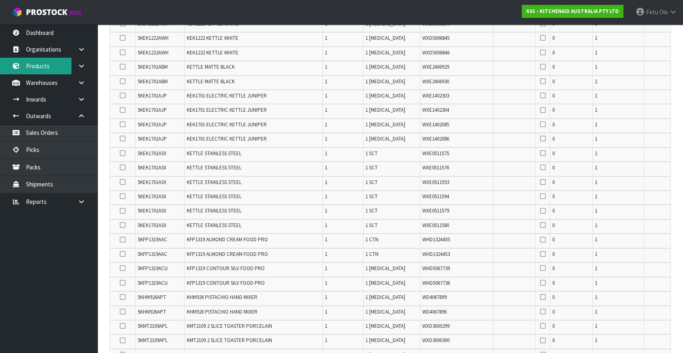
scroll to position [110, 0]
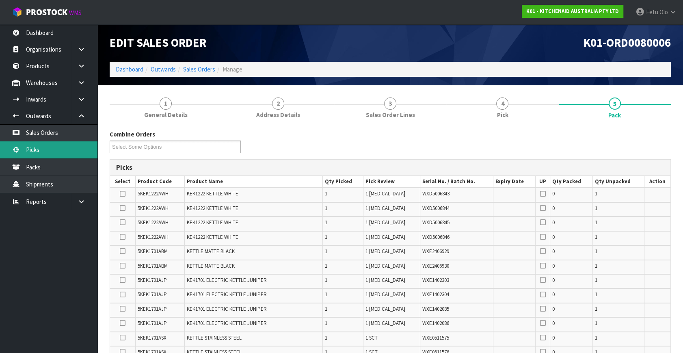
click at [37, 150] on link "Picks" at bounding box center [48, 149] width 97 height 17
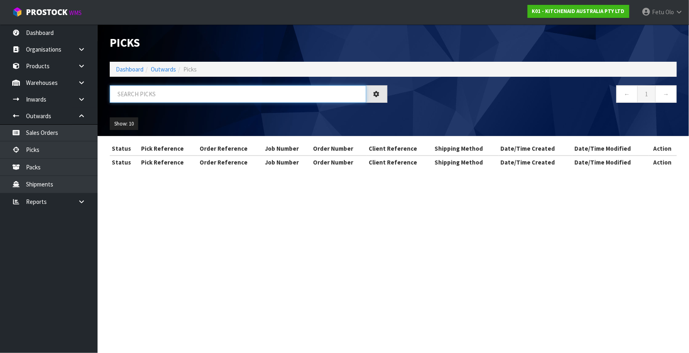
click at [217, 97] on input "text" at bounding box center [238, 93] width 256 height 17
type input "3071"
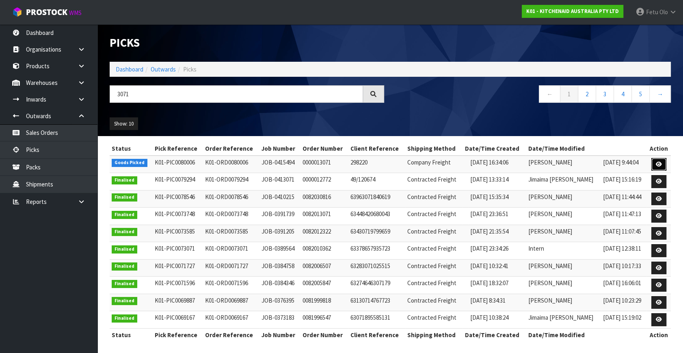
click at [661, 165] on icon at bounding box center [659, 164] width 6 height 5
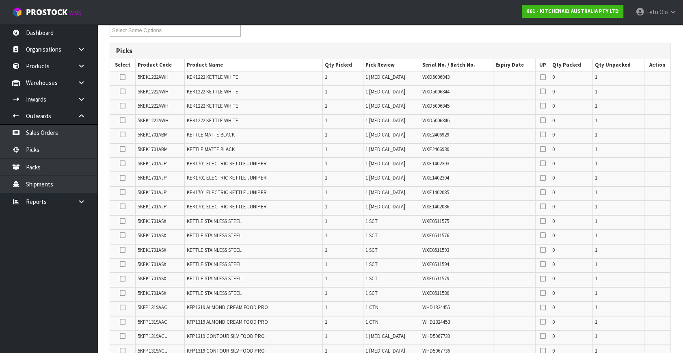
scroll to position [37, 0]
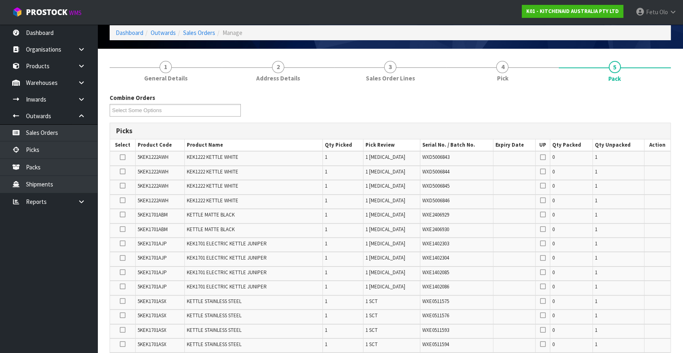
click at [470, 10] on nav "Toggle navigation ProStock WMS K01 - KITCHENAID AUSTRALIA PTY LTD Fetu Olo Logo…" at bounding box center [341, 12] width 683 height 25
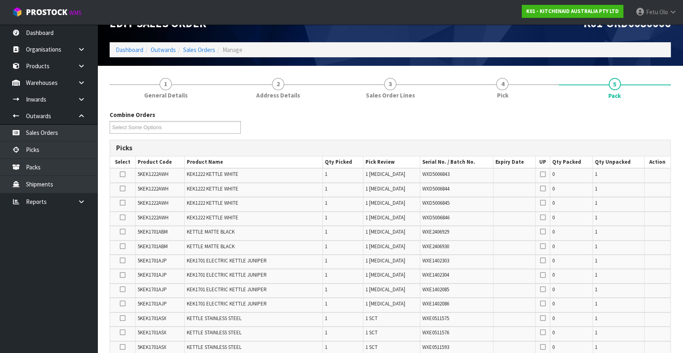
scroll to position [0, 0]
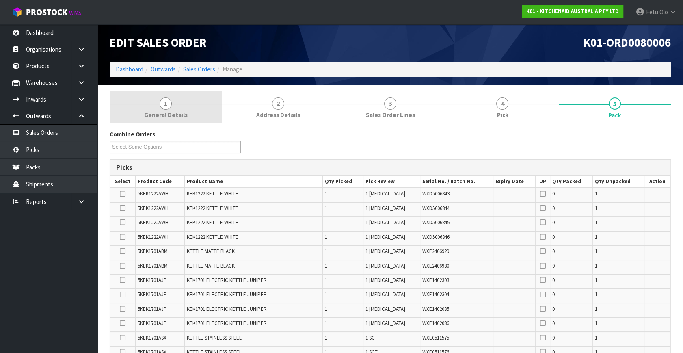
click at [175, 115] on span "General Details" at bounding box center [165, 114] width 43 height 9
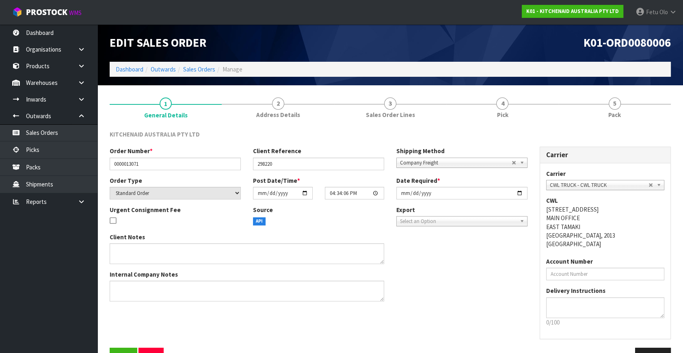
drag, startPoint x: 616, startPoint y: 118, endPoint x: 533, endPoint y: 35, distance: 116.9
click at [614, 117] on span "Pack" at bounding box center [615, 114] width 13 height 9
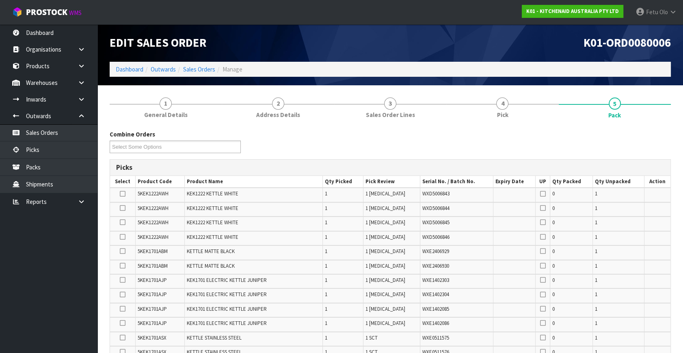
click at [478, 7] on nav "Toggle navigation ProStock WMS K01 - KITCHENAID AUSTRALIA PTY LTD Fetu Olo Logo…" at bounding box center [341, 12] width 683 height 25
click at [512, 16] on nav "Toggle navigation ProStock WMS K01 - KITCHENAID AUSTRALIA PTY LTD Fetu Olo Logo…" at bounding box center [341, 12] width 683 height 25
click at [509, 18] on nav "Toggle navigation ProStock WMS K01 - KITCHENAID AUSTRALIA PTY LTD Fetu Olo Logo…" at bounding box center [341, 12] width 683 height 25
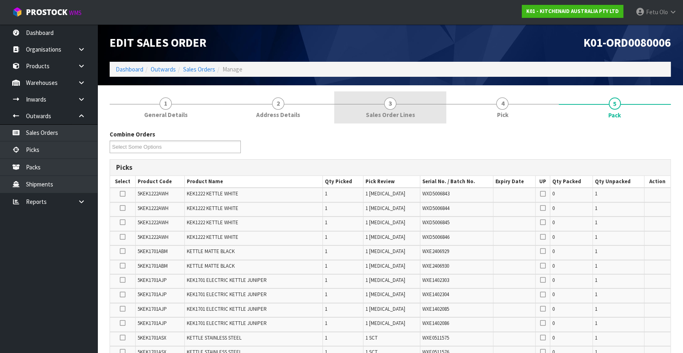
drag, startPoint x: 393, startPoint y: 118, endPoint x: 395, endPoint y: 122, distance: 4.5
click at [393, 118] on span "Sales Order Lines" at bounding box center [390, 114] width 49 height 9
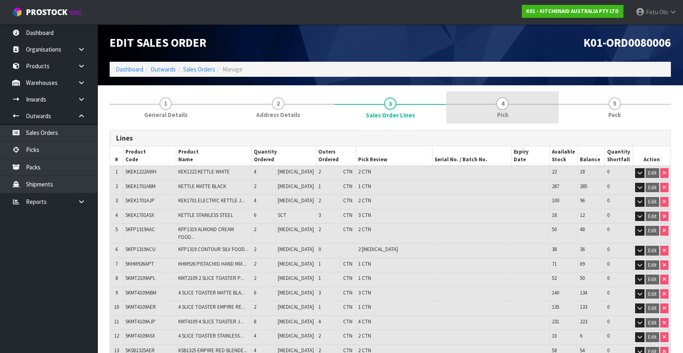
click at [512, 110] on link "4 Pick" at bounding box center [502, 107] width 112 height 32
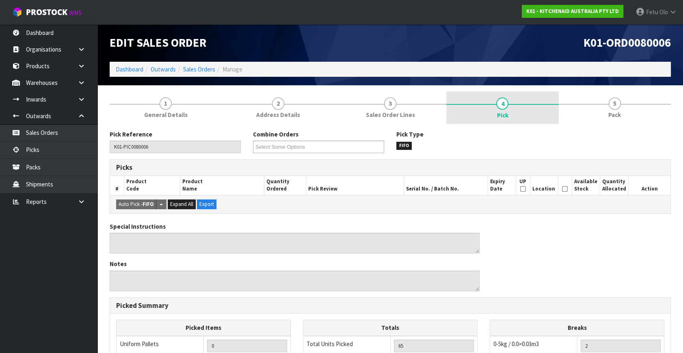
click at [402, 106] on link "3 Sales Order Lines" at bounding box center [390, 107] width 112 height 32
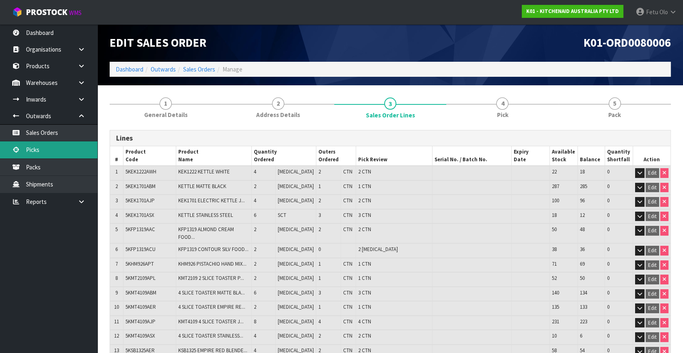
click at [45, 150] on link "Picks" at bounding box center [48, 149] width 97 height 17
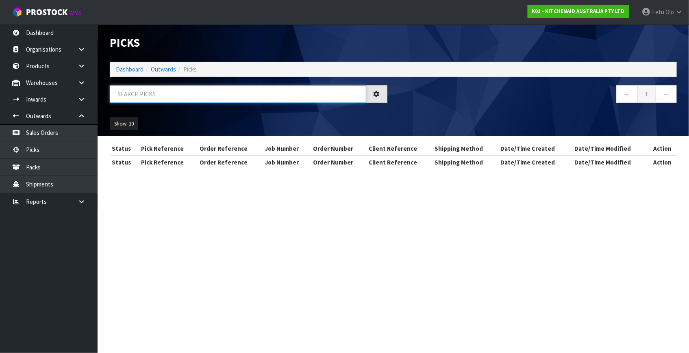
click at [196, 97] on input "text" at bounding box center [238, 93] width 256 height 17
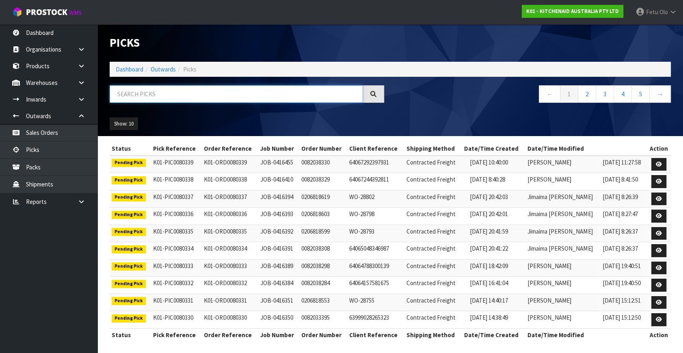
click at [197, 97] on input "text" at bounding box center [236, 93] width 253 height 17
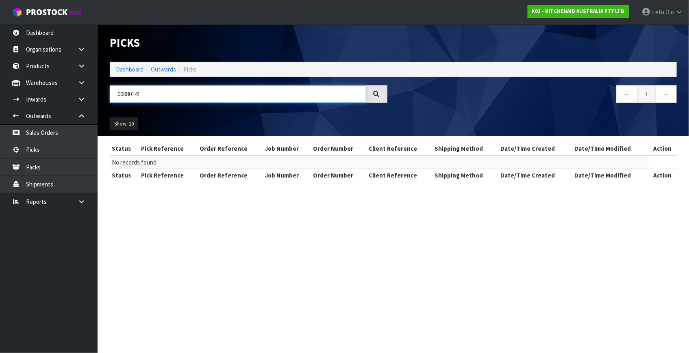
click at [125, 97] on input "00080141" at bounding box center [238, 93] width 256 height 17
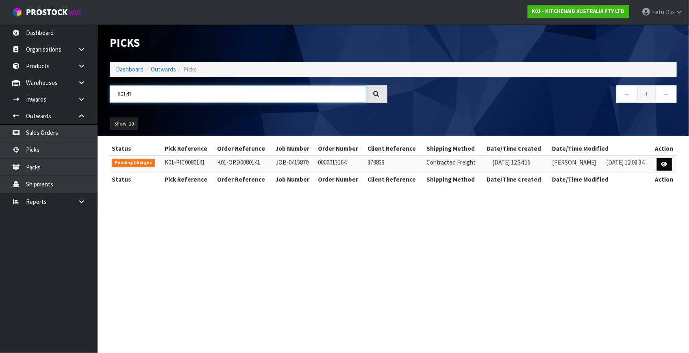
type input "80141"
click at [668, 165] on link at bounding box center [663, 164] width 15 height 13
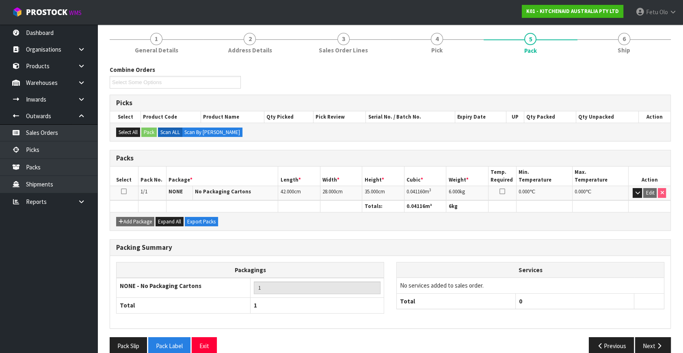
scroll to position [77, 0]
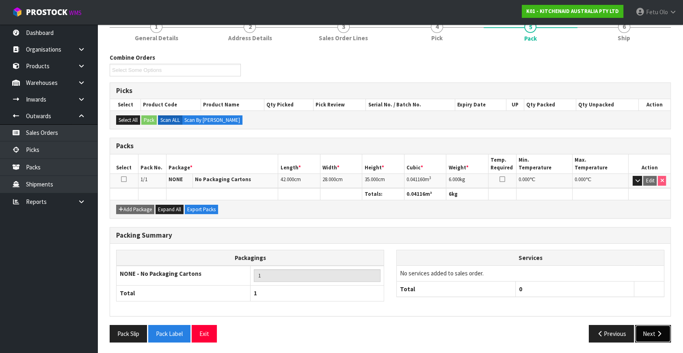
click at [656, 335] on button "Next" at bounding box center [653, 333] width 36 height 17
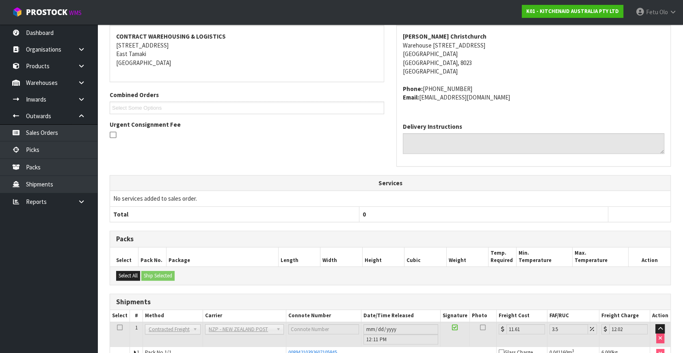
scroll to position [171, 0]
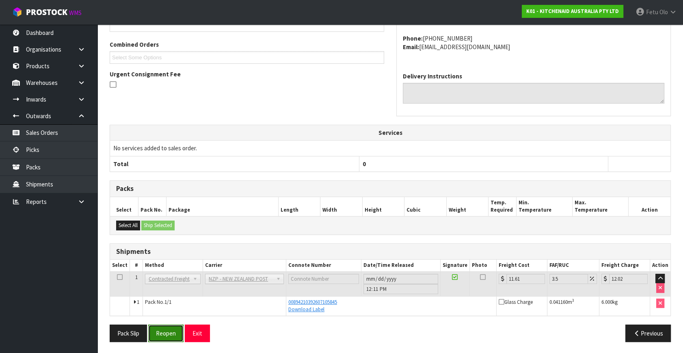
click at [169, 337] on button "Reopen" at bounding box center [165, 333] width 35 height 17
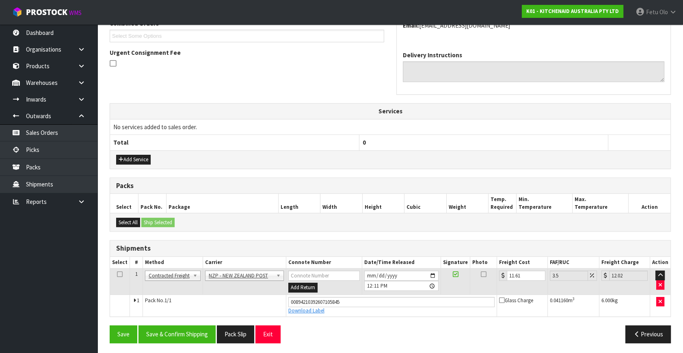
scroll to position [222, 0]
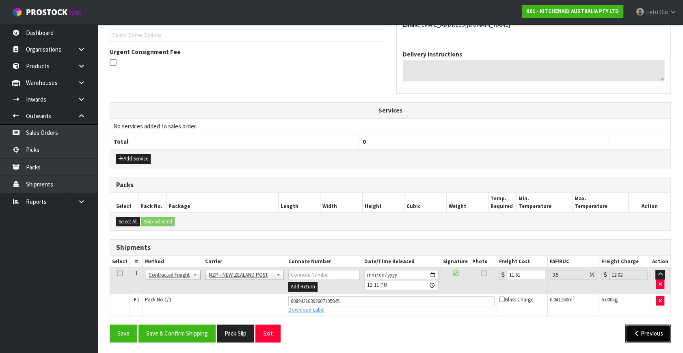
click at [643, 333] on button "Previous" at bounding box center [648, 333] width 45 height 17
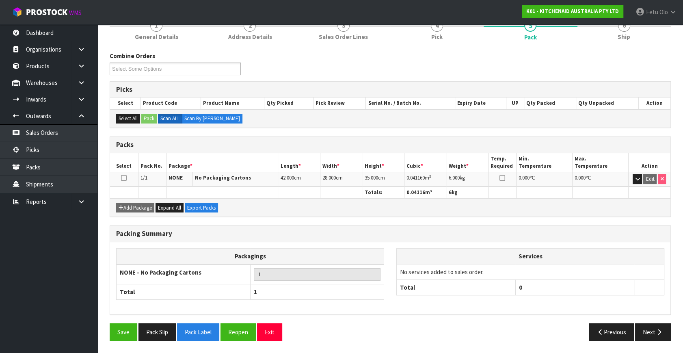
scroll to position [106, 0]
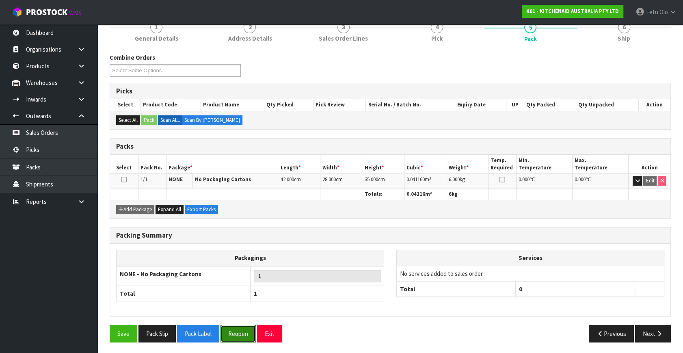
click at [240, 335] on button "Reopen" at bounding box center [238, 333] width 35 height 17
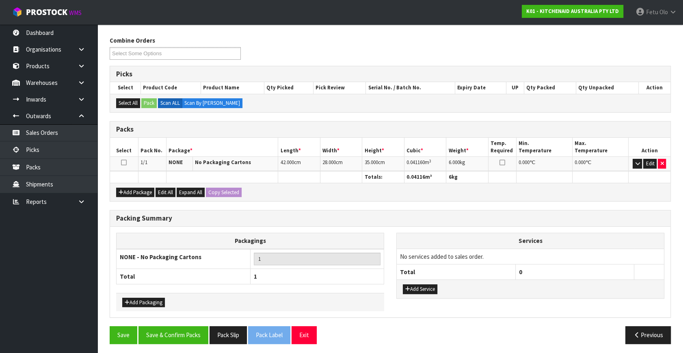
scroll to position [124, 0]
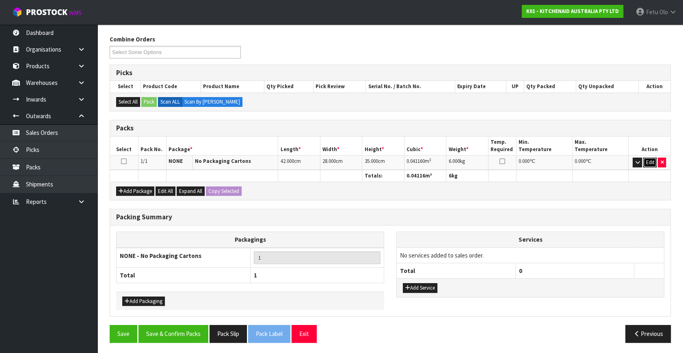
click at [650, 165] on button "Edit" at bounding box center [649, 163] width 13 height 10
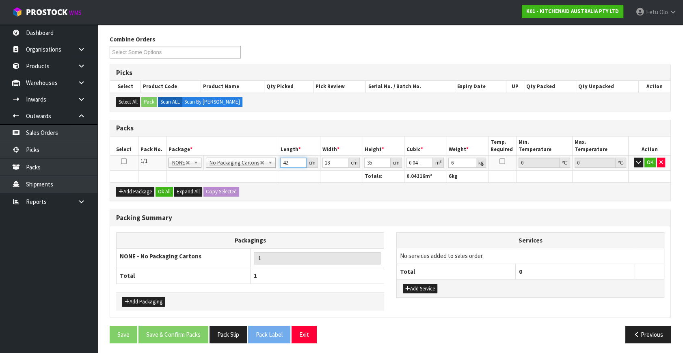
drag, startPoint x: 289, startPoint y: 162, endPoint x: 231, endPoint y: 181, distance: 60.5
click at [231, 181] on table "Select Pack No. Package * Length * Width * Height * Cubic * Weight * Temp. Requ…" at bounding box center [390, 159] width 561 height 46
click at [231, 329] on button "Pack Slip" at bounding box center [228, 333] width 37 height 17
type input "3"
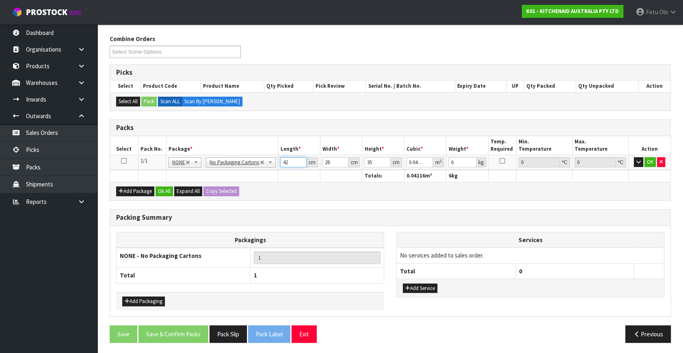
type input "0.00294"
type input "32"
type input "0.03136"
type input "32"
type input "2"
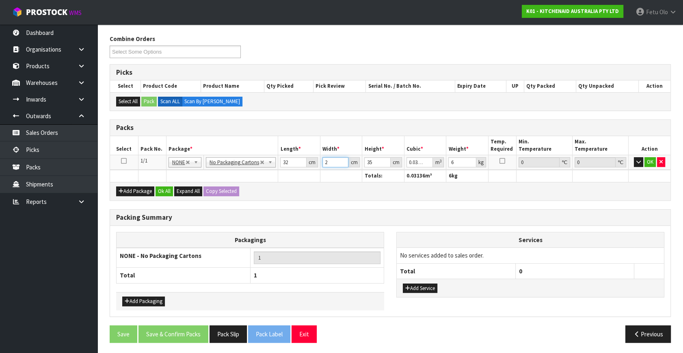
type input "0.00224"
type input "24"
type input "0.02688"
type input "24"
type input "3"
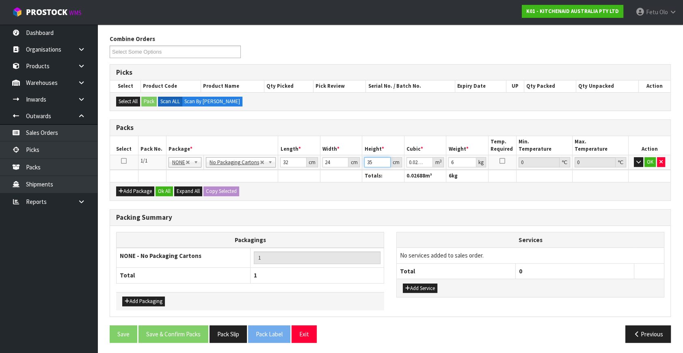
type input "0.002304"
type input "35"
type input "0.02688"
type input "3"
click button "OK" at bounding box center [650, 162] width 11 height 10
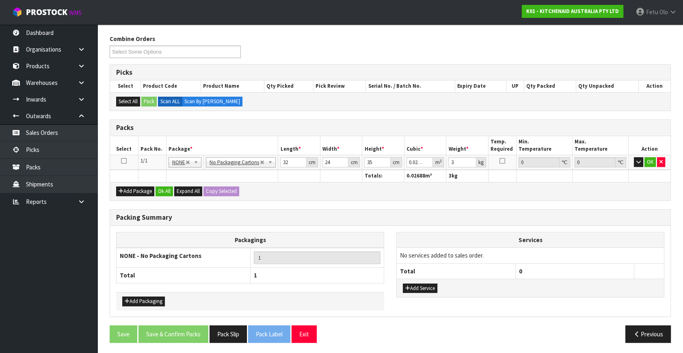
scroll to position [124, 0]
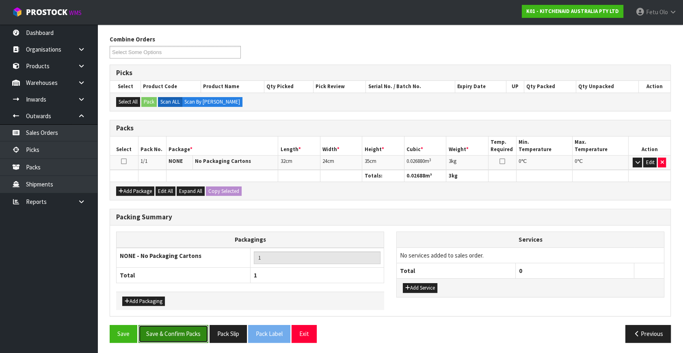
click at [188, 335] on button "Save & Confirm Packs" at bounding box center [174, 333] width 70 height 17
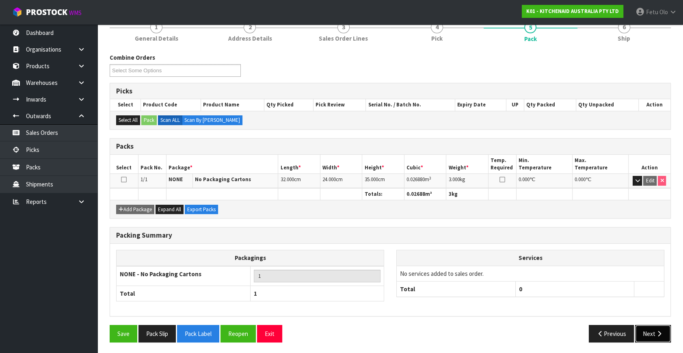
click at [650, 335] on button "Next" at bounding box center [653, 333] width 36 height 17
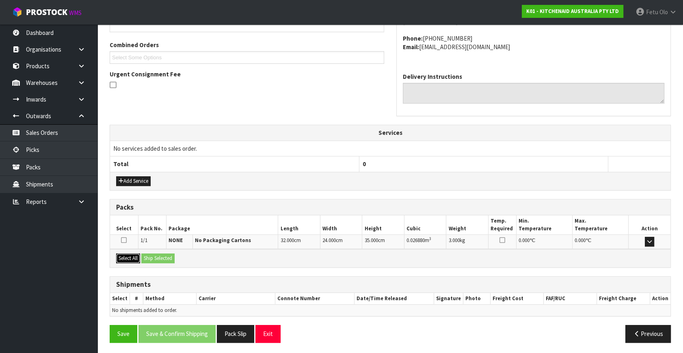
click at [130, 256] on button "Select All" at bounding box center [128, 258] width 24 height 10
click at [154, 255] on button "Ship Selected" at bounding box center [157, 258] width 33 height 10
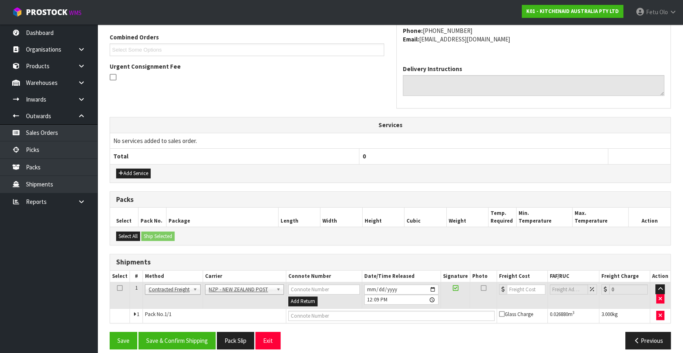
scroll to position [214, 0]
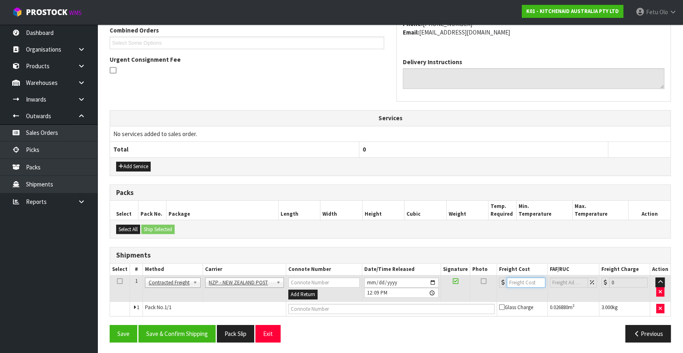
click at [521, 285] on input "number" at bounding box center [526, 282] width 39 height 10
type input "11.61"
click at [386, 305] on input "text" at bounding box center [391, 309] width 206 height 10
type input "00894210392607623523"
click at [110, 325] on button "Save" at bounding box center [124, 333] width 28 height 17
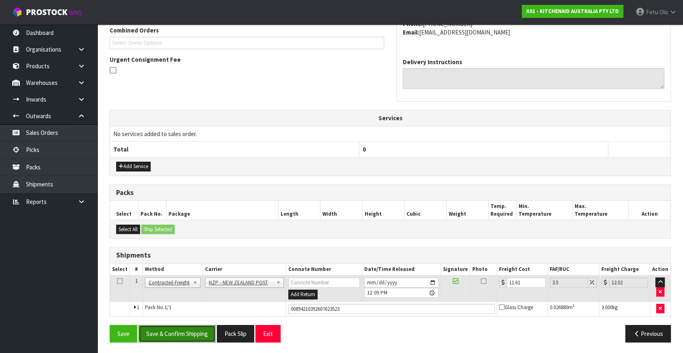
click at [184, 329] on button "Save & Confirm Shipping" at bounding box center [177, 333] width 77 height 17
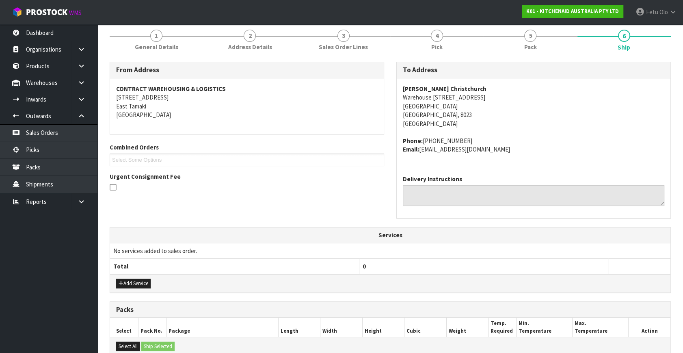
scroll to position [0, 0]
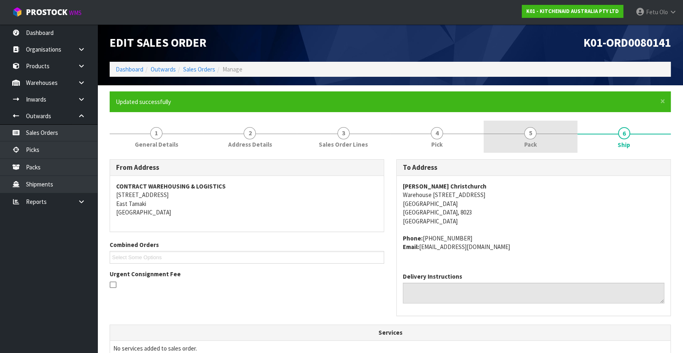
click at [528, 139] on link "5 Pack" at bounding box center [530, 137] width 93 height 32
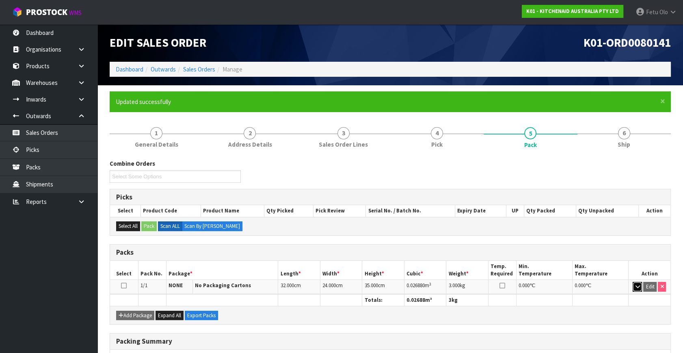
click at [634, 286] on button "button" at bounding box center [637, 287] width 9 height 10
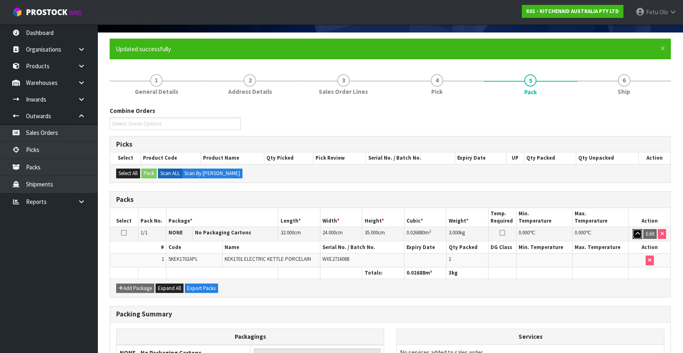
scroll to position [110, 0]
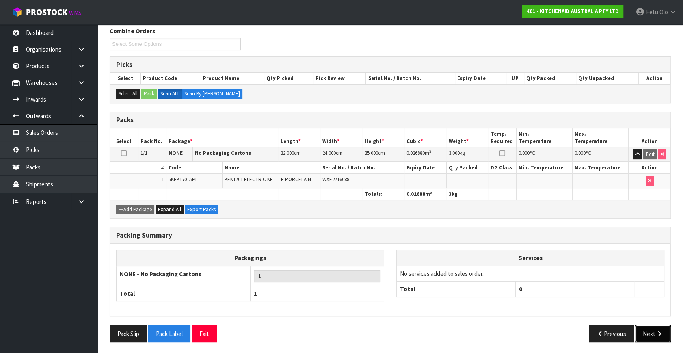
click at [654, 336] on button "Next" at bounding box center [653, 333] width 36 height 17
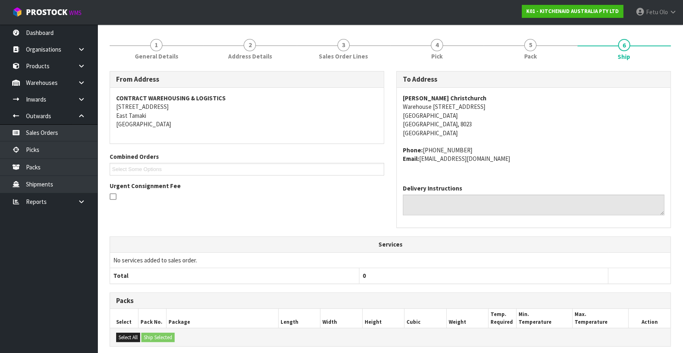
scroll to position [0, 0]
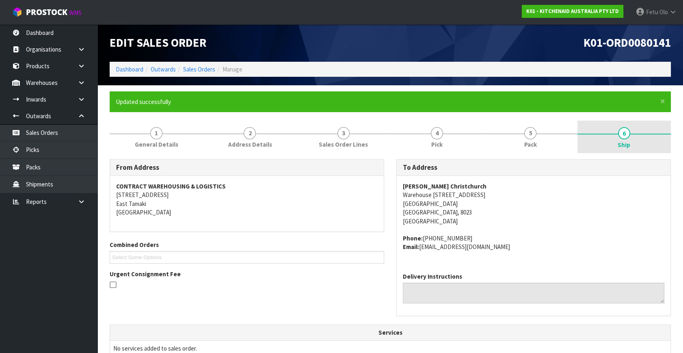
click at [621, 138] on span "6" at bounding box center [624, 133] width 12 height 12
click at [492, 154] on div "From Address CONTRACT WAREHOUSING & LOGISTICS 17 Allens Road East Tamaki Auckla…" at bounding box center [390, 348] width 561 height 390
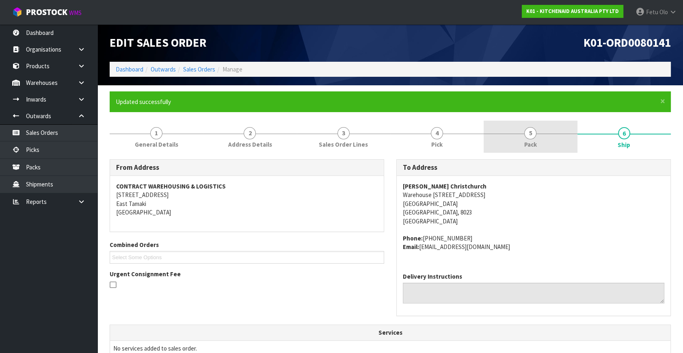
click at [534, 133] on span "5" at bounding box center [530, 133] width 12 height 12
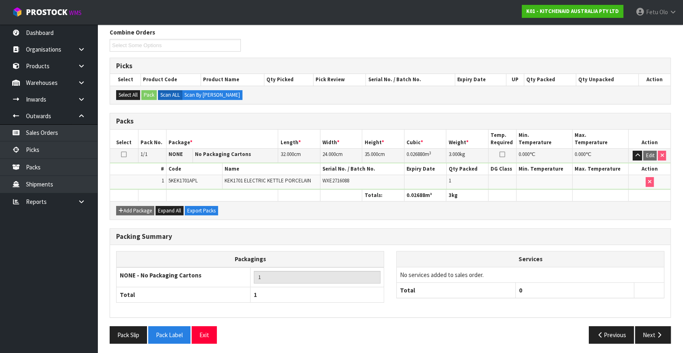
scroll to position [132, 0]
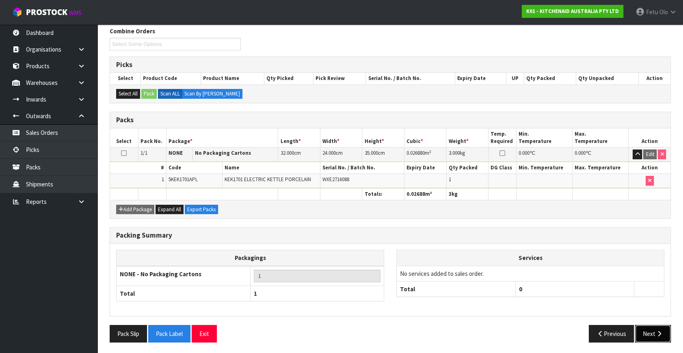
click at [645, 332] on button "Next" at bounding box center [653, 333] width 36 height 17
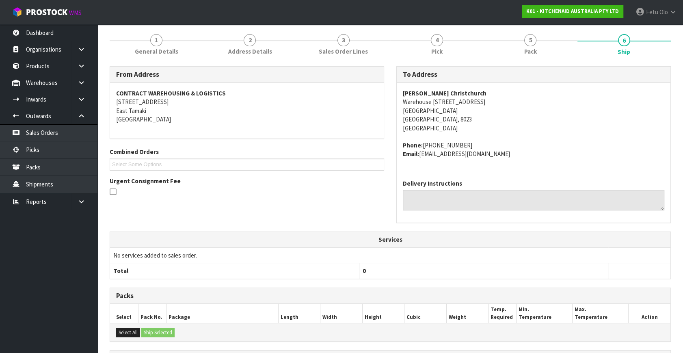
scroll to position [195, 0]
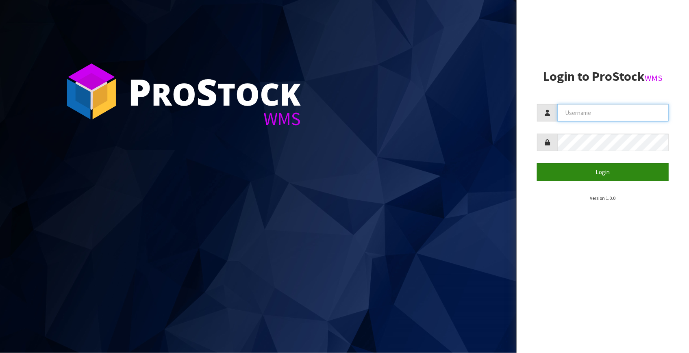
type input "[EMAIL_ADDRESS][DOMAIN_NAME]"
click at [609, 177] on button "Login" at bounding box center [603, 171] width 132 height 17
click at [609, 176] on button "Login" at bounding box center [603, 171] width 132 height 17
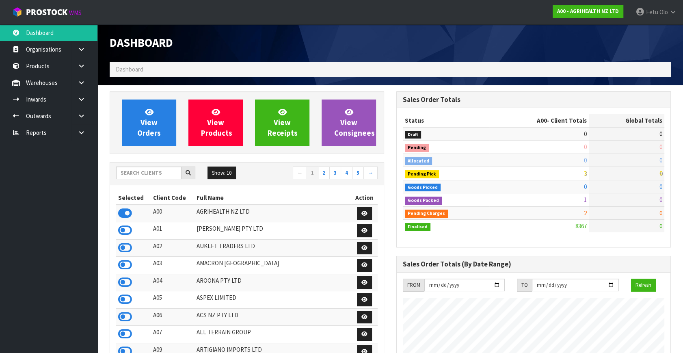
scroll to position [614, 286]
click at [151, 171] on input "text" at bounding box center [148, 173] width 65 height 13
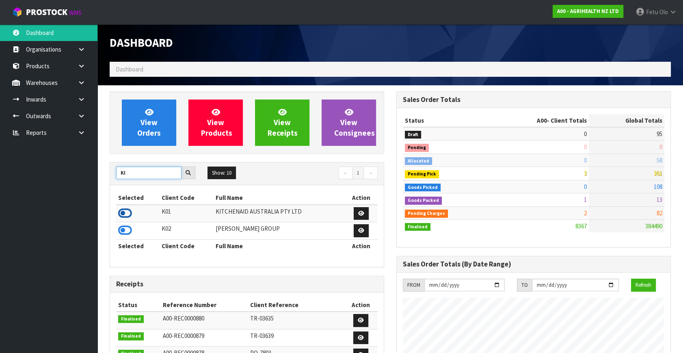
type input "KI"
click at [122, 211] on icon at bounding box center [125, 213] width 14 height 12
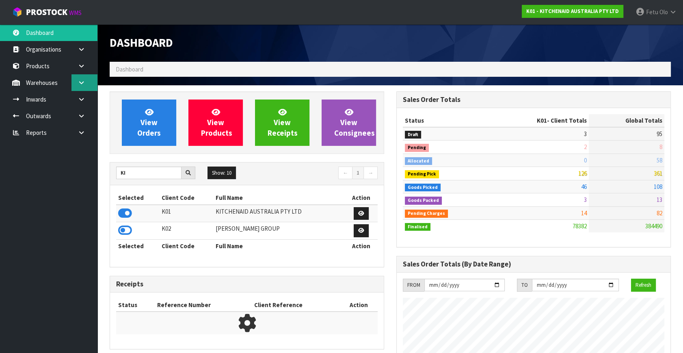
click at [91, 84] on link at bounding box center [84, 82] width 26 height 17
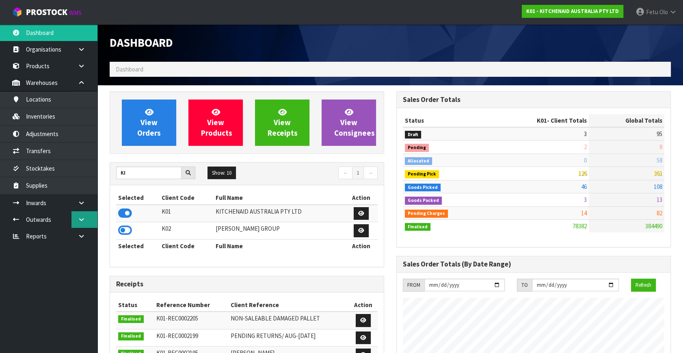
click at [84, 220] on icon at bounding box center [82, 220] width 8 height 6
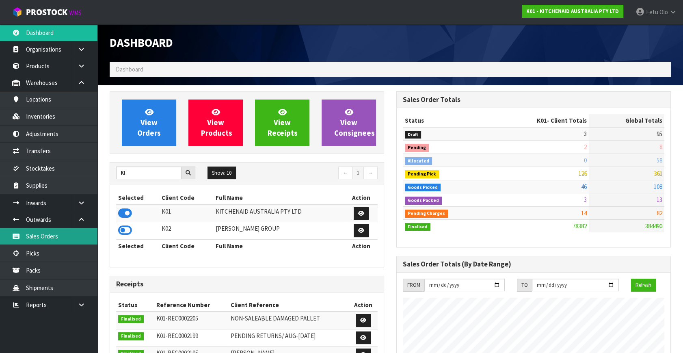
click at [64, 234] on link "Sales Orders" at bounding box center [48, 236] width 97 height 17
click at [57, 241] on link "Sales Orders" at bounding box center [48, 236] width 97 height 17
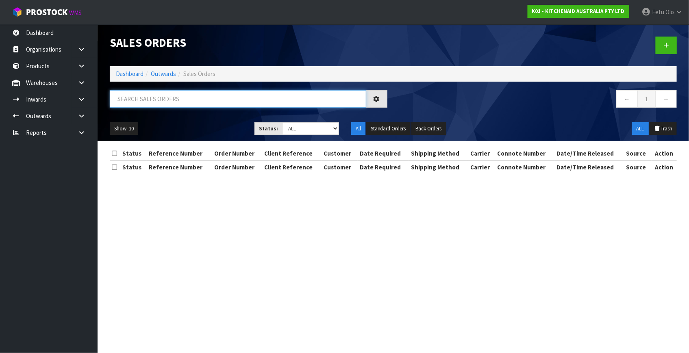
click at [170, 98] on input "text" at bounding box center [238, 98] width 256 height 17
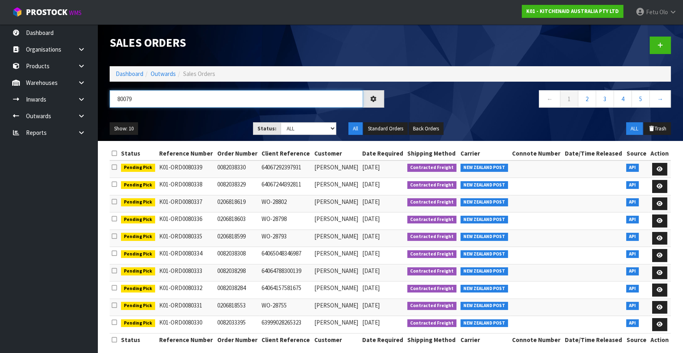
type input "80079"
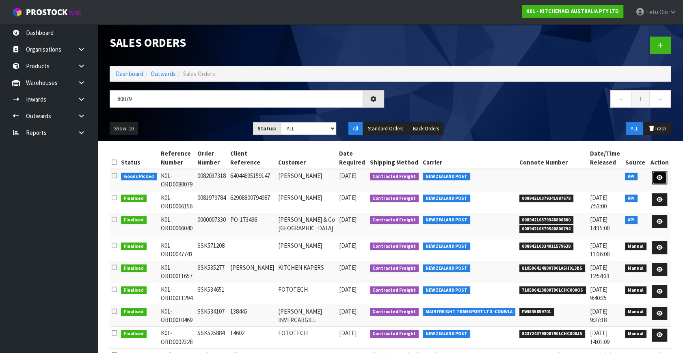
click at [658, 176] on icon at bounding box center [660, 177] width 6 height 5
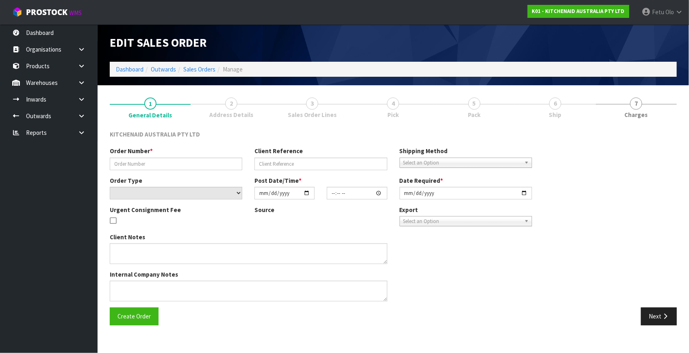
type input "0082037318"
type input "64044695159147"
select select "number:0"
type input "[DATE]"
type input "20:41:39.000"
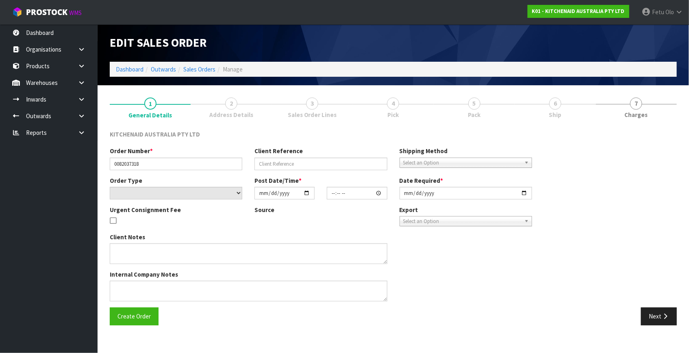
type input "[DATE]"
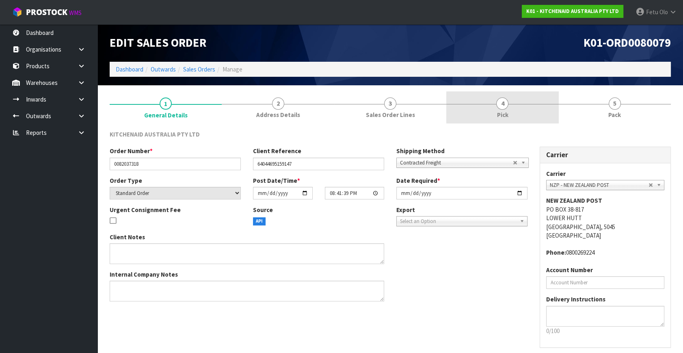
click at [482, 117] on link "4 Pick" at bounding box center [502, 107] width 112 height 32
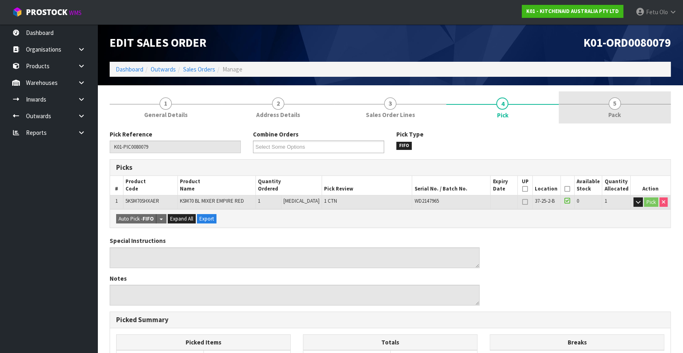
click at [600, 108] on link "5 Pack" at bounding box center [615, 107] width 112 height 32
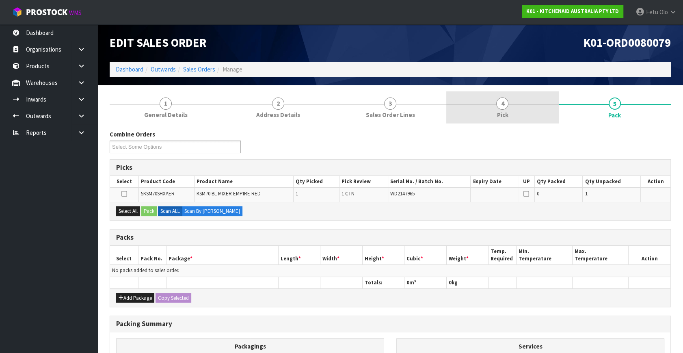
click at [529, 116] on link "4 Pick" at bounding box center [502, 107] width 112 height 32
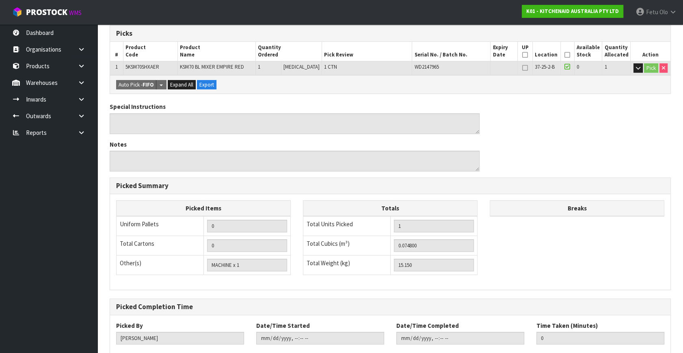
scroll to position [33, 0]
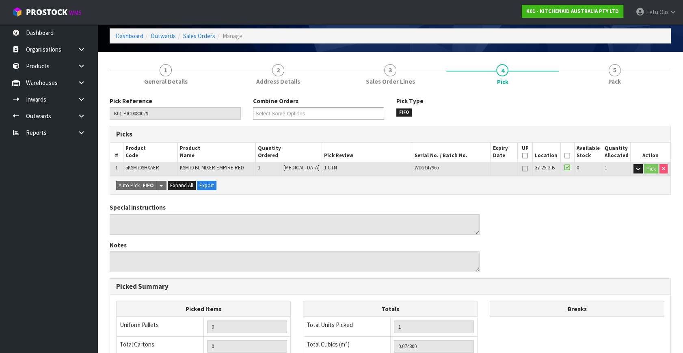
click at [565, 167] on icon at bounding box center [568, 167] width 6 height 6
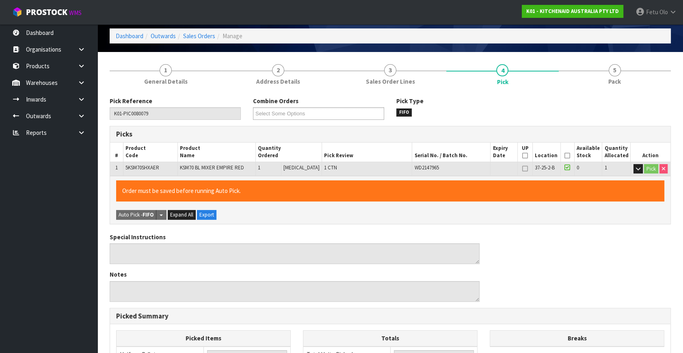
click at [566, 166] on icon at bounding box center [568, 167] width 6 height 6
click at [566, 164] on icon at bounding box center [568, 167] width 6 height 6
click at [569, 151] on th "Picked" at bounding box center [568, 152] width 14 height 19
click at [567, 156] on icon at bounding box center [568, 156] width 6 height 0
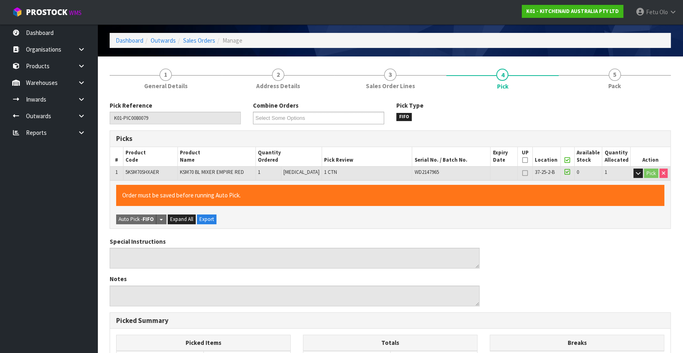
scroll to position [0, 0]
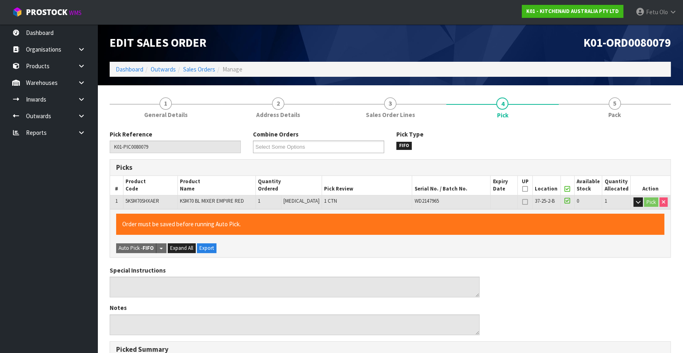
click at [566, 189] on icon at bounding box center [568, 189] width 6 height 0
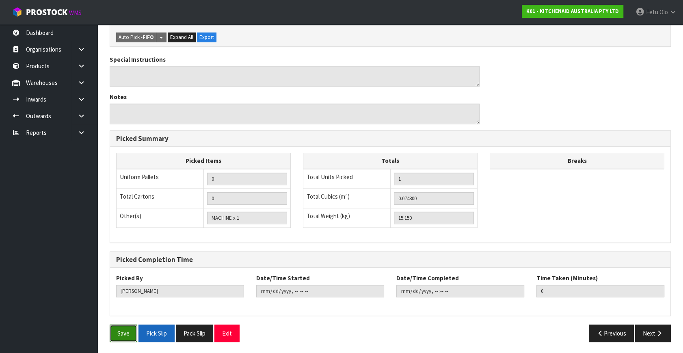
drag, startPoint x: 121, startPoint y: 336, endPoint x: 171, endPoint y: 335, distance: 49.2
click at [121, 336] on button "Save" at bounding box center [124, 333] width 28 height 17
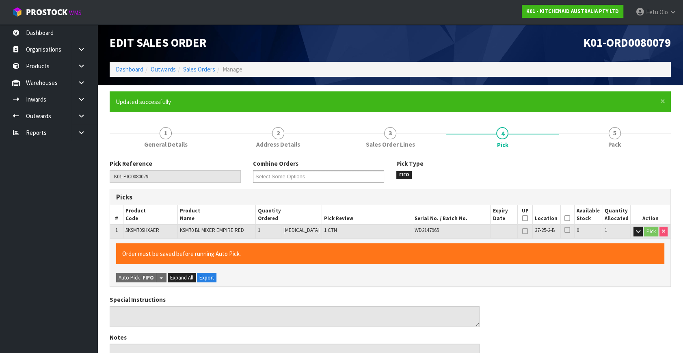
type input "Fetu Olo"
type input "[DATE]T12:19:01"
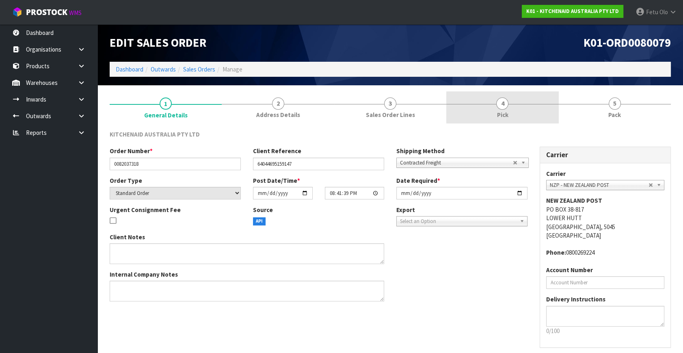
click at [528, 110] on link "4 Pick" at bounding box center [502, 107] width 112 height 32
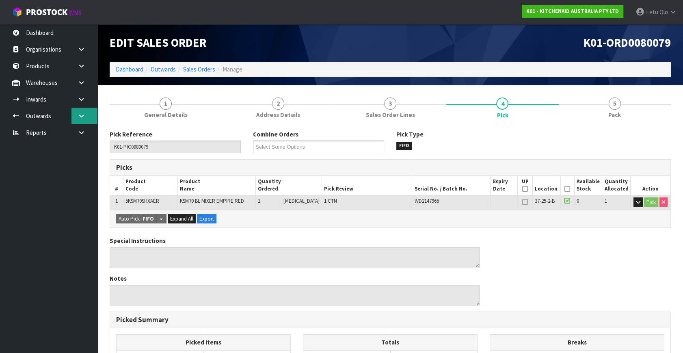
click at [84, 118] on icon at bounding box center [82, 116] width 8 height 6
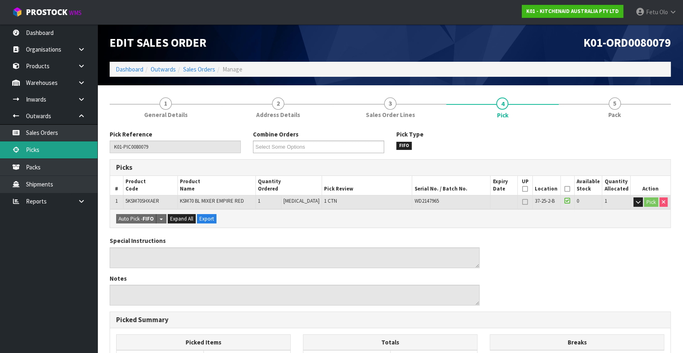
click at [48, 146] on link "Picks" at bounding box center [48, 149] width 97 height 17
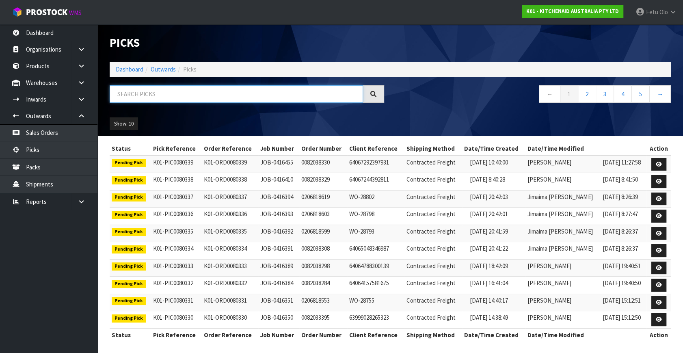
click at [175, 94] on input "text" at bounding box center [236, 93] width 253 height 17
click at [173, 93] on input "text" at bounding box center [236, 93] width 253 height 17
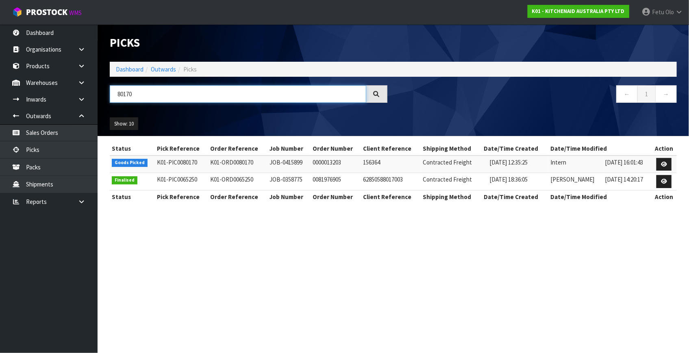
type input "80170"
click at [663, 162] on icon at bounding box center [664, 164] width 6 height 5
